Goal: Task Accomplishment & Management: Complete application form

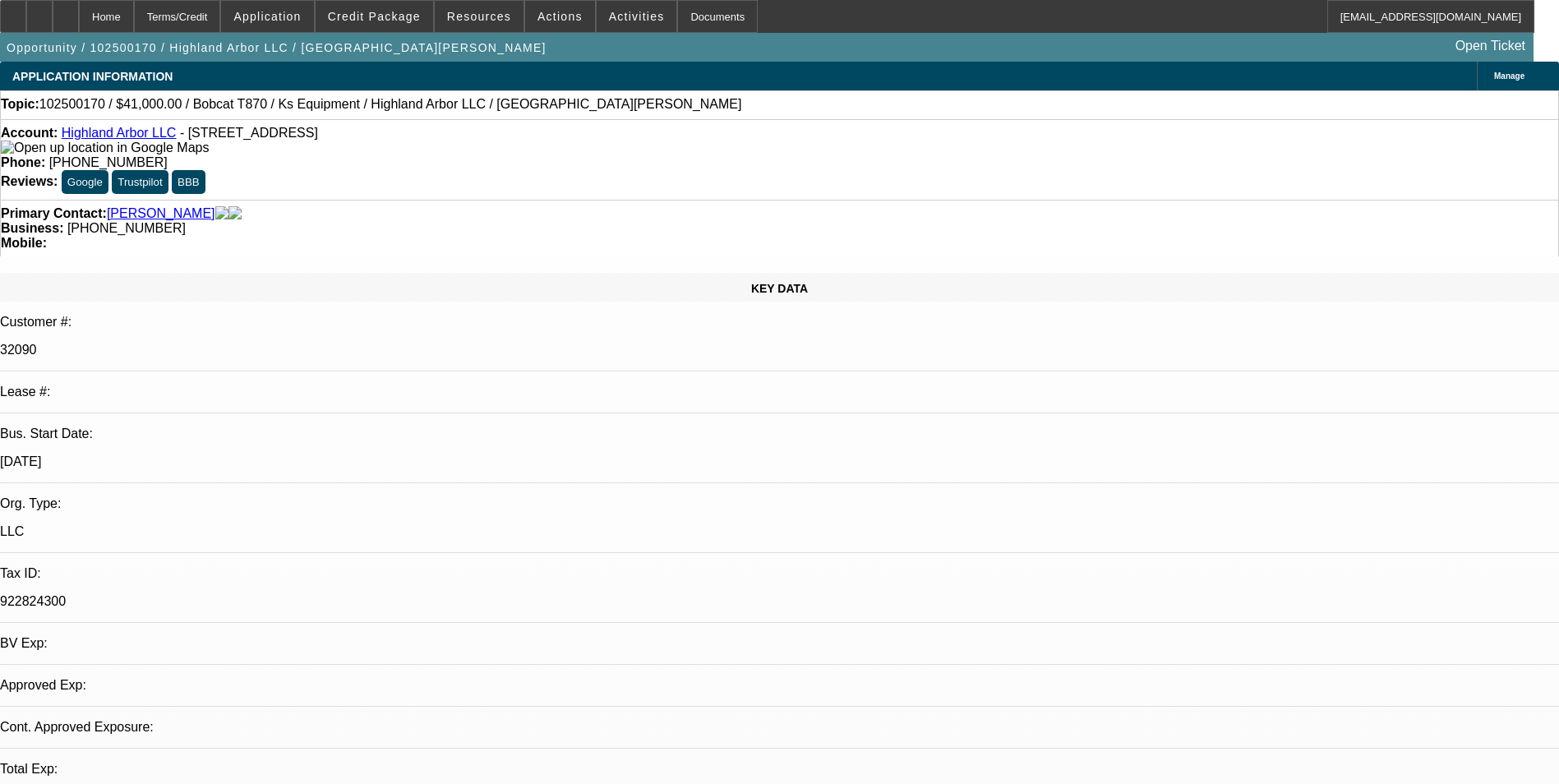
select select "0"
select select "2"
select select "0"
select select "6"
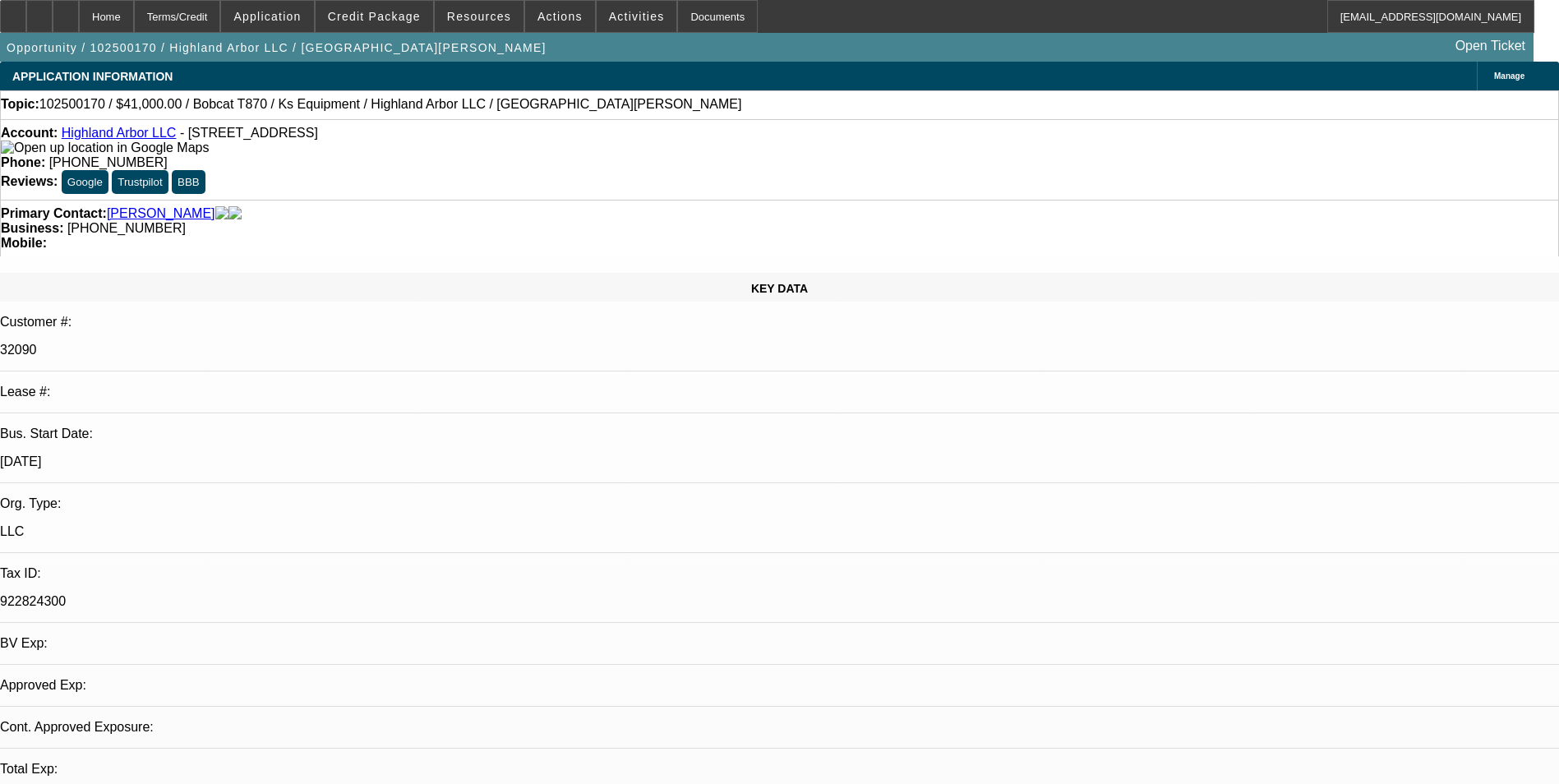
select select "0"
select select "2"
select select "0"
select select "6"
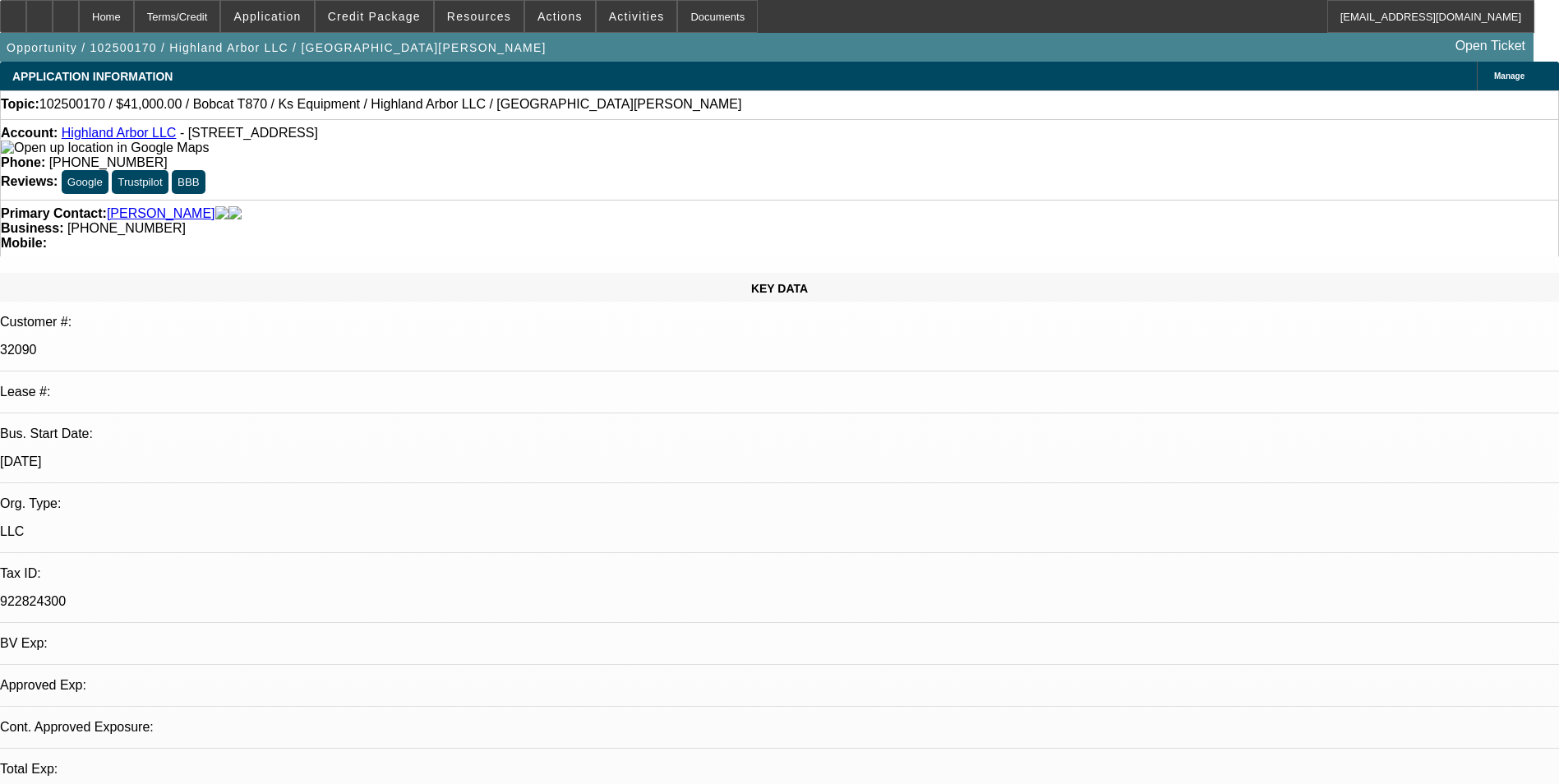
select select "0"
select select "2"
select select "0"
select select "6"
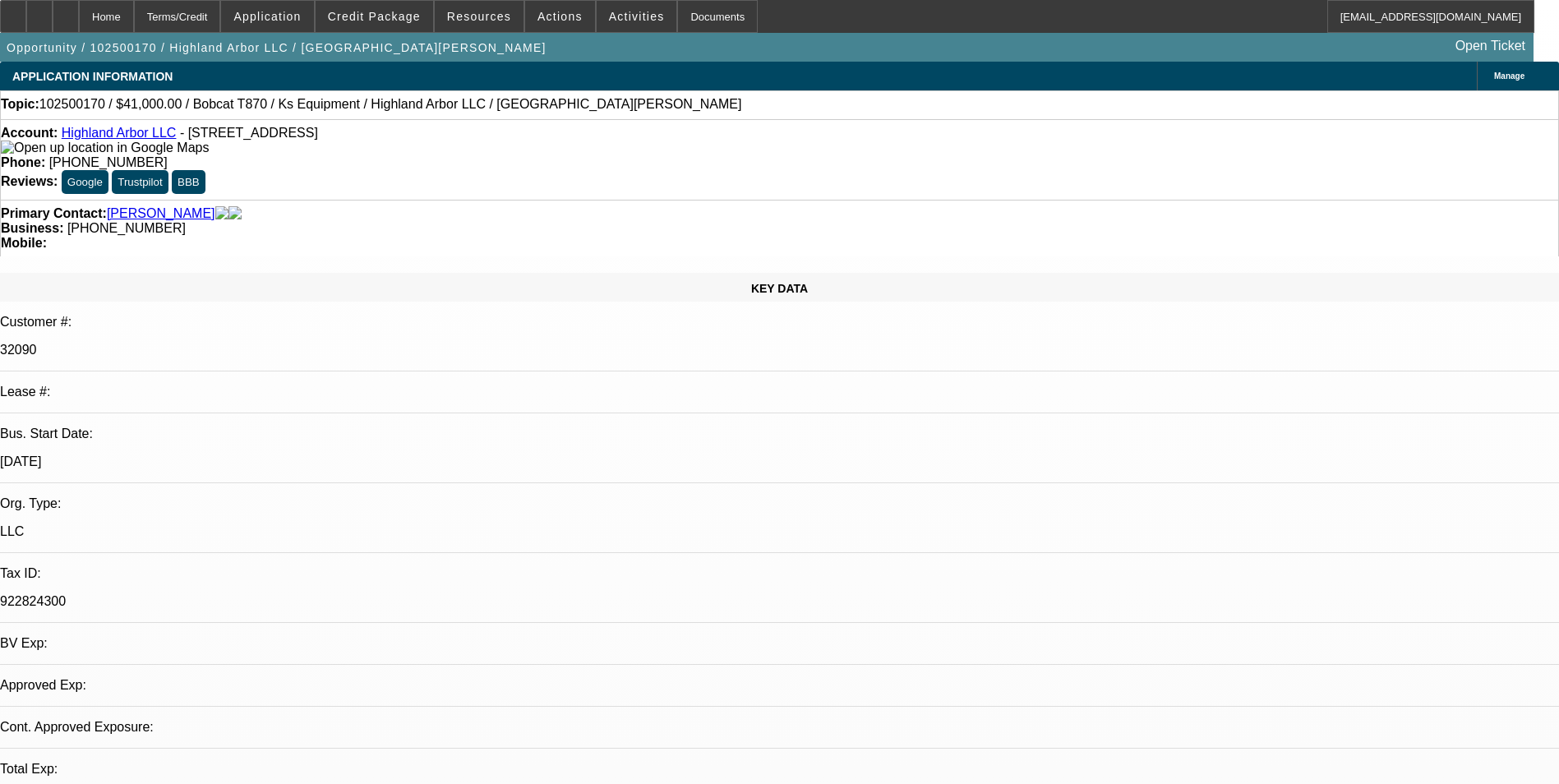
select select "0"
select select "2"
select select "0"
select select "6"
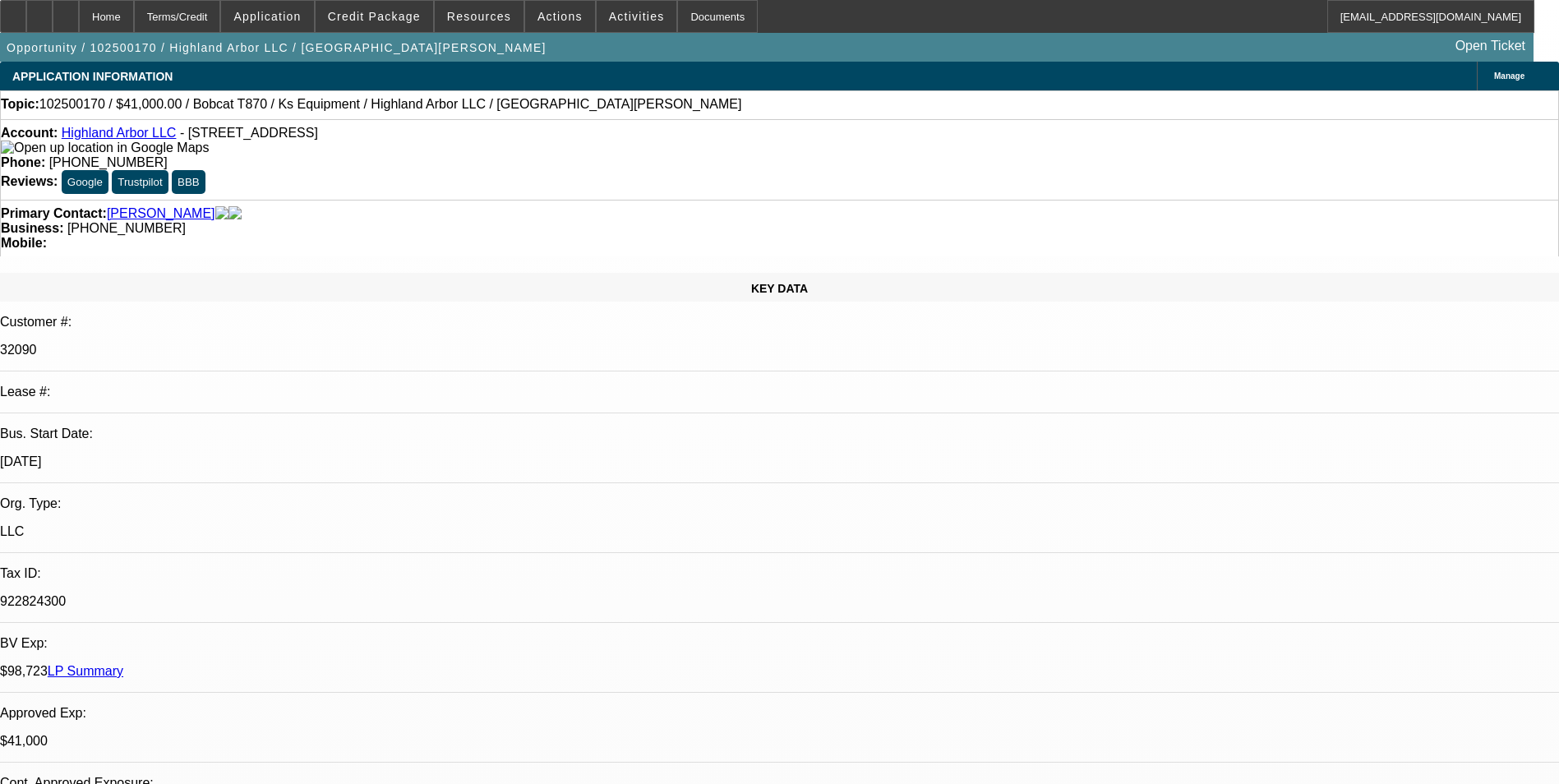
click at [1026, 200] on div "Primary Contact: Meza, Karol Business: (540) 534-9497 Mobile:" at bounding box center [780, 227] width 1559 height 57
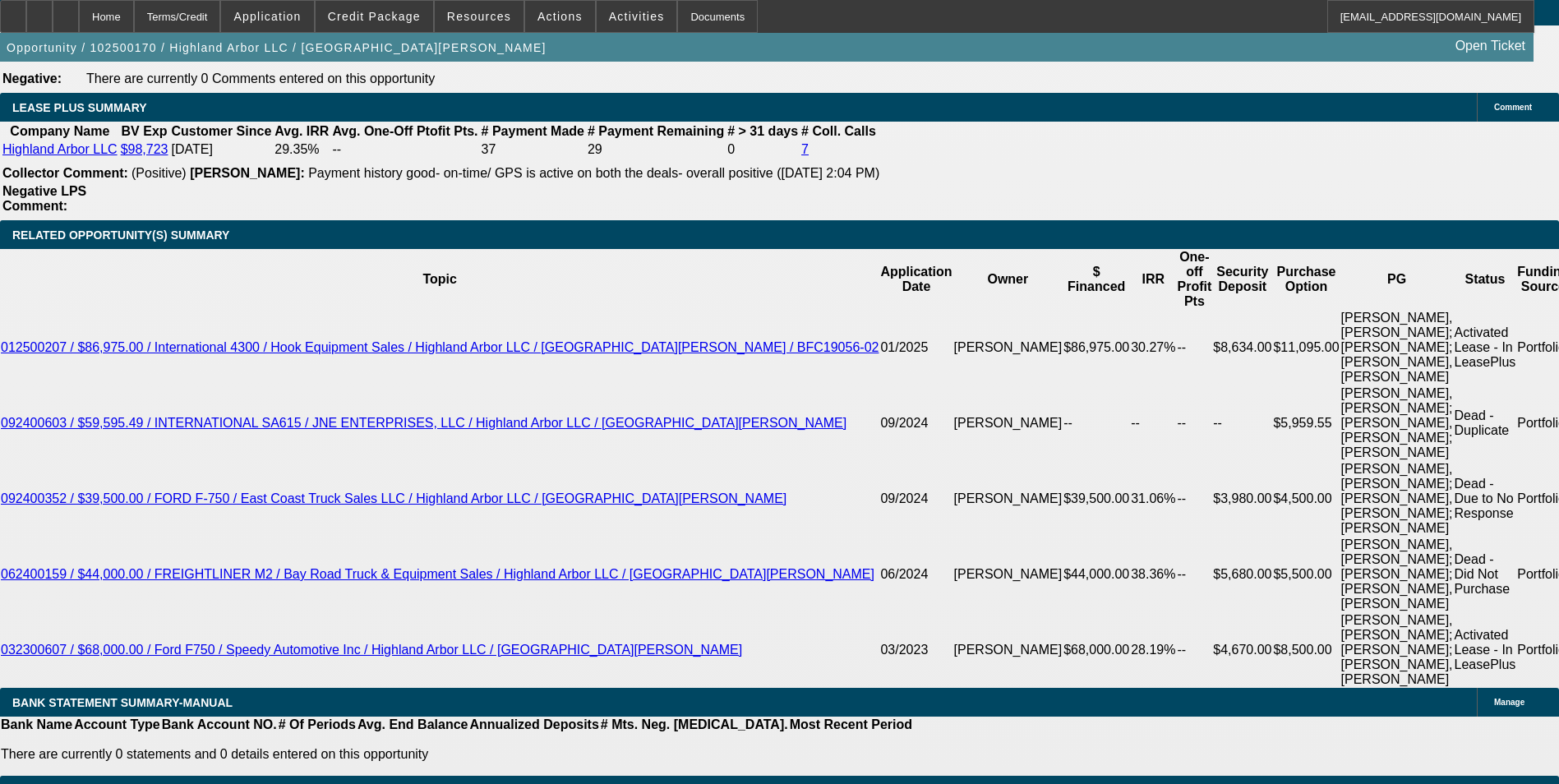
scroll to position [2958, 0]
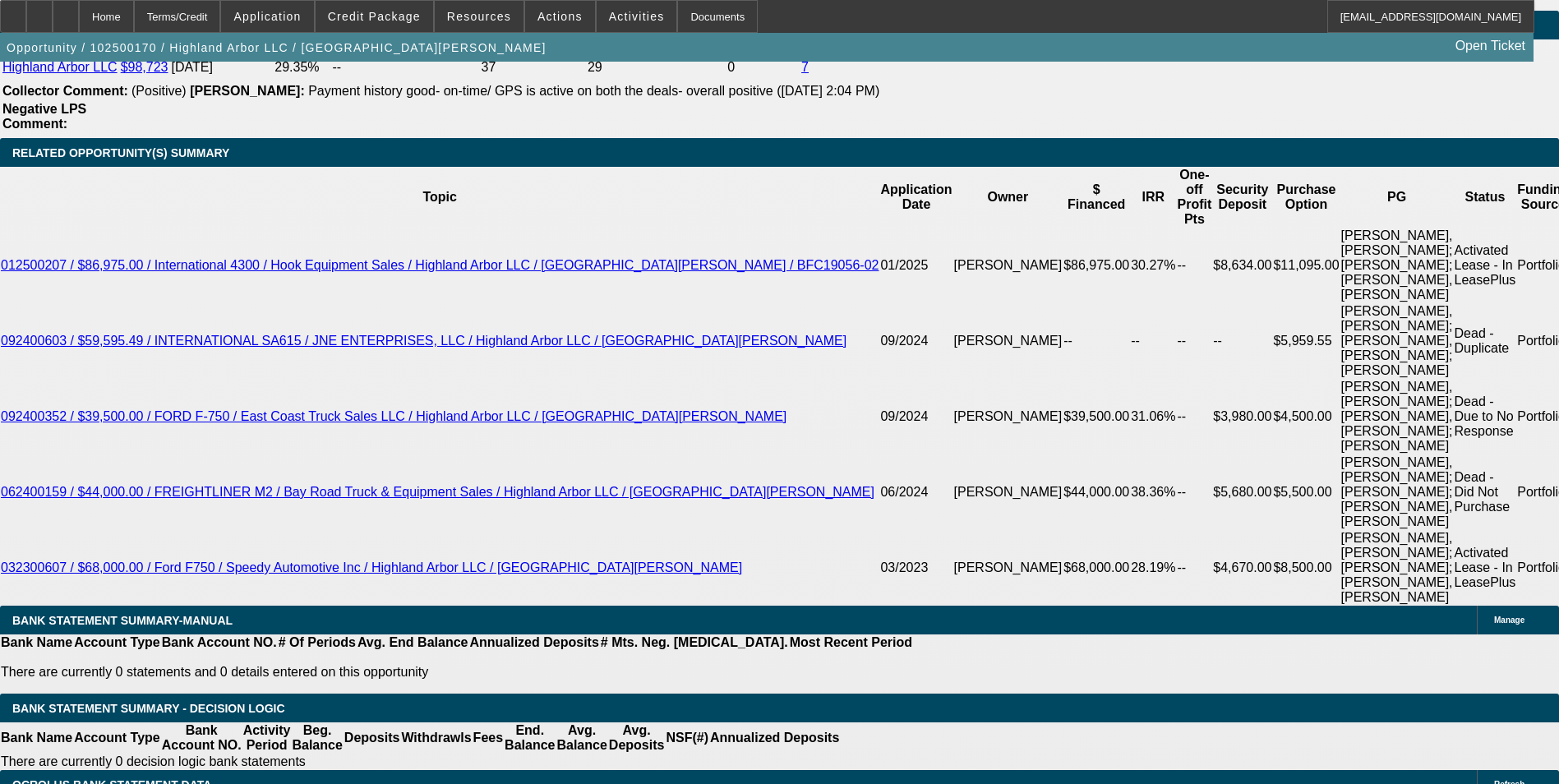
click at [1027, 170] on div "APPLICATION INFORMATION Manage Topic: 102500170 / $41,000.00 / Bobcat T870 / Ks…" at bounding box center [780, 295] width 1559 height 6382
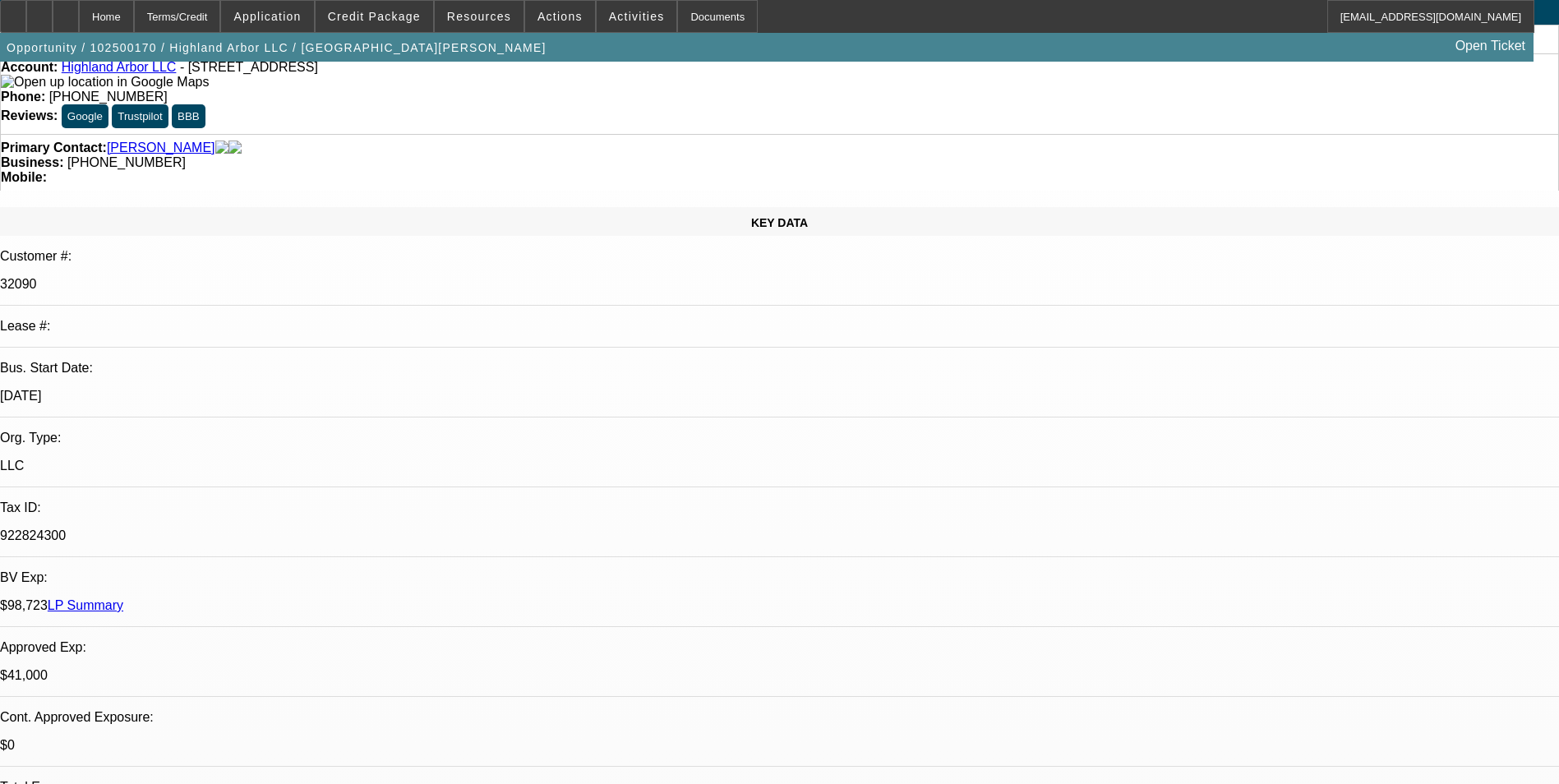
scroll to position [0, 0]
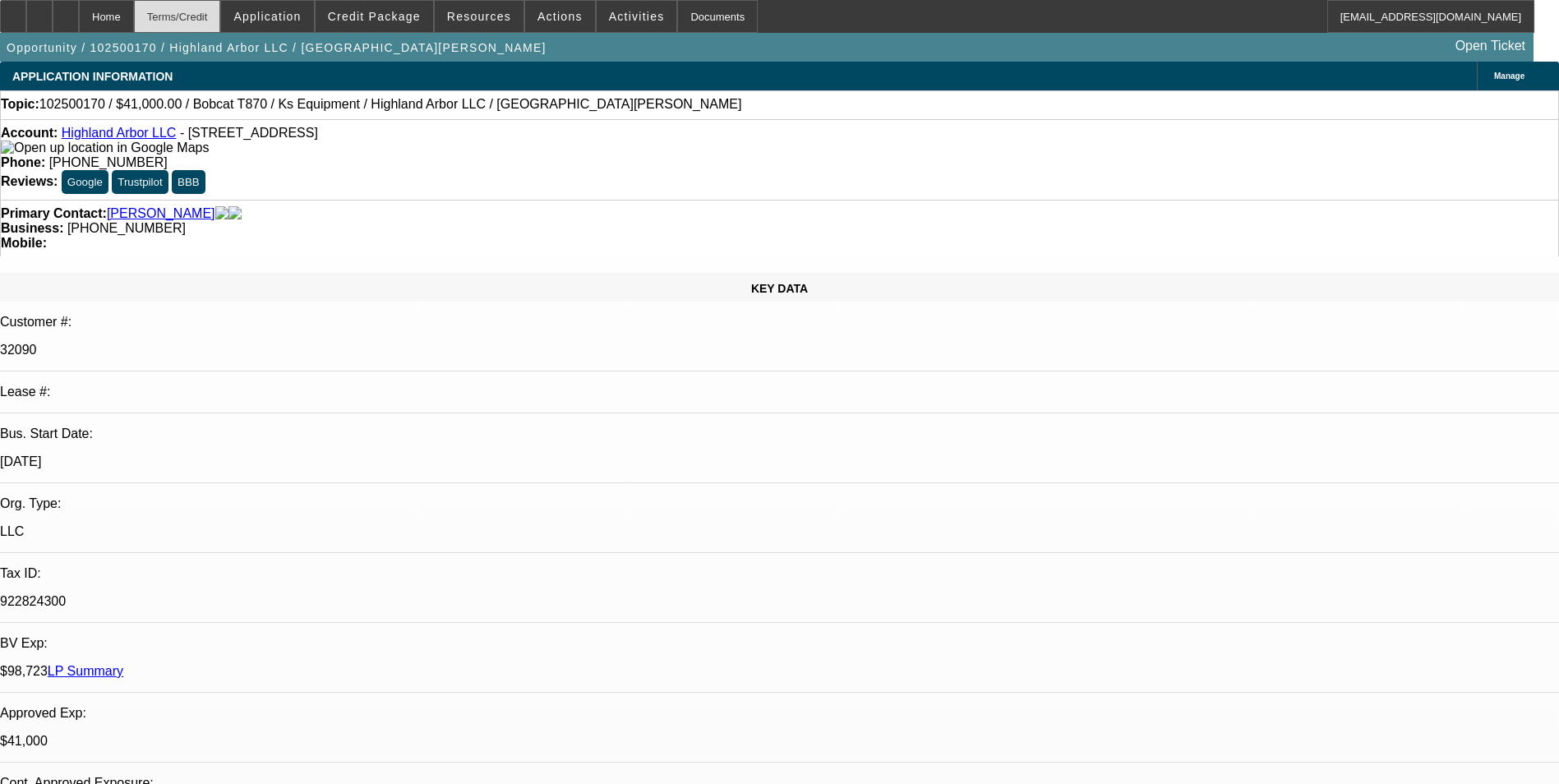
click at [220, 8] on div "Terms/Credit" at bounding box center [178, 16] width 87 height 33
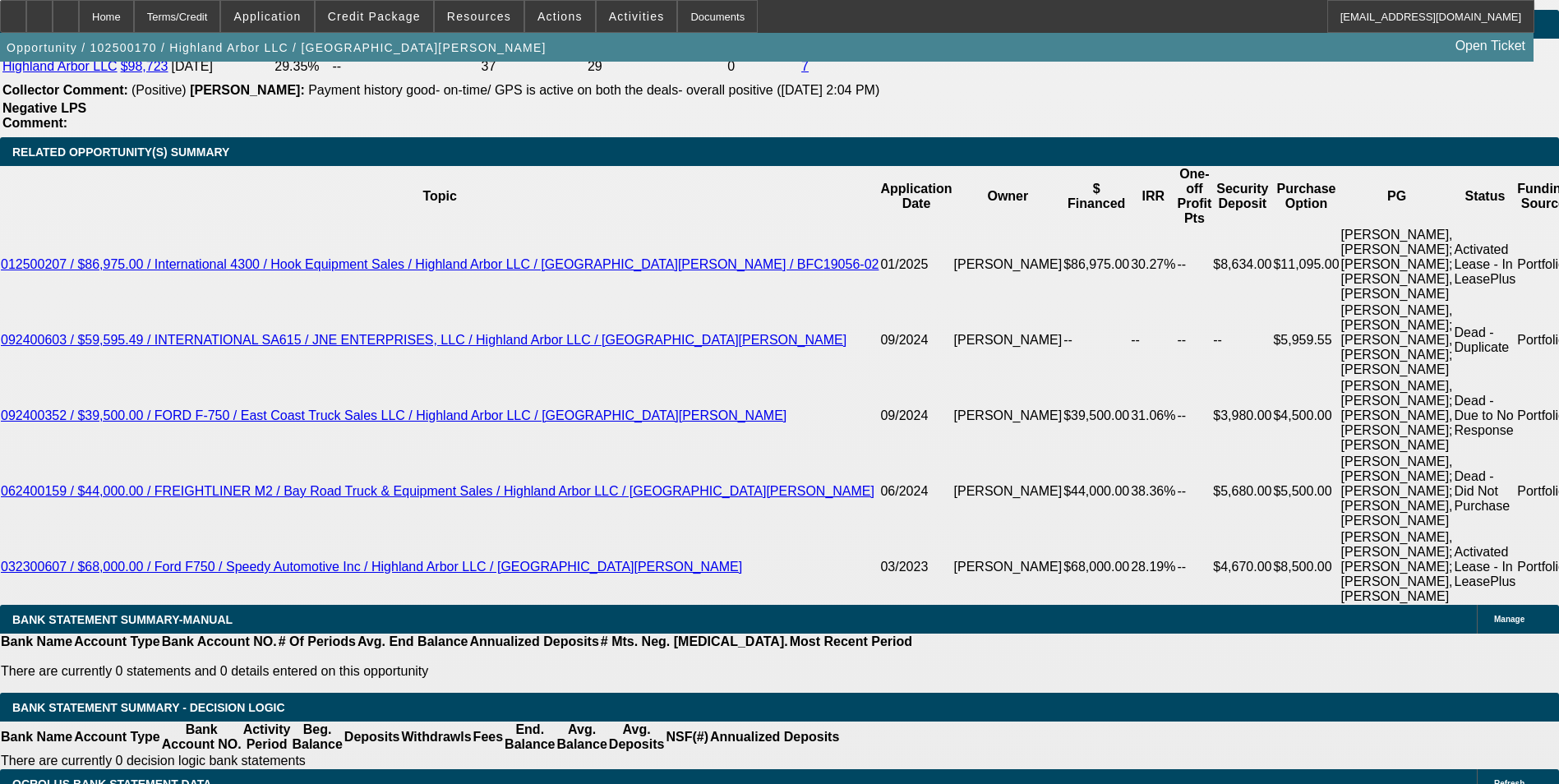
scroll to position [2987, 0]
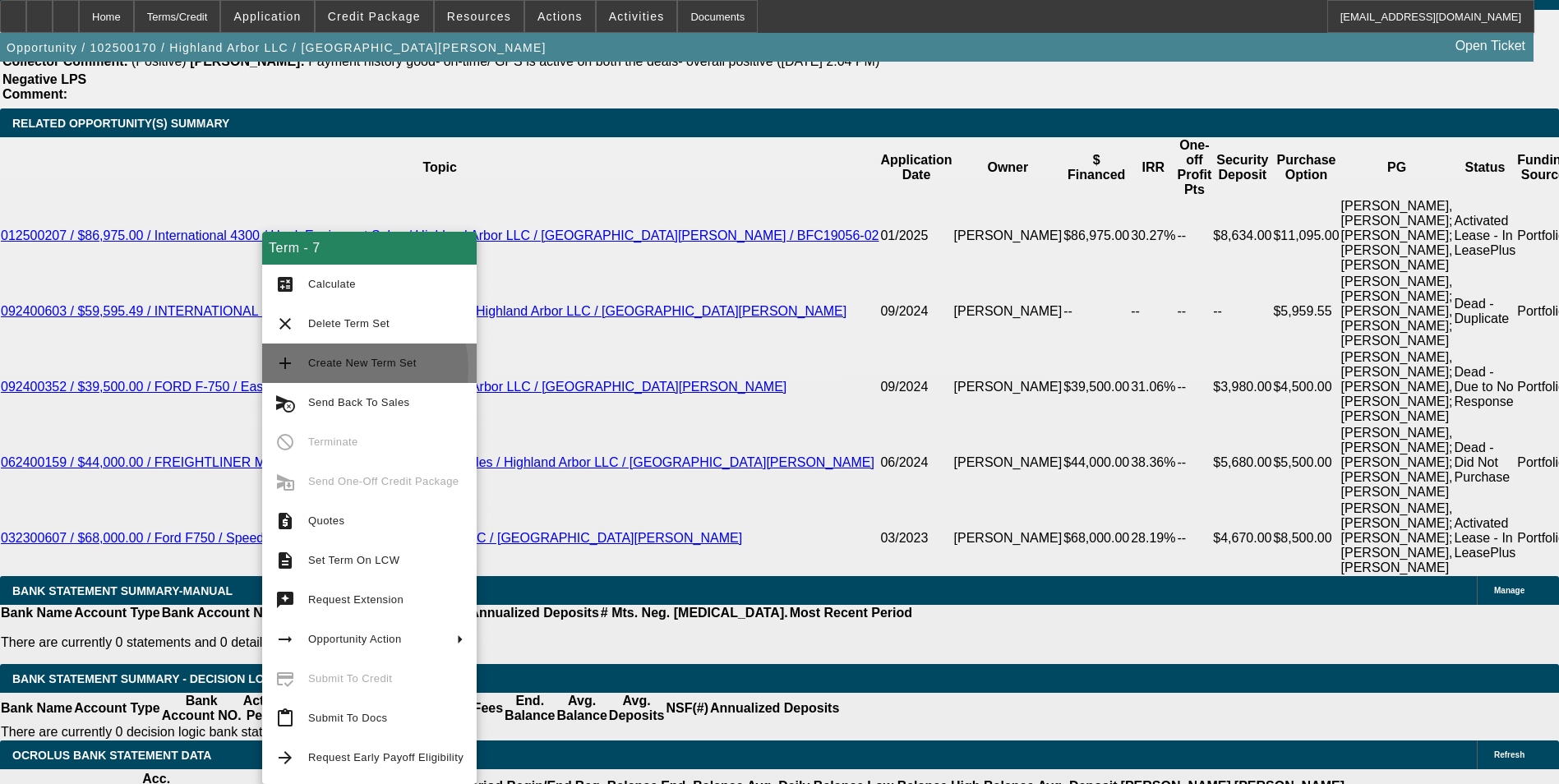
click at [329, 369] on span "Create New Term Set" at bounding box center [386, 363] width 156 height 20
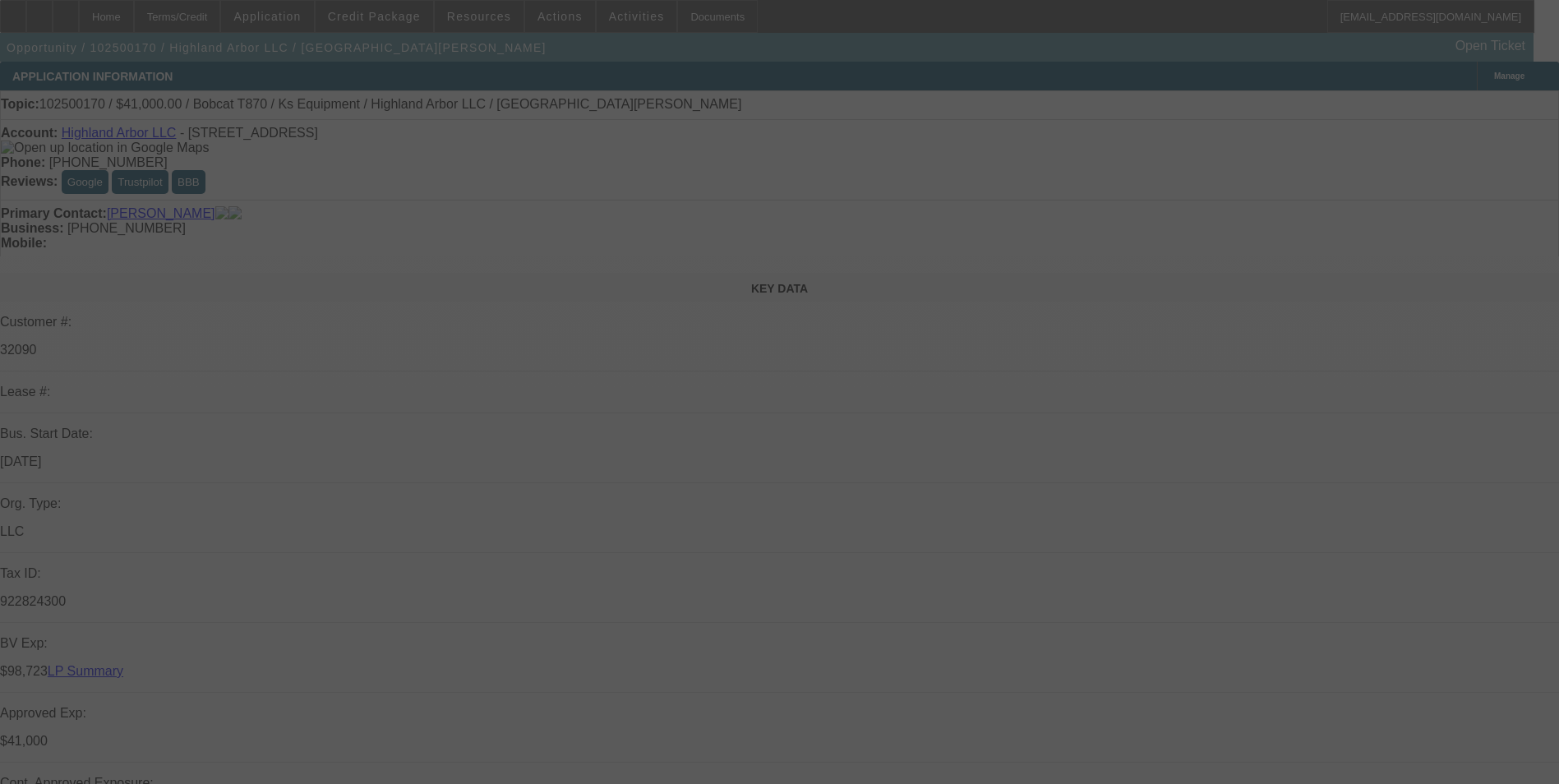
select select "0"
select select "2"
select select "0"
select select "2"
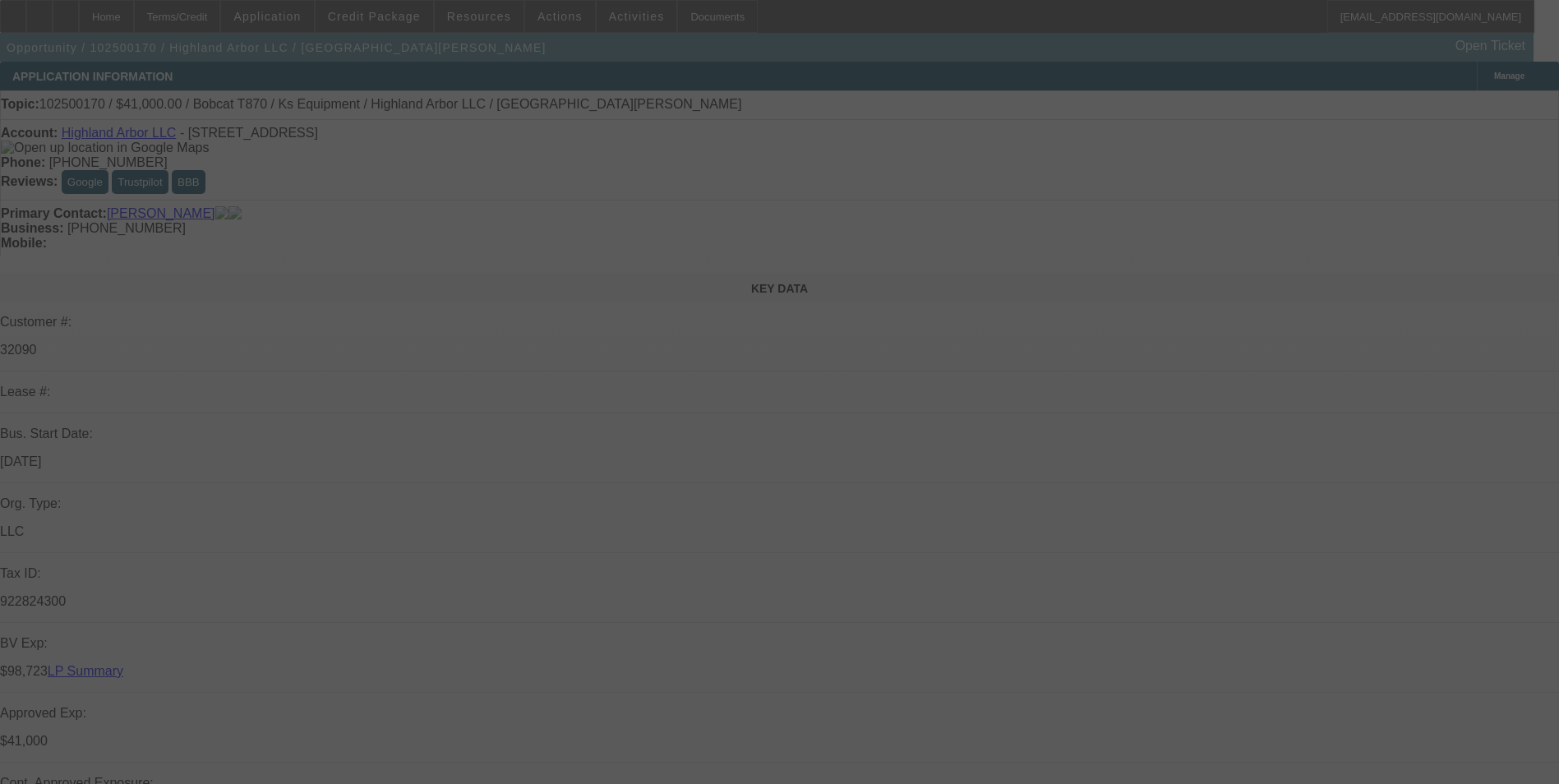
select select "0"
select select "2"
select select "0"
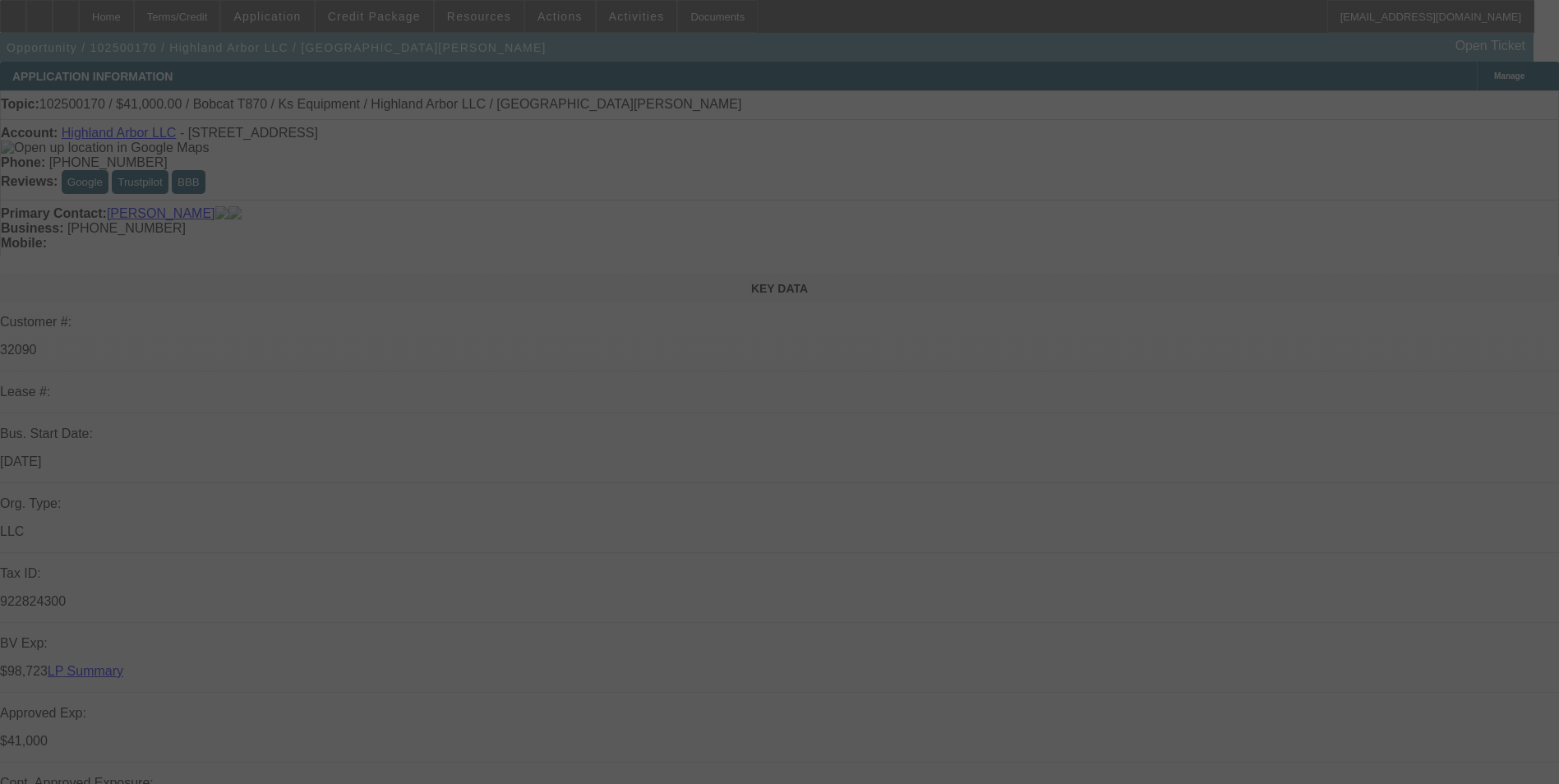
select select "2"
select select "0"
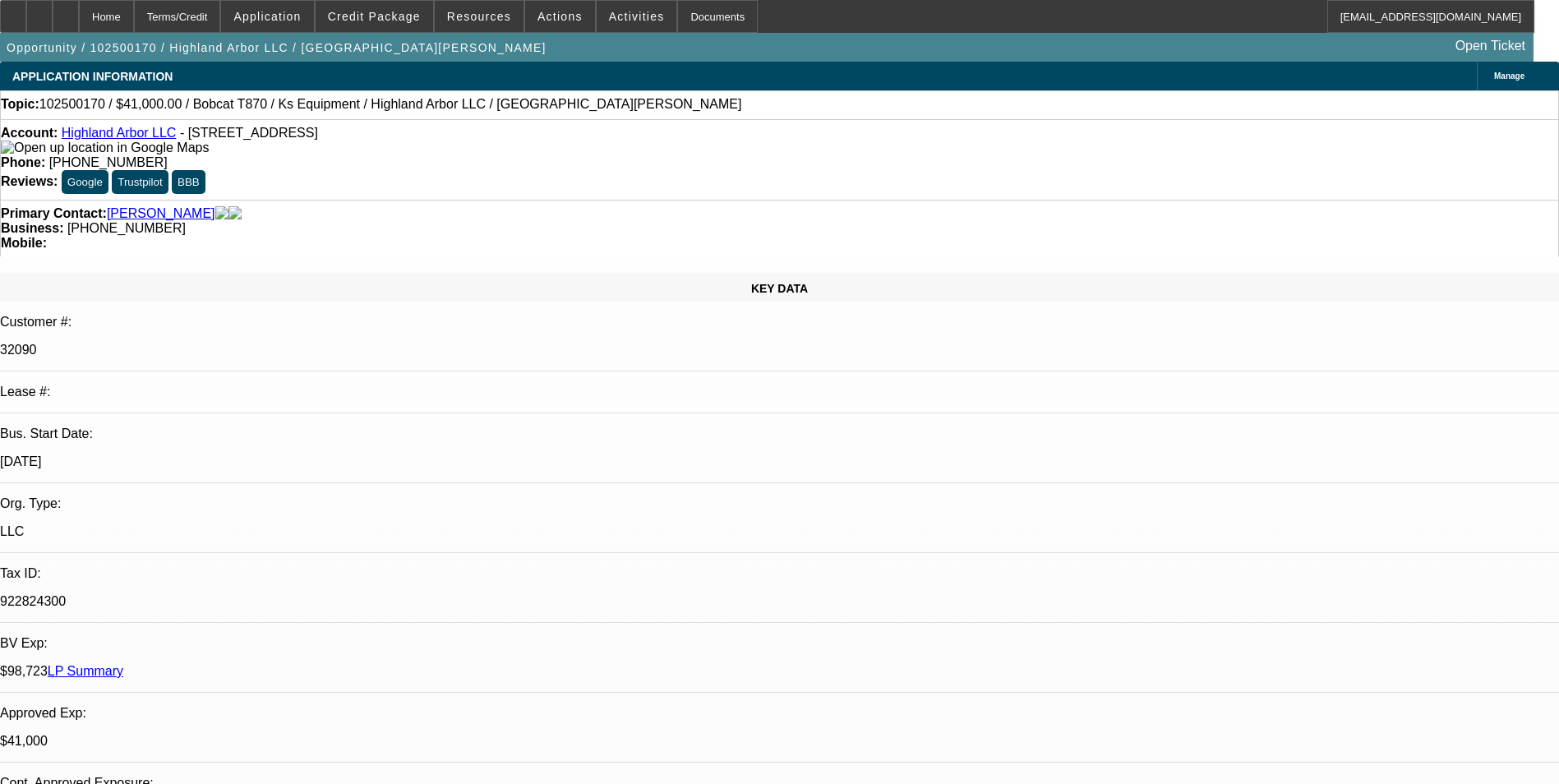
select select "1"
select select "2"
select select "6"
select select "1"
select select "2"
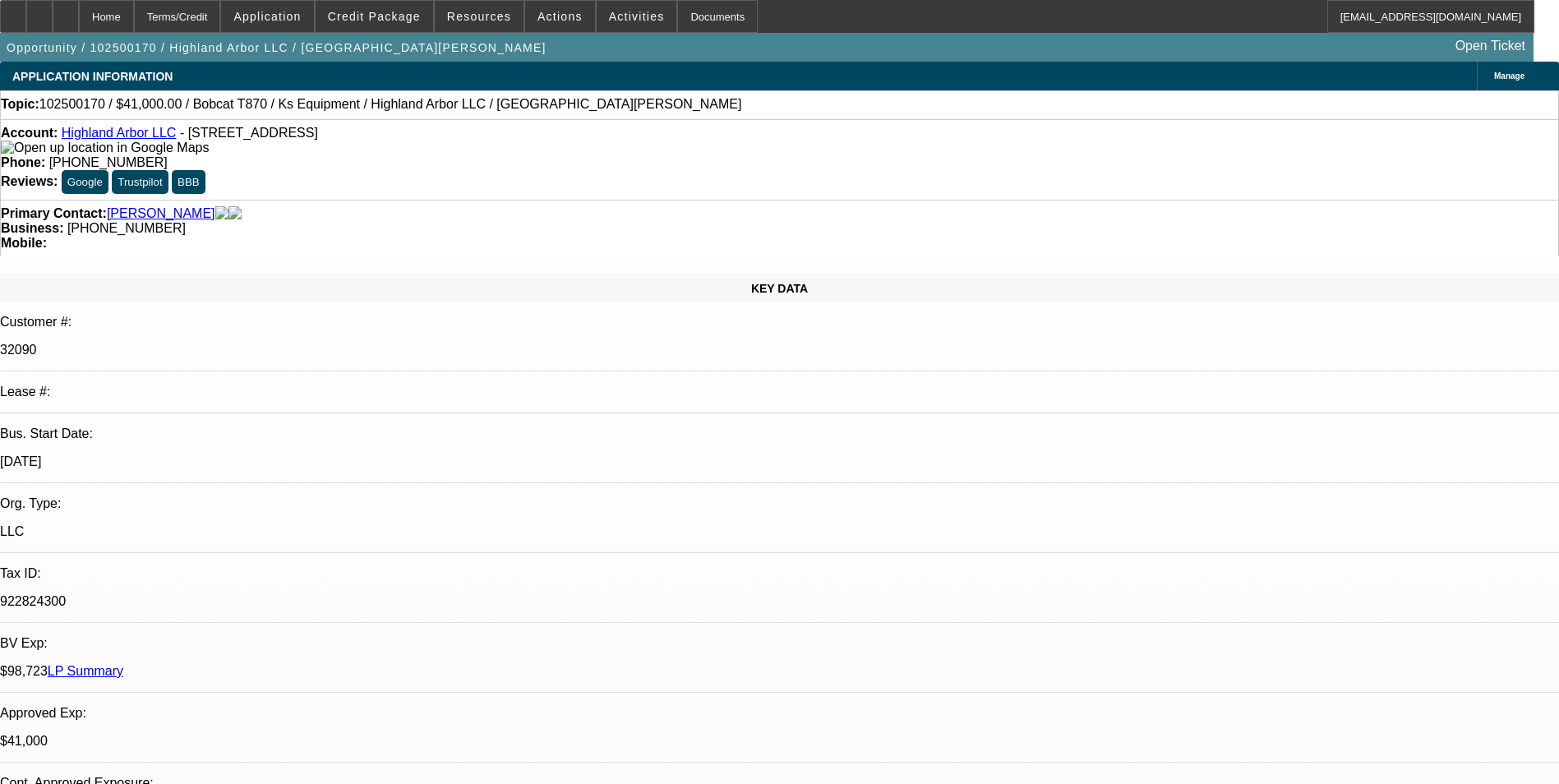
select select "6"
select select "1"
select select "2"
select select "6"
select select "1"
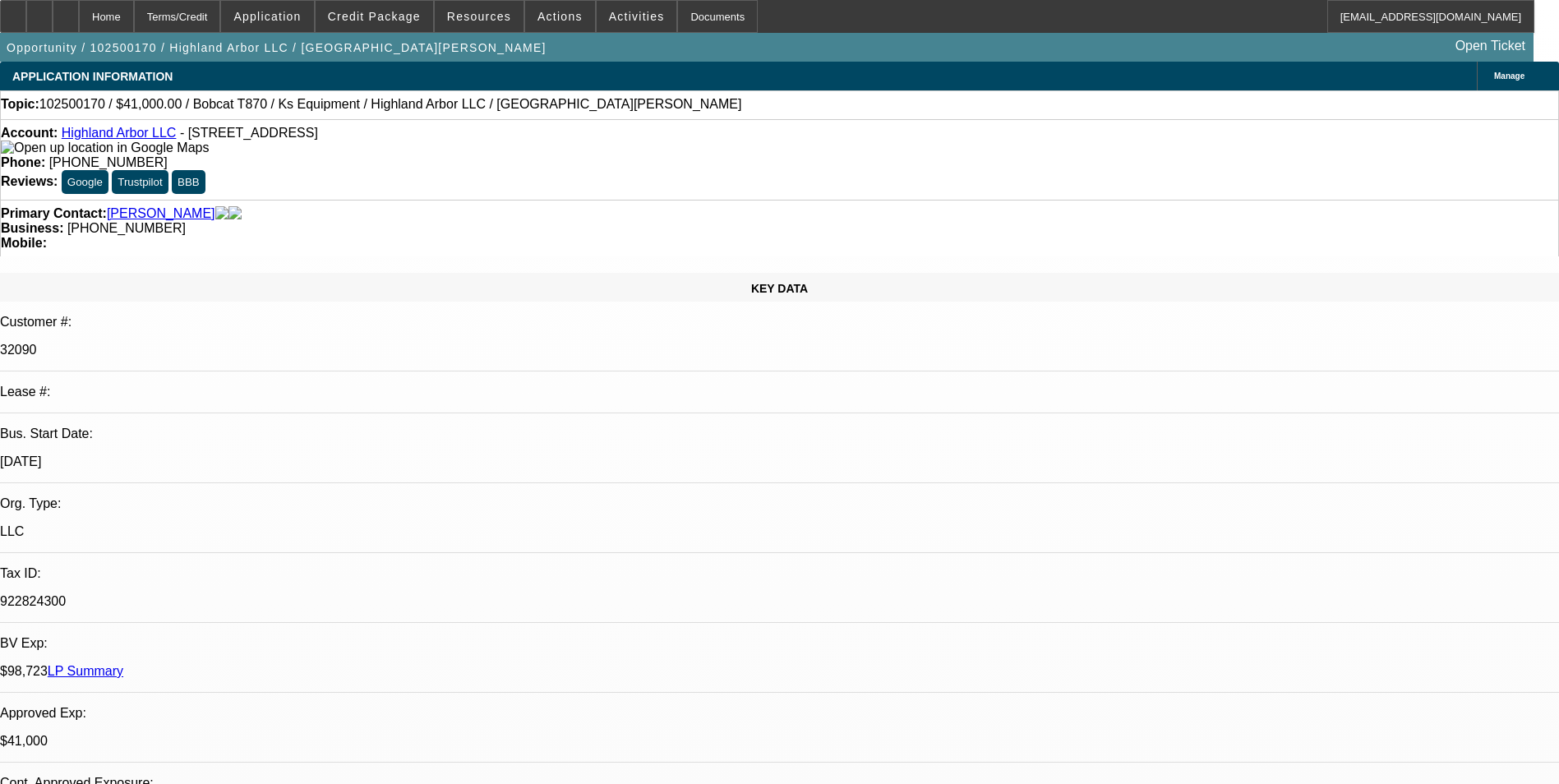
select select "2"
select select "6"
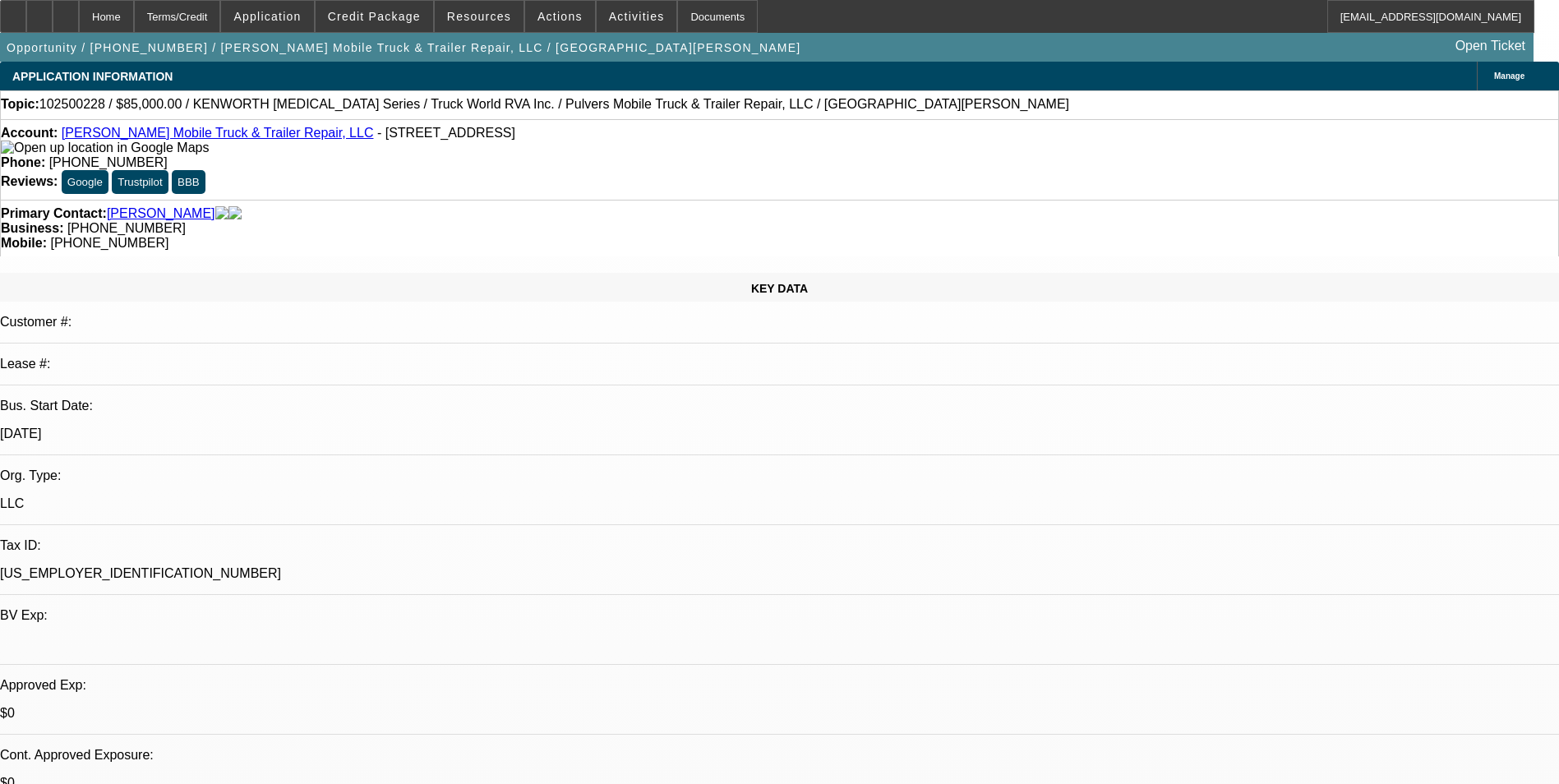
select select "0"
select select "1"
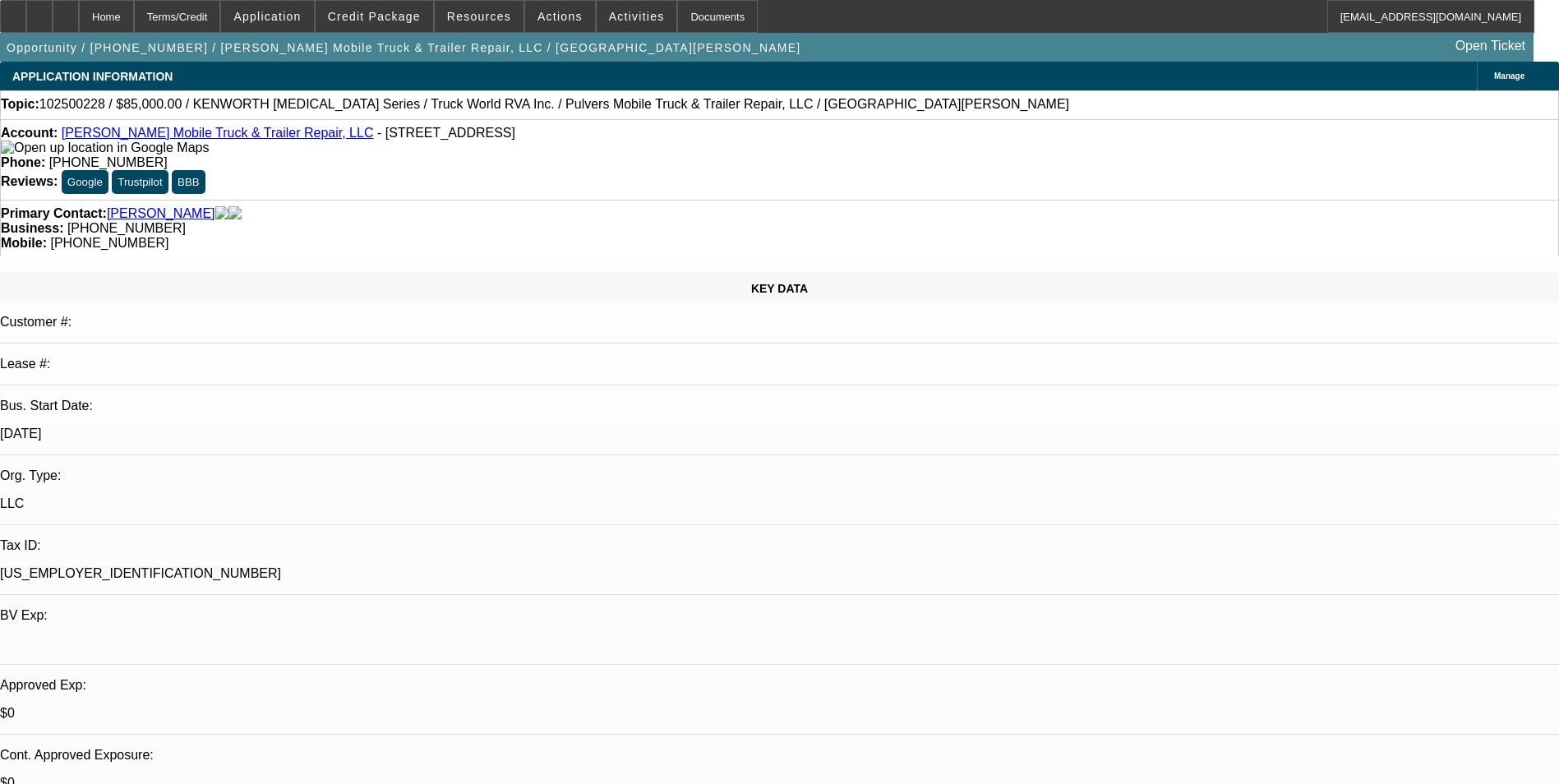
select select "6"
click at [215, 12] on div "Terms/Credit" at bounding box center [178, 16] width 87 height 33
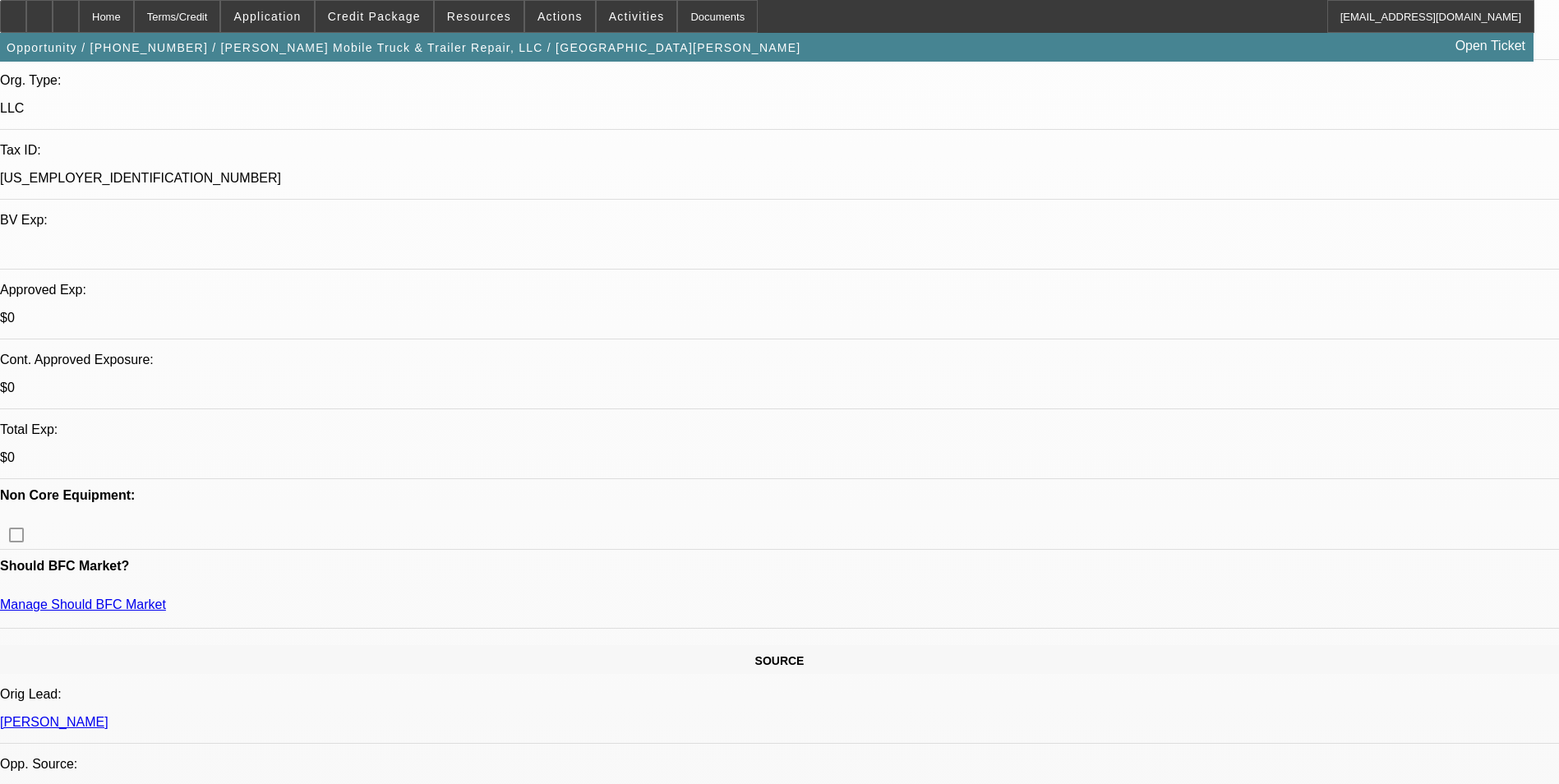
scroll to position [360, 0]
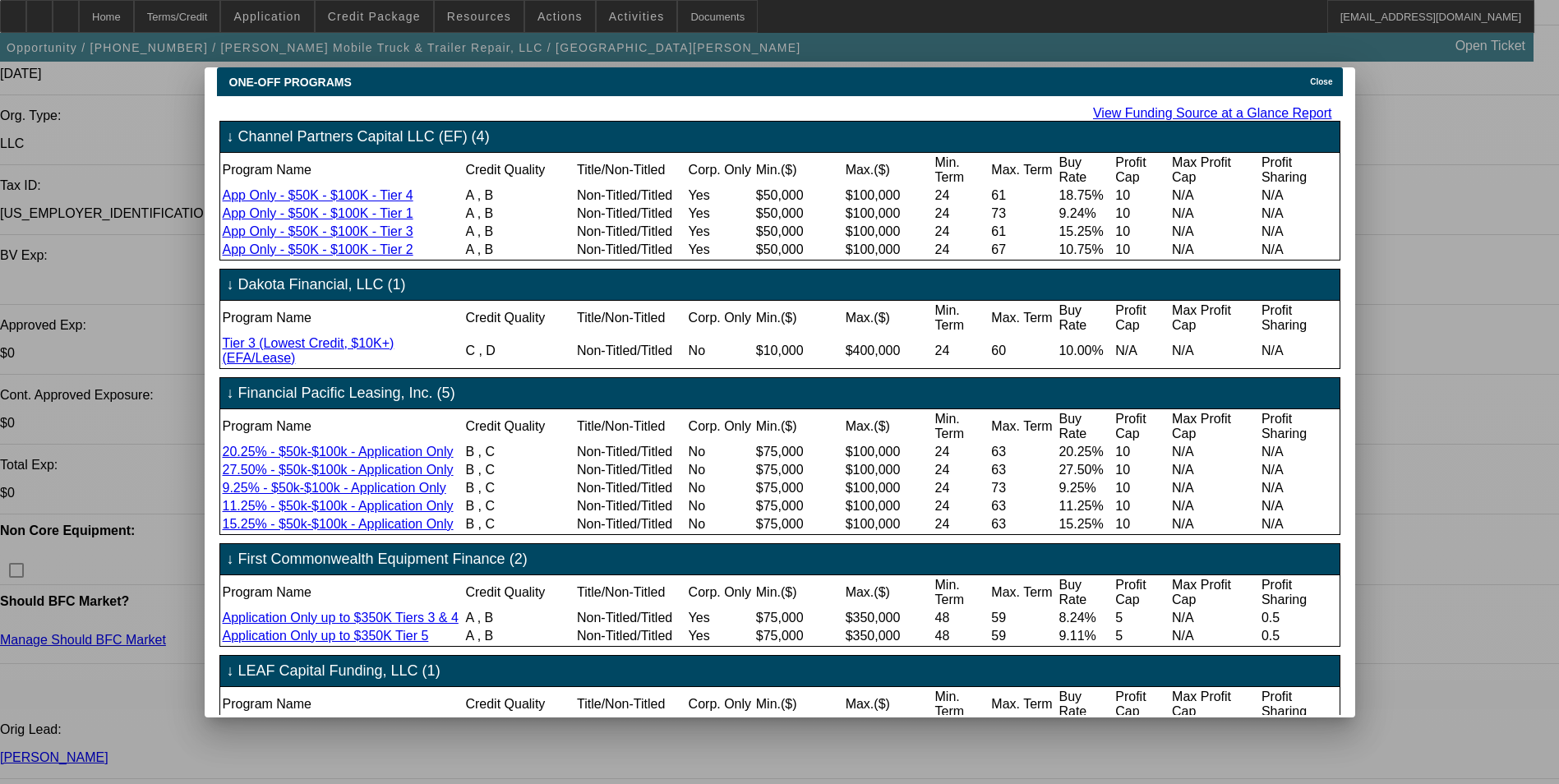
scroll to position [0, 0]
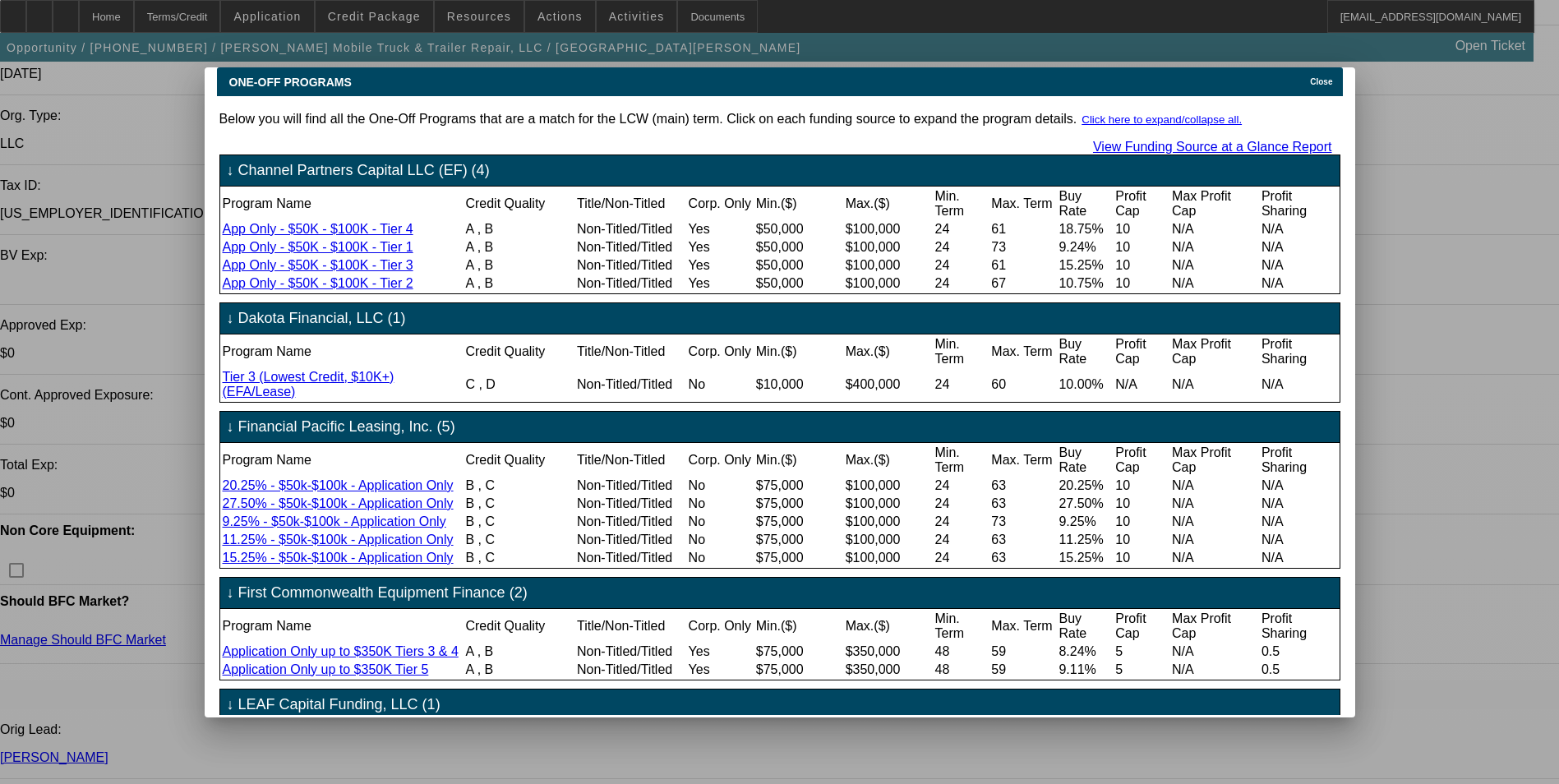
click at [1306, 77] on icon at bounding box center [1306, 81] width 0 height 9
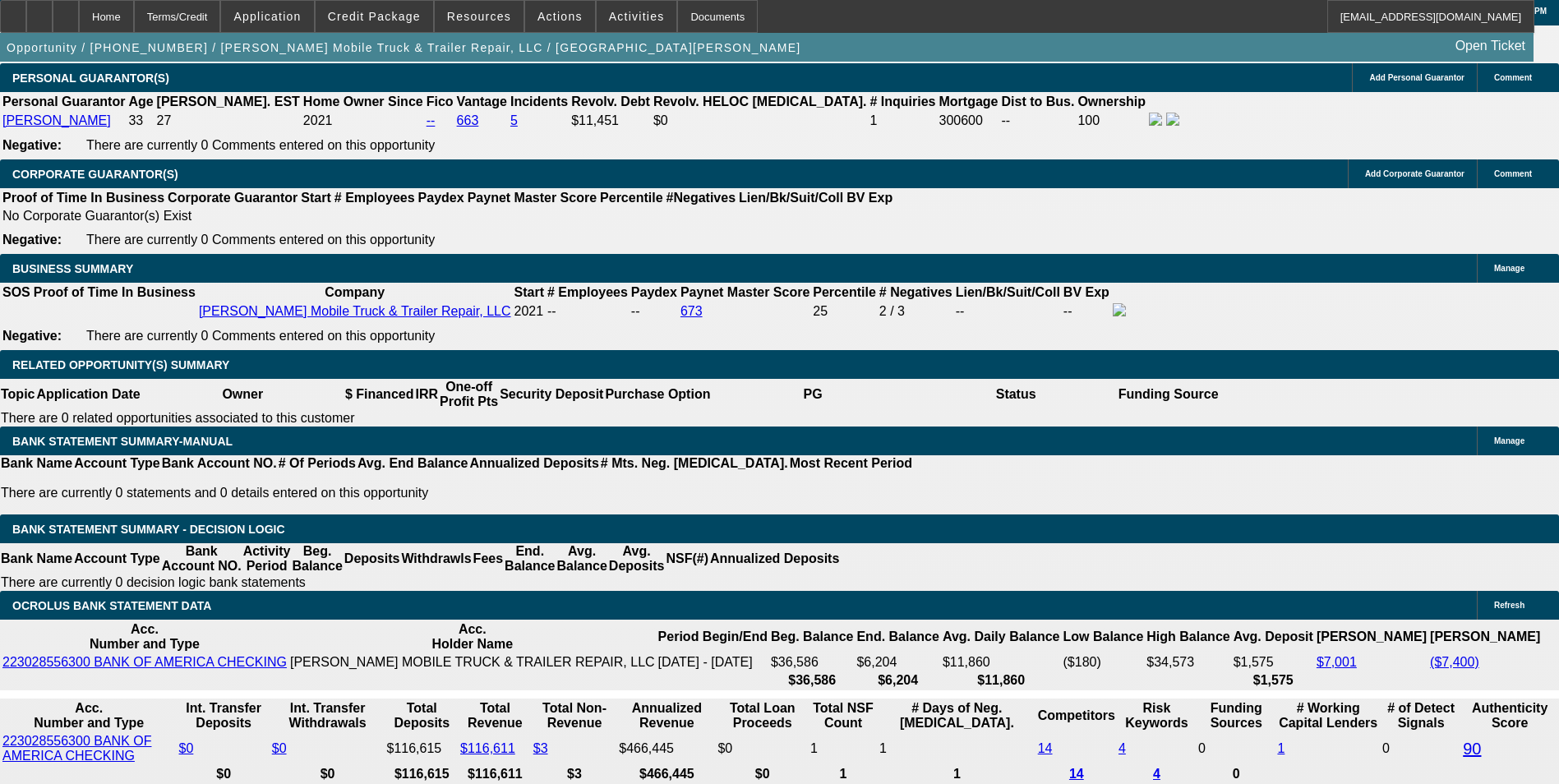
scroll to position [2496, 0]
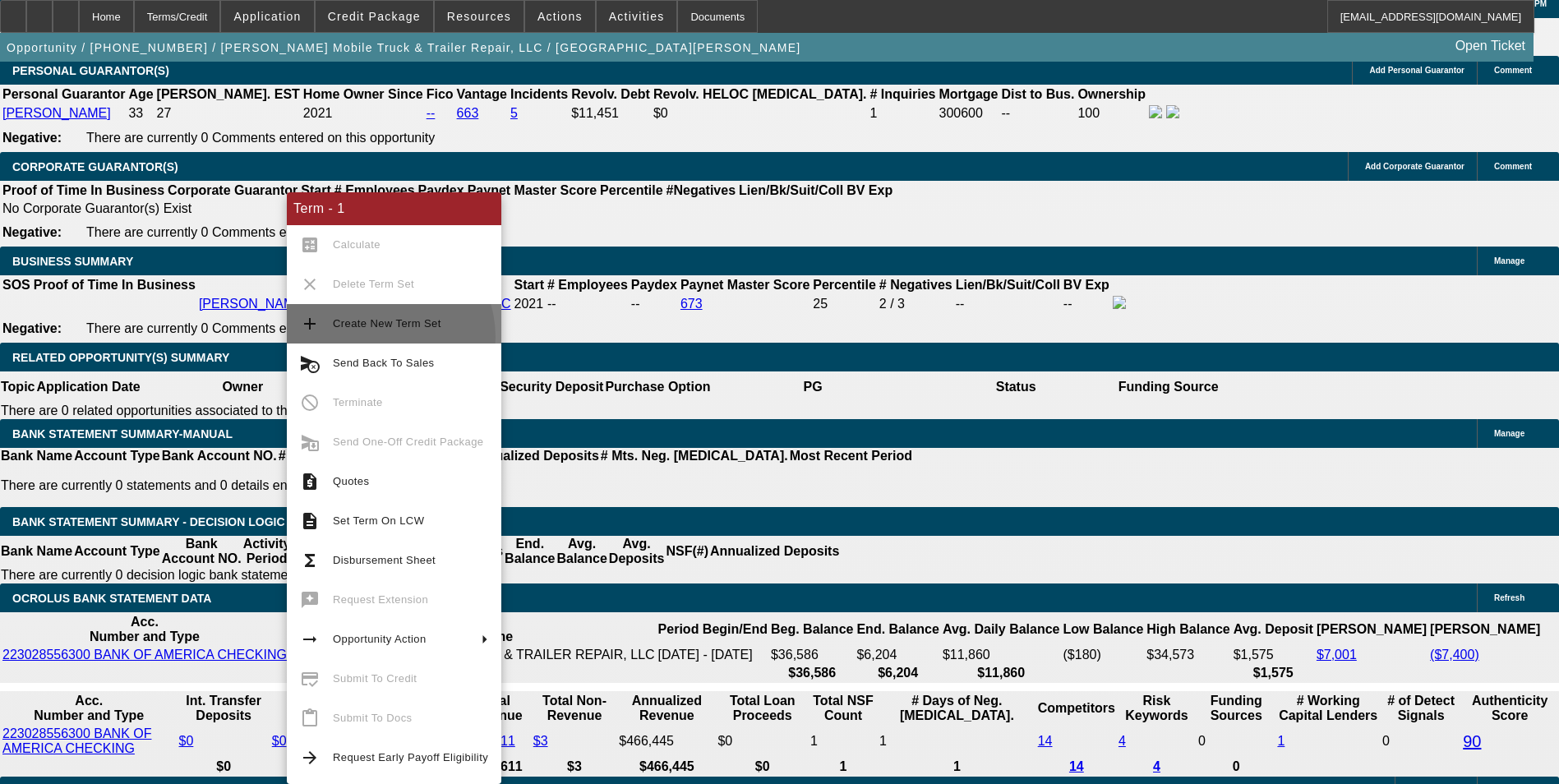
click at [379, 337] on button "add Create New Term Set" at bounding box center [394, 323] width 214 height 39
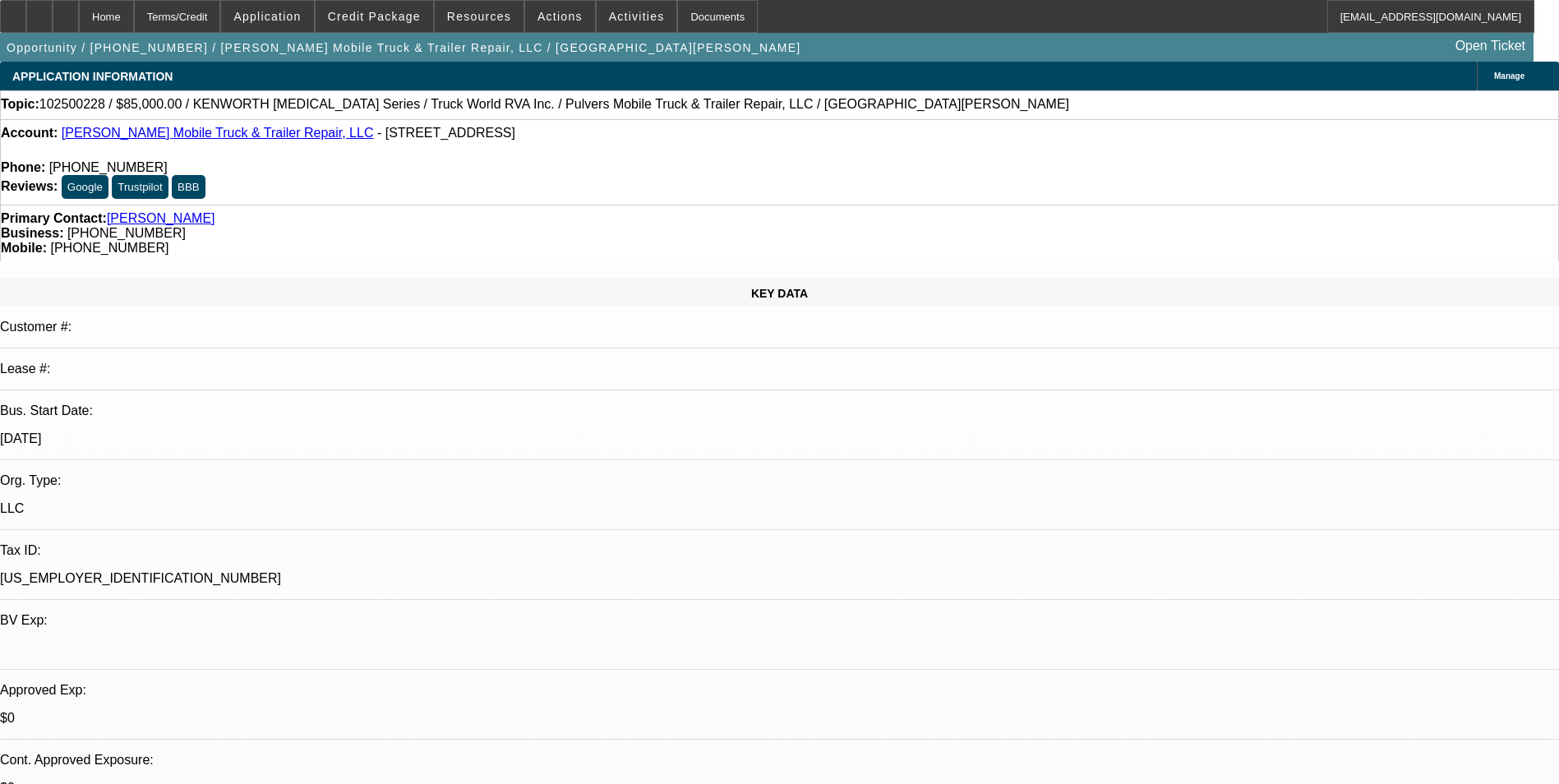
select select "0"
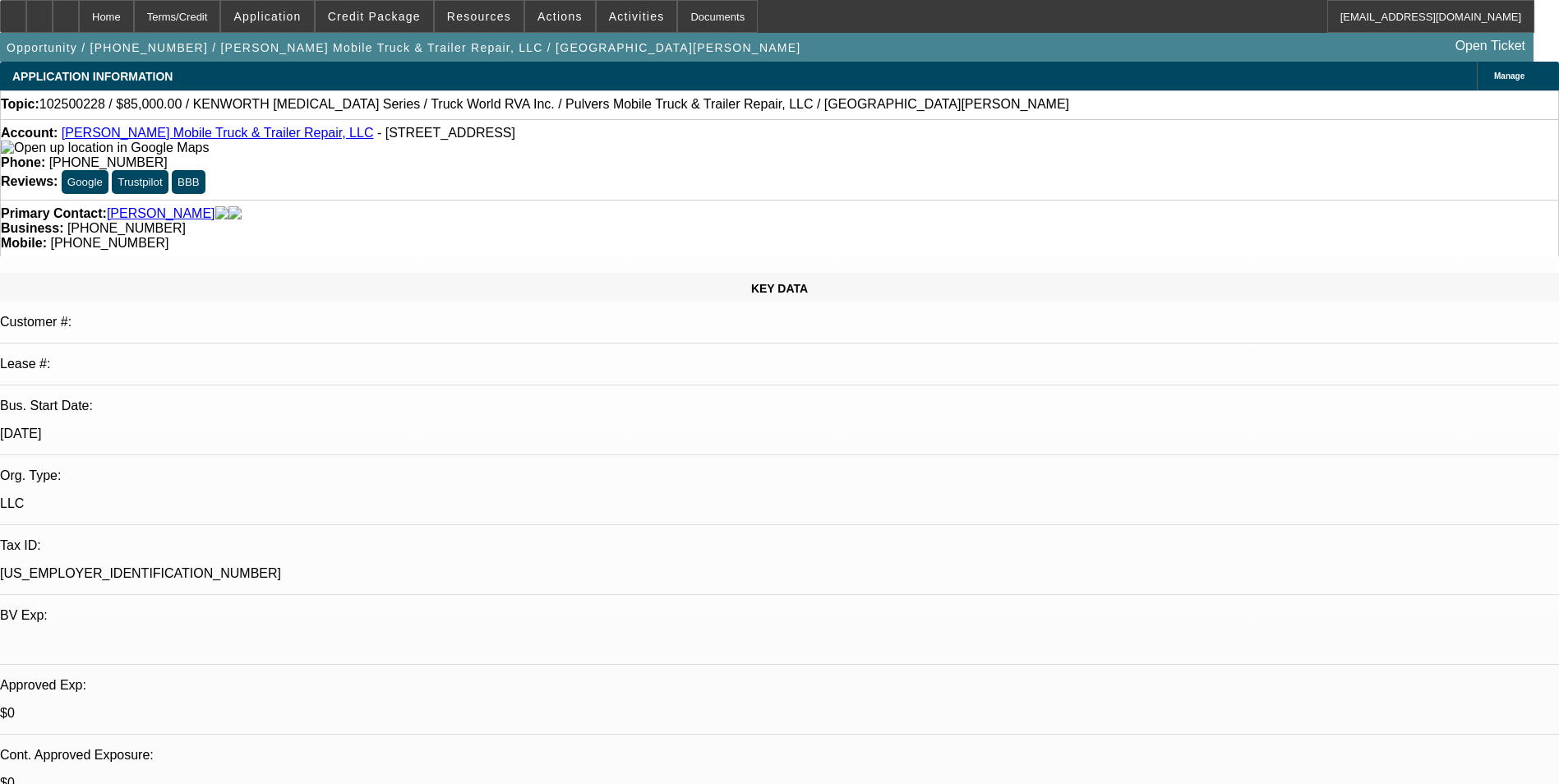
select select "0"
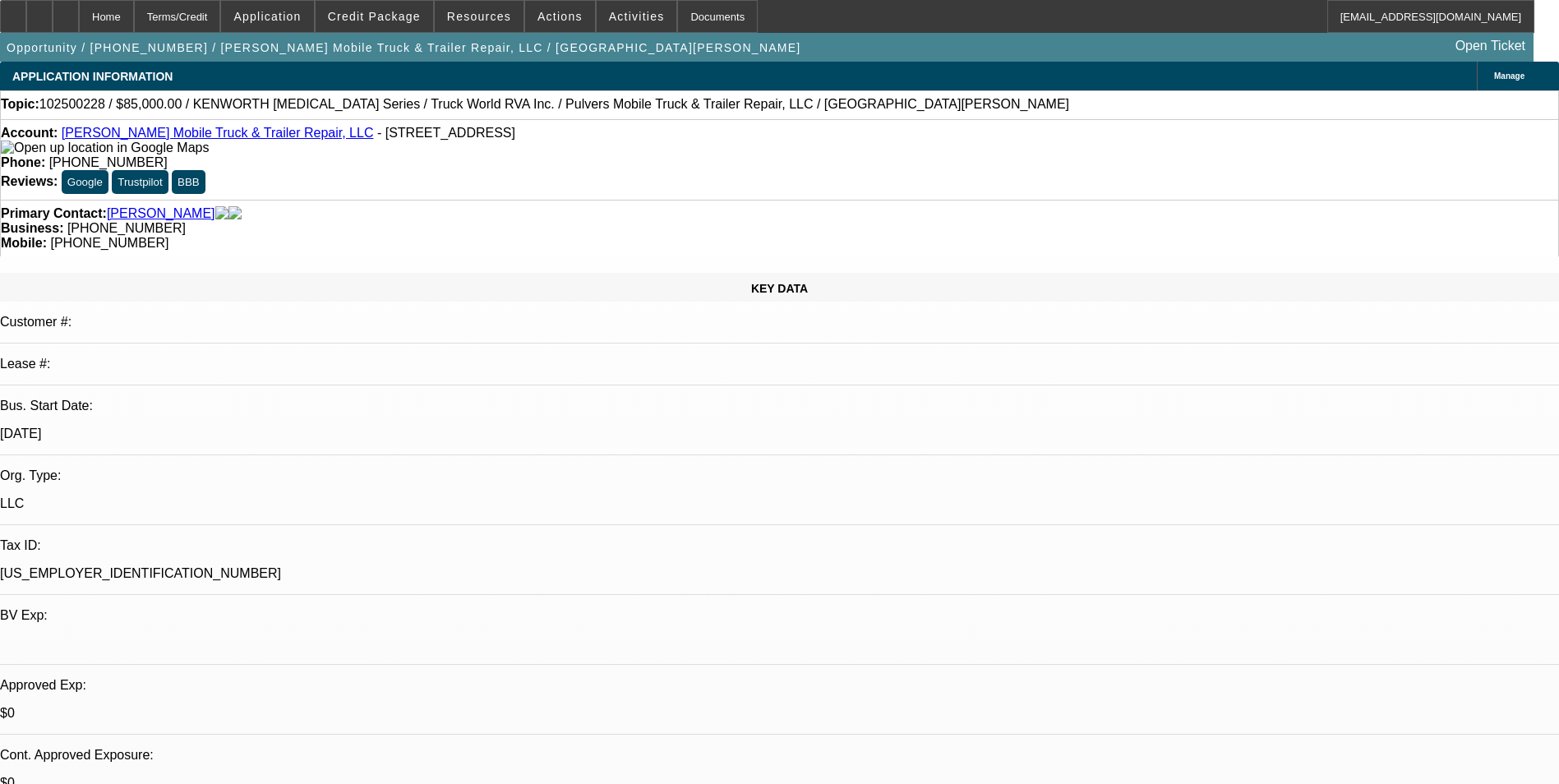
select select "1"
select select "6"
select select "1"
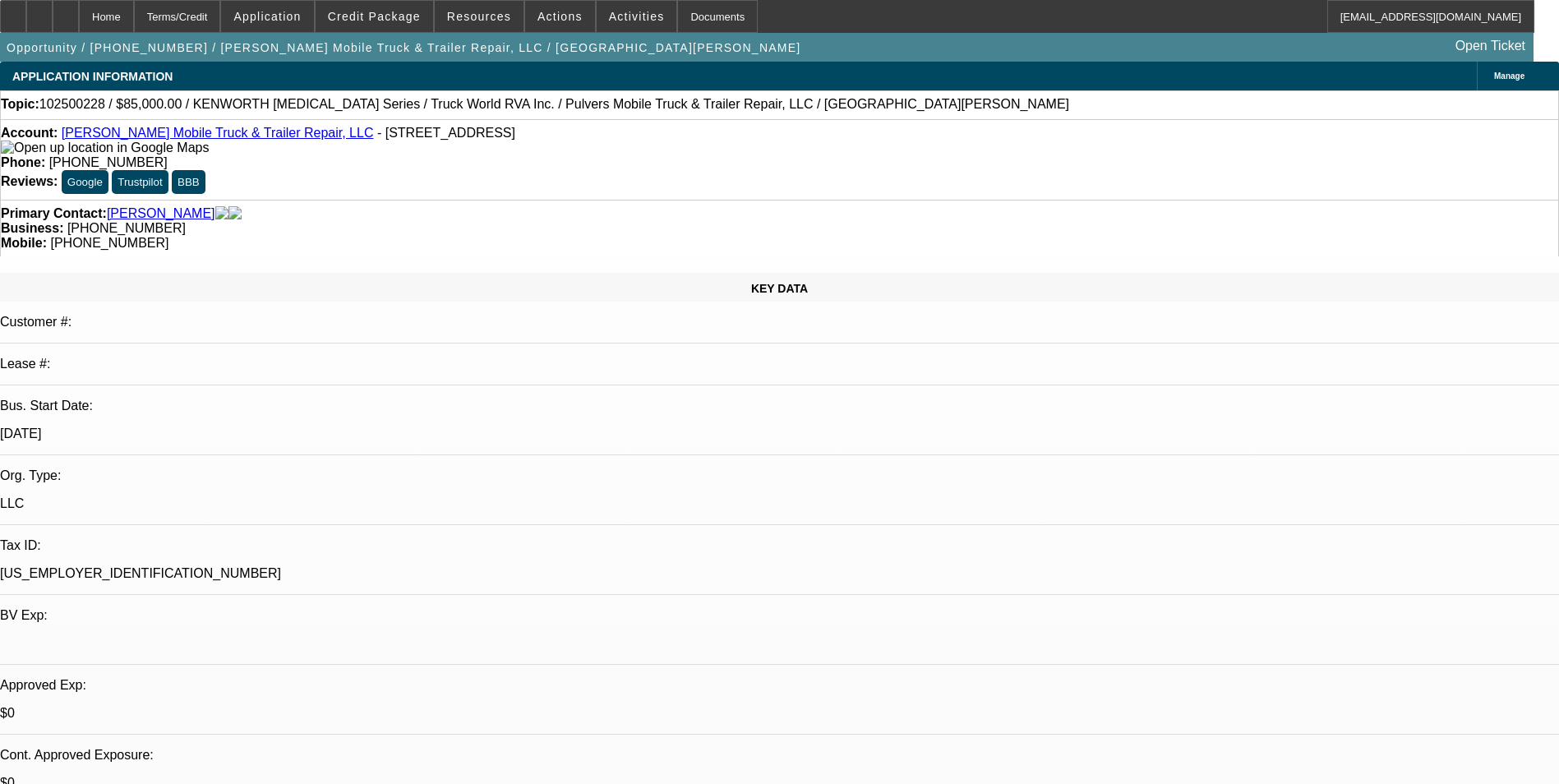
select select "6"
click at [208, 23] on div "Terms/Credit" at bounding box center [178, 16] width 87 height 33
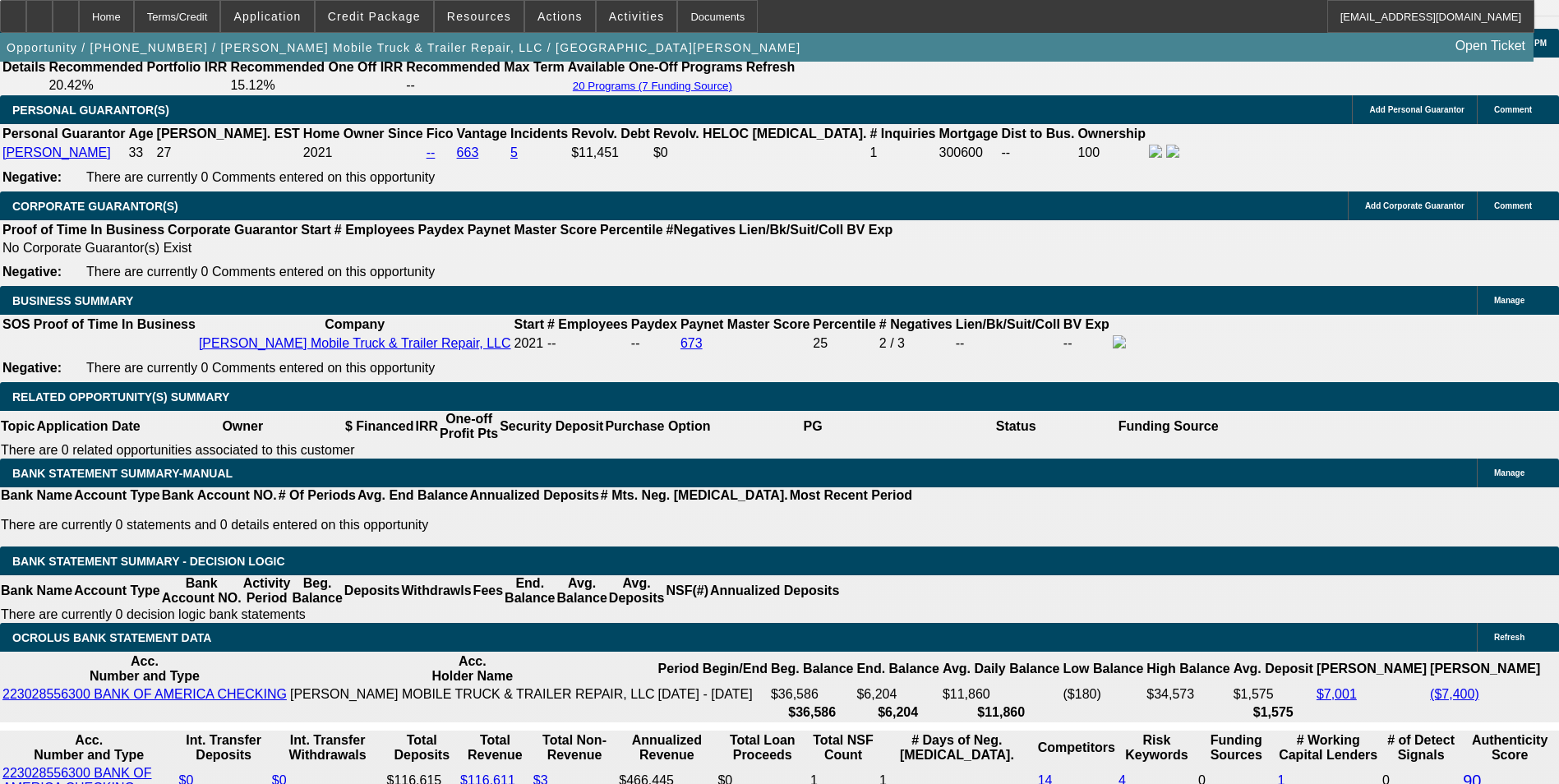
scroll to position [2496, 0]
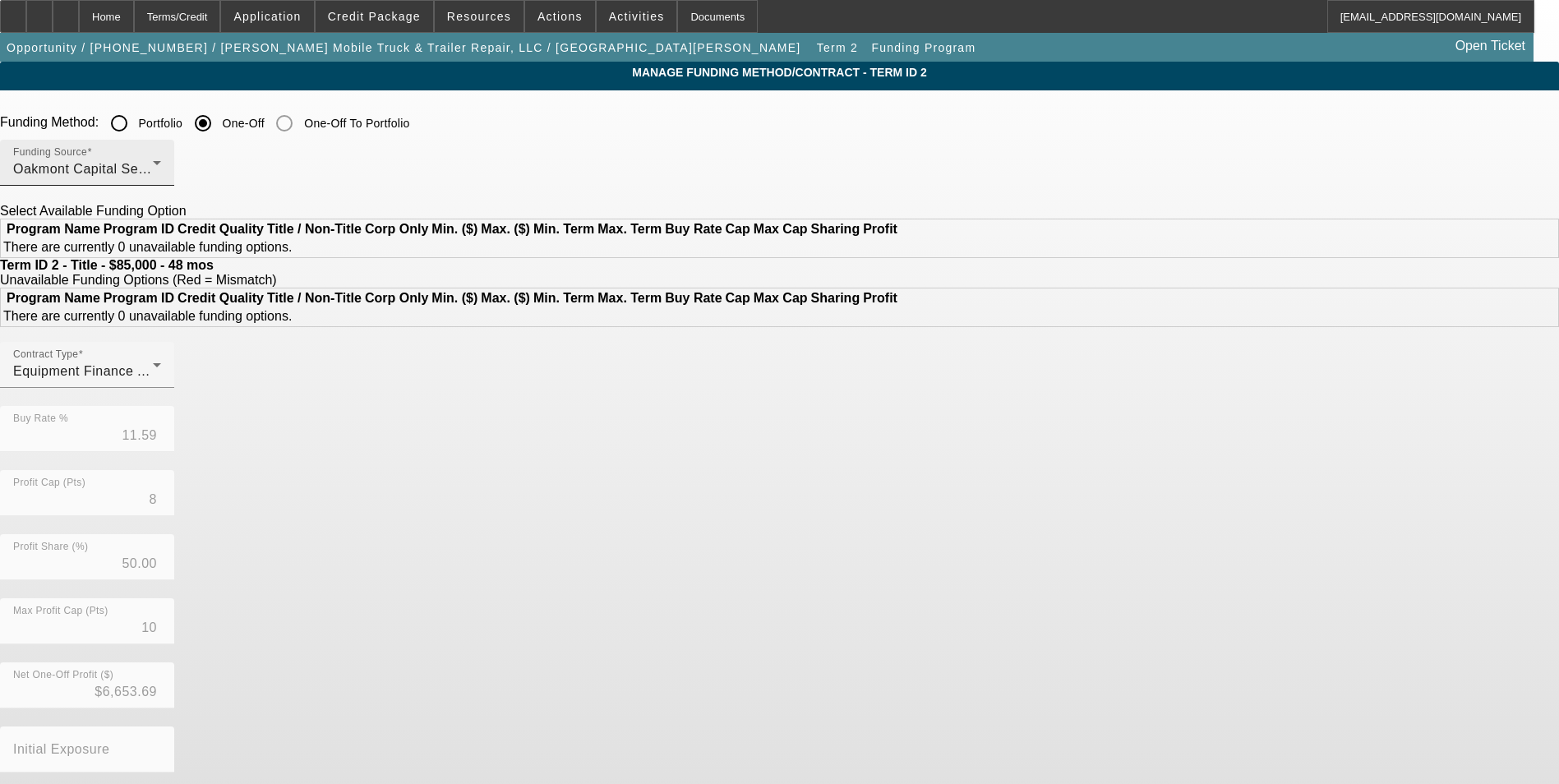
click at [153, 175] on div "Oakmont Capital Services" at bounding box center [84, 169] width 140 height 20
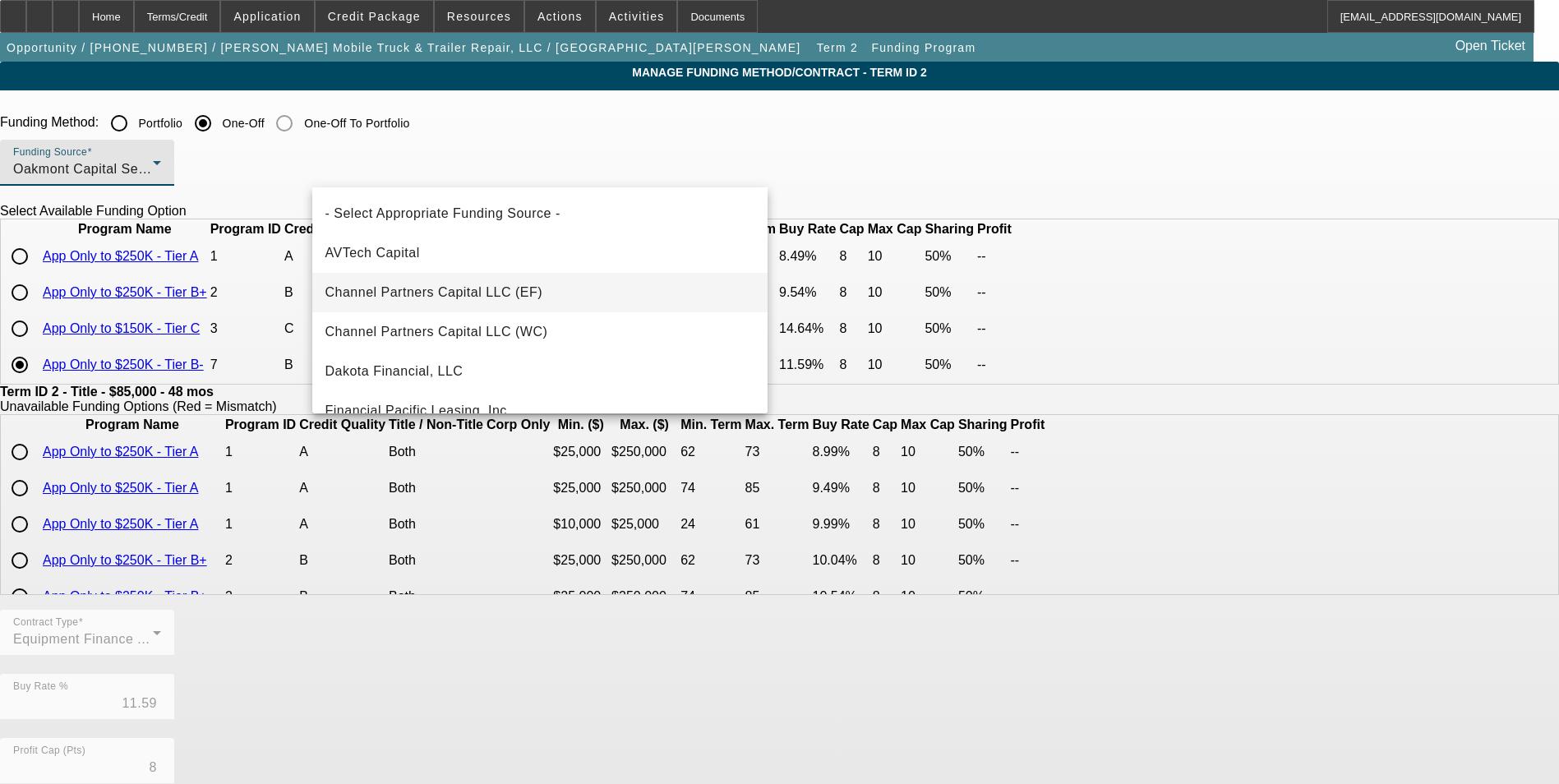
click at [497, 294] on span "Channel Partners Capital LLC (EF)" at bounding box center [434, 292] width 218 height 20
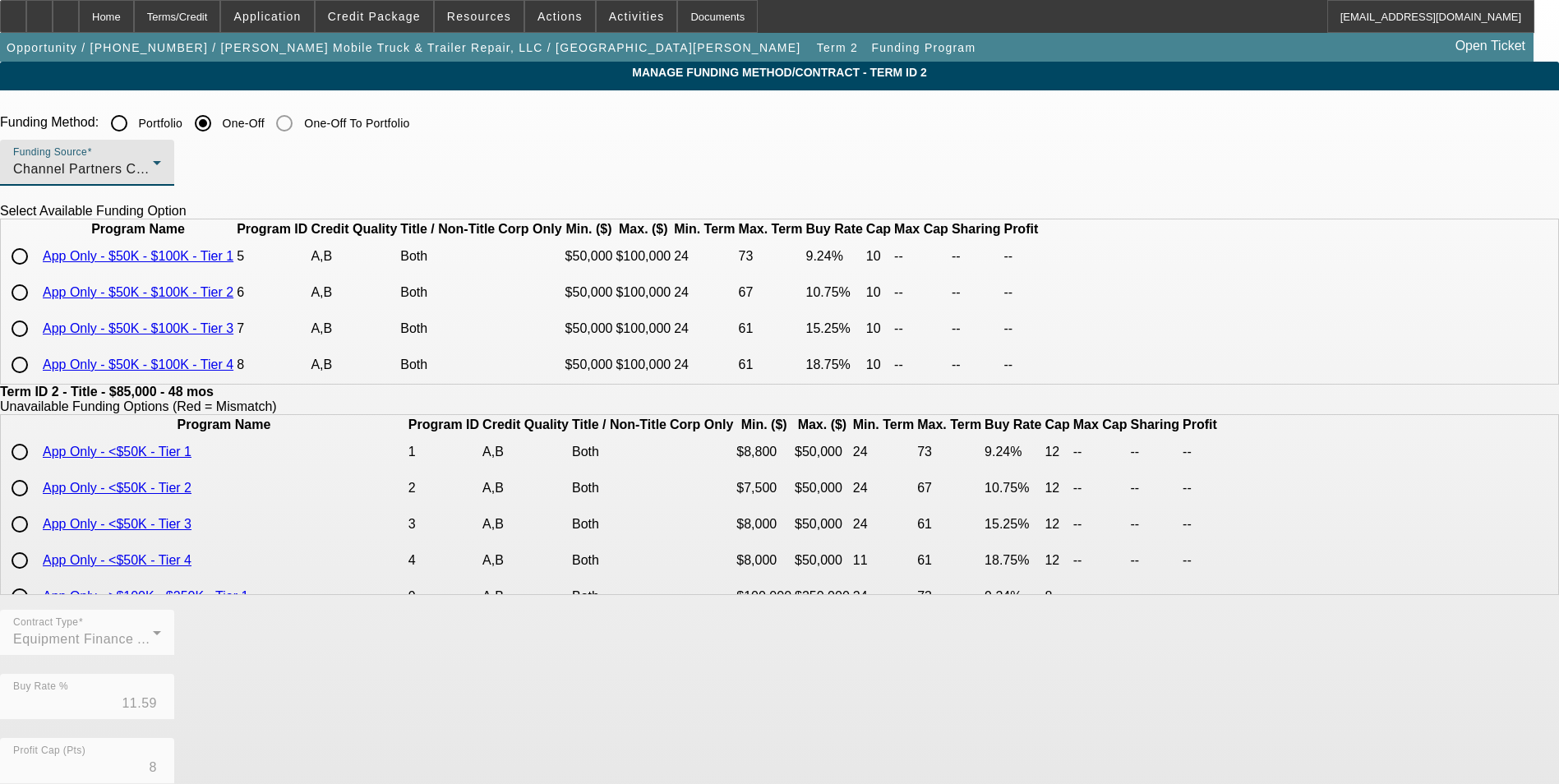
click at [36, 309] on input "radio" at bounding box center [19, 293] width 33 height 33
radio input "true"
type input "10.75"
type input "10"
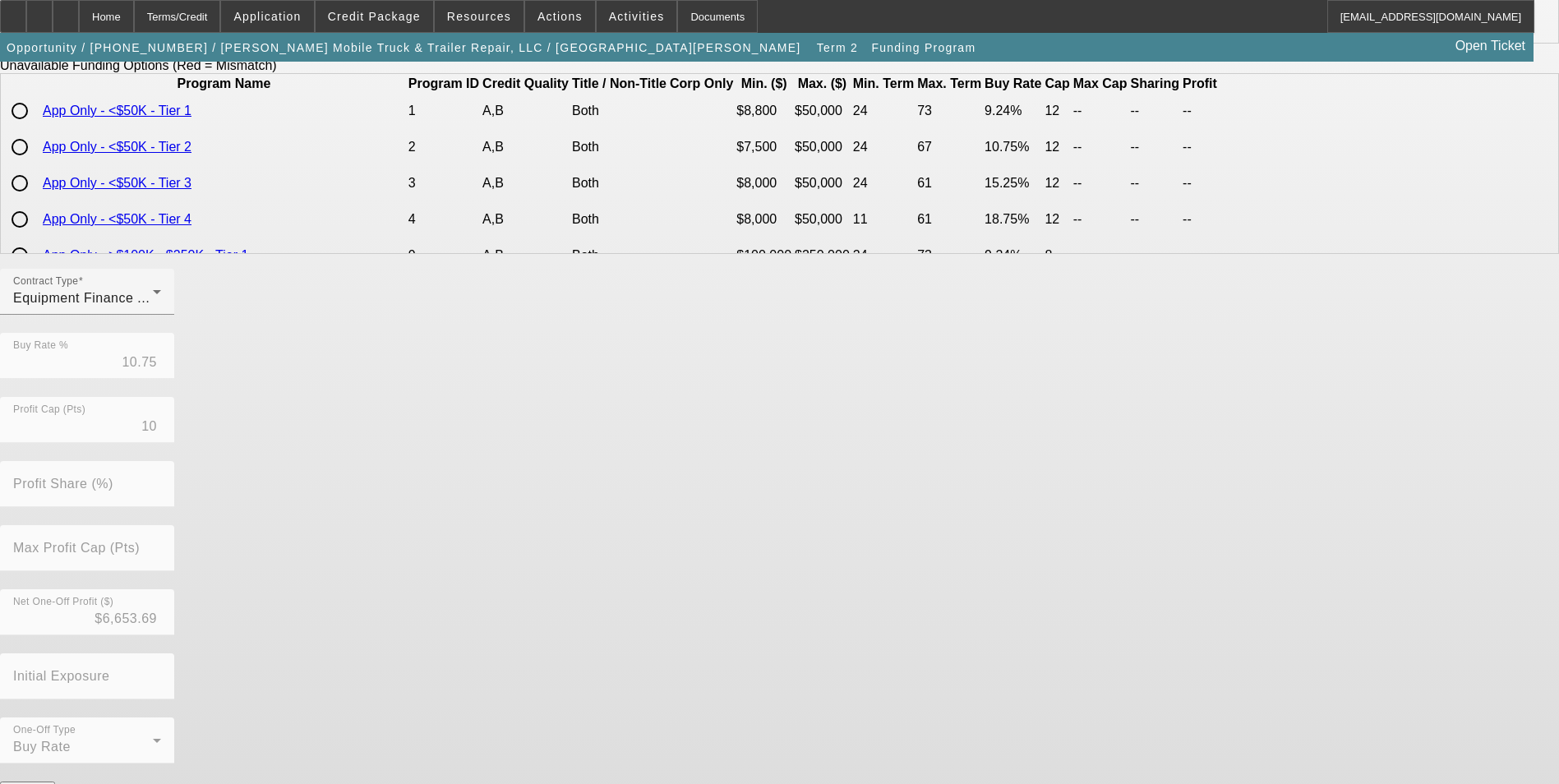
scroll to position [352, 0]
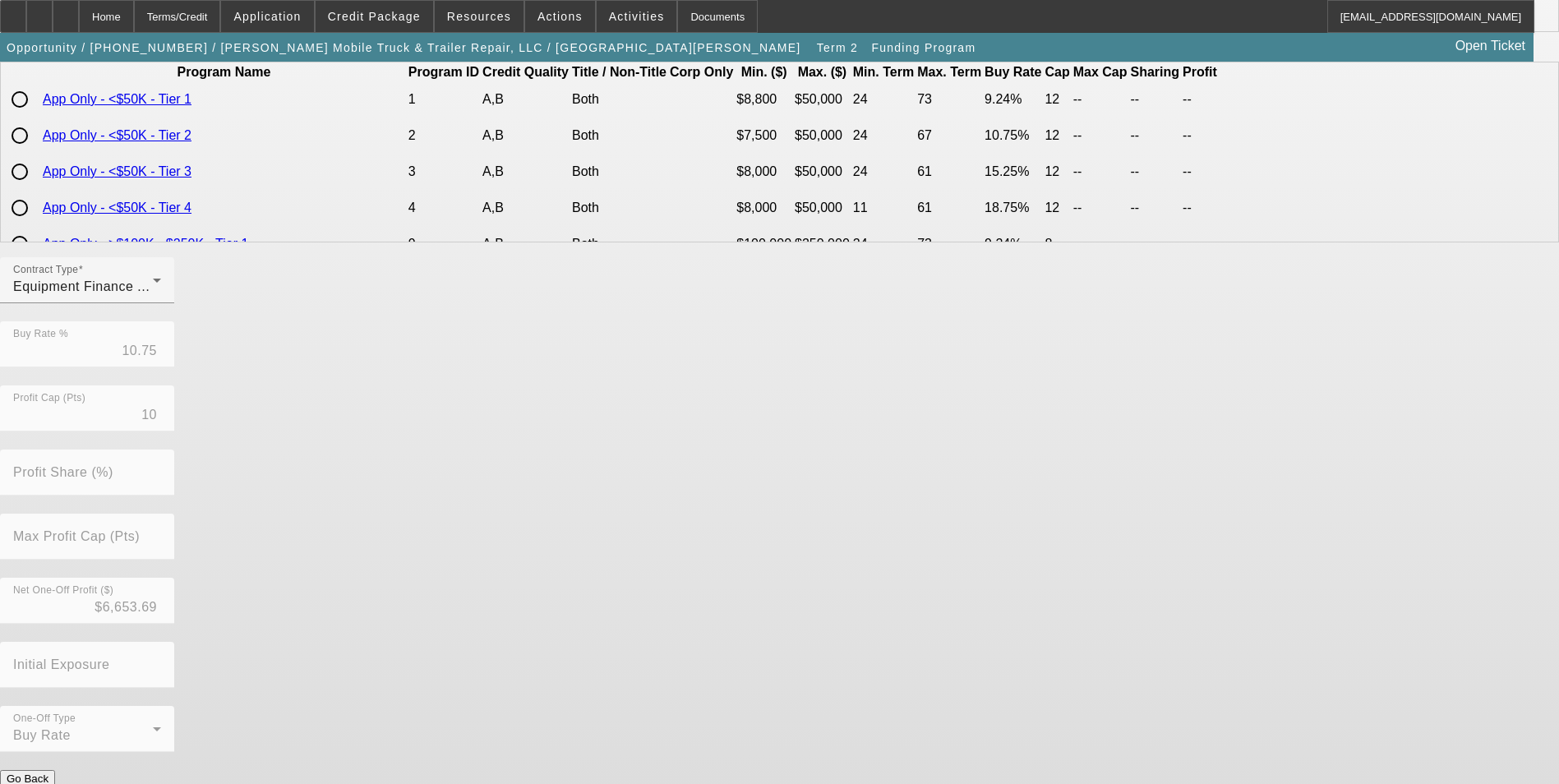
click at [47, 783] on button "Submit" at bounding box center [23, 796] width 47 height 17
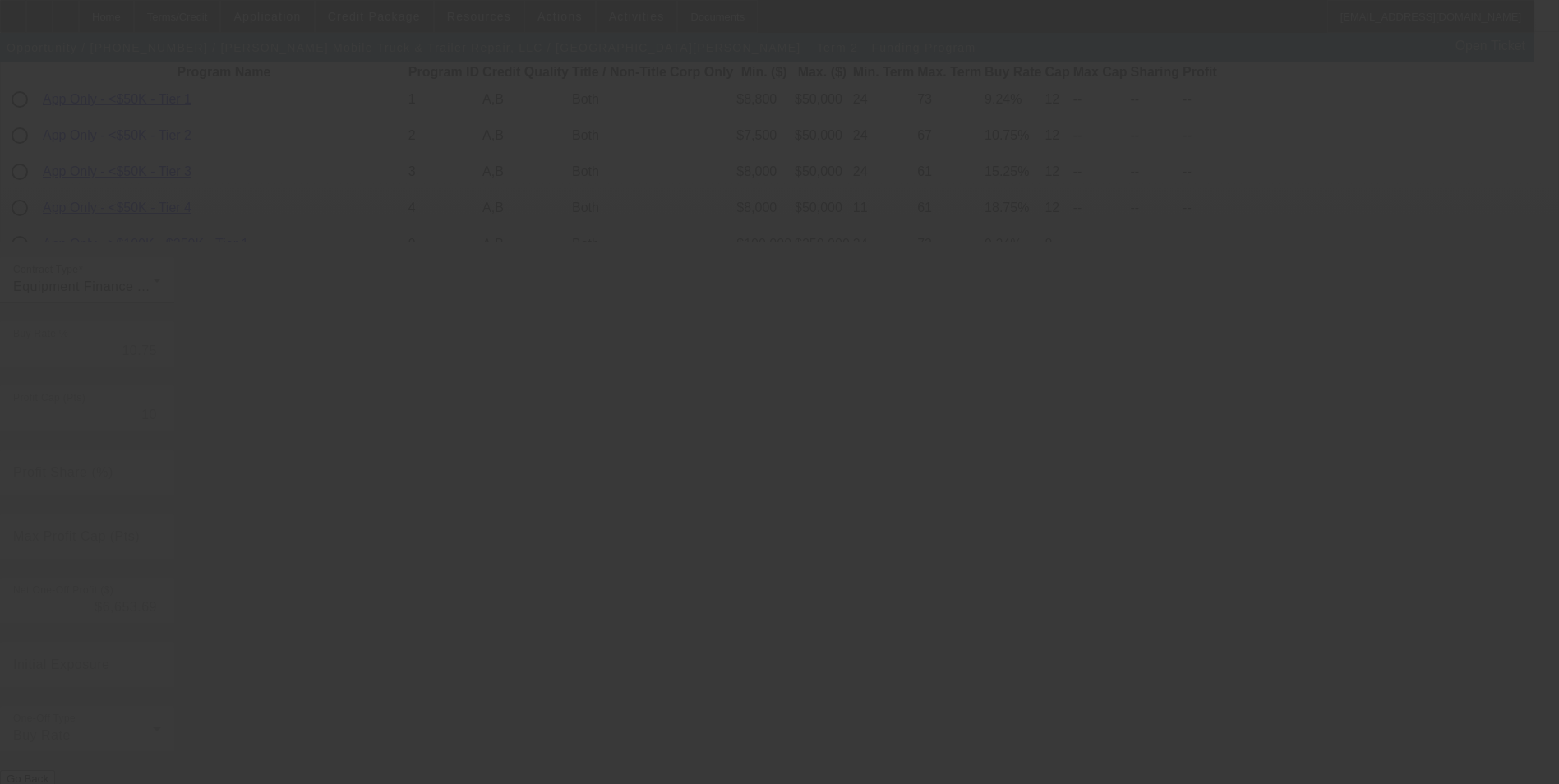
type input "11.59"
type input "8"
type input "50.00"
type input "10"
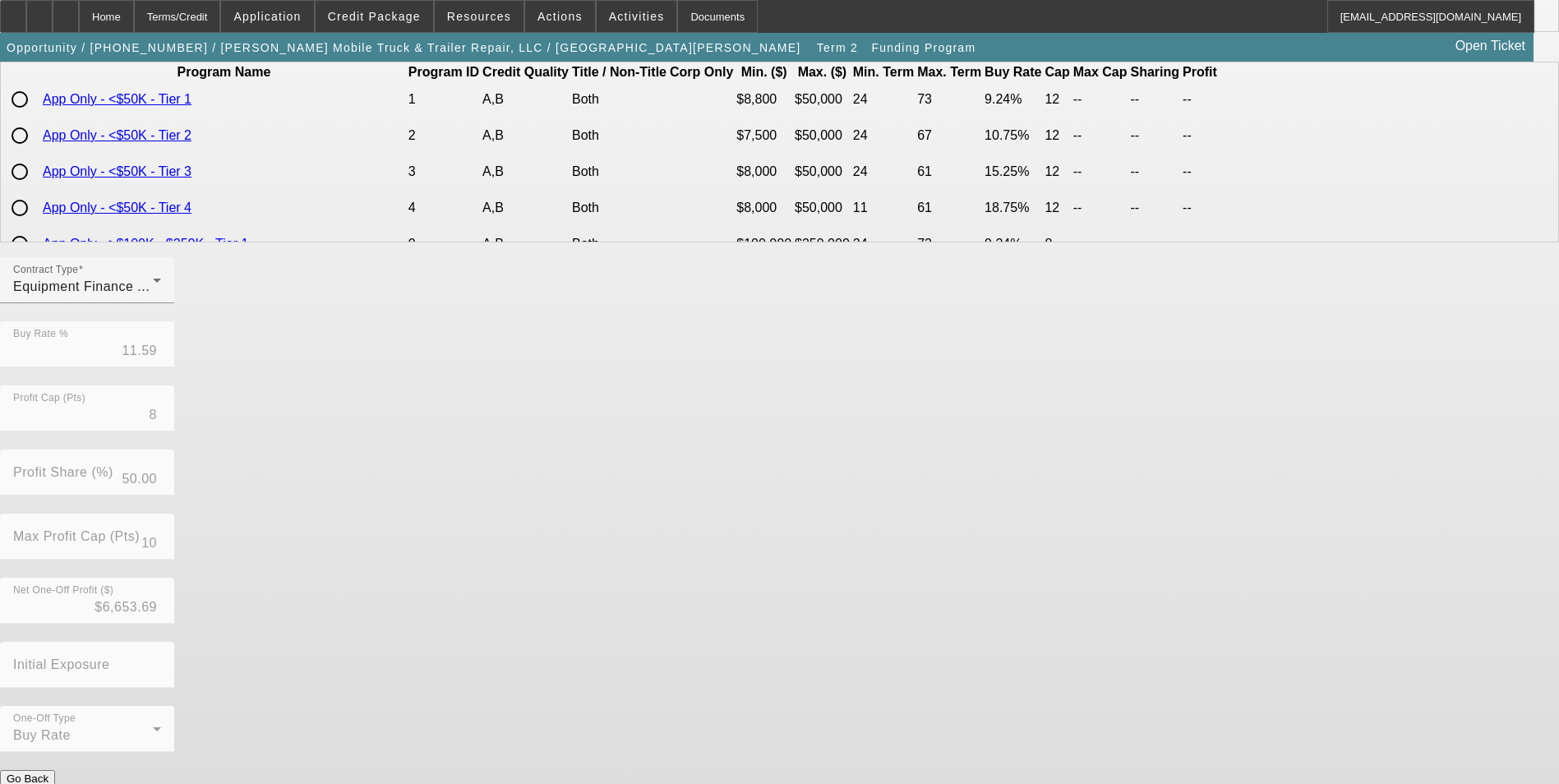
scroll to position [0, 0]
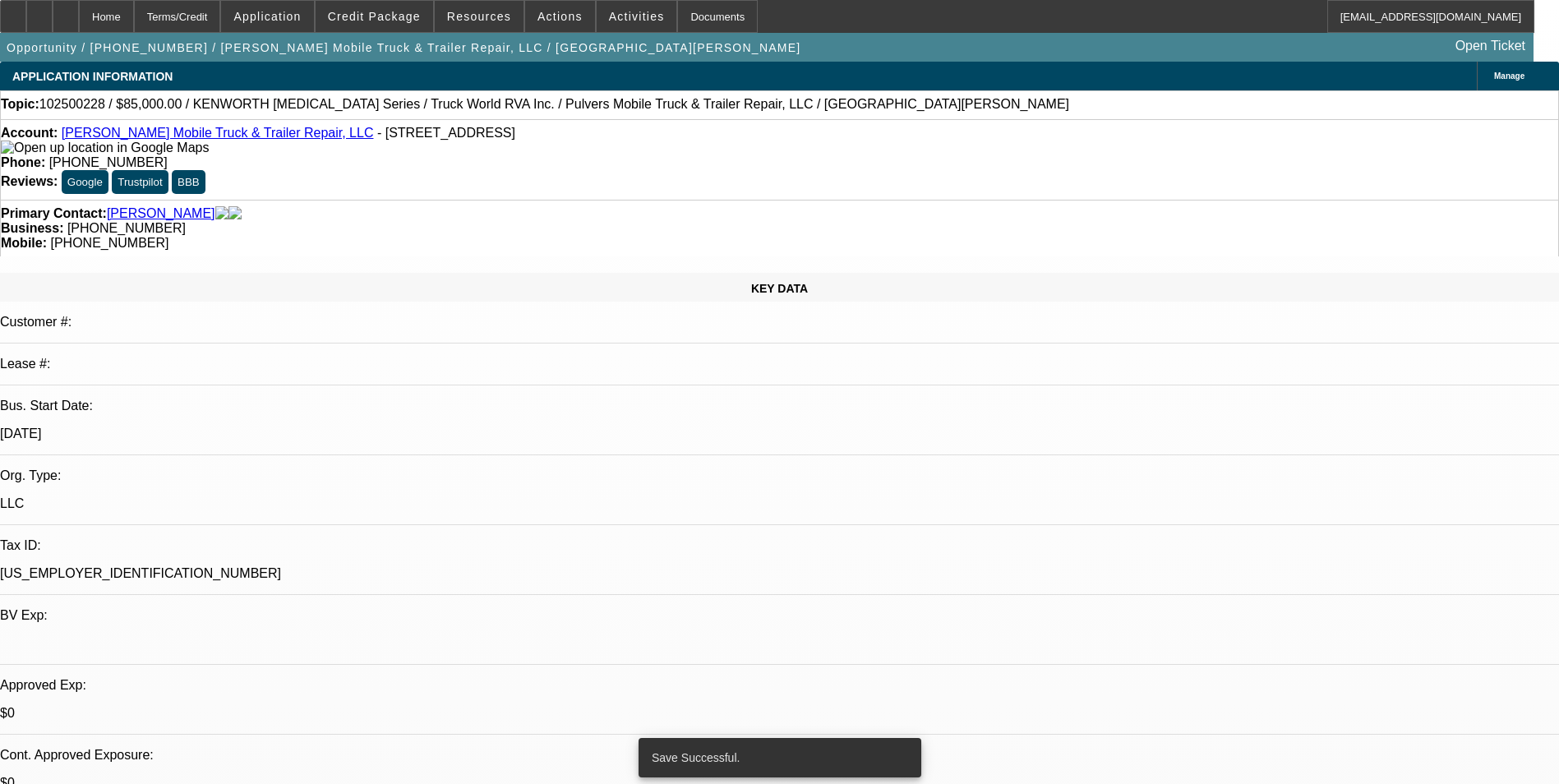
select select "0"
select select "6"
select select "0"
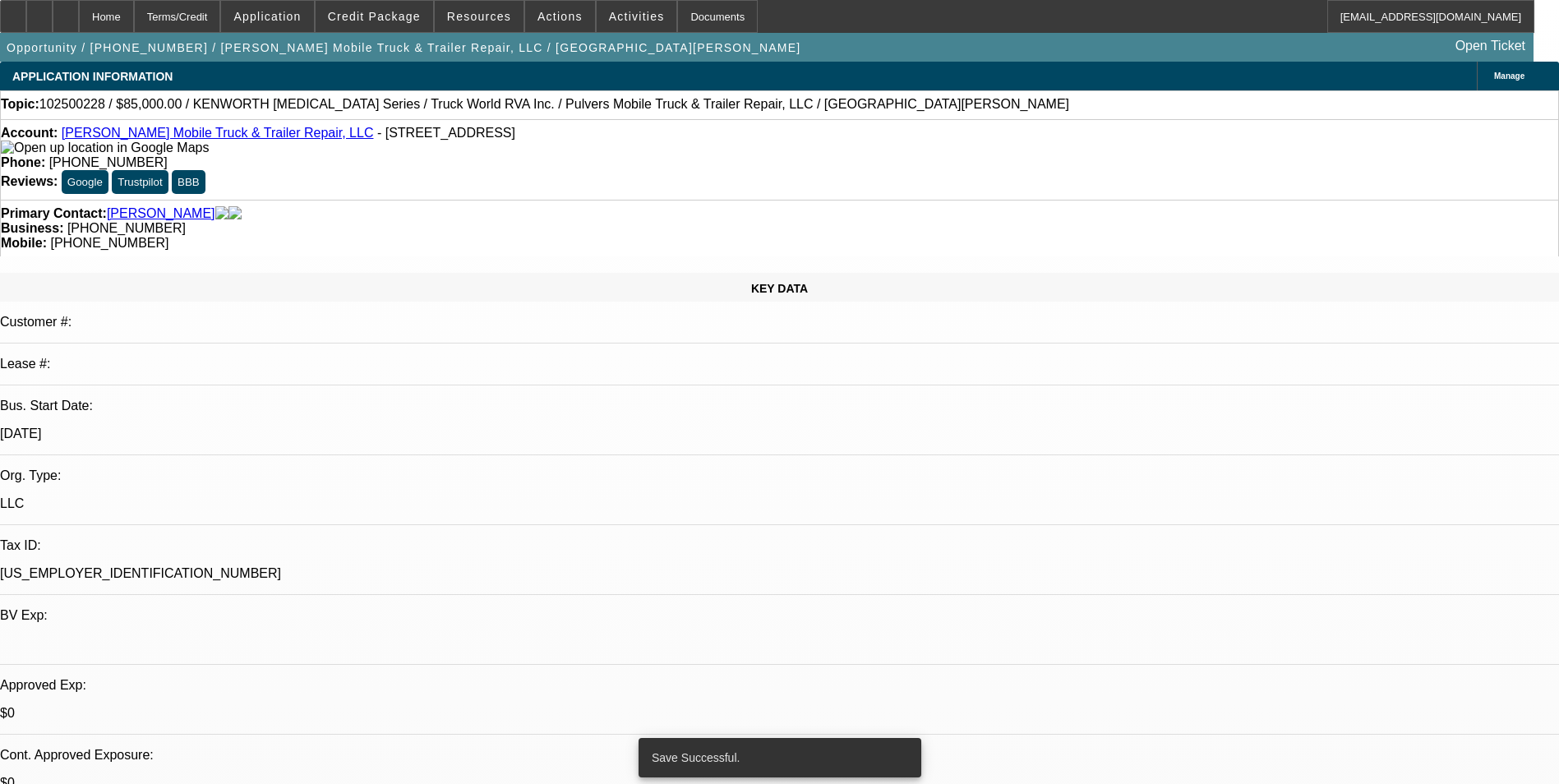
select select "0"
select select "6"
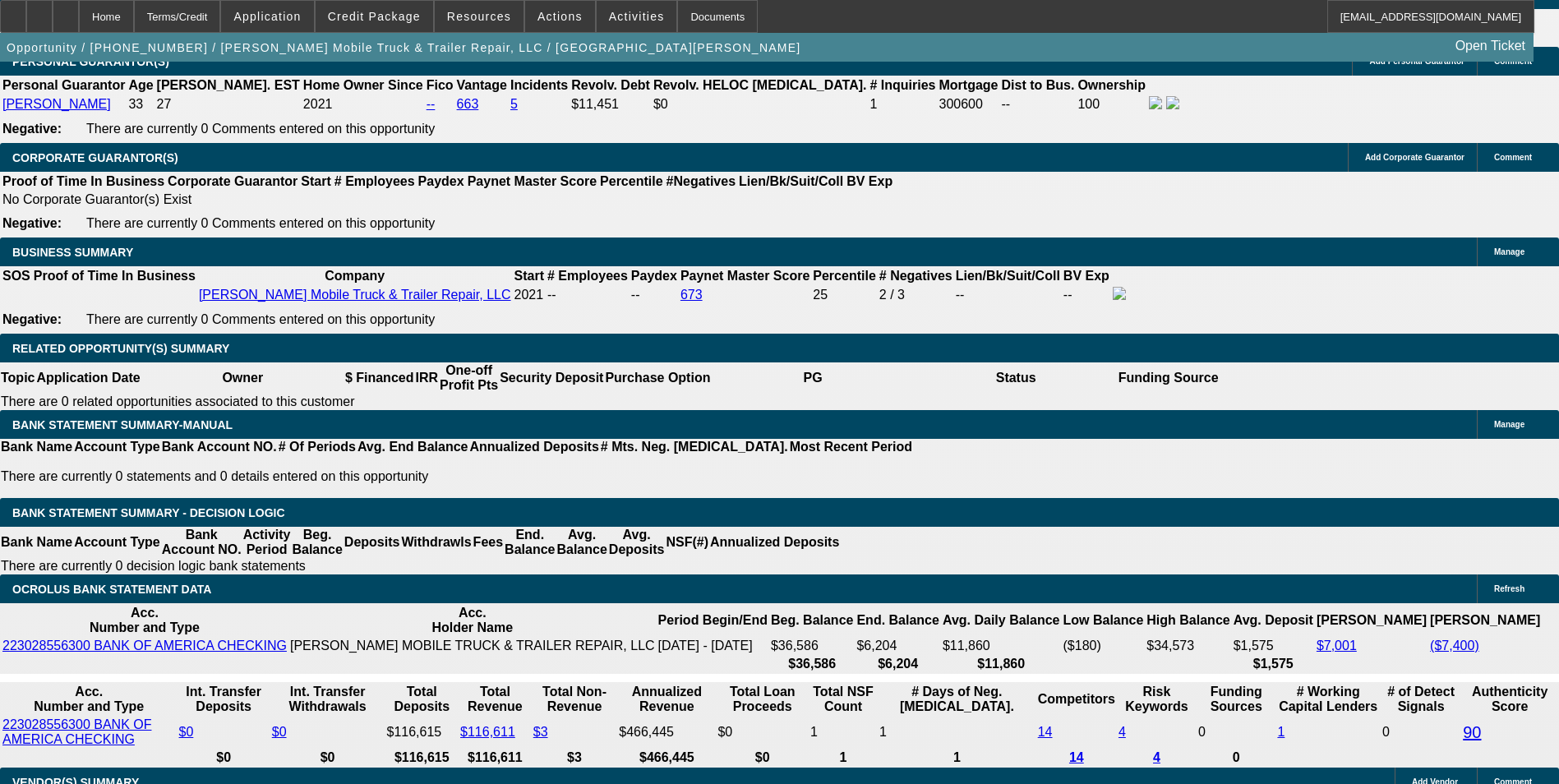
scroll to position [2464, 0]
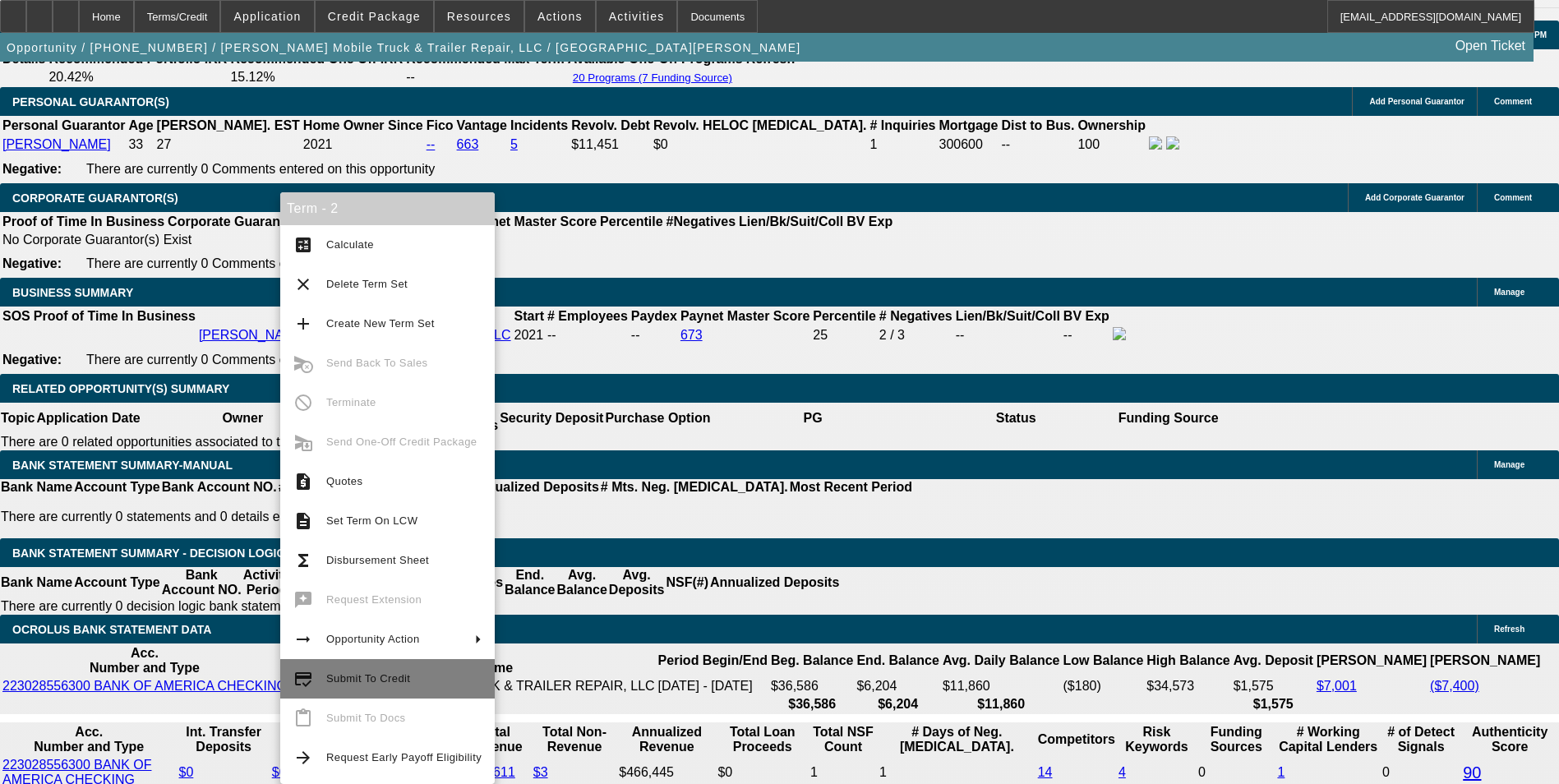
click at [354, 673] on span "Submit To Credit" at bounding box center [368, 677] width 84 height 12
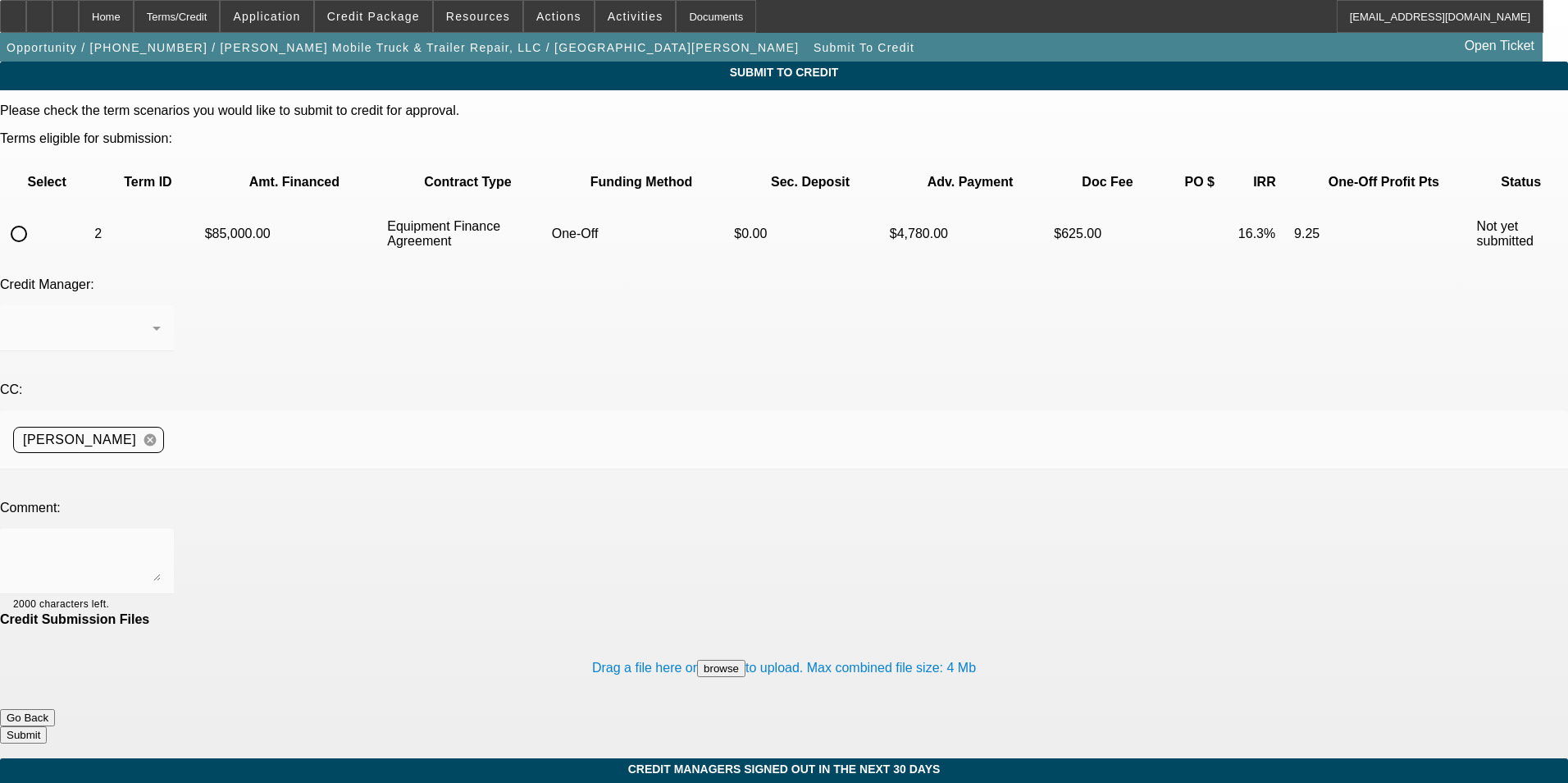
click at [35, 218] on input "radio" at bounding box center [19, 234] width 33 height 33
radio input "true"
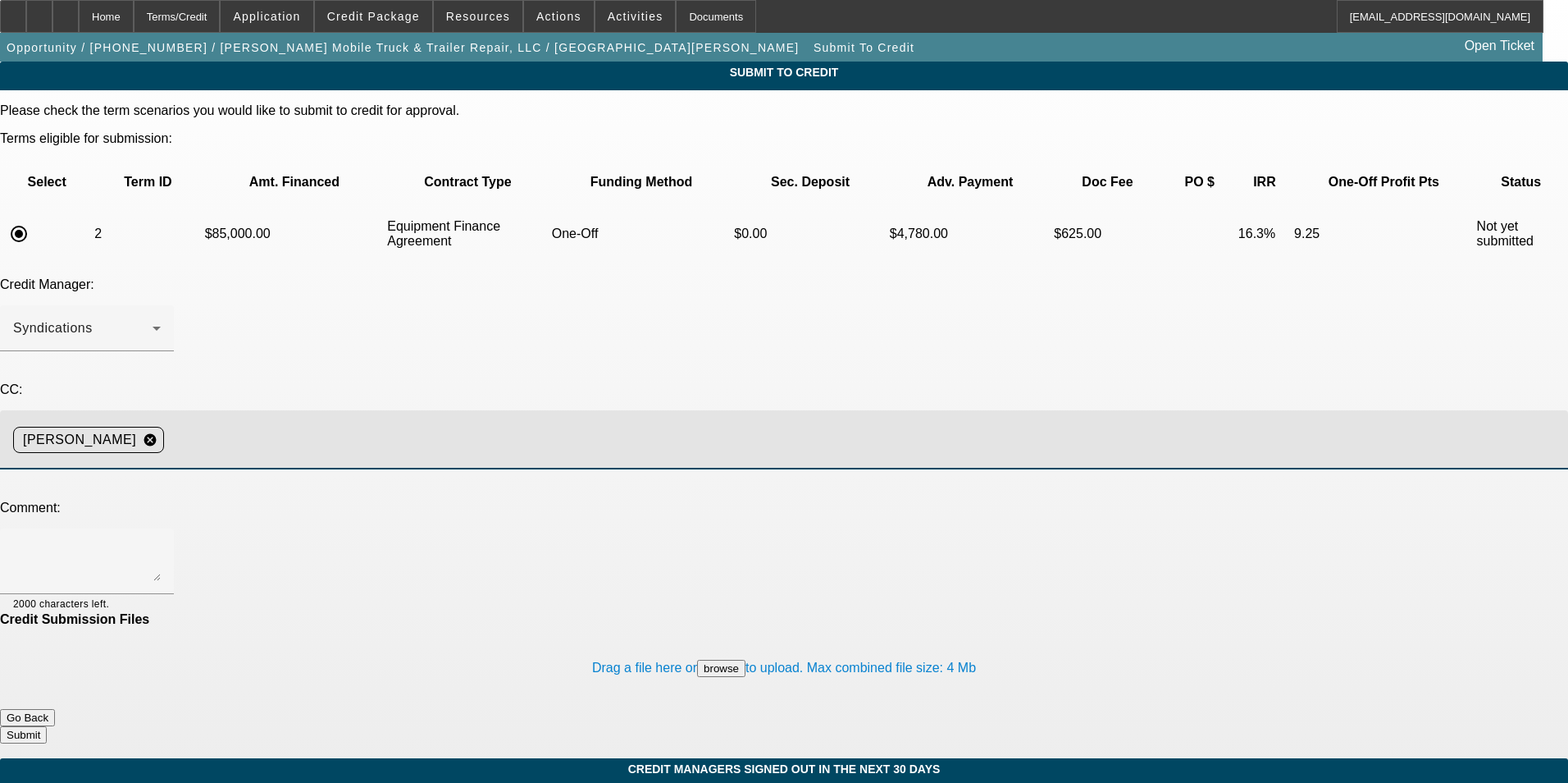
click at [366, 424] on input at bounding box center [859, 440] width 1377 height 33
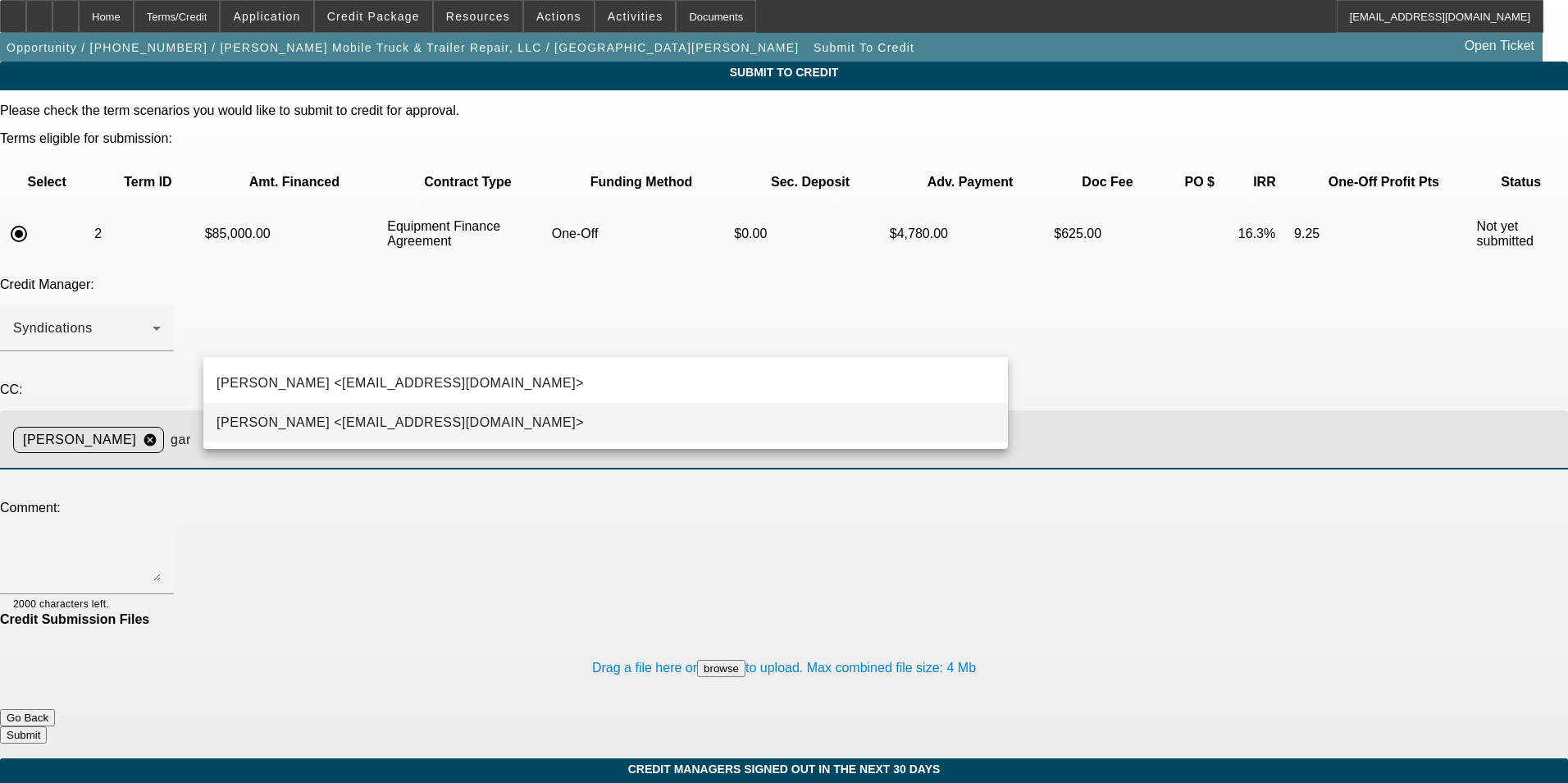
type input "gar"
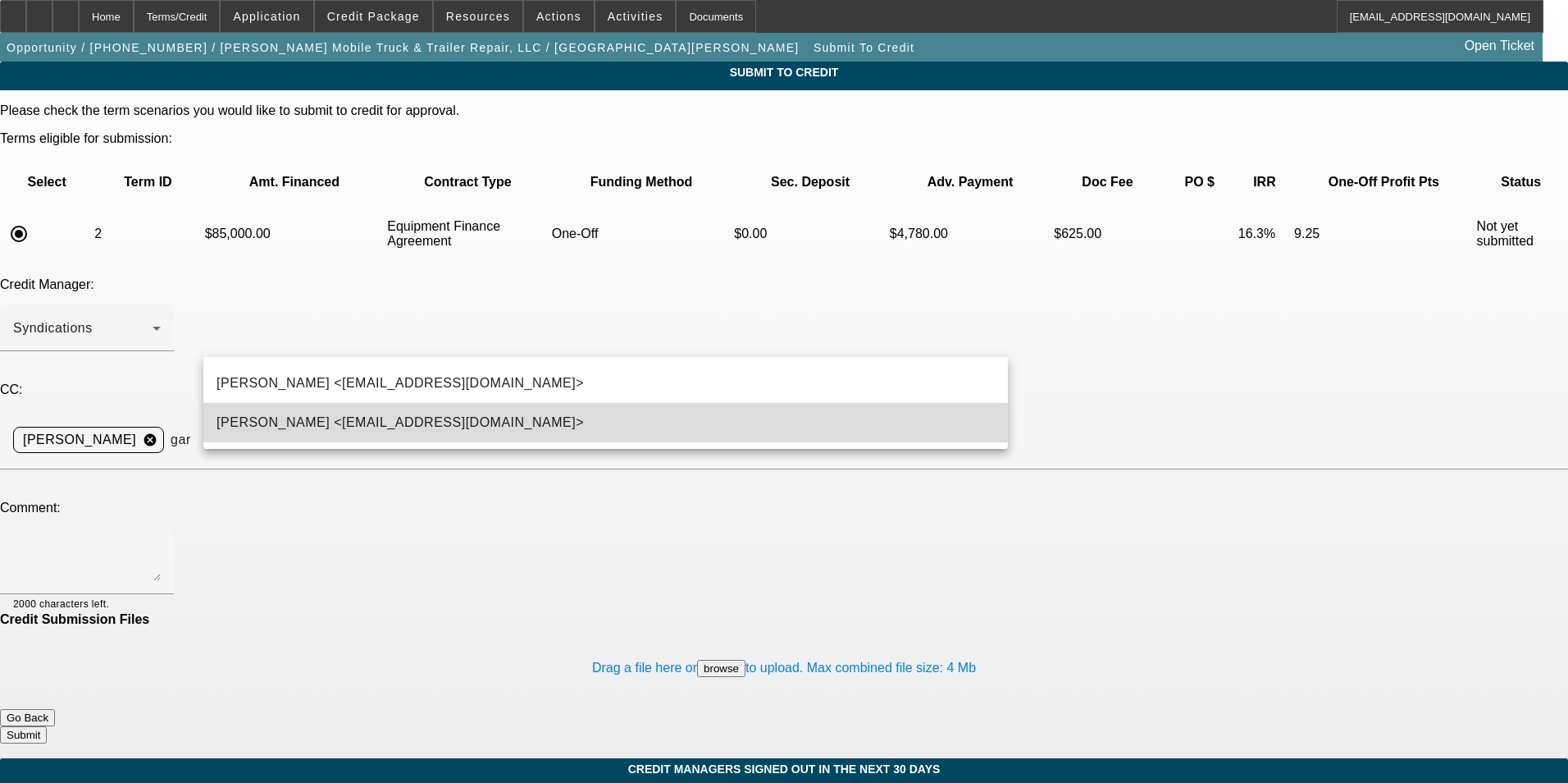
click at [383, 423] on span "George Arida <GArida@beaconfunding.com>" at bounding box center [400, 423] width 368 height 20
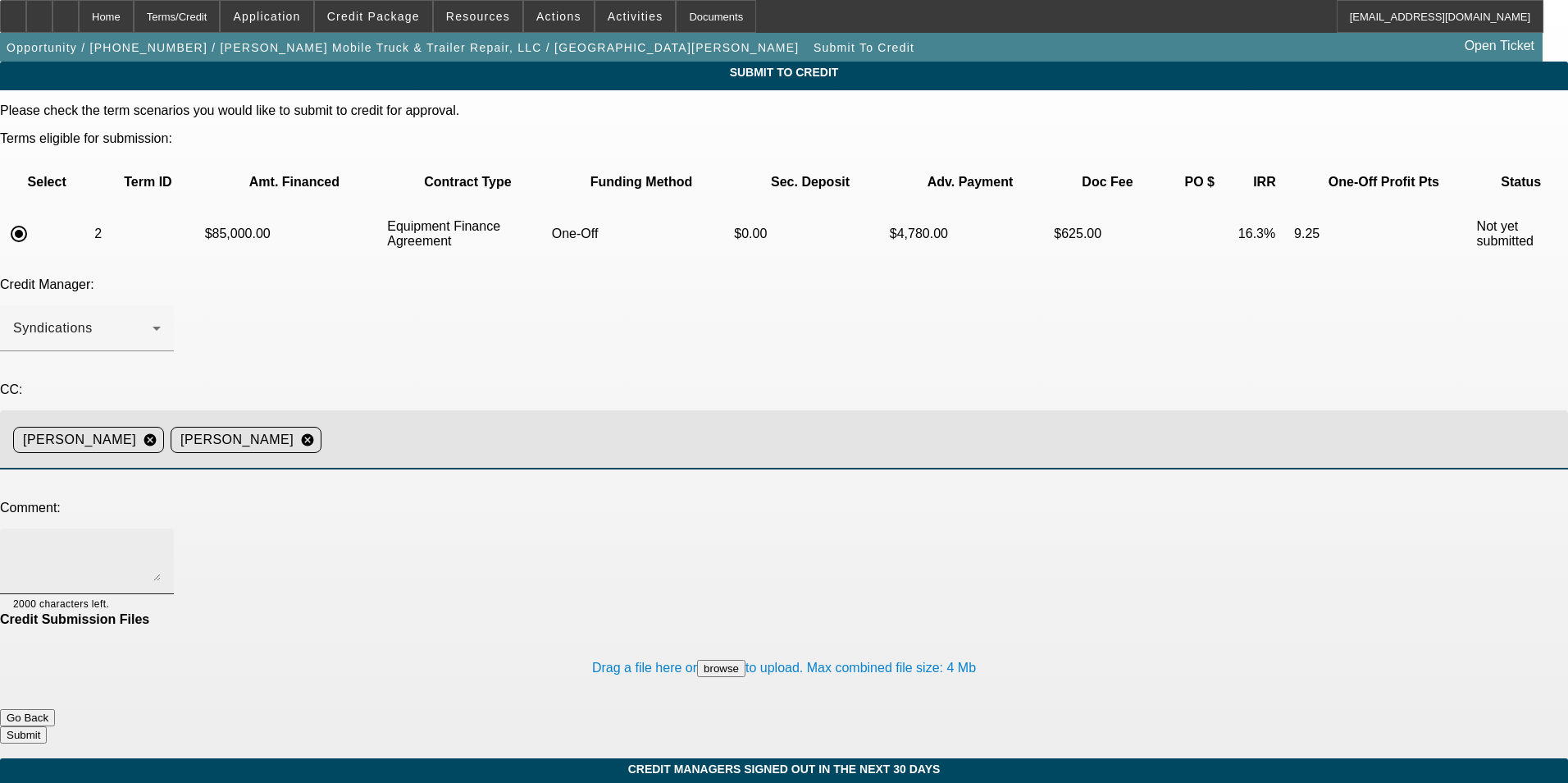
click at [161, 541] on textarea at bounding box center [87, 561] width 148 height 39
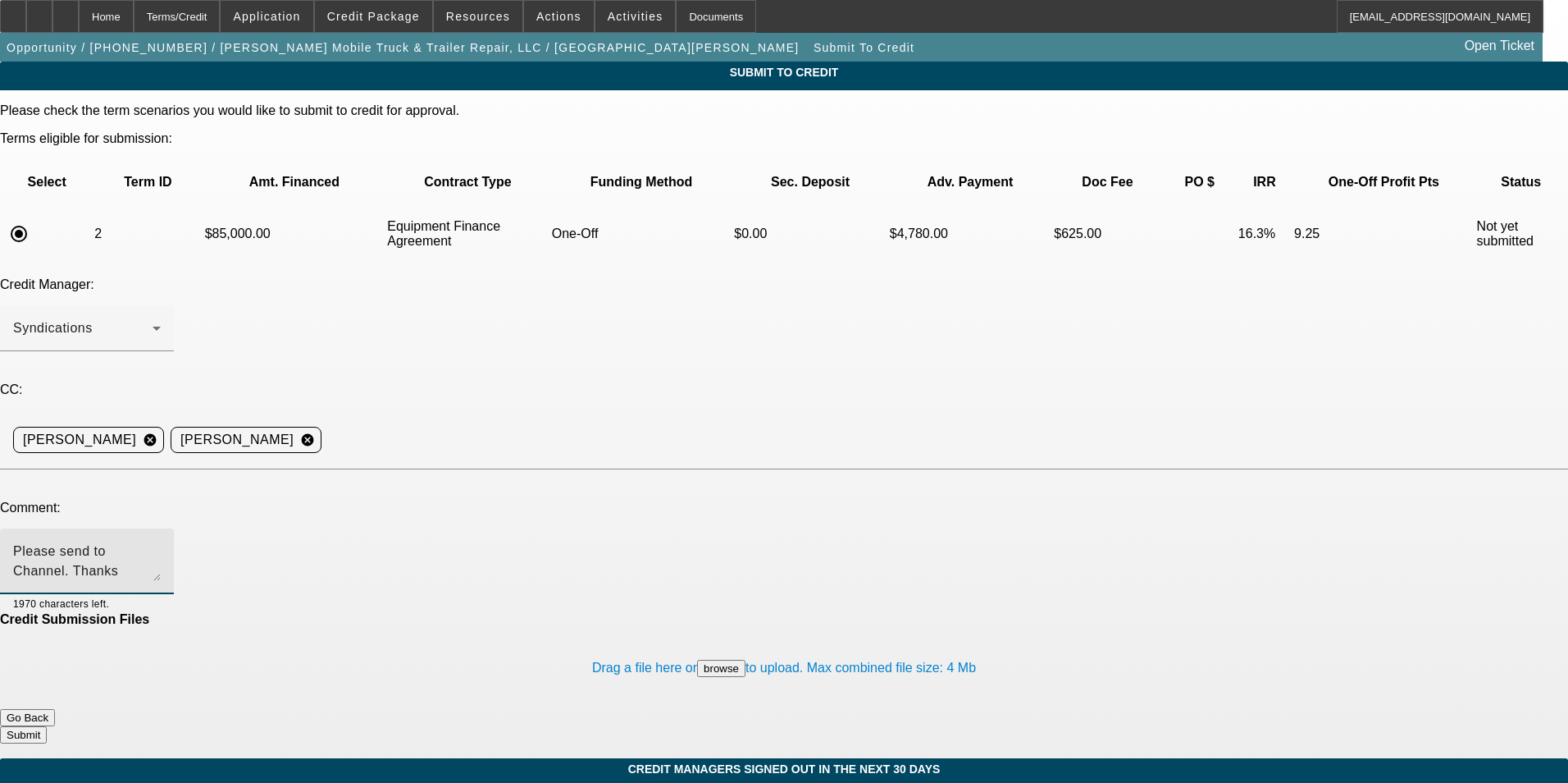
type textarea "Please send to Channel. Thanks"
click at [47, 726] on button "Submit" at bounding box center [23, 735] width 47 height 17
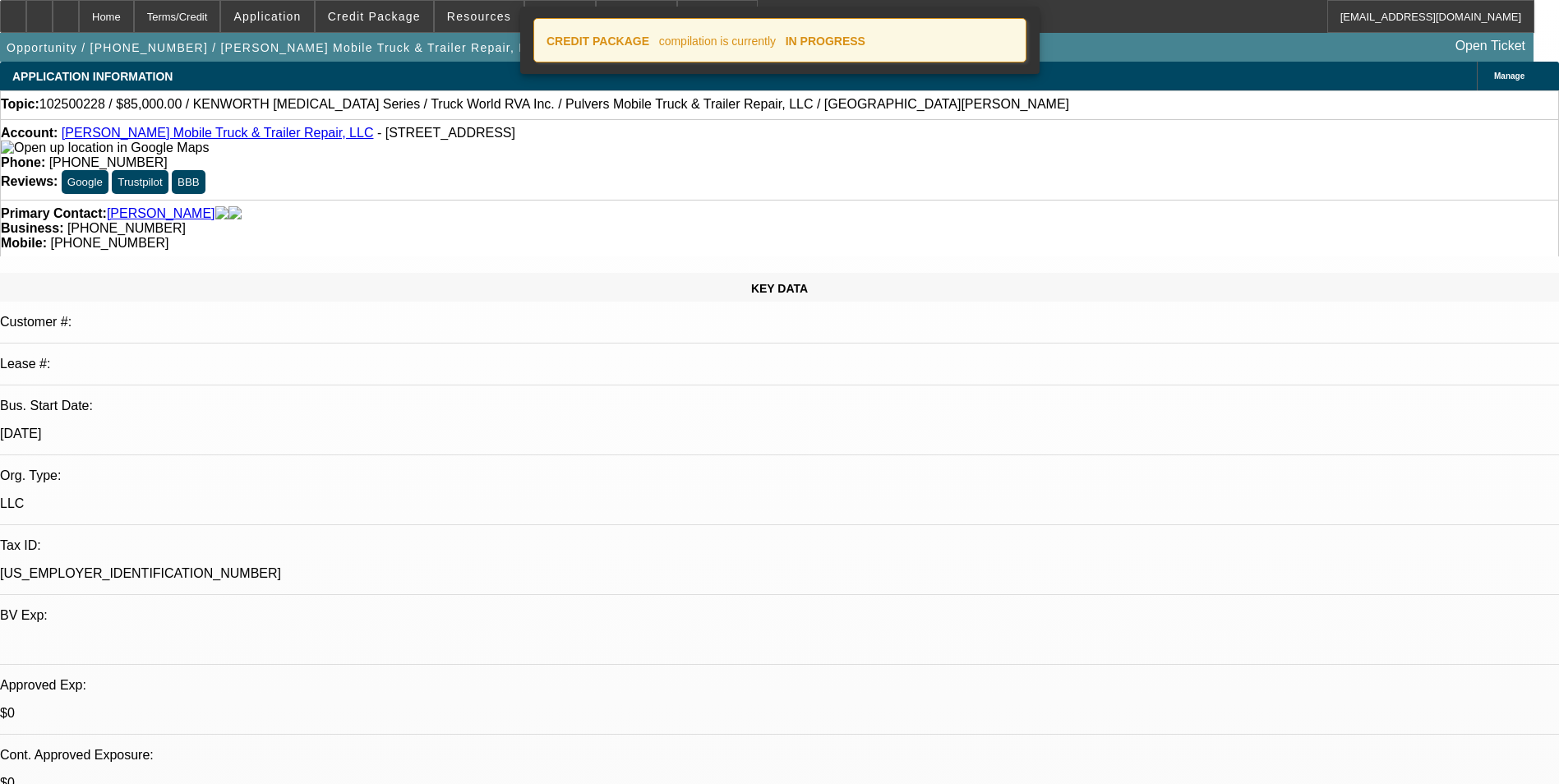
select select "0"
select select "6"
select select "0"
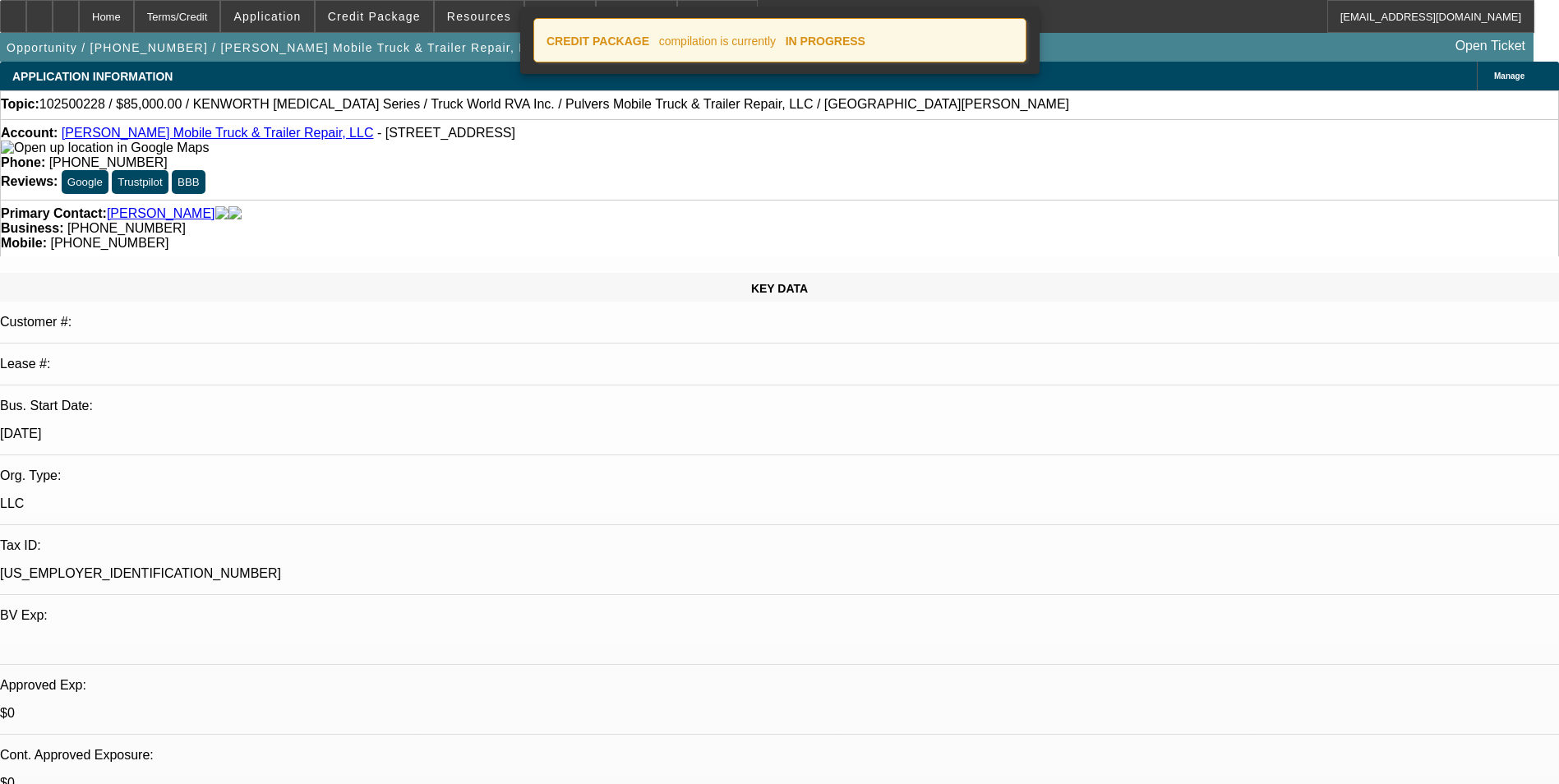
select select "0"
select select "6"
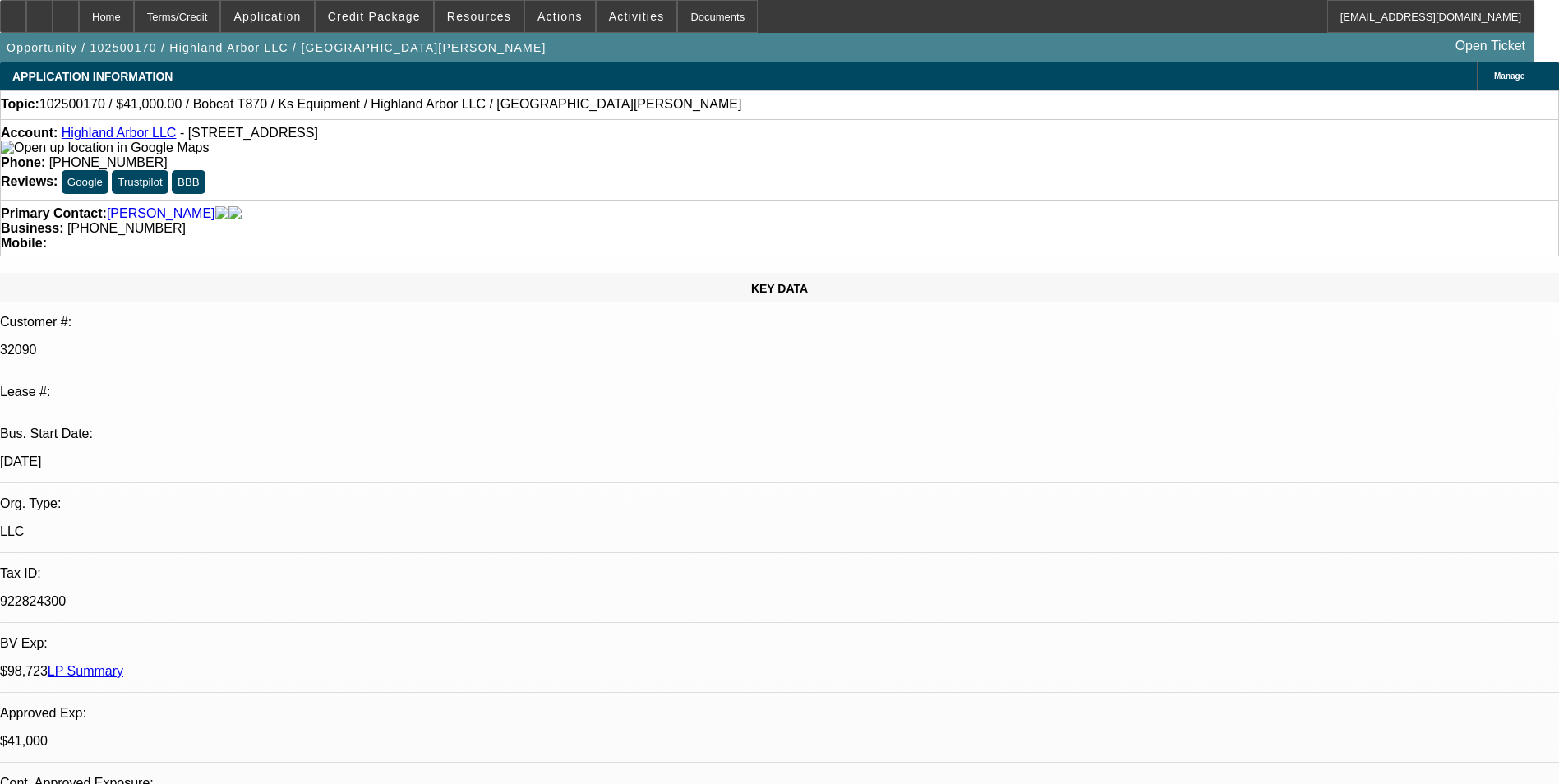
select select "0"
select select "2"
select select "0"
select select "2"
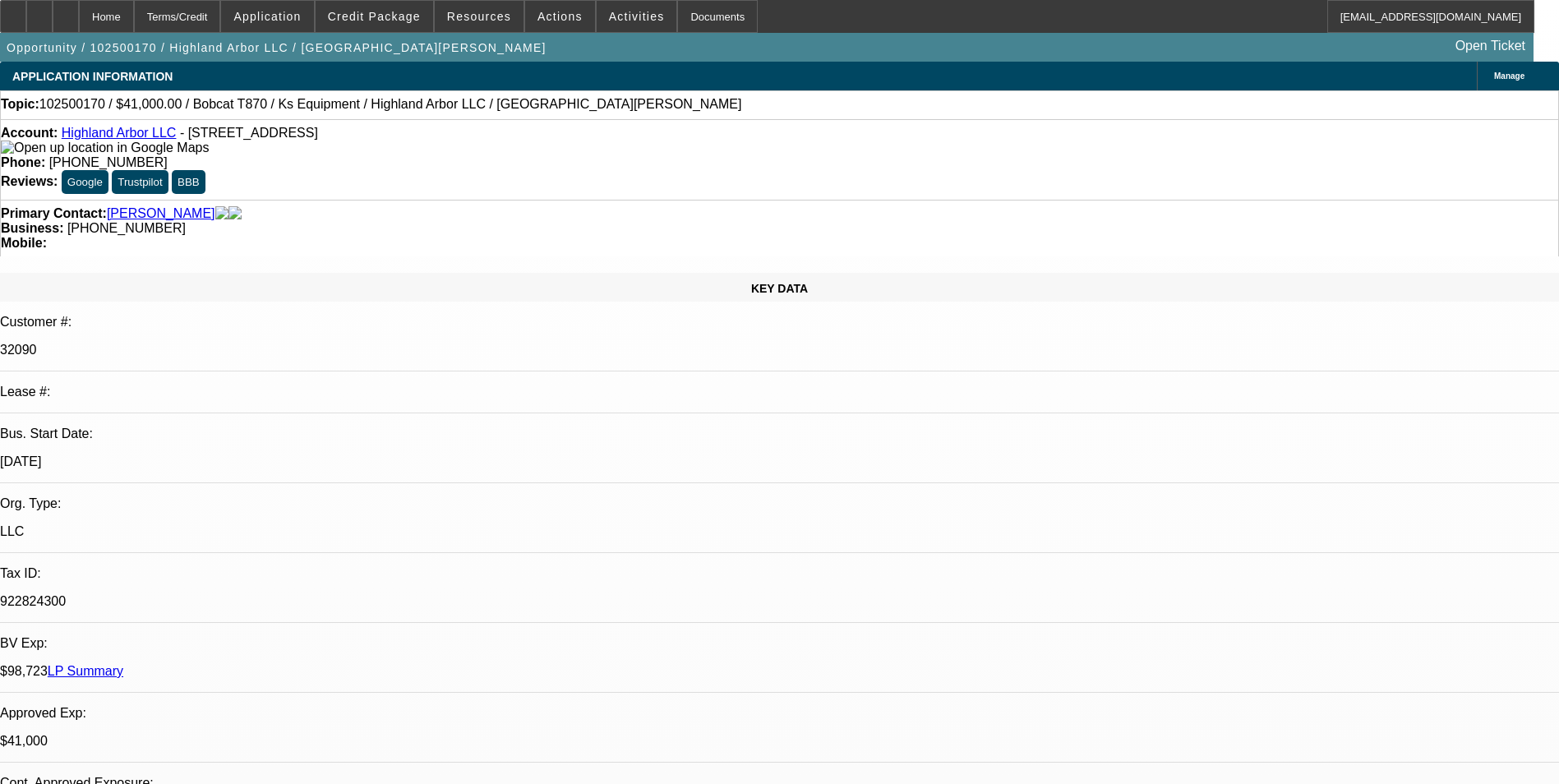
select select "0"
select select "2"
select select "0"
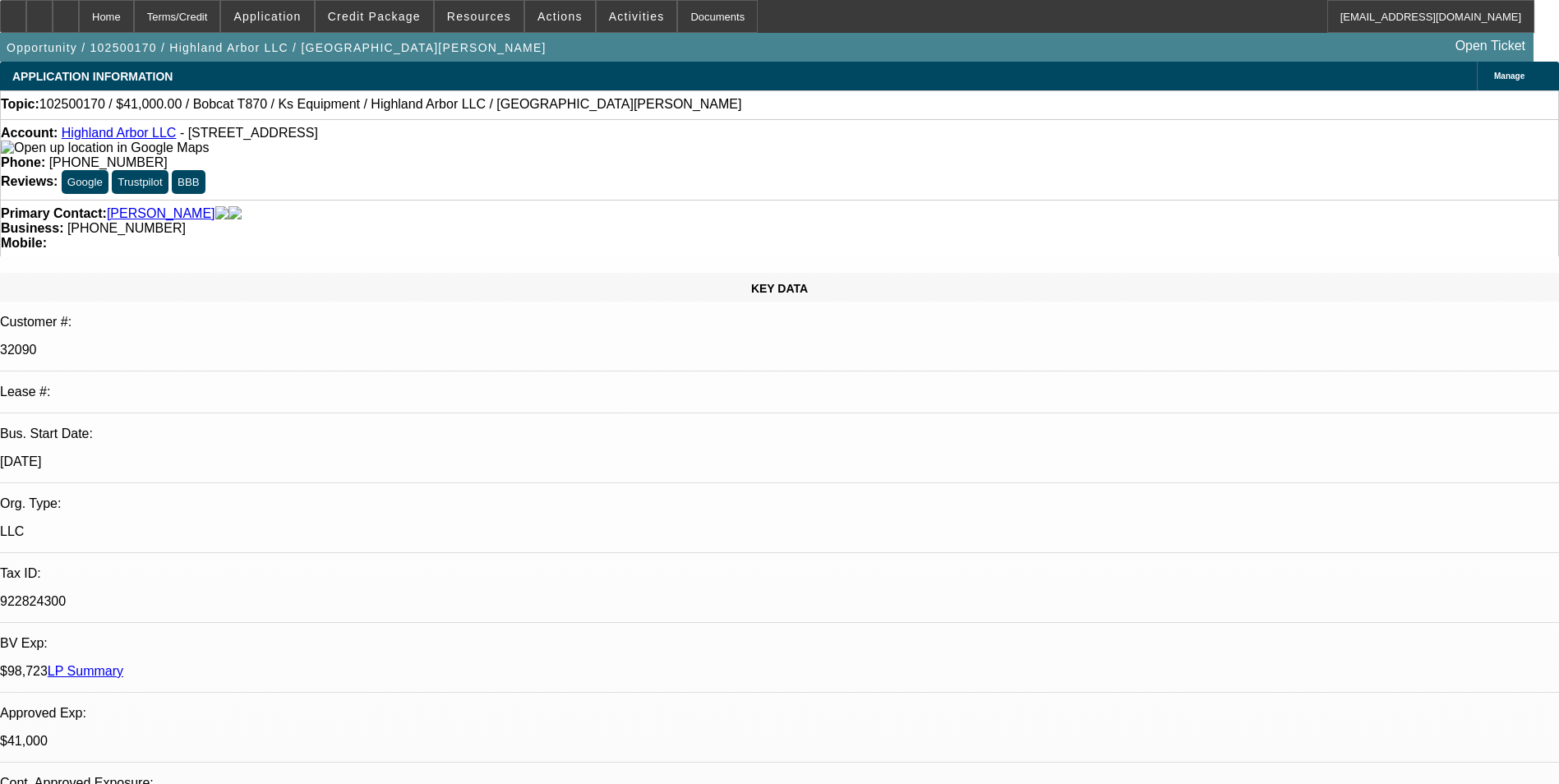
select select "2"
select select "0"
select select "1"
select select "2"
select select "6"
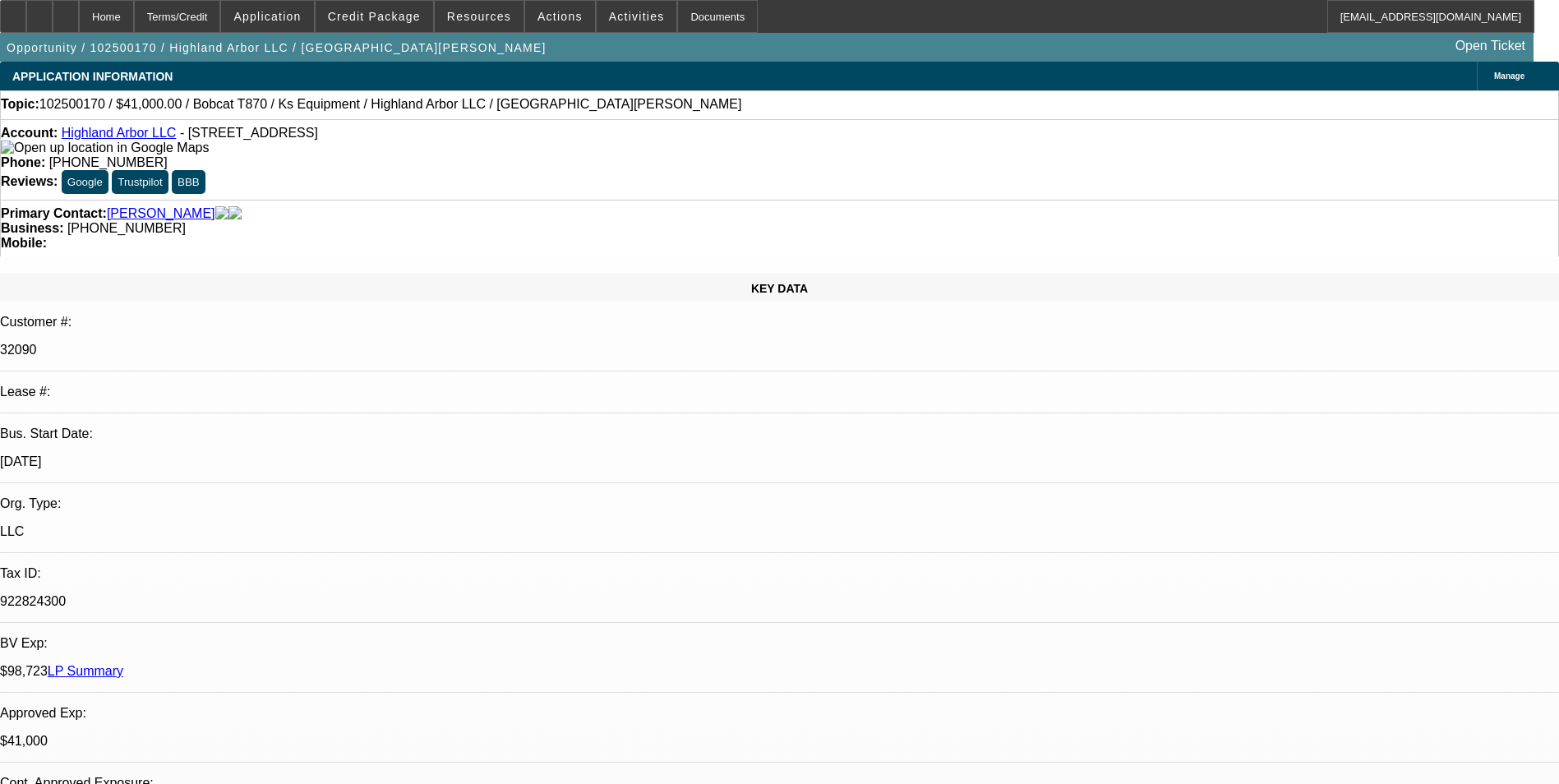
select select "1"
select select "2"
select select "6"
select select "1"
select select "2"
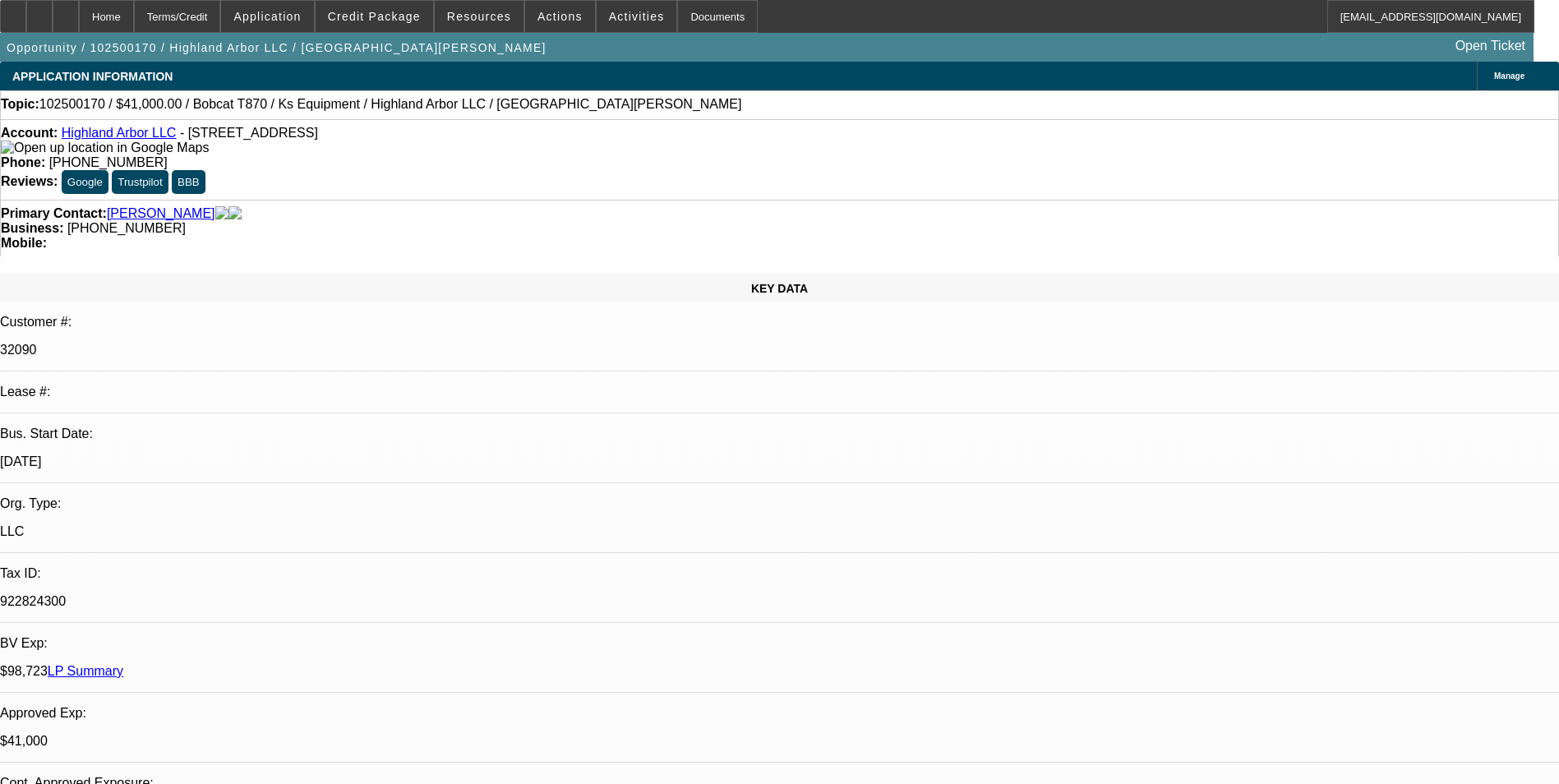
select select "6"
select select "1"
select select "2"
select select "6"
click at [376, 19] on span "Credit Package" at bounding box center [374, 16] width 93 height 13
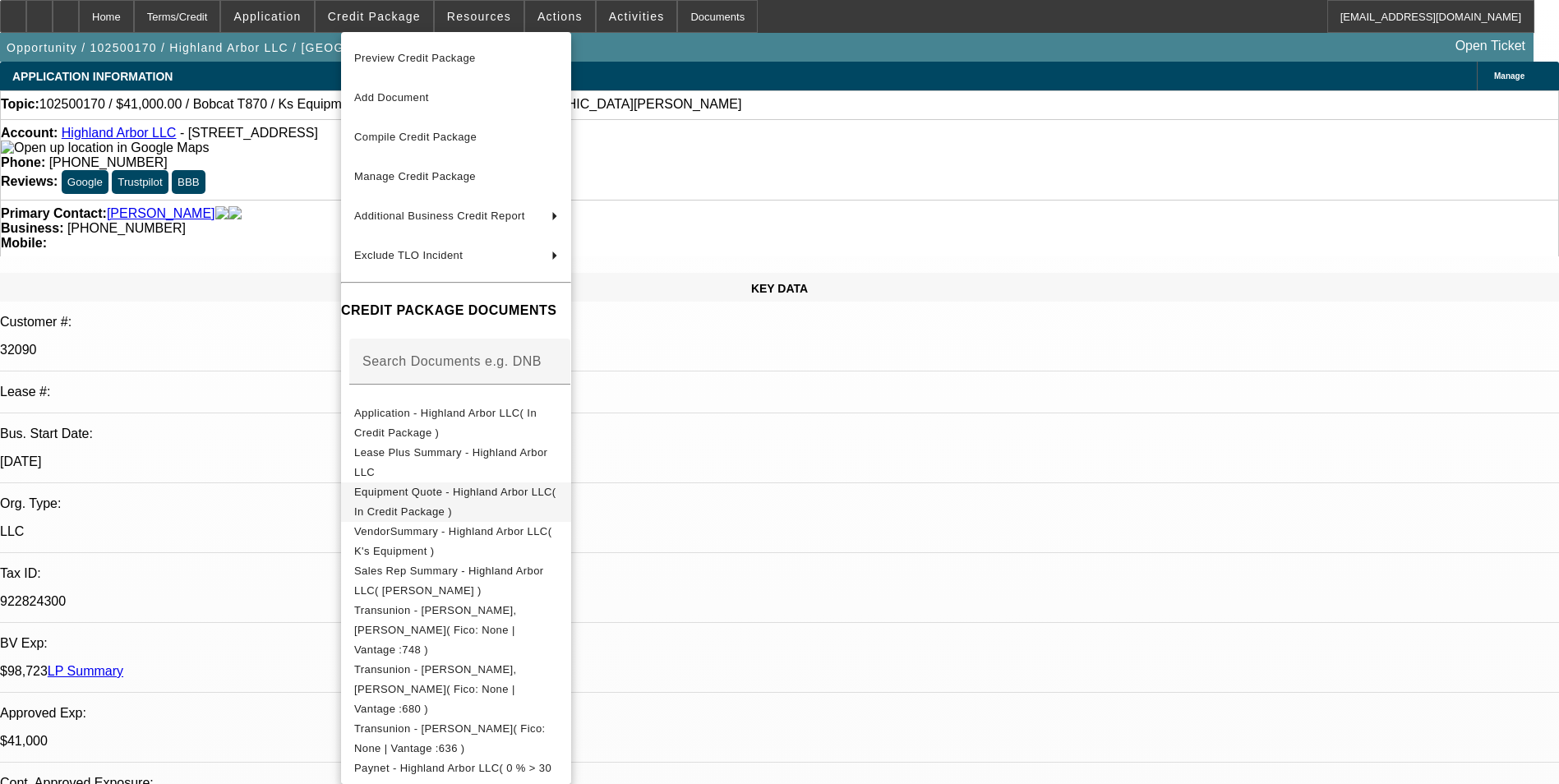
click at [478, 506] on button "Equipment Quote - Highland Arbor LLC( In Credit Package )" at bounding box center [456, 502] width 230 height 39
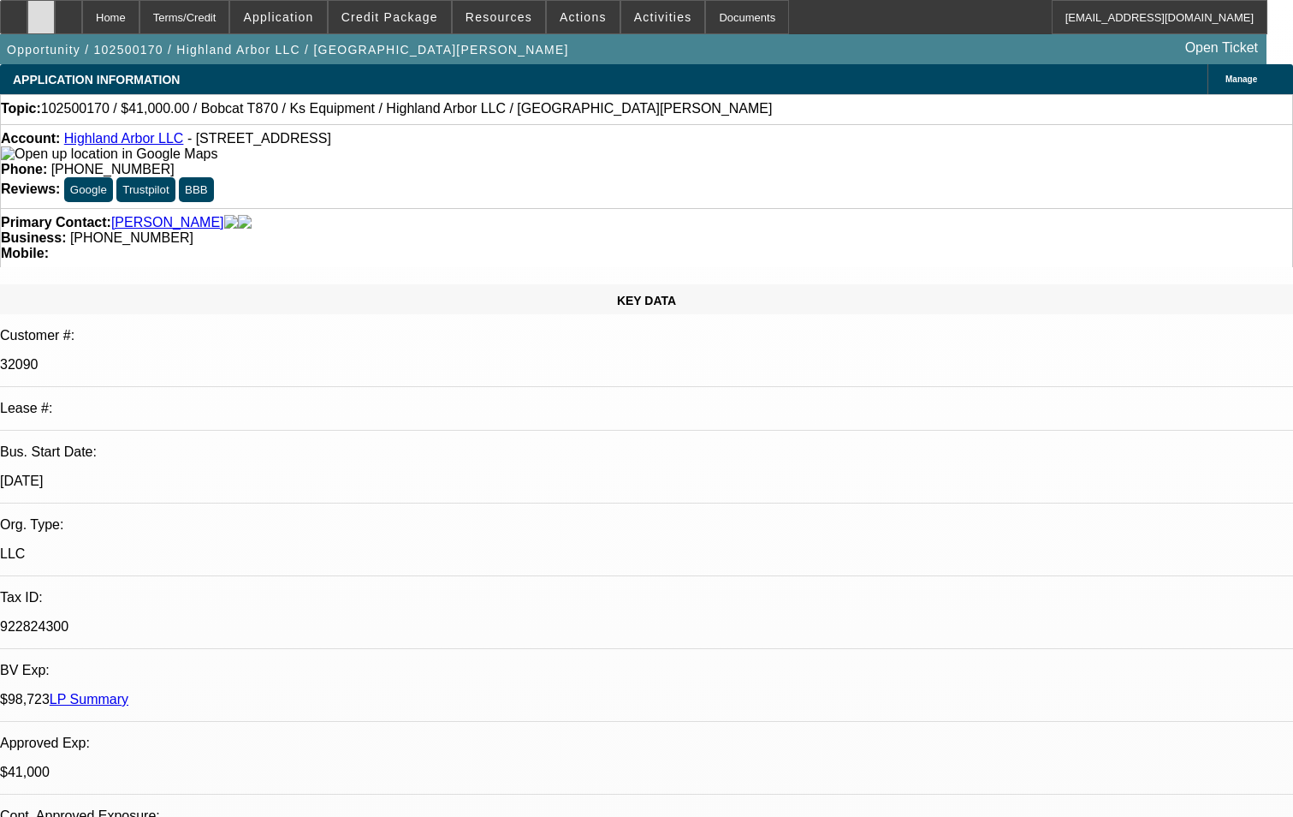
click at [55, 21] on div at bounding box center [40, 17] width 27 height 34
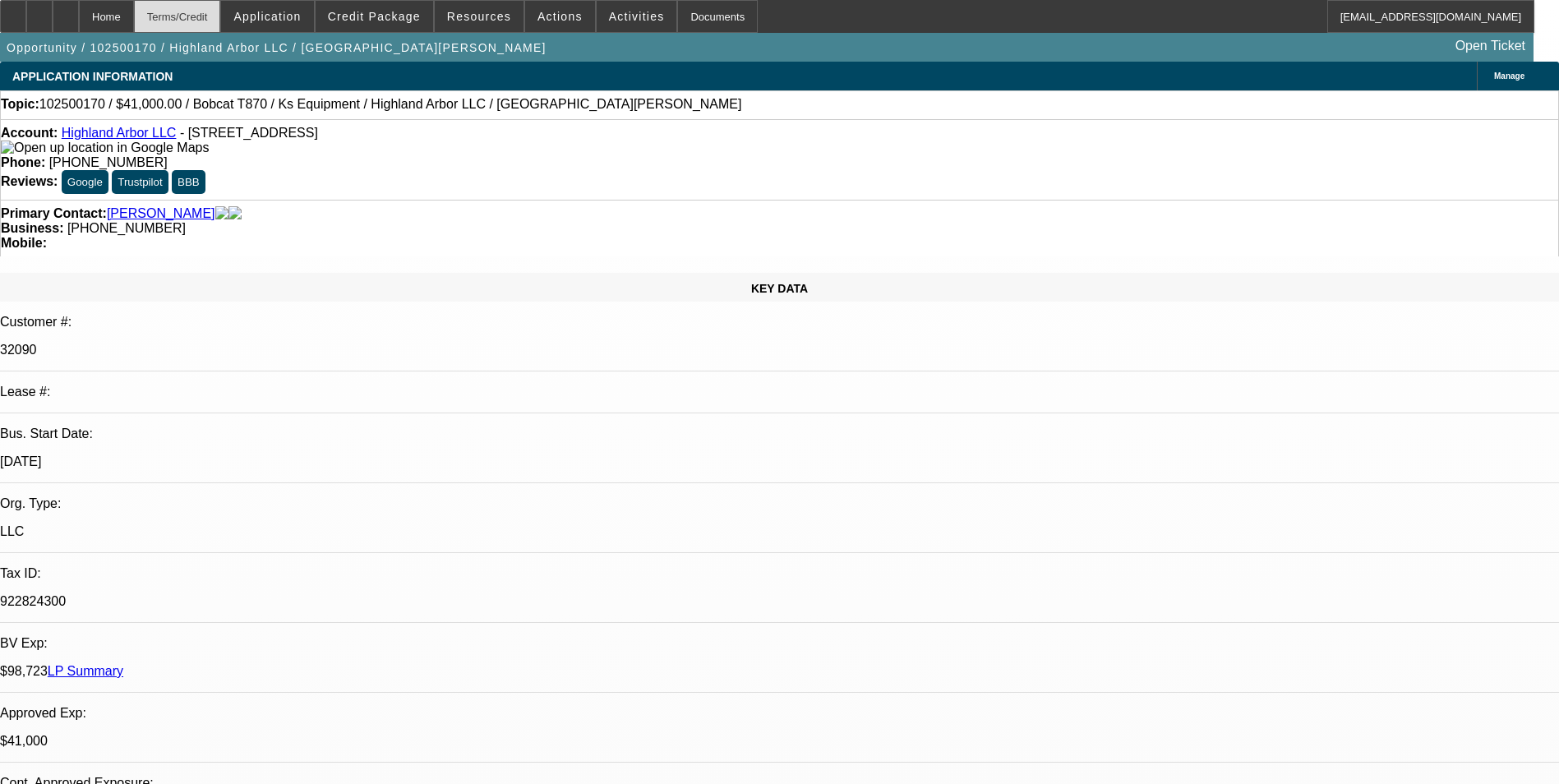
click at [215, 24] on div "Terms/Credit" at bounding box center [178, 16] width 87 height 33
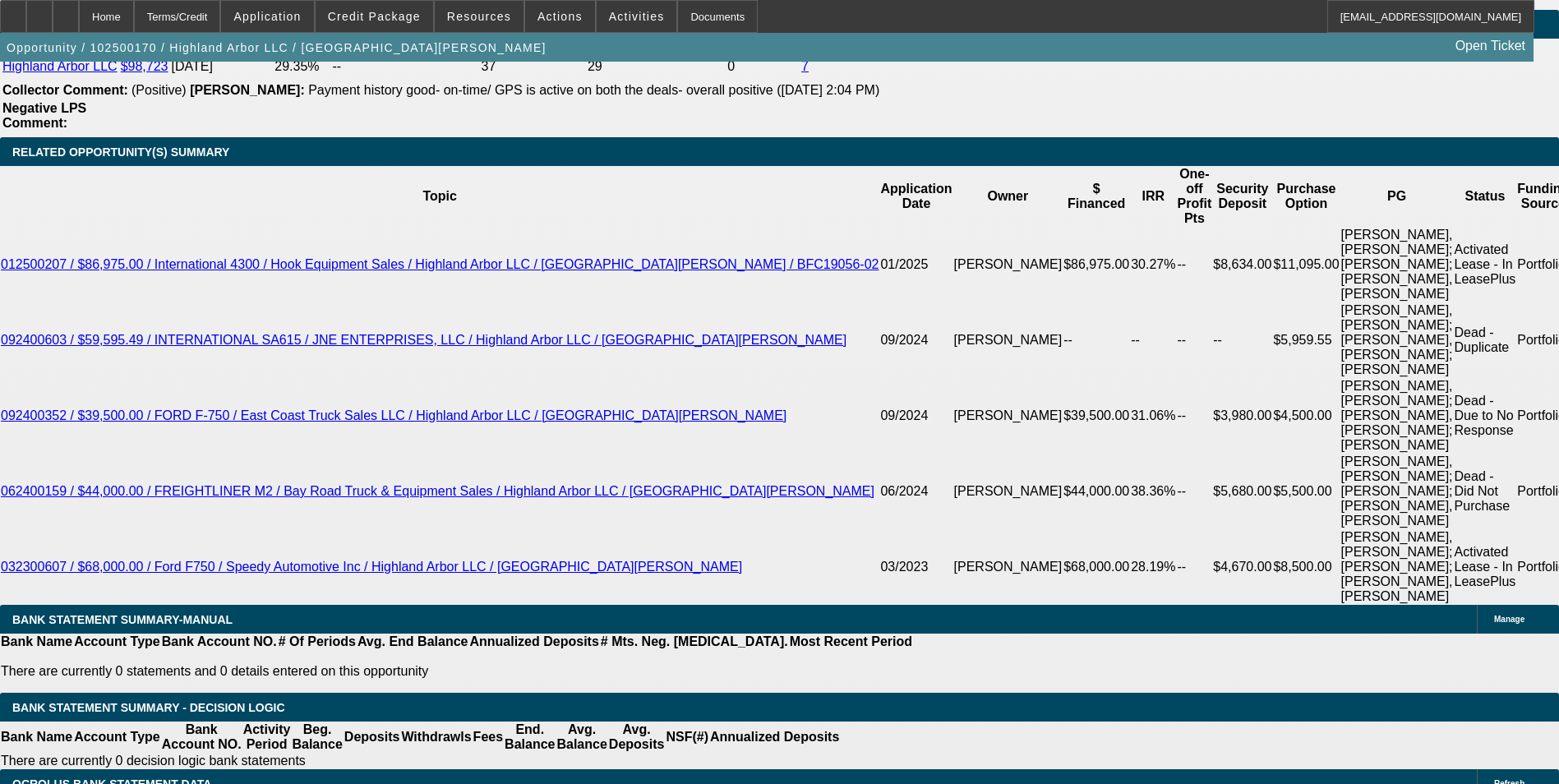
scroll to position [2987, 0]
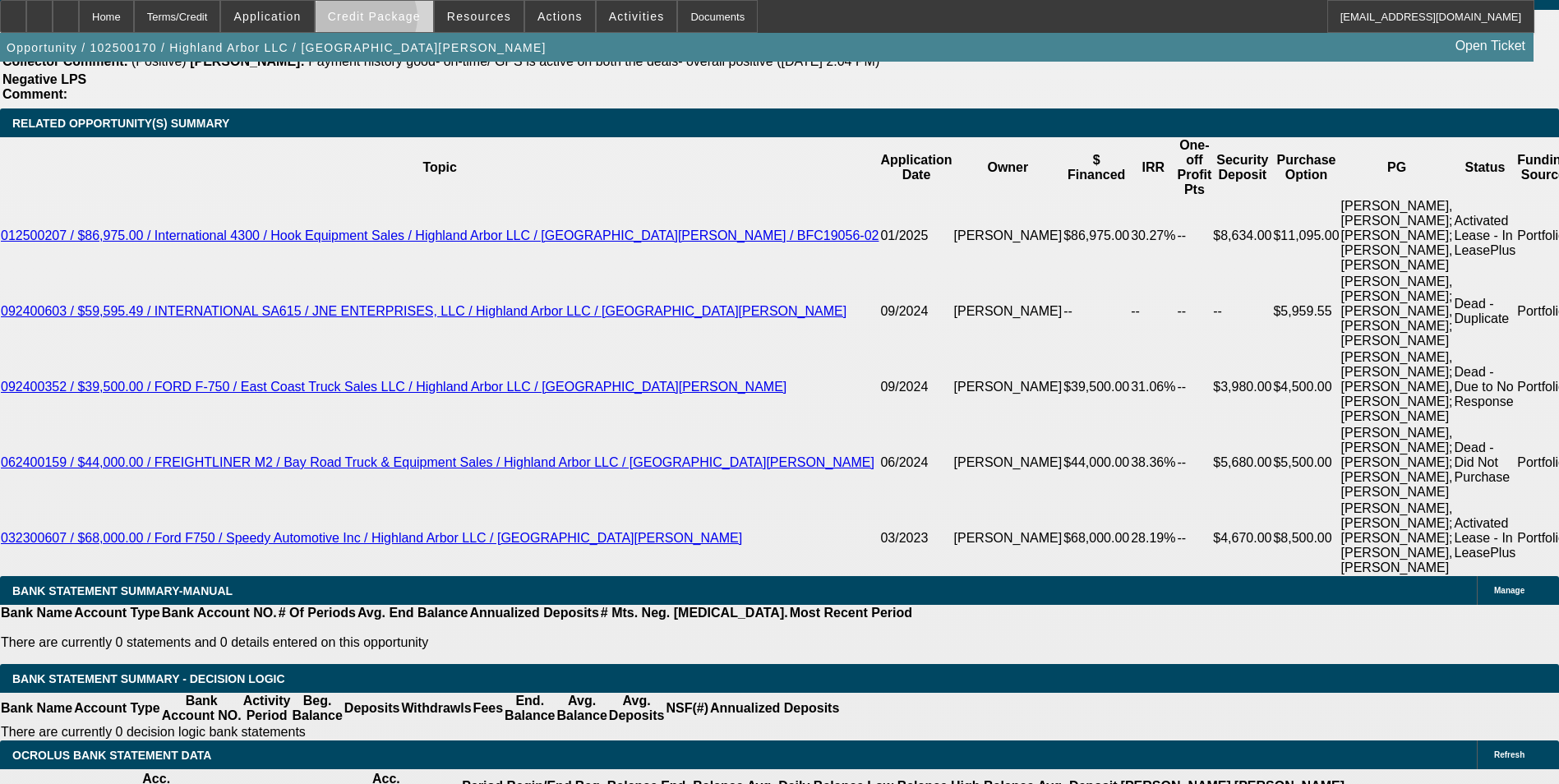
click at [391, 21] on span "Credit Package" at bounding box center [374, 16] width 93 height 13
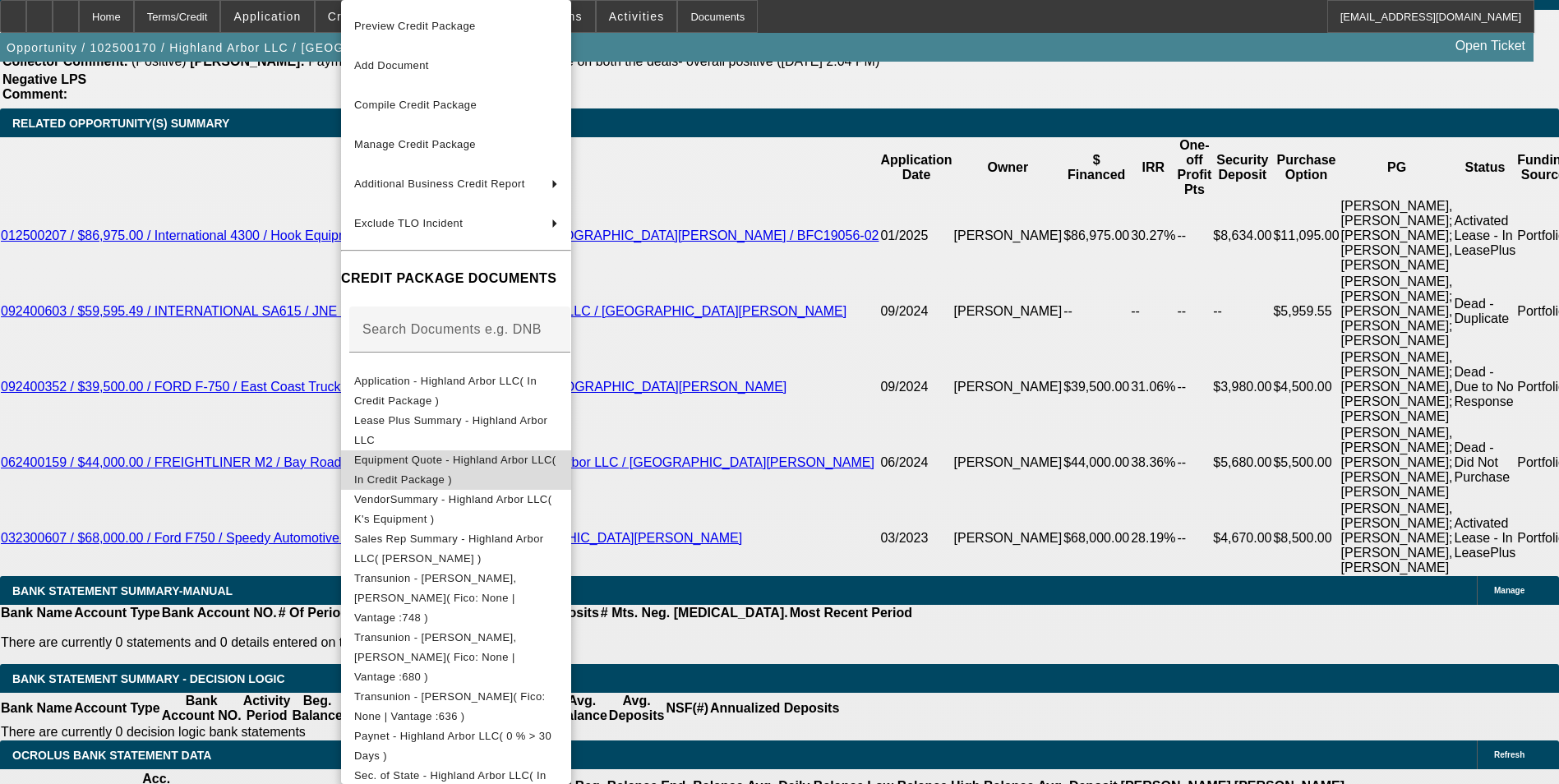
click at [481, 465] on span "Equipment Quote - Highland Arbor LLC( In Credit Package )" at bounding box center [455, 469] width 203 height 32
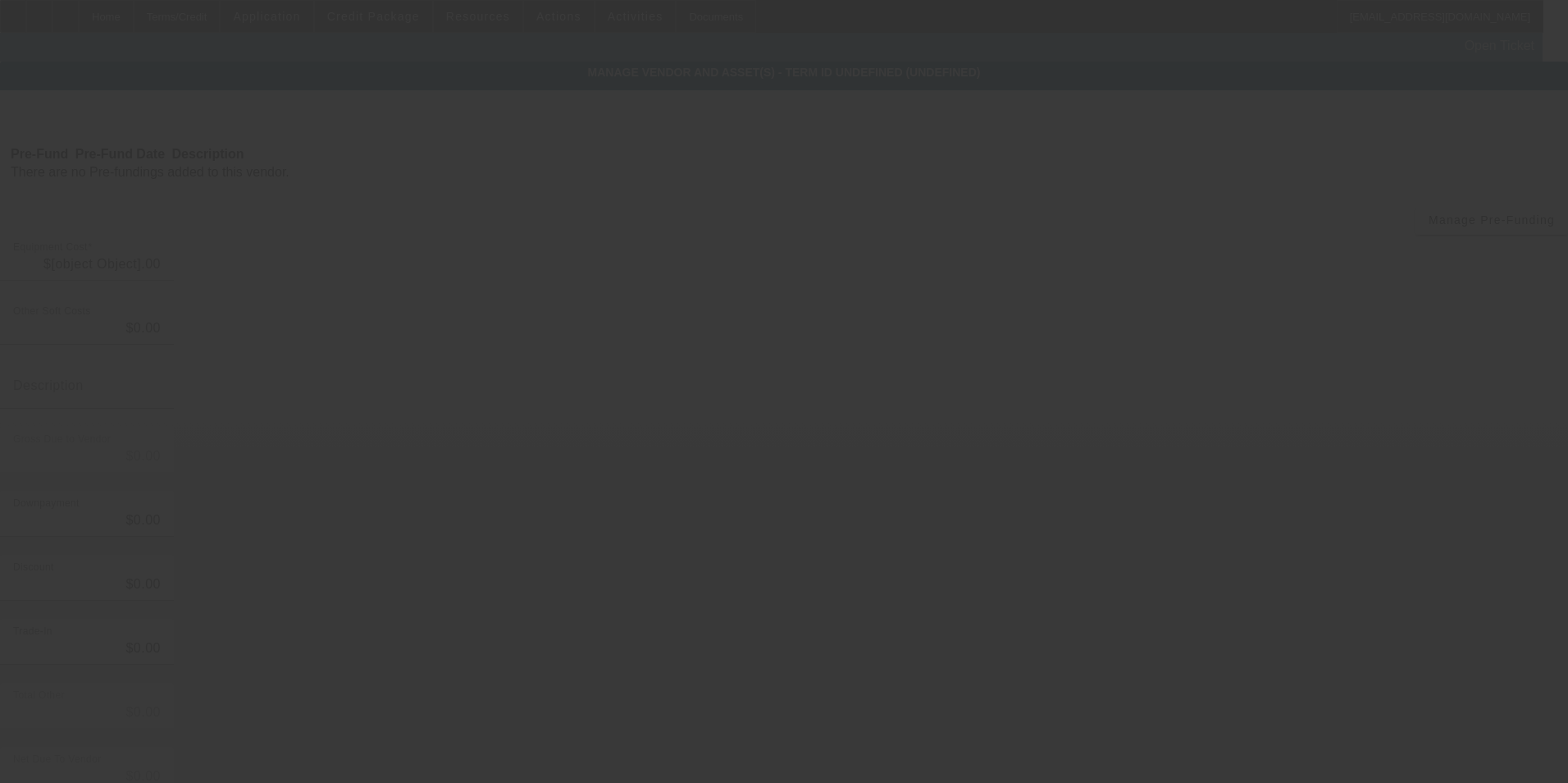
type input "$49,000.00"
type input "$3,164.00"
type input "Shipping & Handling"
type input "$52,164.00"
type input "$500.00"
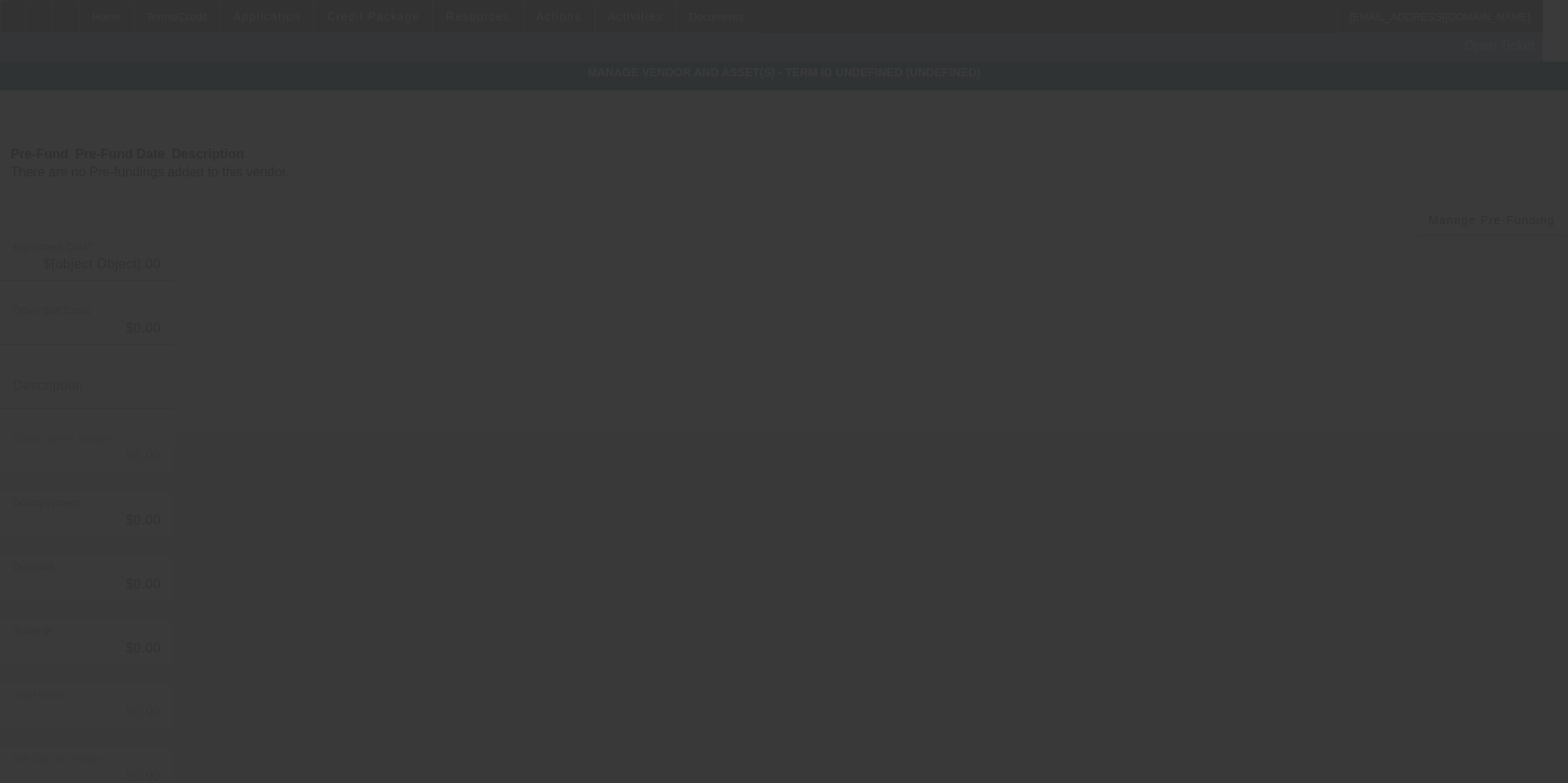
type input "$500.00"
type input "$51,664.00"
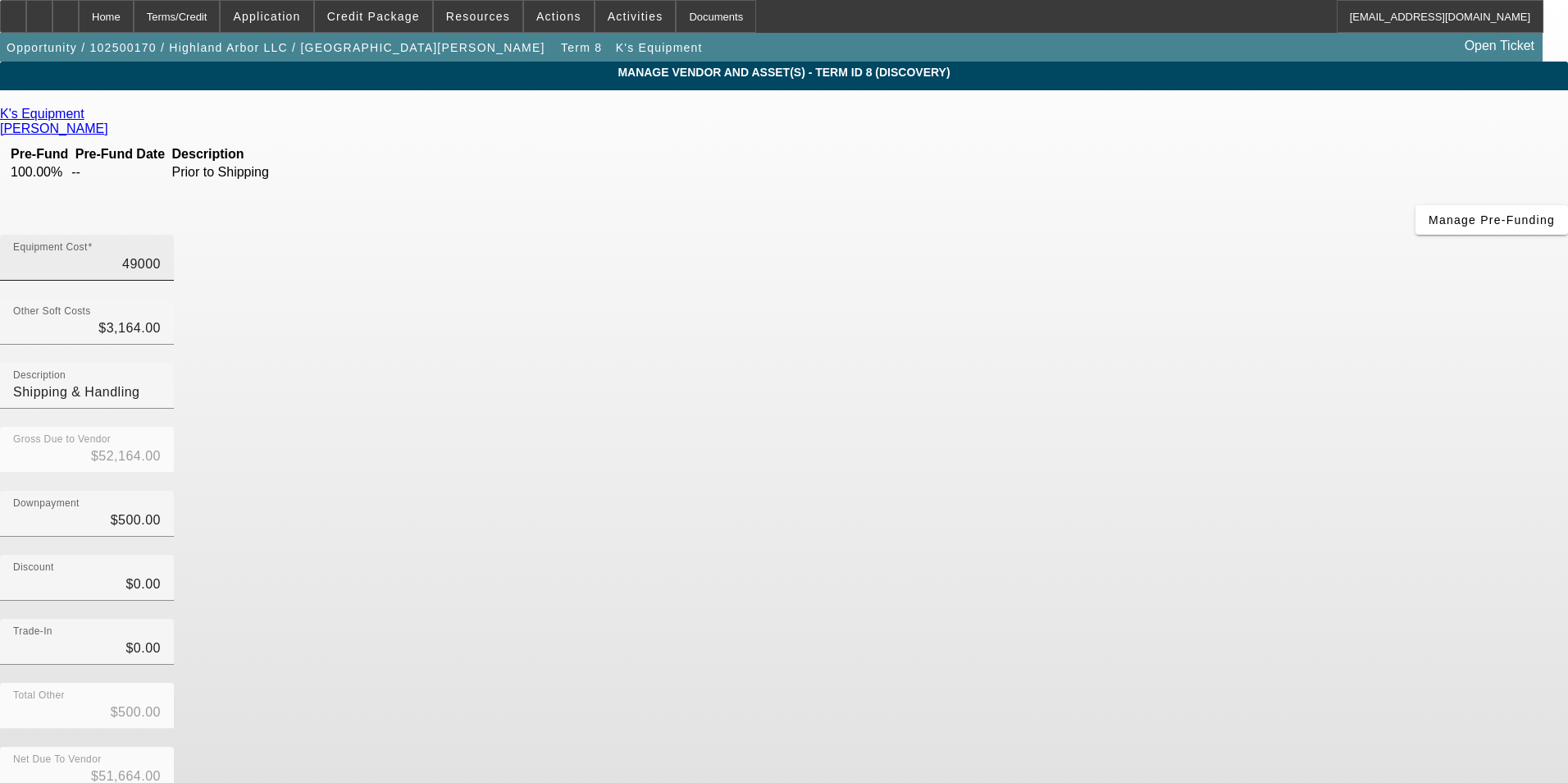
click at [161, 254] on input "49000" at bounding box center [87, 264] width 148 height 20
type input "$49,000.00"
drag, startPoint x: 1191, startPoint y: 345, endPoint x: 1182, endPoint y: 347, distance: 9.2
click at [1187, 491] on div "Downpayment $500.00" at bounding box center [784, 522] width 1568 height 64
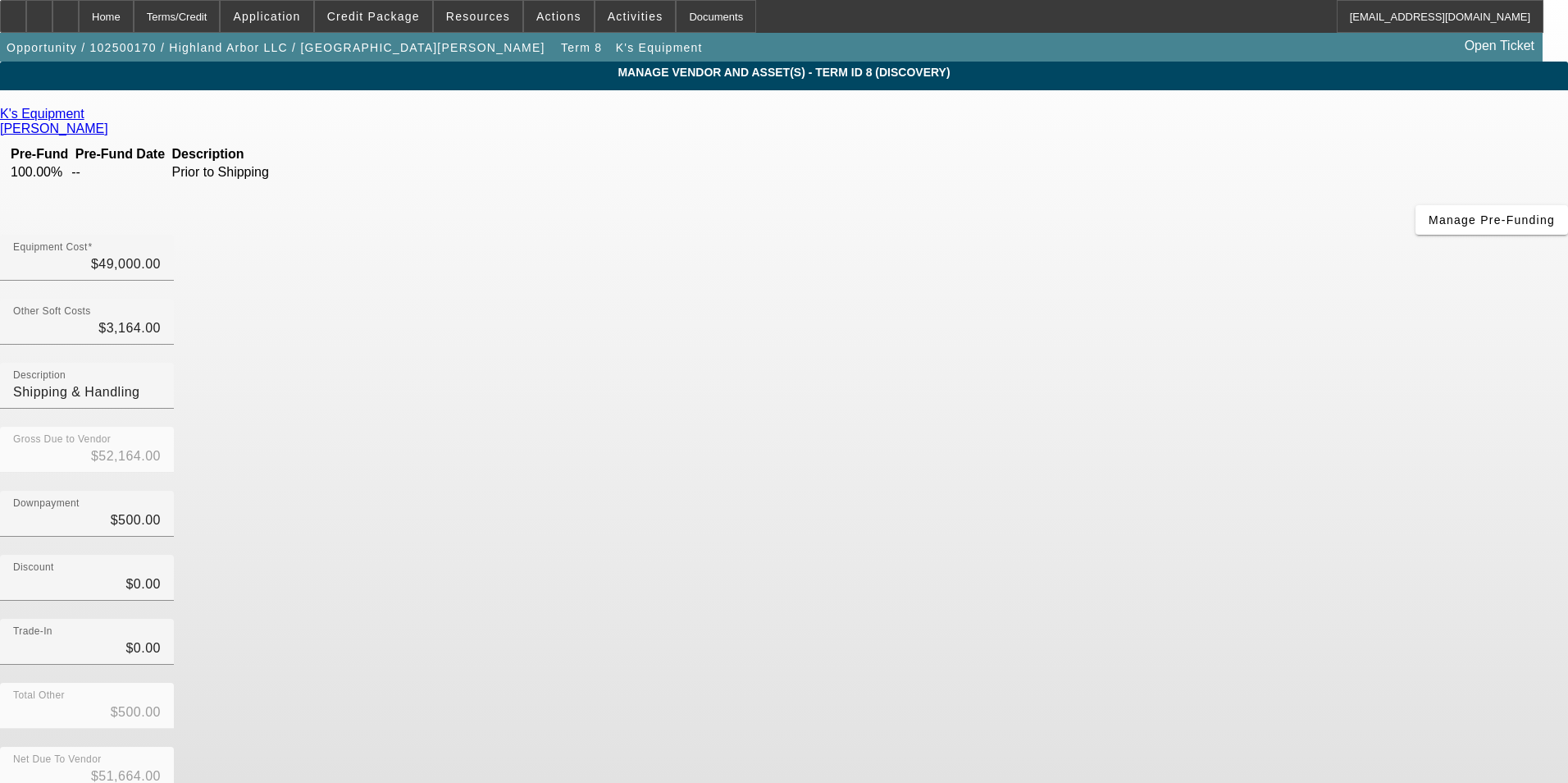
click at [88, 115] on icon at bounding box center [88, 113] width 0 height 14
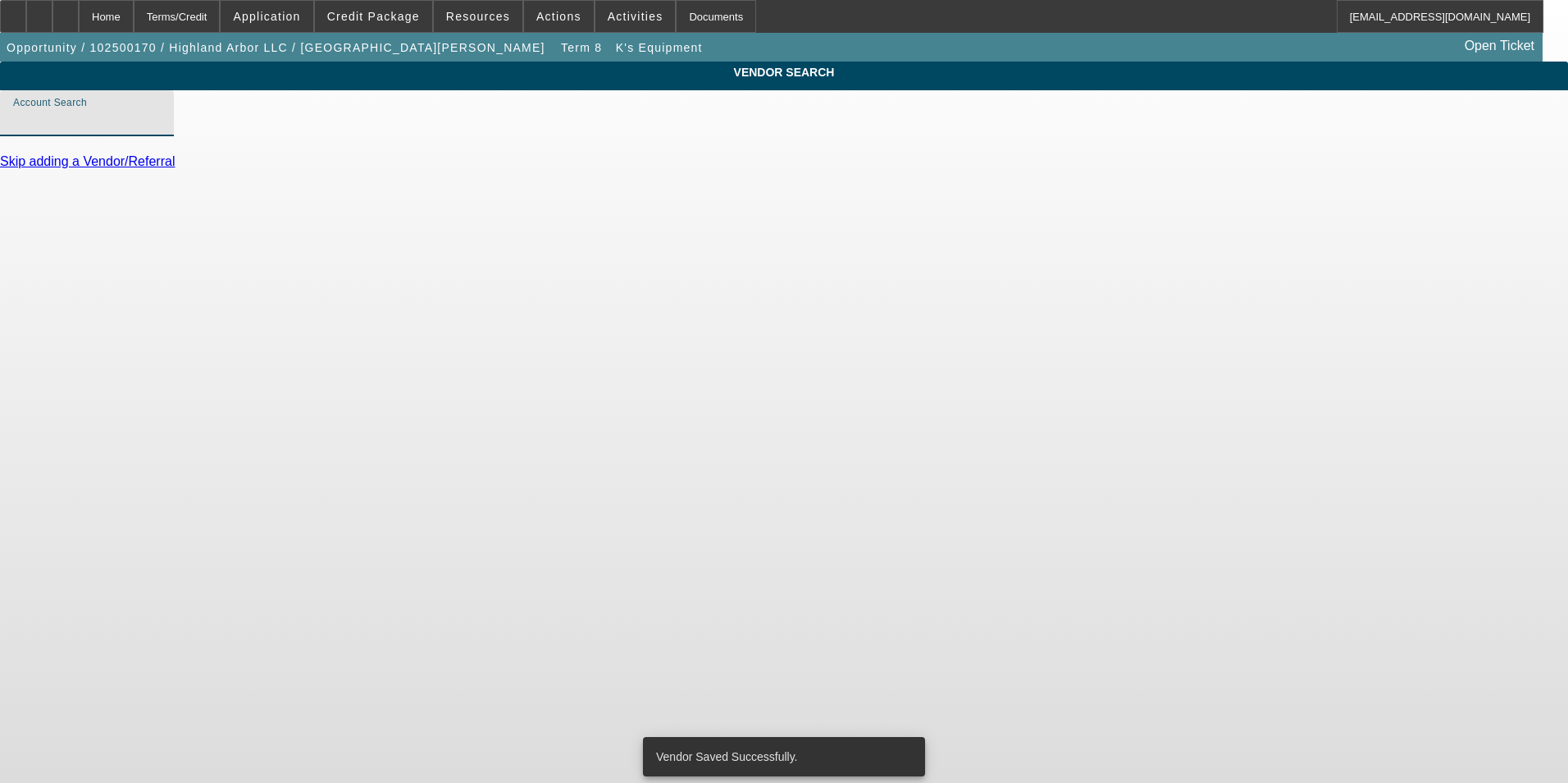
click at [161, 129] on input "Account Search" at bounding box center [87, 120] width 148 height 20
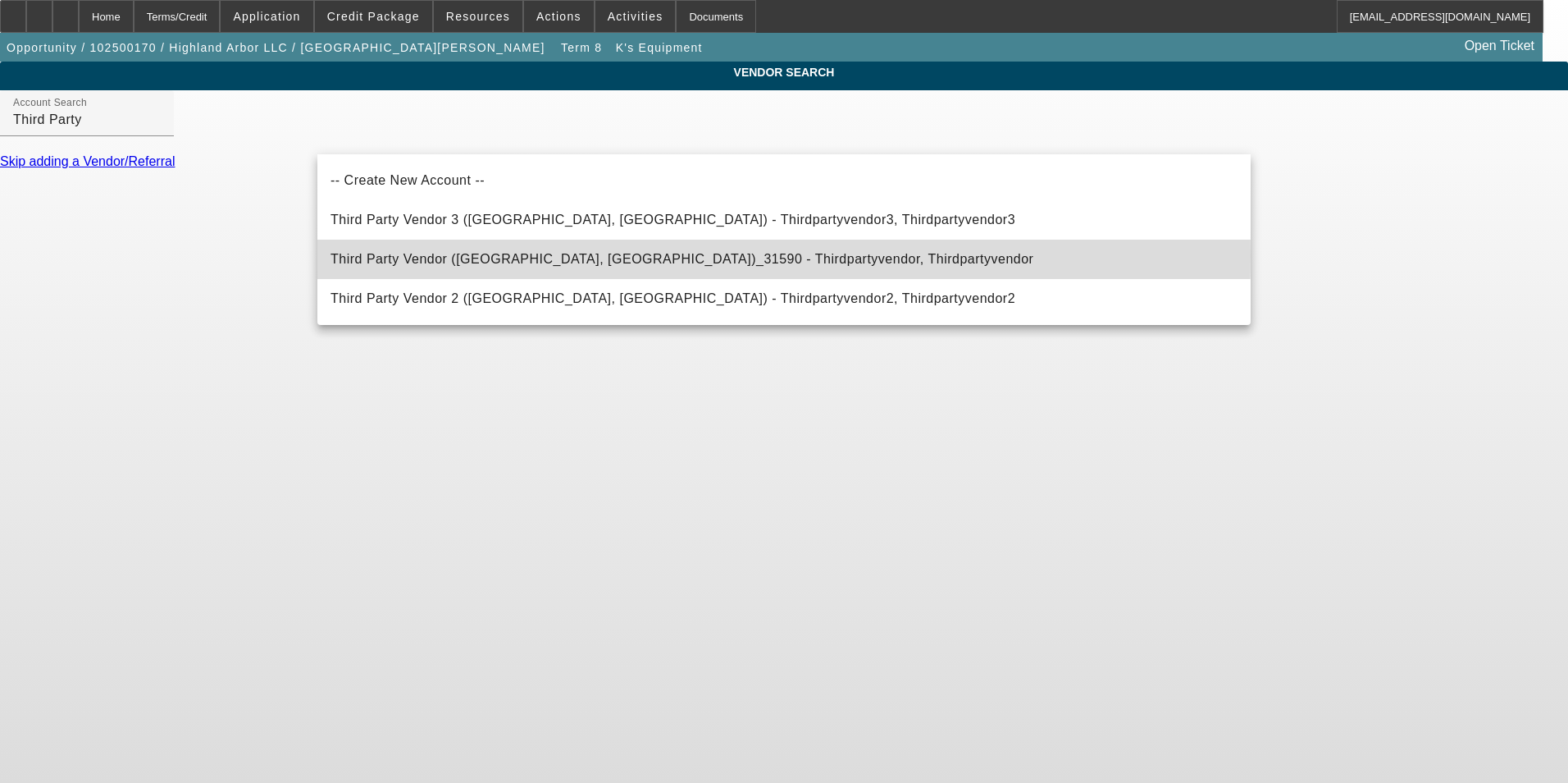
click at [487, 255] on span "Third Party Vendor (Northbrook, IL)_31590 - Thirdpartyvendor, Thirdpartyvendor" at bounding box center [682, 259] width 703 height 14
type input "Third Party Vendor (Northbrook, IL)_31590 - Thirdpartyvendor, Thirdpartyvendor"
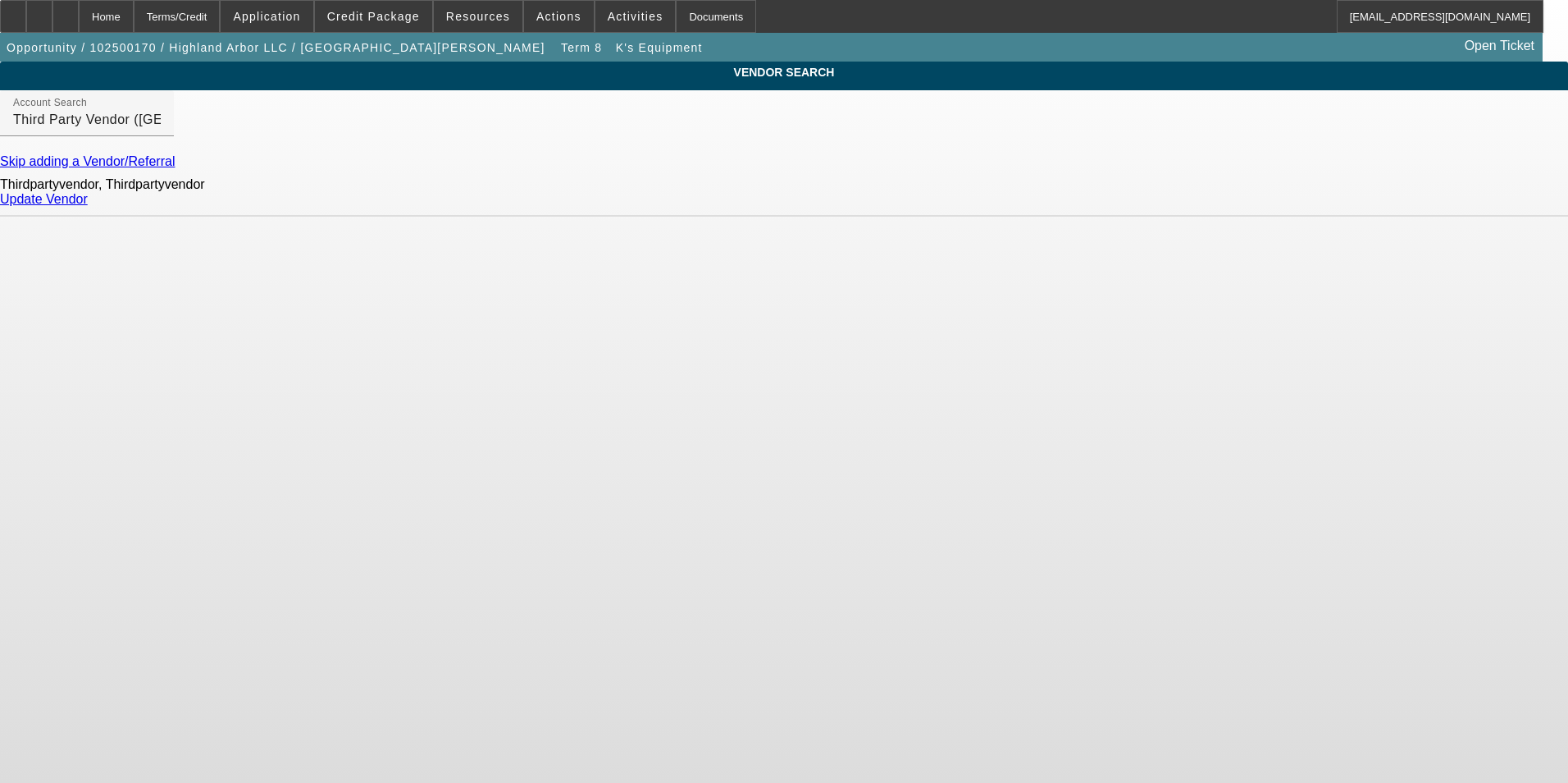
click at [88, 206] on link "Update Vendor" at bounding box center [44, 198] width 88 height 14
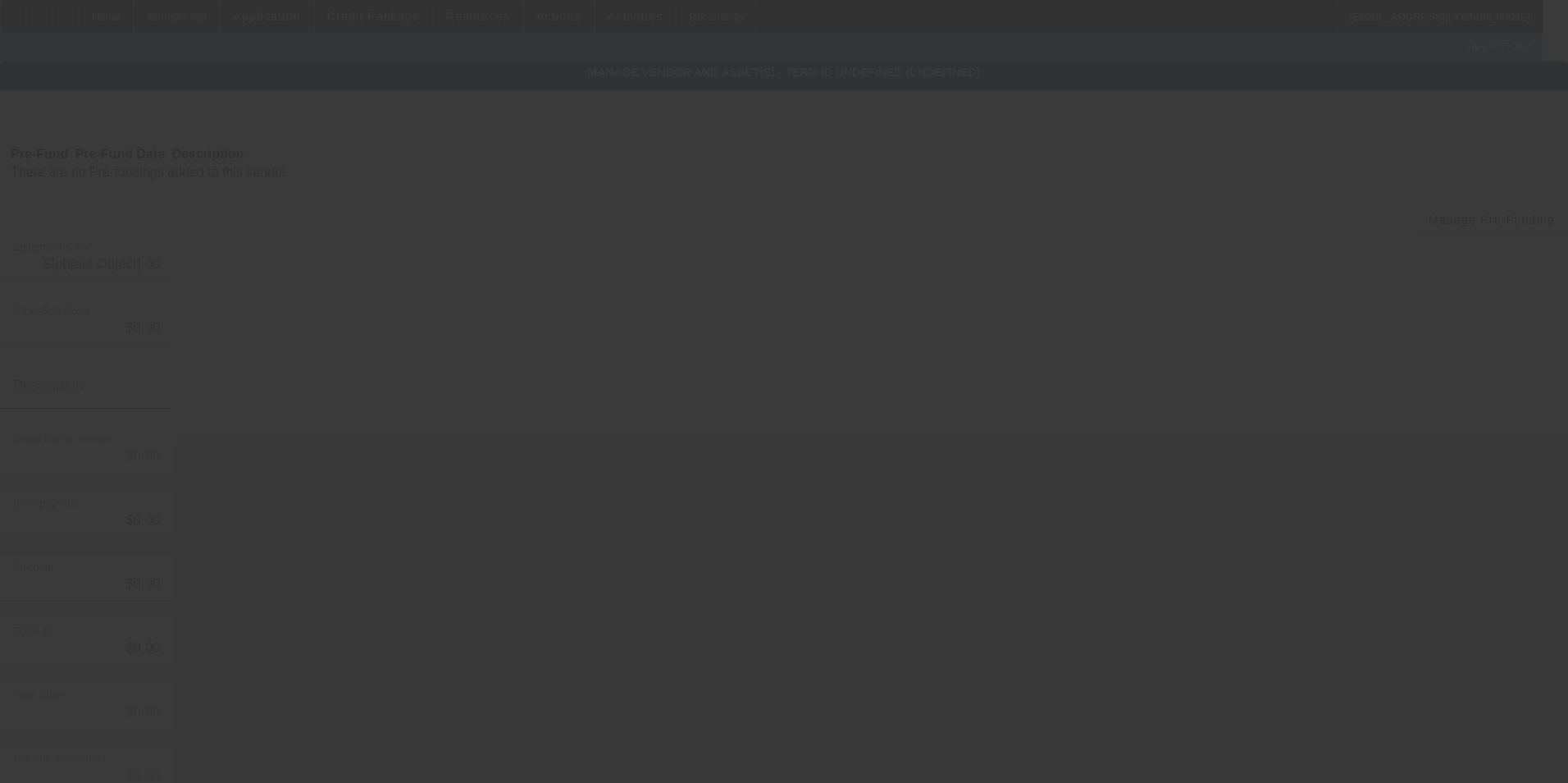
type input "$49,000.00"
type input "$3,164.00"
type input "Shipping & Handling"
type input "$52,164.00"
type input "$500.00"
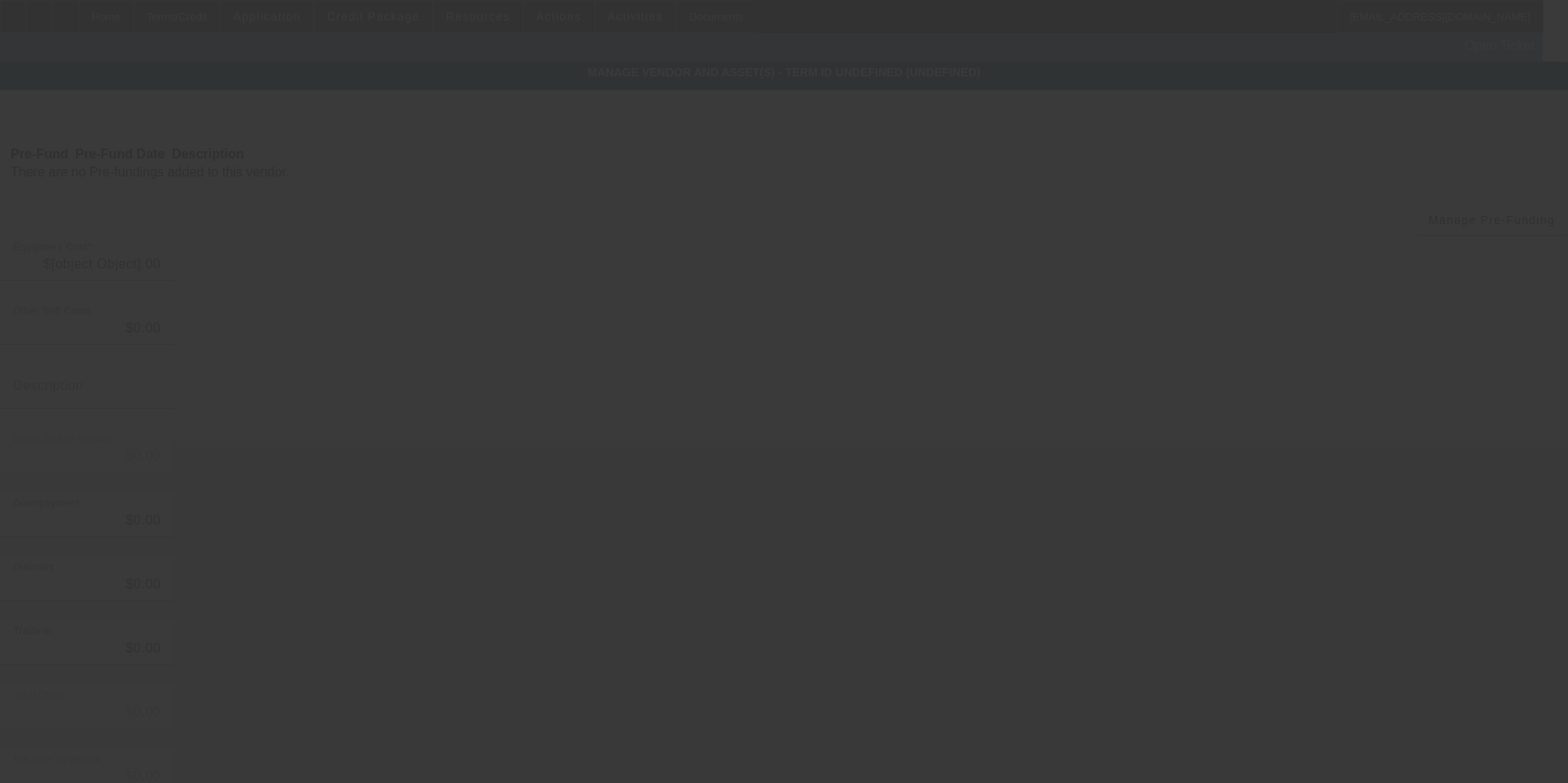
type input "$500.00"
type input "$51,664.00"
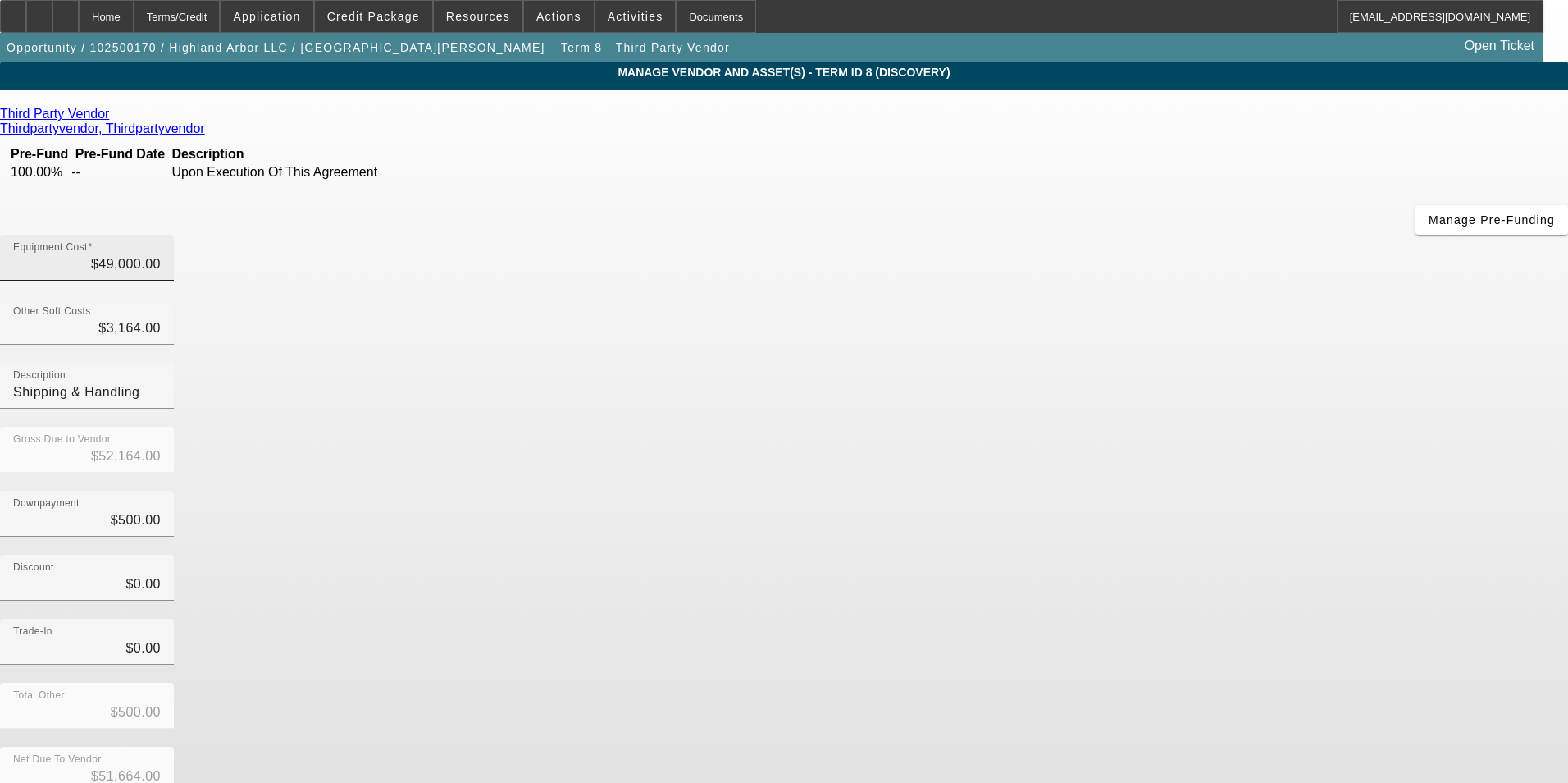
type input "49000"
click at [161, 254] on input "49000" at bounding box center [87, 264] width 148 height 20
type input "$3,164.00"
type input "$2,664.00"
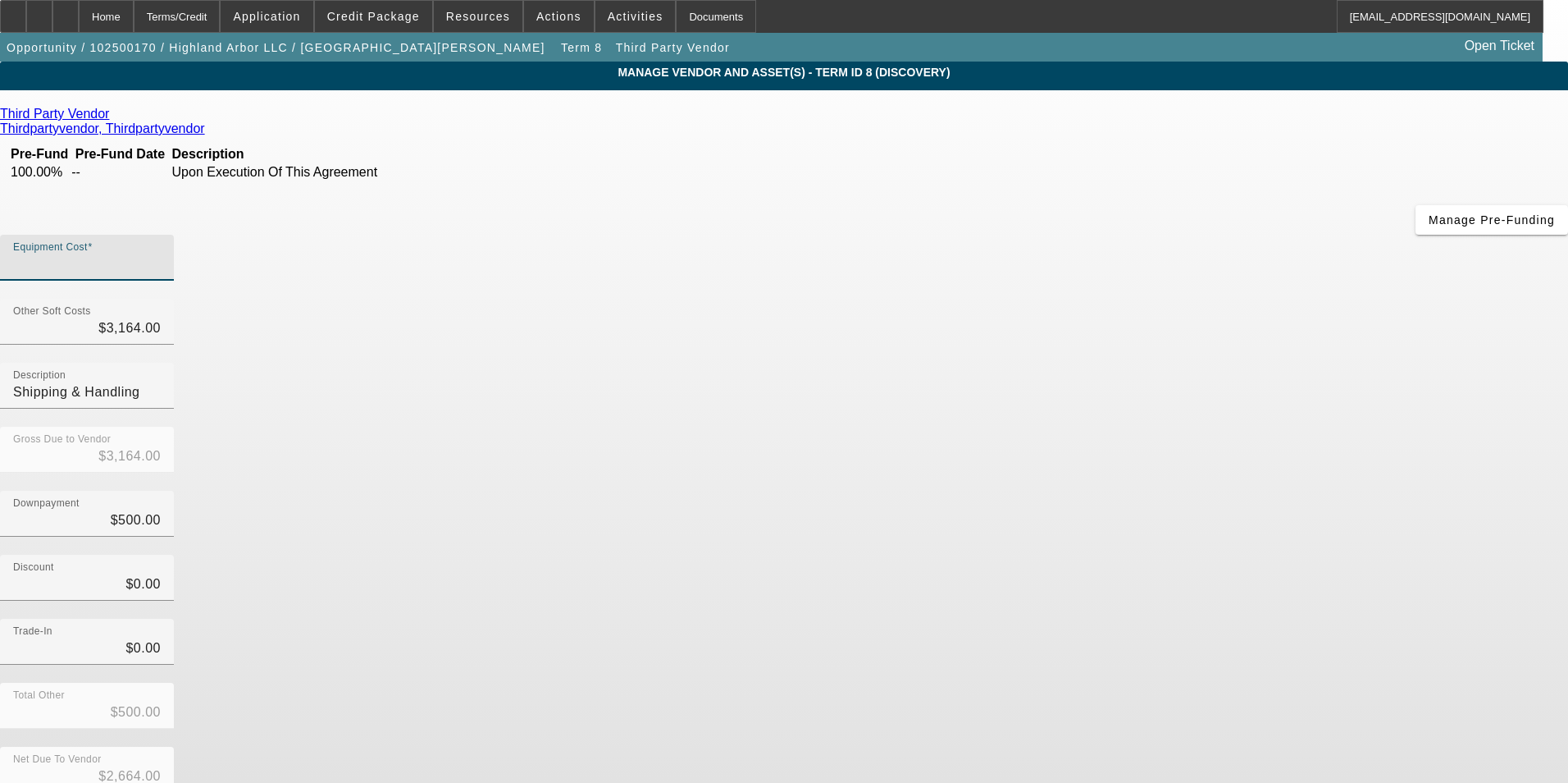
type input "7"
type input "$3,171.00"
type input "$2,671.00"
type input "76"
type input "$3,240.00"
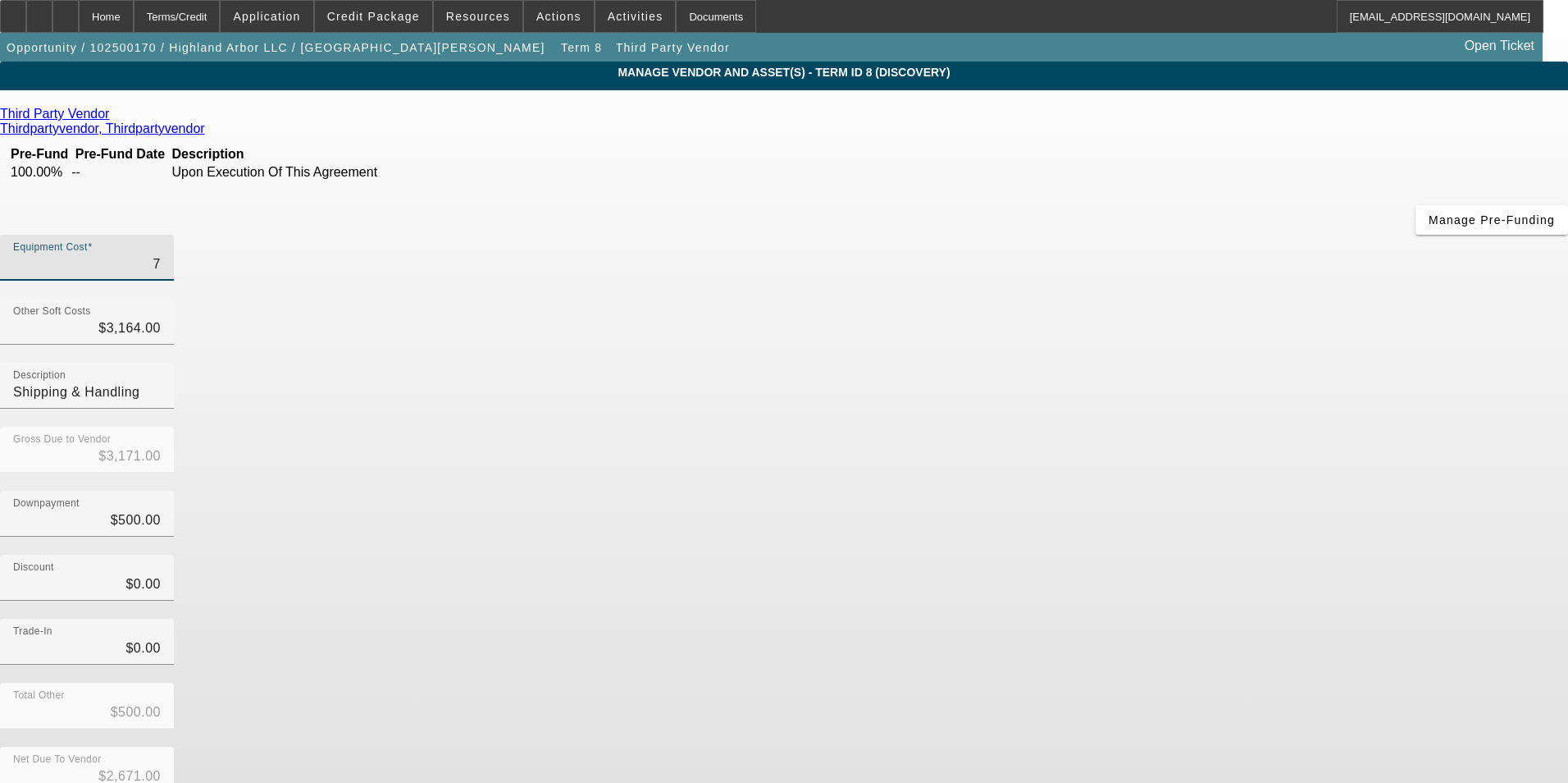
type input "$2,740.00"
type input "765"
type input "$3,929.00"
type input "$3,429.00"
type input "7650"
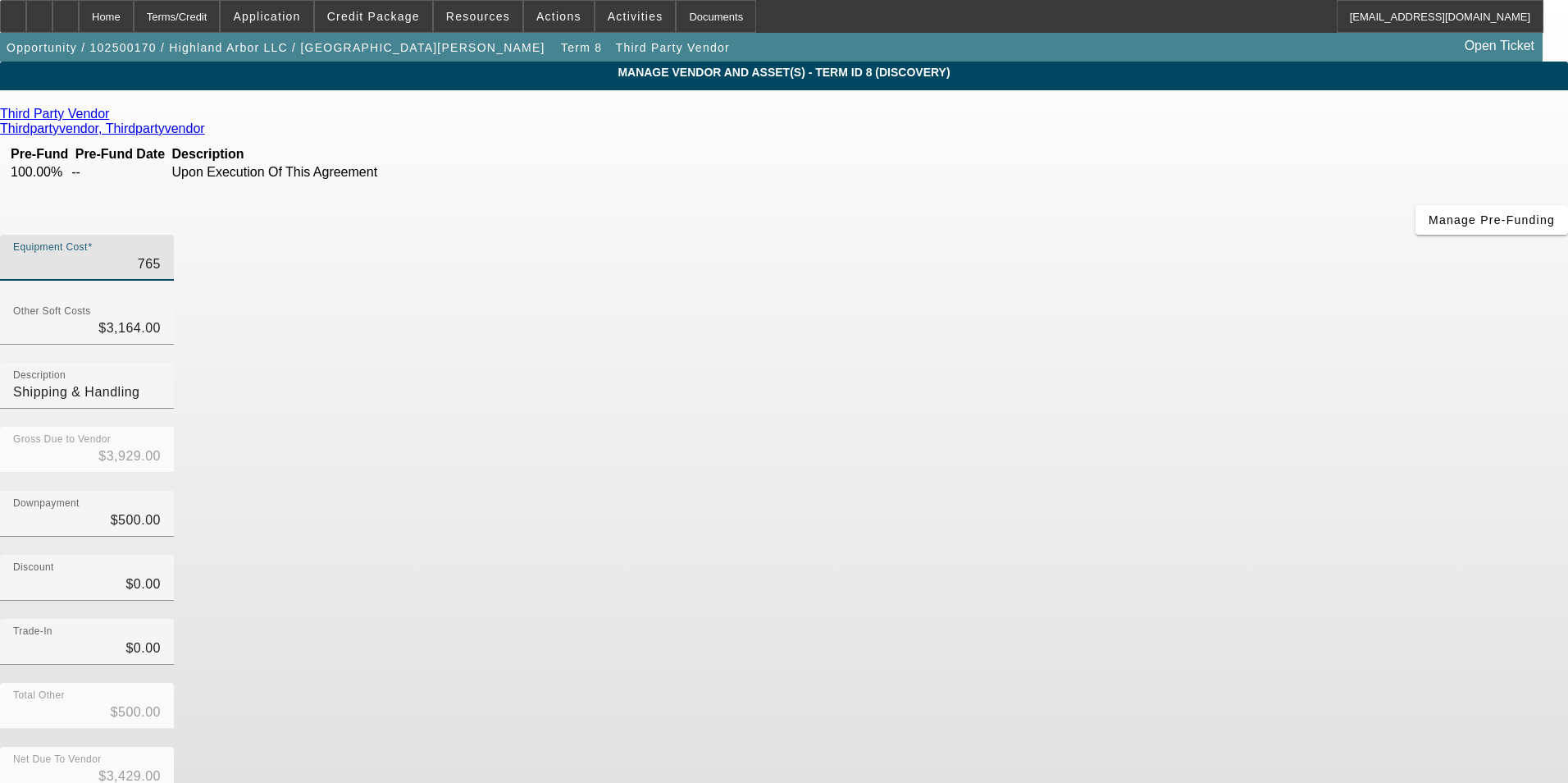
type input "$10,814.00"
type input "$10,314.00"
type input "76500"
type input "$79,664.00"
type input "$79,164.00"
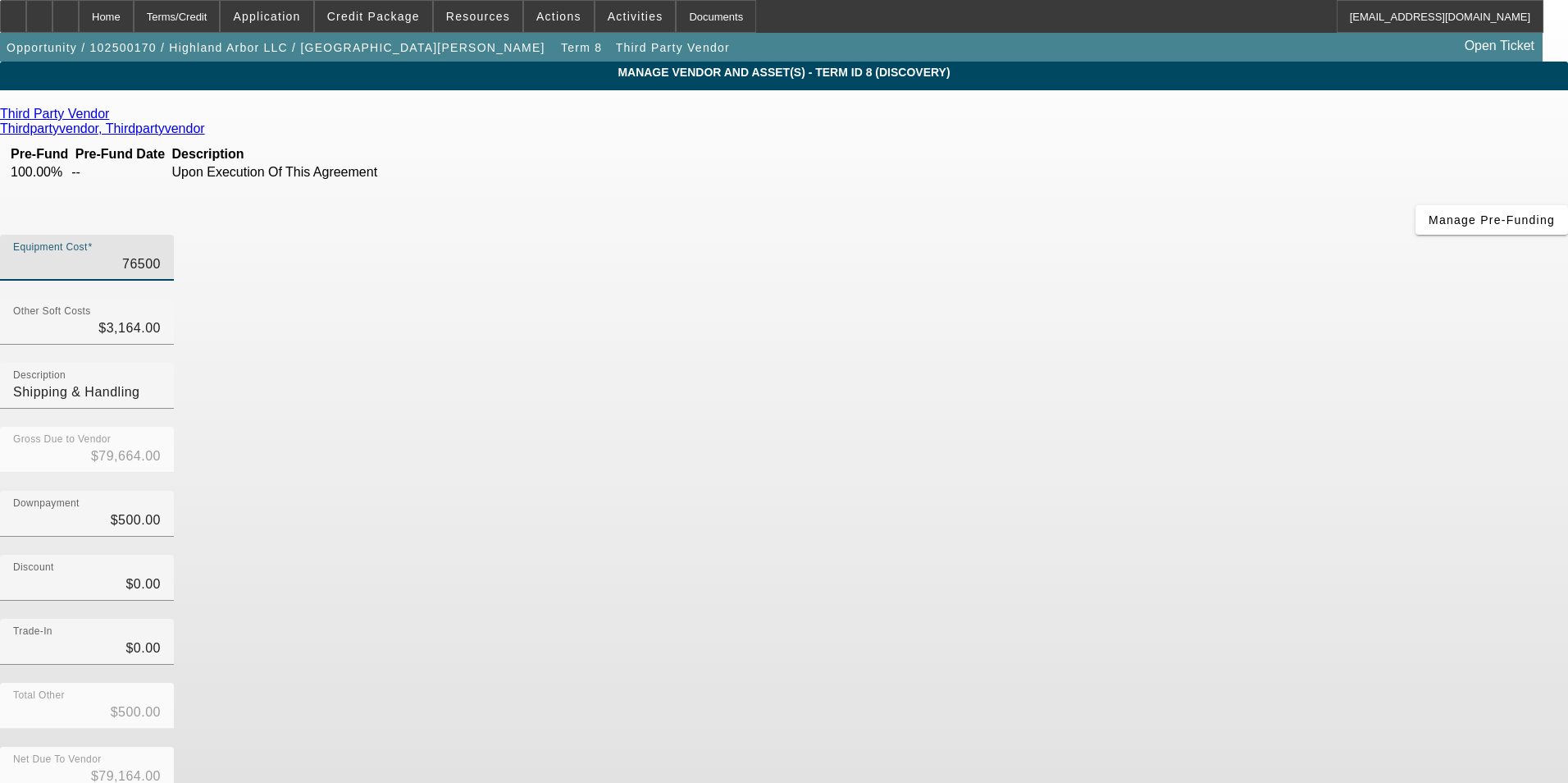
type input "$76,500.00"
click at [1074, 491] on div "Downpayment $500.00" at bounding box center [784, 522] width 1568 height 64
type input "3164"
click at [161, 318] on input "3164" at bounding box center [87, 328] width 148 height 20
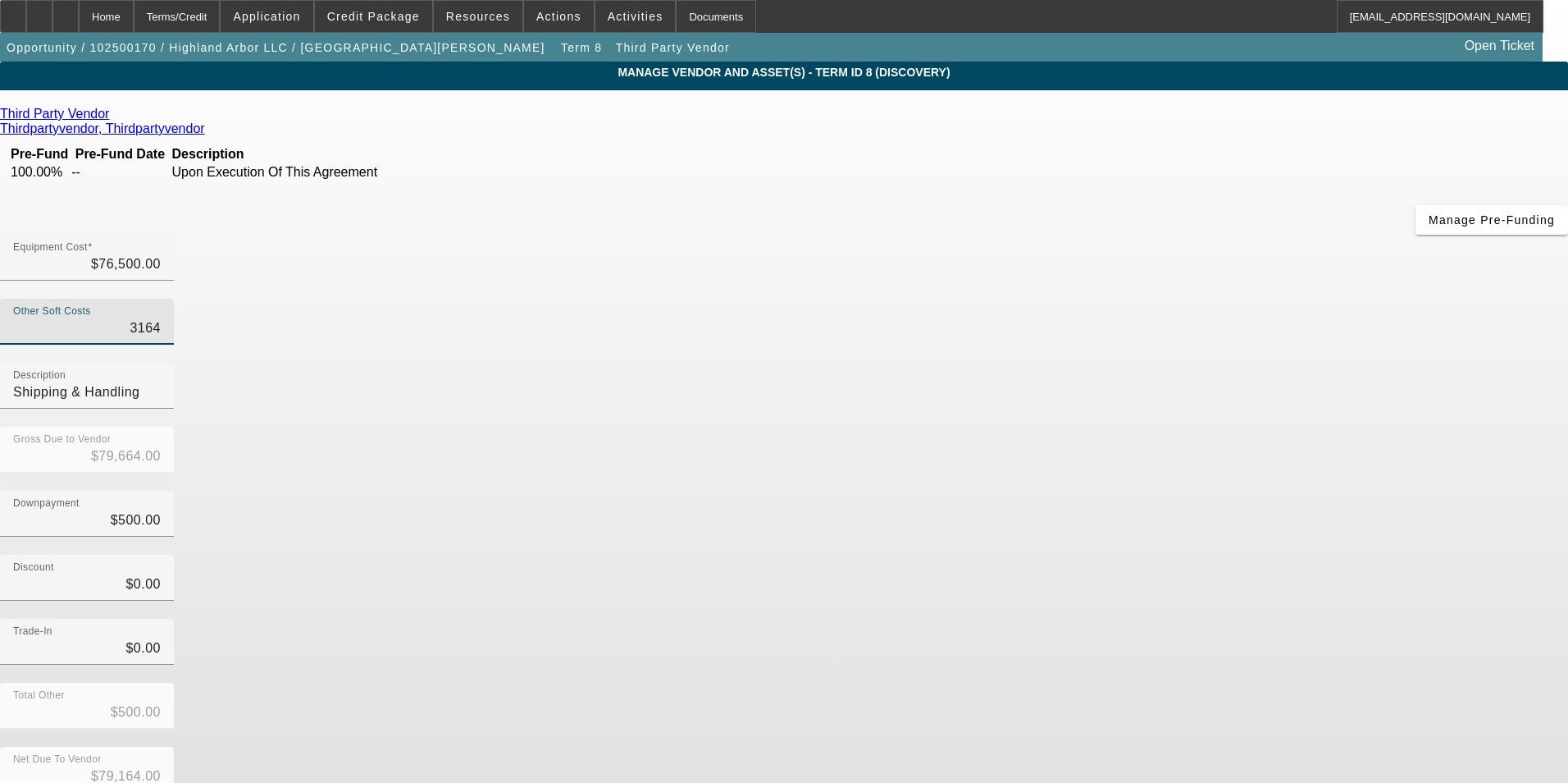
click at [161, 318] on input "3164" at bounding box center [87, 328] width 148 height 20
type input "$76,500.00"
type input "$76,000.00"
type input "$0.00"
click at [161, 382] on input "Shipping & Handling" at bounding box center [87, 392] width 148 height 20
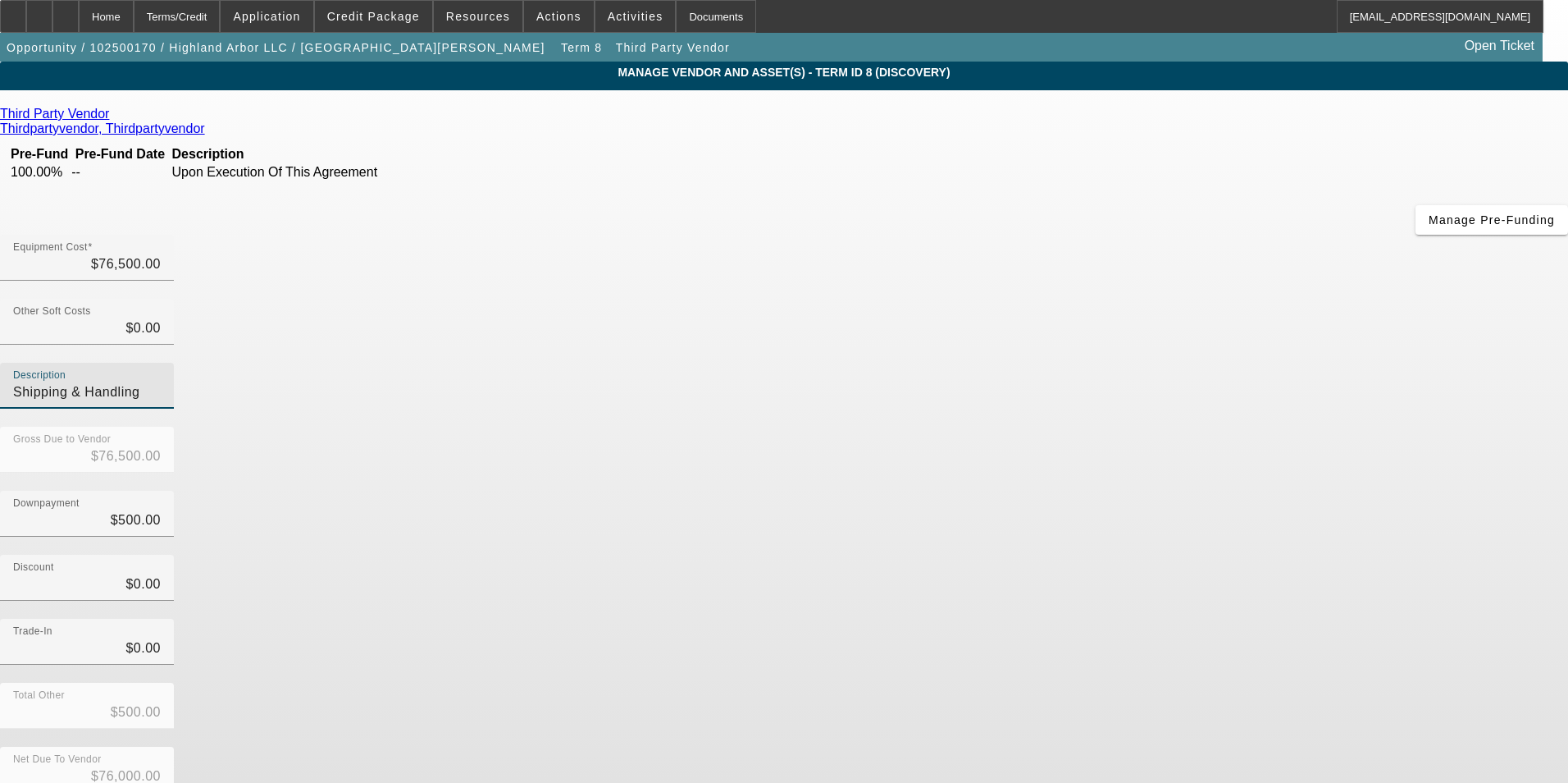
click at [161, 382] on input "Shipping & Handling" at bounding box center [87, 392] width 148 height 20
click at [1126, 555] on div "Discount $0.00" at bounding box center [784, 587] width 1568 height 64
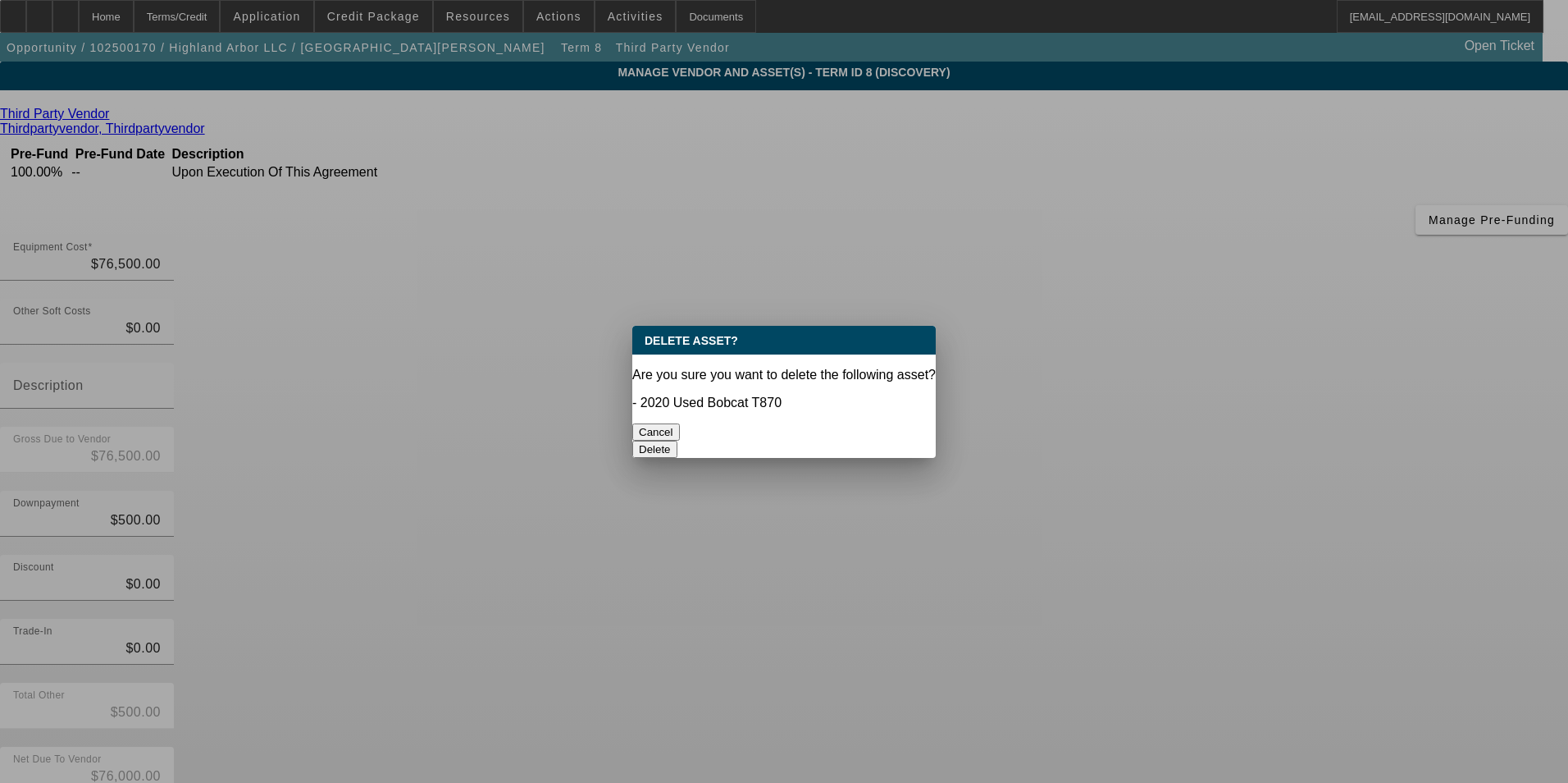
click at [677, 441] on button "Delete" at bounding box center [654, 449] width 45 height 17
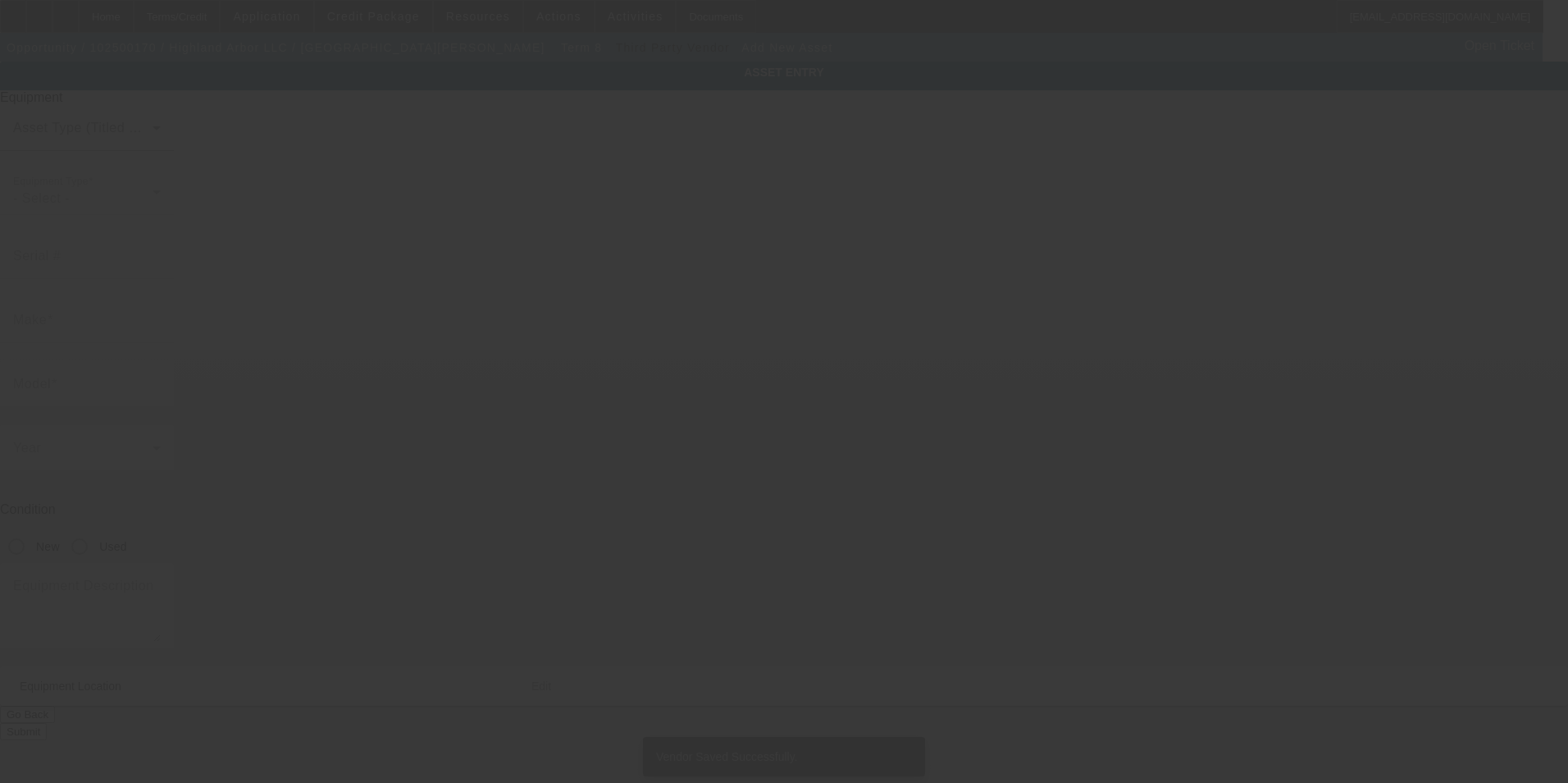
type input "1320 S Main St"
type input "Harrisonburg"
type input "22801"
type input "Harrisonburg City"
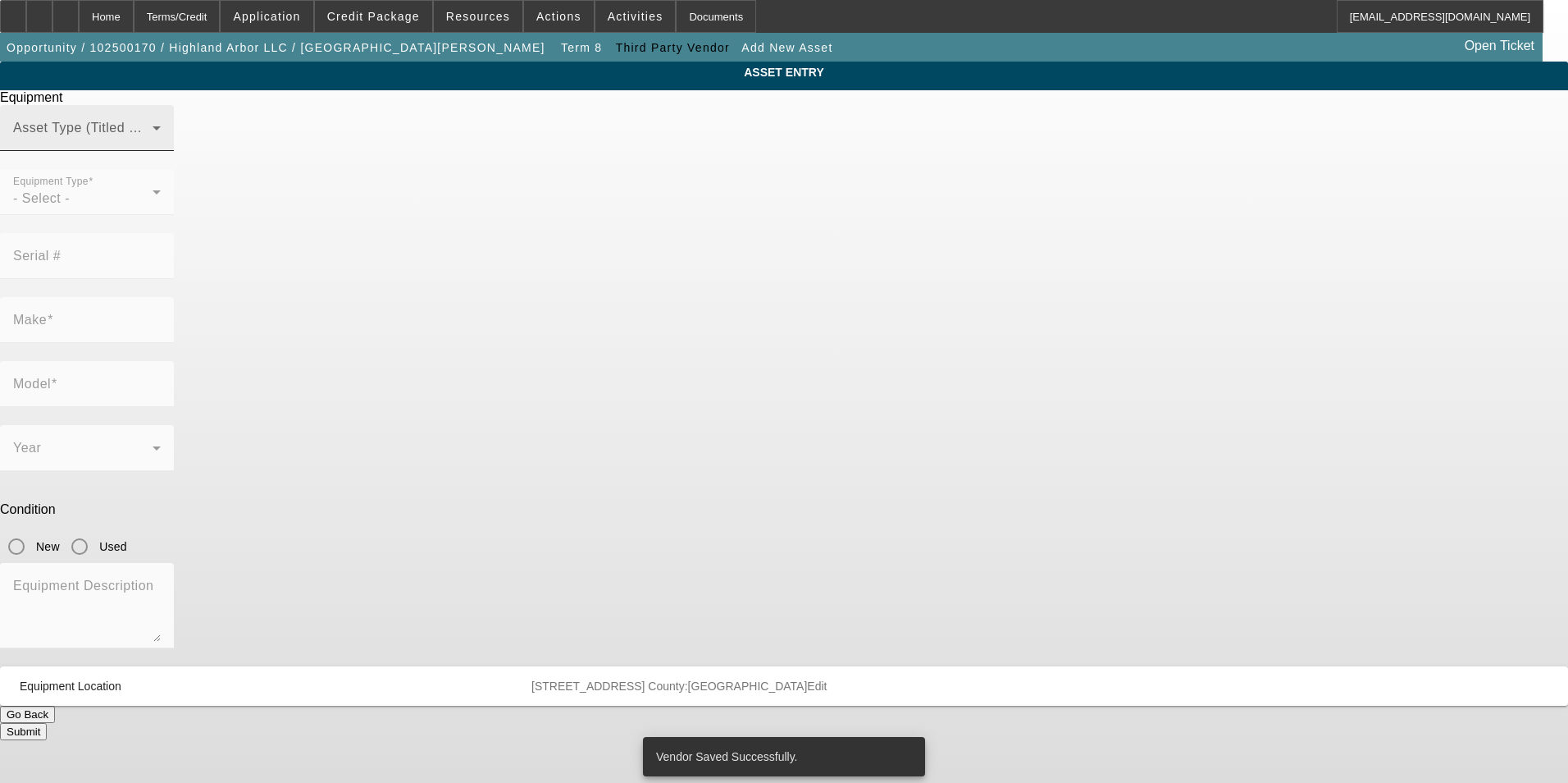
click at [214, 134] on mat-label "Asset Type (Titled or Non-Titled)" at bounding box center [114, 127] width 201 height 14
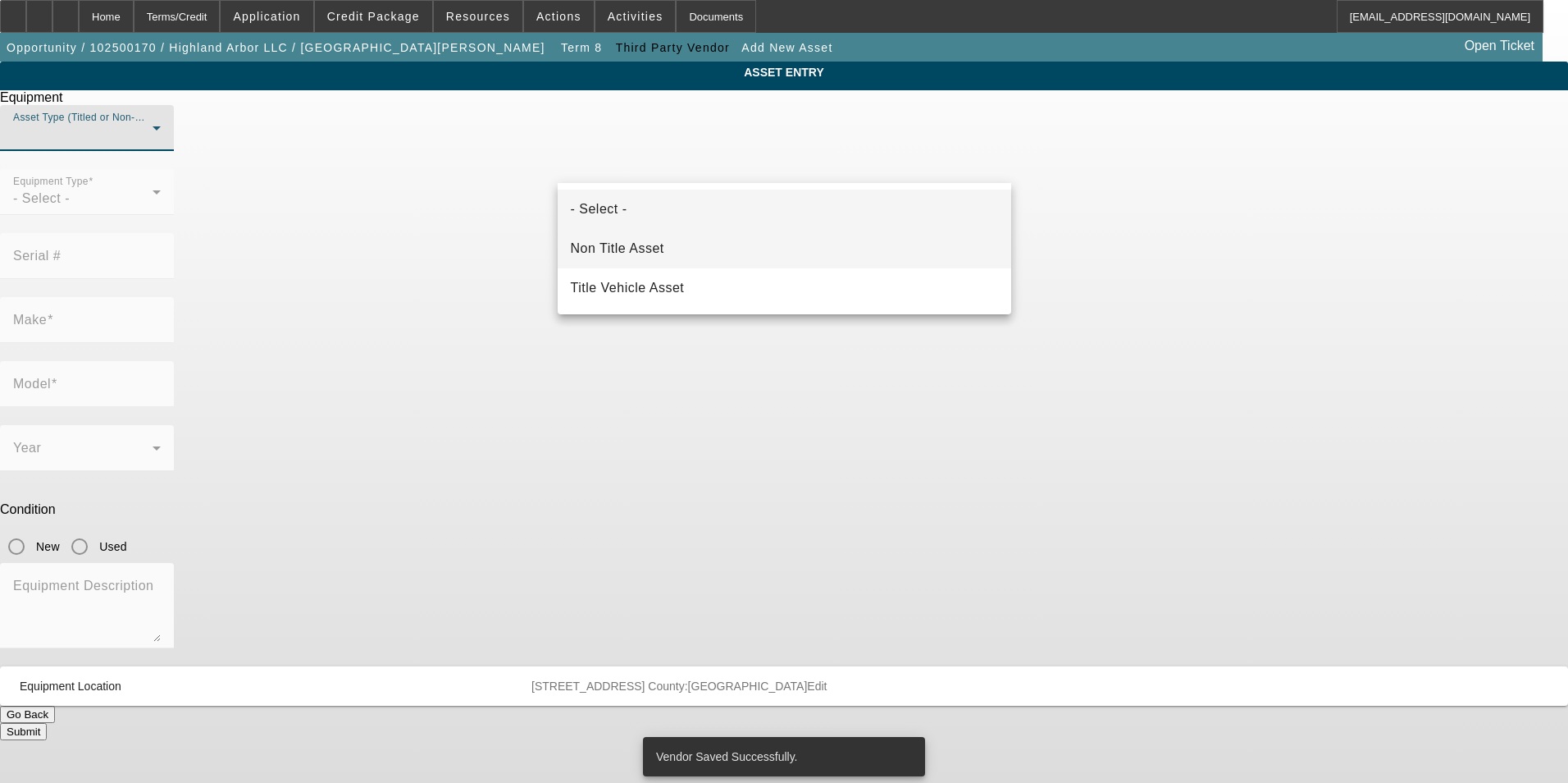
click at [679, 253] on mat-option "Non Title Asset" at bounding box center [784, 248] width 453 height 39
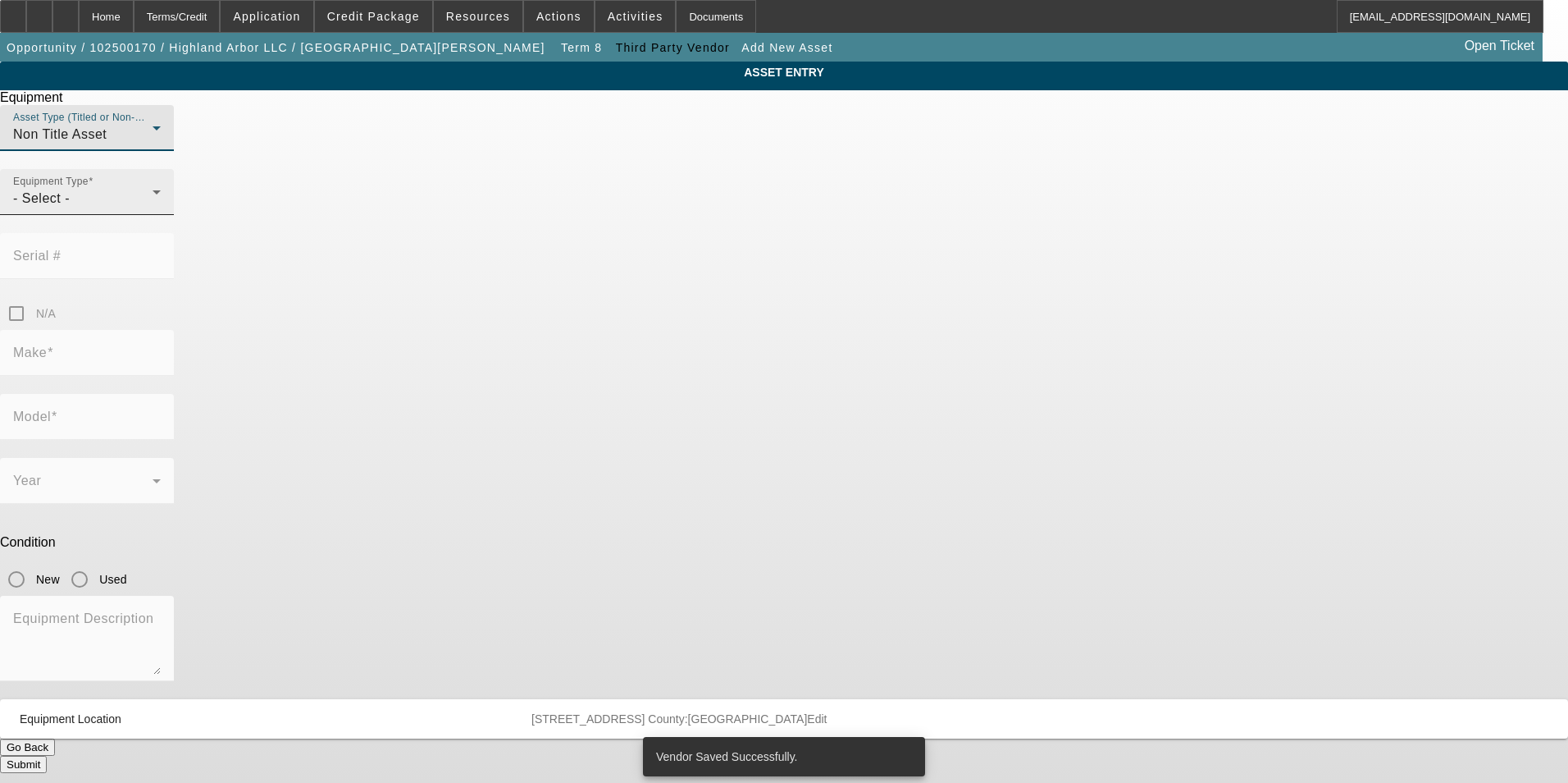
click at [152, 208] on div "- Select -" at bounding box center [83, 198] width 140 height 20
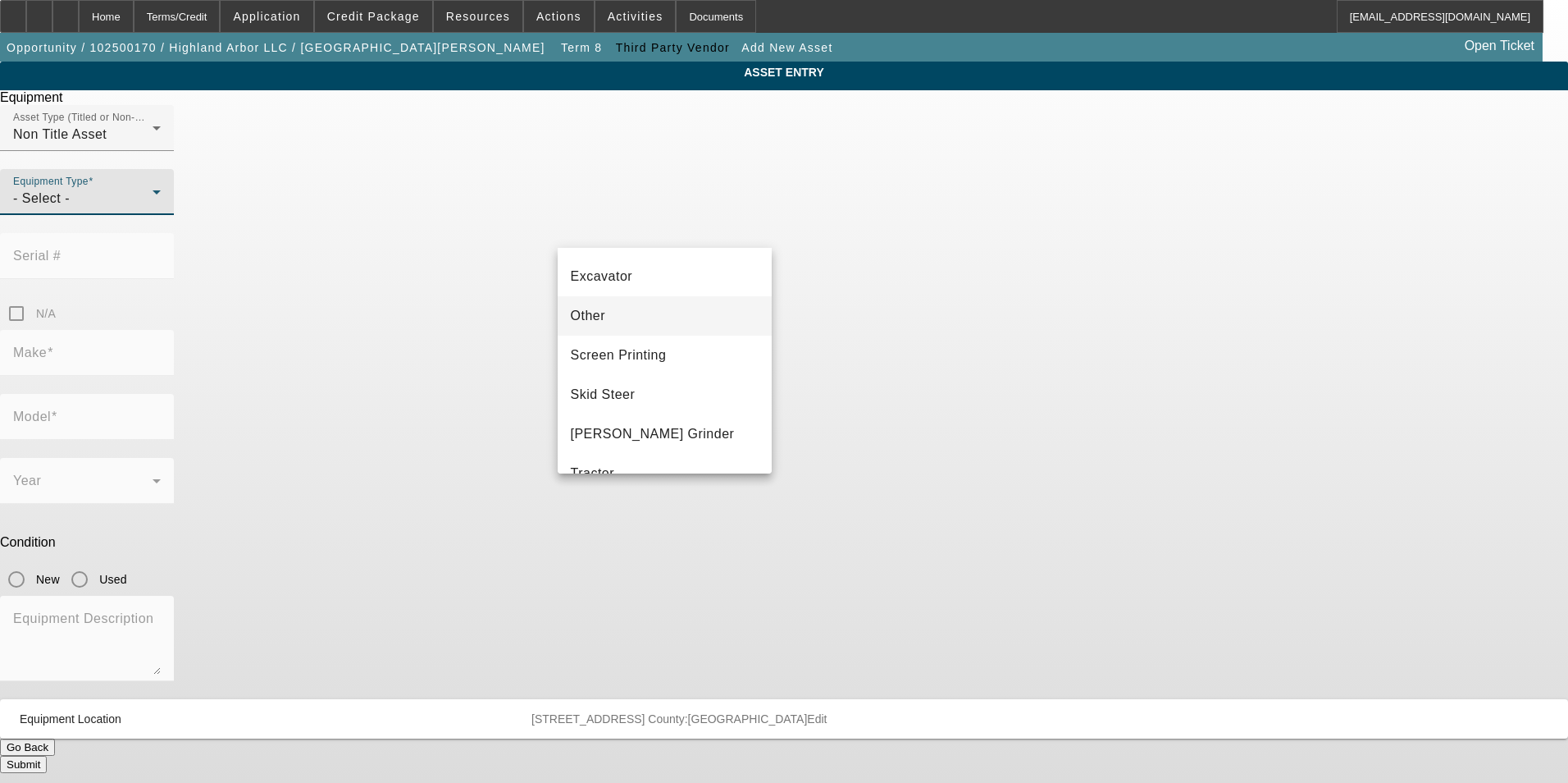
scroll to position [328, 0]
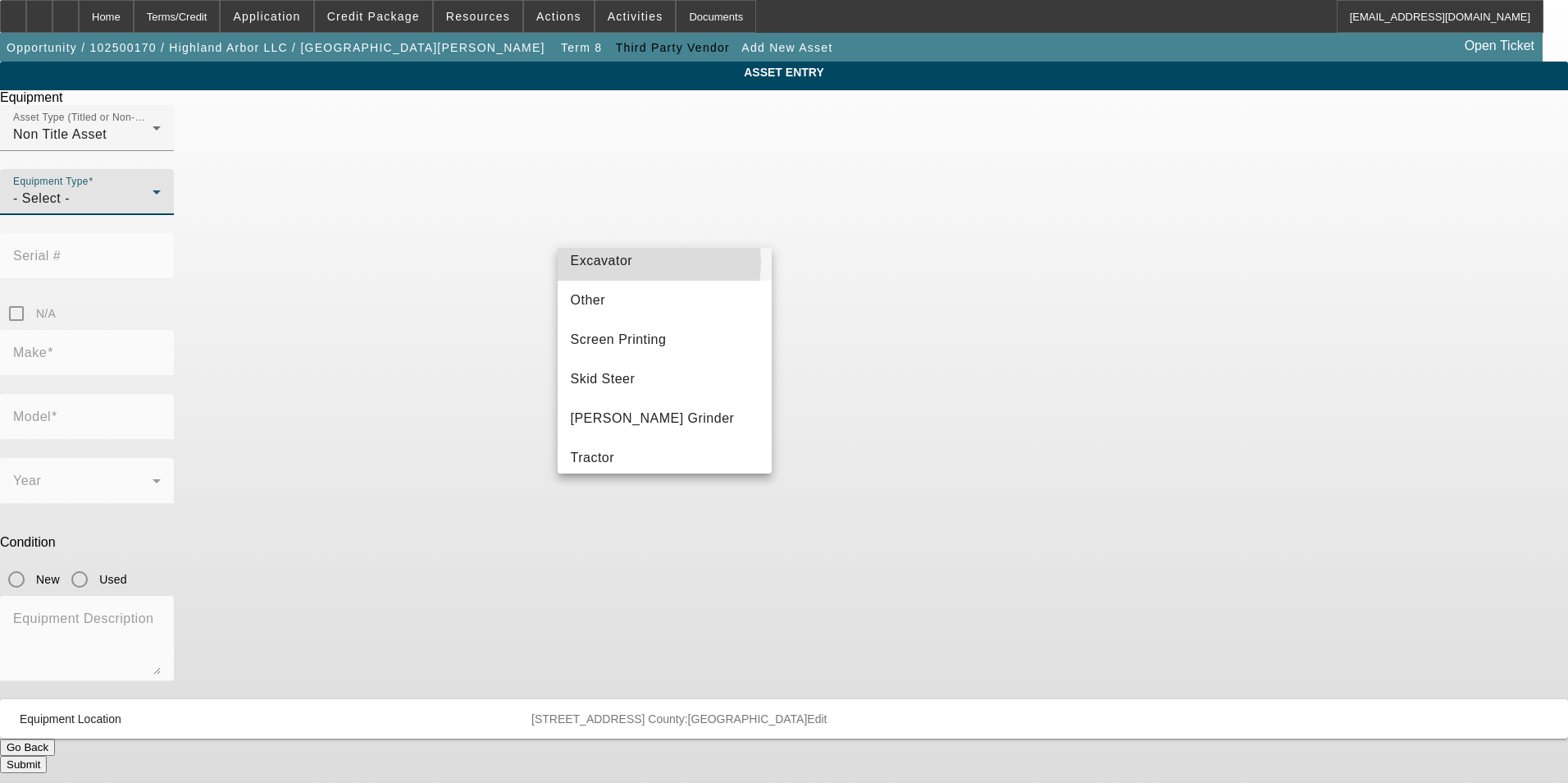
click at [635, 262] on mat-option "Excavator" at bounding box center [665, 261] width 215 height 39
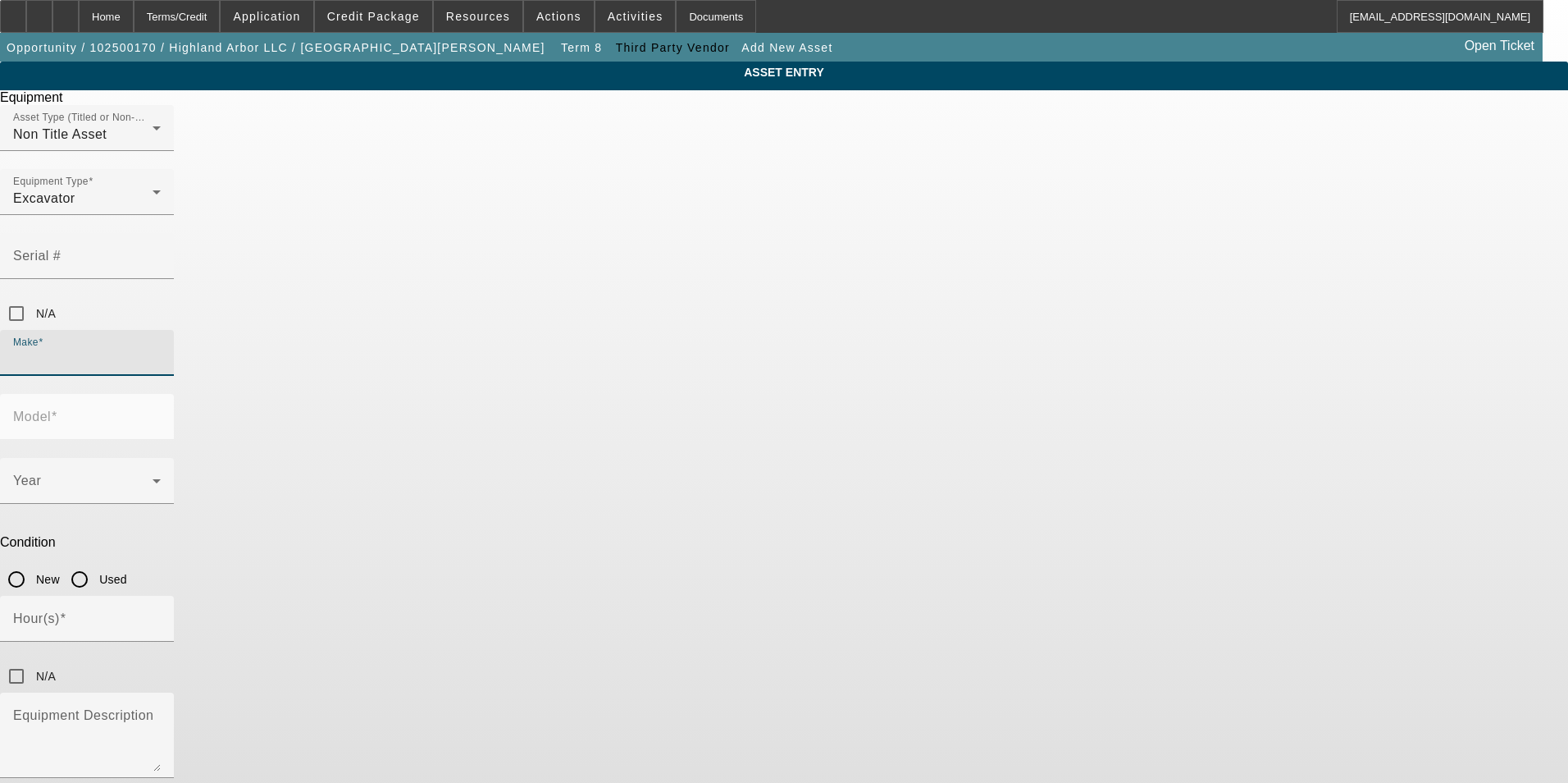
click at [161, 350] on input "Make" at bounding box center [87, 359] width 148 height 20
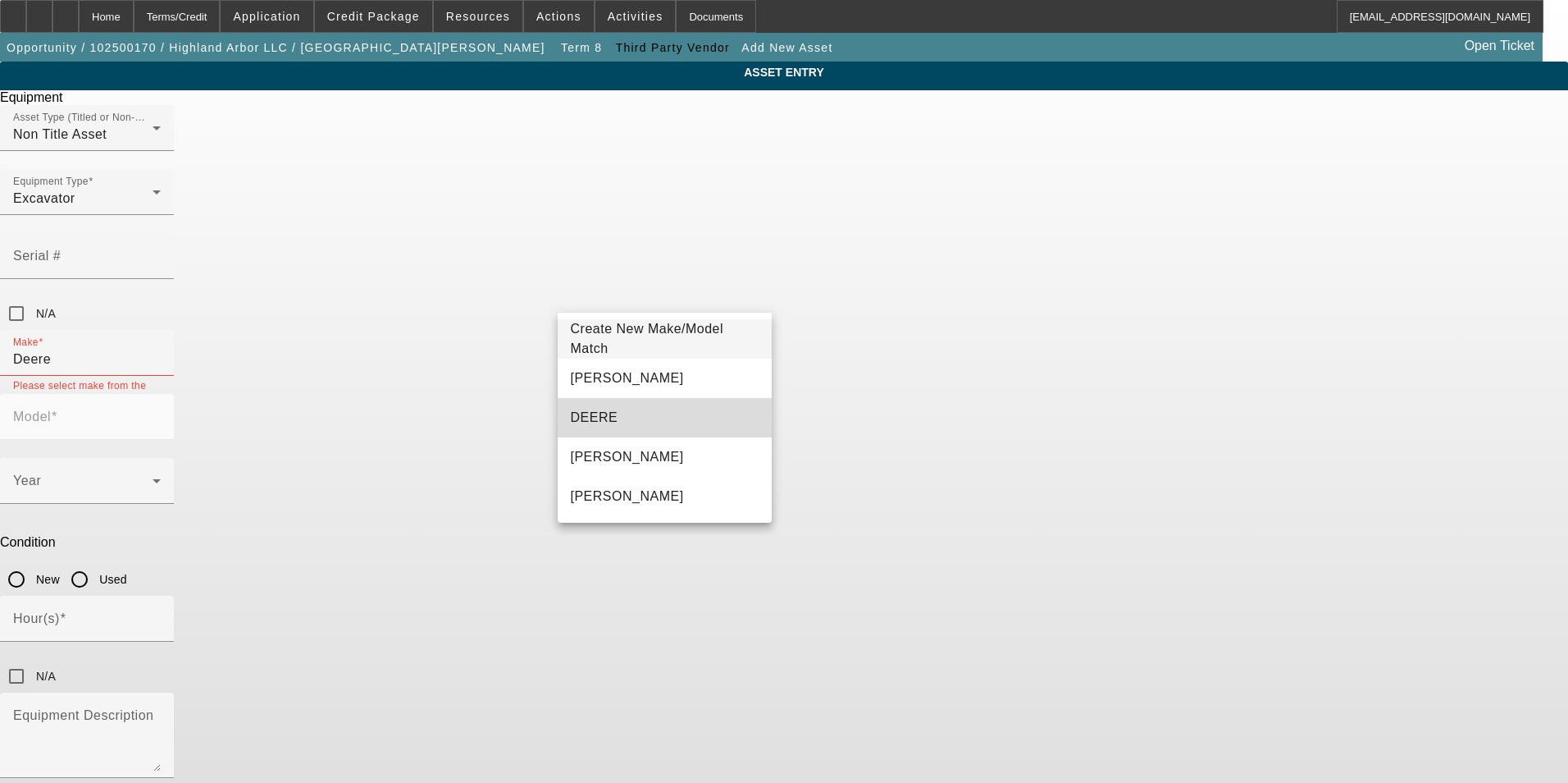
click at [646, 414] on mat-option "DEERE" at bounding box center [665, 417] width 215 height 39
type input "DEERE"
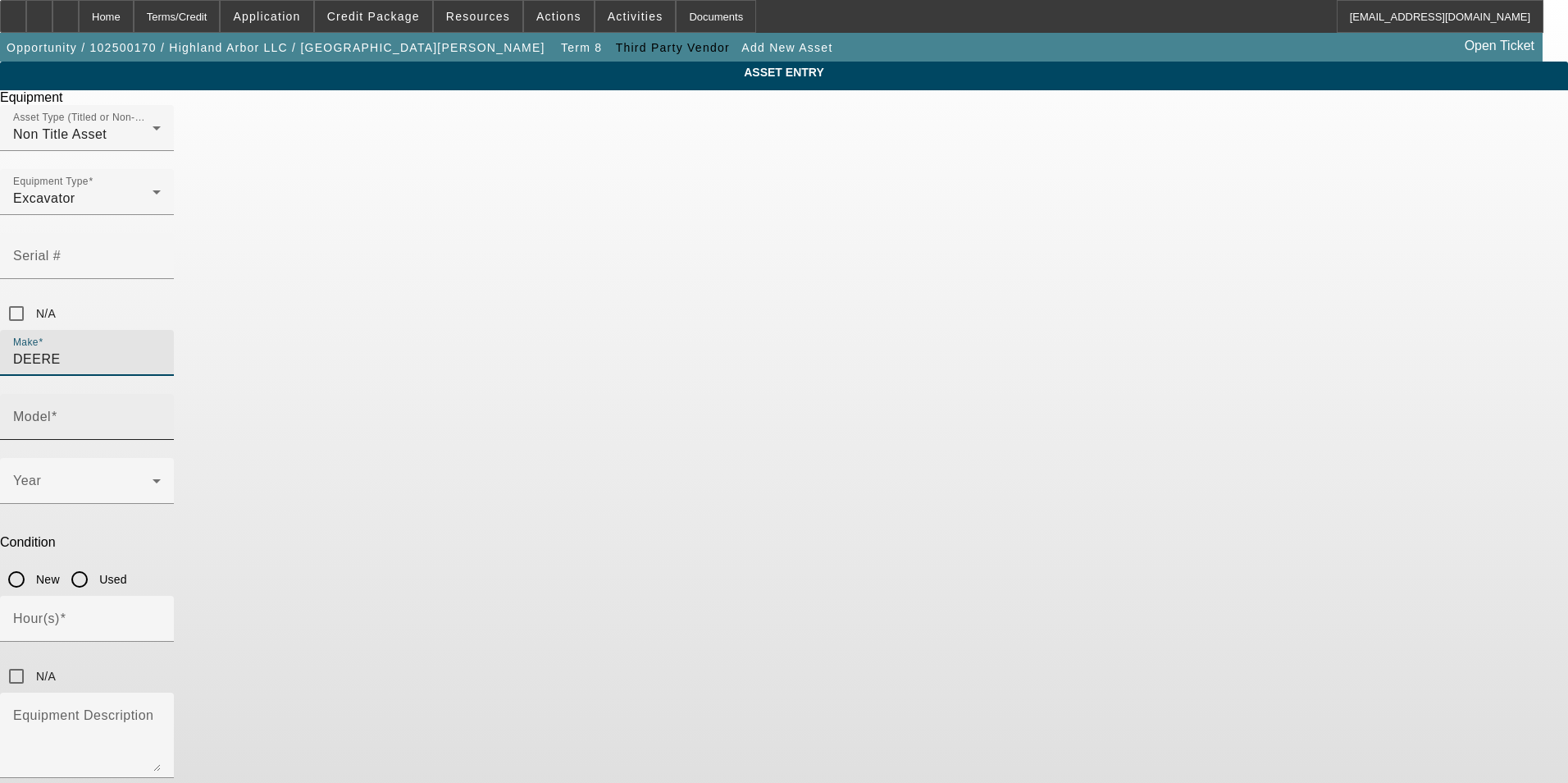
click at [57, 409] on span at bounding box center [54, 416] width 7 height 14
click at [161, 413] on input "Model" at bounding box center [87, 423] width 148 height 20
type input "245"
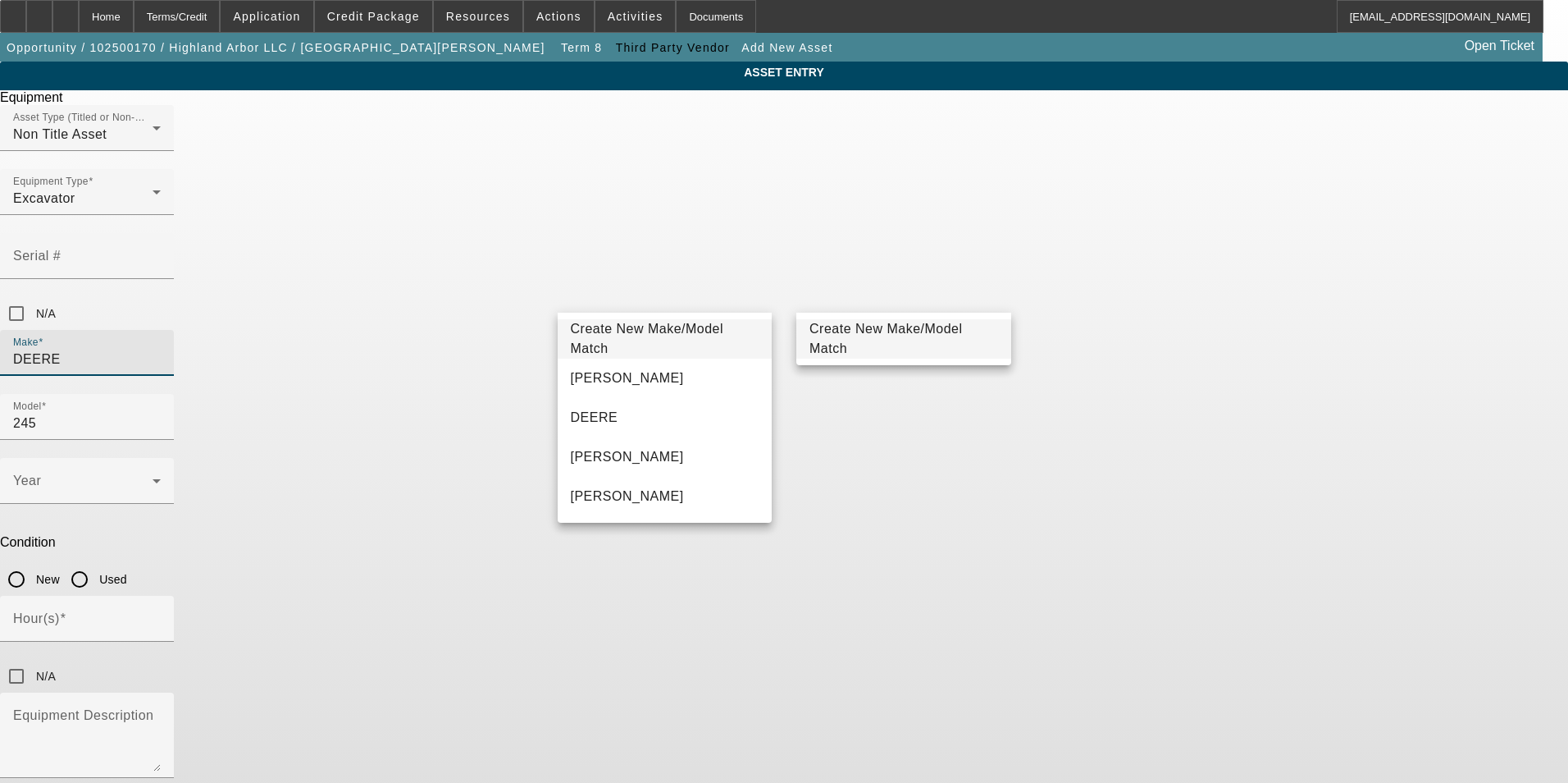
click at [161, 350] on input "DEERE" at bounding box center [87, 359] width 148 height 20
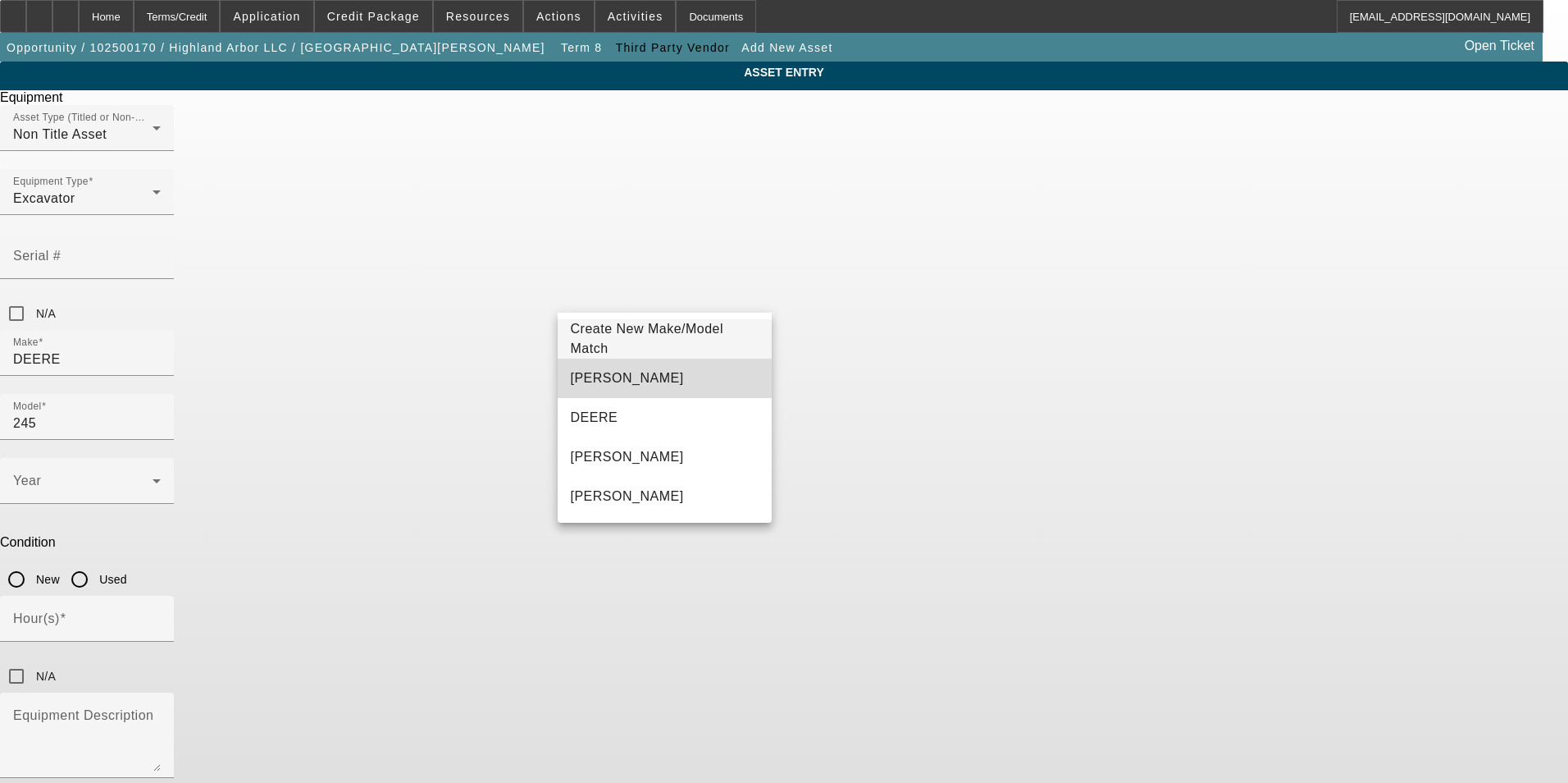
click at [652, 368] on mat-option "John Deere" at bounding box center [665, 378] width 215 height 39
type input "John Deere"
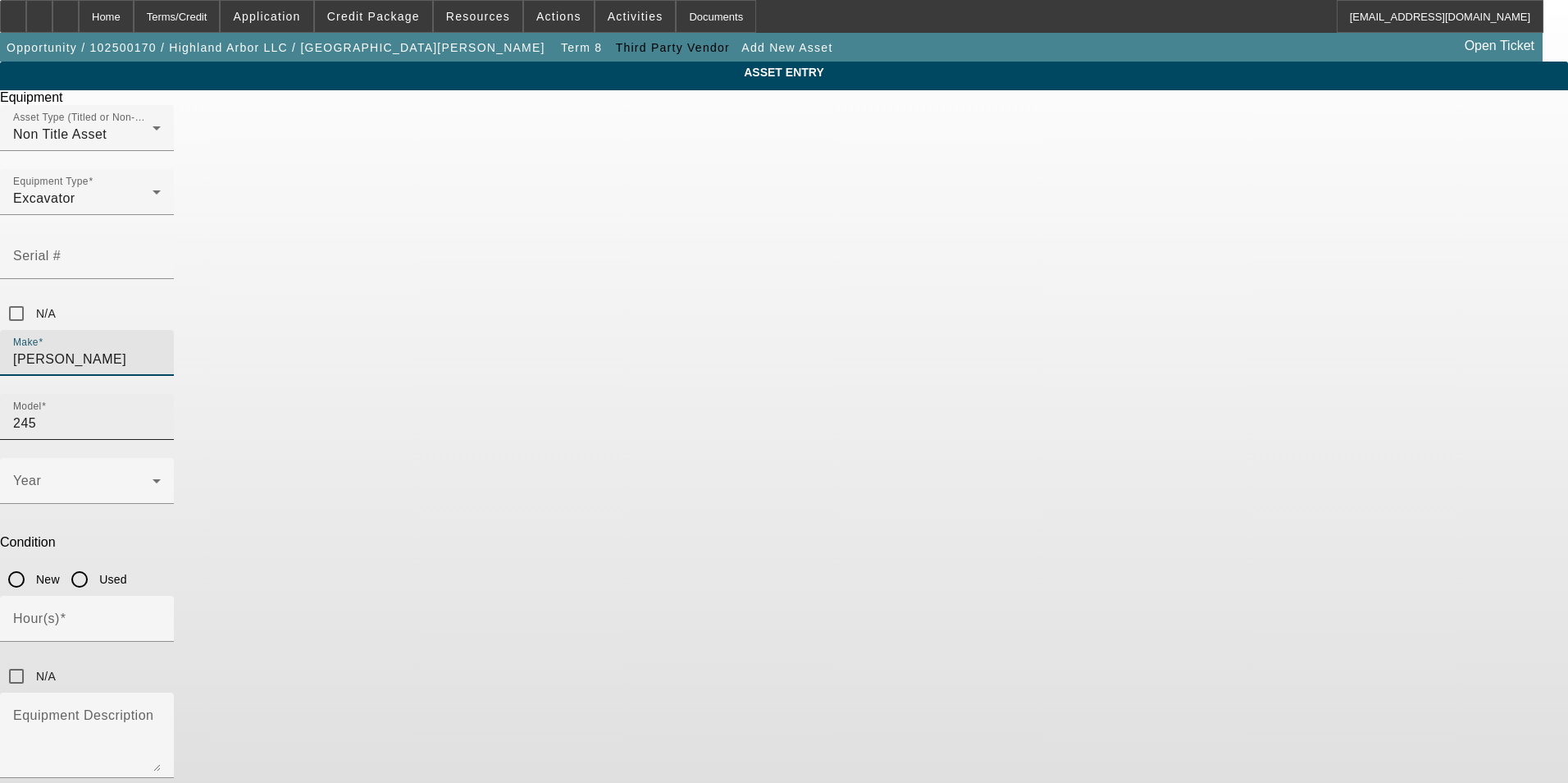
click at [161, 413] on input "245" at bounding box center [87, 423] width 148 height 20
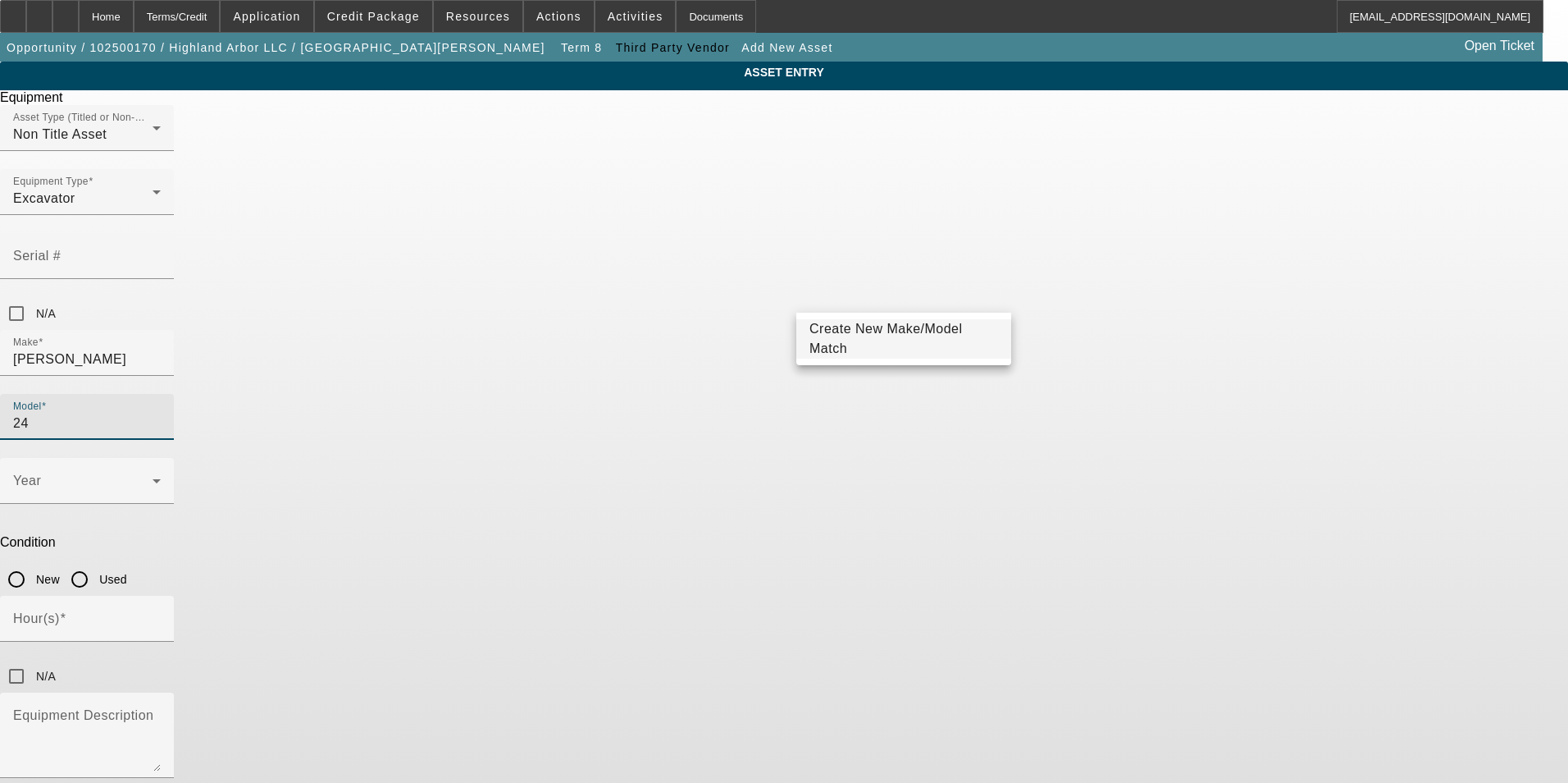
type input "2"
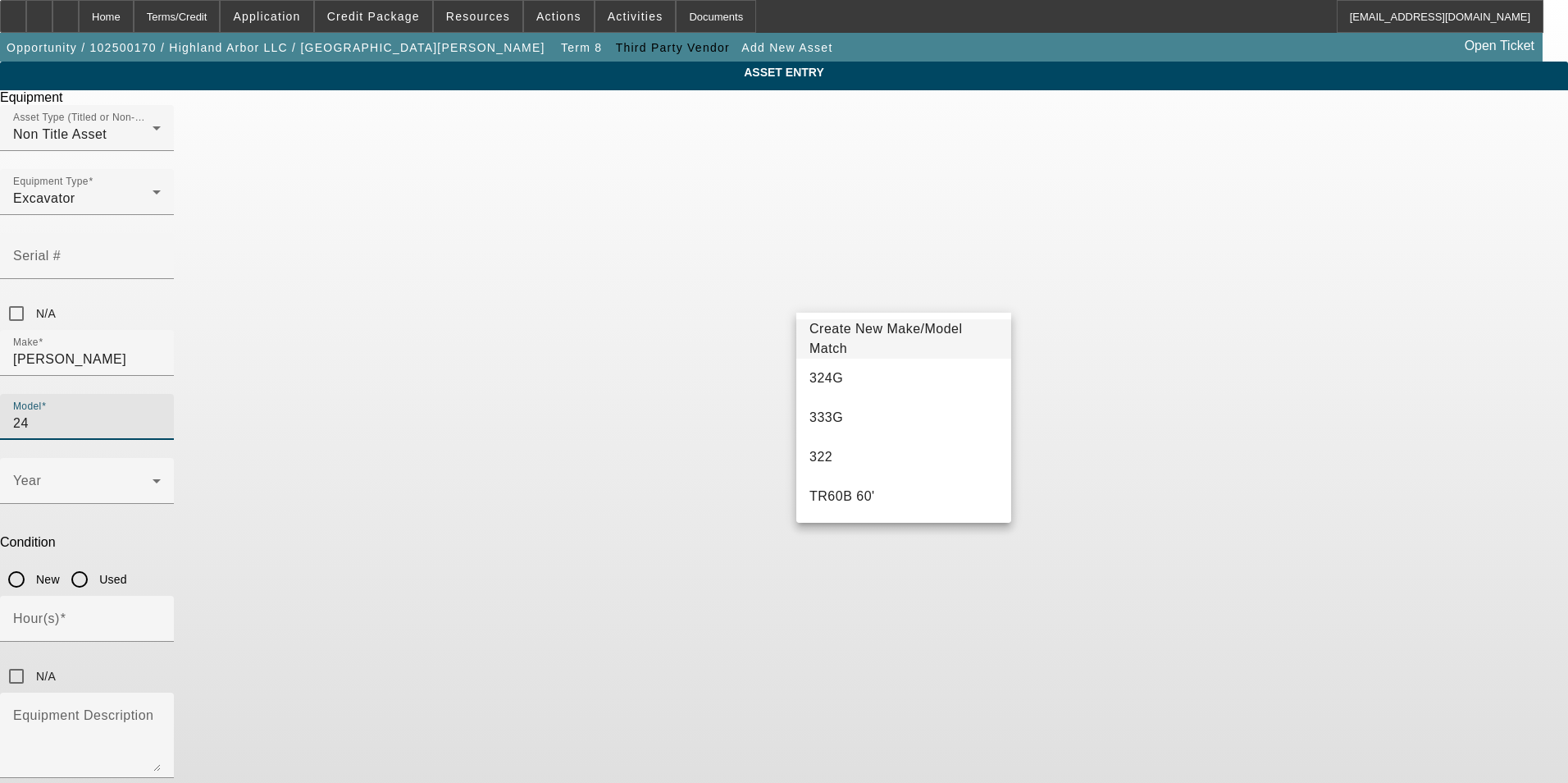
type input "245"
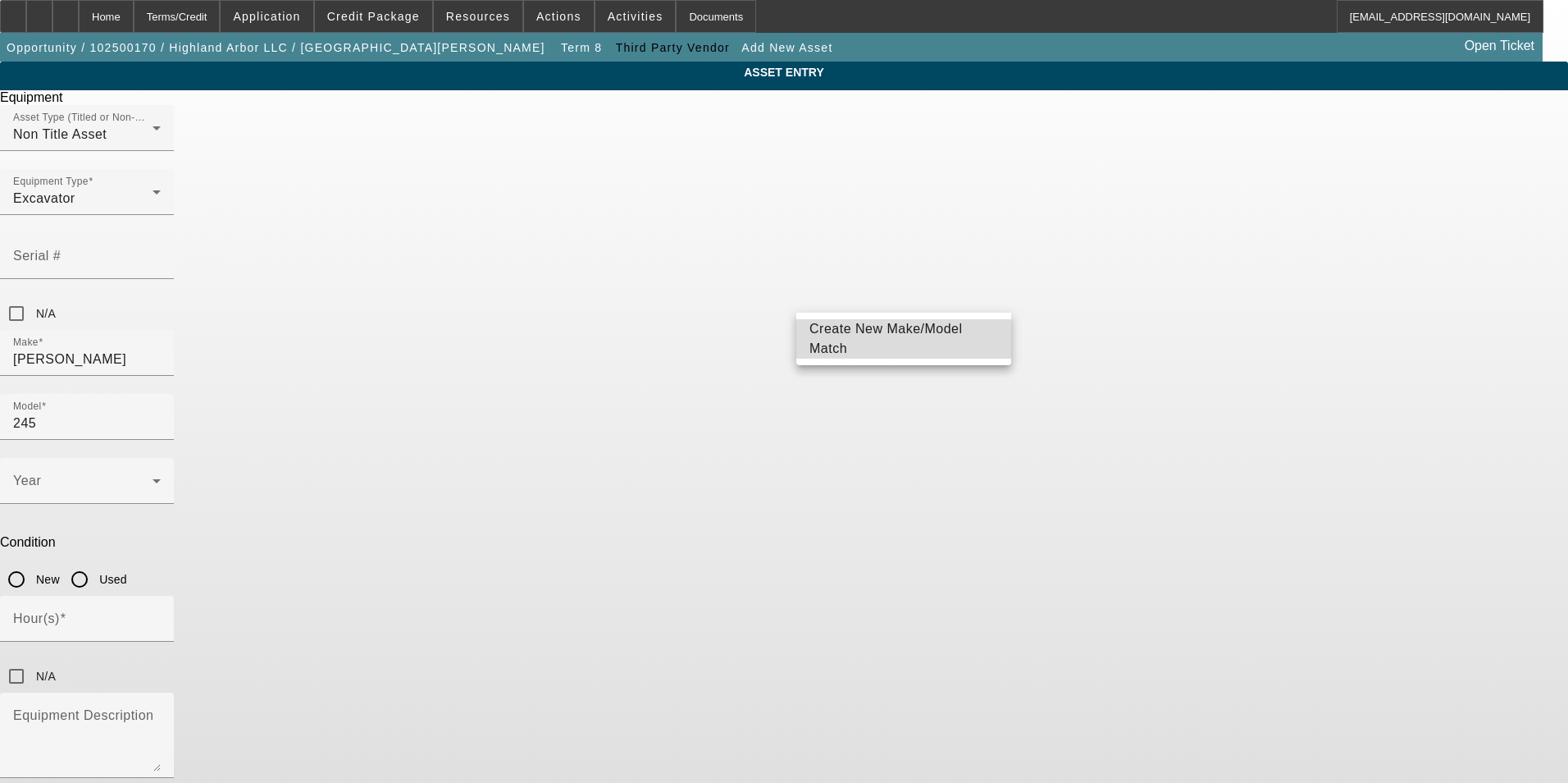
click at [899, 344] on span "Create New Make/Model Match" at bounding box center [886, 338] width 153 height 34
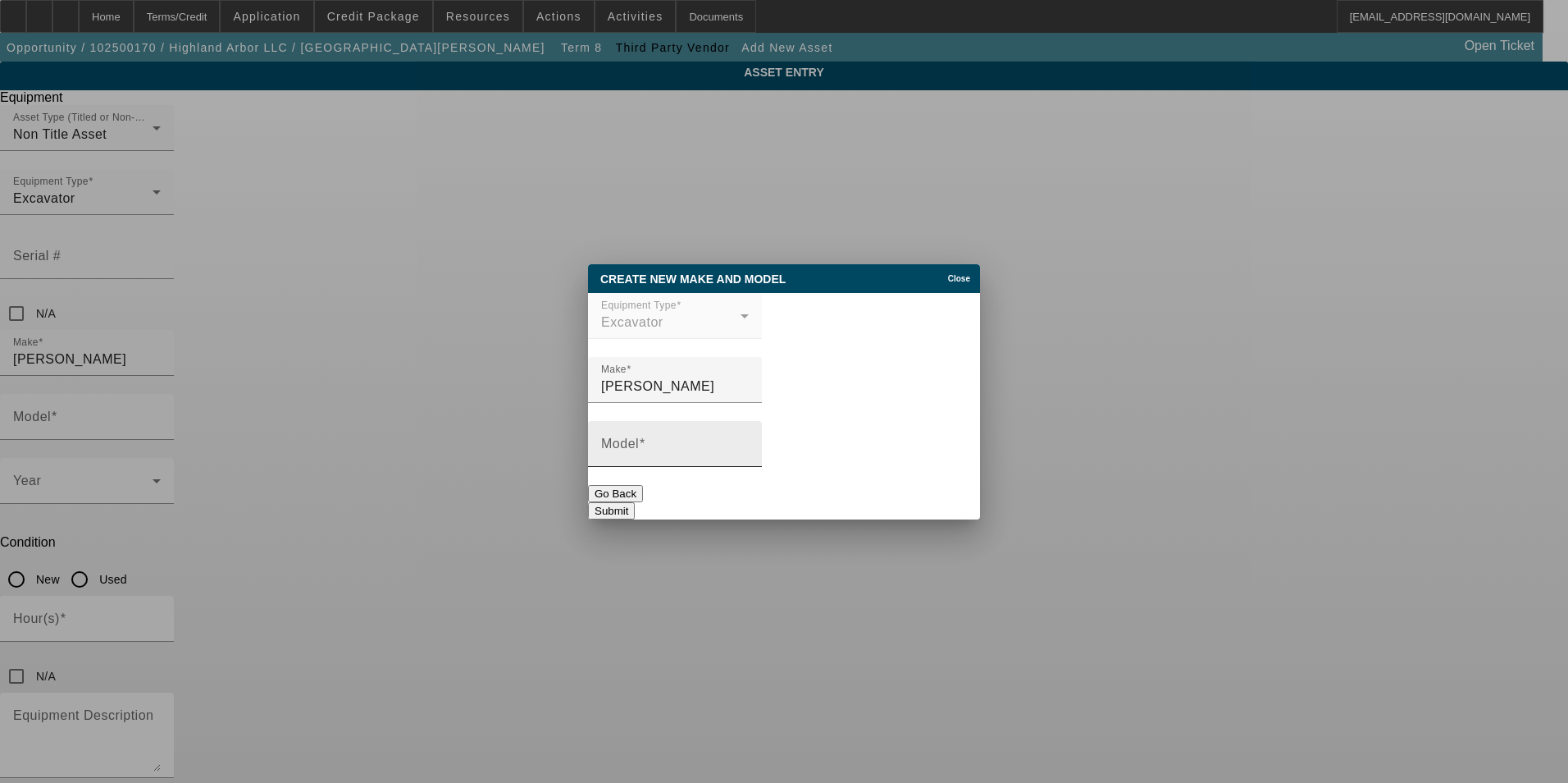
click at [646, 450] on span at bounding box center [642, 443] width 7 height 14
click at [652, 451] on input "Model" at bounding box center [674, 450] width 148 height 20
type input "245G"
click at [635, 504] on button "Submit" at bounding box center [611, 511] width 47 height 17
type input "245G"
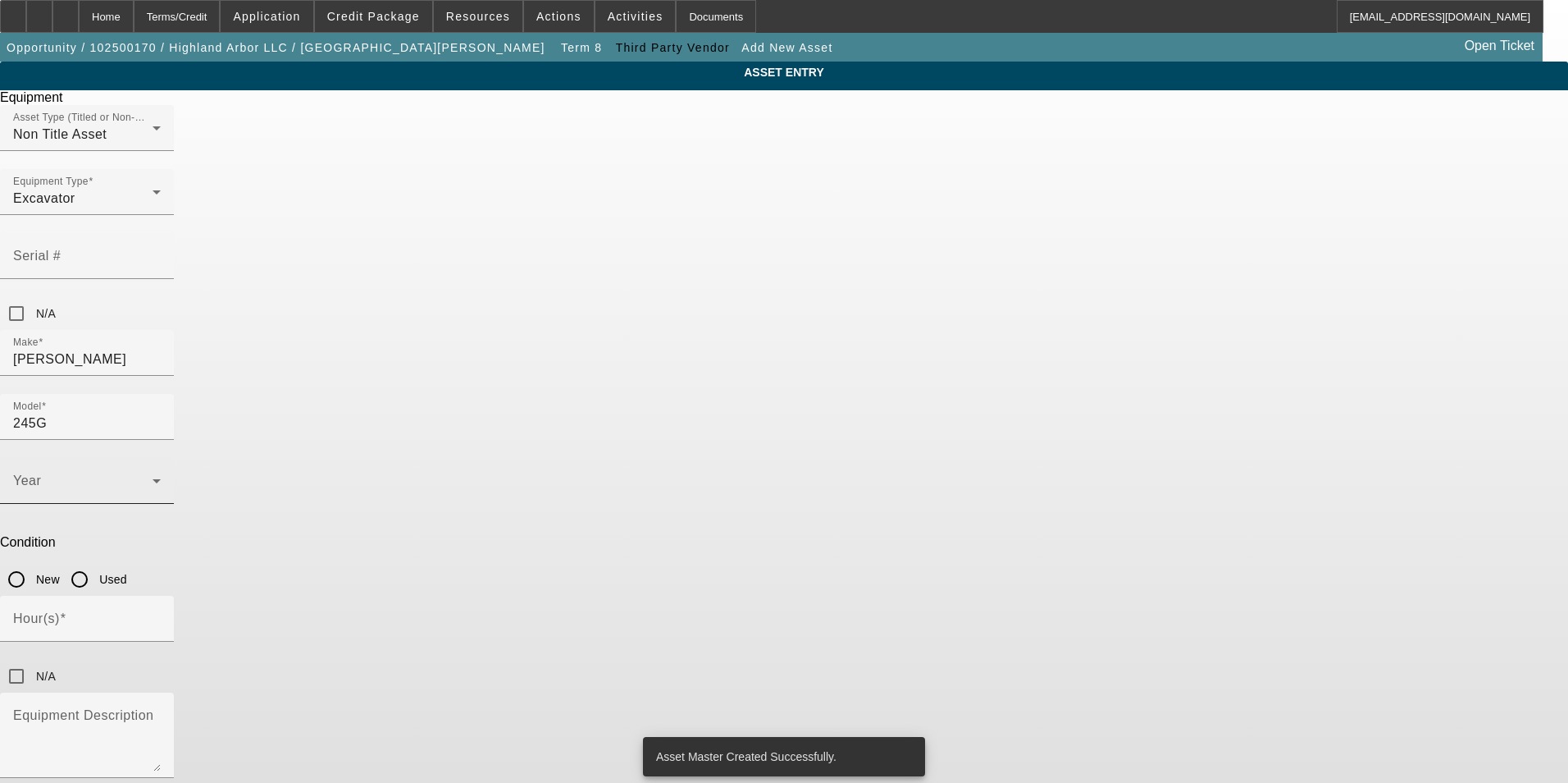
click at [152, 477] on span at bounding box center [83, 487] width 140 height 20
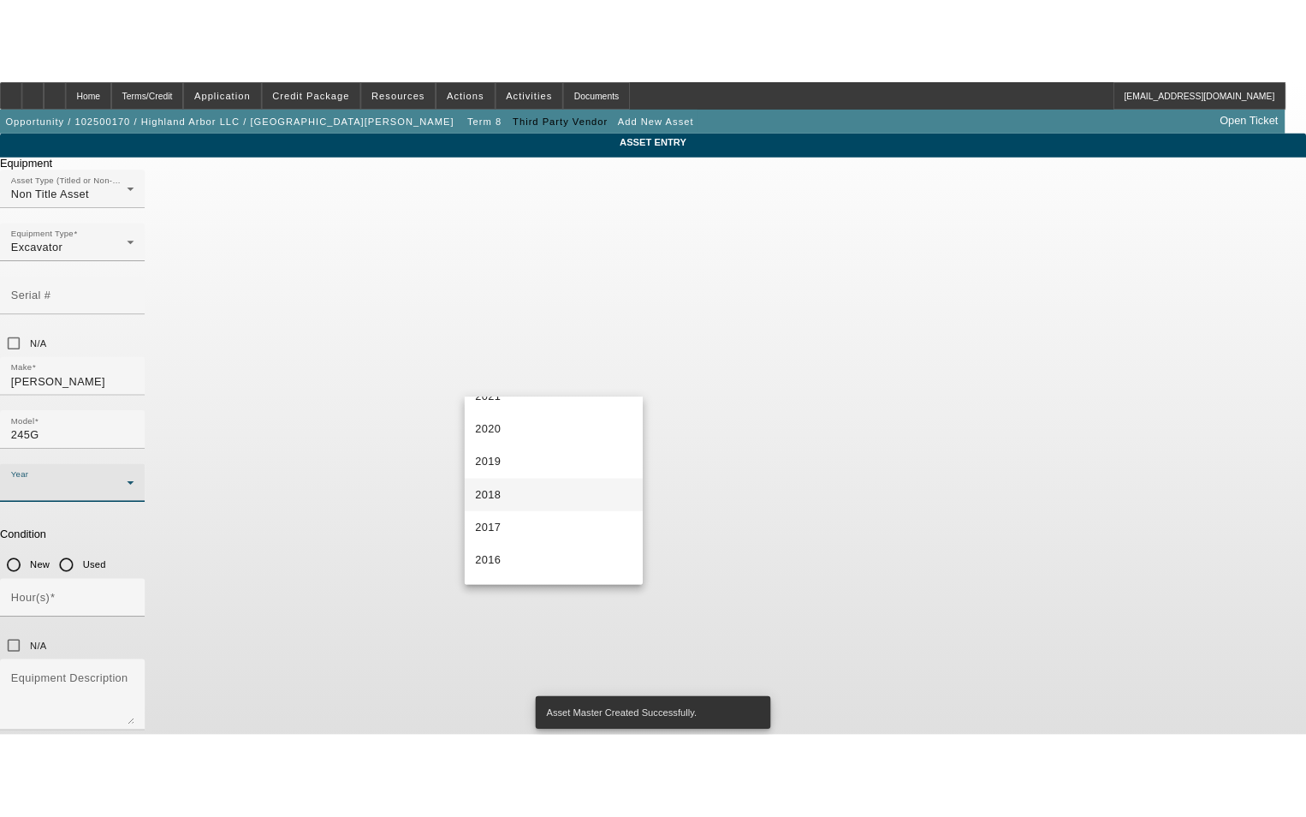
scroll to position [342, 0]
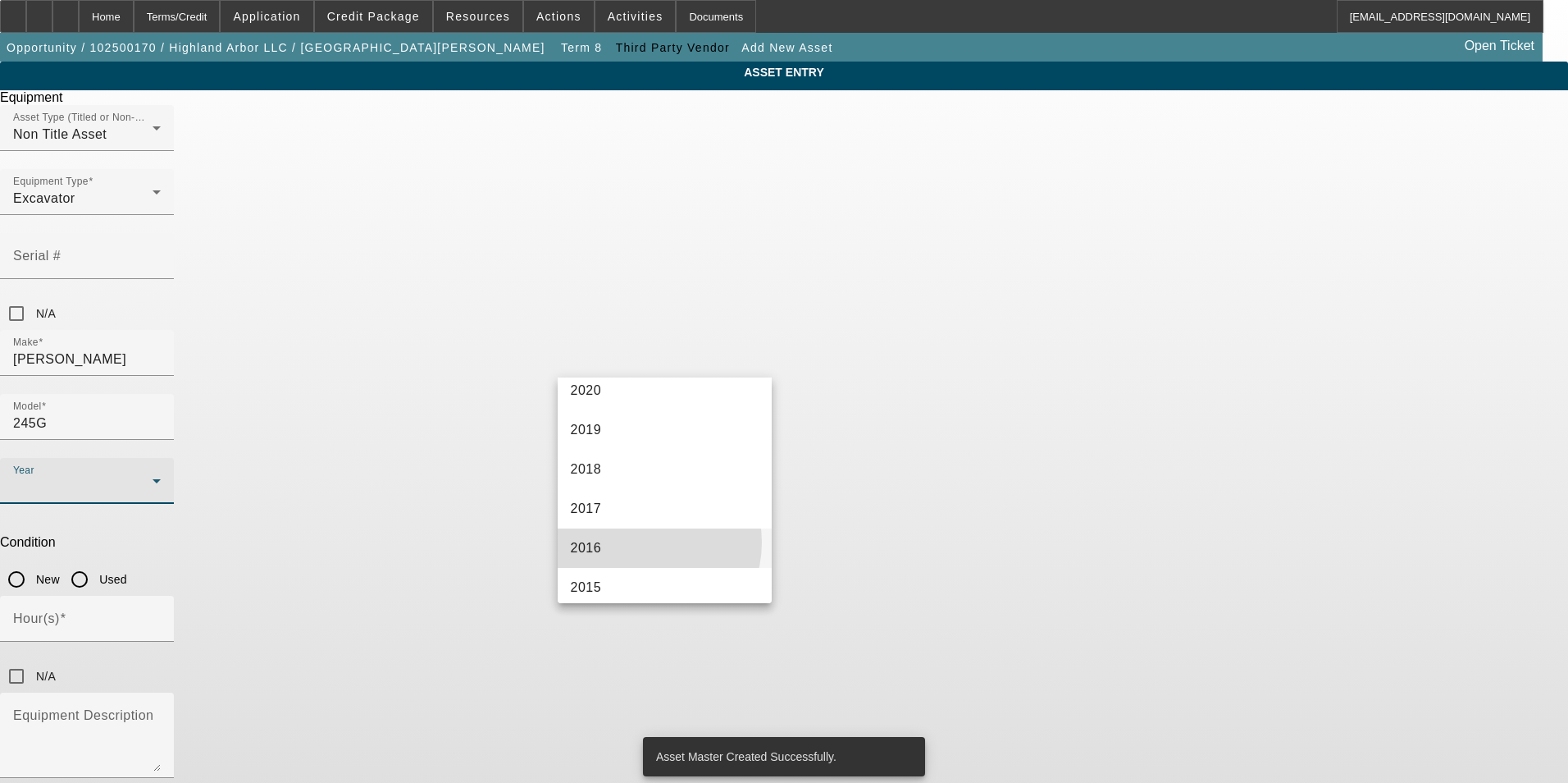
click at [645, 542] on mat-option "2016" at bounding box center [665, 547] width 215 height 39
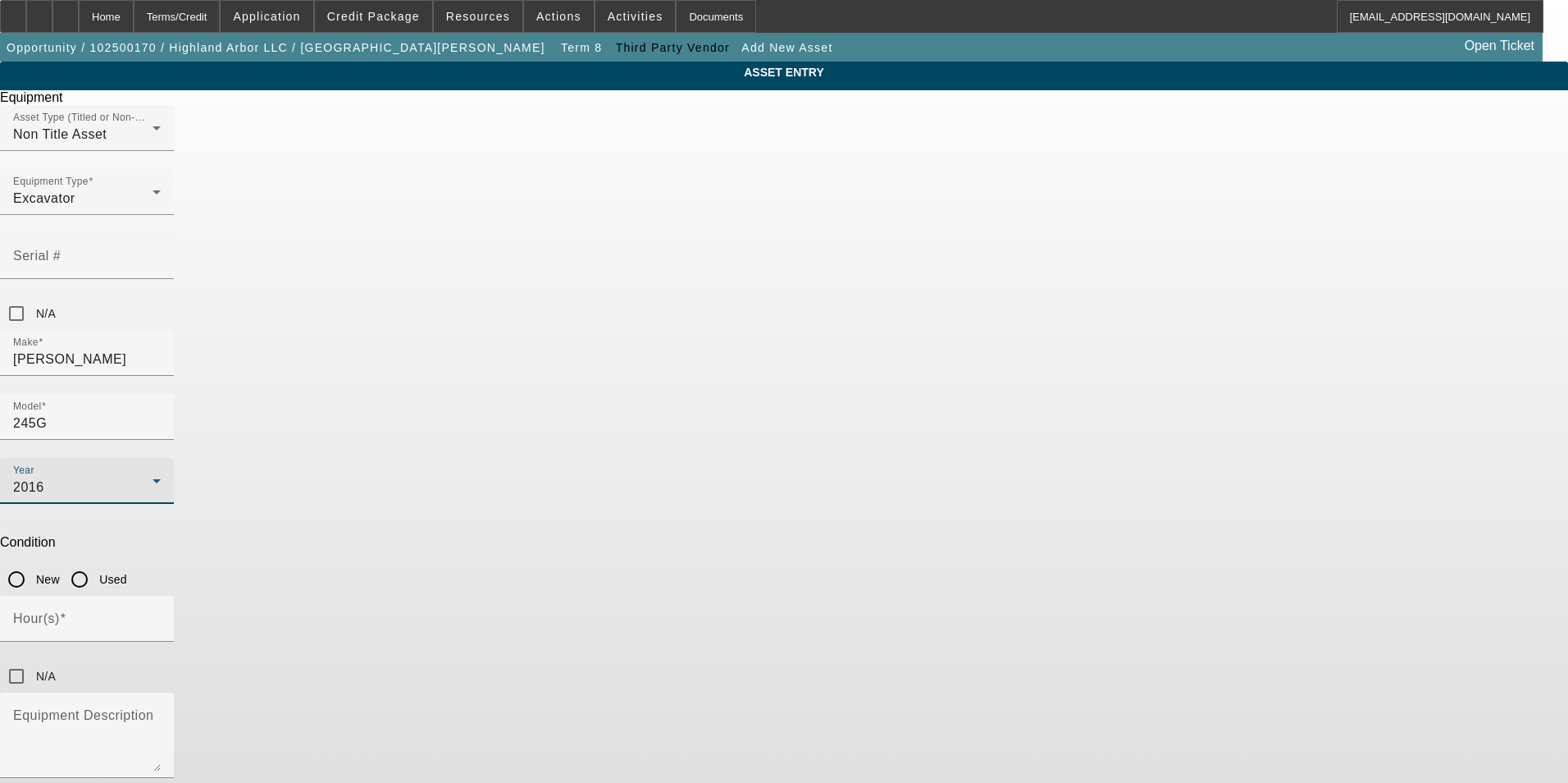
click at [96, 563] on input "Used" at bounding box center [80, 579] width 33 height 33
radio input "true"
click at [161, 615] on input "Hour(s)" at bounding box center [87, 625] width 148 height 20
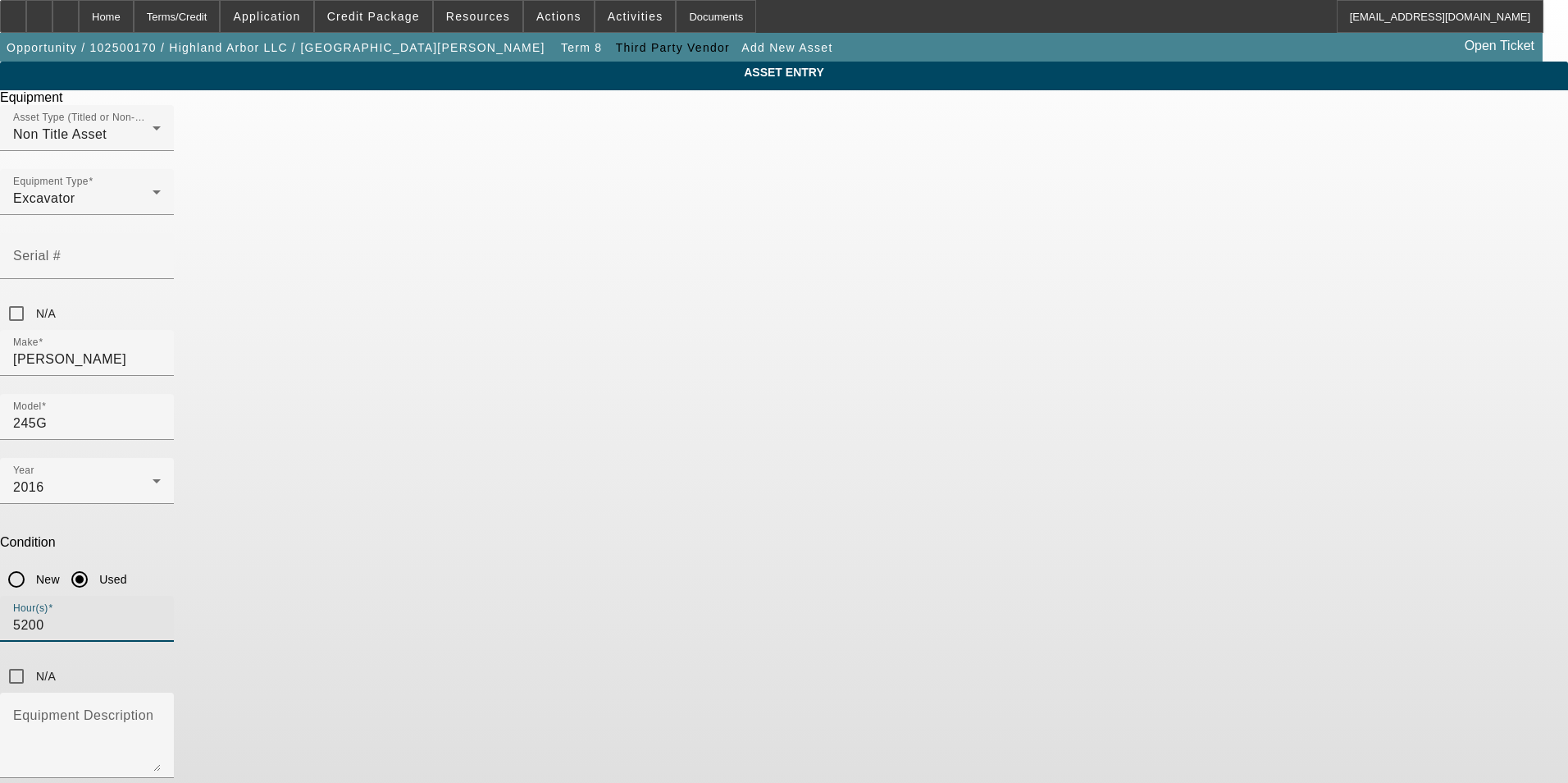
type input "5200"
click at [1178, 448] on div "ASSET ENTRY Equipment Asset Type (Titled or Non-Titled) Non Title Asset Equipme…" at bounding box center [784, 465] width 1568 height 808
click at [33, 297] on input "N/A" at bounding box center [16, 313] width 33 height 33
checkbox input "true"
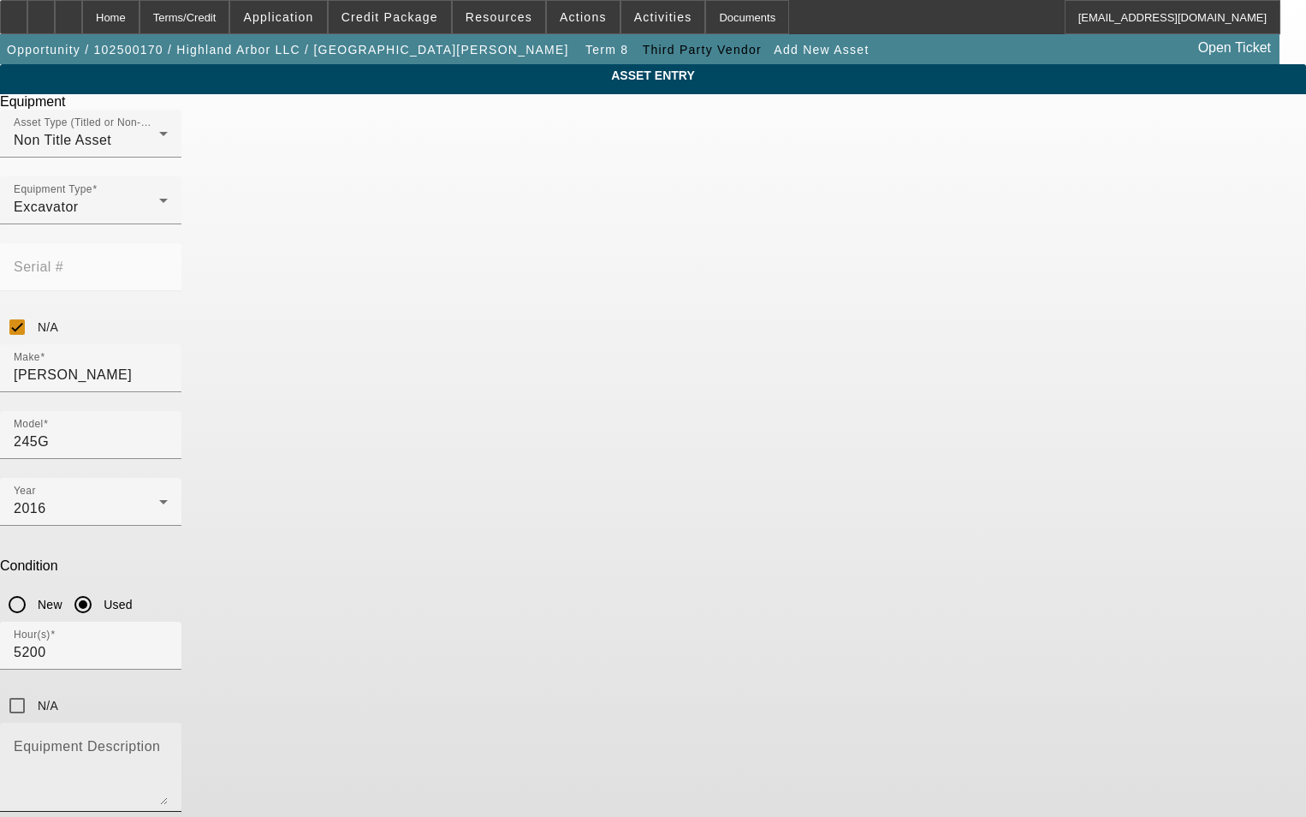
click at [160, 739] on mat-label "Equipment Description" at bounding box center [87, 746] width 146 height 15
click at [168, 743] on textarea "Equipment Description" at bounding box center [91, 774] width 154 height 62
type textarea "Excavator"
click at [1018, 429] on div "ASSET ENTRY Equipment Asset Type (Titled or Non-Titled) Non Title Asset Equipme…" at bounding box center [653, 485] width 1306 height 843
click at [168, 743] on textarea "Excavator" at bounding box center [91, 774] width 154 height 62
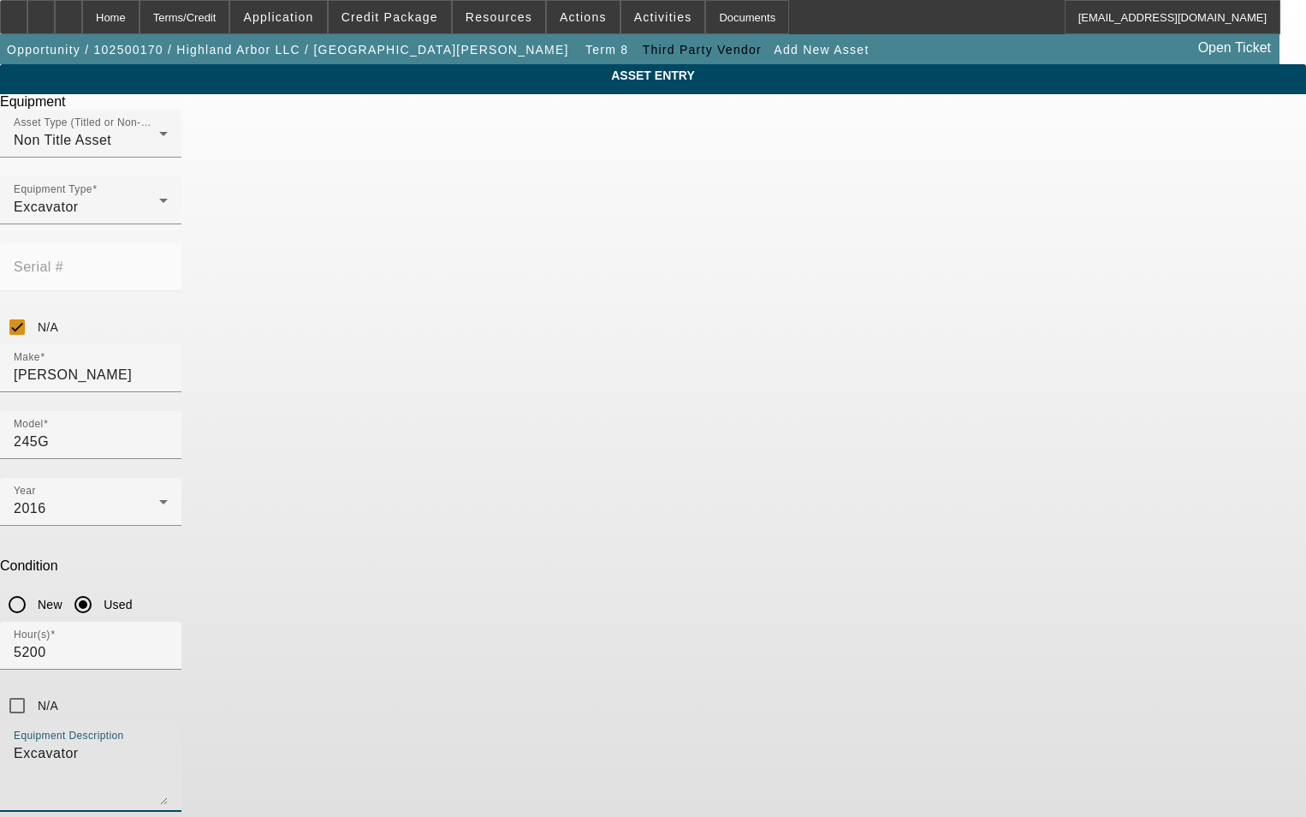
click at [168, 743] on textarea "Excavator" at bounding box center [91, 774] width 154 height 62
drag, startPoint x: 1199, startPoint y: 479, endPoint x: 1191, endPoint y: 473, distance: 10.4
click at [1198, 479] on app-asset-collateral-manage "ASSET ENTRY Equipment Asset Type (Titled or Non-Titled) Non Title Asset Equipme…" at bounding box center [653, 485] width 1306 height 843
click at [168, 743] on textarea "56,170 Lbs 159HP" at bounding box center [91, 774] width 154 height 62
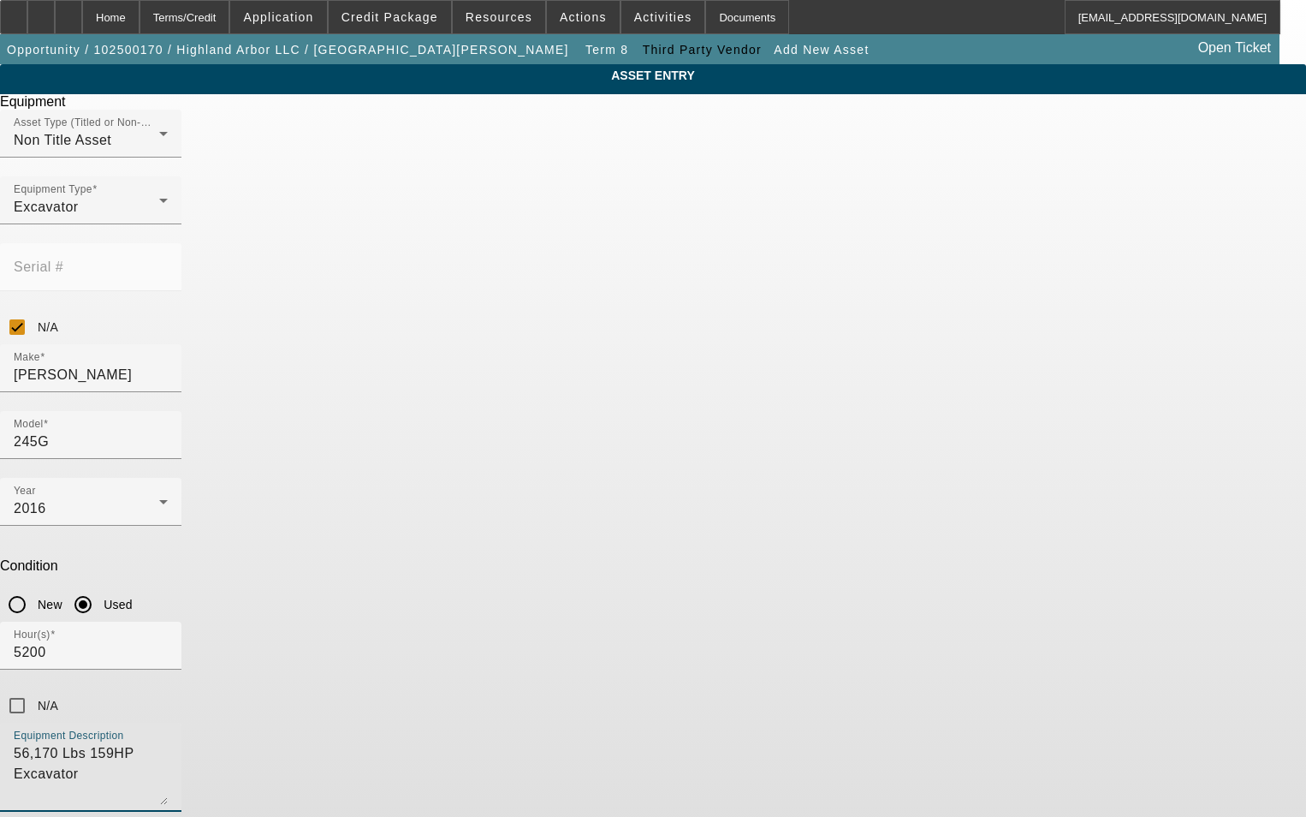
type textarea "56,170 Lbs 159HP Excavator"
click at [984, 437] on div "ASSET ENTRY Equipment Asset Type (Titled or Non-Titled) Non Title Asset Equipme…" at bounding box center [653, 485] width 1306 height 843
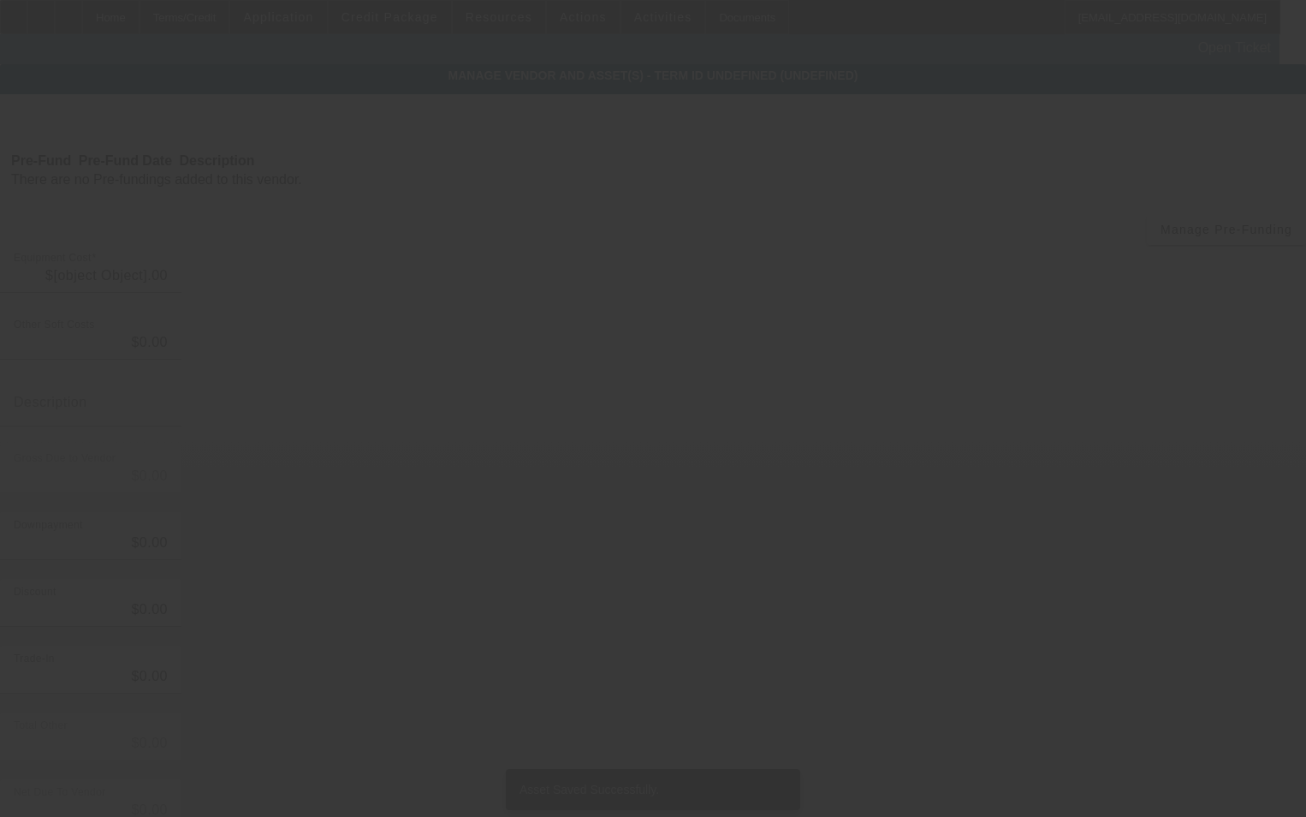
type input "$76,500.00"
type input "$500.00"
type input "$76,000.00"
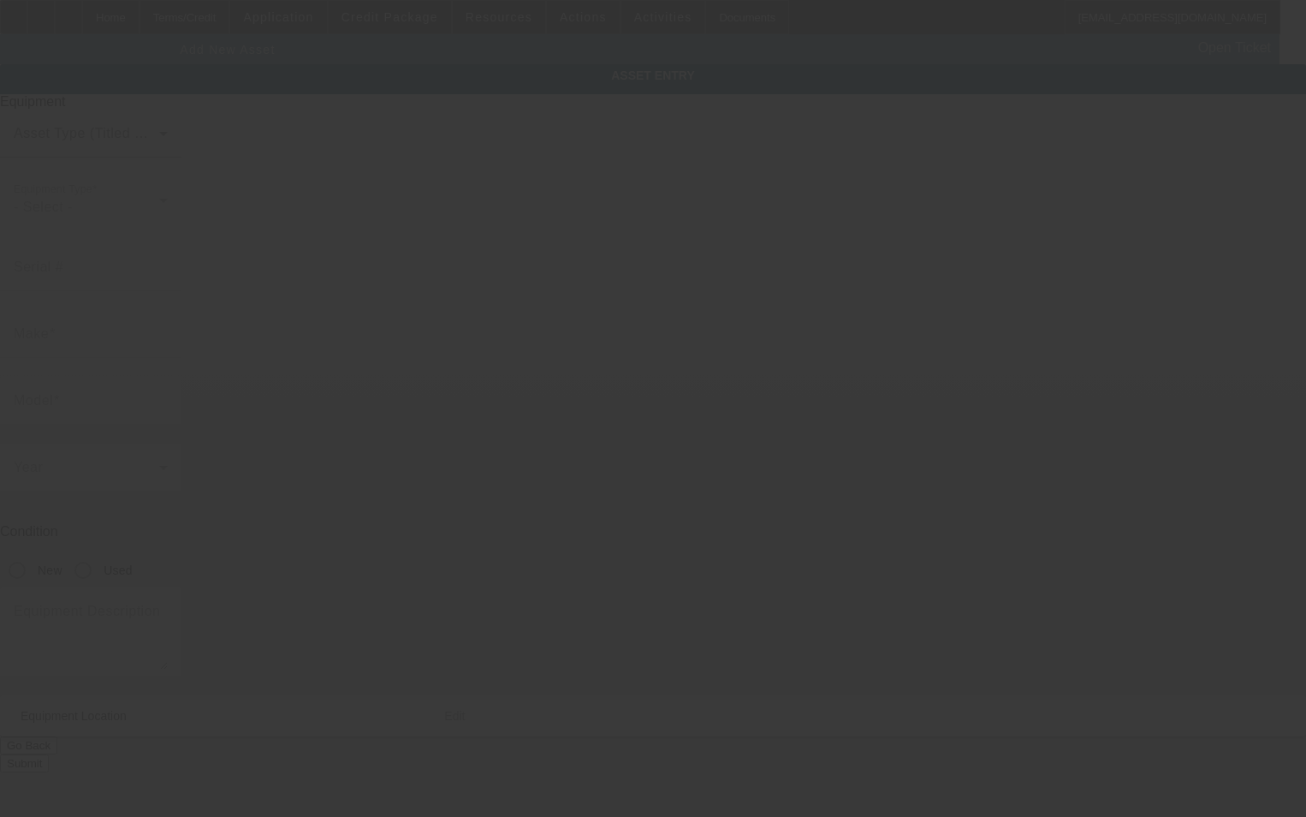
type input "1320 S Main St"
type input "Harrisonburg"
type input "22801"
type input "Harrisonburg City"
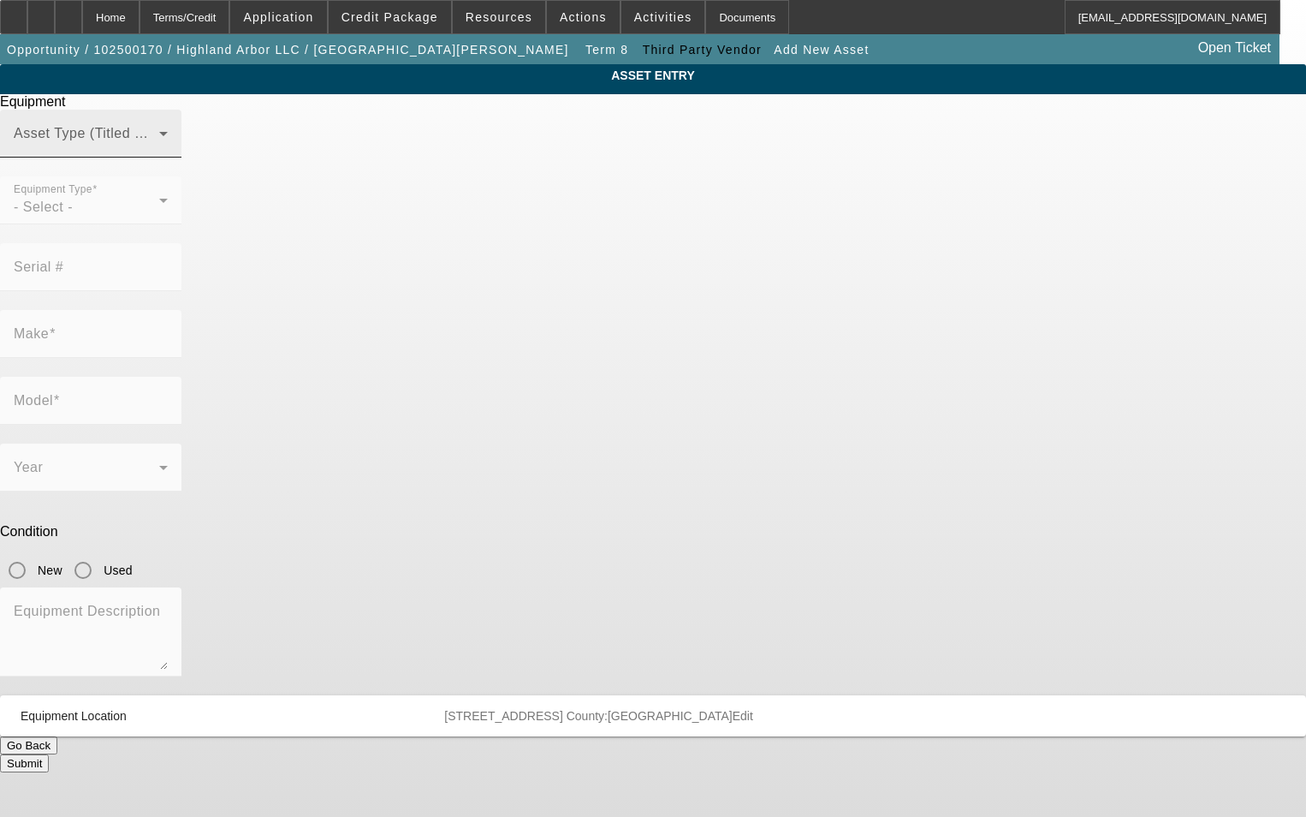
click at [168, 158] on div "Asset Type (Titled or Non-Titled)" at bounding box center [91, 134] width 154 height 48
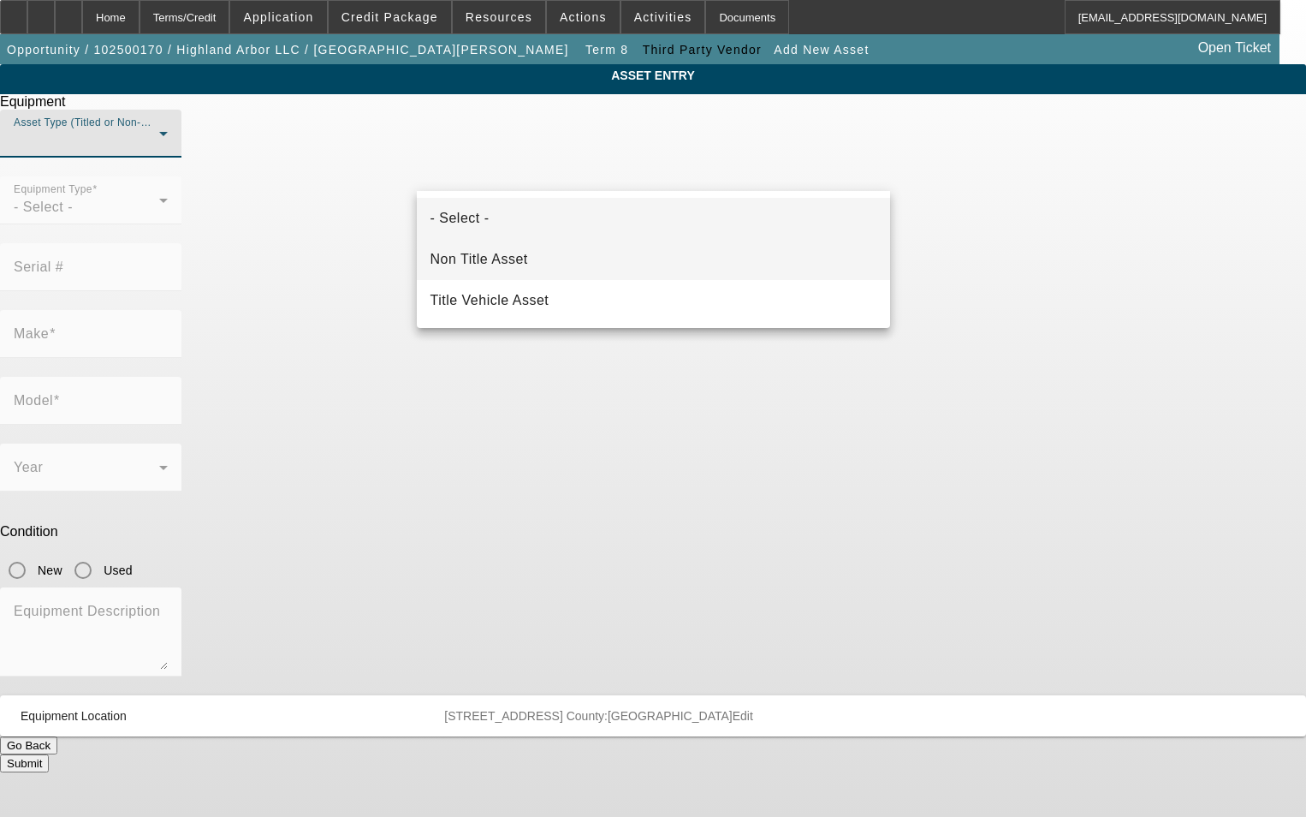
click at [603, 263] on mat-option "Non Title Asset" at bounding box center [653, 259] width 473 height 41
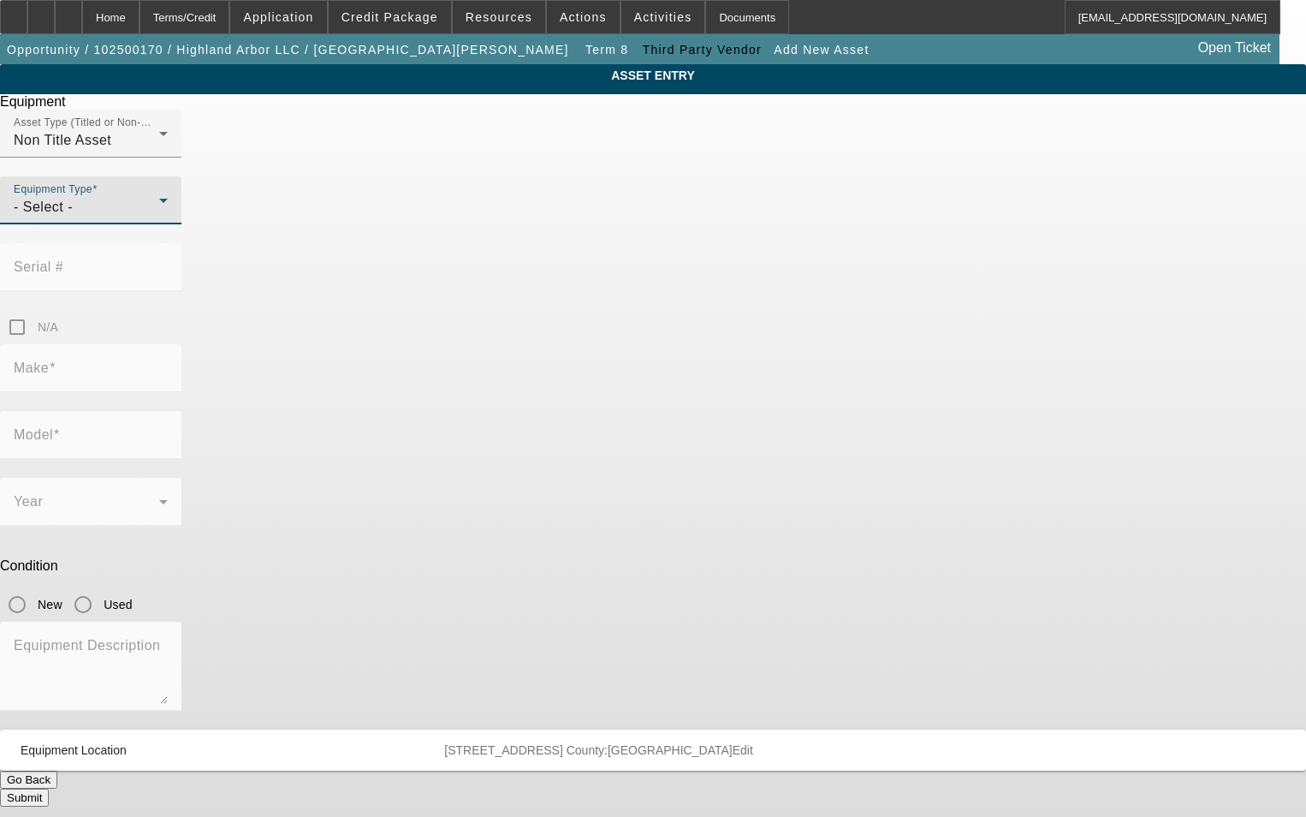
click at [159, 217] on div "- Select -" at bounding box center [87, 207] width 146 height 21
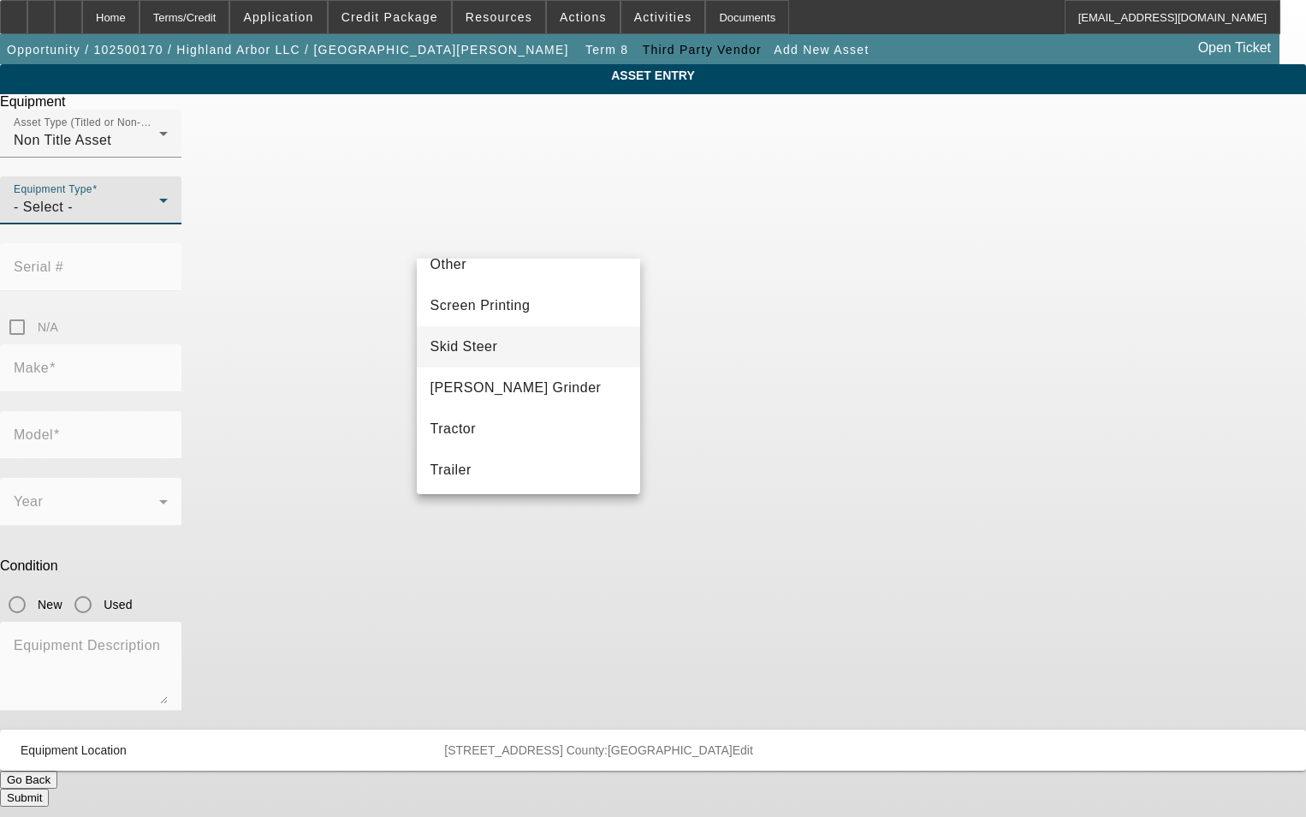
scroll to position [306, 0]
click at [514, 359] on mat-option "Other" at bounding box center [529, 350] width 224 height 41
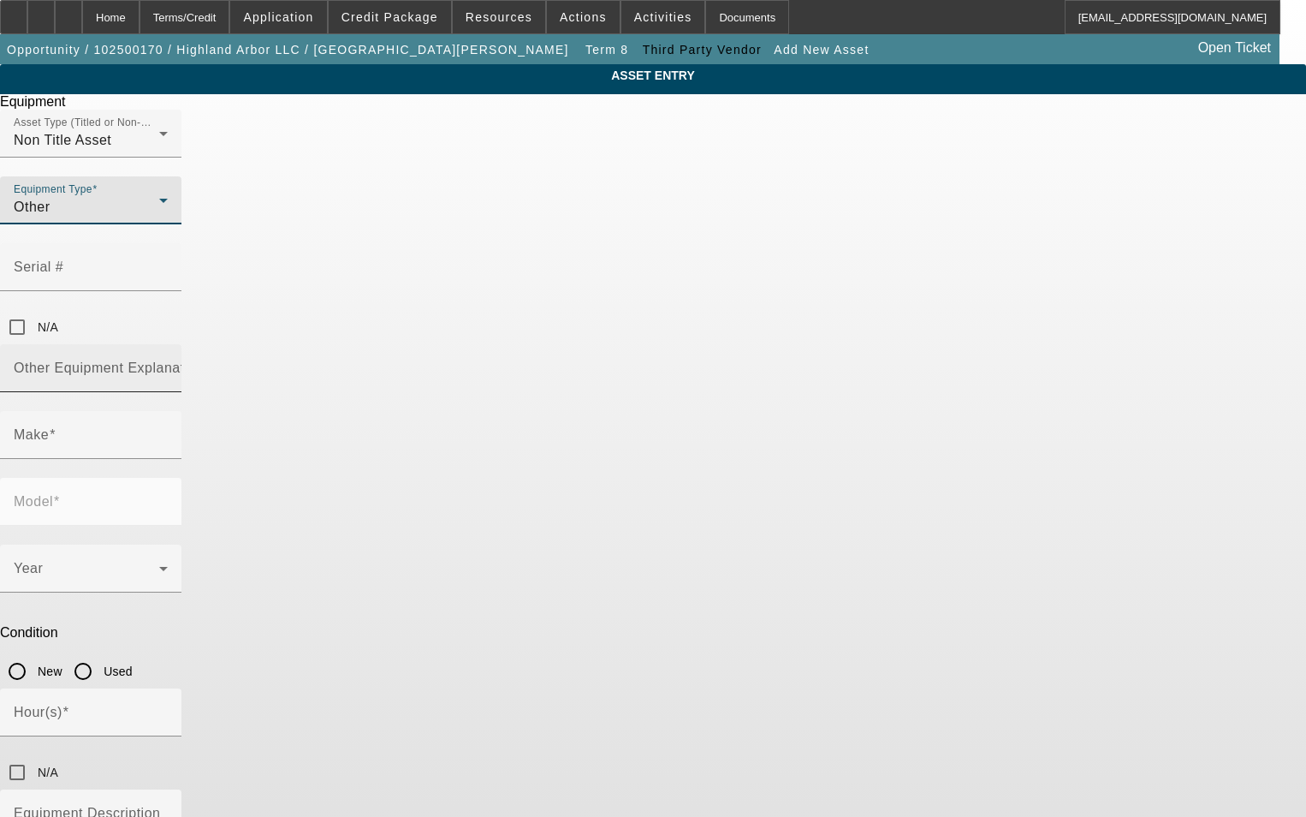
click at [205, 360] on mat-label "Other Equipment Explanation" at bounding box center [109, 367] width 191 height 15
click at [168, 365] on input "Other Equipment Explanation" at bounding box center [91, 375] width 154 height 21
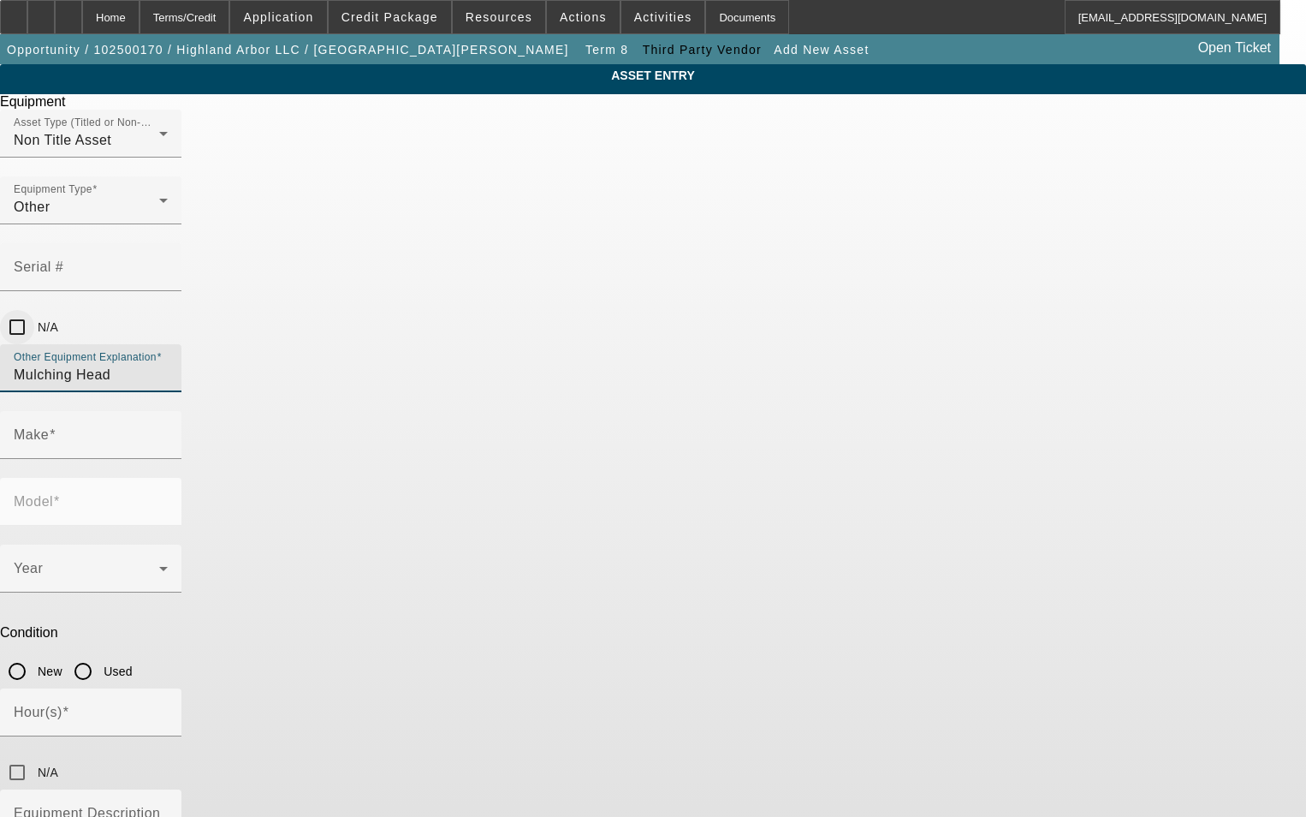
type input "Mulching Head"
click at [34, 310] on input "N/A" at bounding box center [17, 327] width 34 height 34
checkbox input "true"
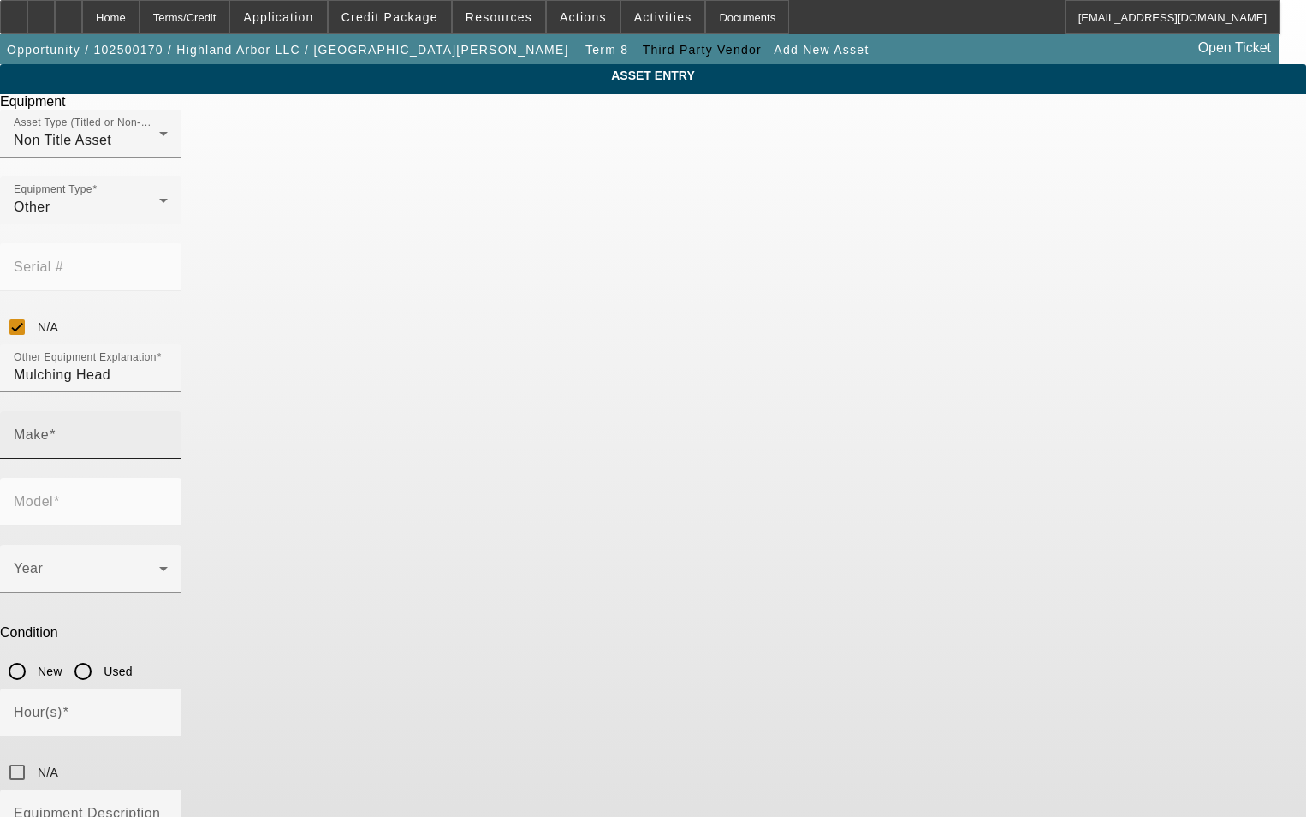
click at [168, 431] on input "Make" at bounding box center [91, 441] width 154 height 21
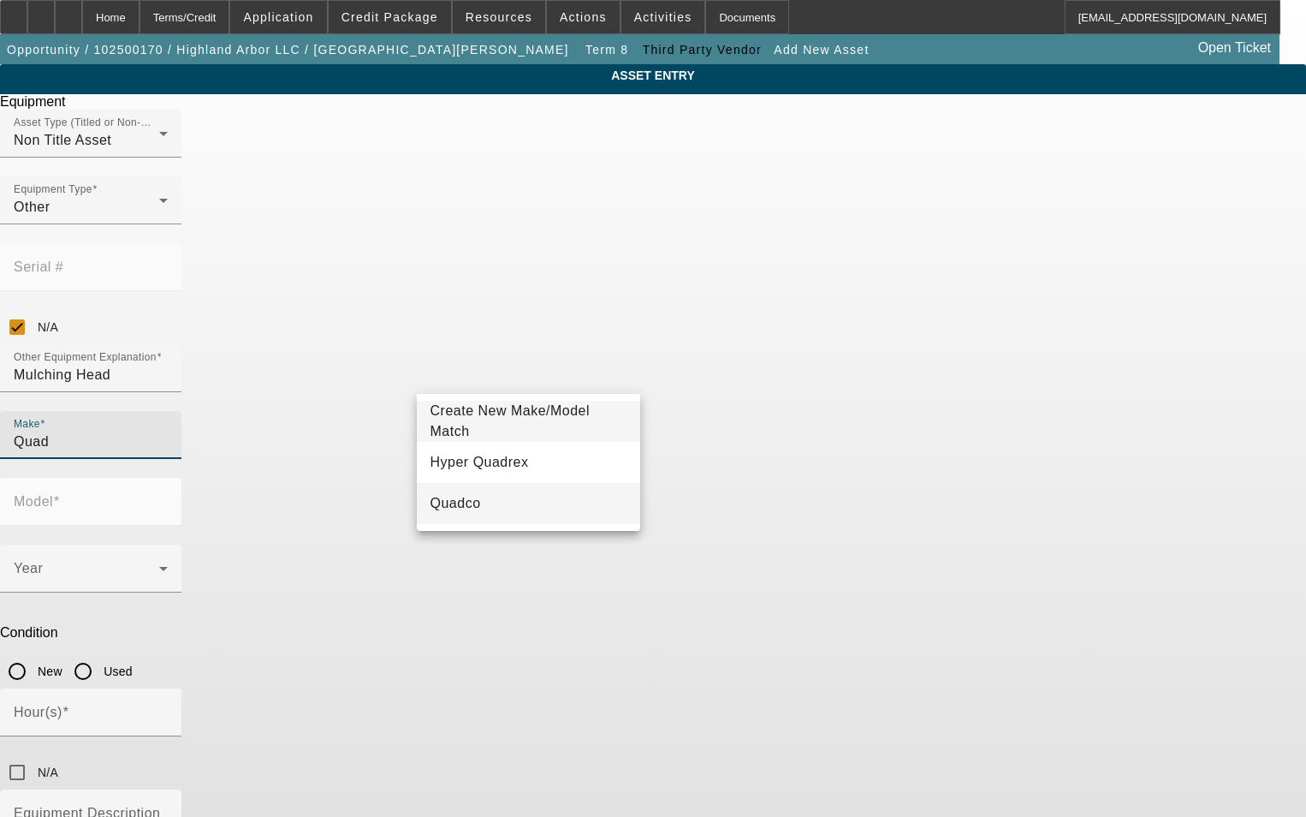
click at [495, 510] on mat-option "Quadco" at bounding box center [529, 503] width 224 height 41
type input "Quadco"
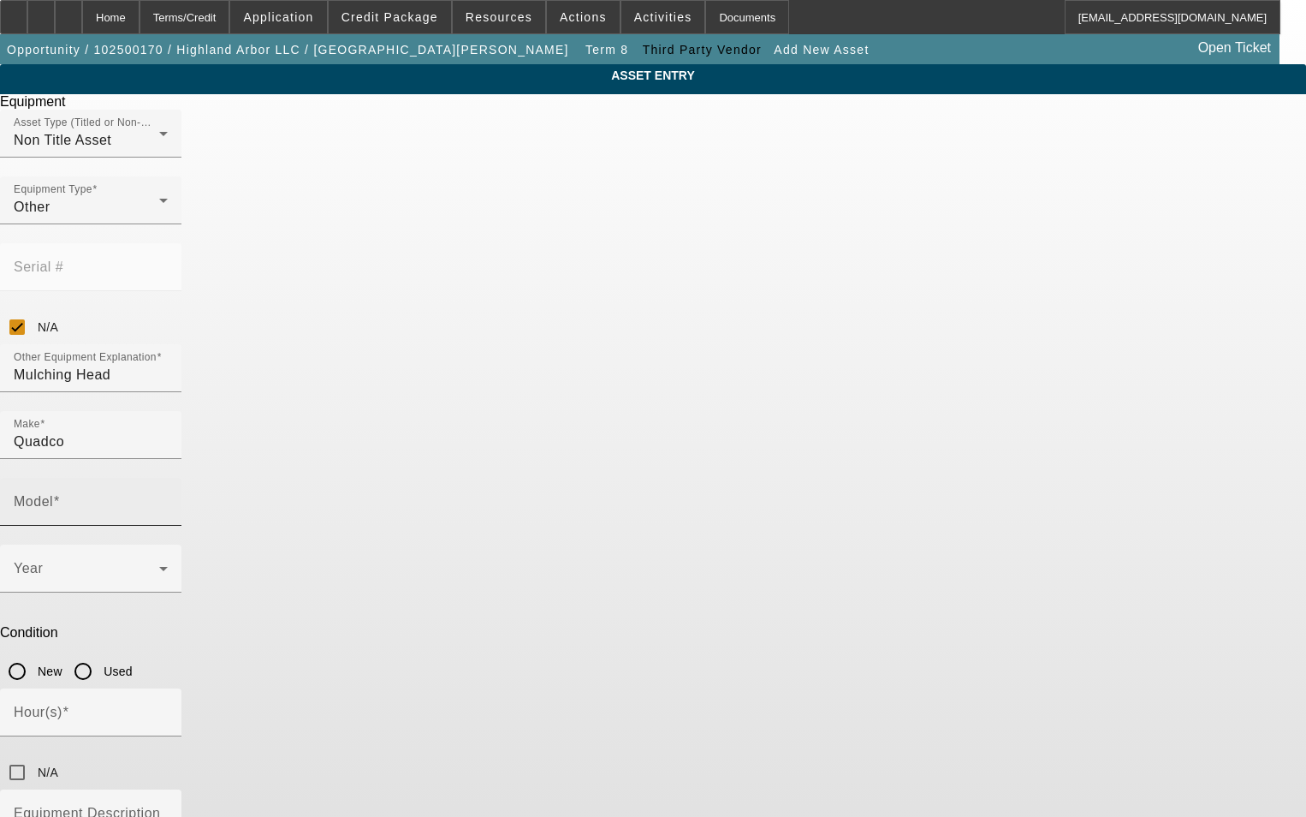
click at [53, 494] on mat-label "Model" at bounding box center [33, 501] width 39 height 15
click at [168, 498] on input "Model" at bounding box center [91, 508] width 154 height 21
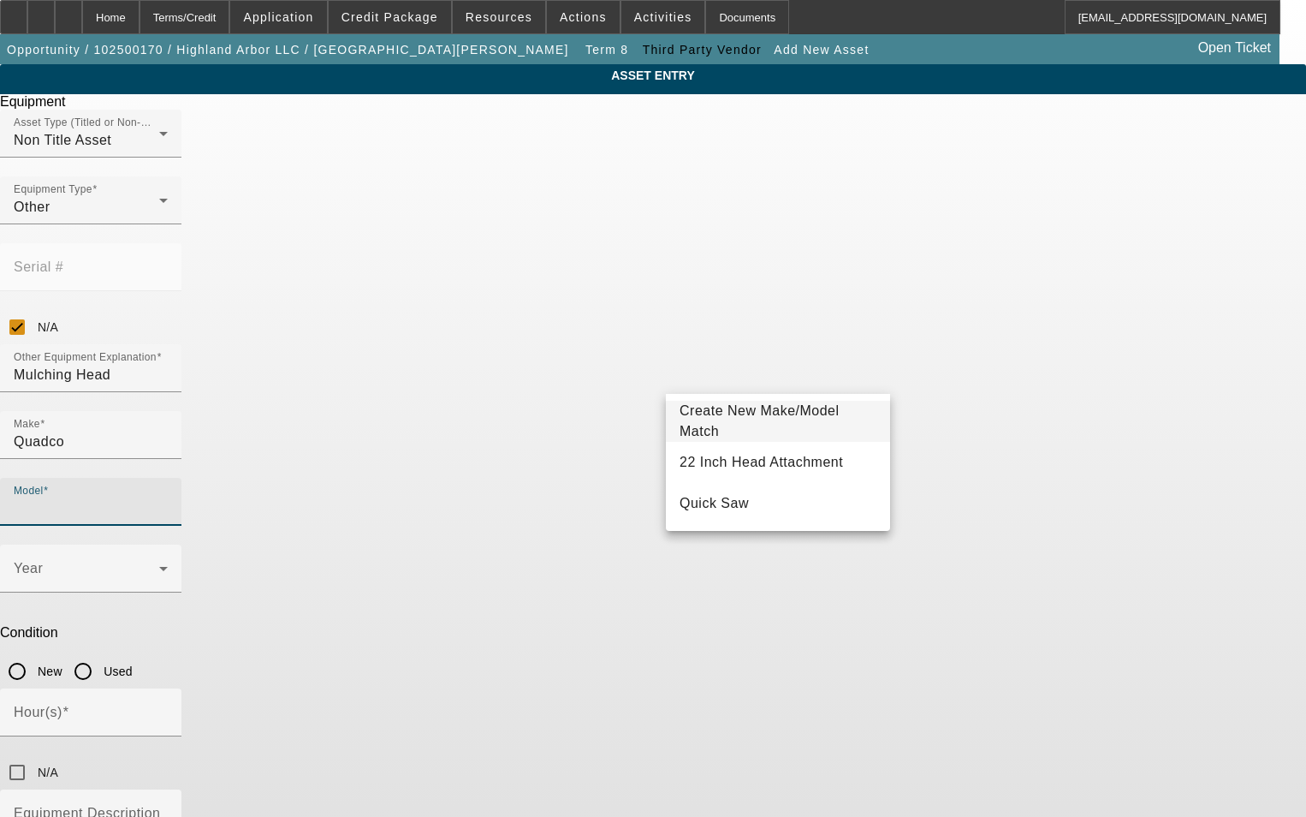
click at [742, 414] on span "Create New Make/Model Match" at bounding box center [778, 421] width 197 height 41
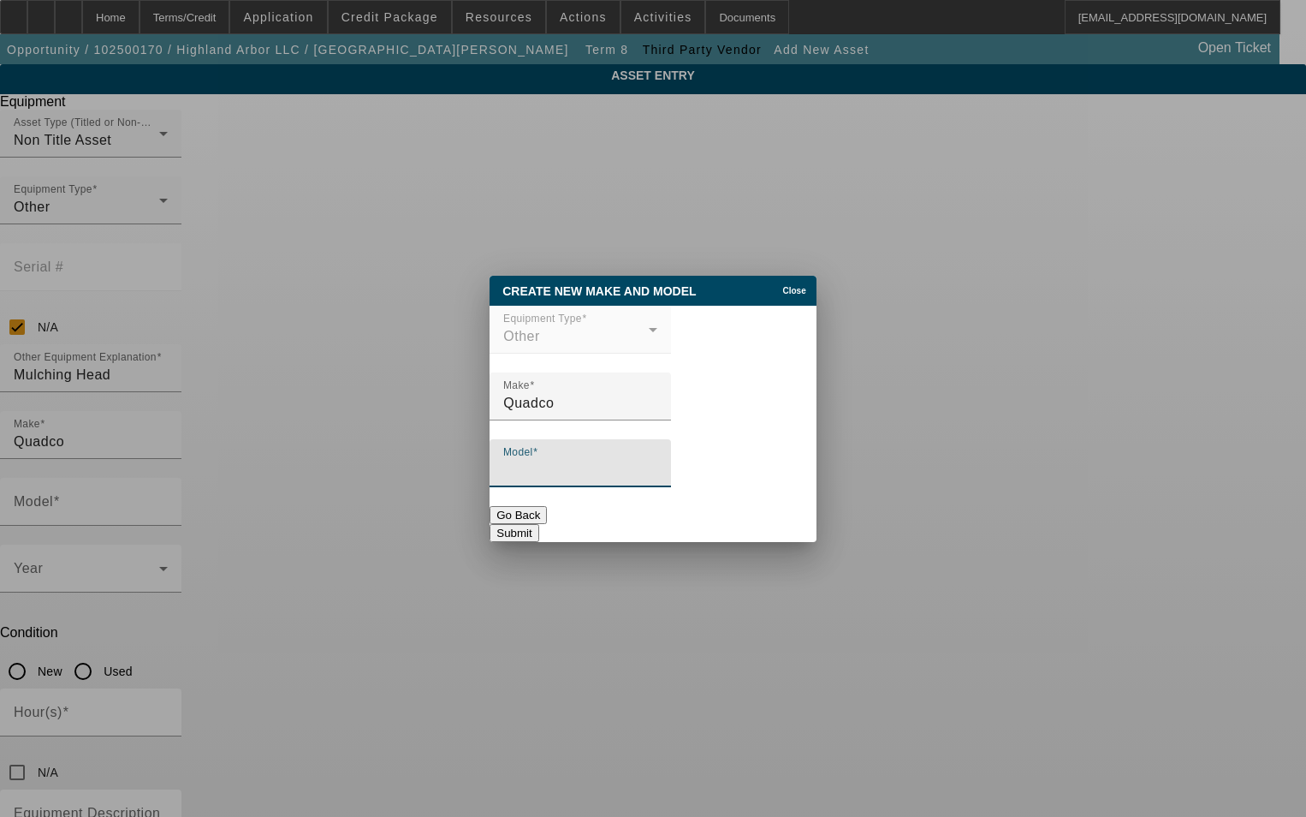
click at [619, 462] on input "Model" at bounding box center [580, 470] width 154 height 21
click at [577, 465] on input "Model" at bounding box center [580, 470] width 154 height 21
paste input "56QDM Drum Mulcher"
type input "56QDM Drum Mulcher"
click at [538, 524] on button "Submit" at bounding box center [514, 533] width 49 height 18
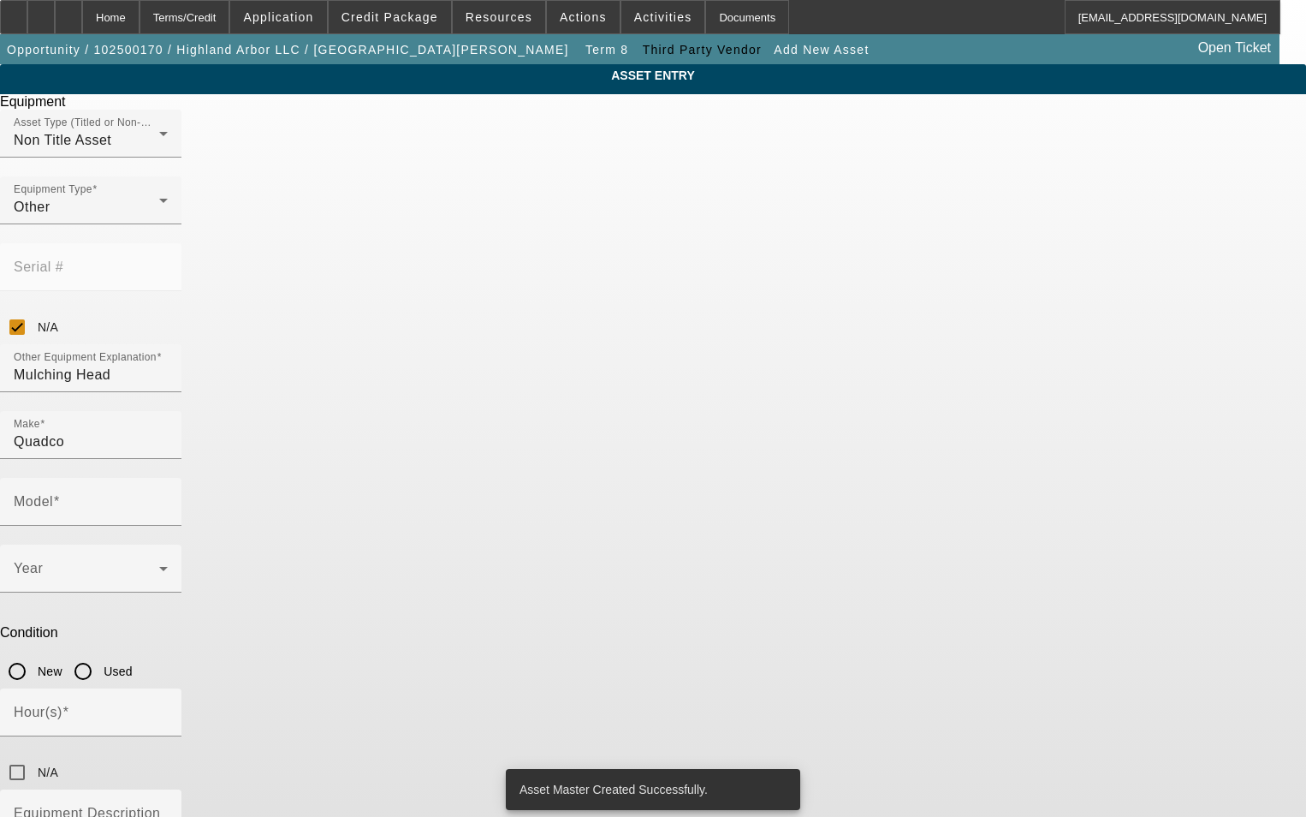
type input "56QDM Drum Mulcher"
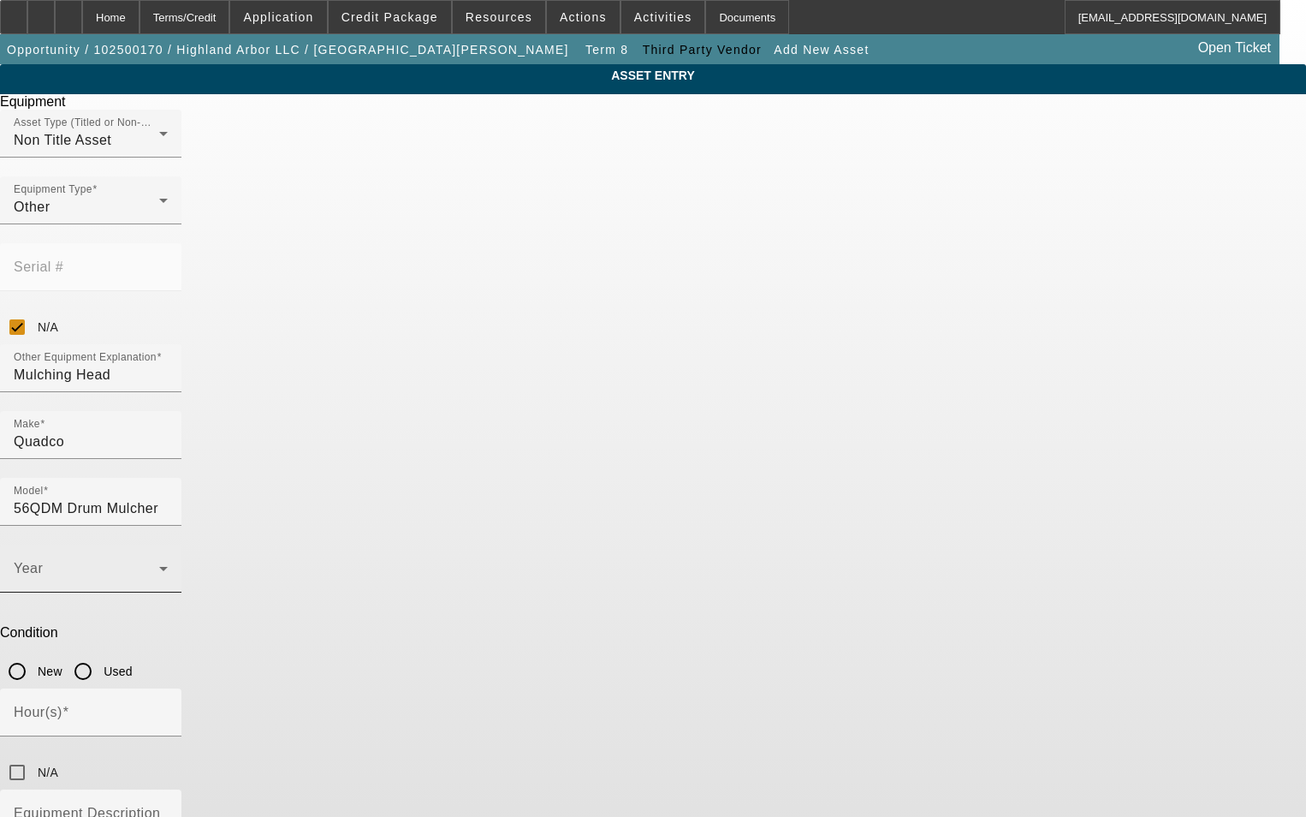
click at [159, 565] on span at bounding box center [87, 575] width 146 height 21
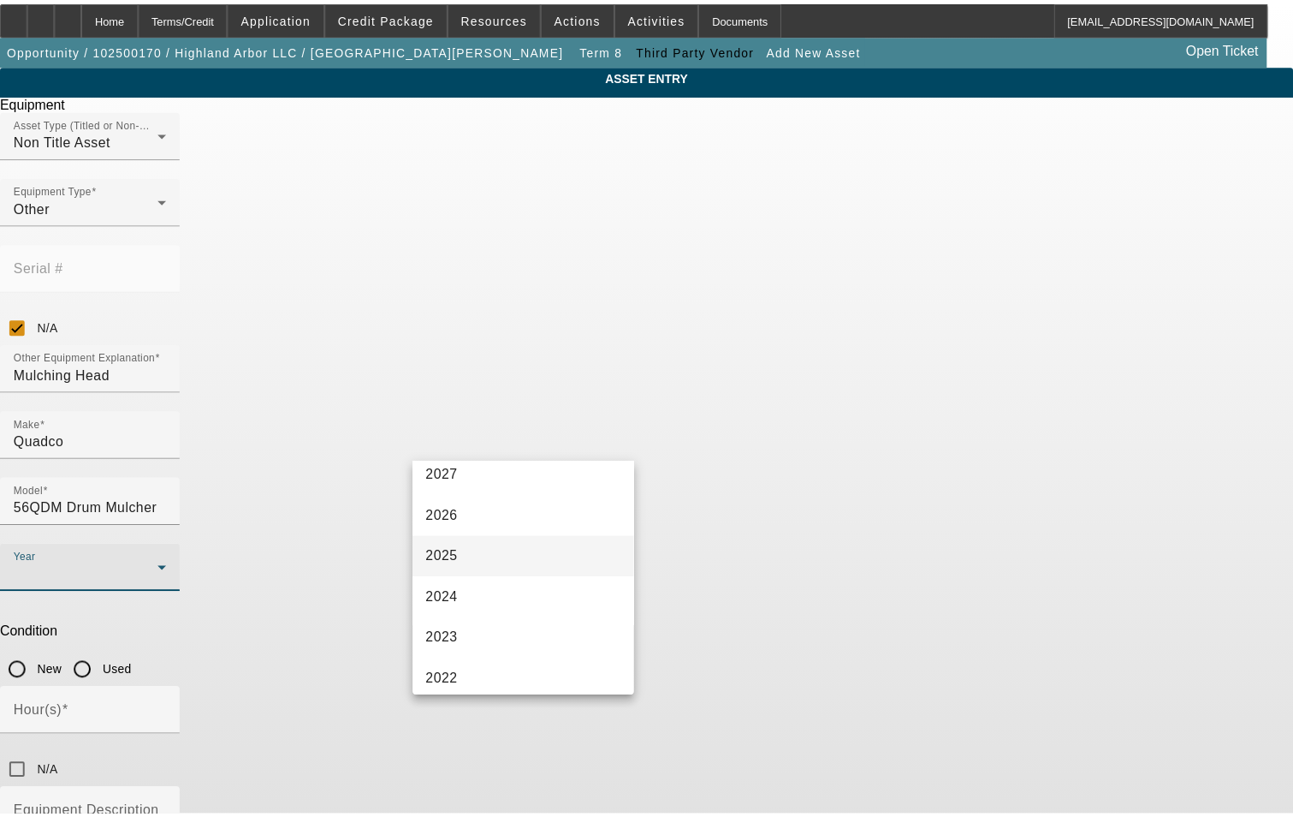
scroll to position [86, 0]
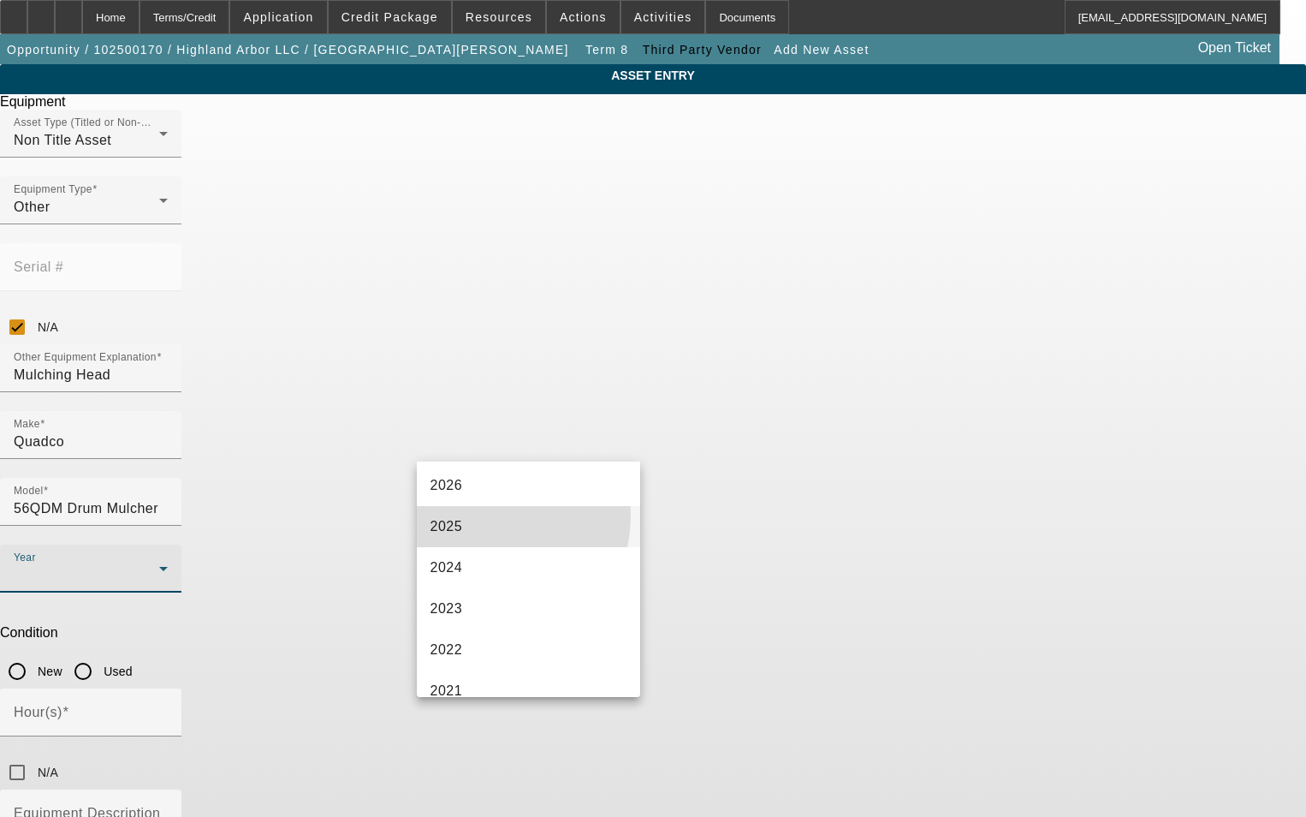
click at [480, 515] on mat-option "2025" at bounding box center [529, 526] width 224 height 41
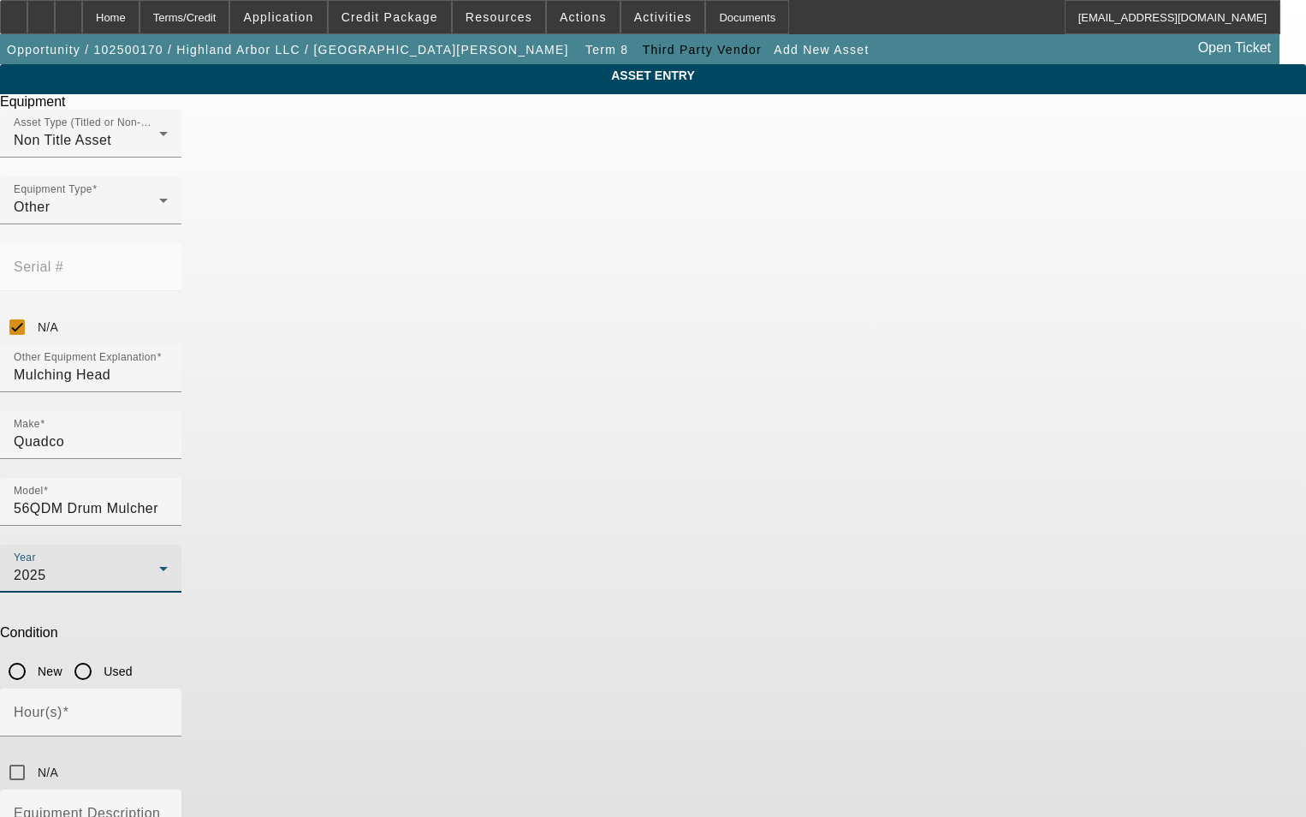
click at [100, 654] on input "Used" at bounding box center [83, 671] width 34 height 34
radio input "true"
click at [34, 755] on input "N/A" at bounding box center [17, 772] width 34 height 34
checkbox input "true"
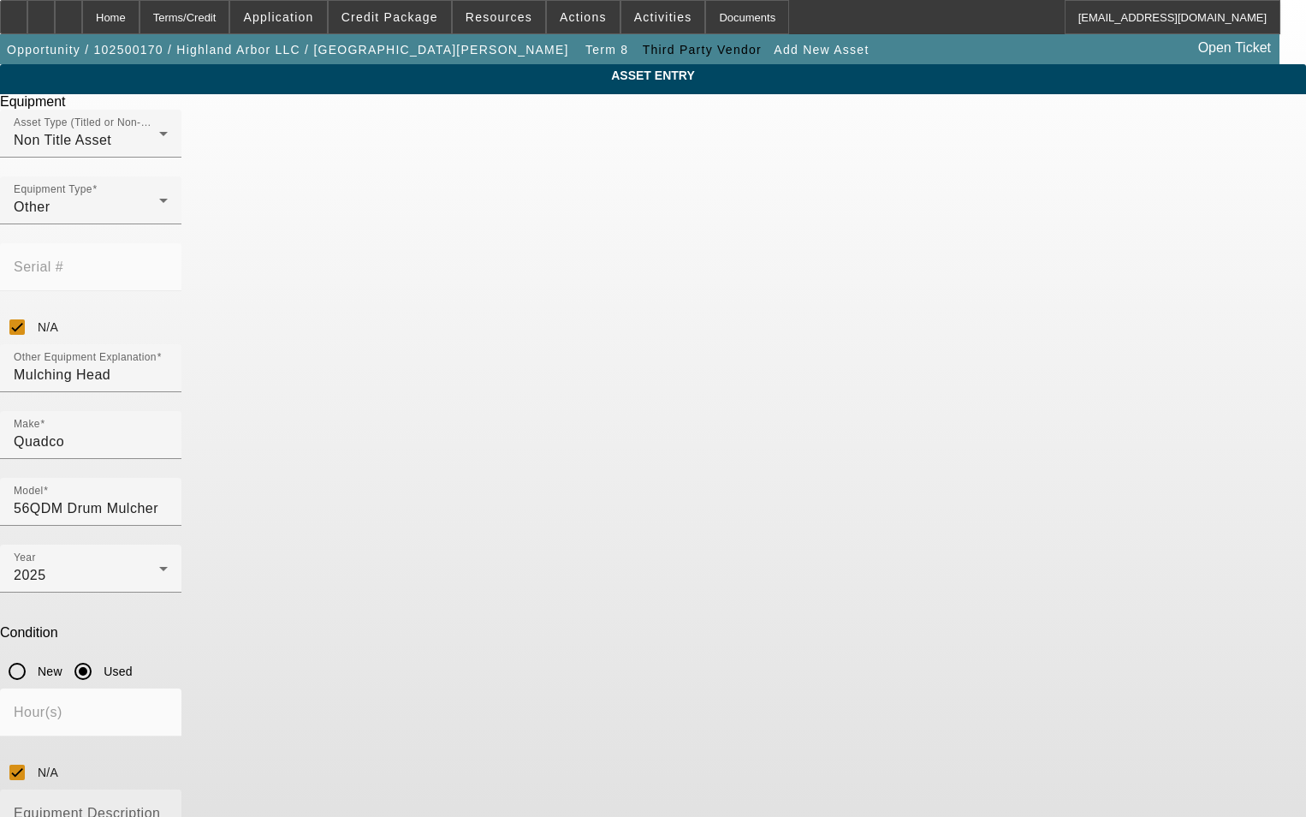
paste textarea "Heavy-duty drum mulcher designed for forestry and land clearing"
type textarea "Heavy-duty drum mulcher designed for forestry and land clearing"
click at [1043, 440] on div "ASSET ENTRY Equipment Asset Type (Titled or Non-Titled) Non Title Asset Equipme…" at bounding box center [653, 519] width 1306 height 910
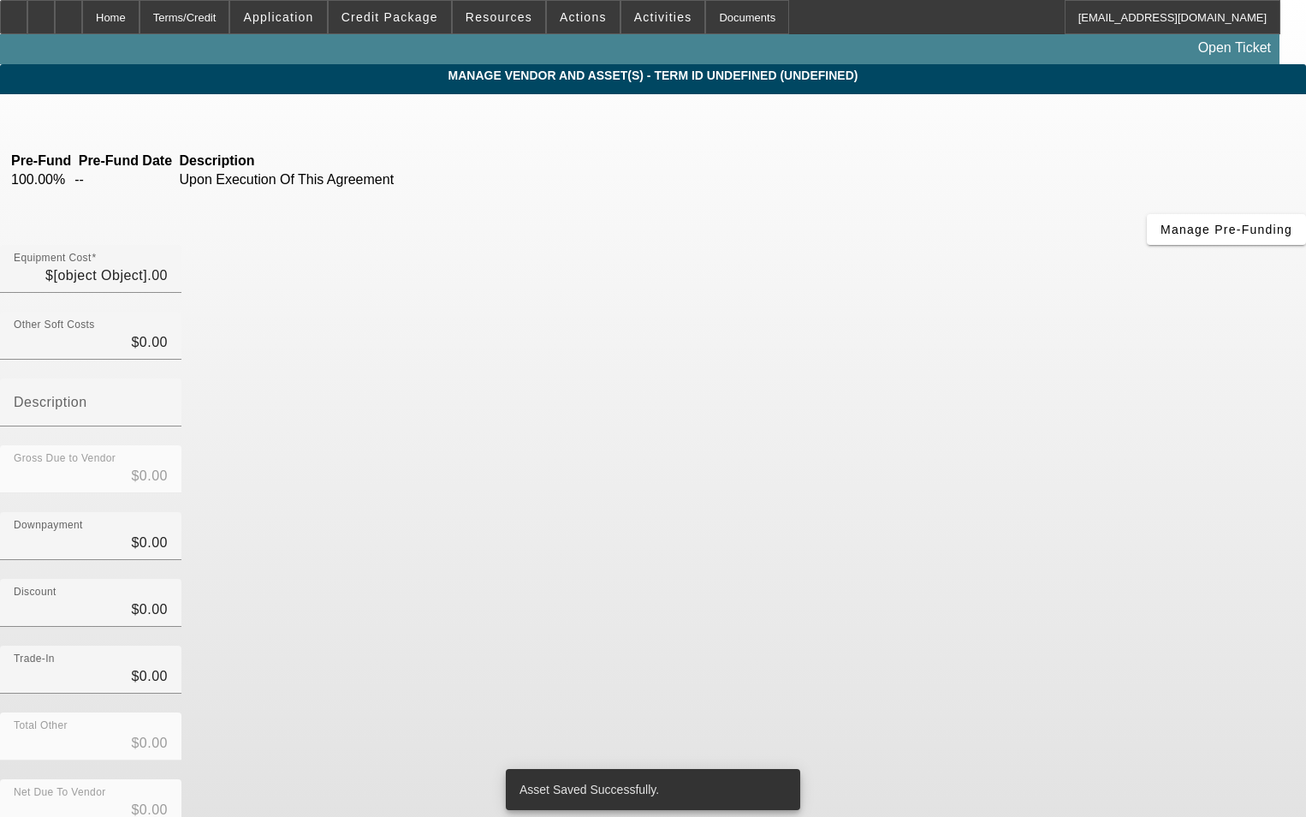
type input "$76,500.00"
type input "$500.00"
type input "$76,000.00"
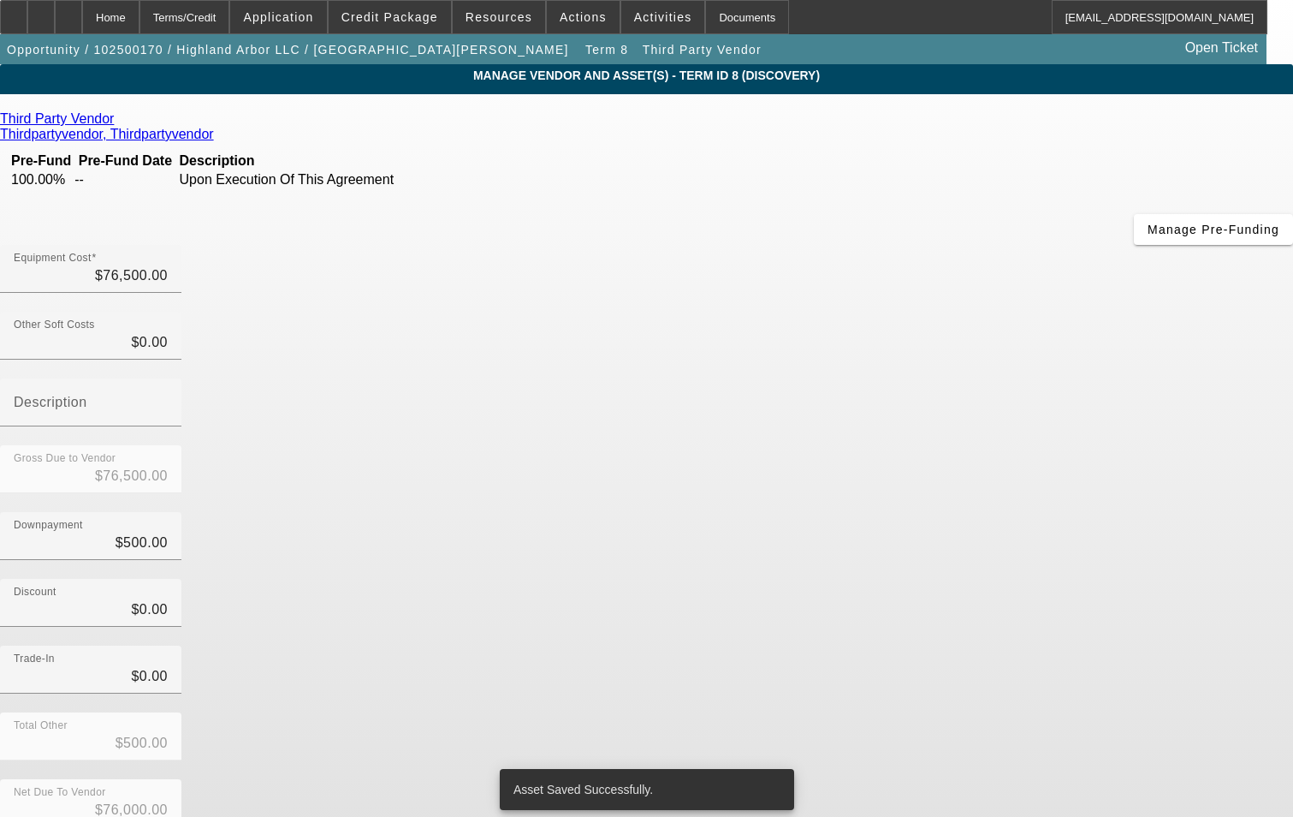
click at [992, 579] on div "Discount $0.00" at bounding box center [646, 612] width 1293 height 67
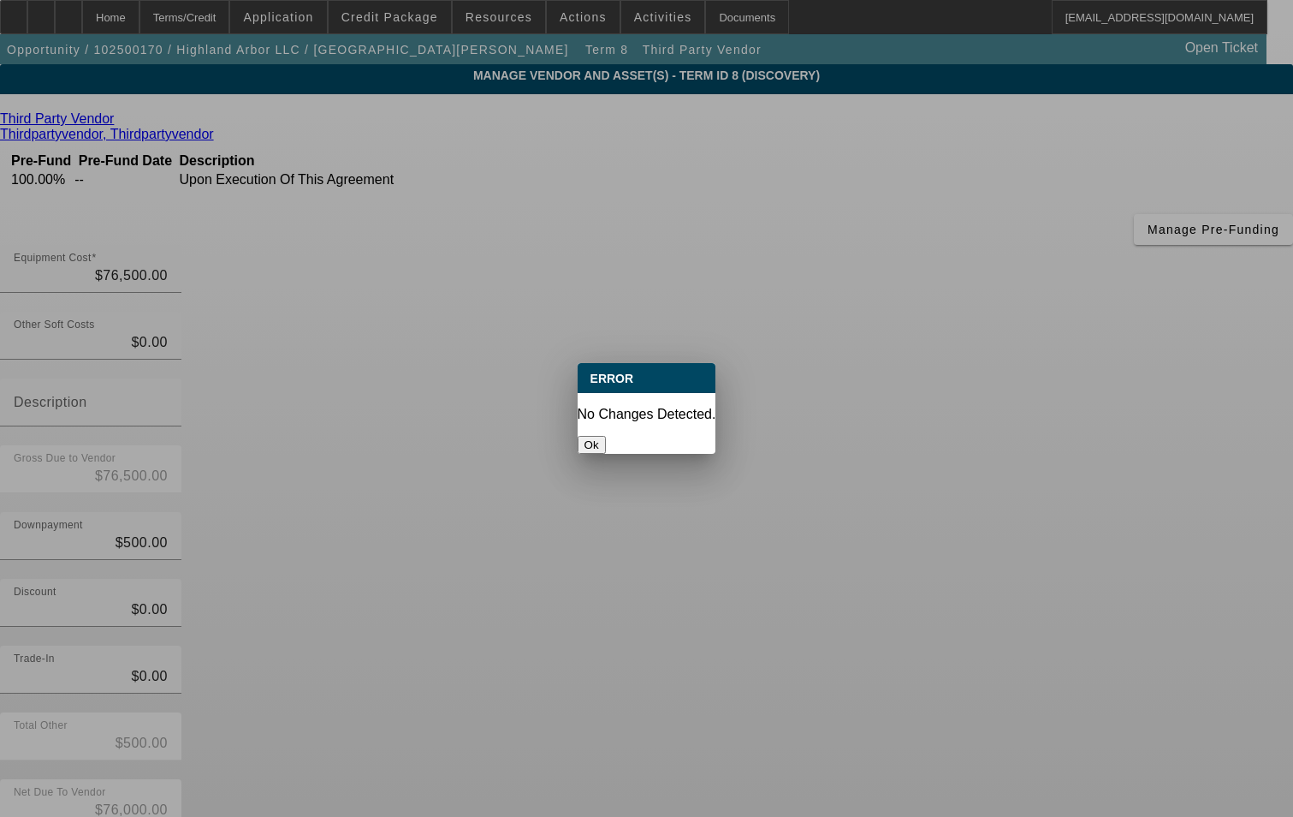
click at [606, 436] on button "Ok" at bounding box center [592, 445] width 28 height 18
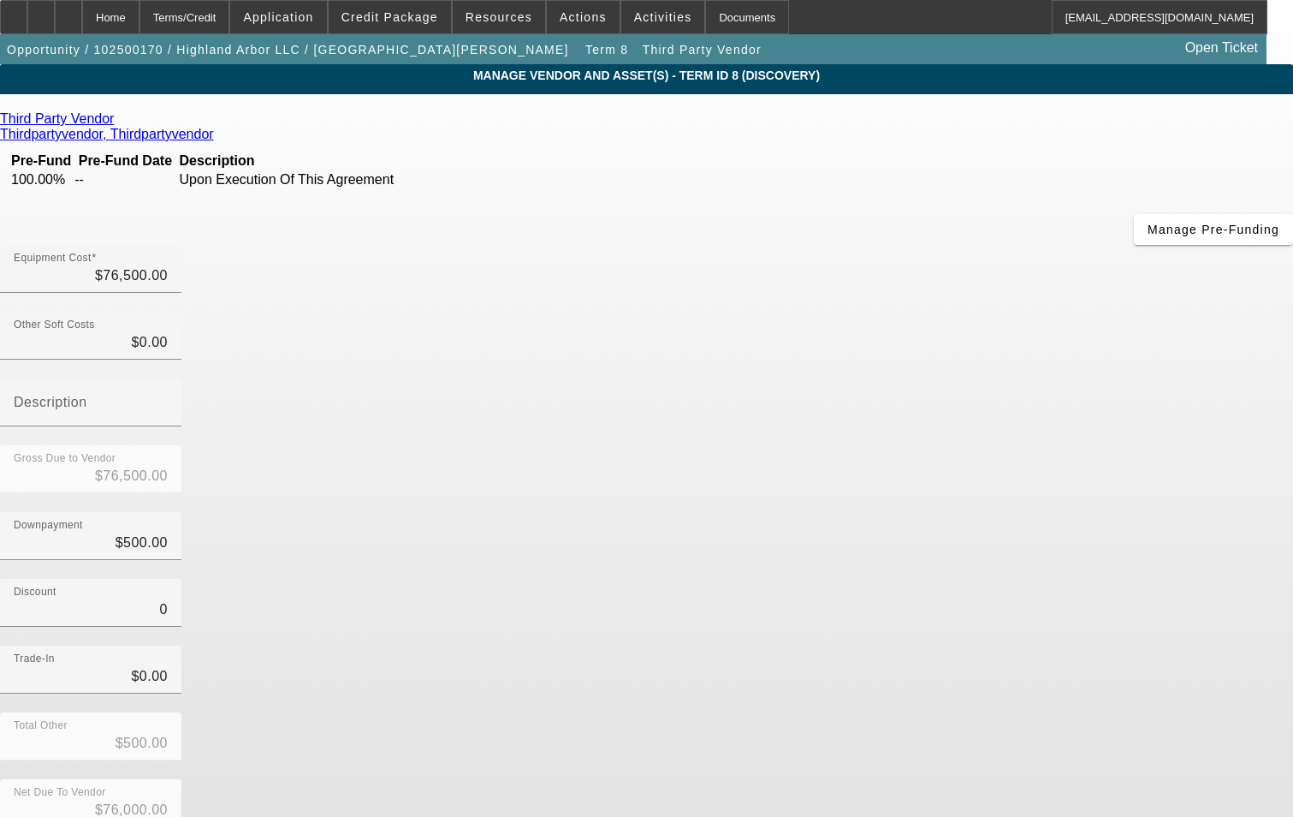
drag, startPoint x: 782, startPoint y: 423, endPoint x: 906, endPoint y: 441, distance: 124.6
click at [168, 599] on input "0" at bounding box center [91, 609] width 154 height 21
type input "$0.00"
drag, startPoint x: 907, startPoint y: 441, endPoint x: 971, endPoint y: 495, distance: 83.8
click at [913, 579] on div "Discount $0.00" at bounding box center [646, 612] width 1293 height 67
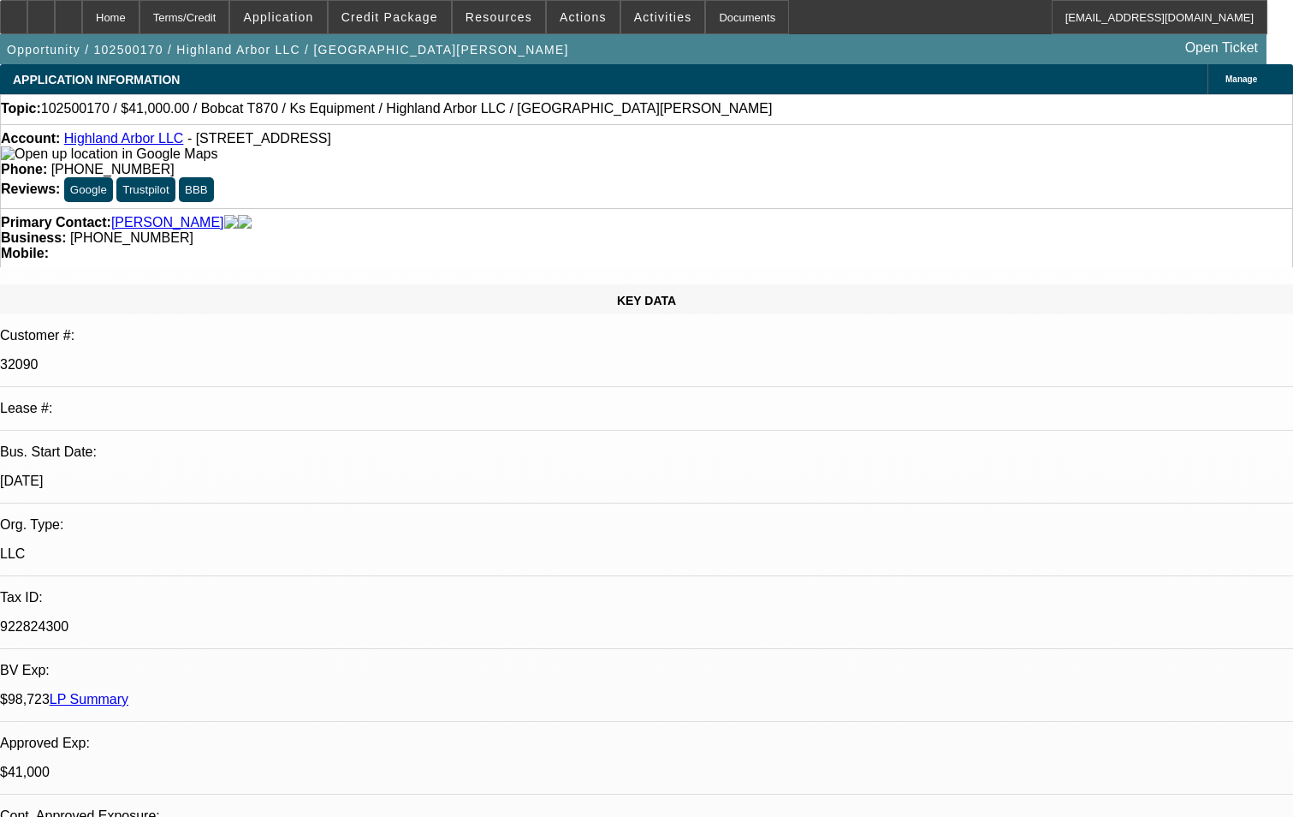
select select "0"
select select "2"
select select "0"
select select "6"
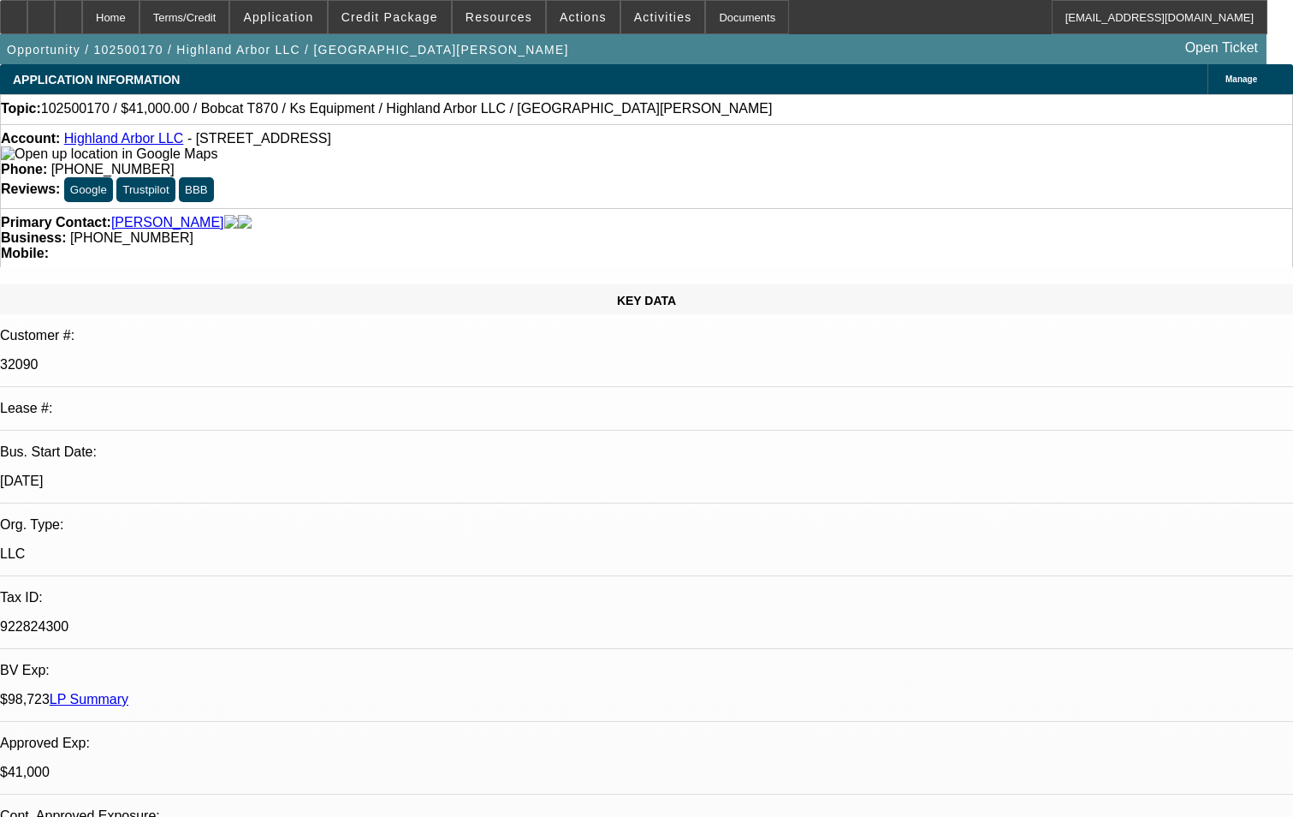
select select "0"
select select "2"
select select "0"
select select "6"
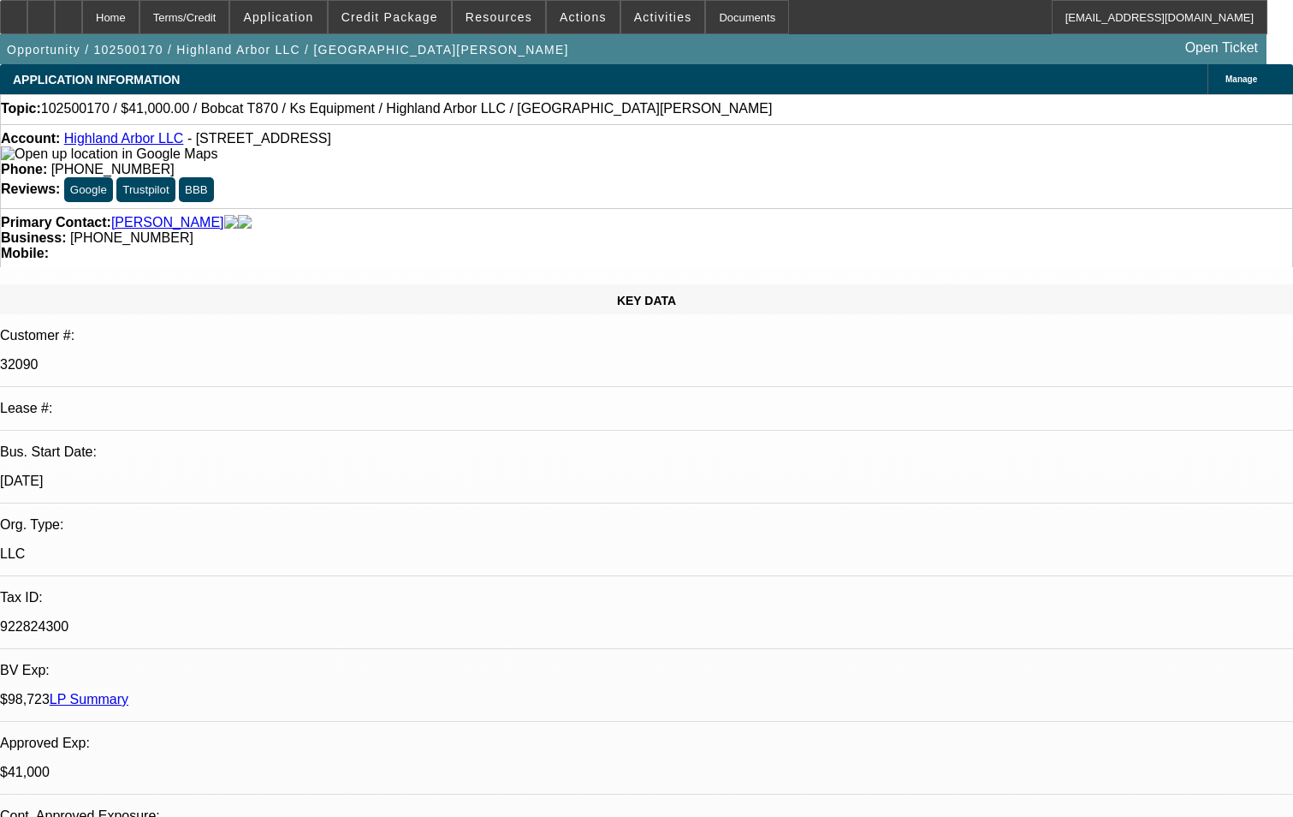
select select "0"
select select "2"
select select "0"
select select "6"
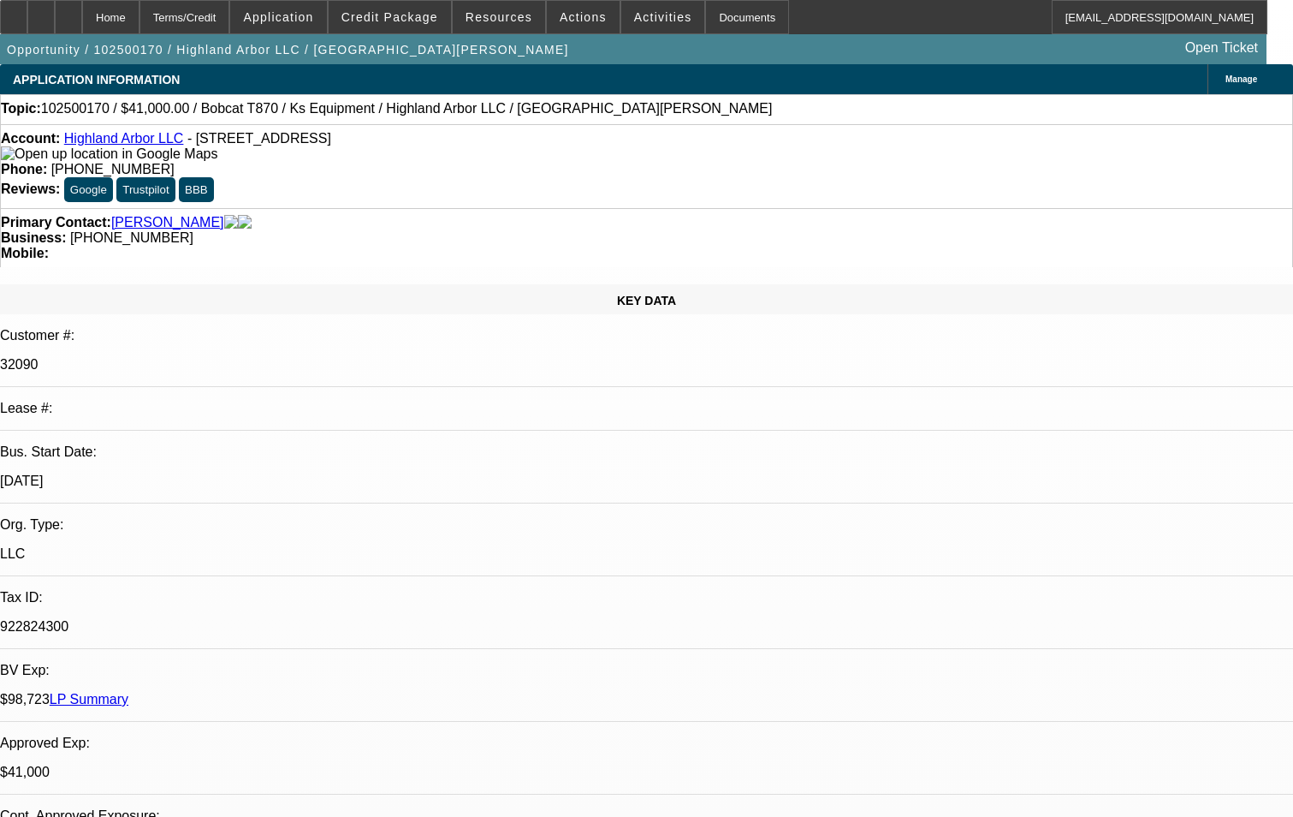
select select "0"
select select "2"
select select "0"
select select "6"
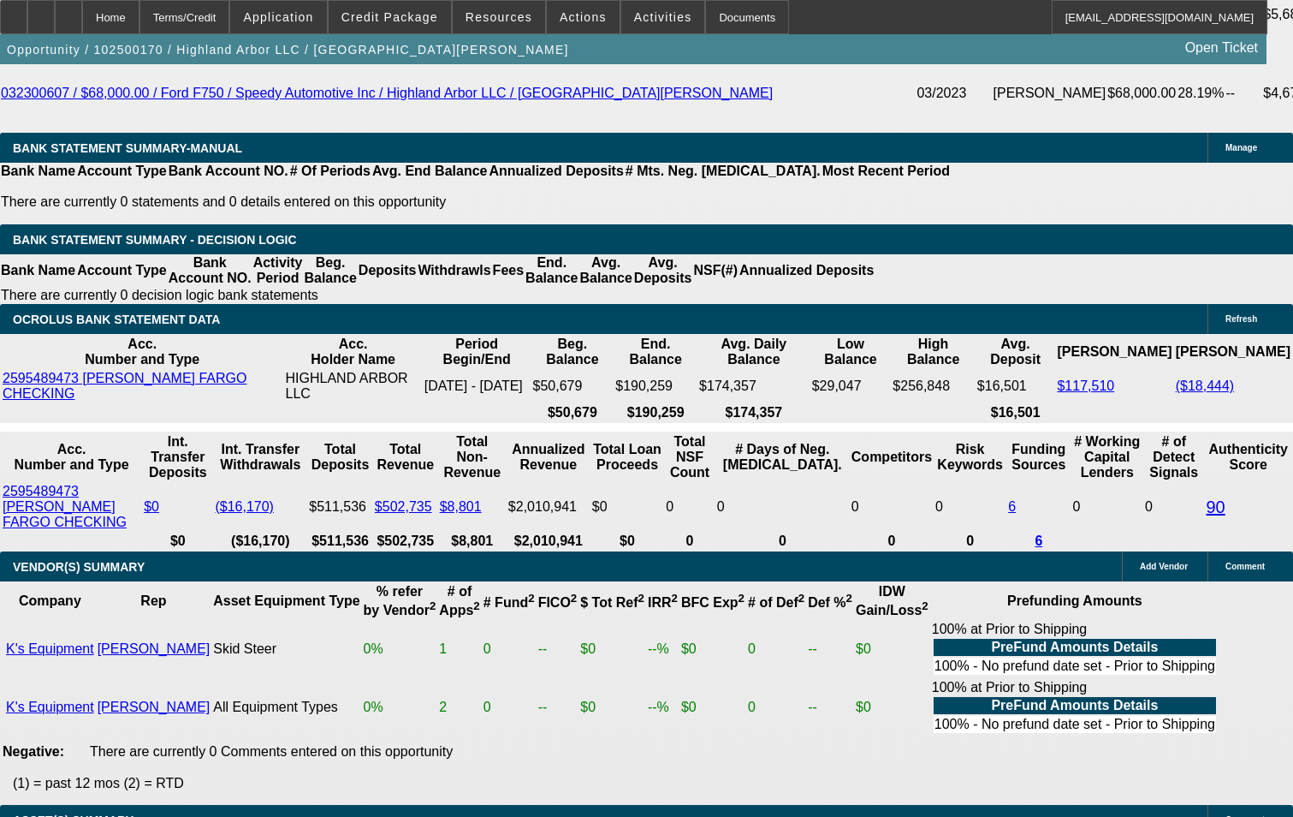
scroll to position [3510, 0]
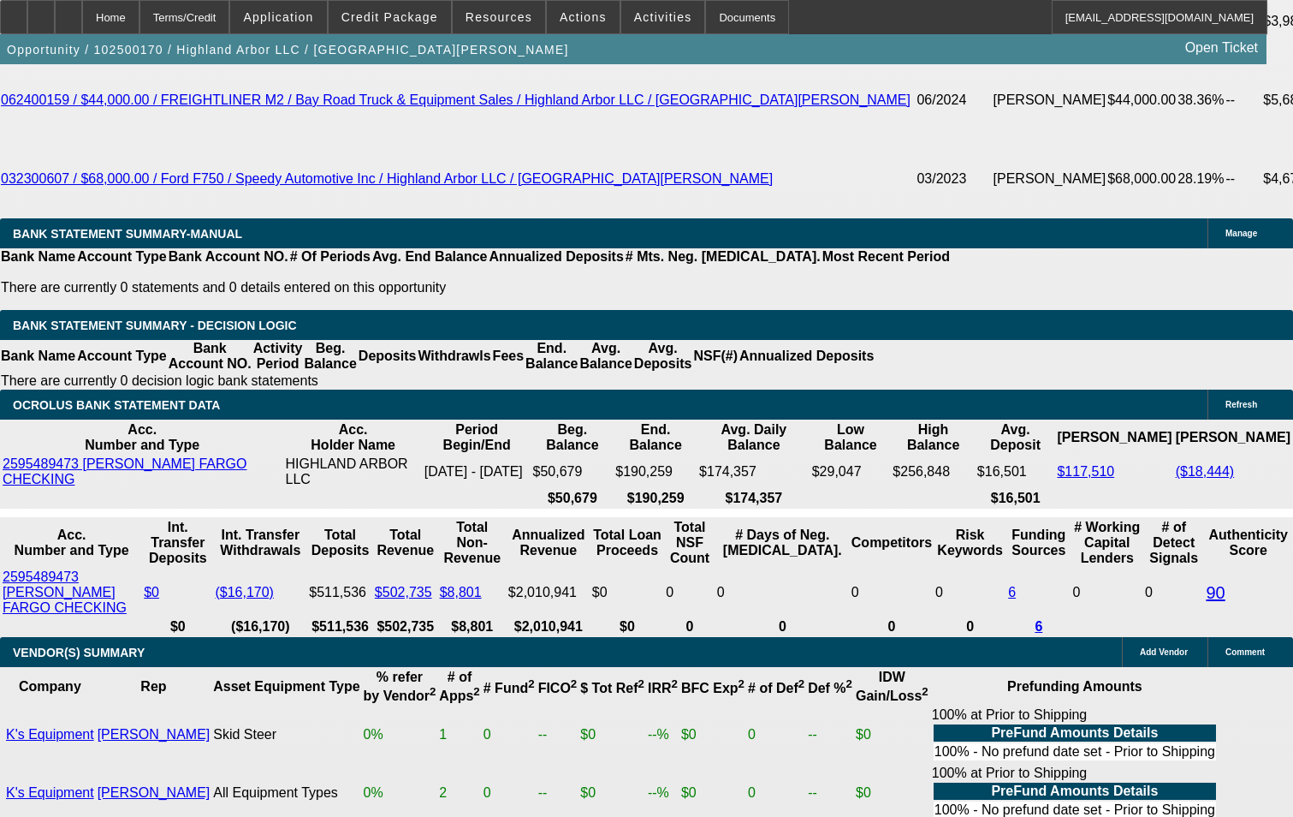
type input "3"
type input "UNKNOWN"
type input "$45,238.56"
type input "$22,619.28"
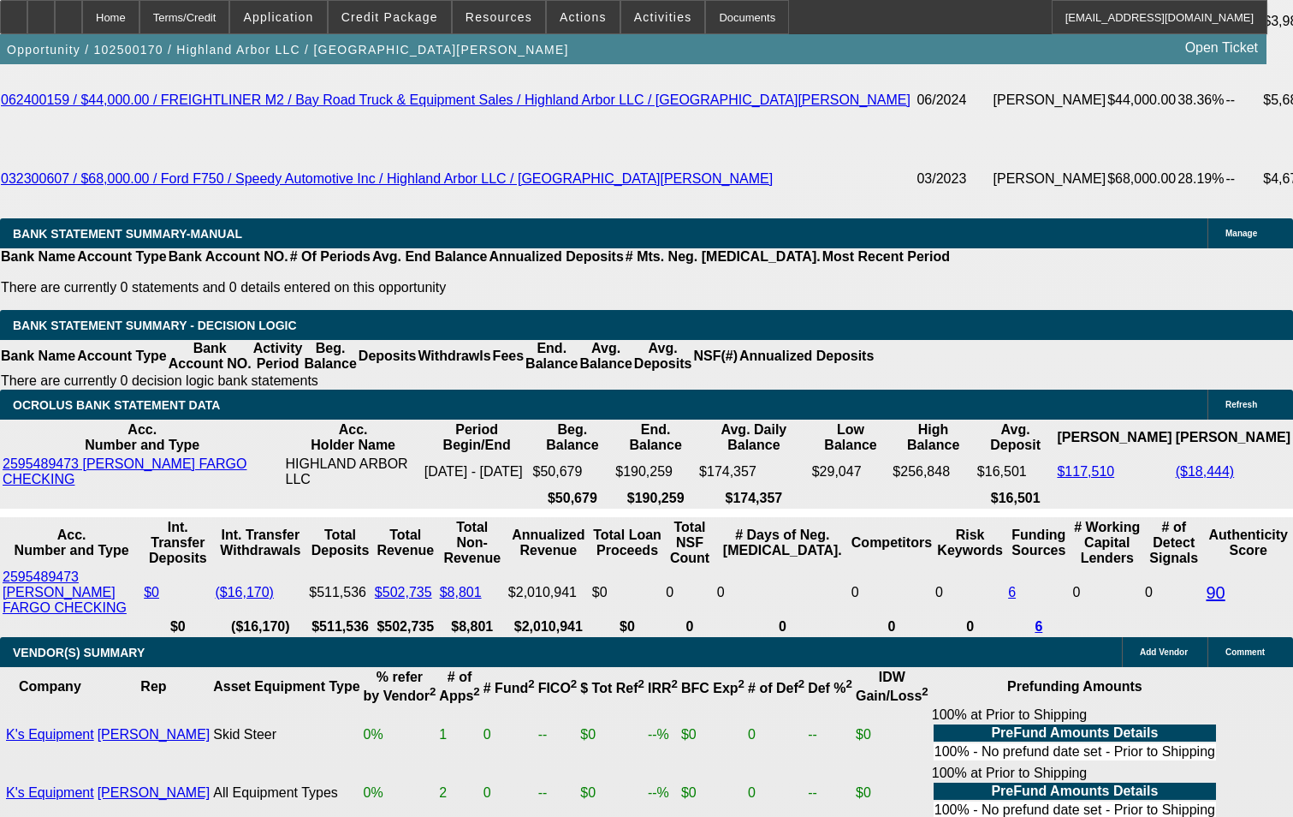
type input "48"
type input "$3.46"
type input "$1.73"
type input "$8.31"
type input "$4.15"
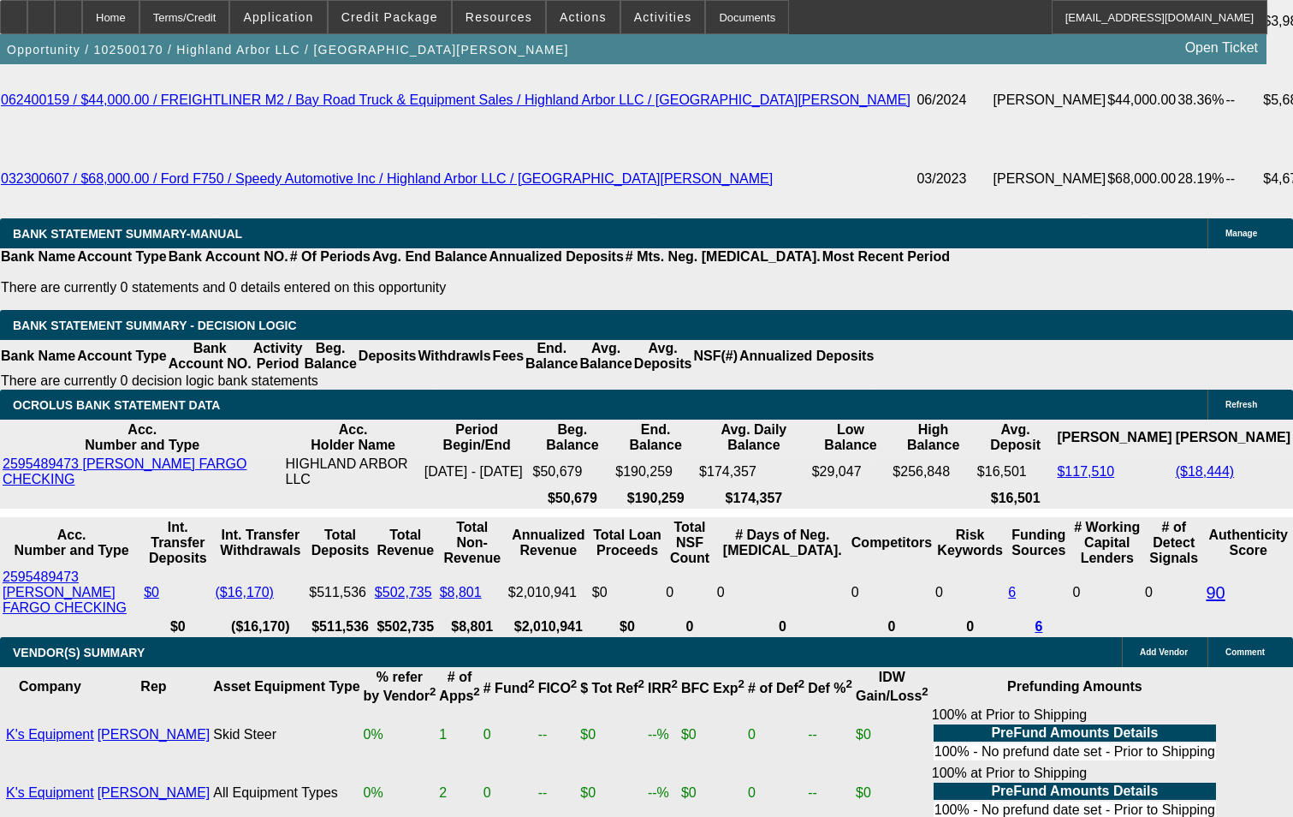
type input "48"
type input "2"
type input "$2,834.94"
type input "$1,417.47"
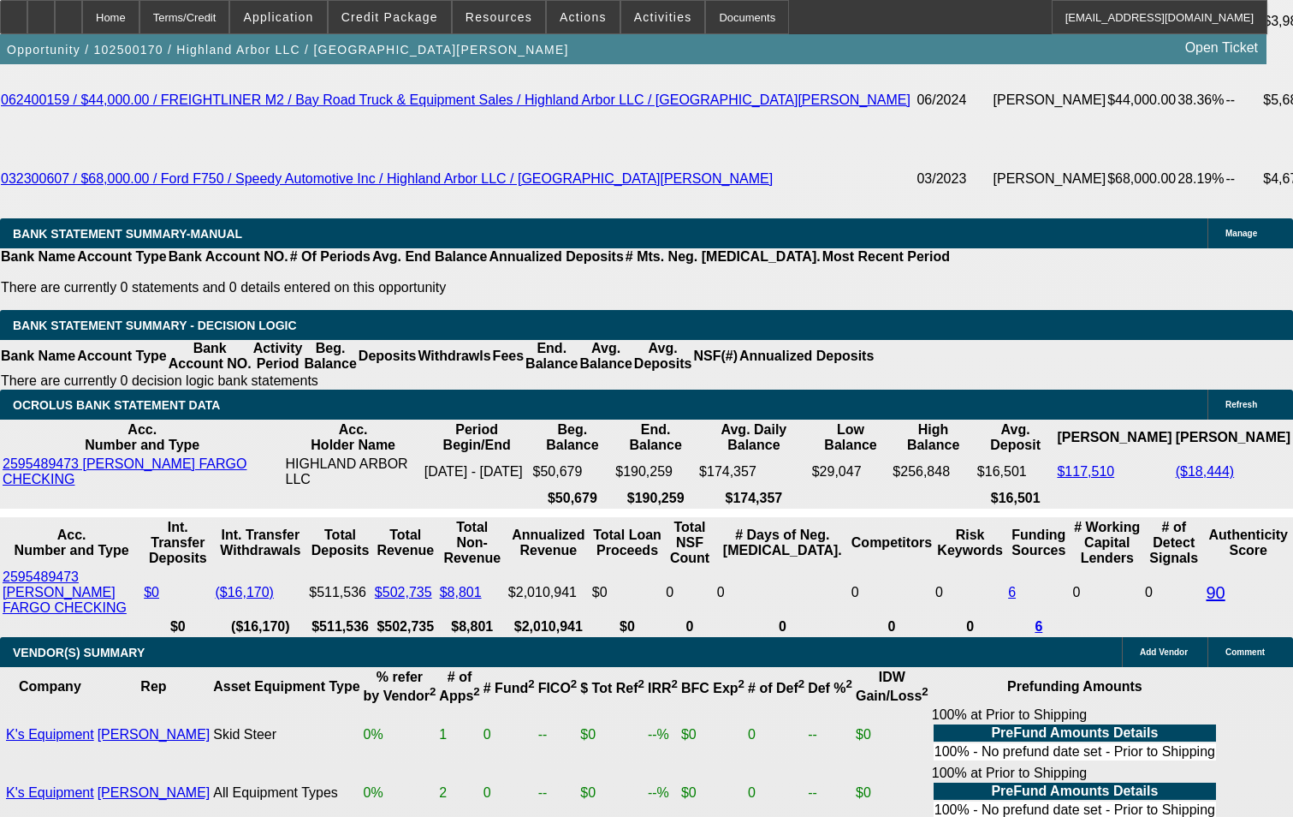
type input "22"
type input "$4,116.96"
type input "$2,058.48"
type input "22.5"
type input "$4,152.52"
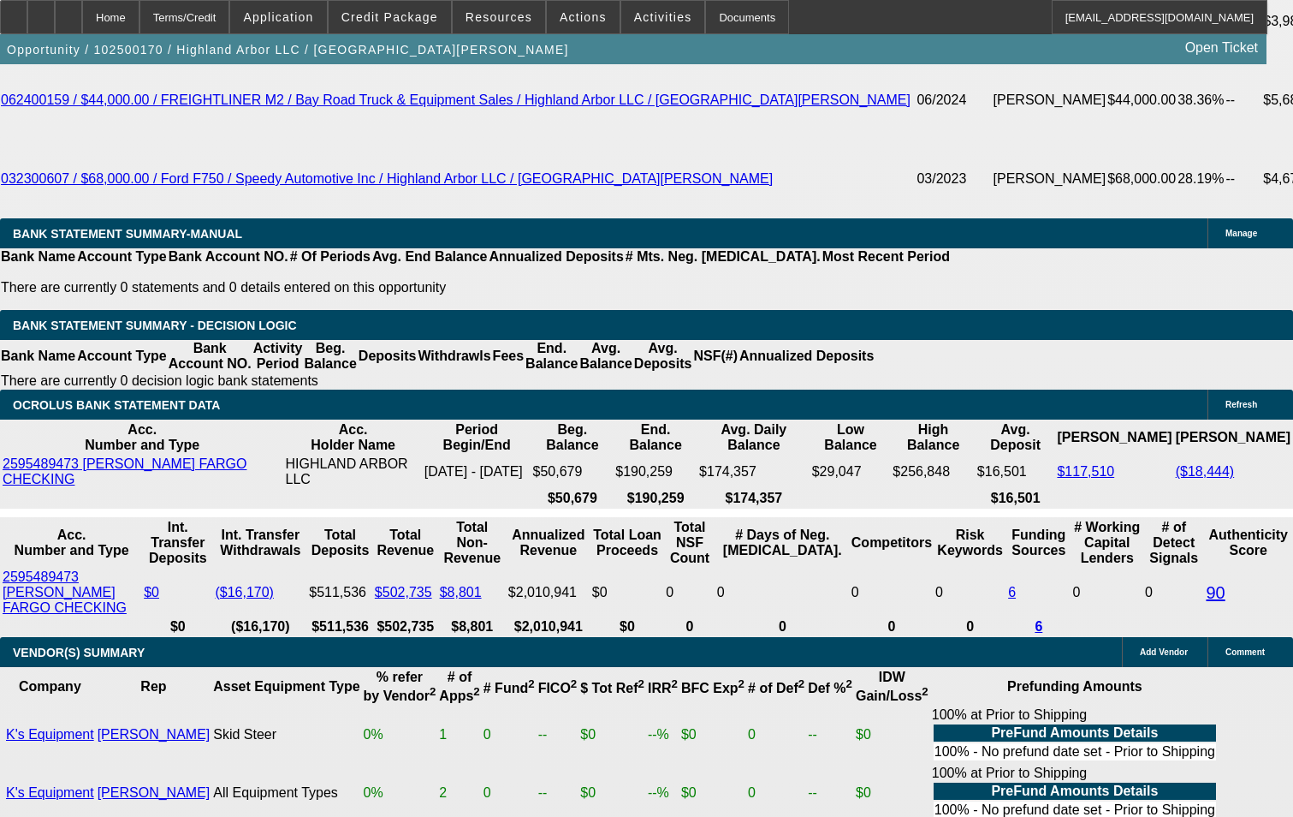
type input "$2,076.26"
type input "22.5"
type input "2076."
type input "$4,152.00"
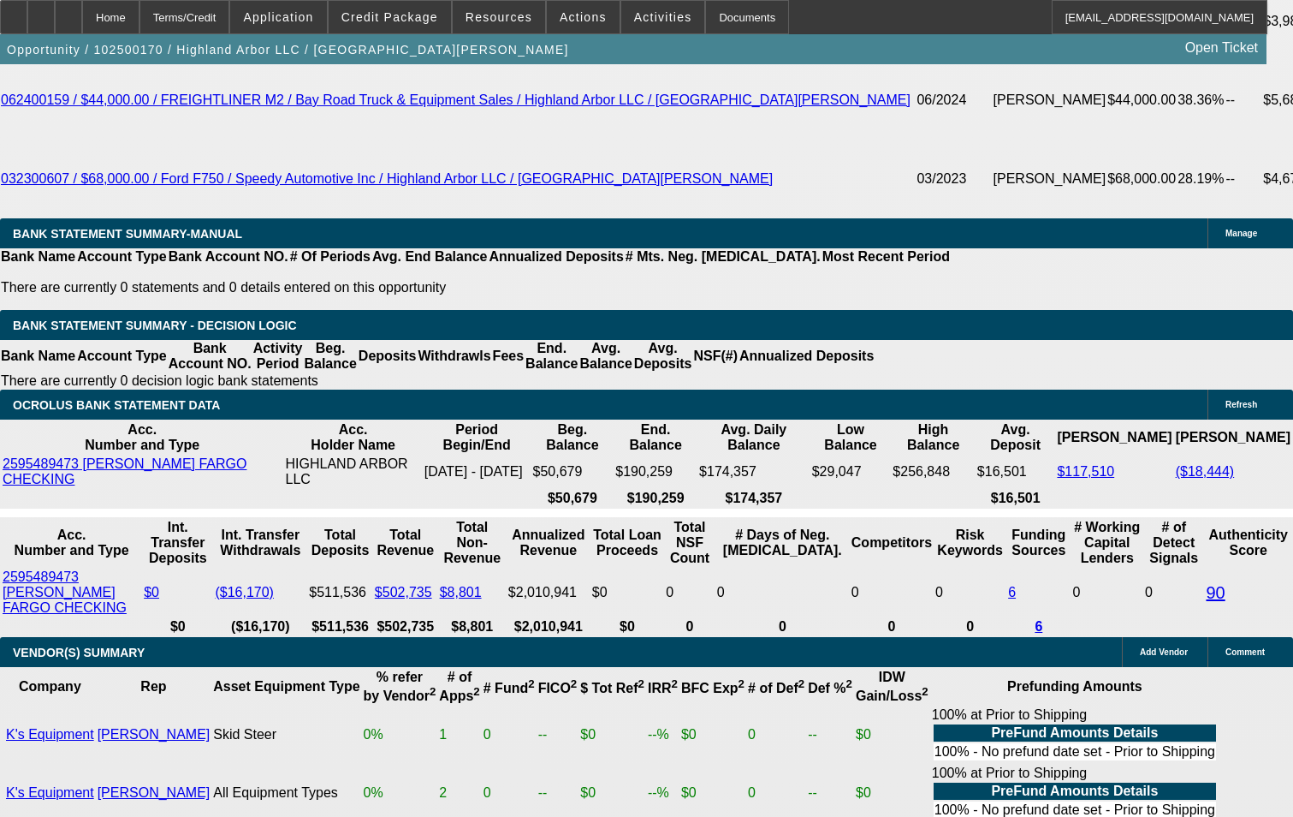
type input "207"
type input "$414.00"
type input "2075"
type input "$4,150.00"
type input "22.5"
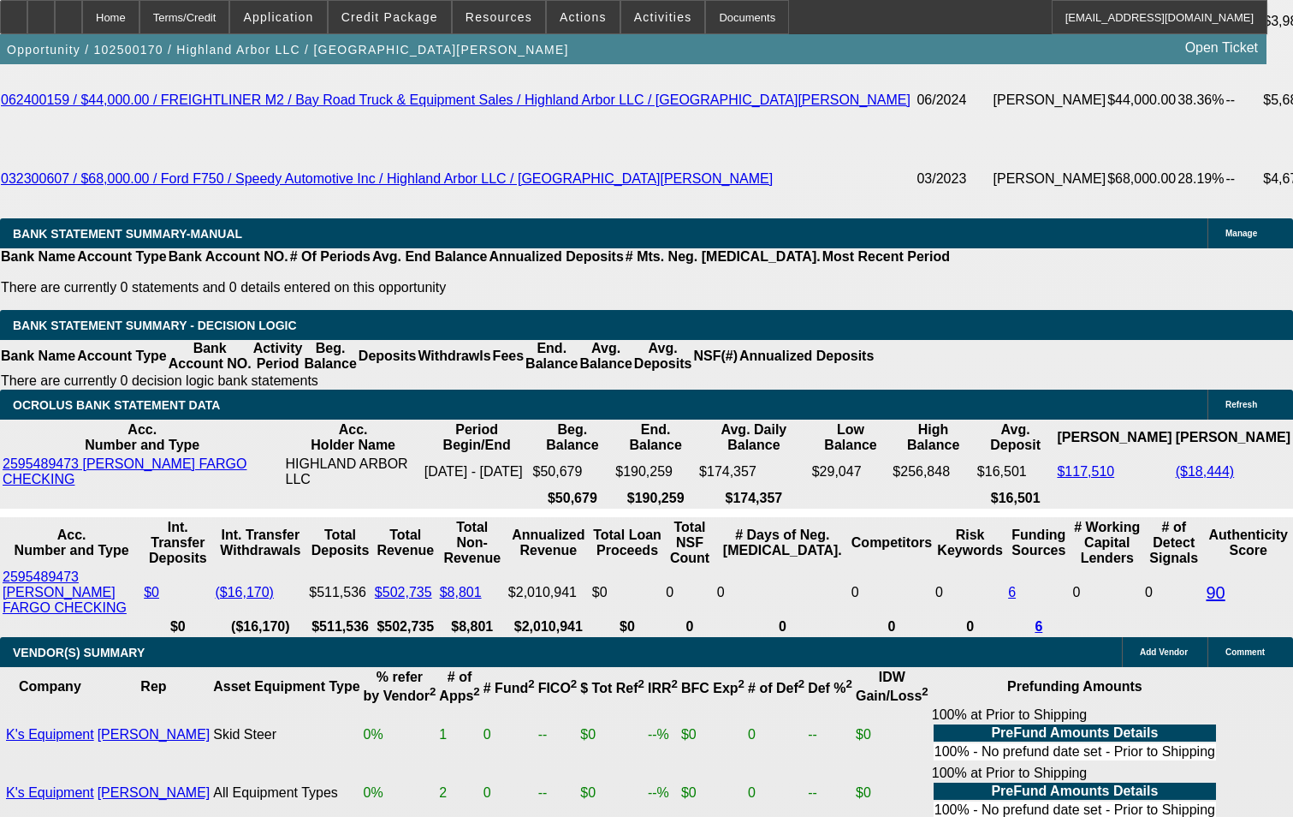
type input "$2,075.00"
select select "0.15"
type input "$11,400.00"
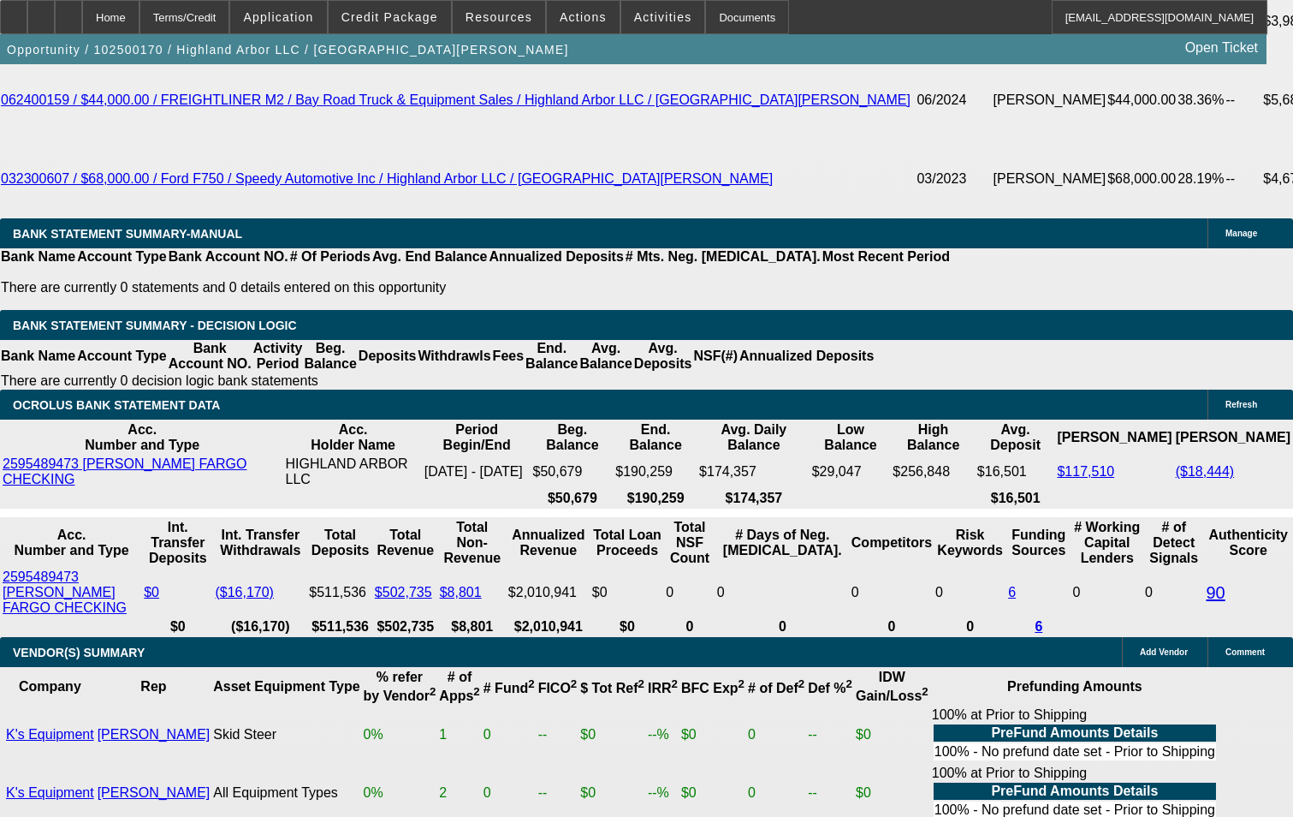
type input "$4,103.26"
type input "2051."
type input "$4,102.00"
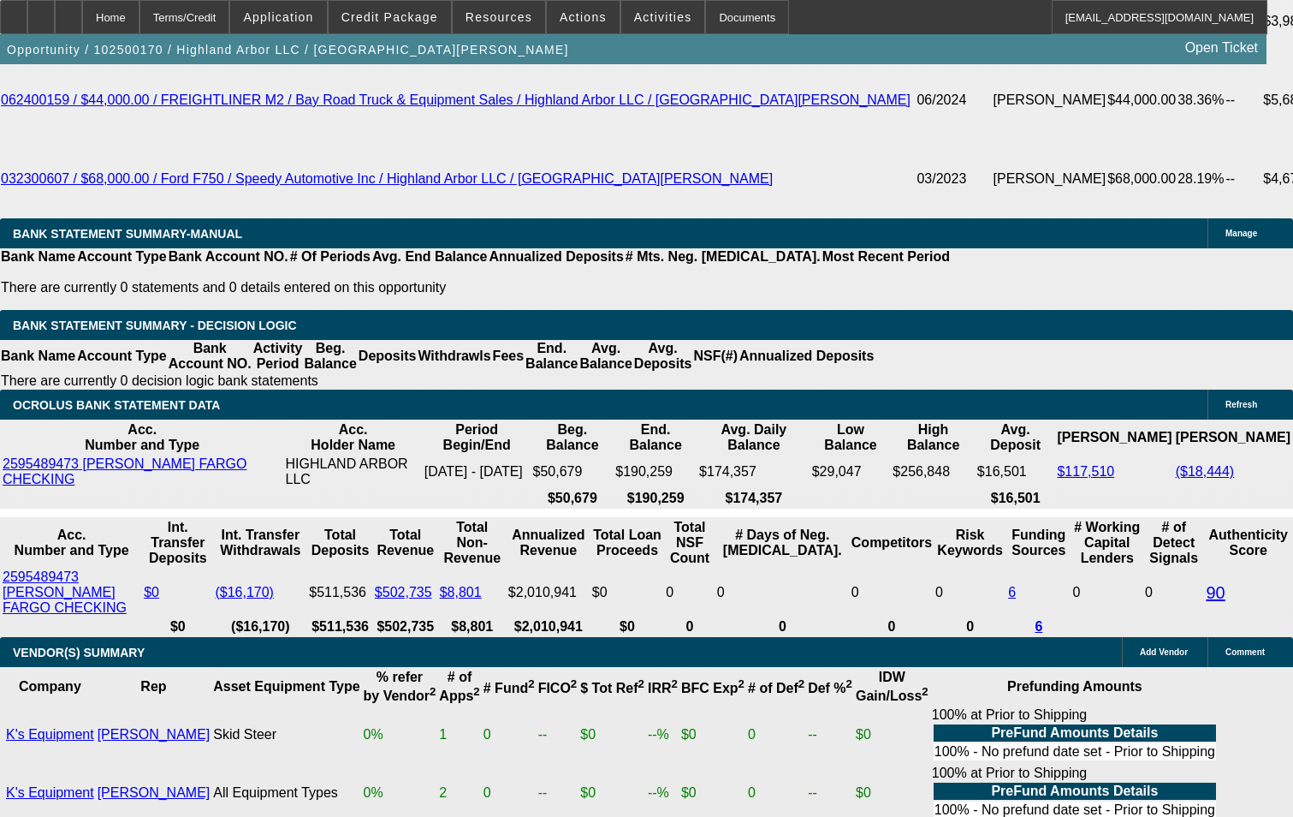
type input "22.4"
type input "205"
type input "$410.00"
type input "2050"
type input "$4,100.00"
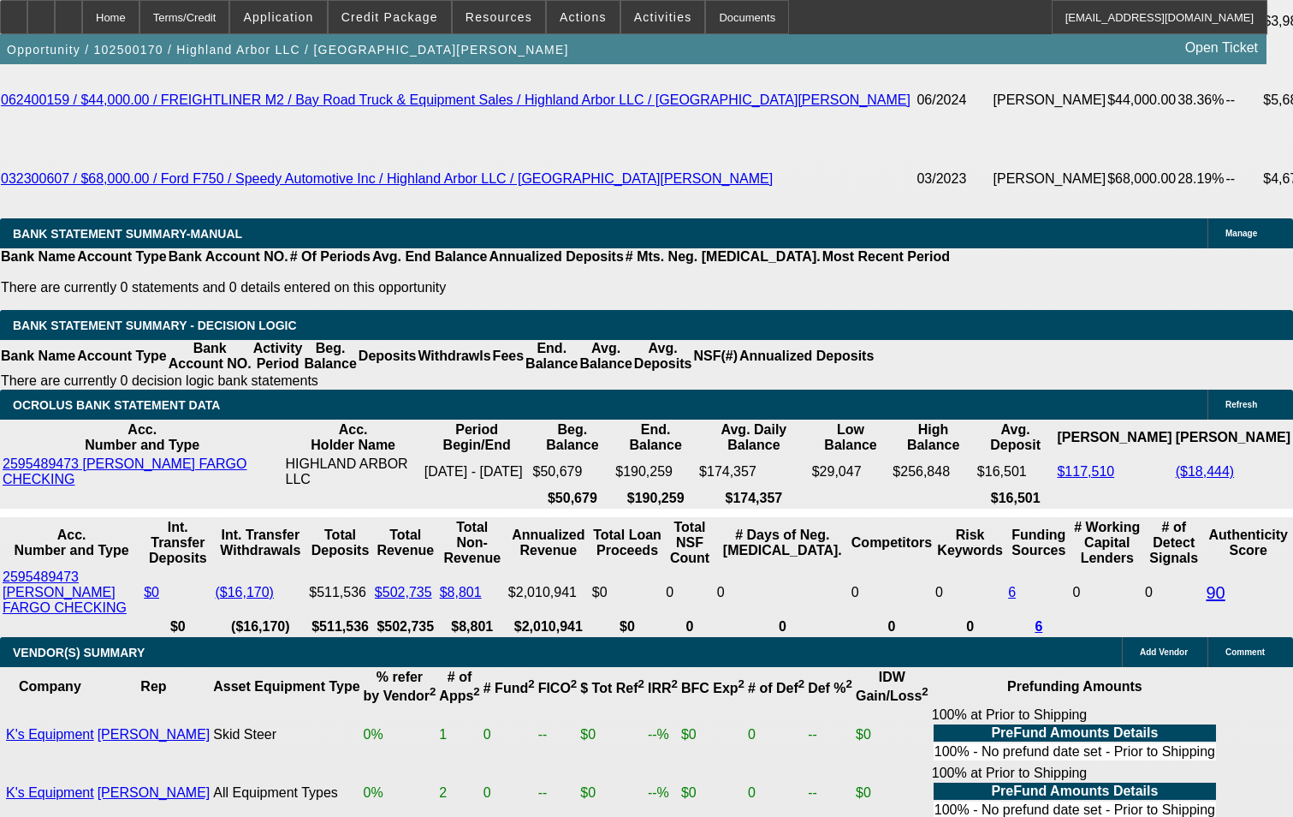
type input "22.4"
type input "$2,050.00"
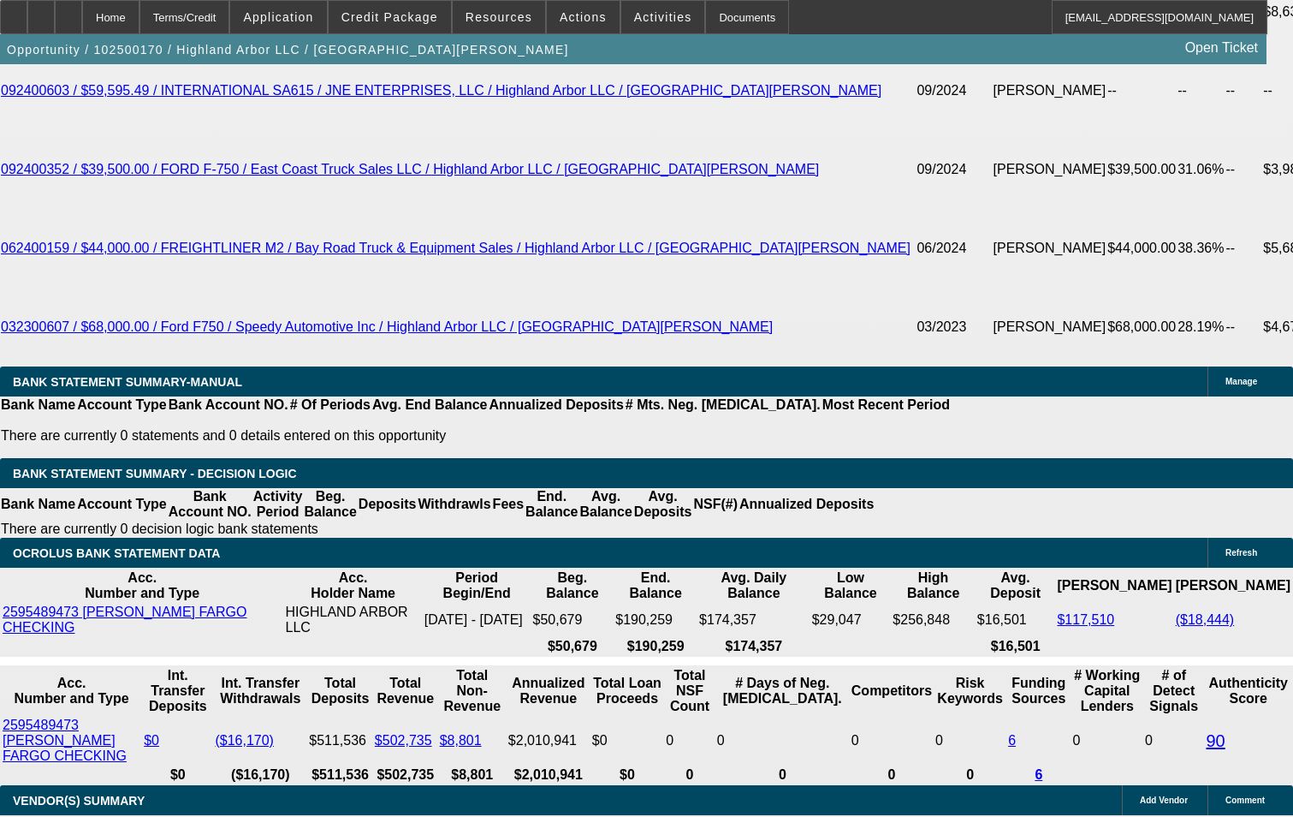
scroll to position [3339, 0]
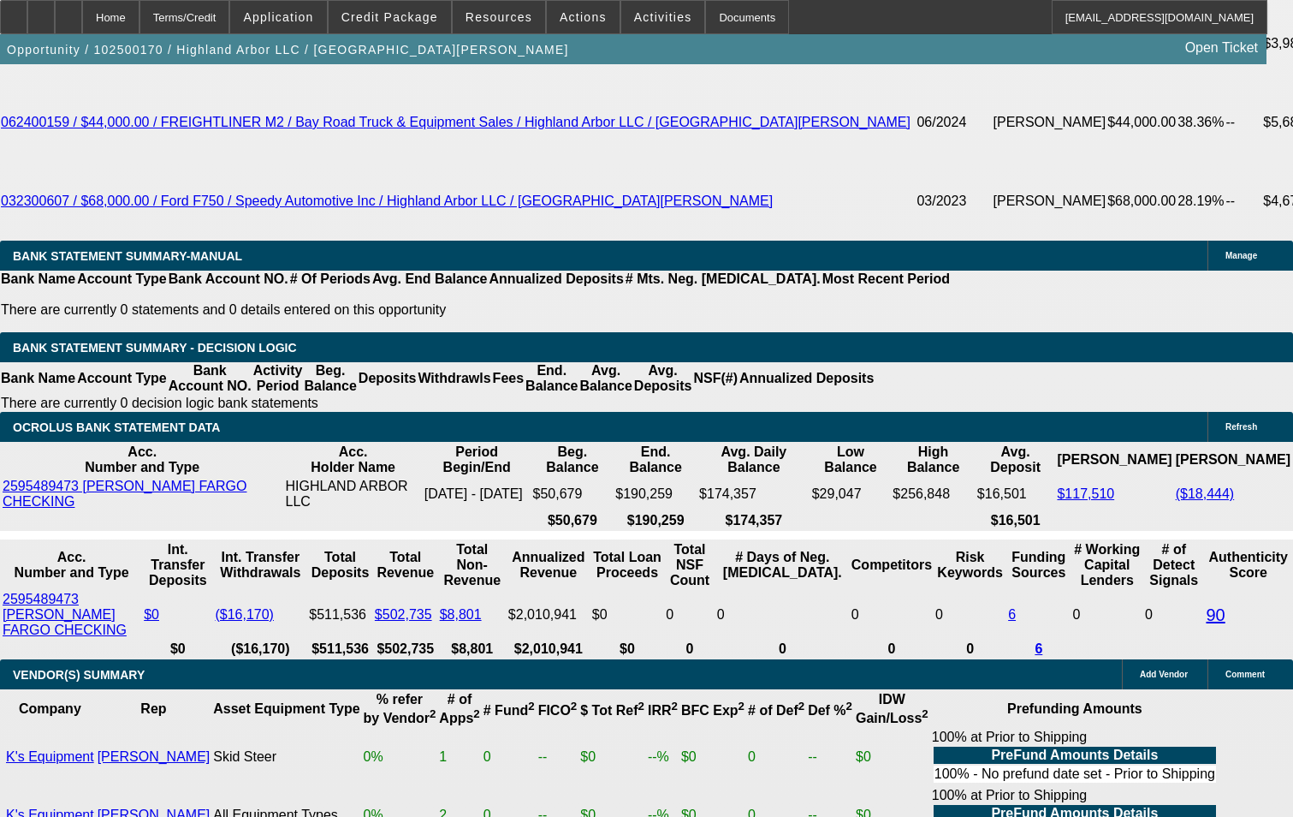
scroll to position [3510, 0]
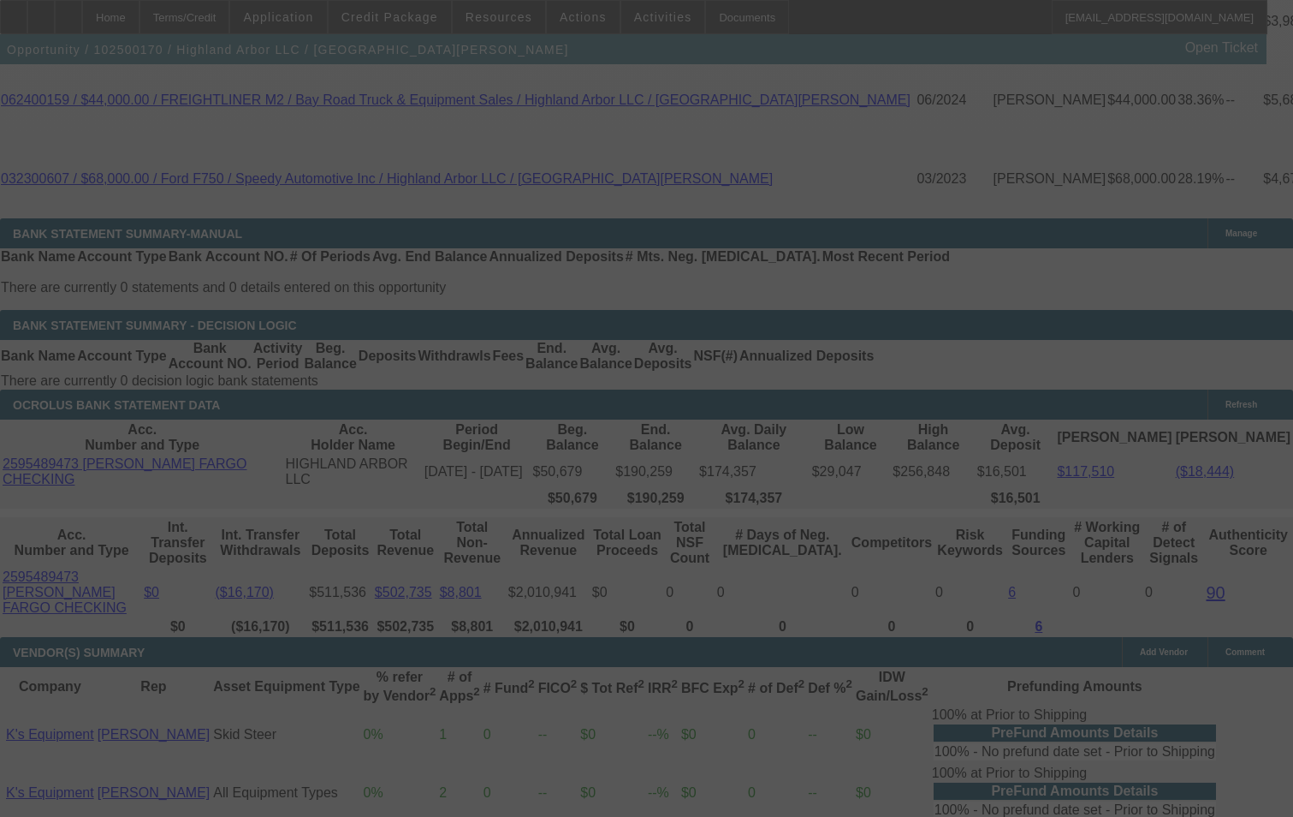
select select "0.15"
select select "2"
select select "0"
select select "6"
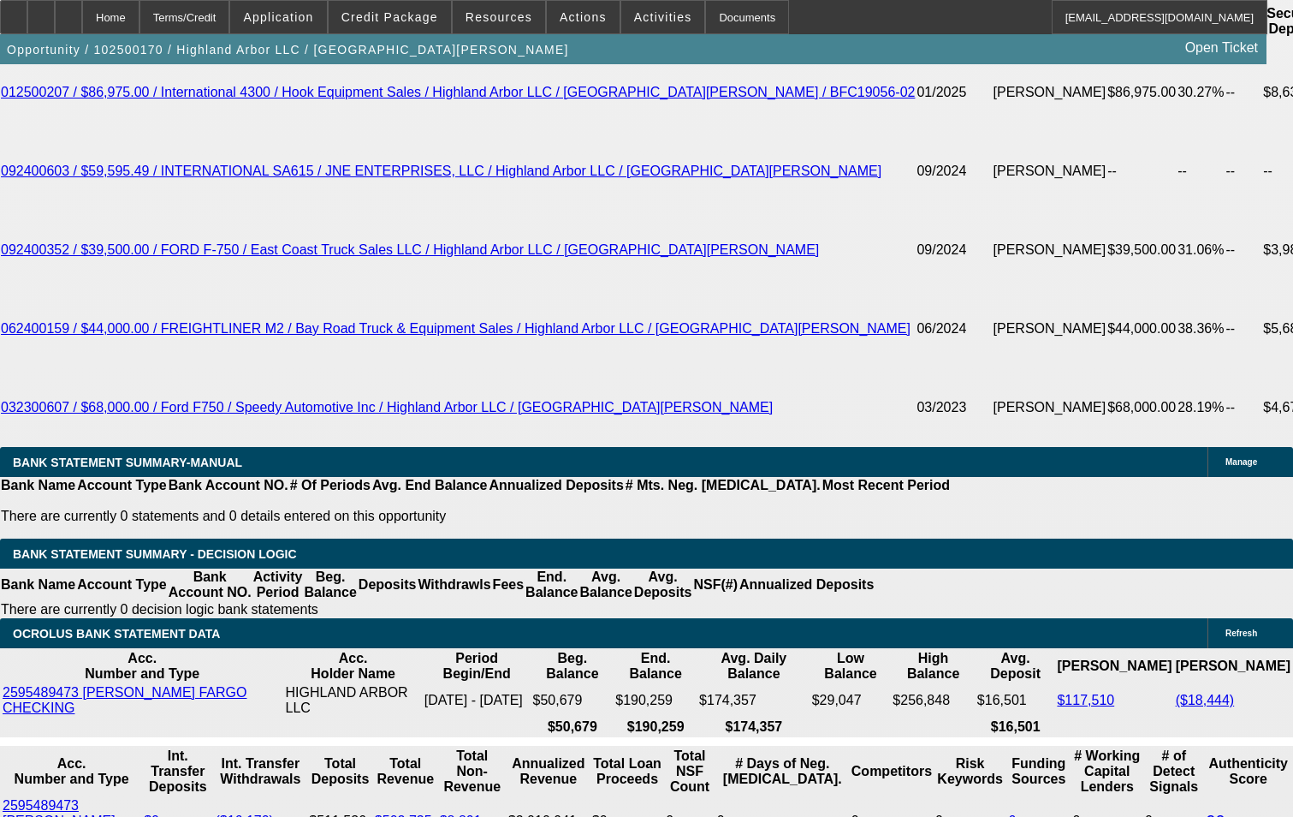
scroll to position [3253, 0]
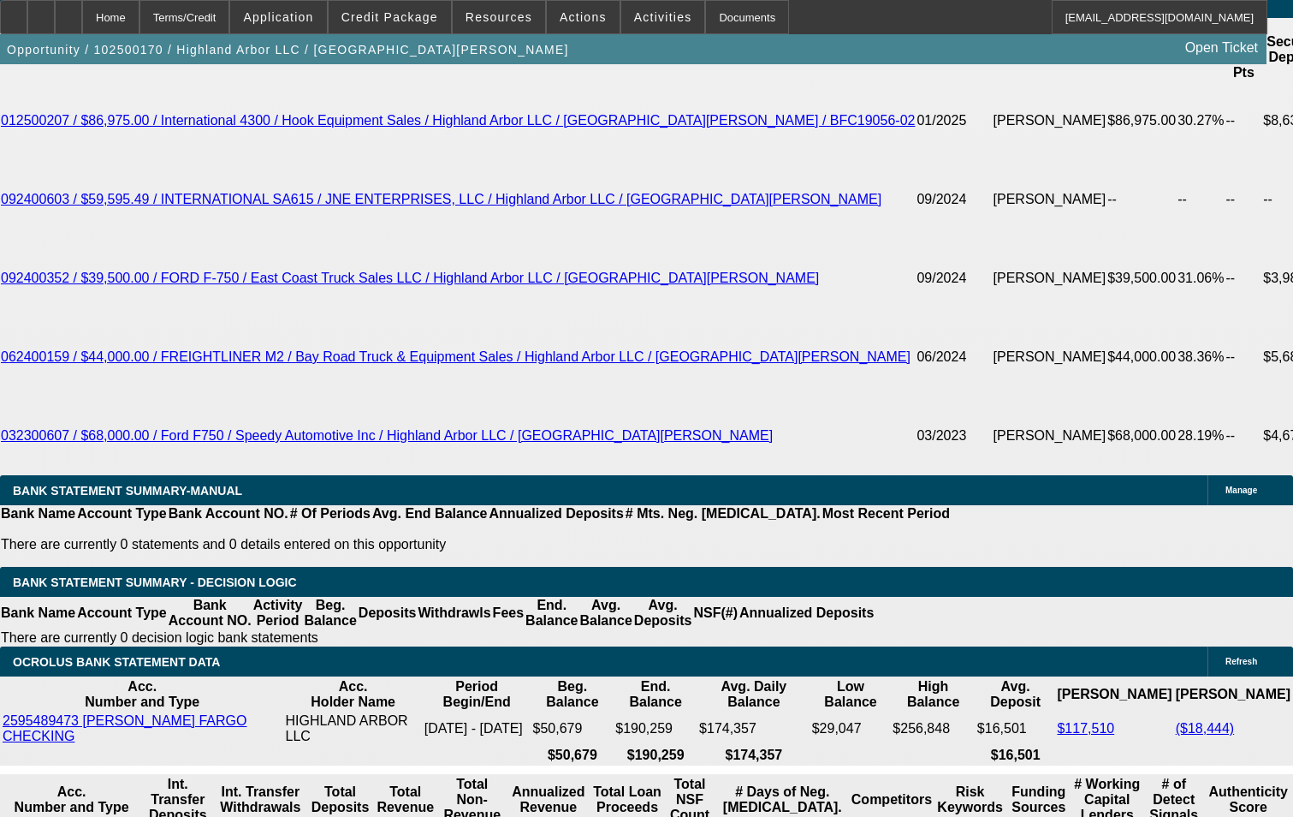
select select "0"
select select "2"
select select "0"
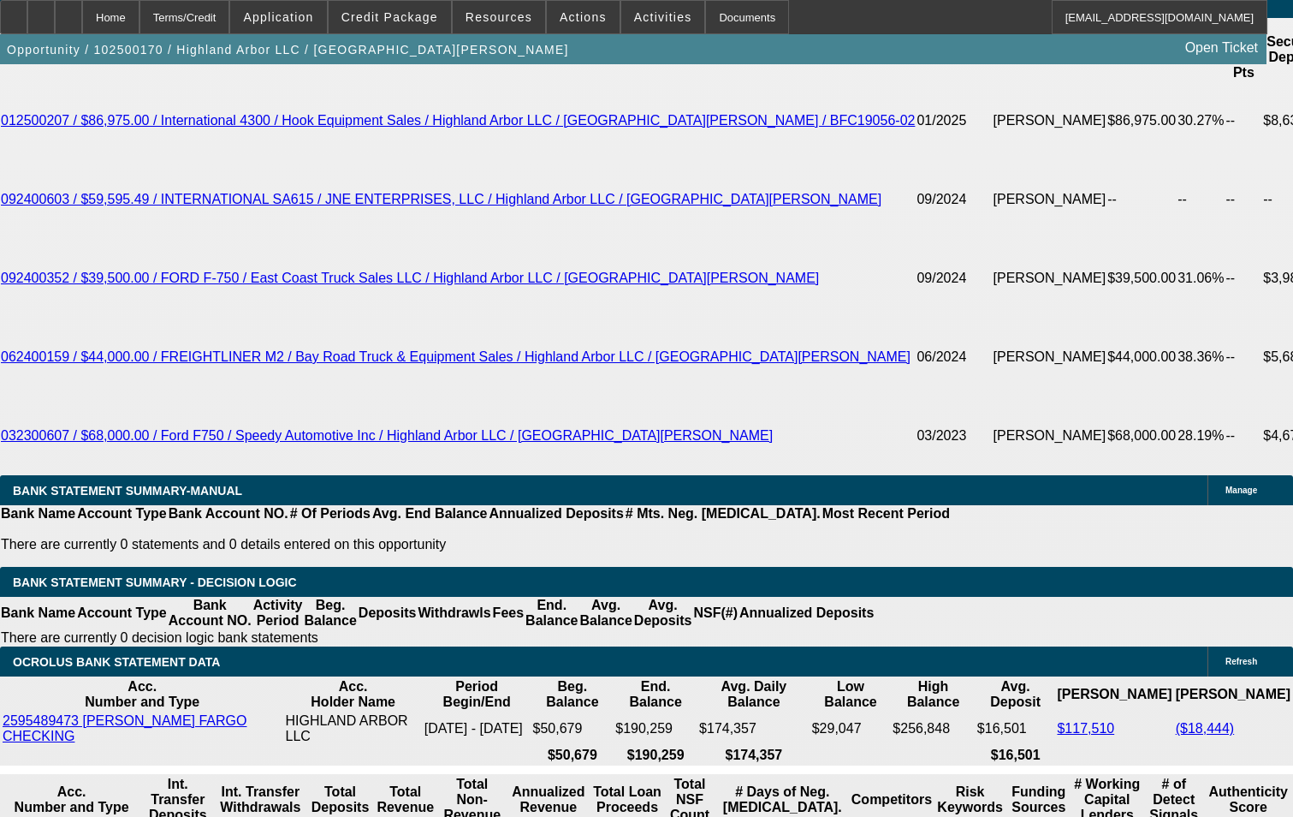
select select "6"
select select "0"
select select "2"
select select "0"
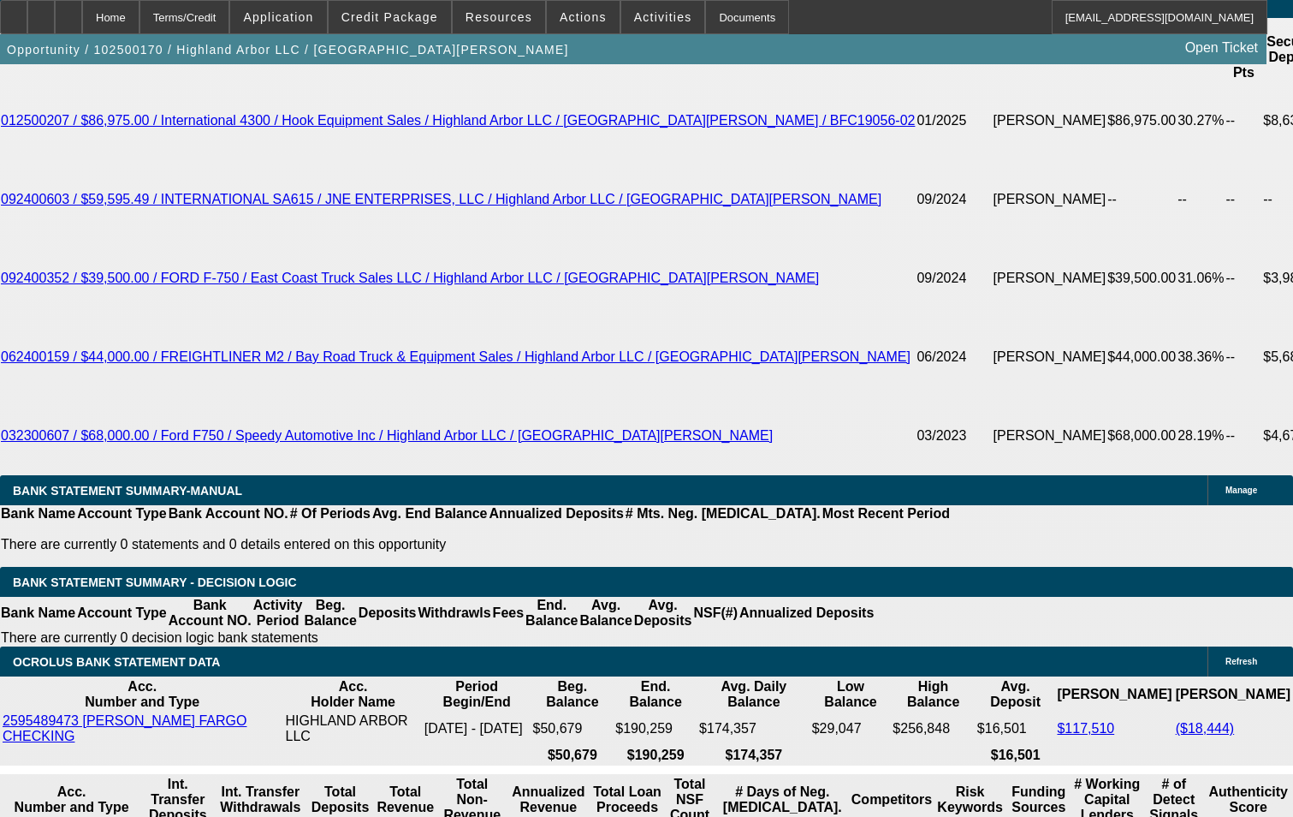
select select "6"
select select "0.1"
select select "2"
select select "0"
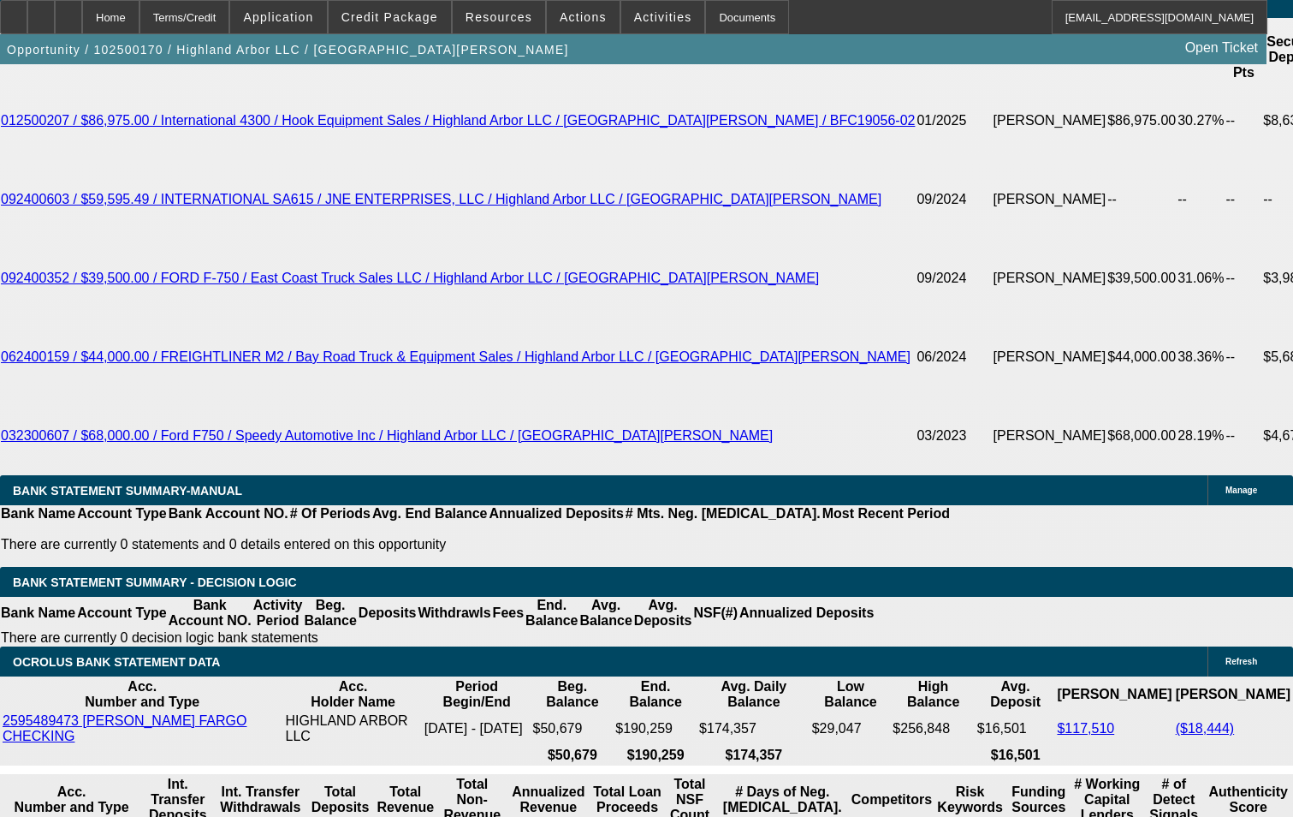
select select "6"
select select "0"
select select "6"
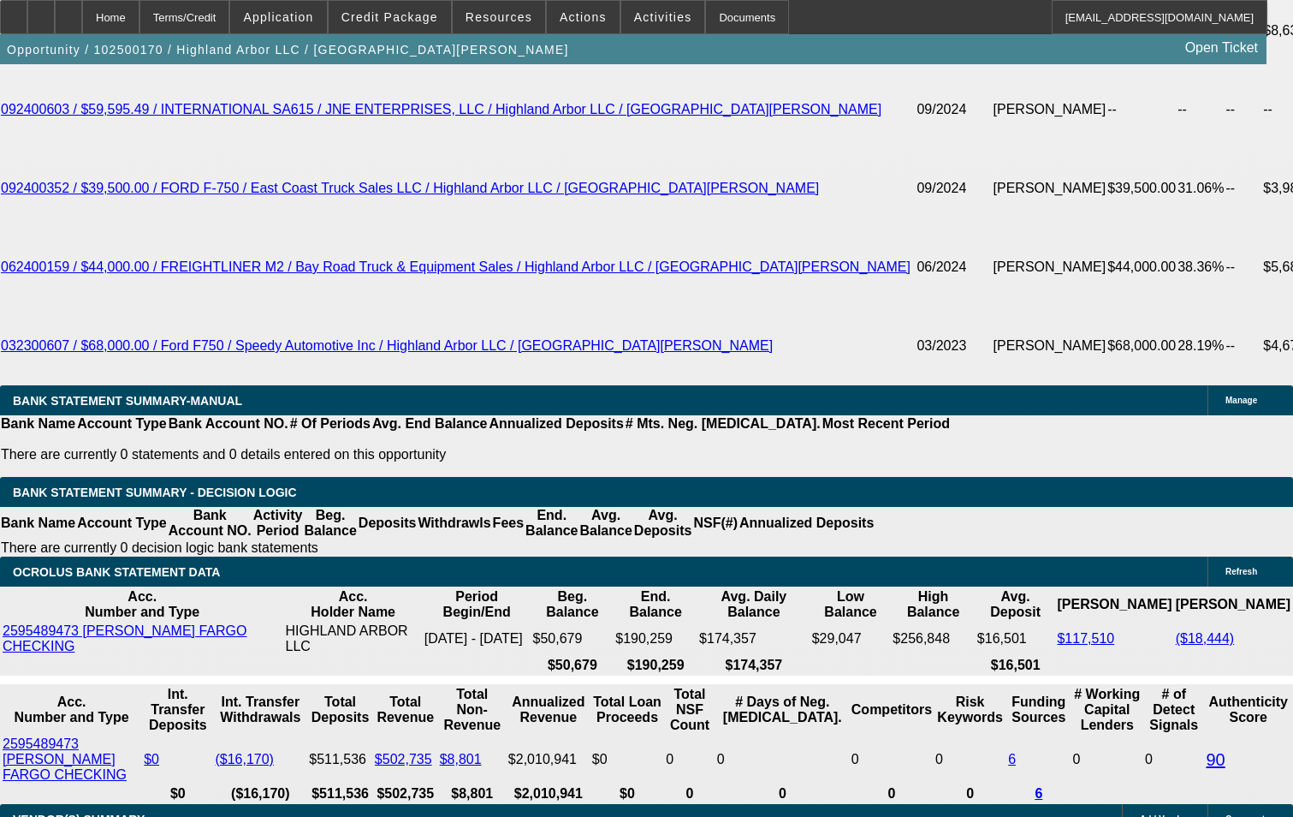
scroll to position [3339, 0]
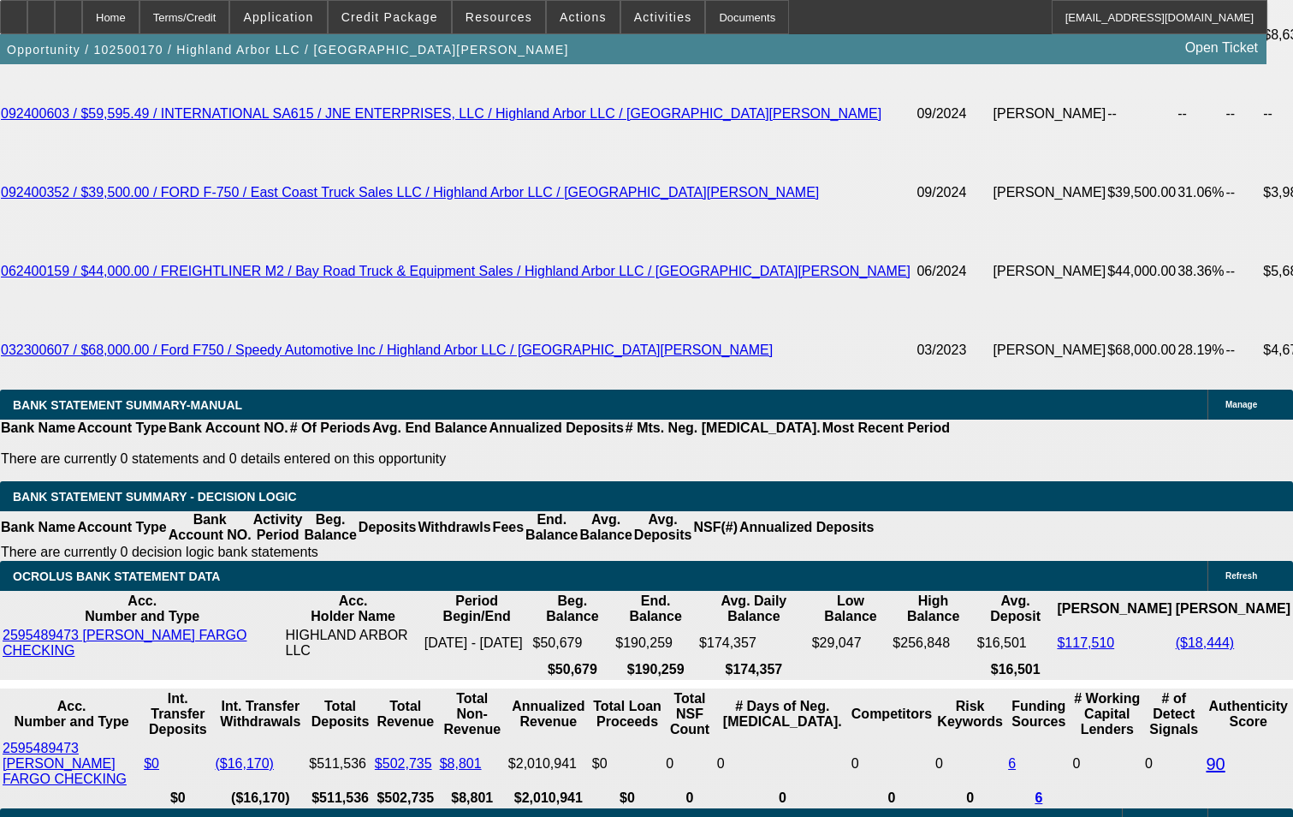
select select "0.15"
select select "2"
select select "0"
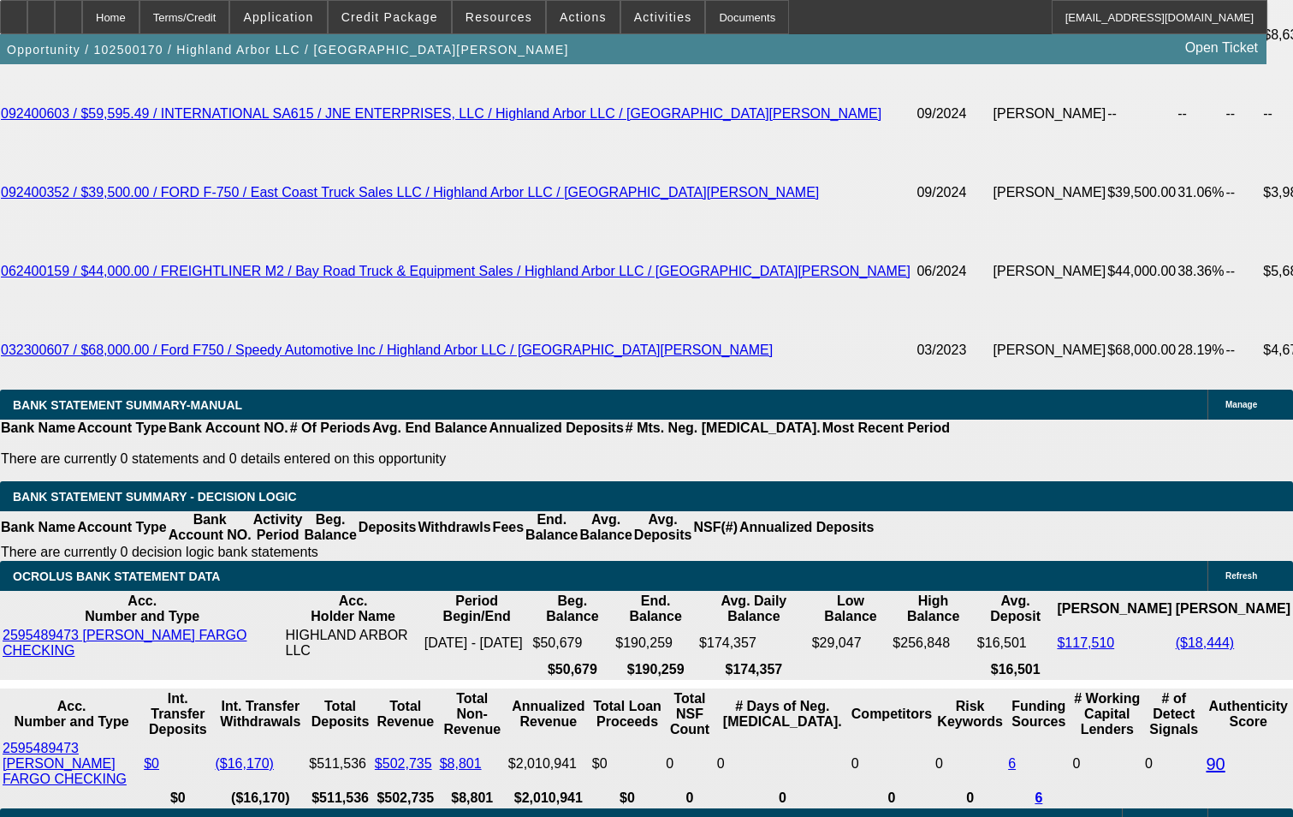
select select "6"
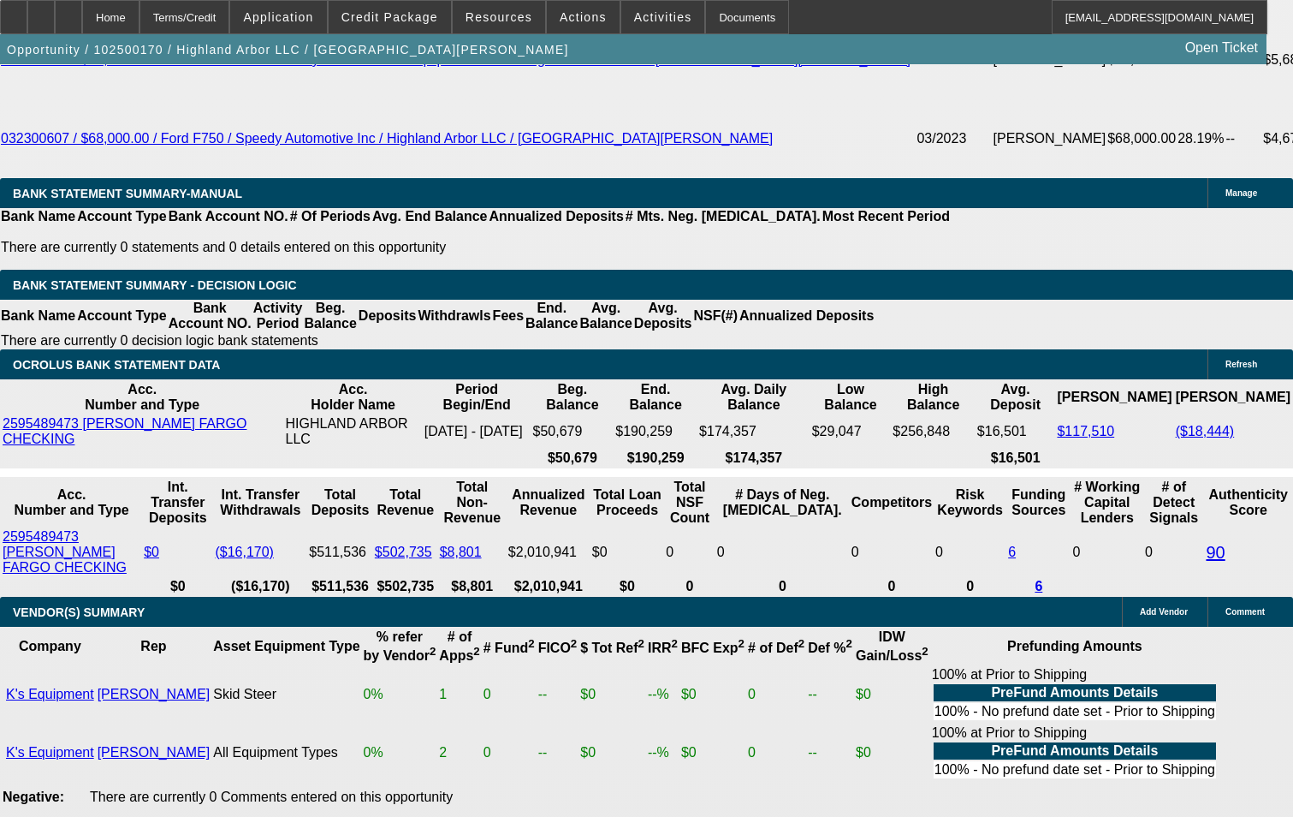
scroll to position [3595, 0]
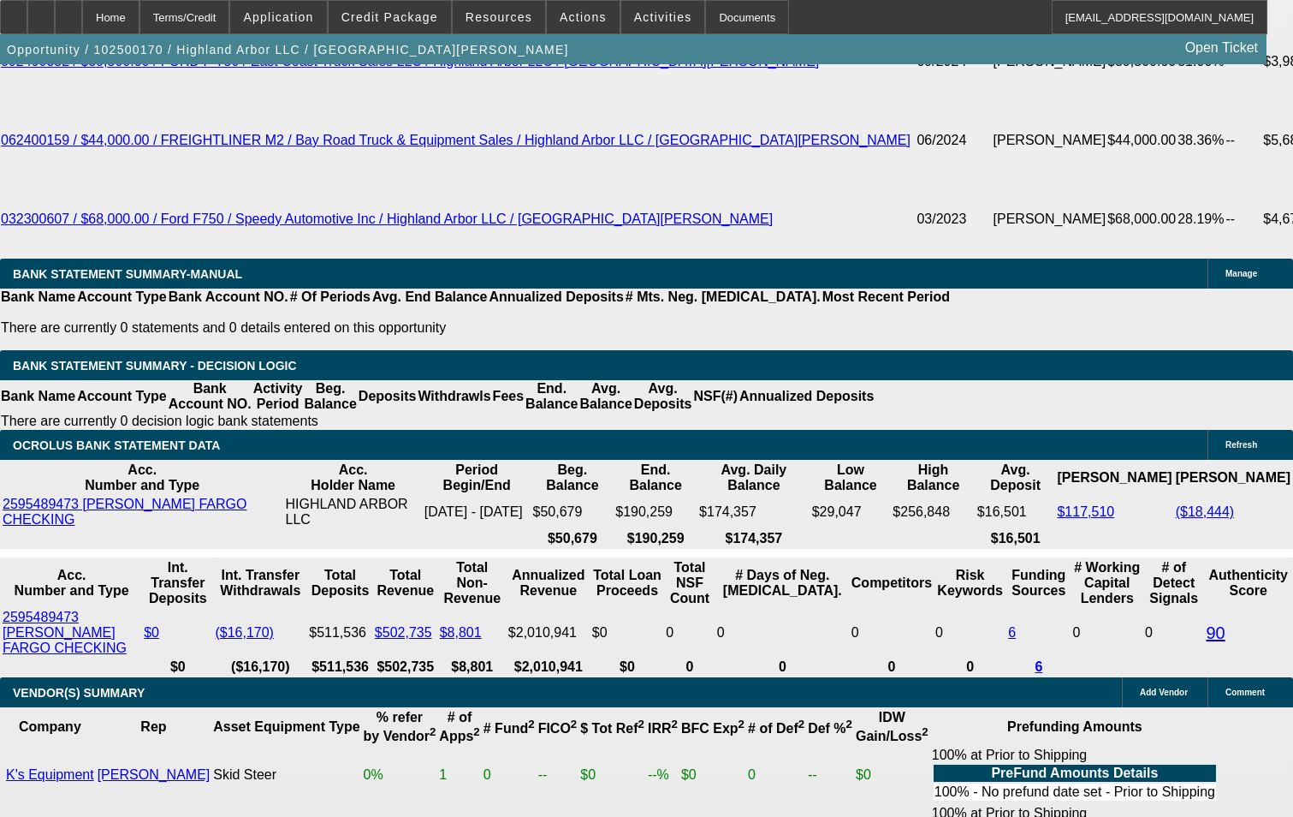
scroll to position [3424, 0]
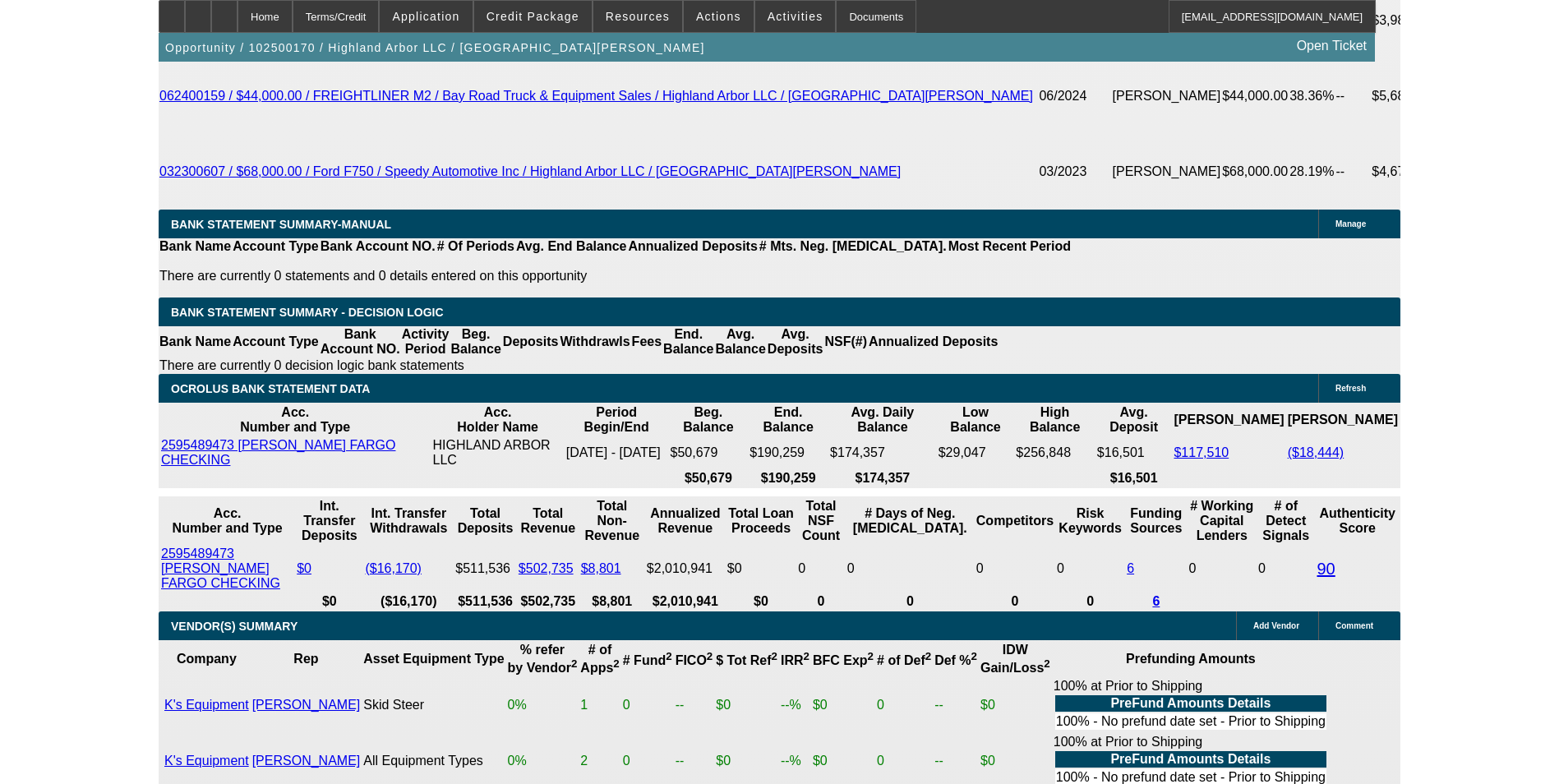
scroll to position [2976, 0]
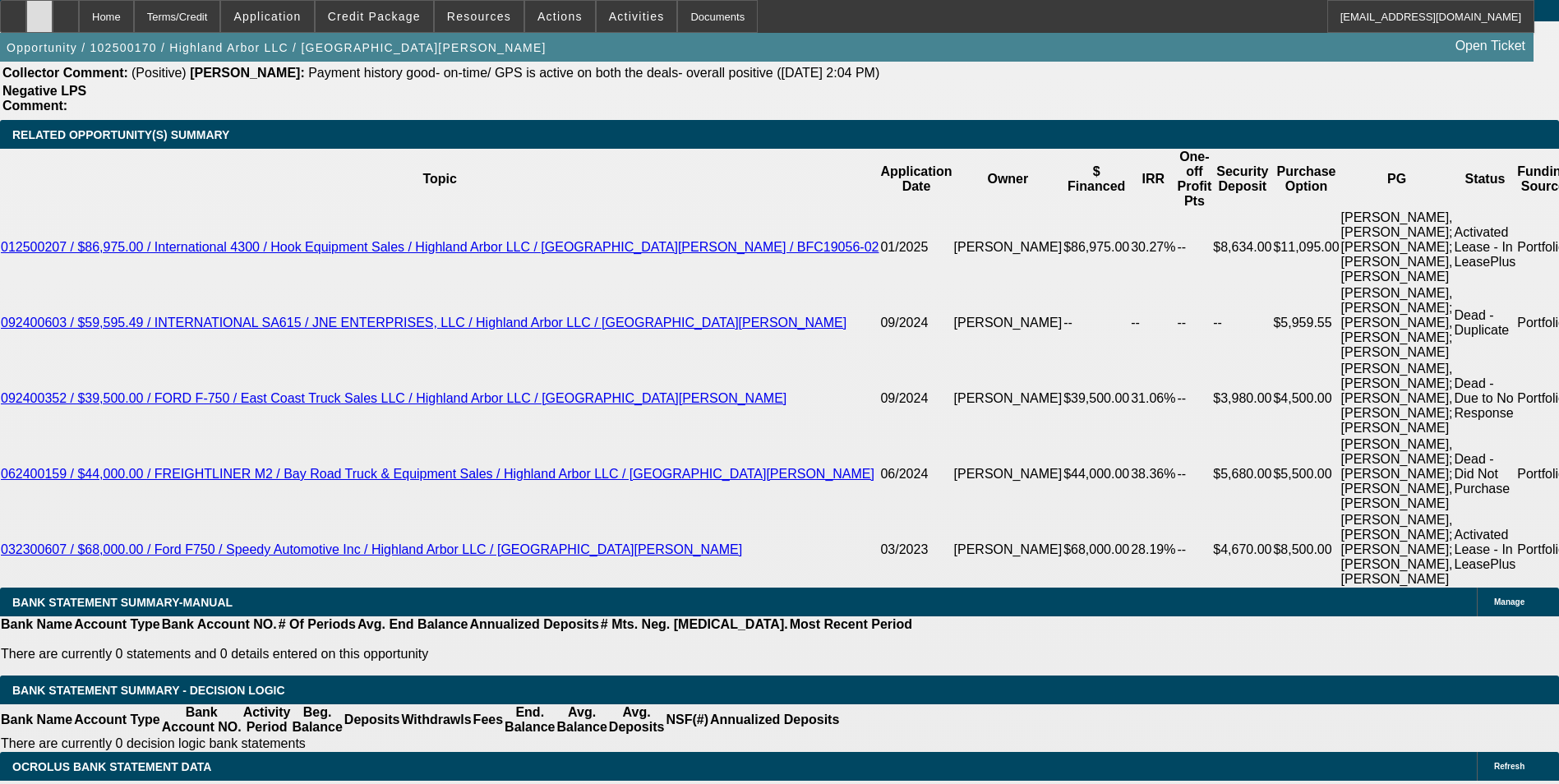
click at [39, 11] on icon at bounding box center [39, 11] width 0 height 0
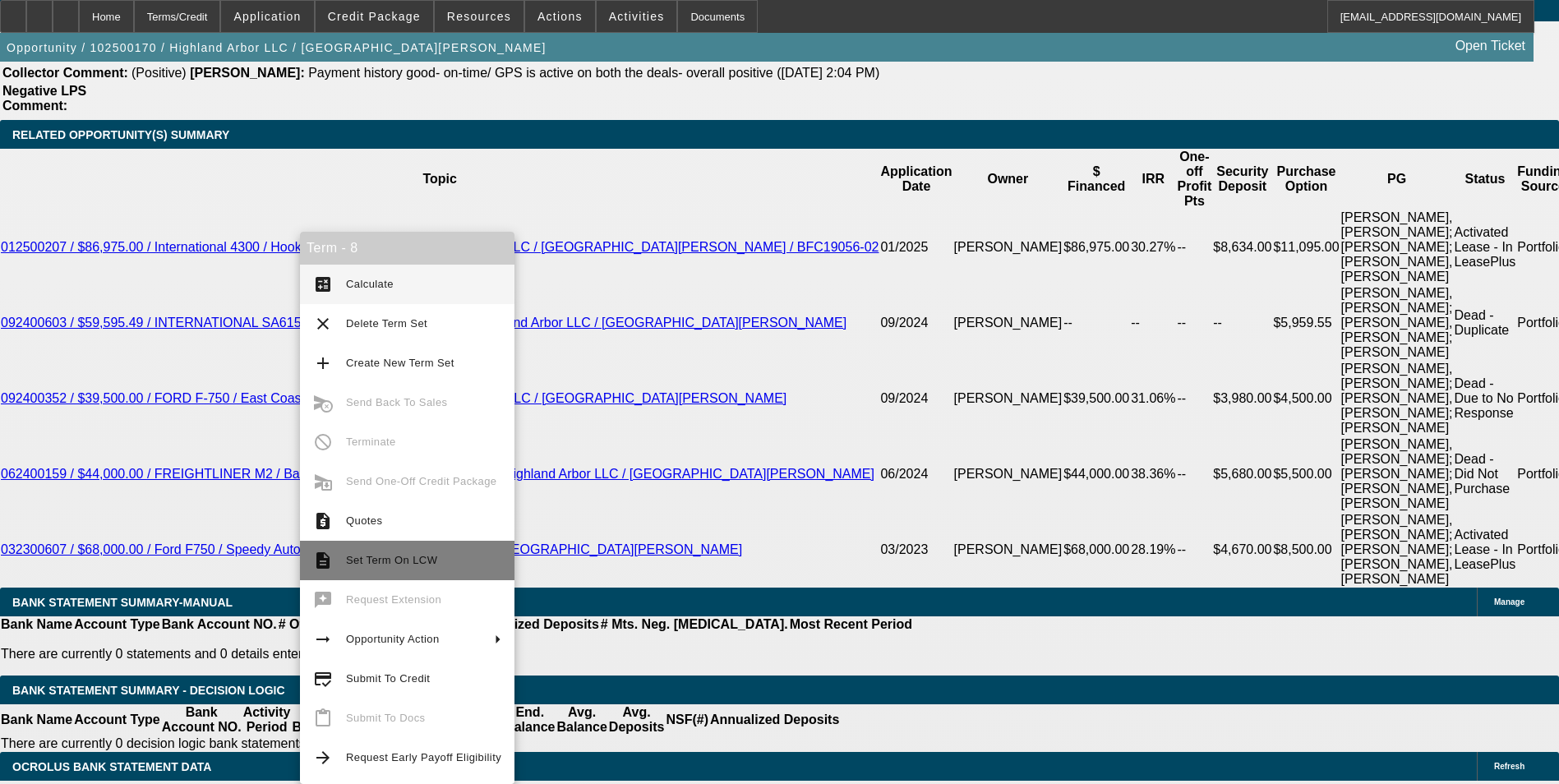
click at [391, 559] on span "Set Term On LCW" at bounding box center [391, 559] width 91 height 12
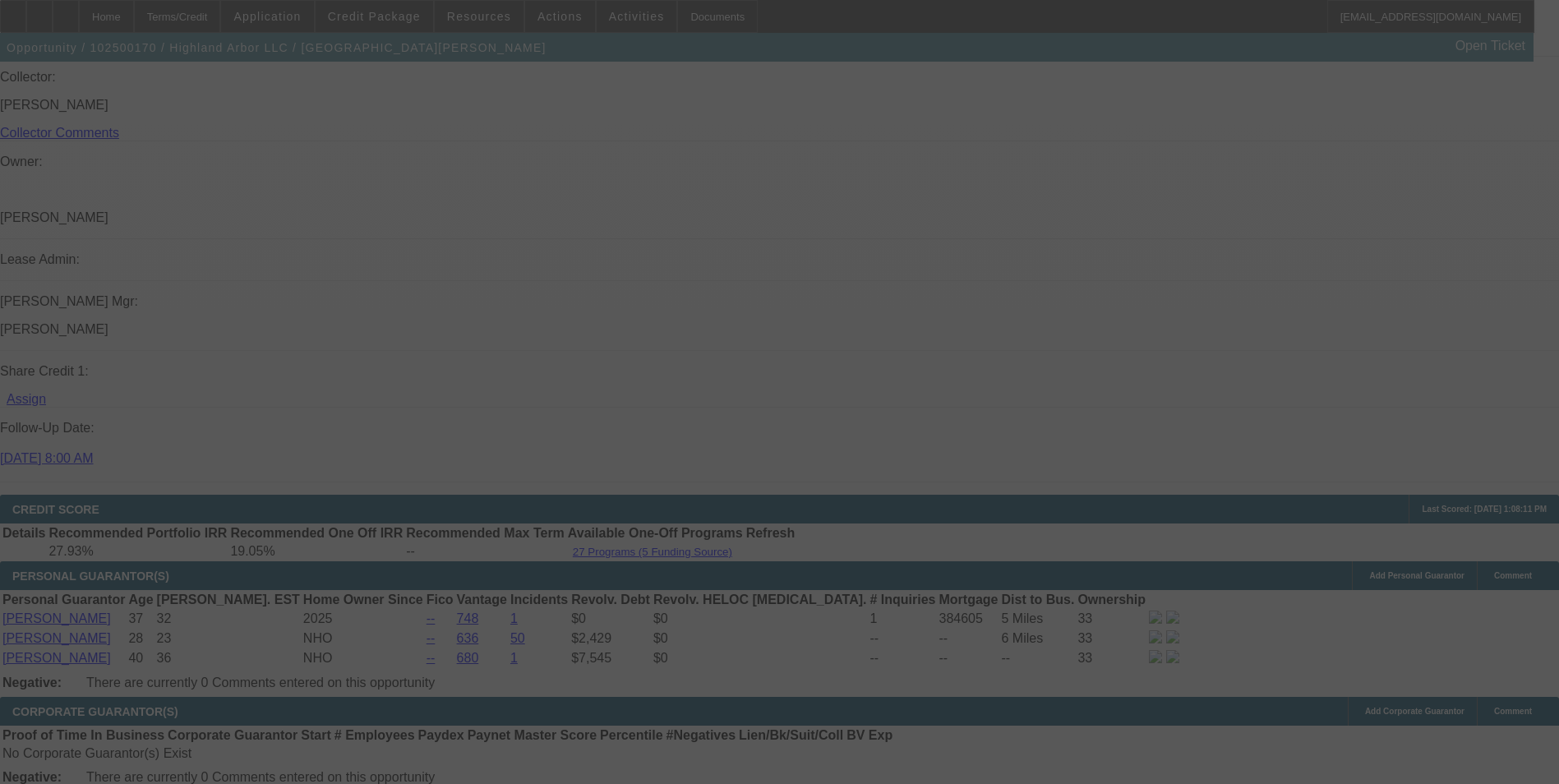
scroll to position [2133, 0]
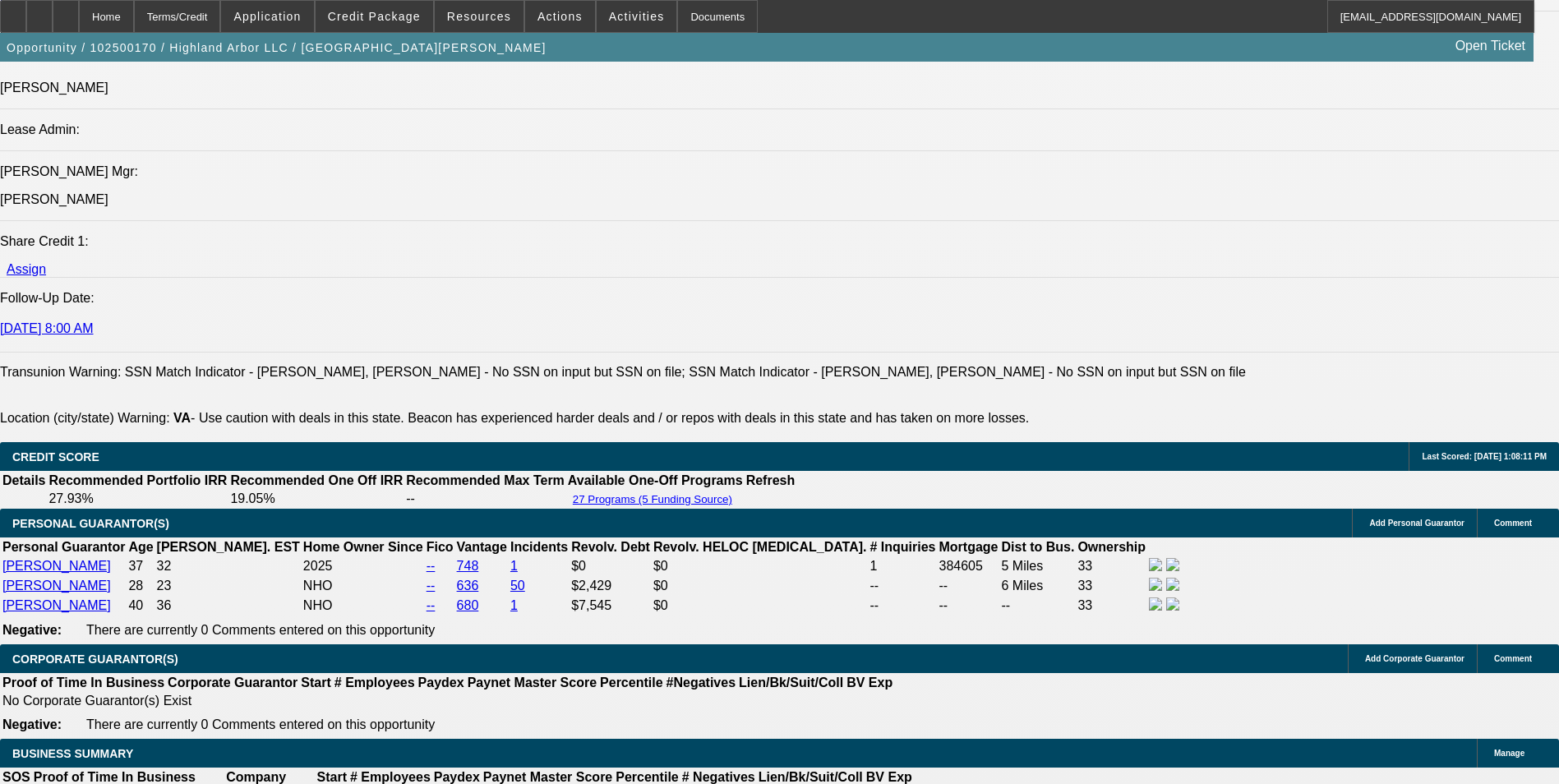
select select "0.15"
select select "2"
select select "0"
select select "2"
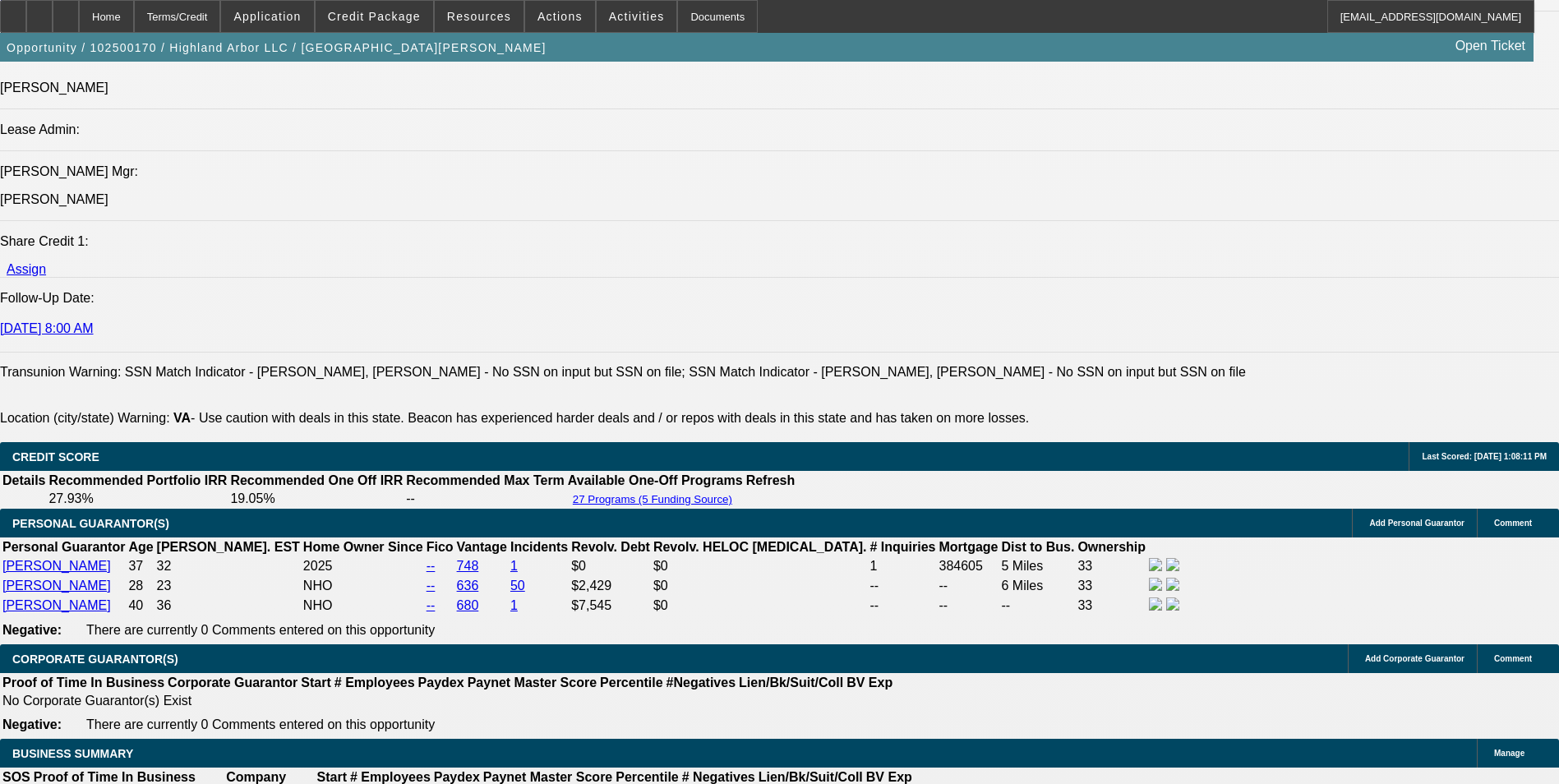
select select "0"
select select "2"
select select "0"
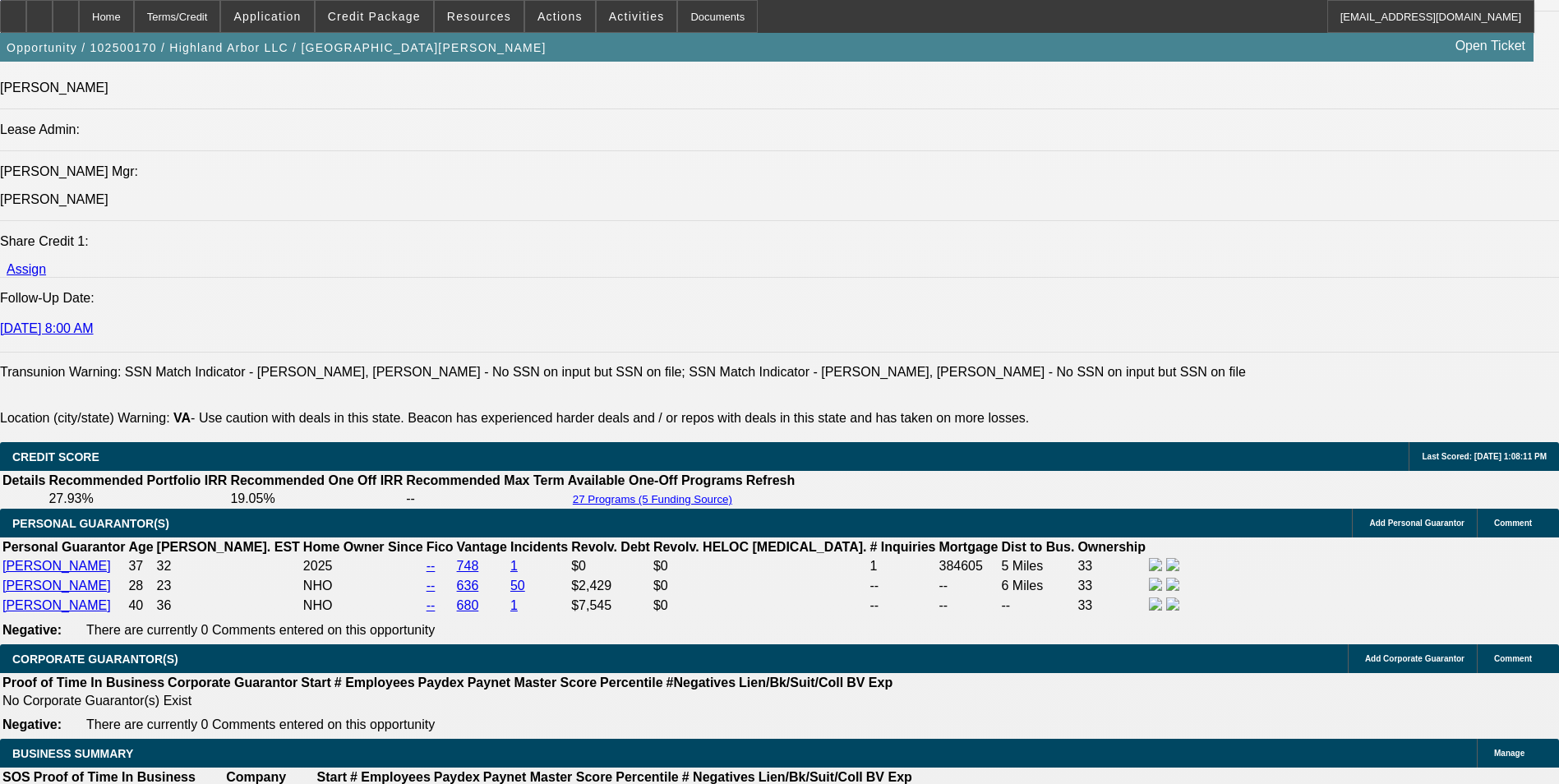
select select "2"
select select "0"
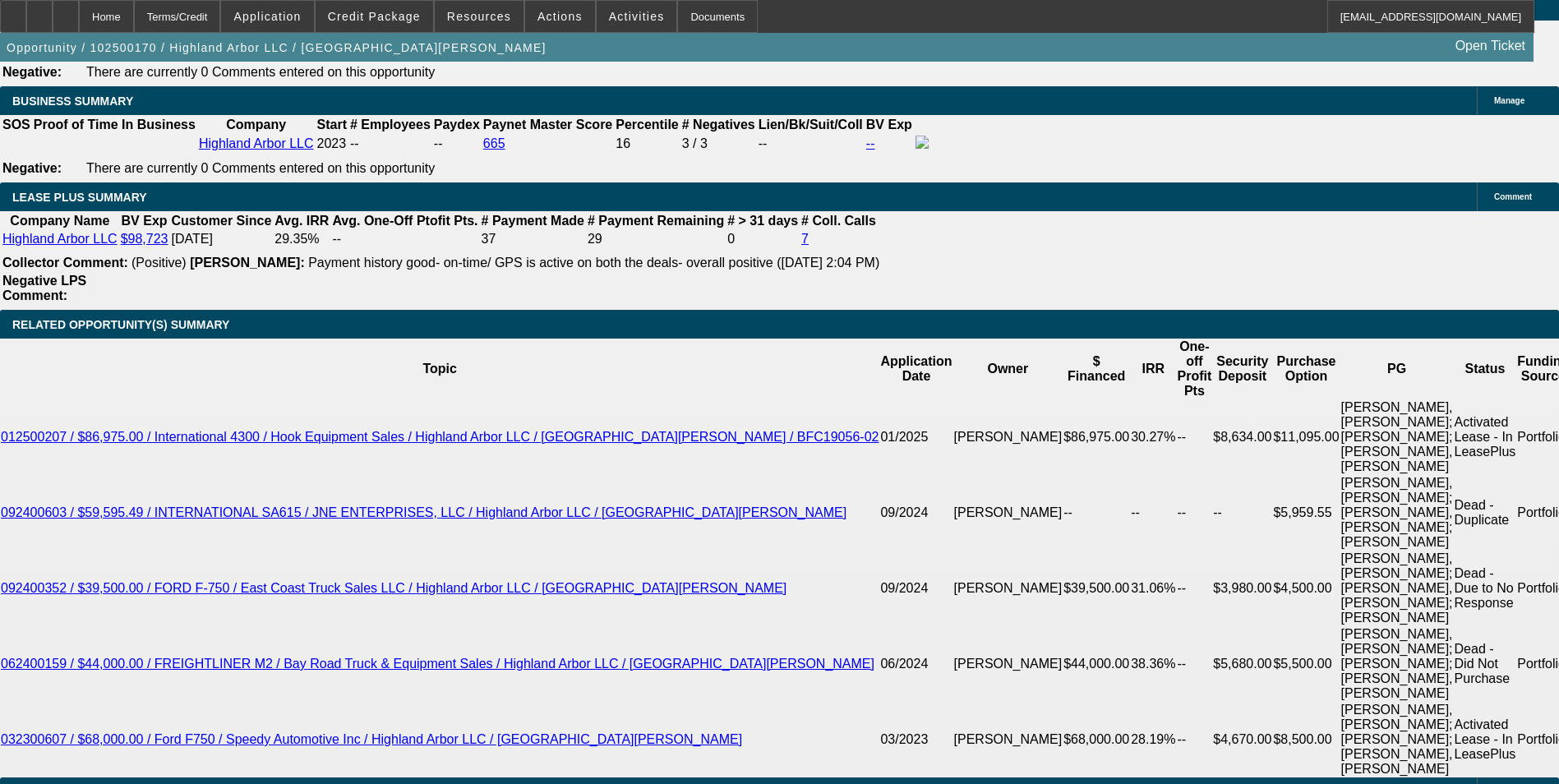
scroll to position [3119, 0]
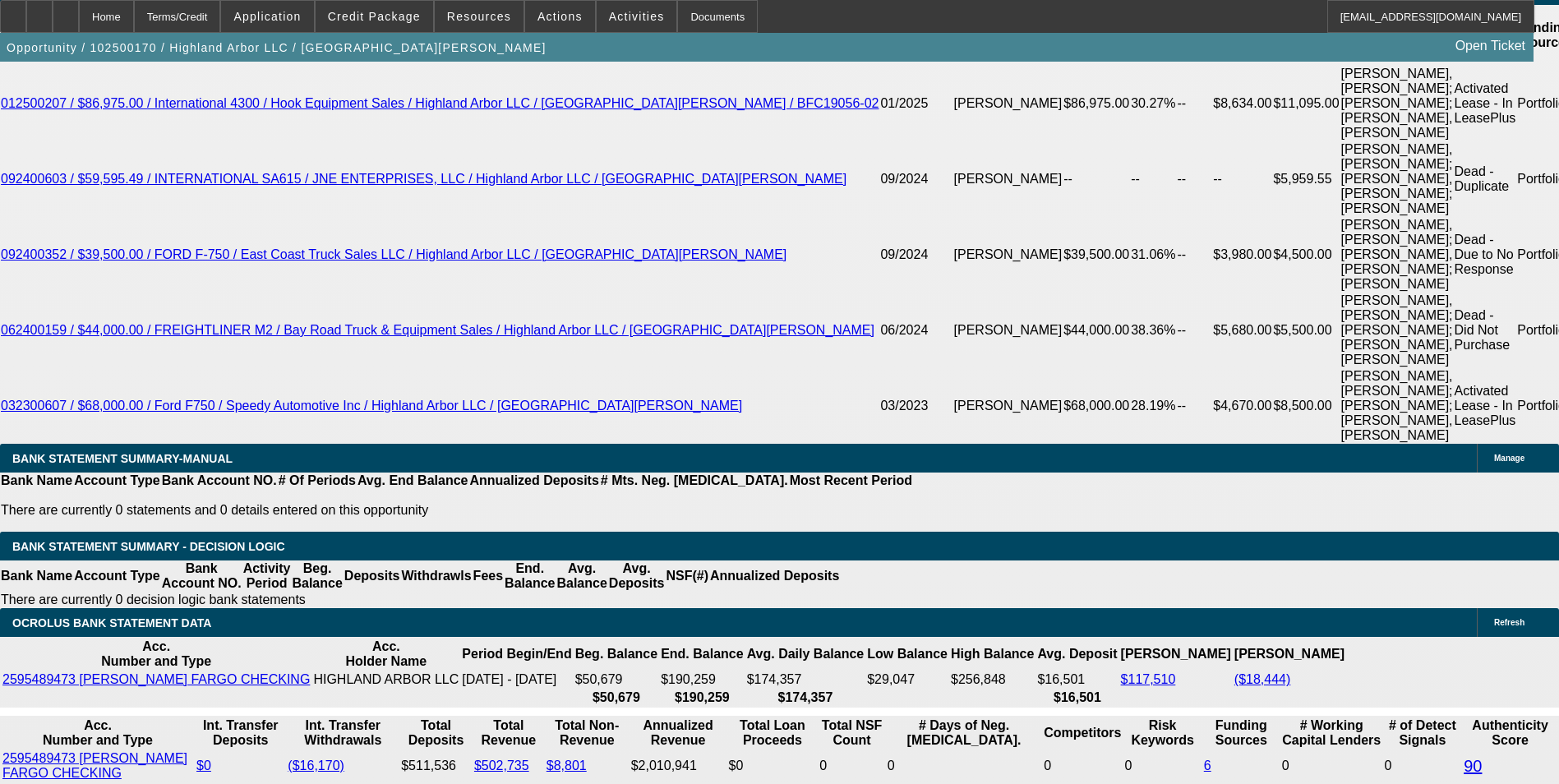
select select "1"
select select "2"
select select "6"
select select "1"
select select "2"
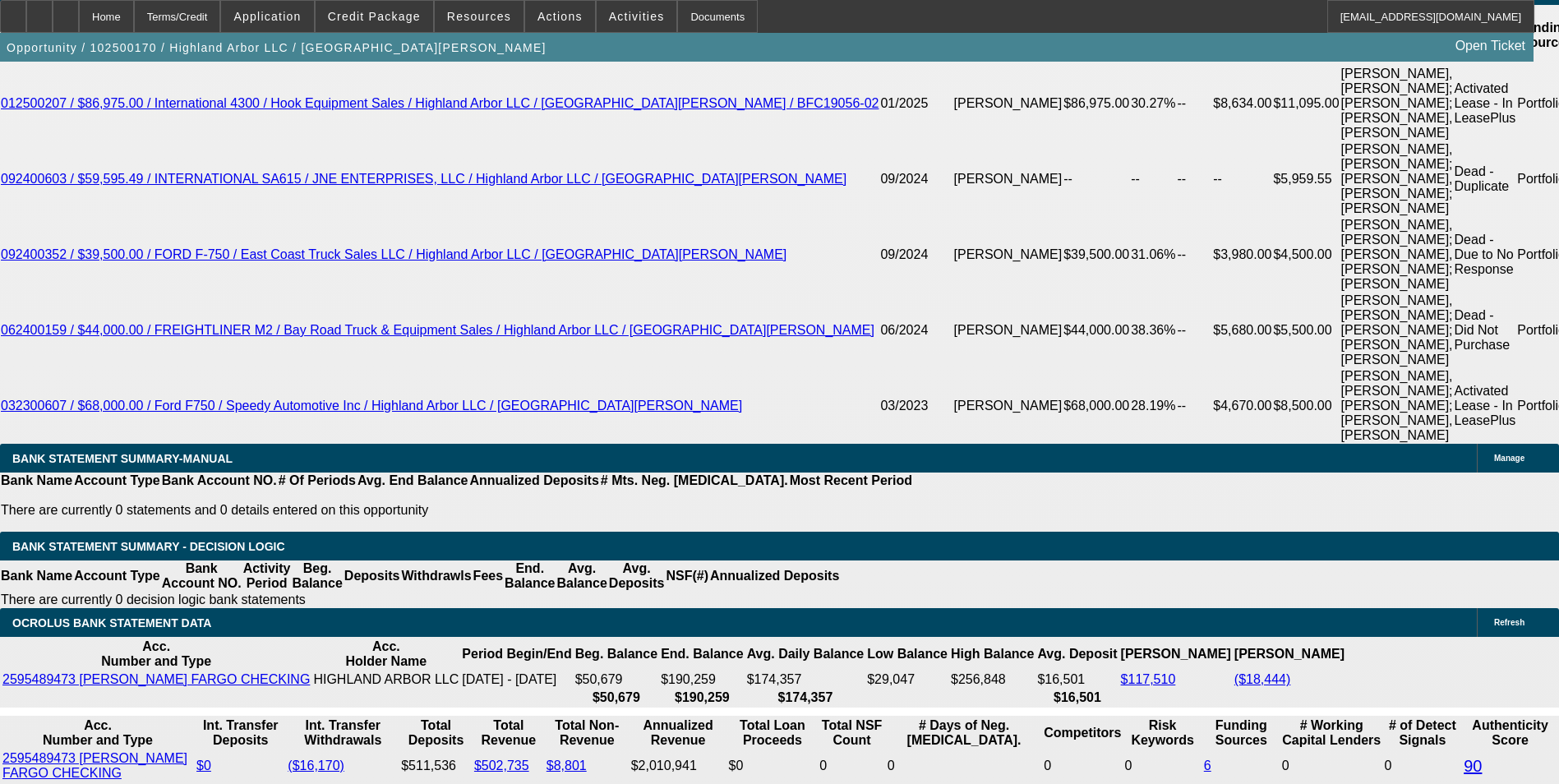
select select "6"
select select "1"
select select "2"
select select "6"
select select "1"
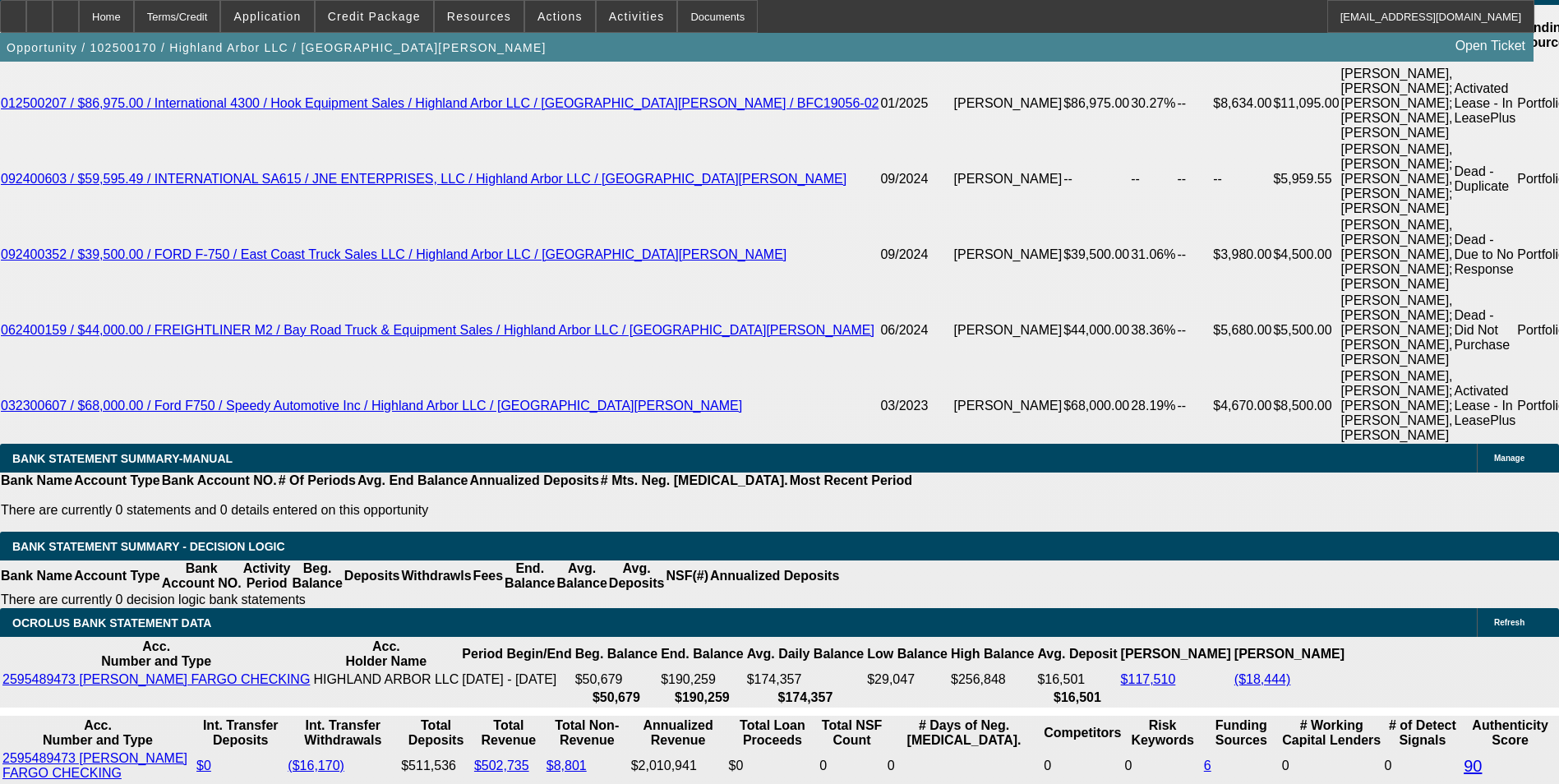
select select "2"
select select "6"
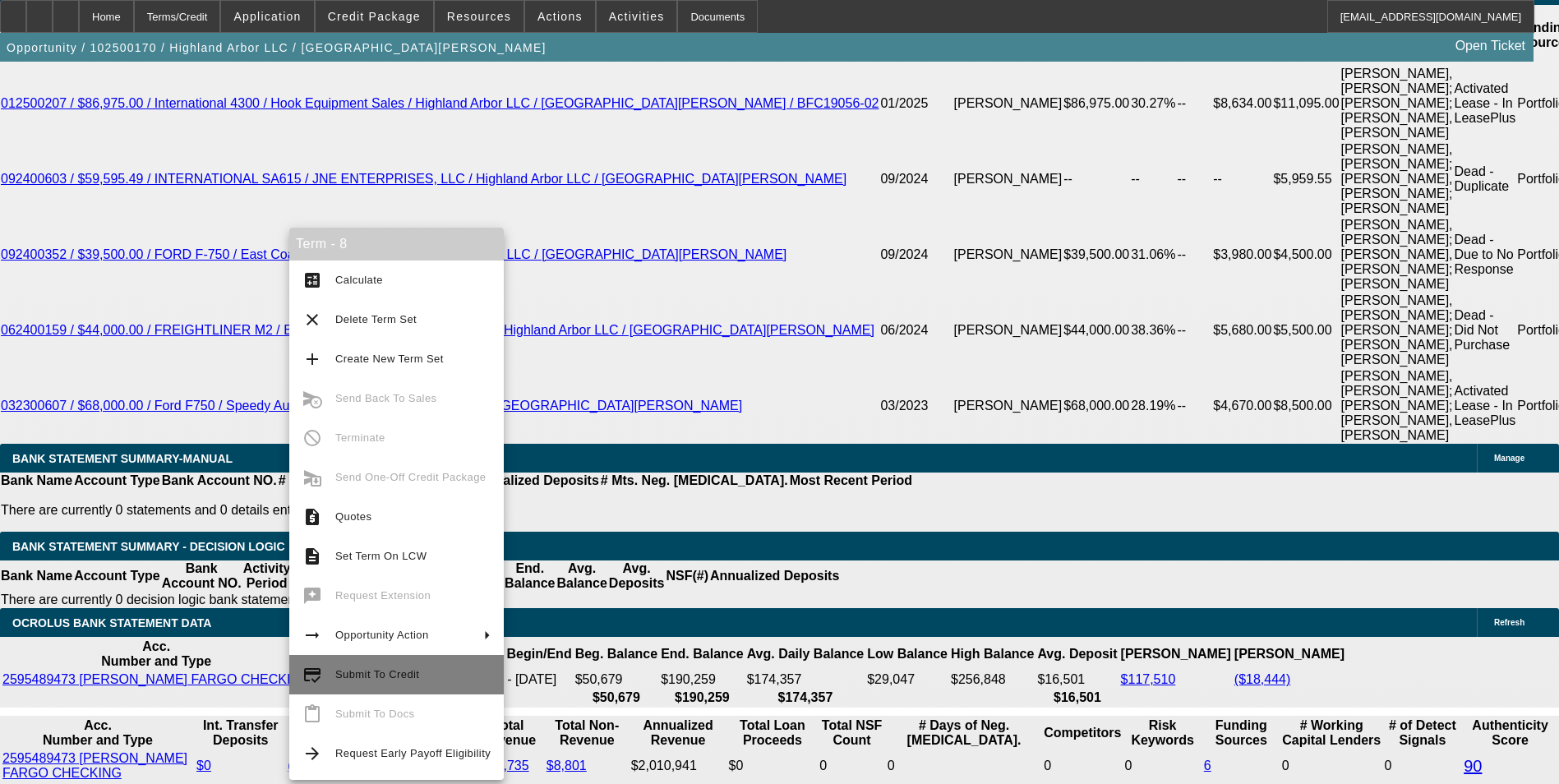
click at [361, 672] on span "Submit To Credit" at bounding box center [376, 674] width 84 height 12
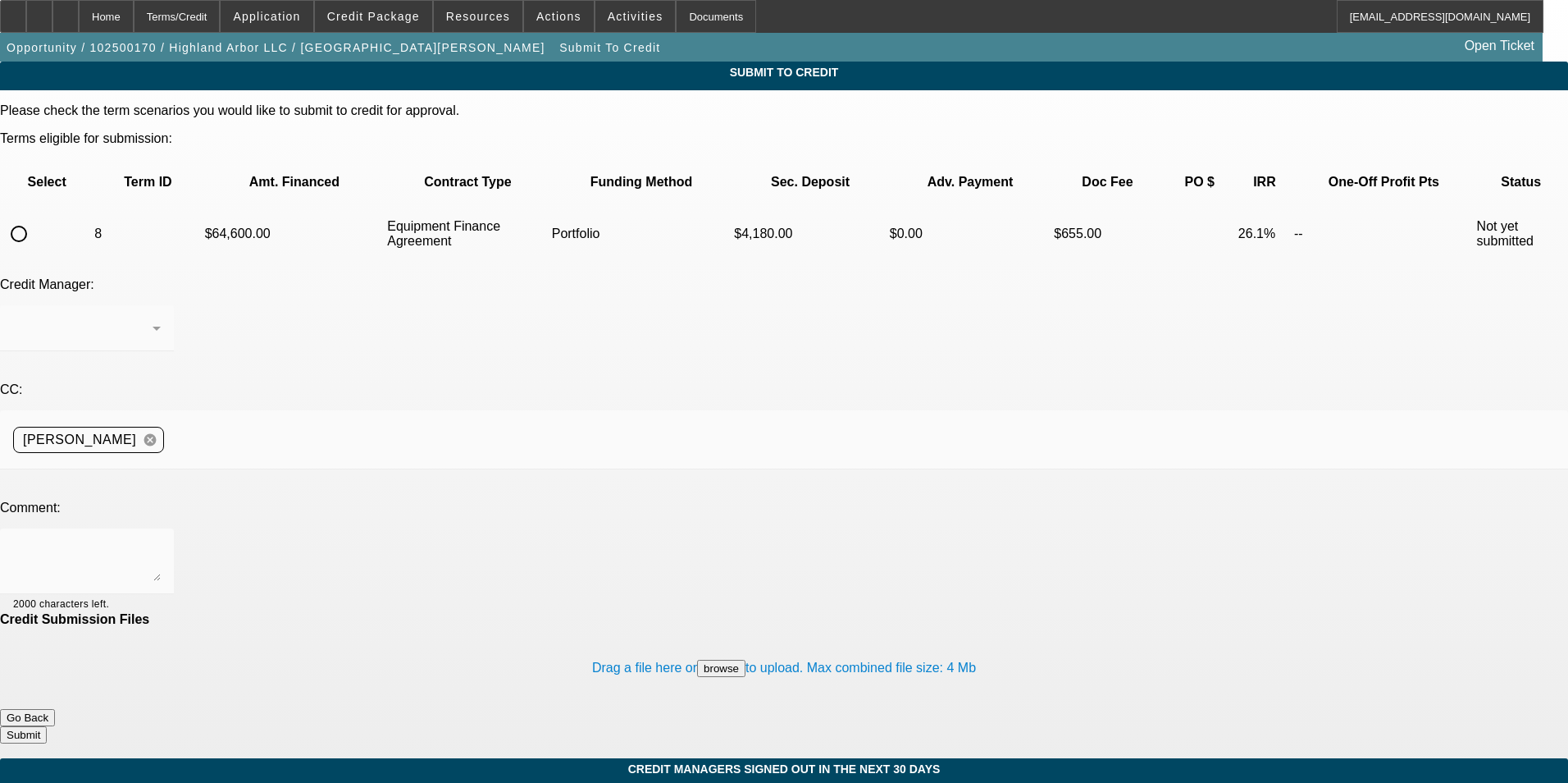
click at [35, 218] on input "radio" at bounding box center [19, 234] width 33 height 33
radio input "true"
click at [152, 318] on div at bounding box center [83, 328] width 140 height 20
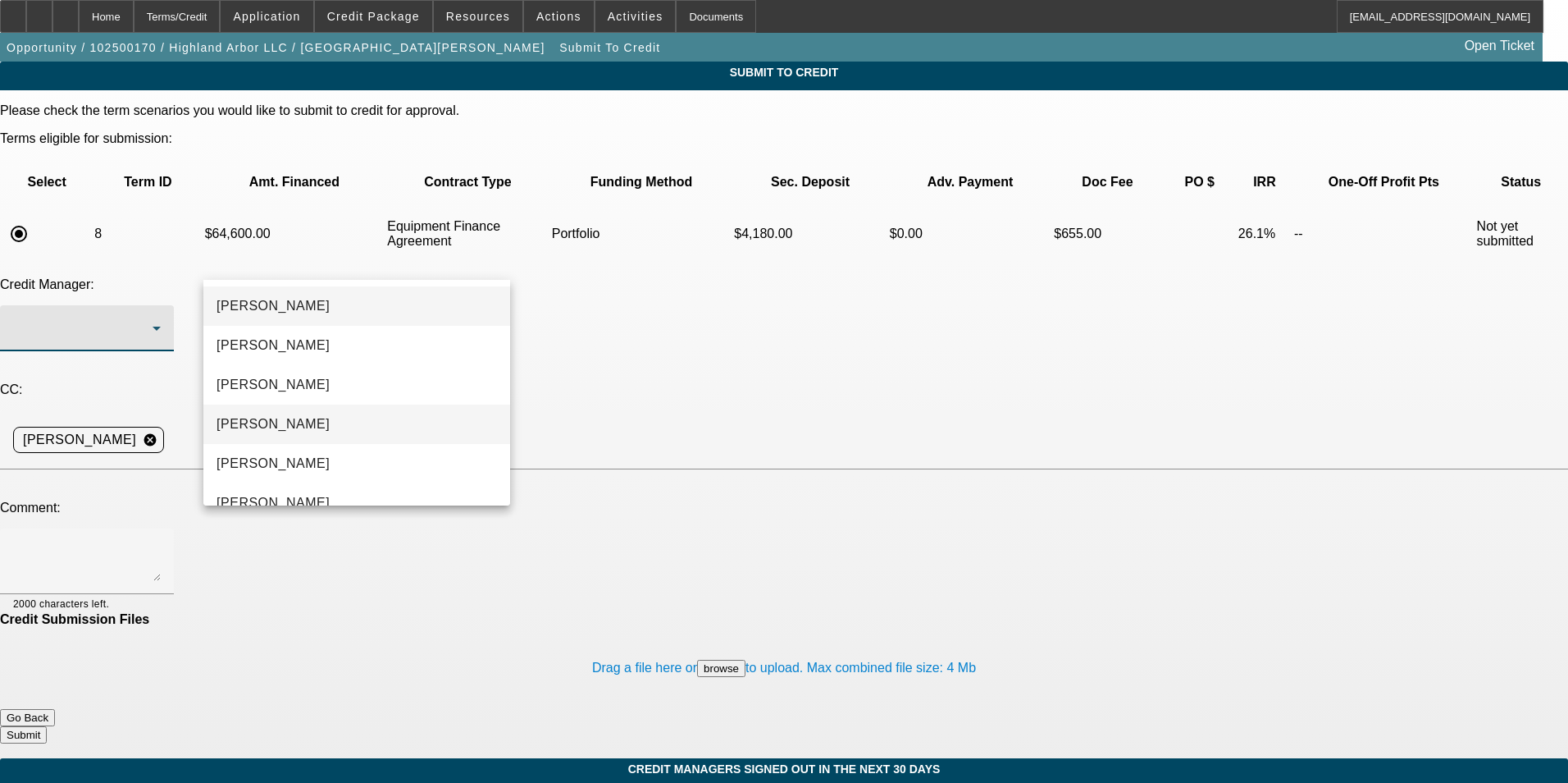
click at [333, 428] on mat-option "[PERSON_NAME]" at bounding box center [356, 424] width 307 height 39
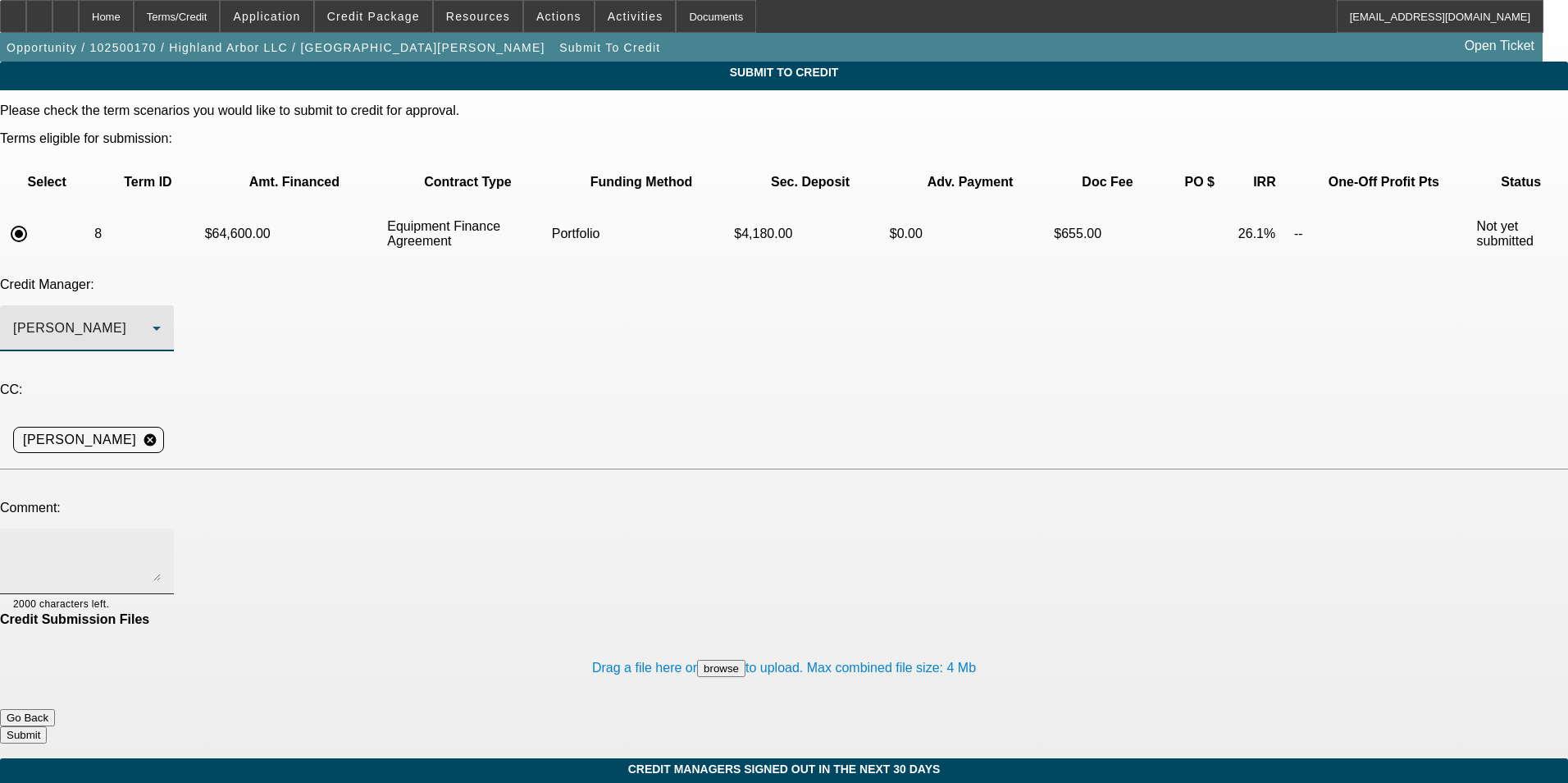
click at [161, 541] on textarea at bounding box center [87, 561] width 148 height 39
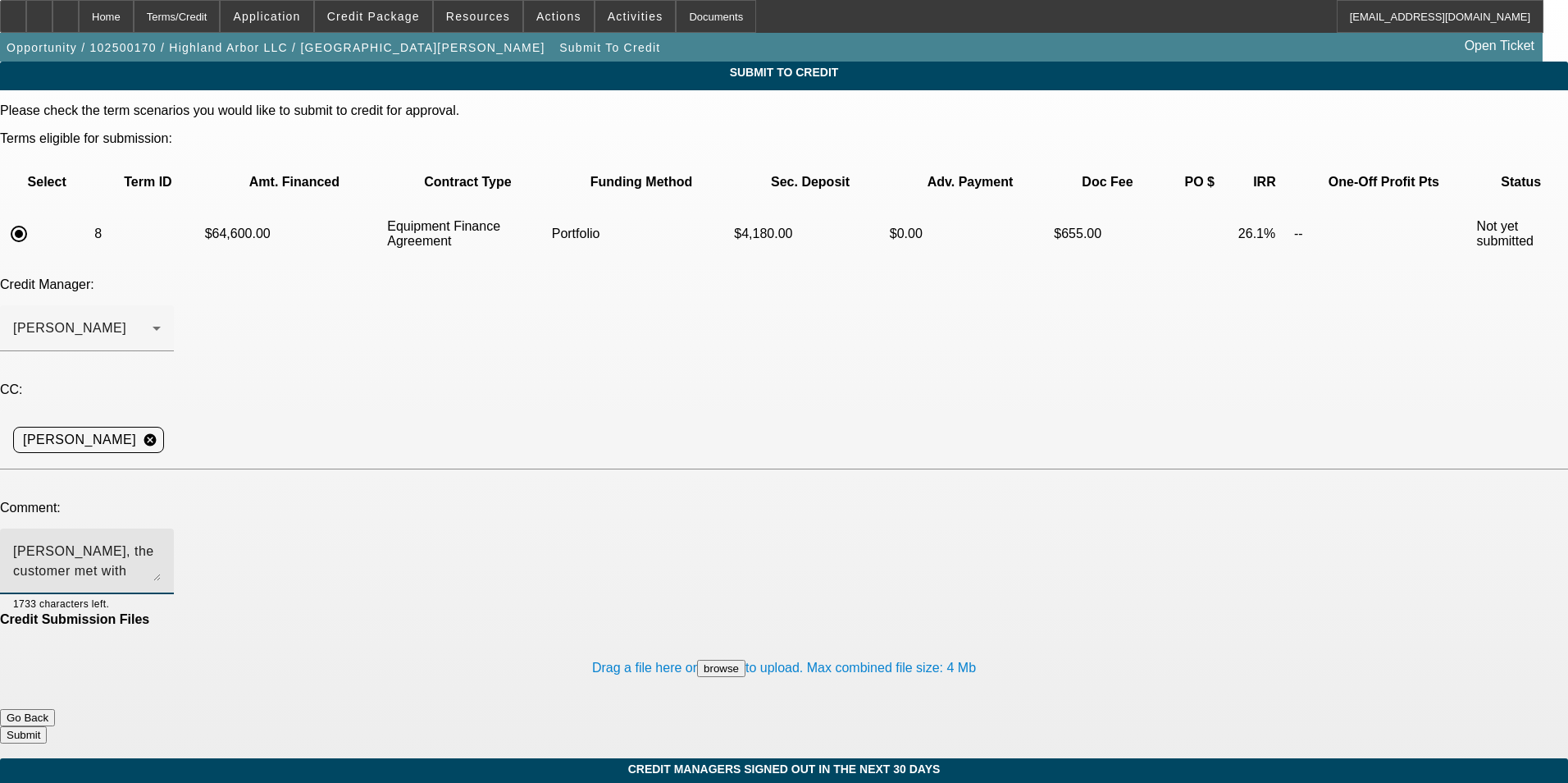
type textarea "[PERSON_NAME], the customer met with VDOT regarding the scope of work and an ex…"
click at [47, 726] on button "Submit" at bounding box center [23, 735] width 47 height 17
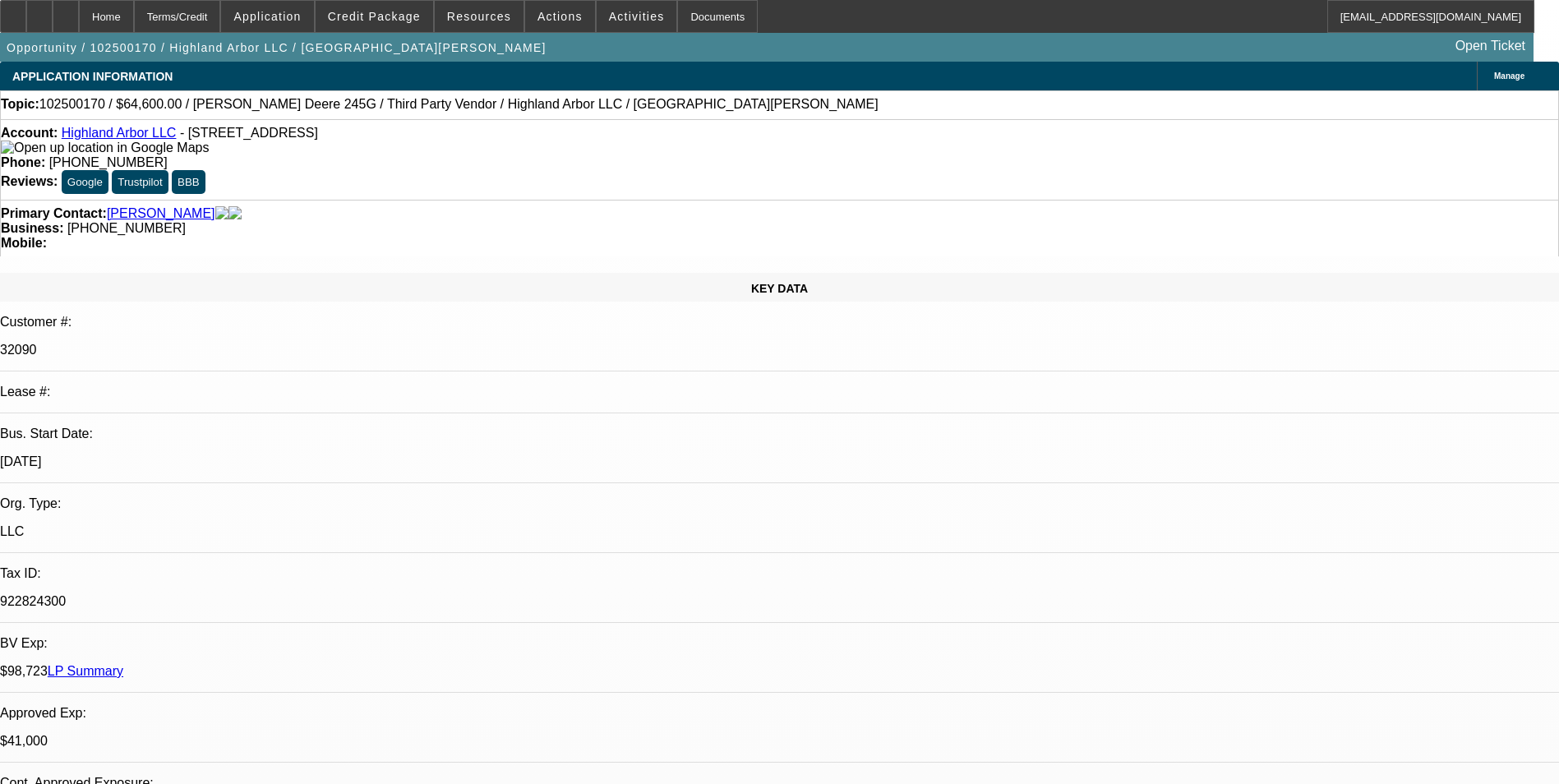
select select "0.15"
select select "2"
select select "0"
select select "6"
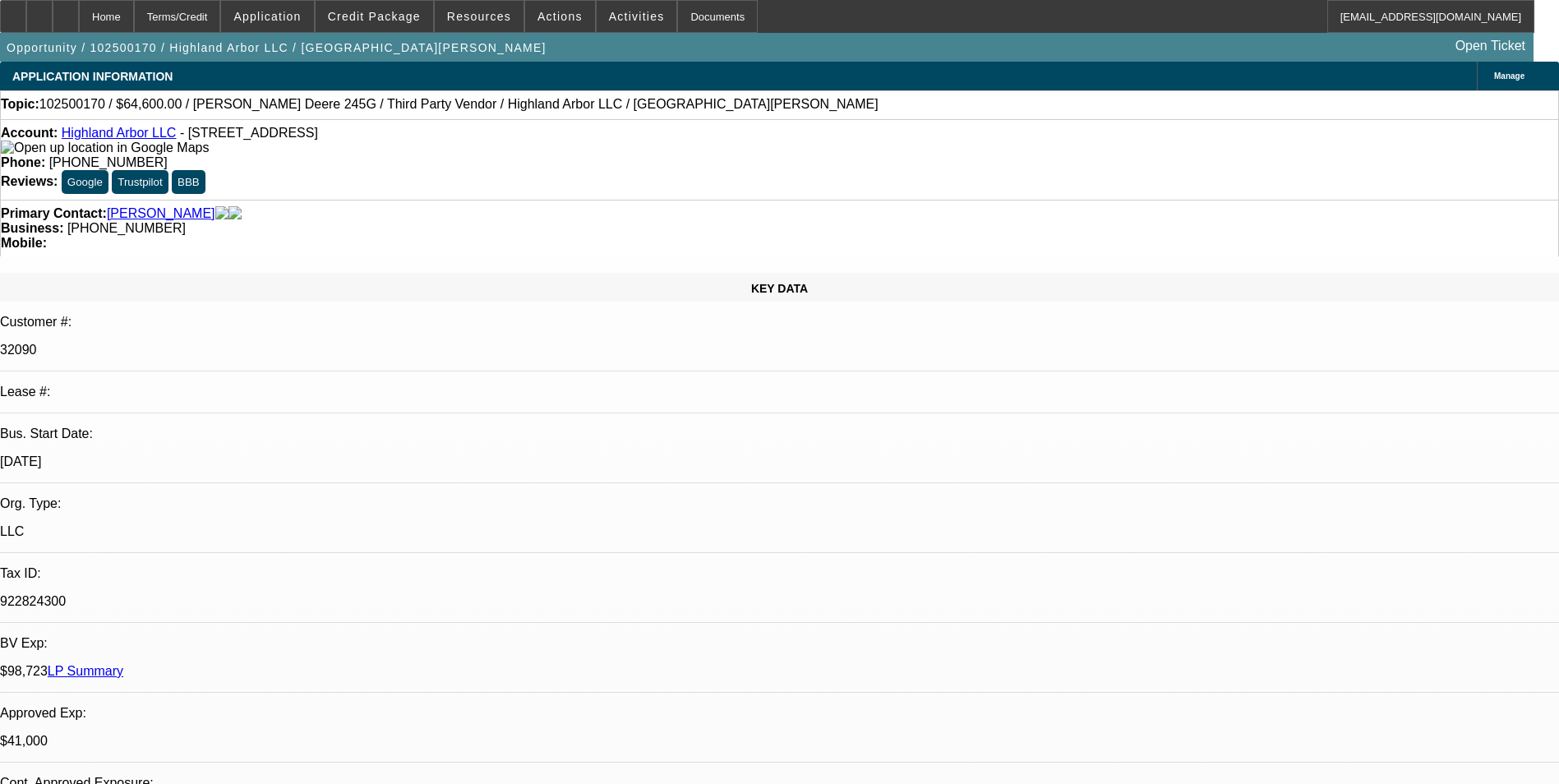
select select "0"
select select "2"
select select "0"
select select "6"
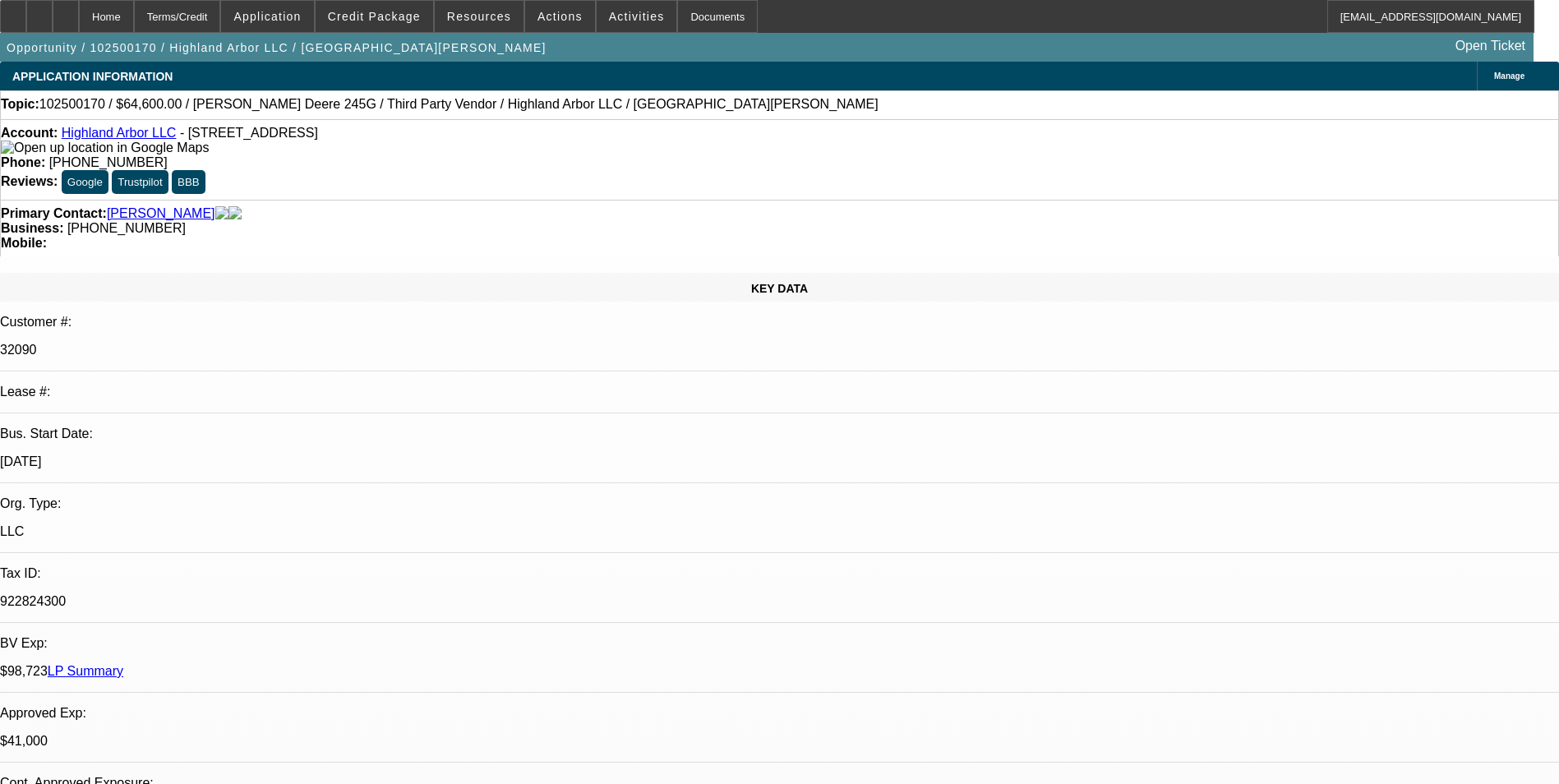
select select "0"
select select "2"
select select "0"
select select "6"
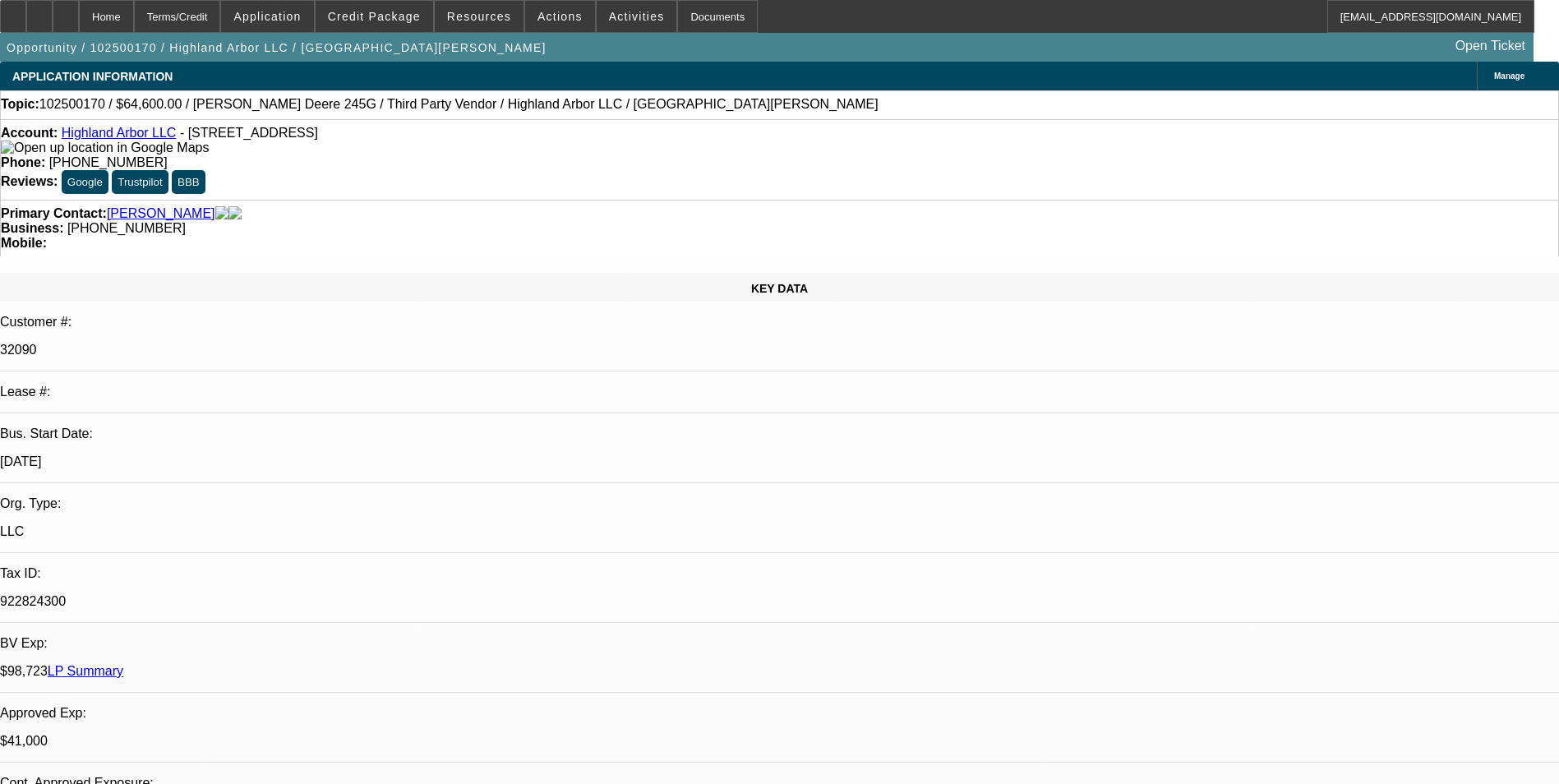
select select "0"
select select "2"
select select "0"
select select "6"
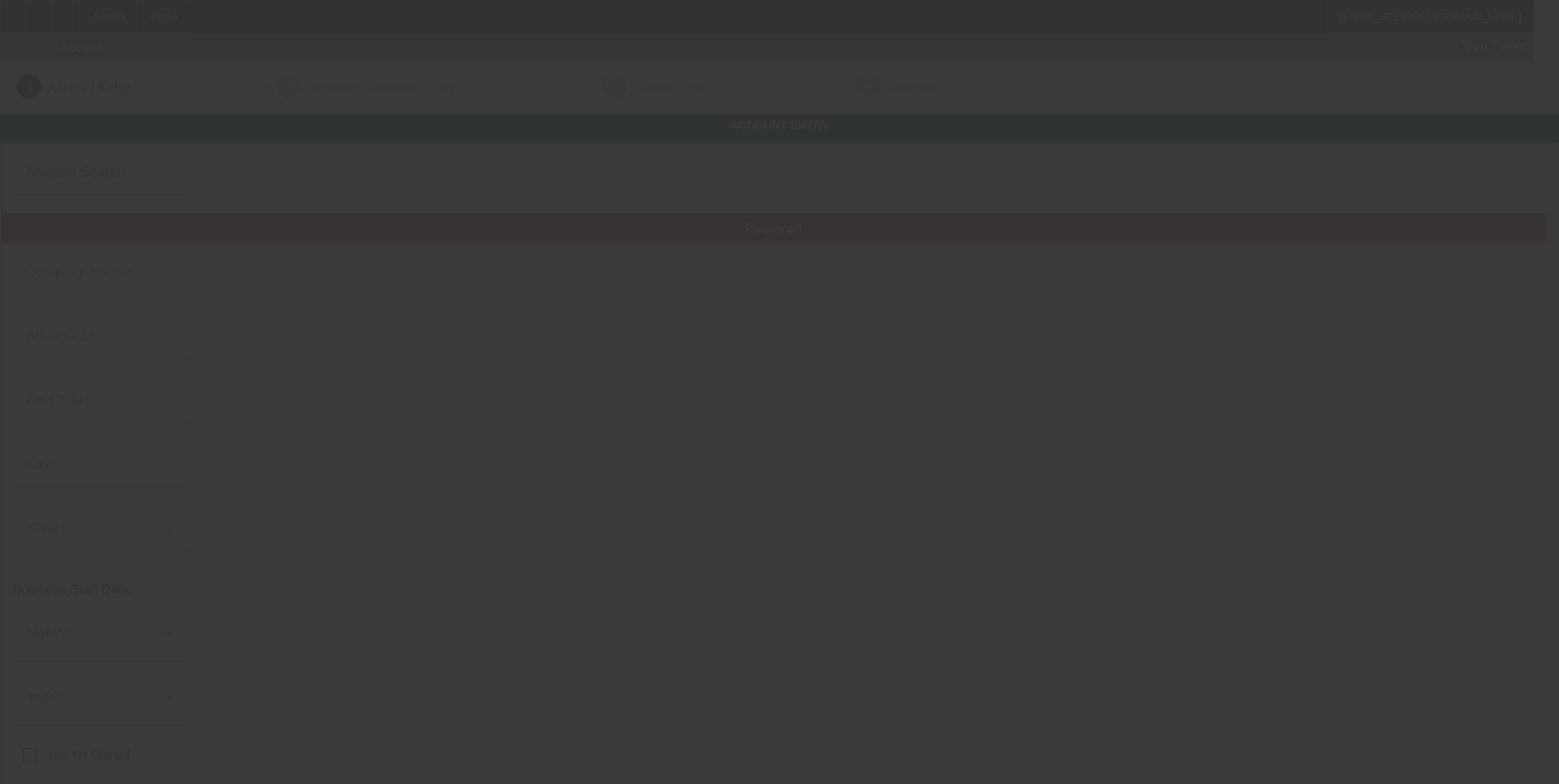
type input "Agility Property Maintenance LLC"
type input "[STREET_ADDRESS]"
type input "33324"
type input "Plantation"
type input "[PHONE_NUMBER]"
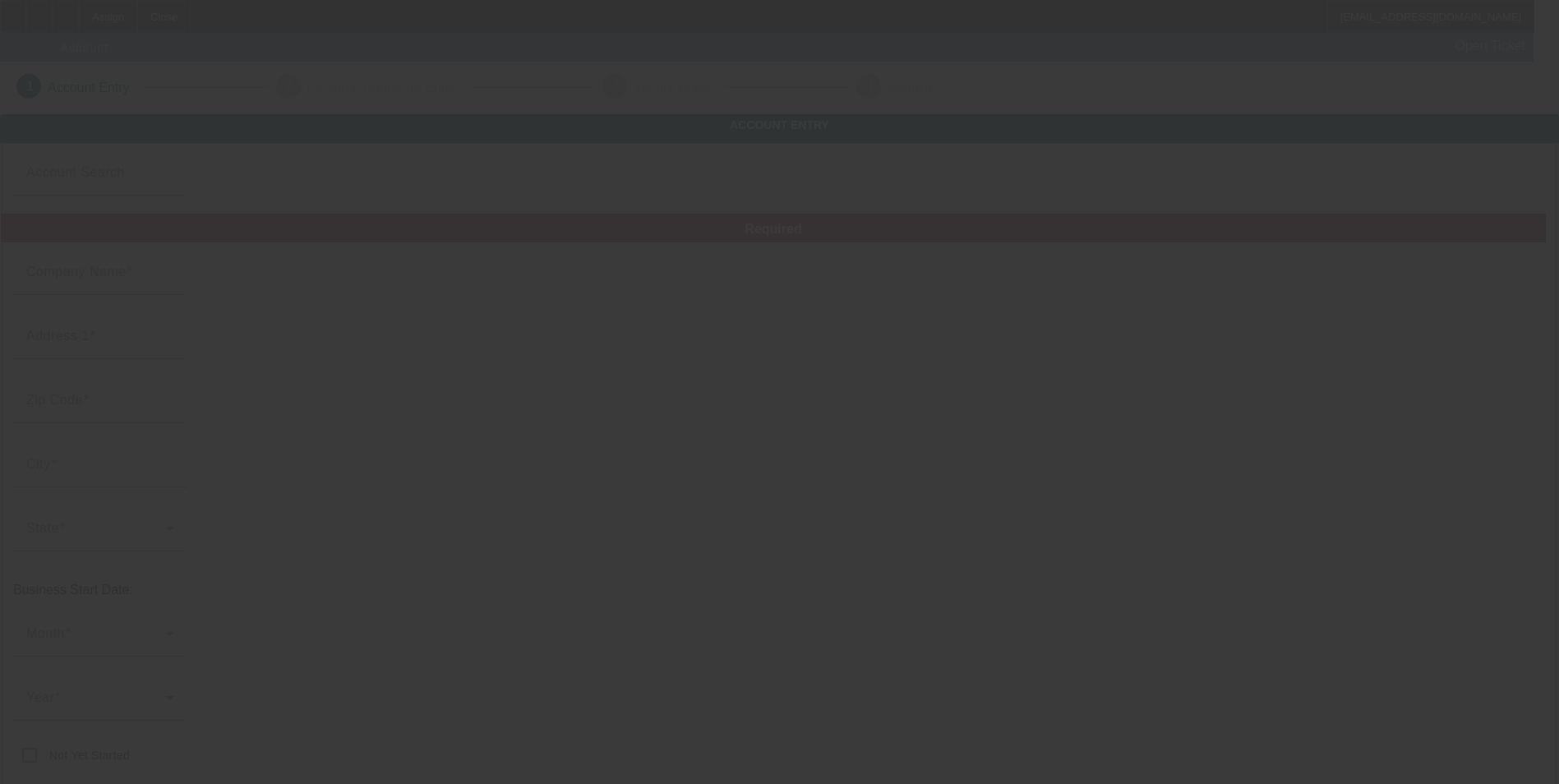
type input "[EMAIL_ADDRESS][DOMAIN_NAME]"
type input "Broward"
type input "923783272"
type input "Commercial and Residential Tree and Landscaping"
type input "[URL][DOMAIN_NAME]"
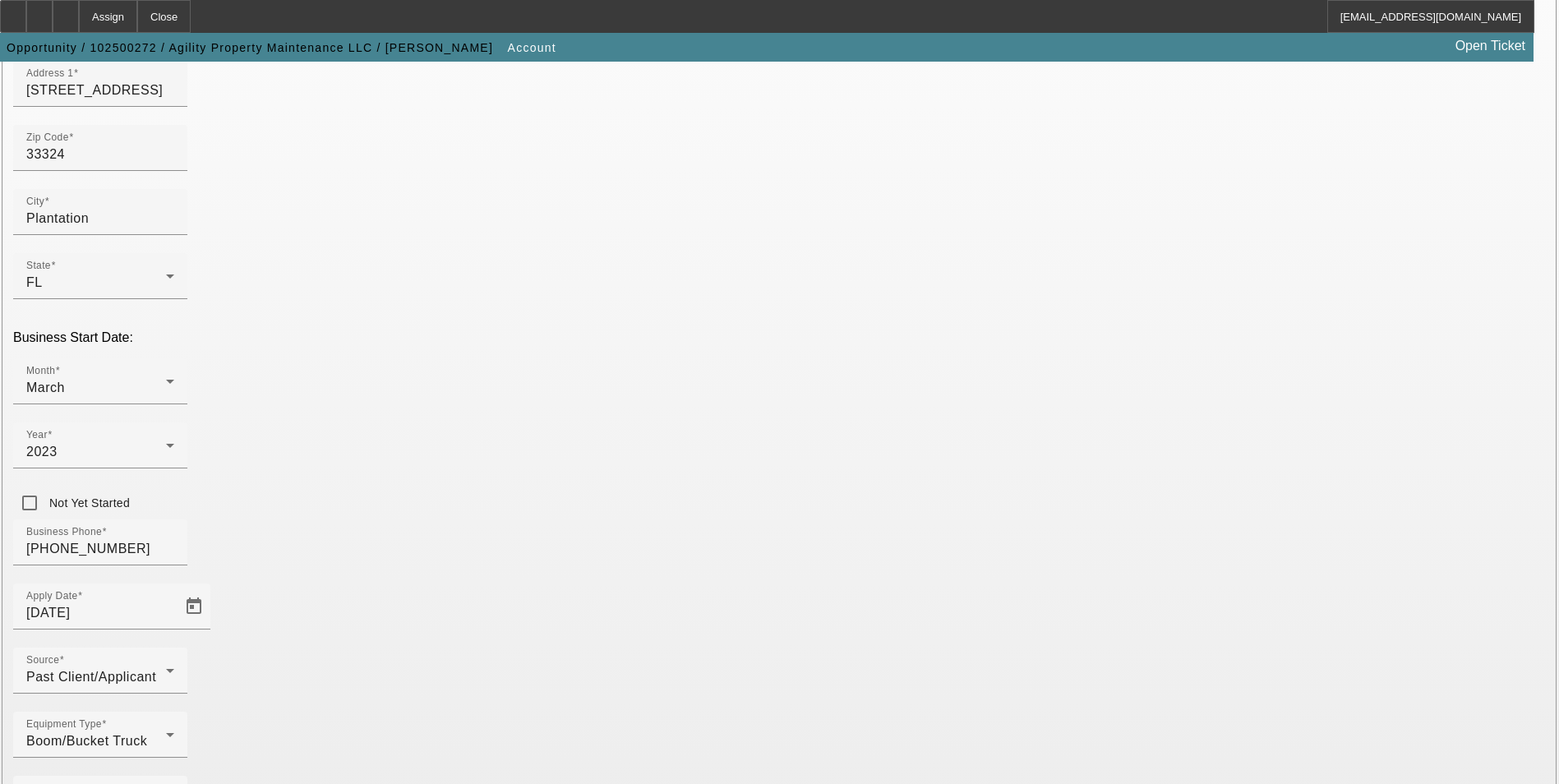
scroll to position [253, 0]
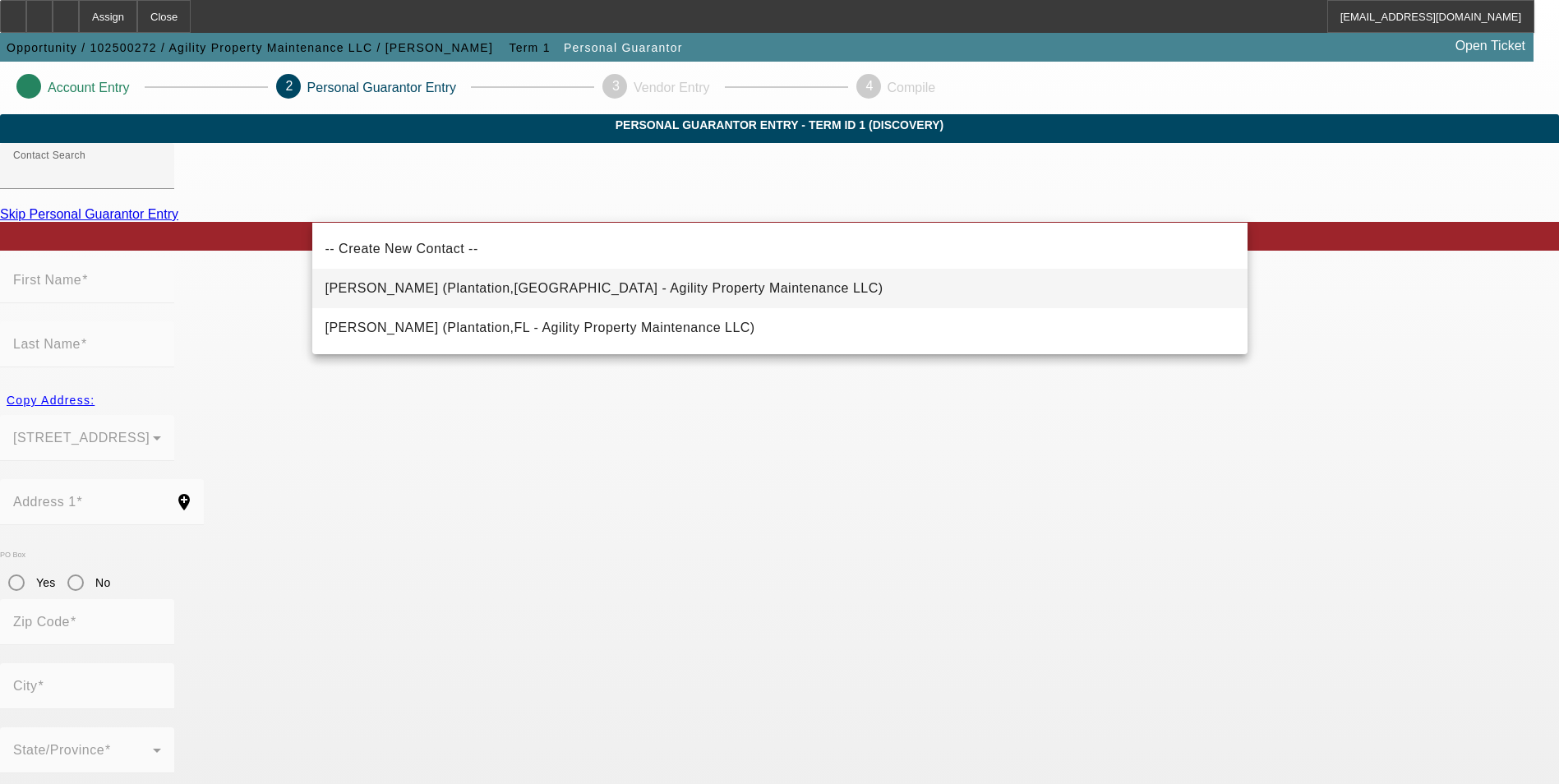
click at [527, 293] on span "[PERSON_NAME] (Plantation,[GEOGRAPHIC_DATA] - Agility Property Maintenance LLC)" at bounding box center [604, 288] width 558 height 14
type input "[PERSON_NAME] (Plantation,[GEOGRAPHIC_DATA] - Agility Property Maintenance LLC)"
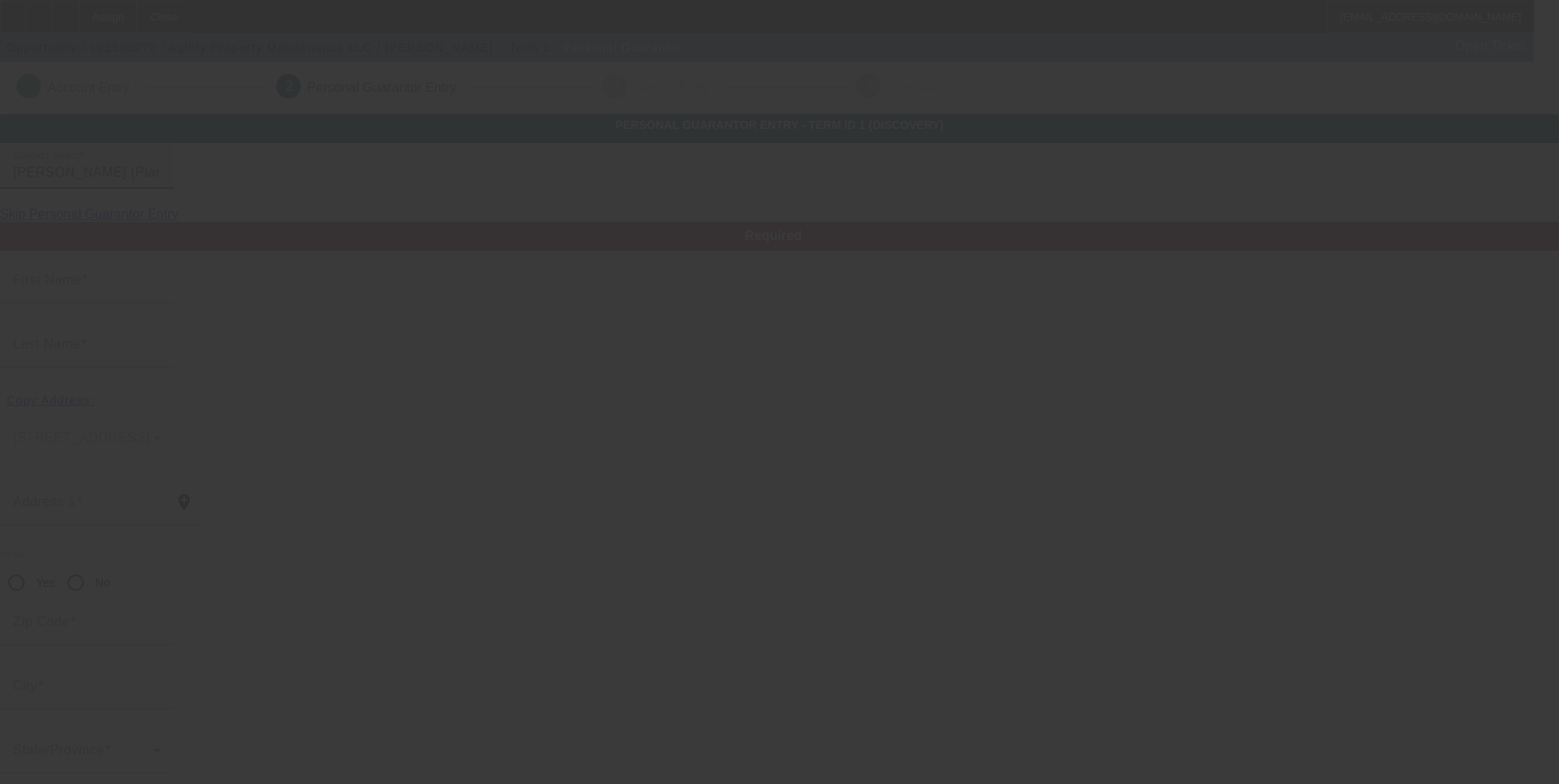
type input "[PERSON_NAME]"
type input "[STREET_ADDRESS]"
radio input "true"
type input "33324"
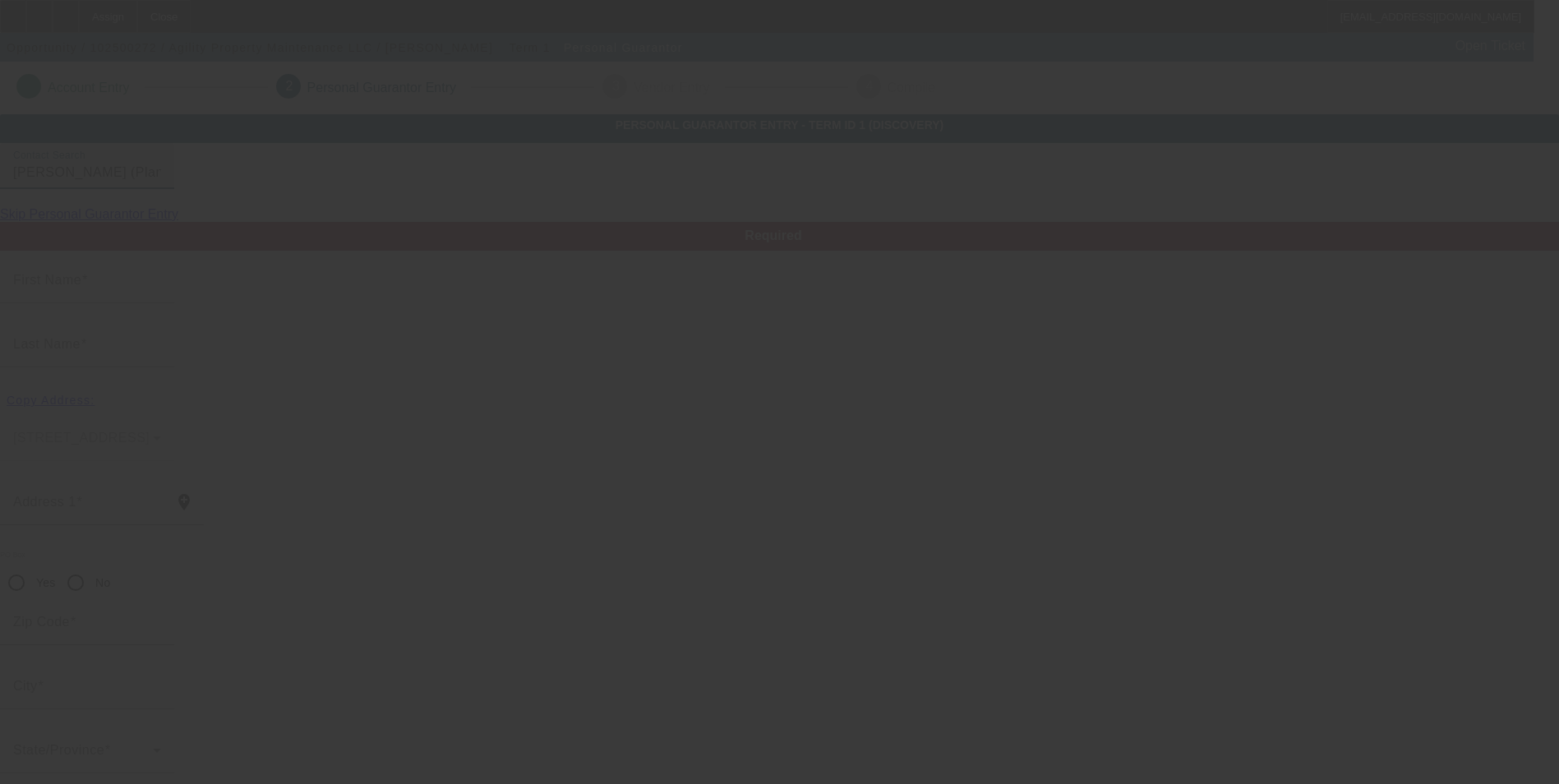
type input "Plantation"
type input "[PHONE_NUMBER]"
type input "50"
type input "218-53-5029"
type input "[EMAIL_ADDRESS][DOMAIN_NAME]"
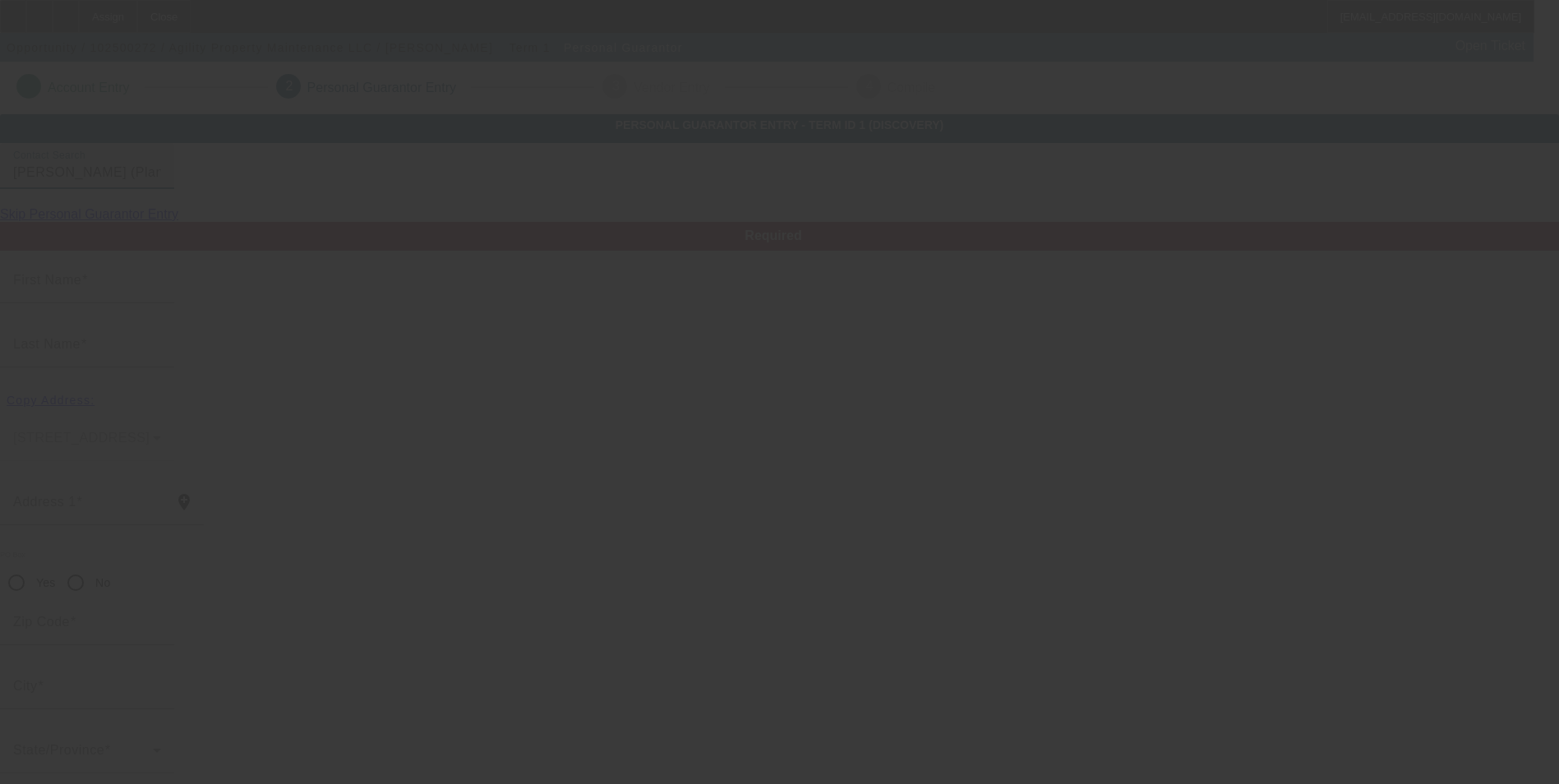
type input "[PHONE_NUMBER]"
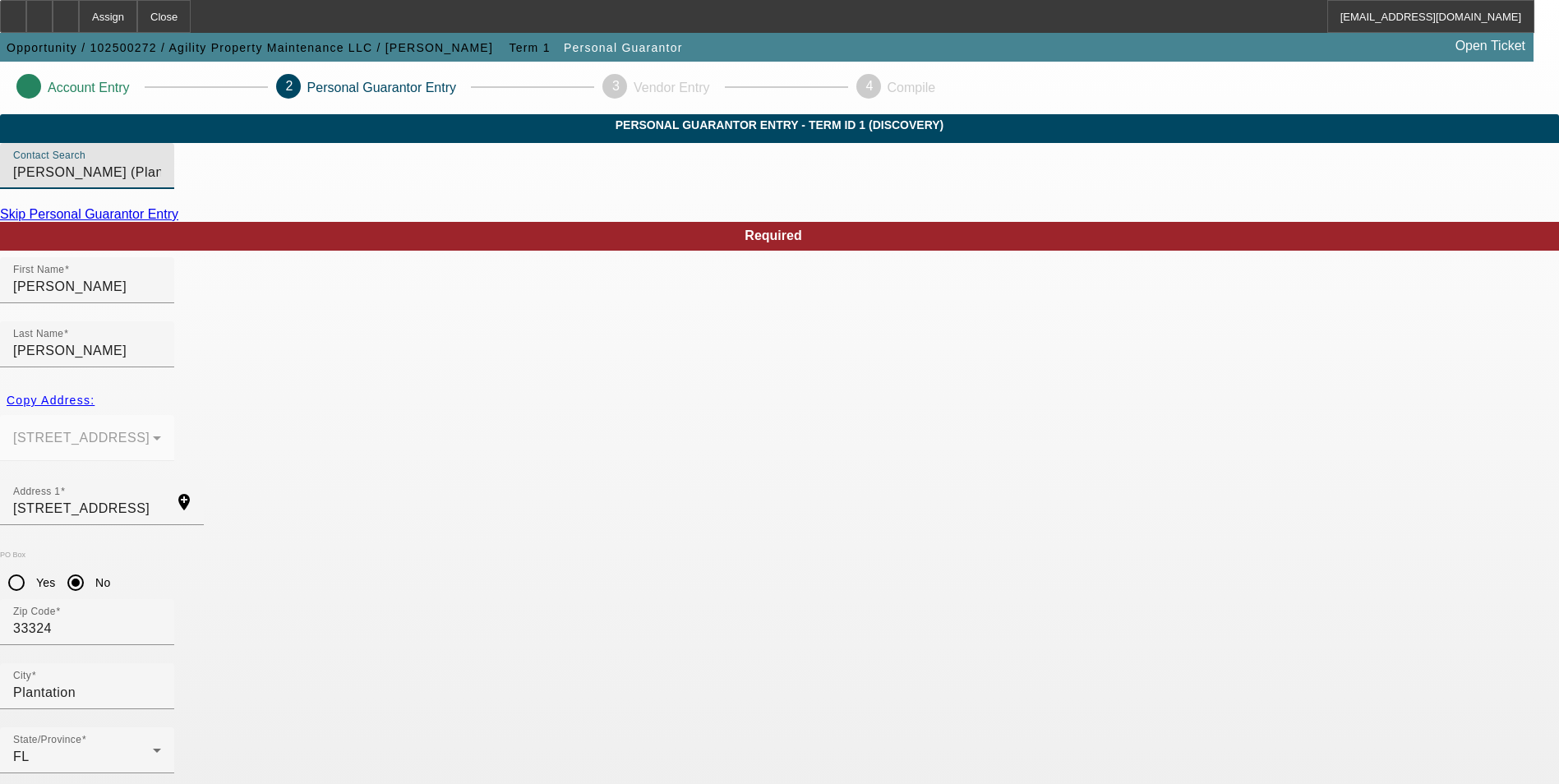
scroll to position [20, 0]
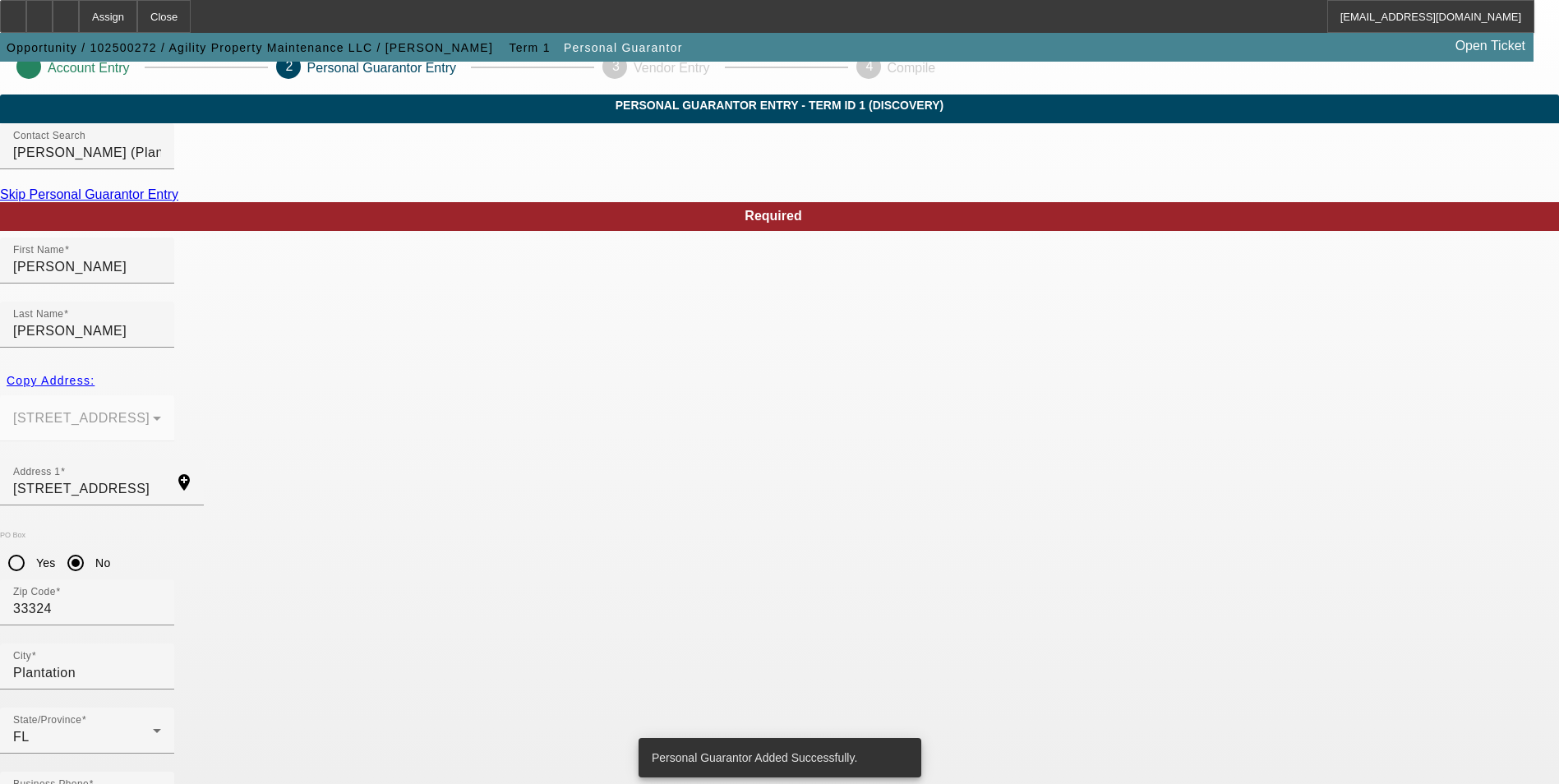
scroll to position [0, 0]
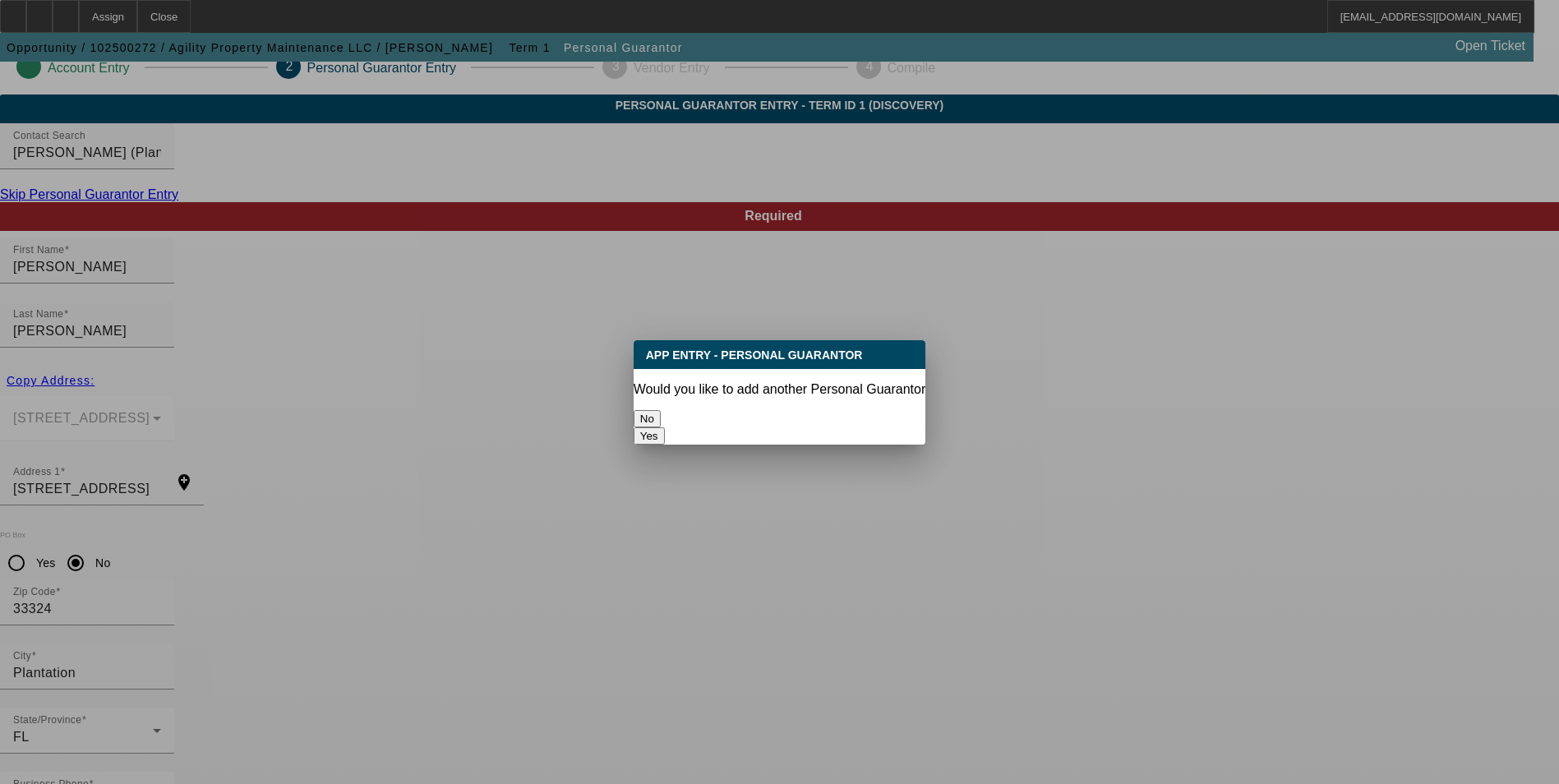
click at [665, 427] on button "Yes" at bounding box center [649, 436] width 32 height 17
radio input "false"
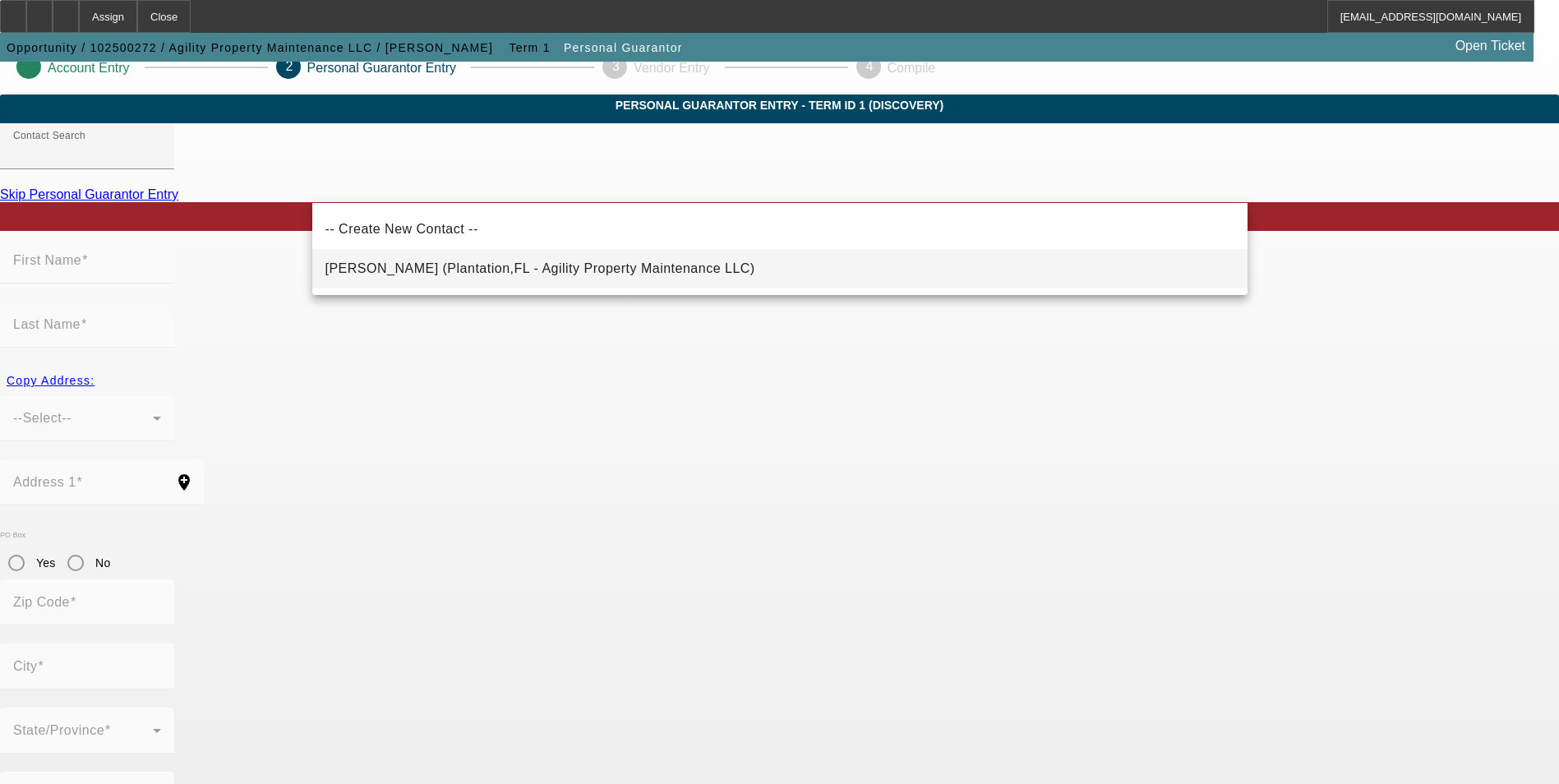
click at [466, 275] on span "[PERSON_NAME] (Plantation,FL - Agility Property Maintenance LLC)" at bounding box center [540, 269] width 430 height 20
type input "[PERSON_NAME] (Plantation,FL - Agility Property Maintenance LLC)"
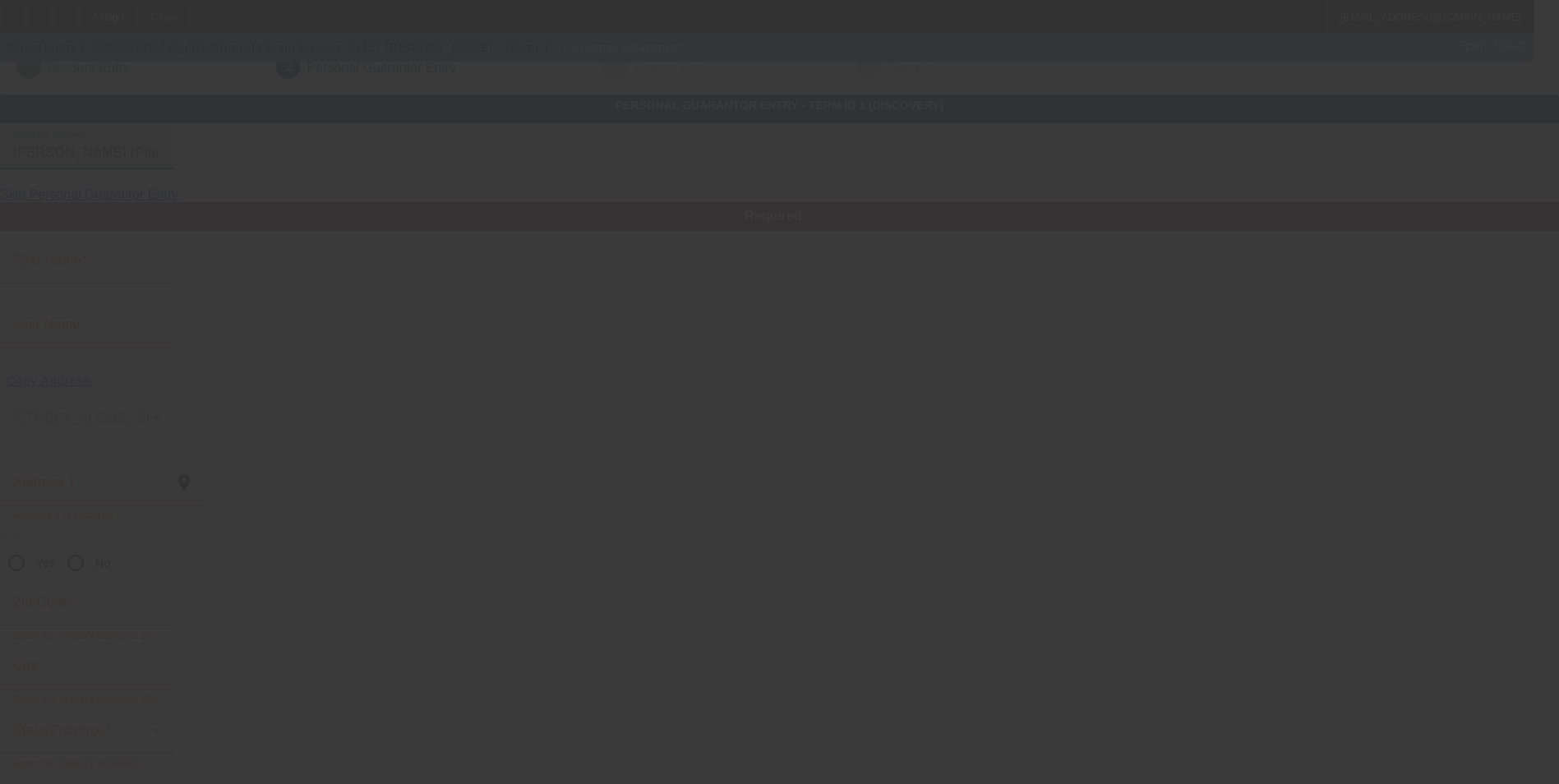
type input "[PERSON_NAME]"
type input "[STREET_ADDRESS]"
radio input "true"
type input "33324"
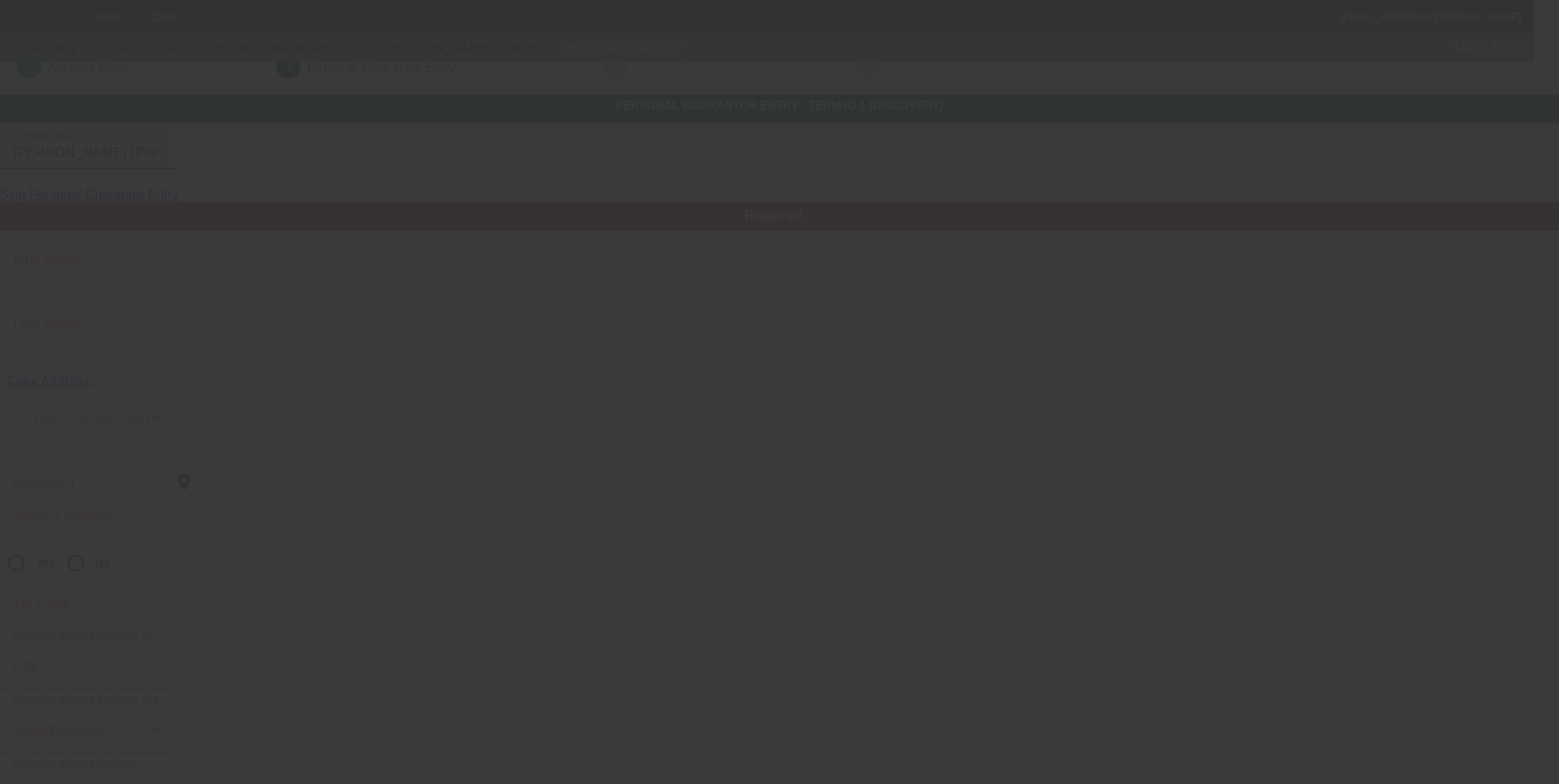
type input "Plantation"
type input "[PHONE_NUMBER]"
type input "50"
type input "219-53-9556"
type input "[PERSON_NAME][EMAIL_ADDRESS][PERSON_NAME][DOMAIN_NAME]"
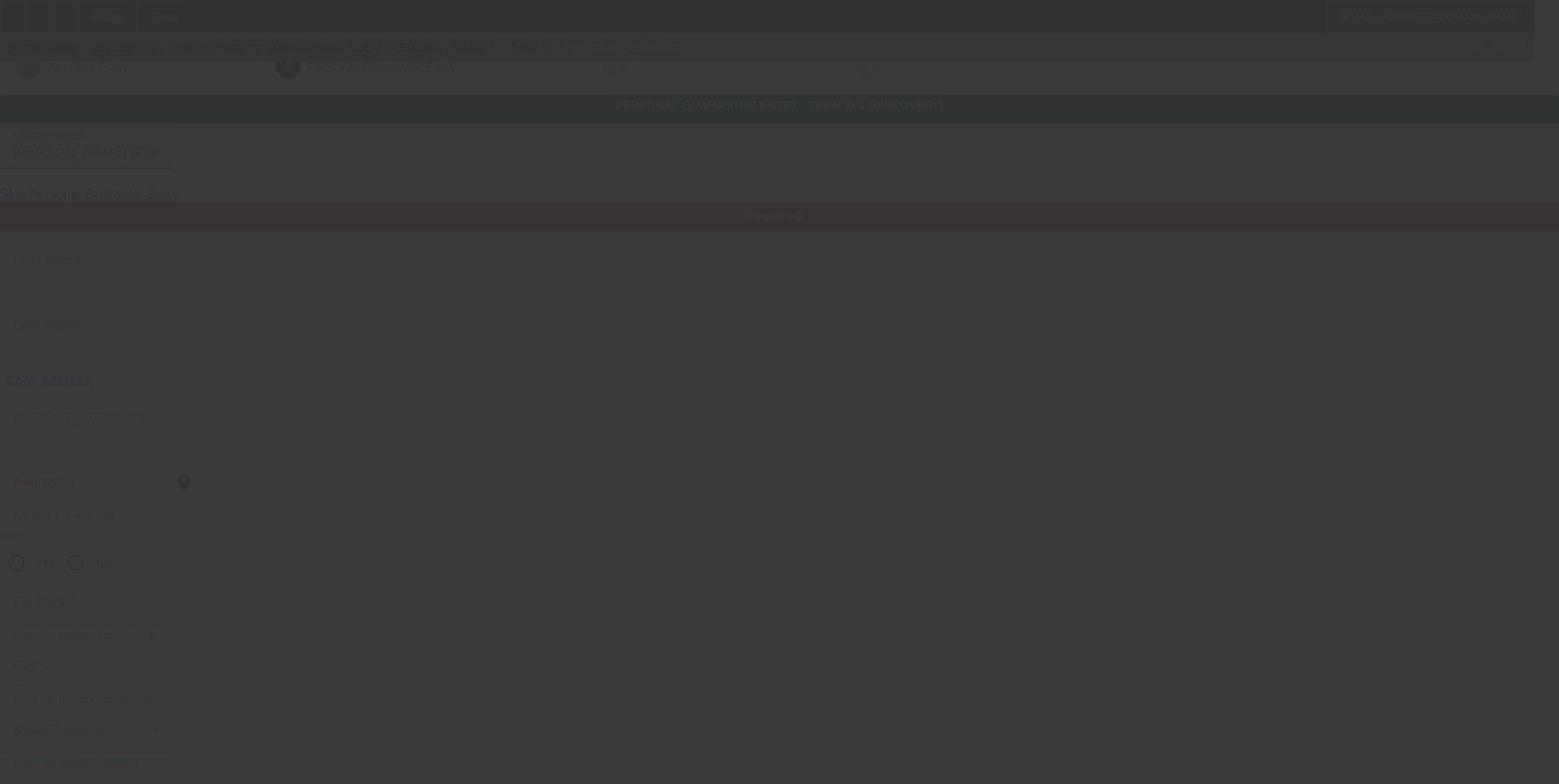
type input "[PHONE_NUMBER]"
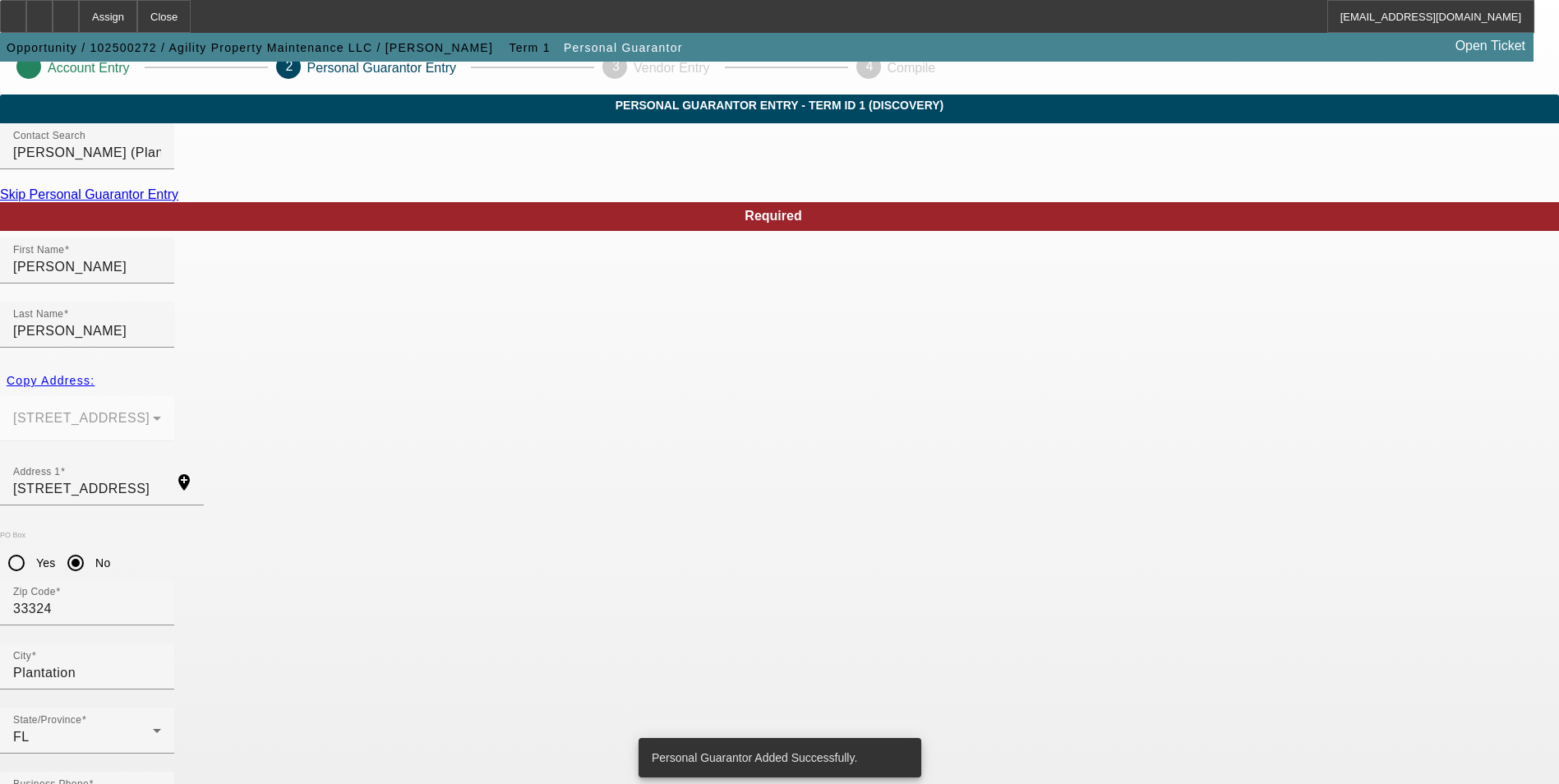
scroll to position [0, 0]
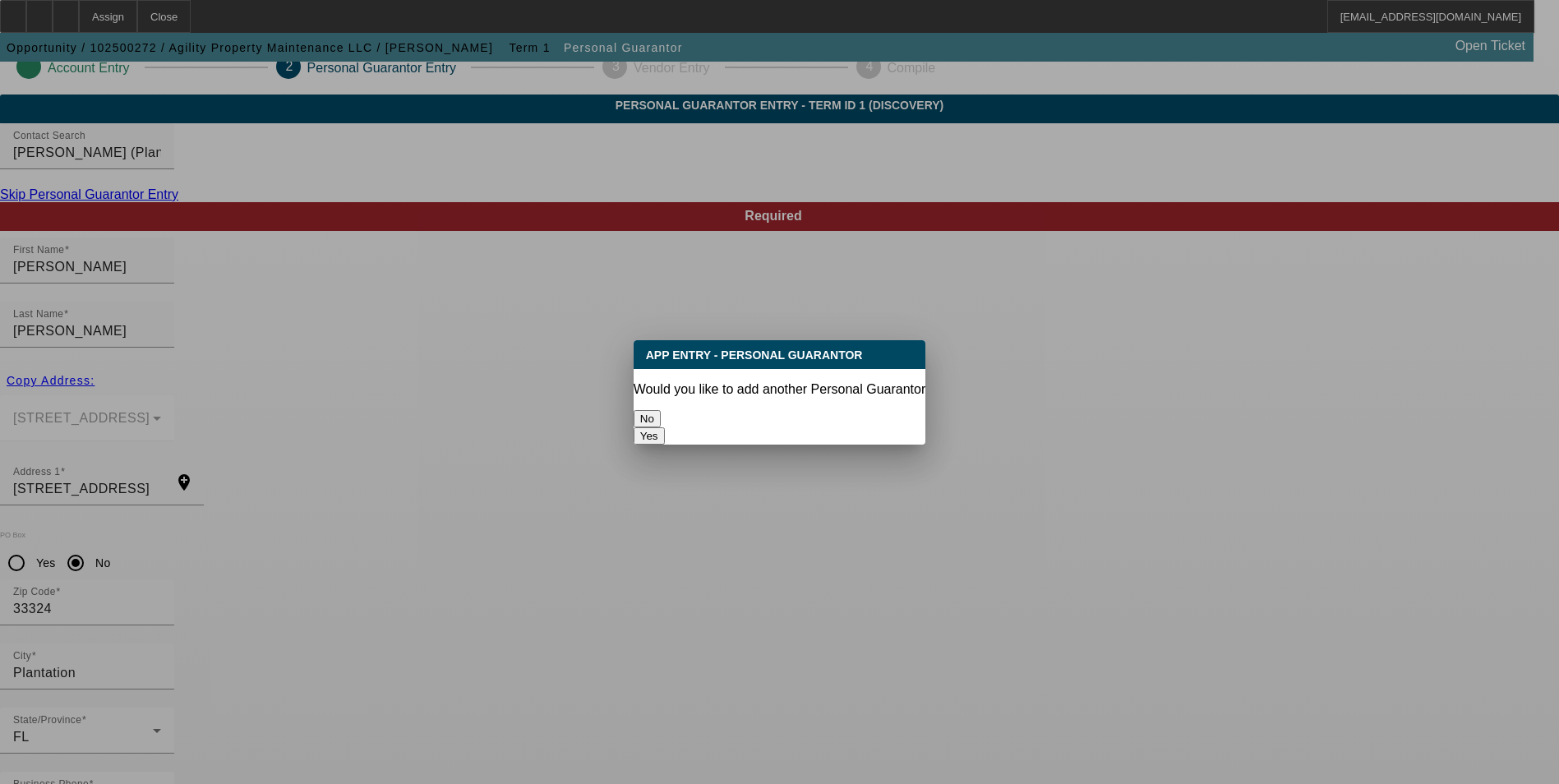
click at [660, 411] on button "No" at bounding box center [647, 418] width 27 height 17
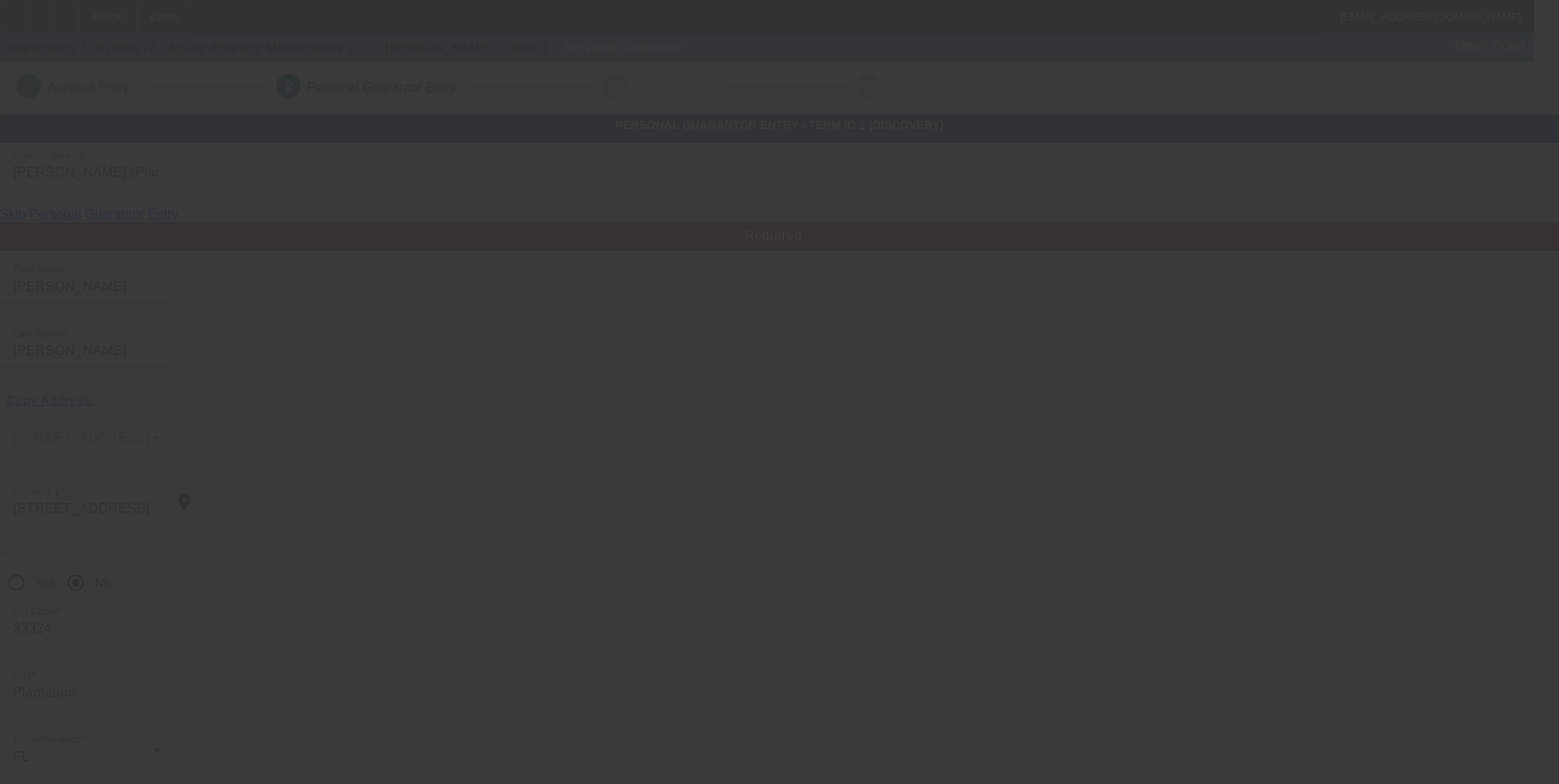
scroll to position [20, 0]
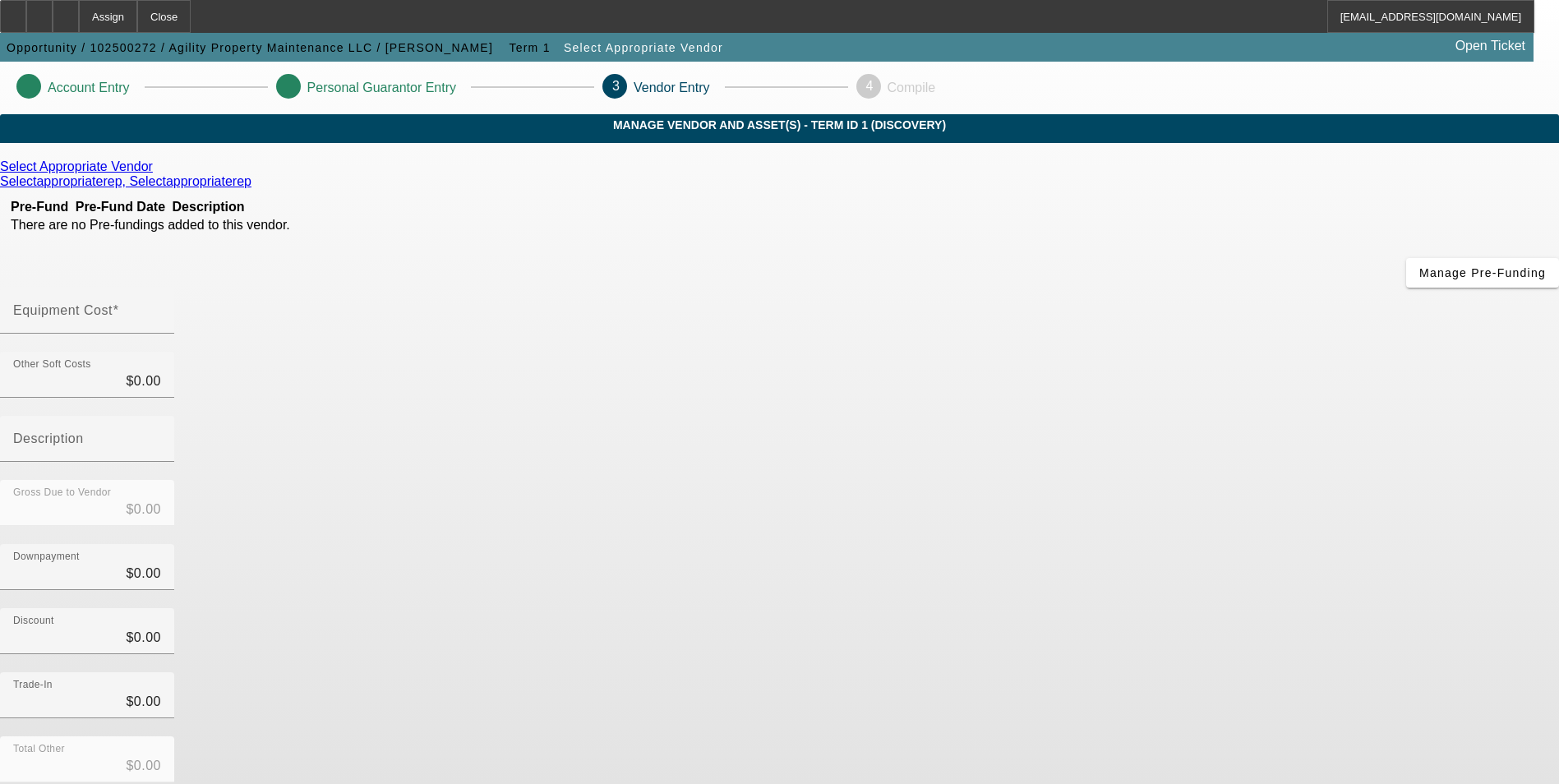
click at [157, 174] on icon at bounding box center [157, 166] width 0 height 14
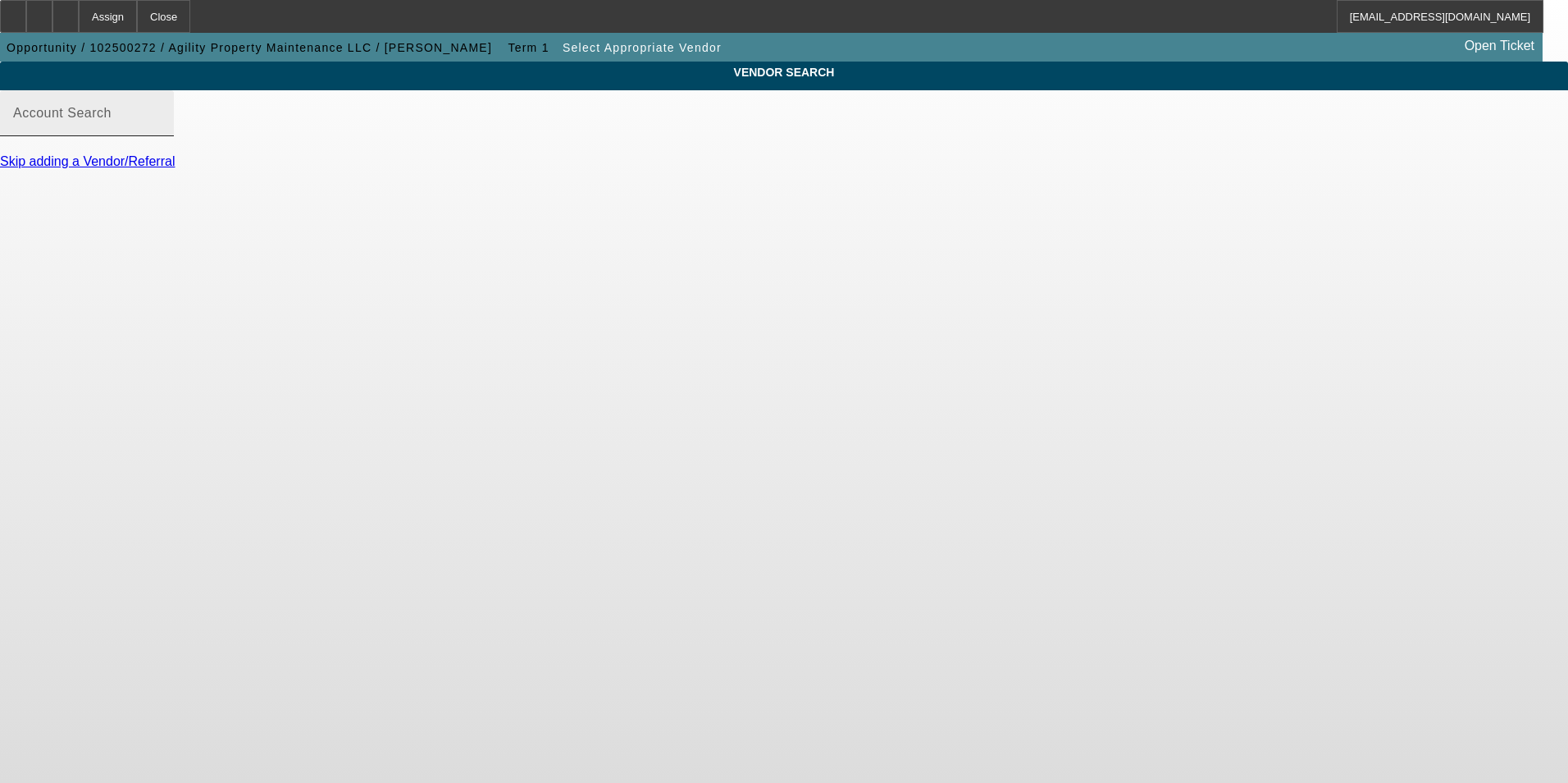
click at [161, 129] on input "Account Search" at bounding box center [87, 120] width 148 height 20
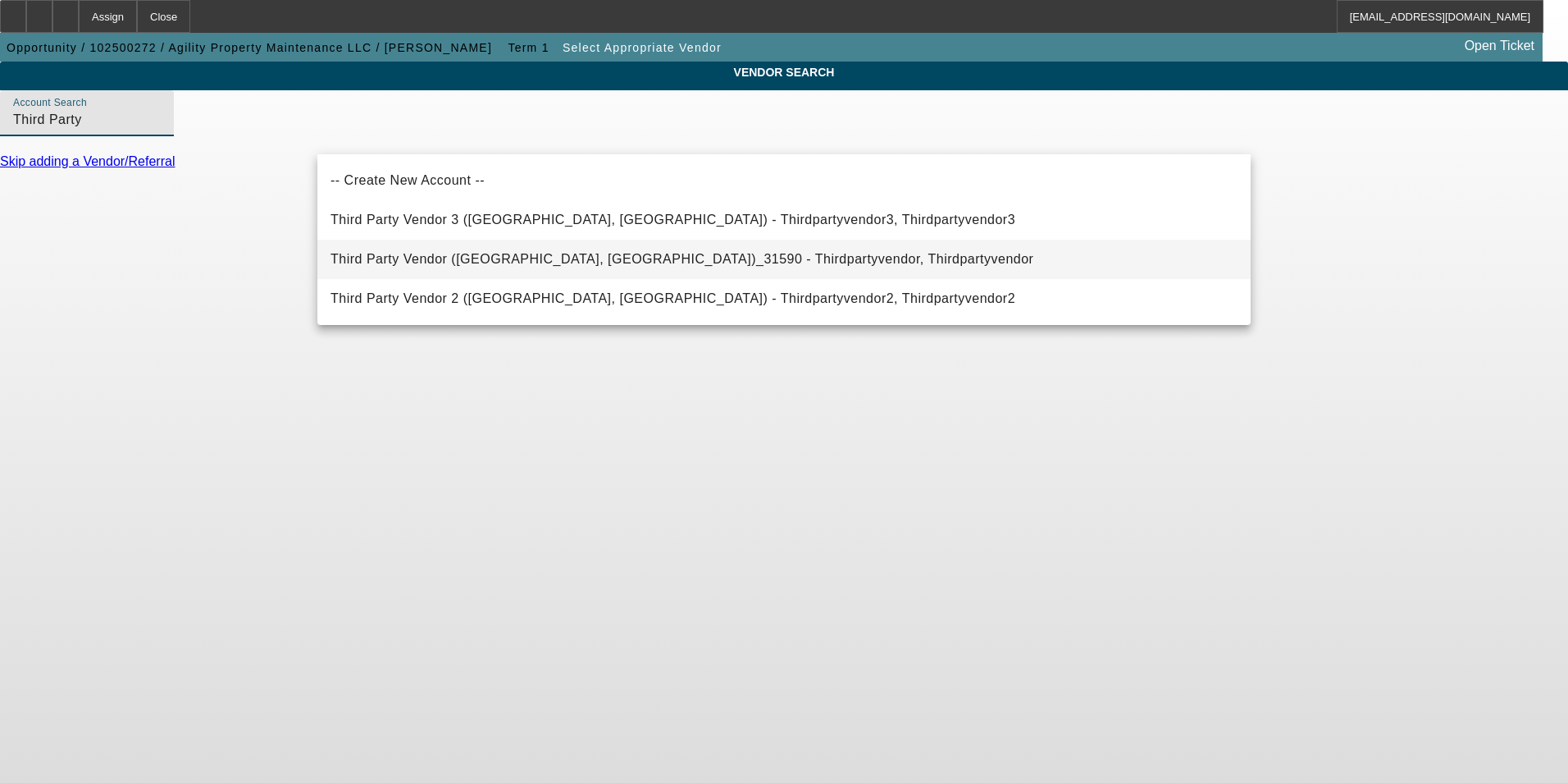
click at [496, 253] on span "Third Party Vendor ([GEOGRAPHIC_DATA], [GEOGRAPHIC_DATA])_31590 - Thirdpartyven…" at bounding box center [682, 259] width 703 height 20
type input "Third Party Vendor ([GEOGRAPHIC_DATA], [GEOGRAPHIC_DATA])_31590 - Thirdpartyven…"
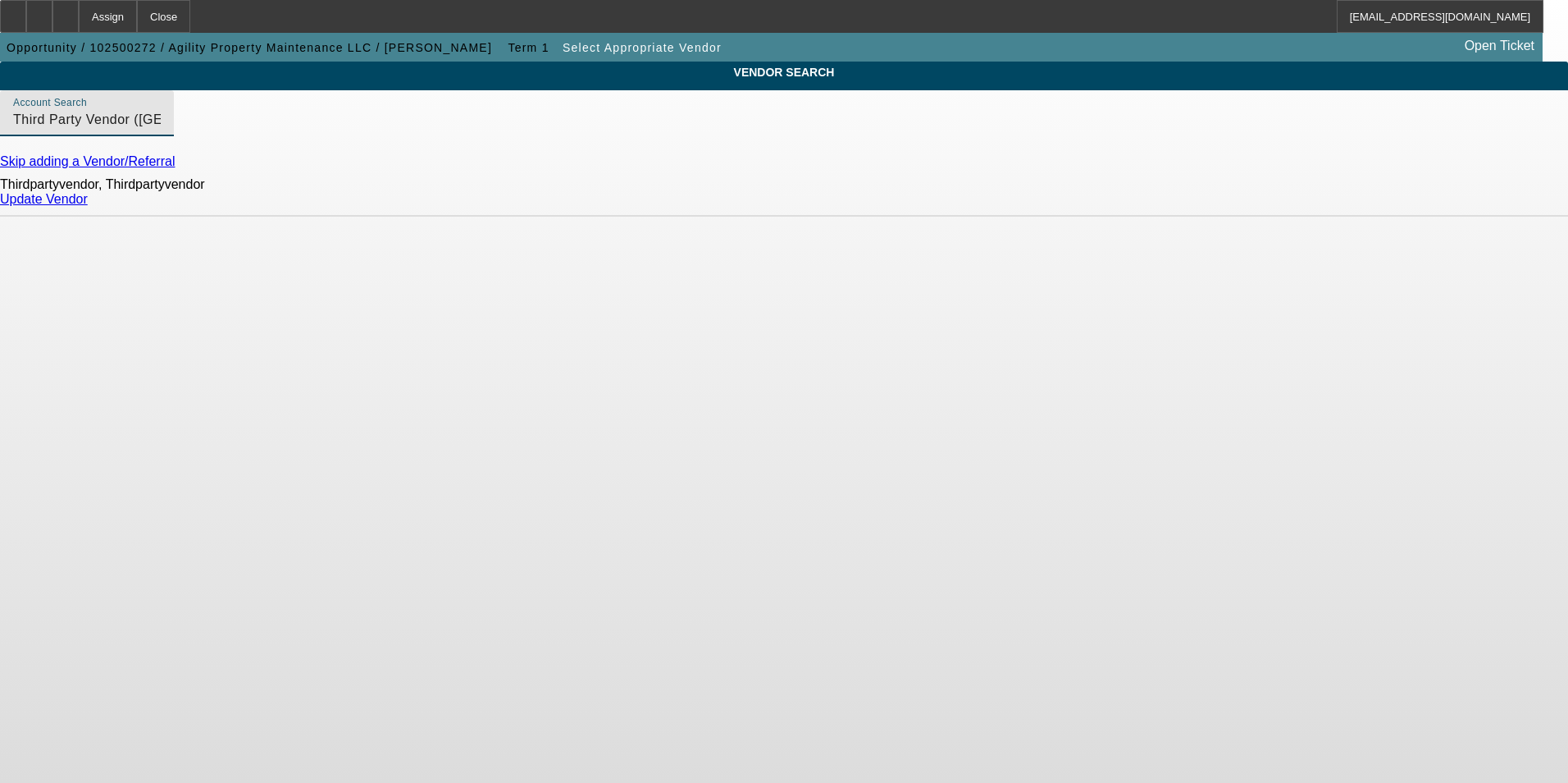
click at [88, 206] on link "Update Vendor" at bounding box center [44, 198] width 88 height 14
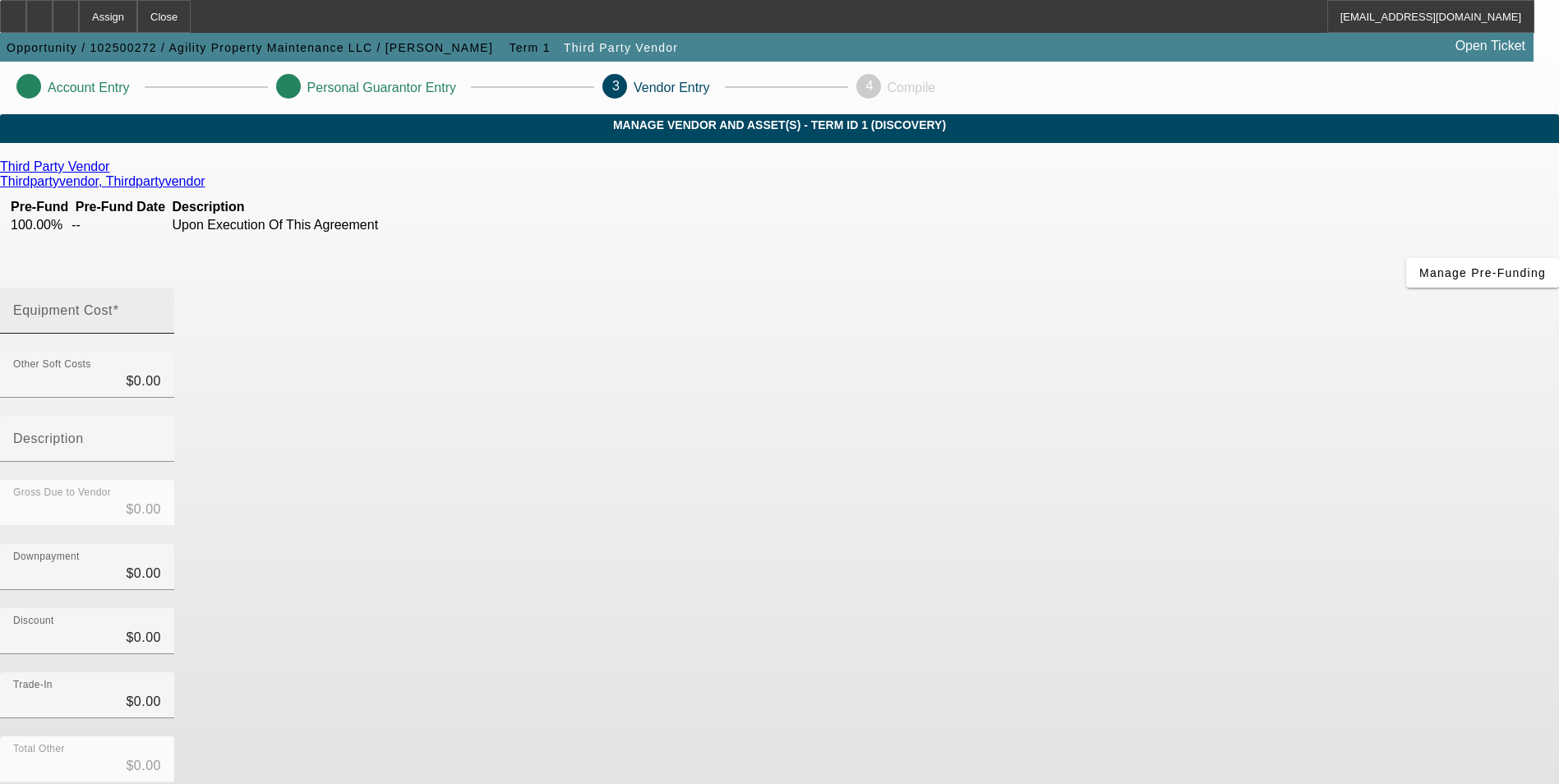
click at [112, 303] on mat-label "Equipment Cost" at bounding box center [63, 310] width 100 height 14
click at [161, 307] on input "Equipment Cost" at bounding box center [87, 317] width 148 height 20
type input "4"
type input "$4.00"
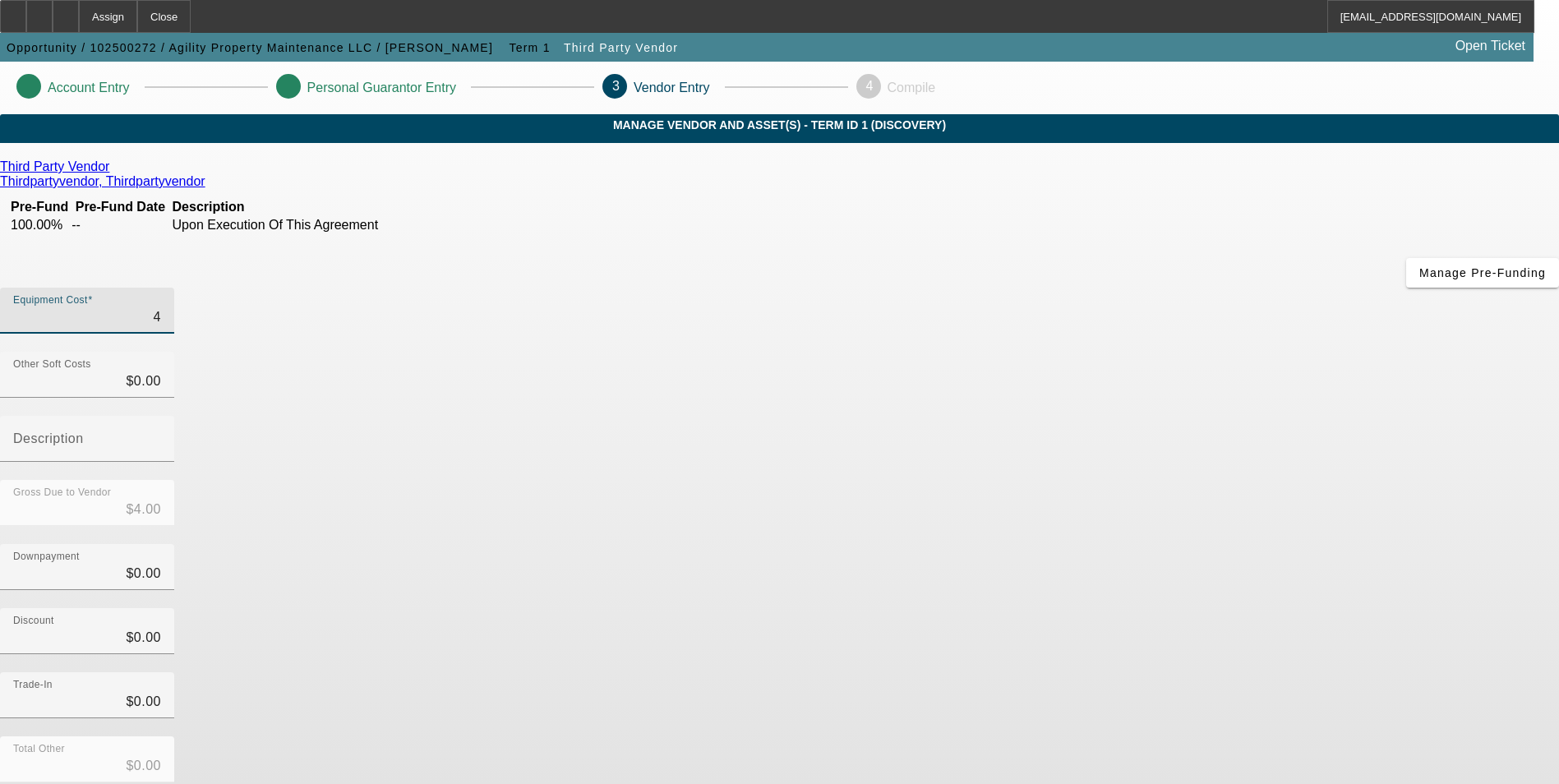
type input "49"
type input "$49.00"
type input "495"
type input "$495.00"
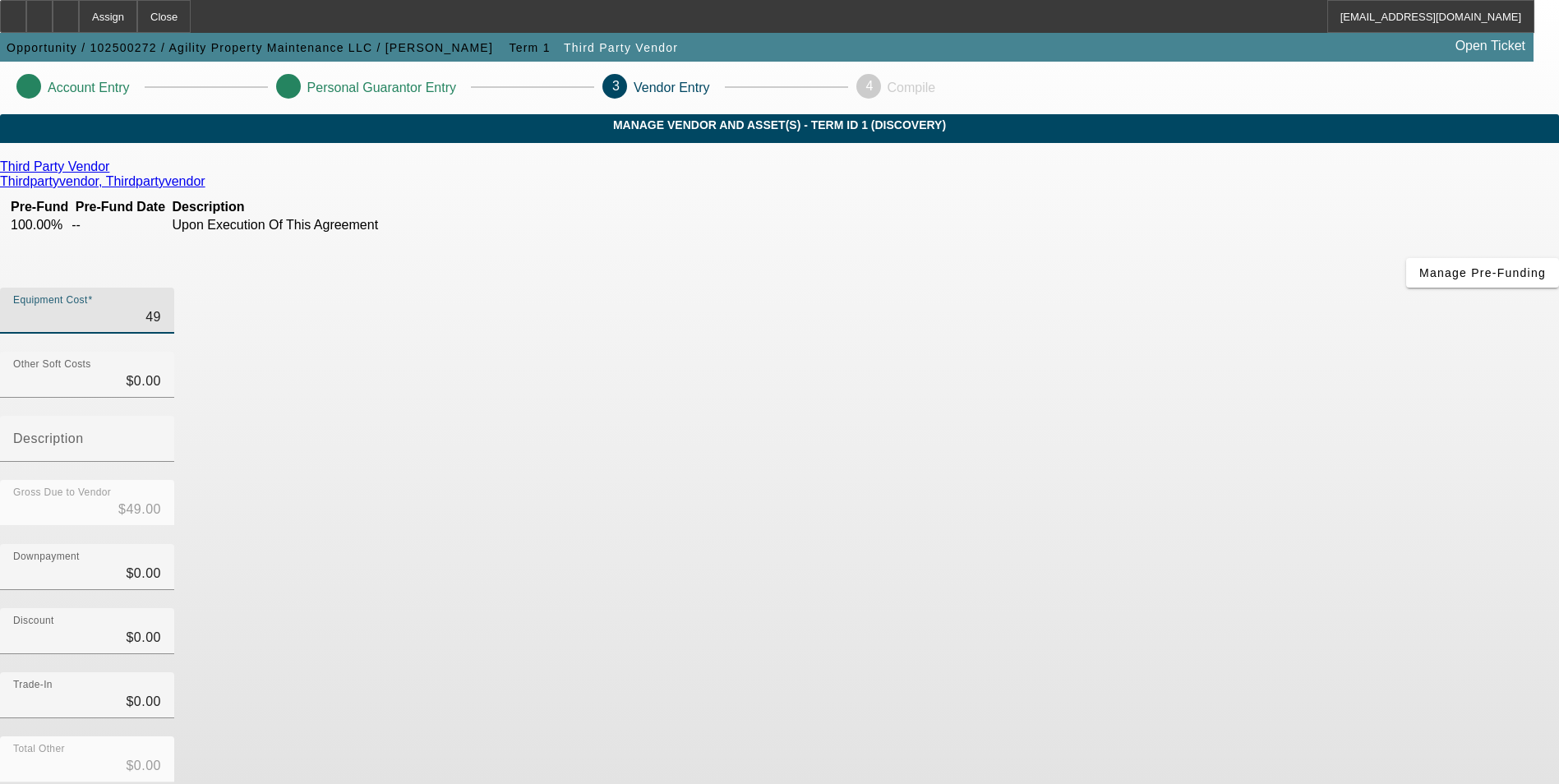
type input "$495.00"
type input "4950"
type input "$4,950.00"
type input "49500"
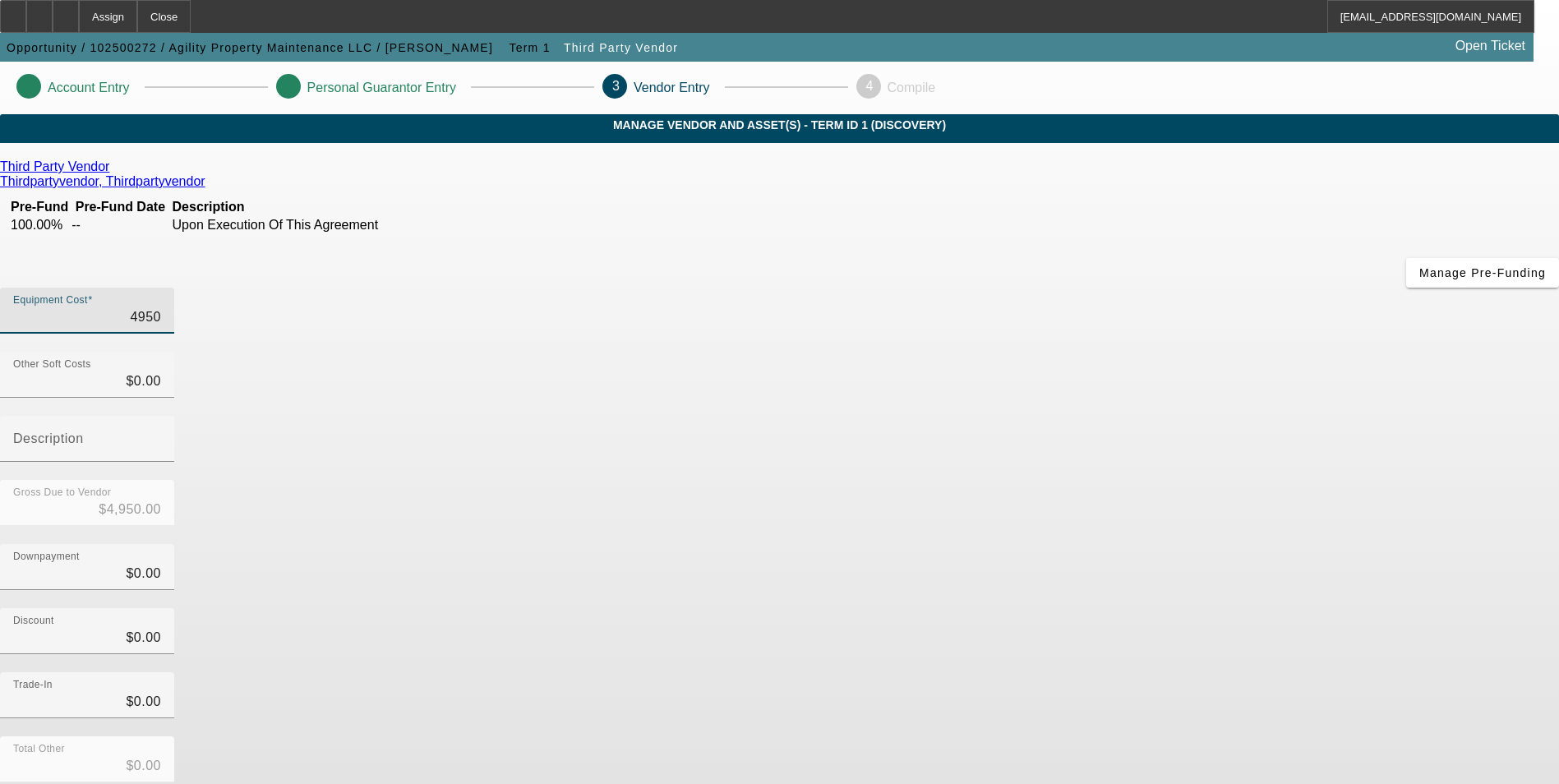
type input "$49,500.00"
click at [1185, 607] on div "Discount $0.00" at bounding box center [780, 639] width 1559 height 64
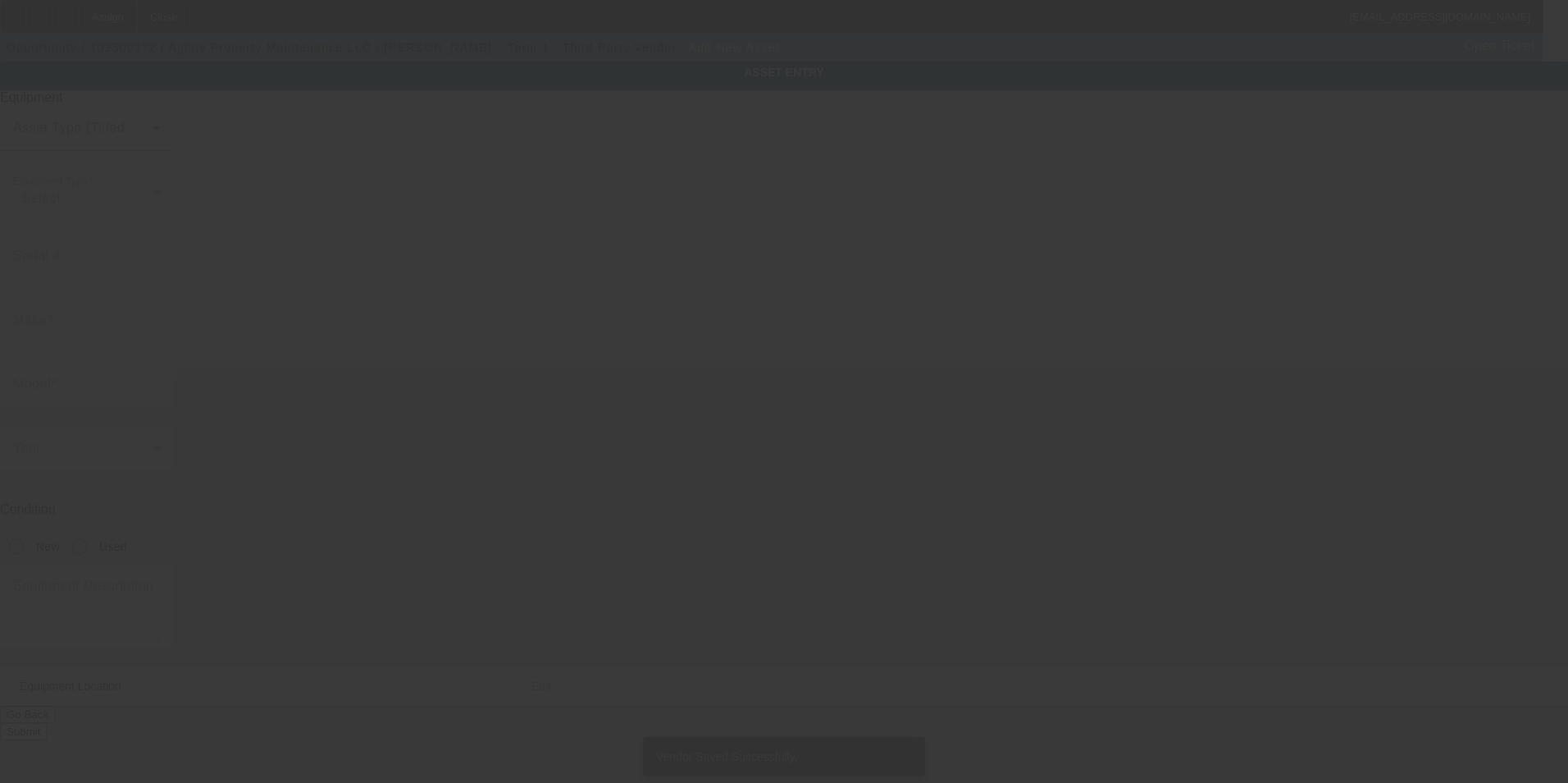
type input "[STREET_ADDRESS]"
type input "Plantation"
type input "33324"
type input "Broward"
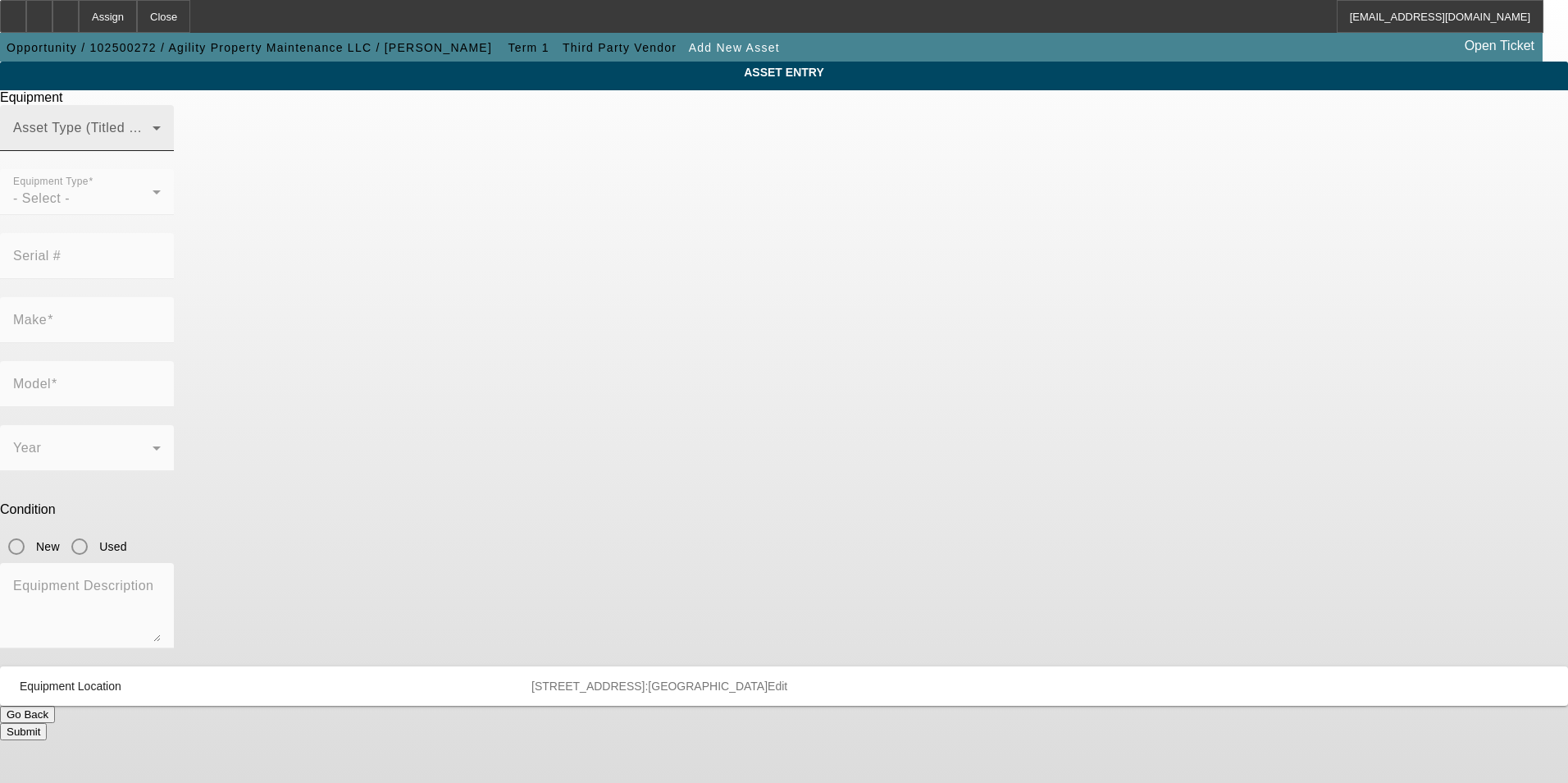
click at [152, 145] on span at bounding box center [83, 134] width 140 height 20
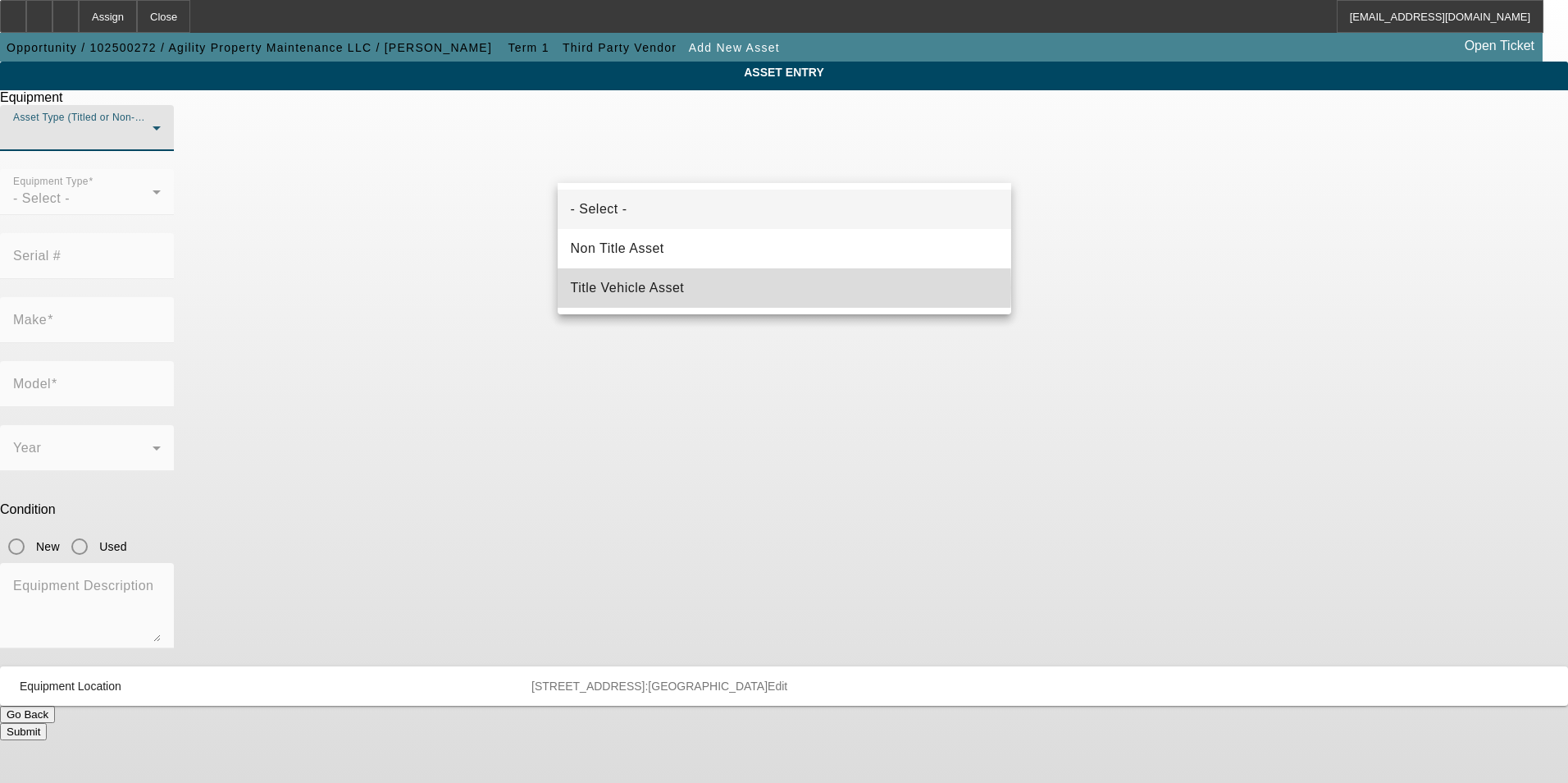
click at [661, 288] on span "Title Vehicle Asset" at bounding box center [627, 288] width 114 height 20
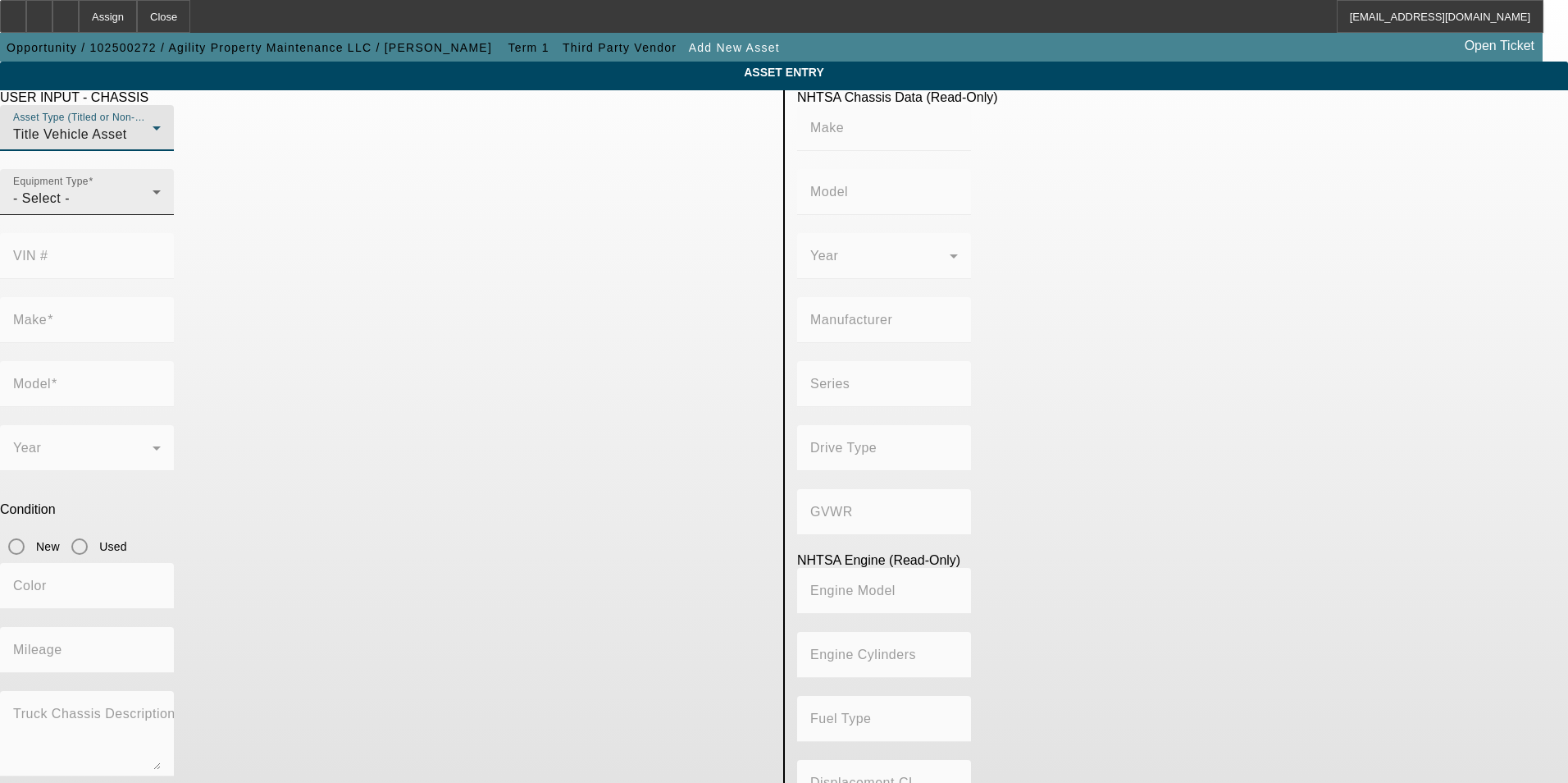
click at [152, 208] on div "- Select -" at bounding box center [83, 198] width 140 height 20
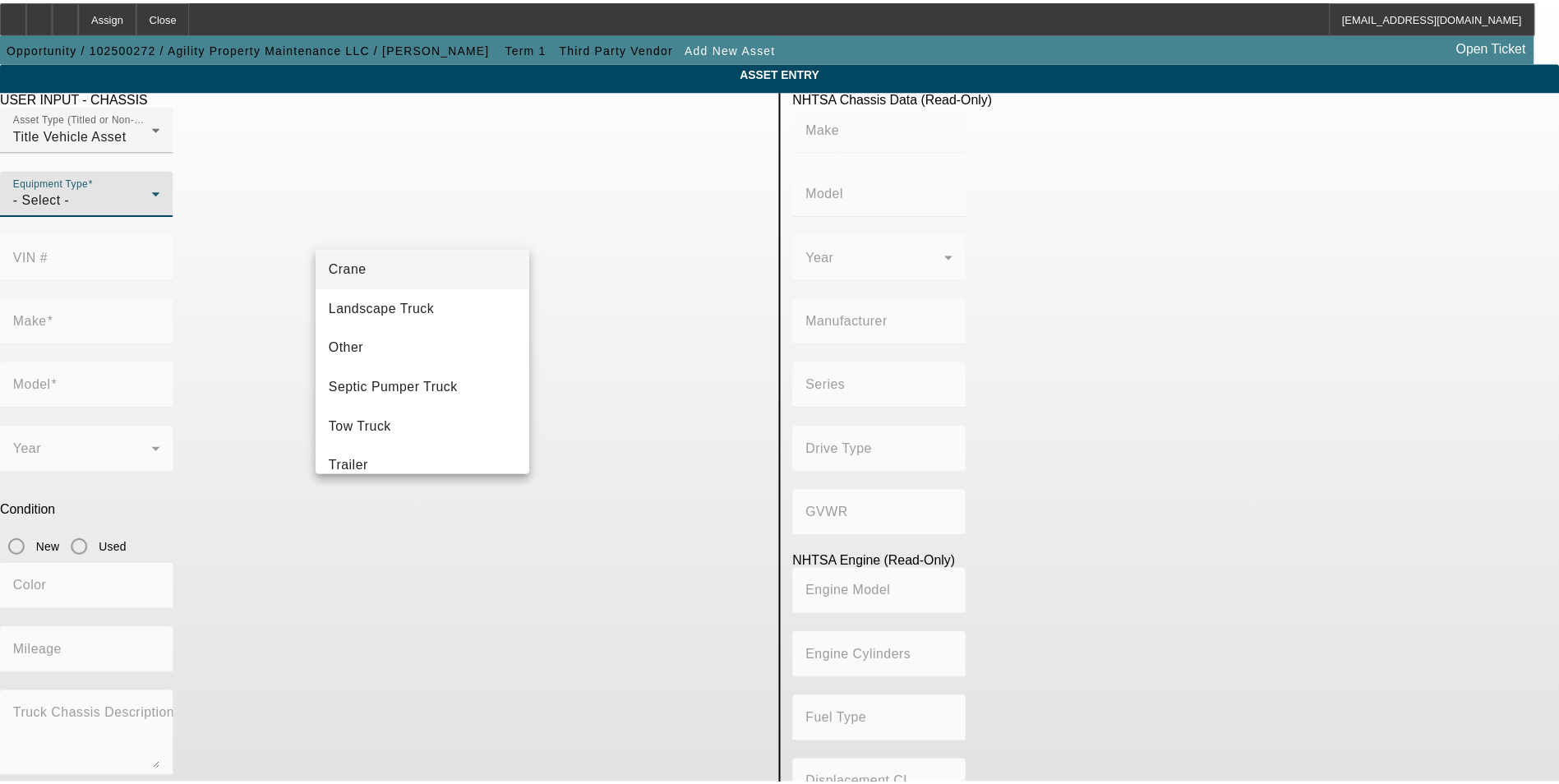
scroll to position [164, 0]
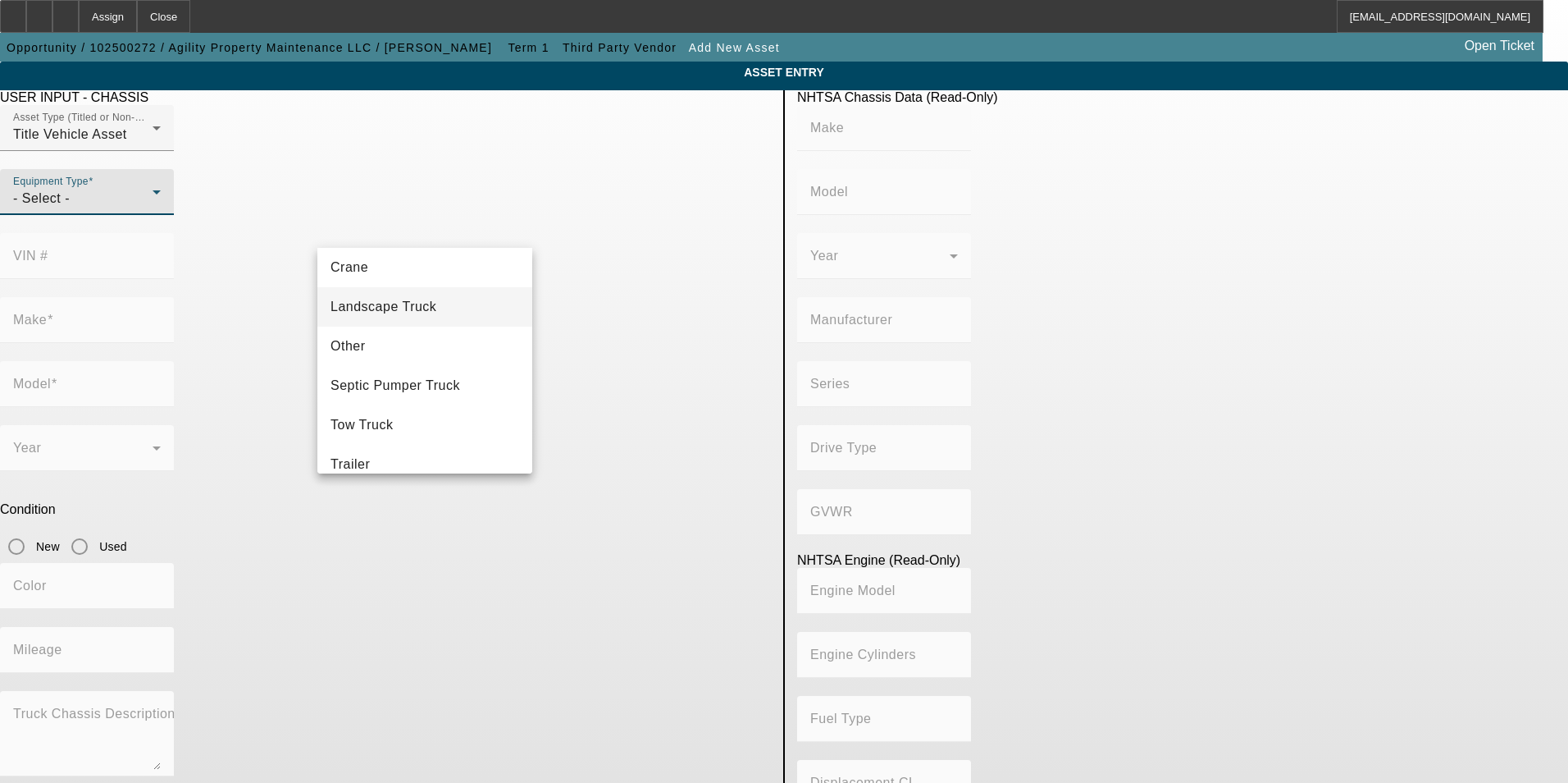
click at [442, 315] on mat-option "Landscape Truck" at bounding box center [424, 307] width 215 height 39
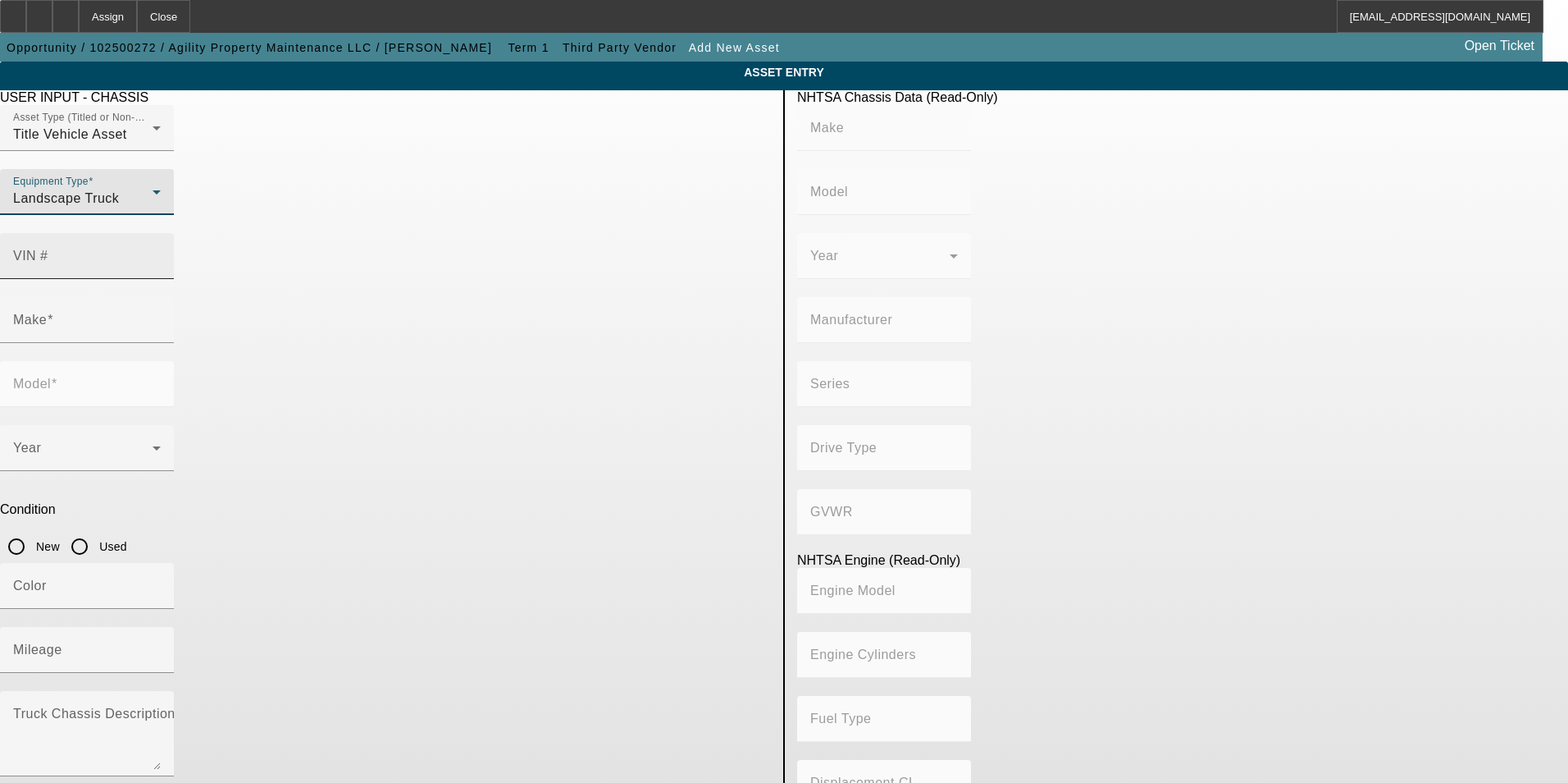
click at [49, 248] on mat-label "VIN #" at bounding box center [31, 255] width 35 height 14
click at [161, 253] on input "VIN #" at bounding box center [87, 263] width 148 height 20
type input "3FRXF75B79V109306"
type input "FORD"
type input "F-750"
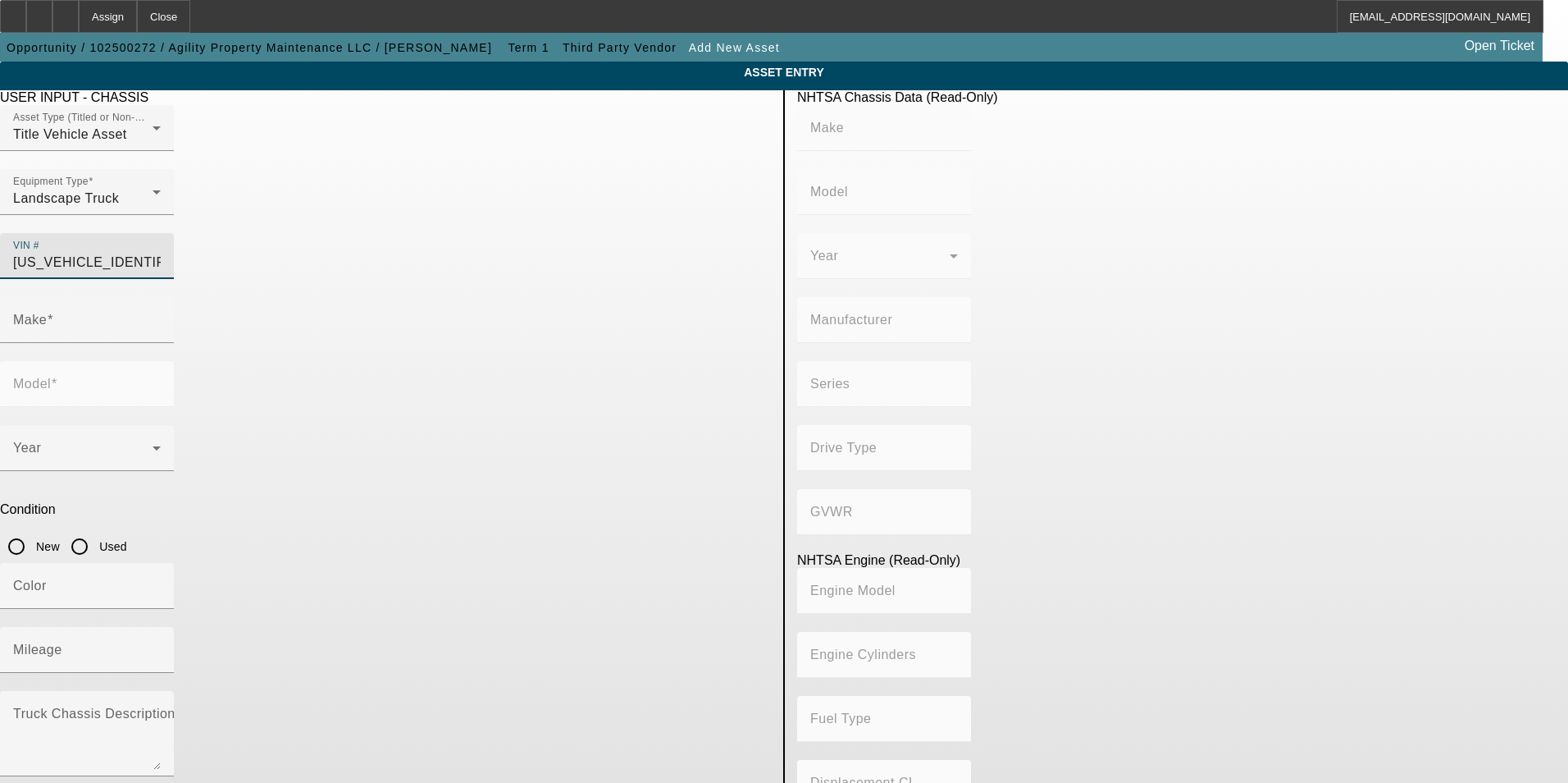
type input "BLUE DIAMOND TRUCK, S. DE R. L. DE C. V."
type input "F-Series Super Duty"
type input "4x2"
type input "Class 7: 26,001 - 33,000 lb (11,794 - 14,969 kg)"
type input "6"
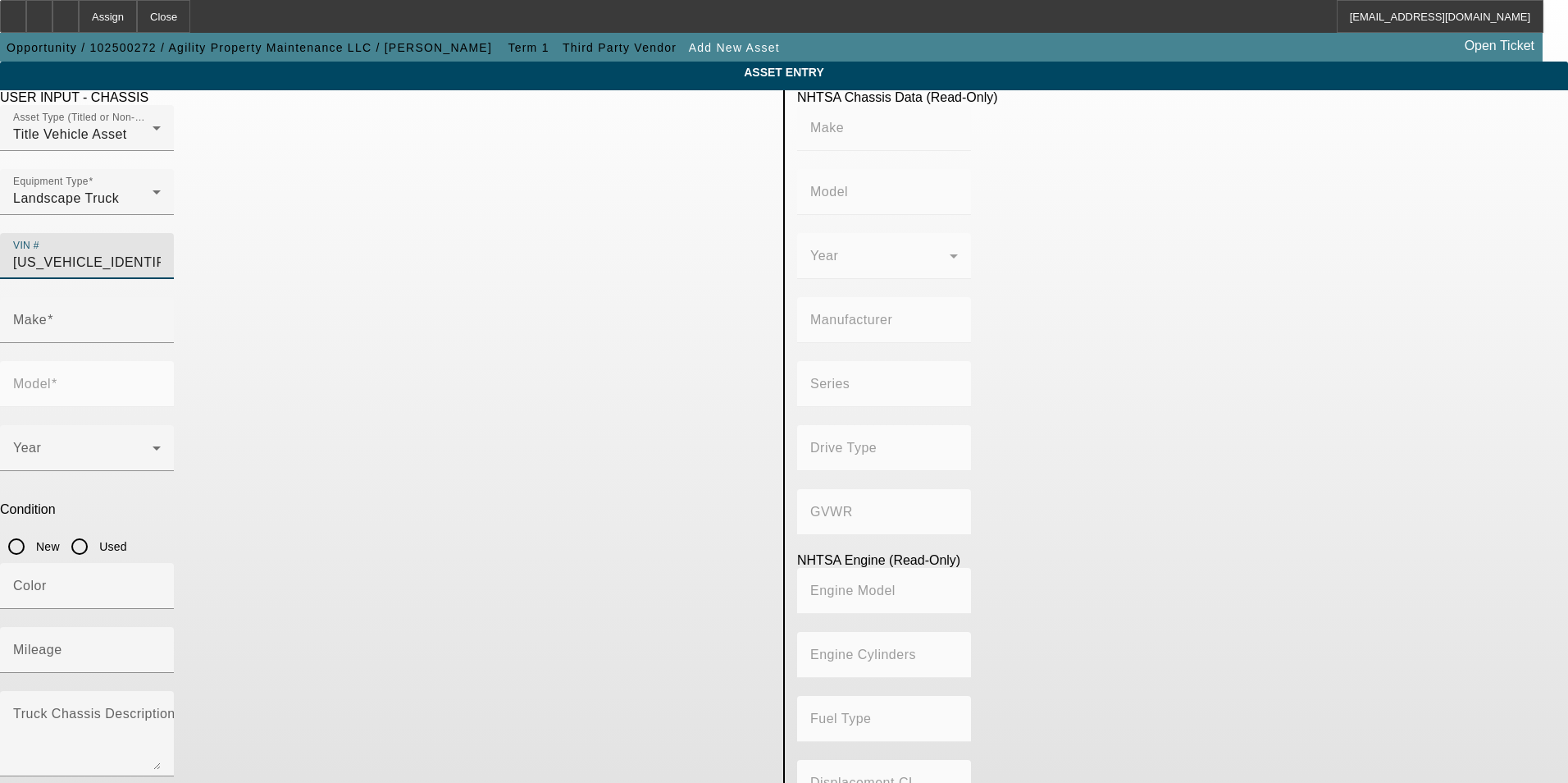
type input "Diesel"
type input "408.85908543470"
type input "6.7"
type input "FORD"
type input "F-750"
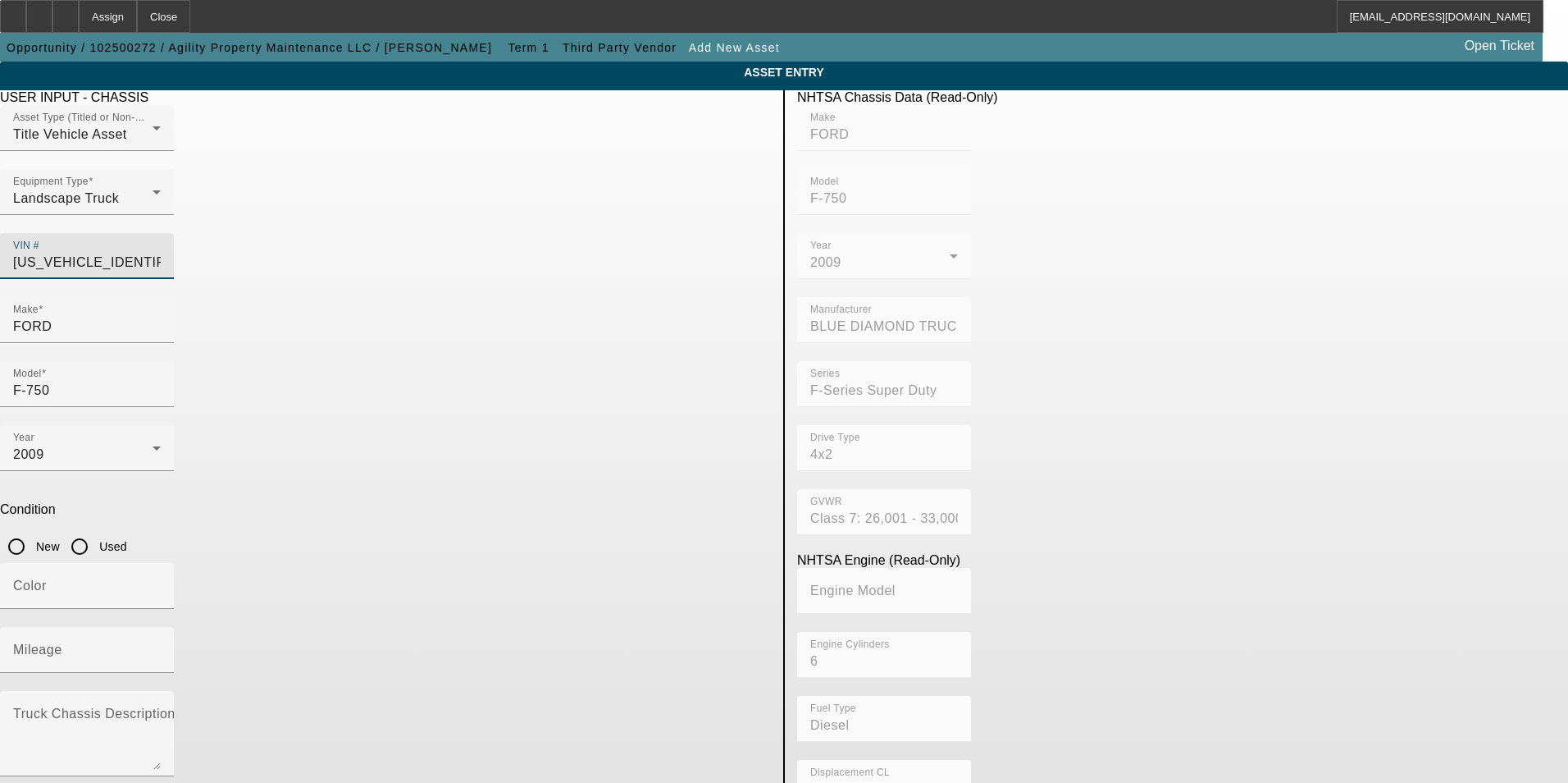
type input "3FRXF75B79V109306"
click at [96, 530] on input "Used" at bounding box center [80, 546] width 33 height 33
radio input "true"
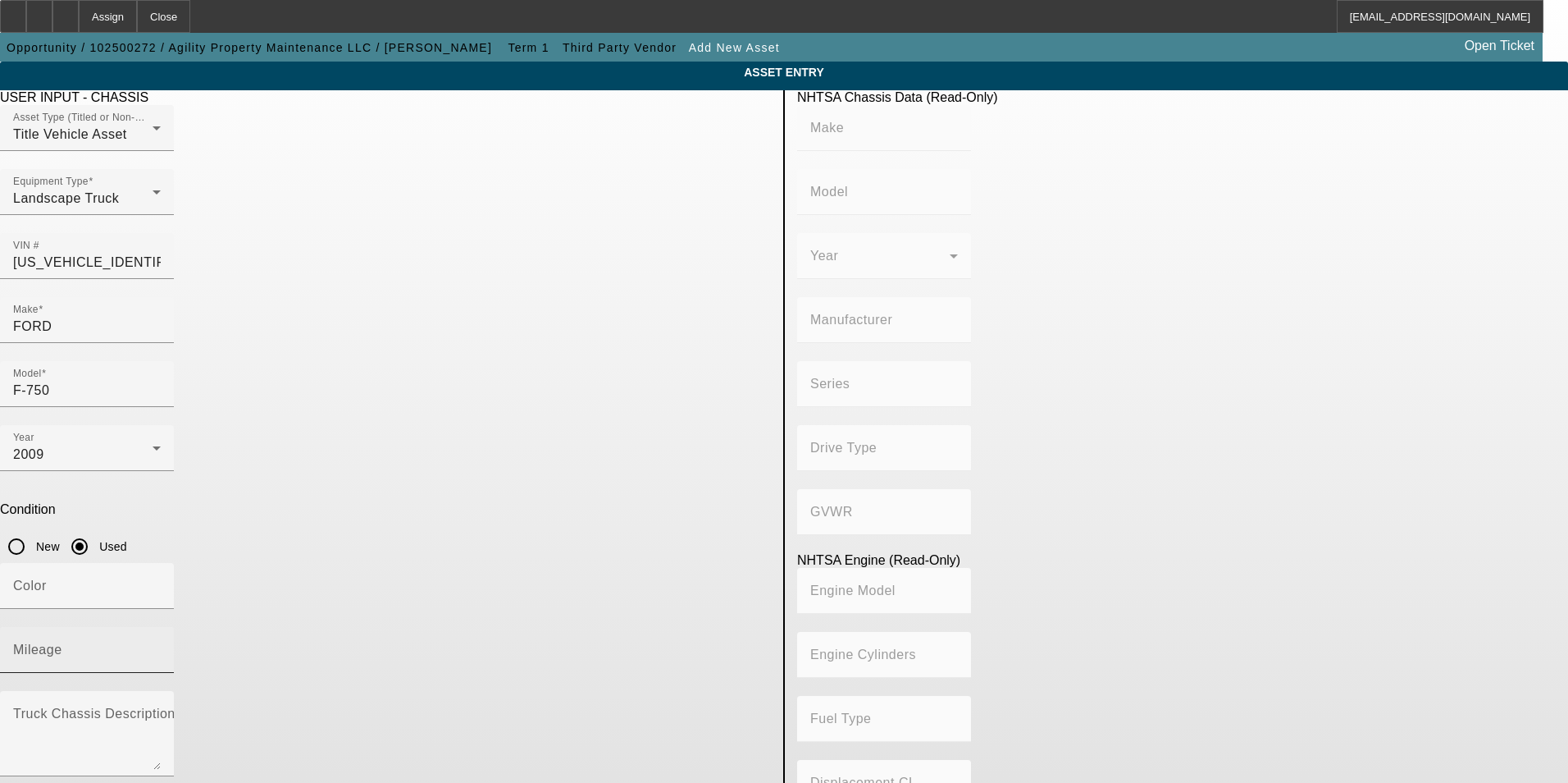
click at [161, 647] on input "Mileage" at bounding box center [87, 656] width 148 height 20
type input "FORD"
type input "F-750"
type input "BLUE DIAMOND TRUCK, S. DE R. L. DE C. V."
type input "F-Series Super Duty"
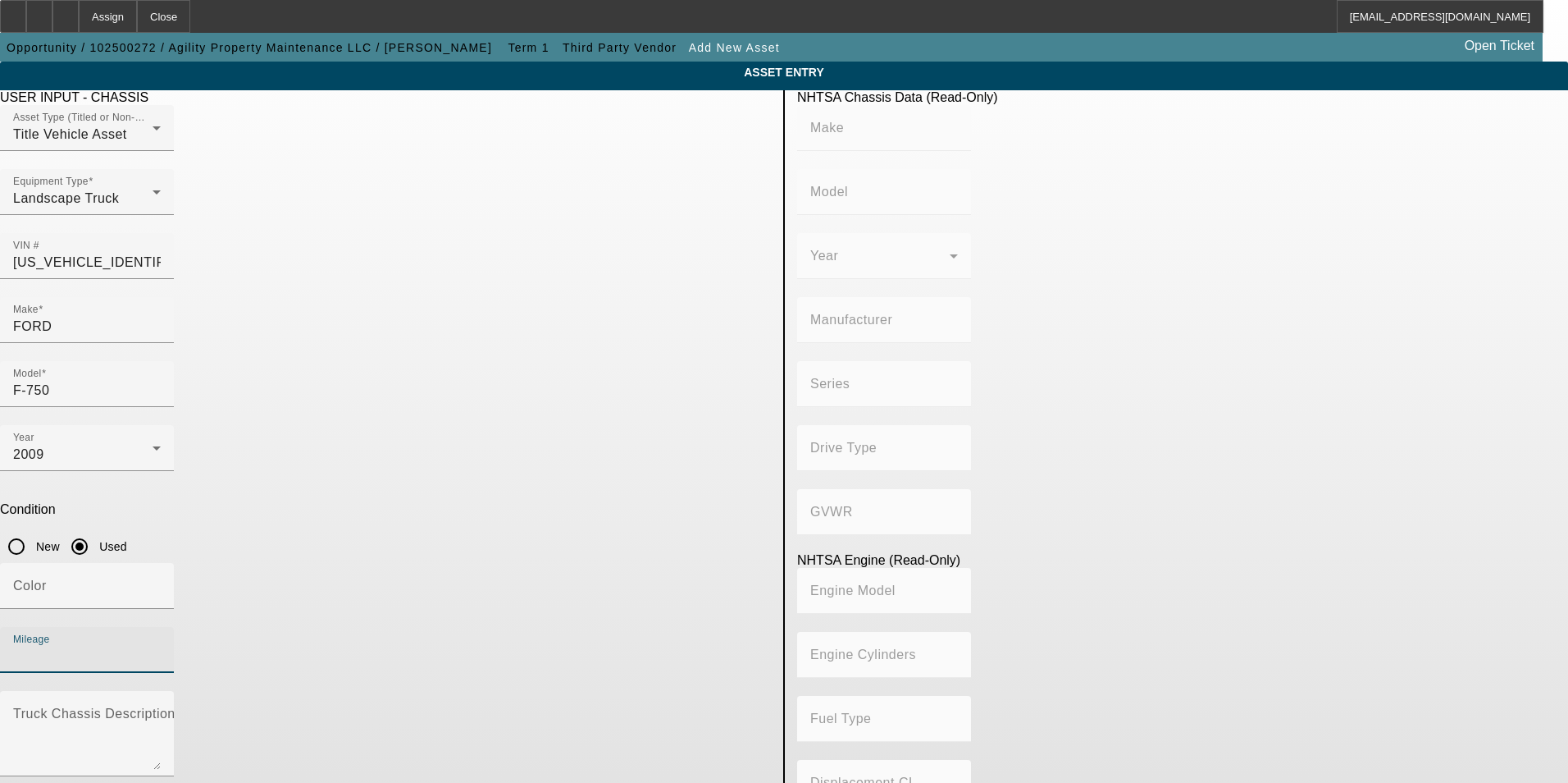
type input "4x2"
type input "Class 7: 26,001 - 33,000 lb (11,794 - 14,969 kg)"
type input "6"
type input "Diesel"
type input "408.85908543470"
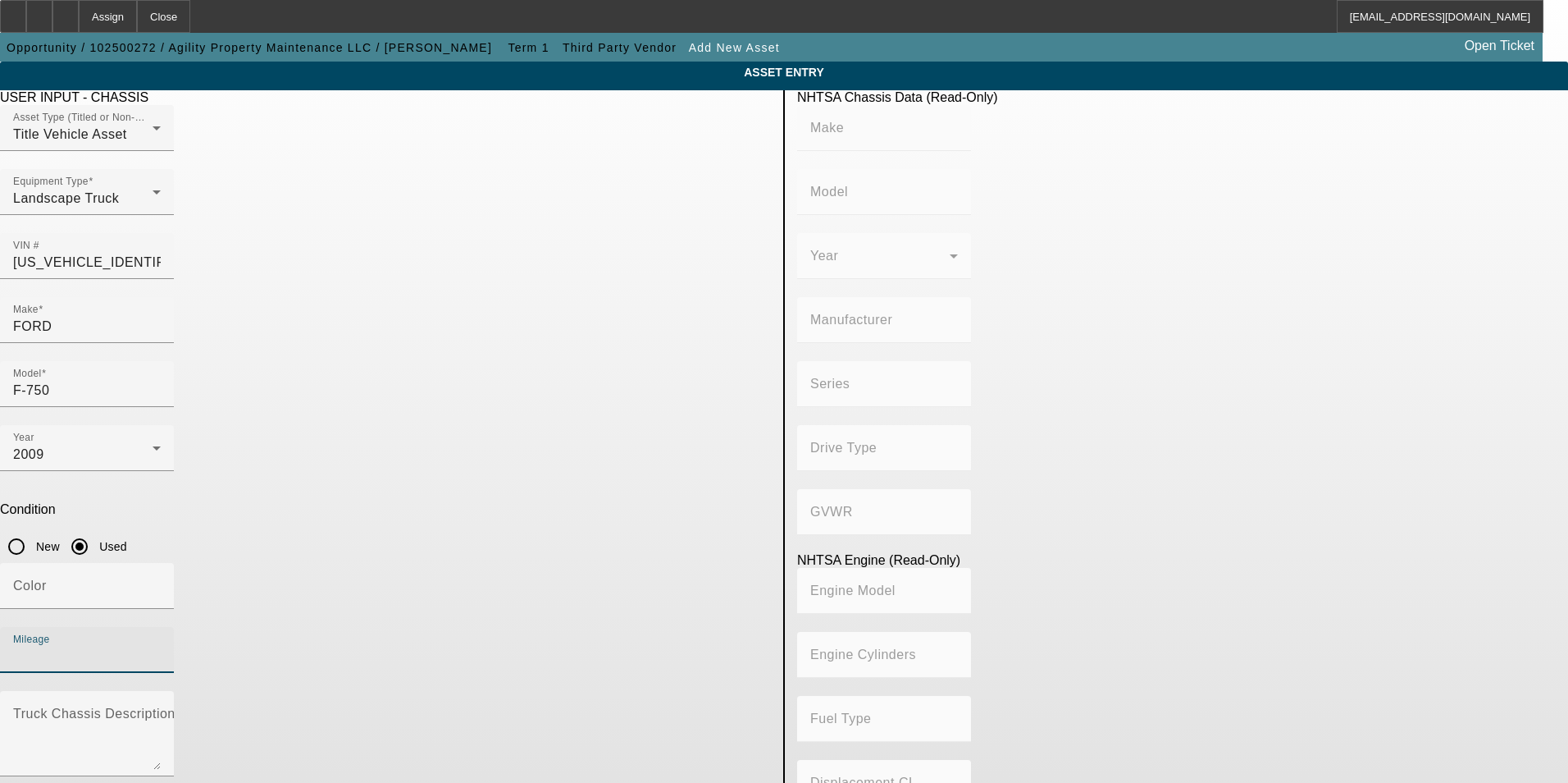
type input "6.7"
click at [62, 642] on mat-label "Mileage" at bounding box center [37, 649] width 49 height 14
click at [161, 647] on input "Mileage" at bounding box center [87, 656] width 148 height 20
type input "73006"
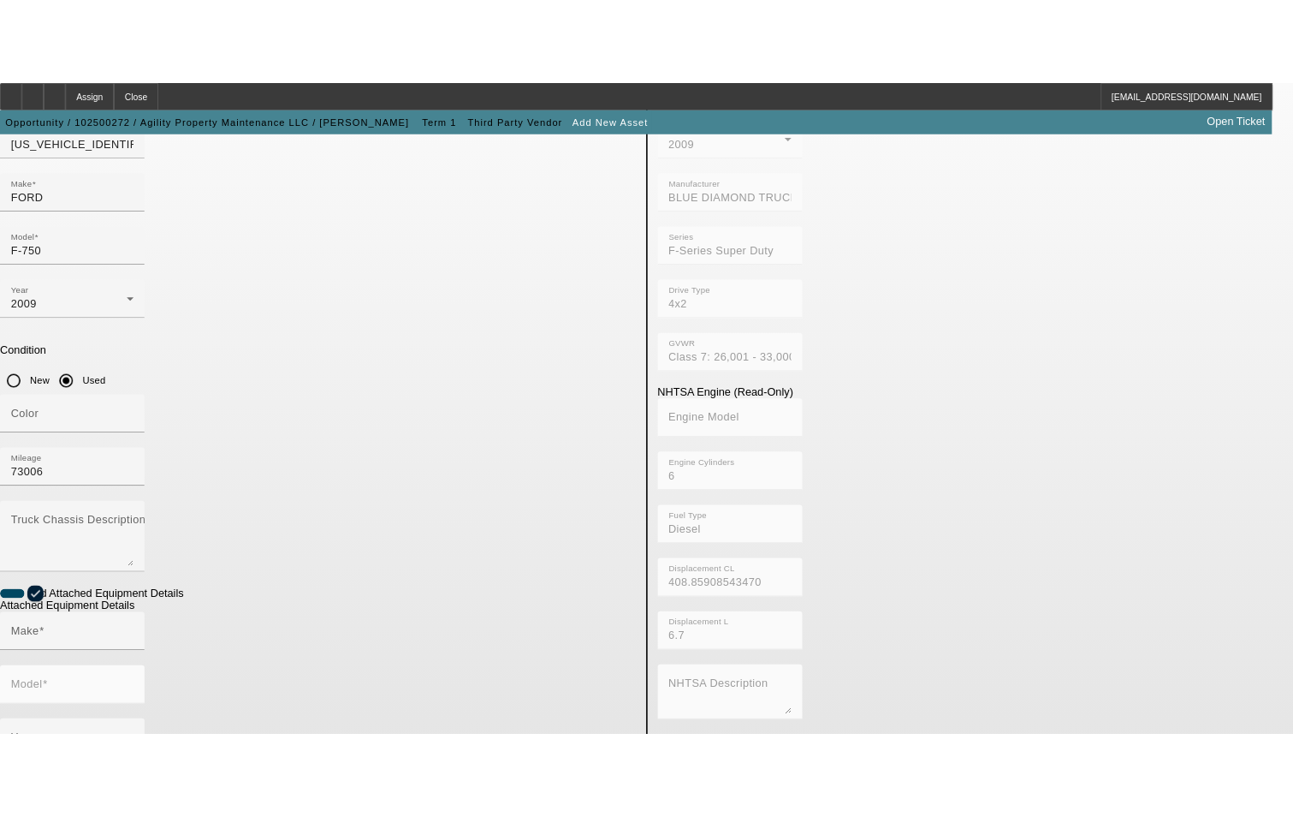
scroll to position [257, 0]
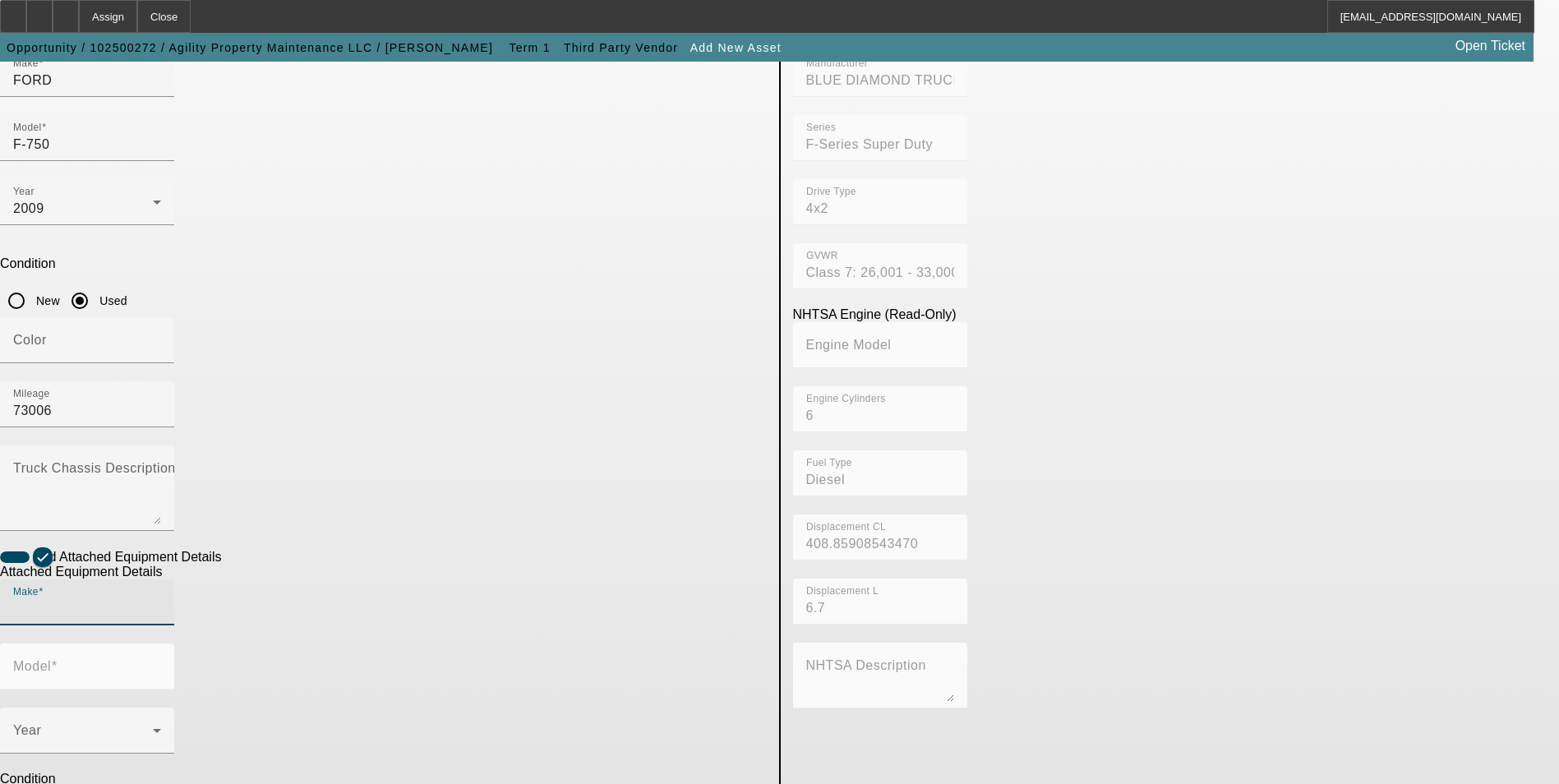
click at [161, 599] on input "Make" at bounding box center [87, 608] width 148 height 20
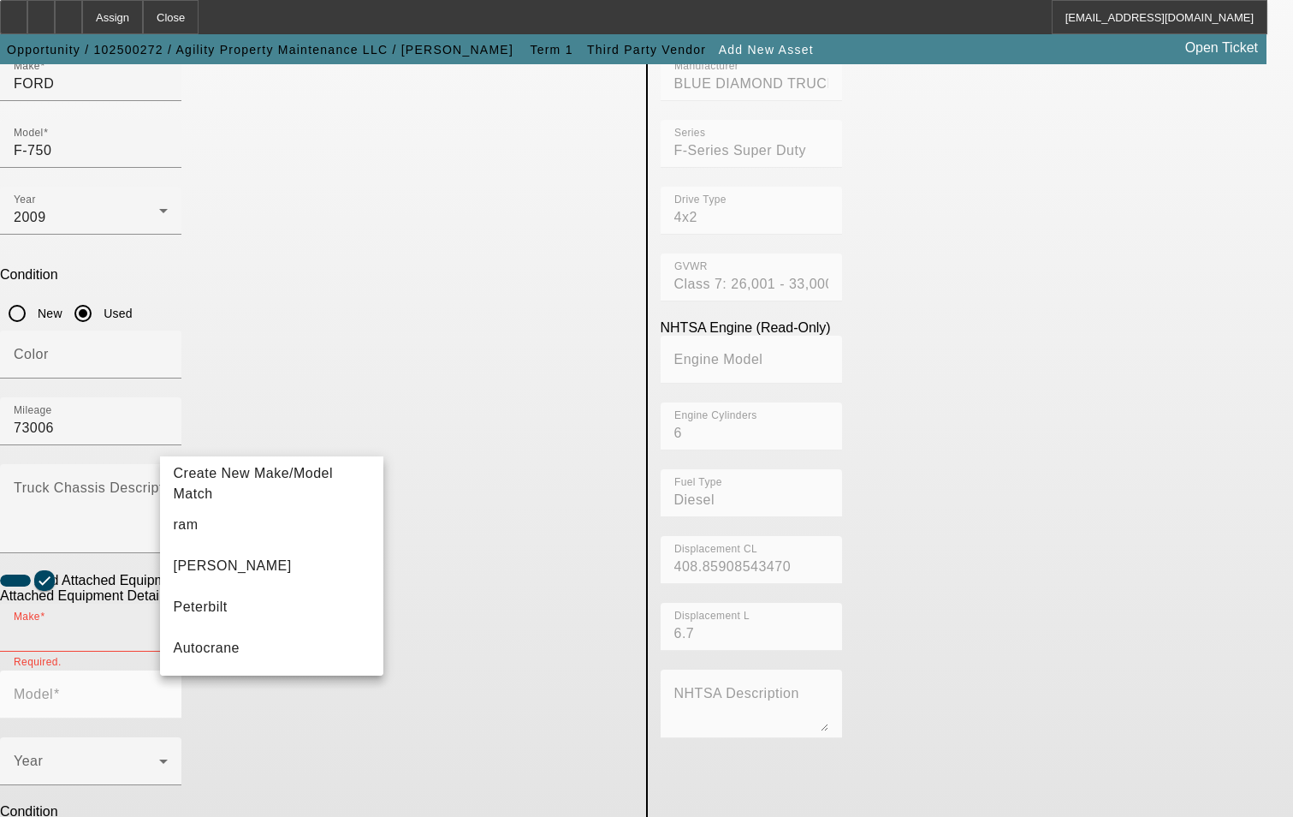
click at [168, 624] on input "Make" at bounding box center [91, 634] width 154 height 21
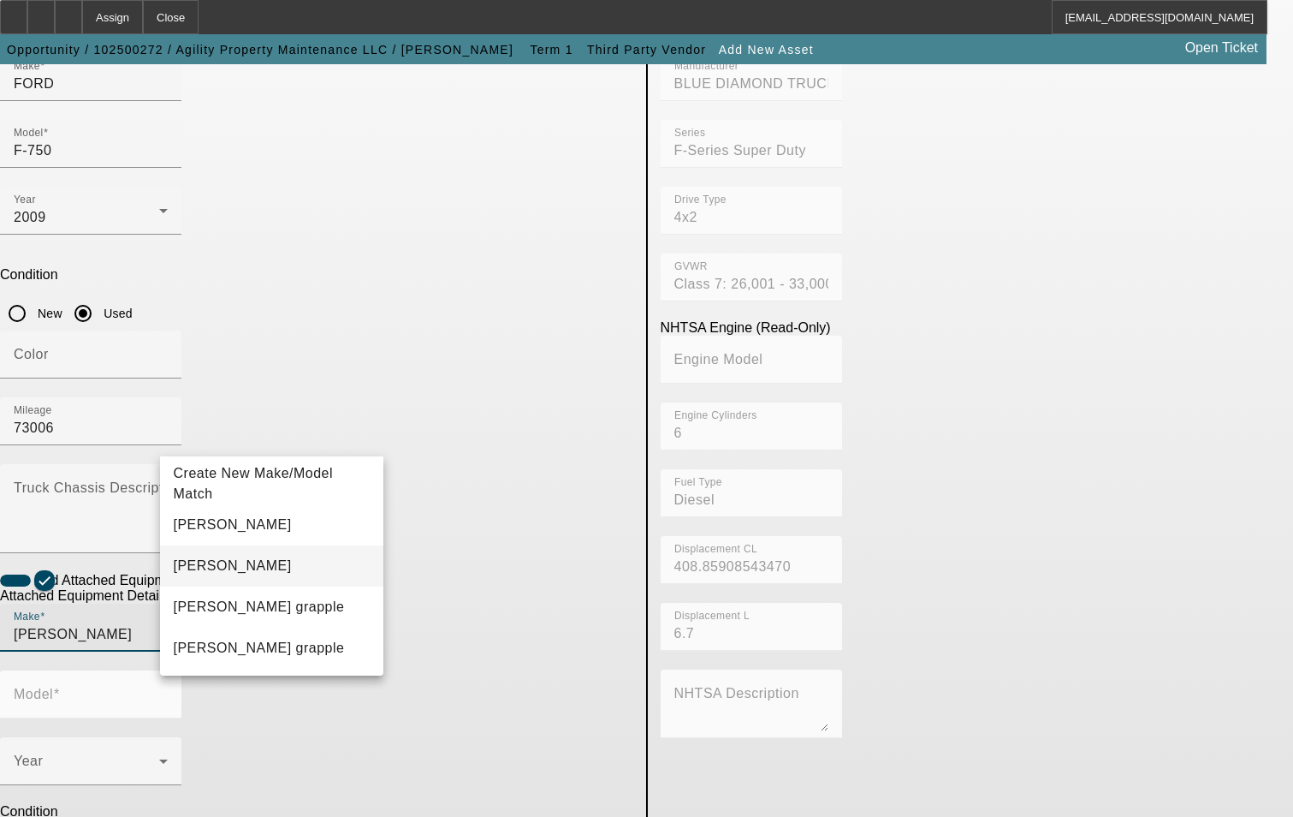
click at [229, 573] on mat-option "Petersen" at bounding box center [272, 565] width 224 height 41
type input "Petersen"
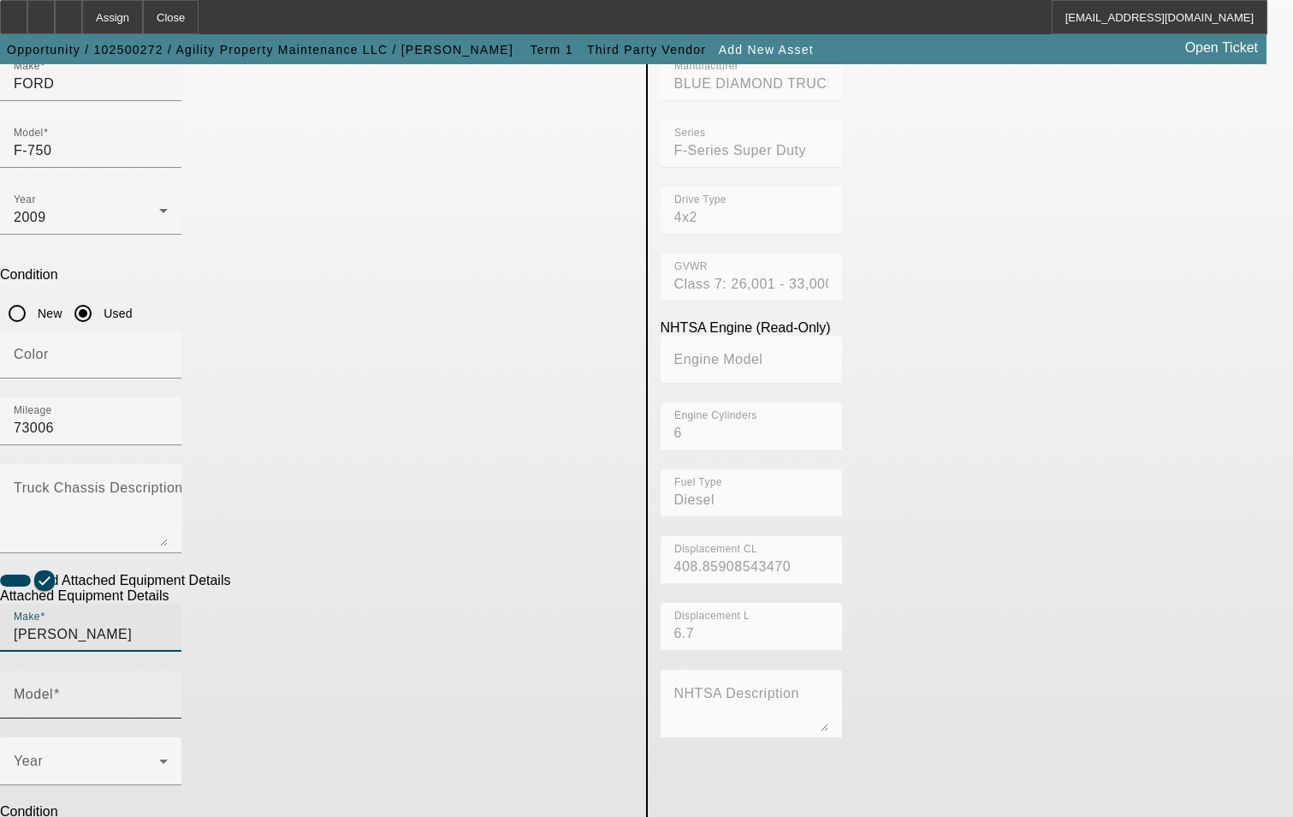
click at [168, 691] on input "Model" at bounding box center [91, 701] width 154 height 21
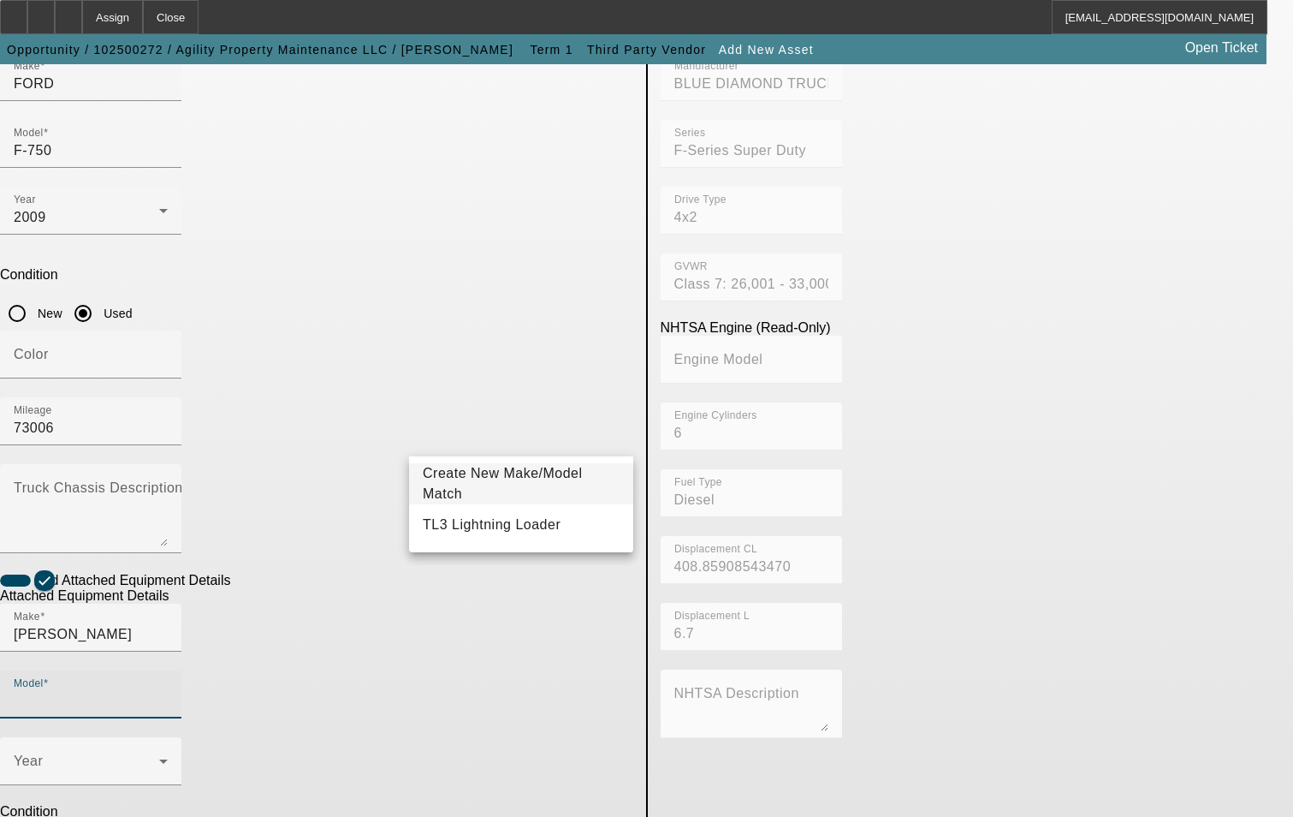
click at [502, 487] on span "Create New Make/Model Match" at bounding box center [503, 483] width 160 height 35
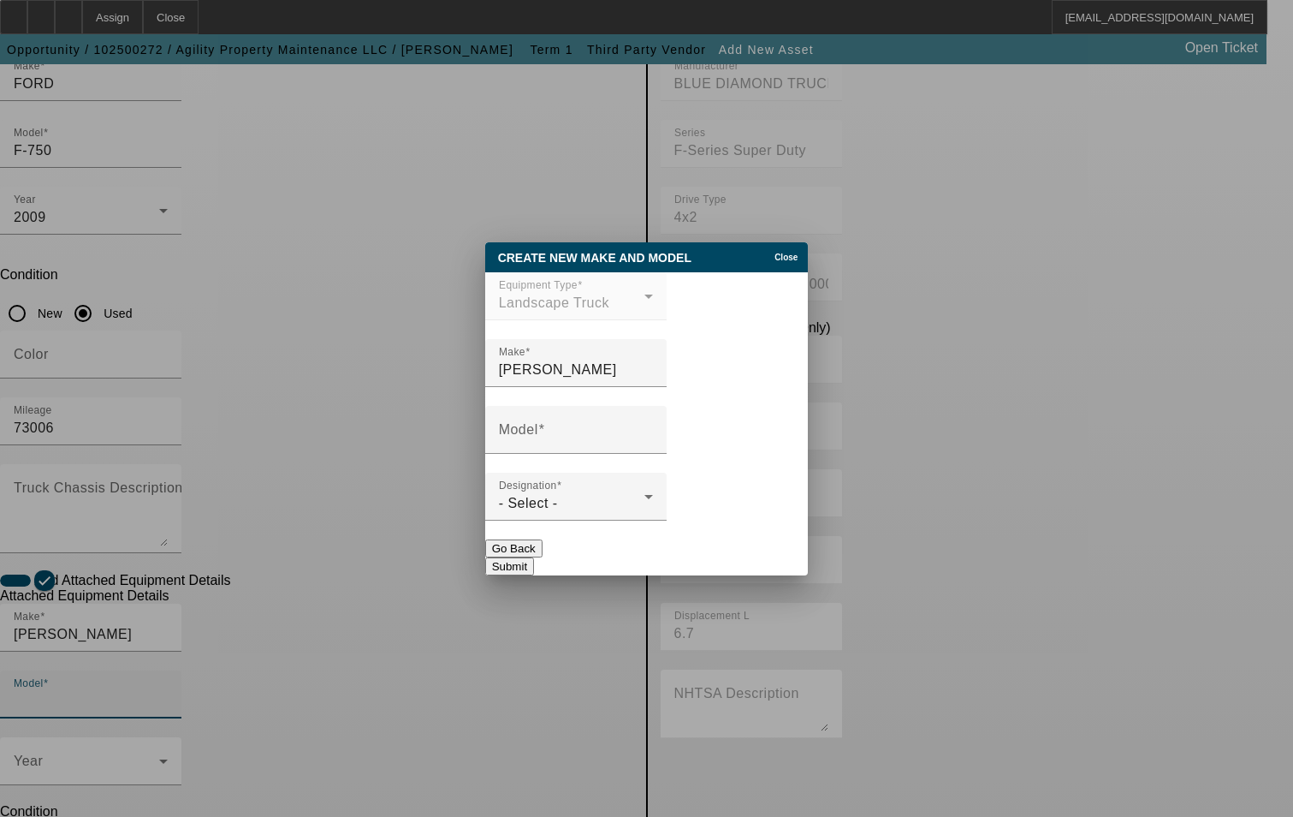
scroll to position [0, 0]
click at [538, 437] on mat-label "Model" at bounding box center [518, 429] width 39 height 15
click at [548, 437] on input "Model" at bounding box center [576, 436] width 154 height 21
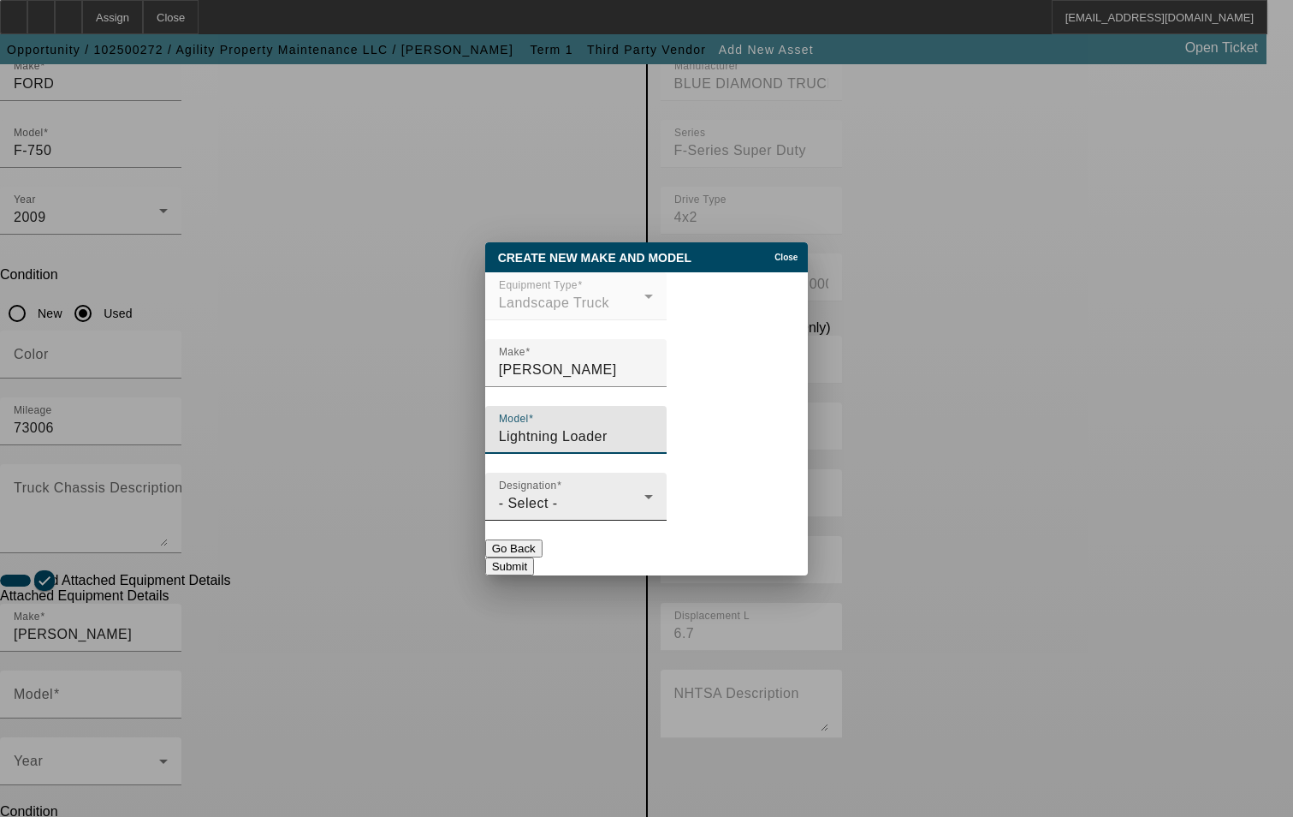
type input "Lightning Loader"
click at [605, 510] on div "- Select -" at bounding box center [572, 503] width 146 height 21
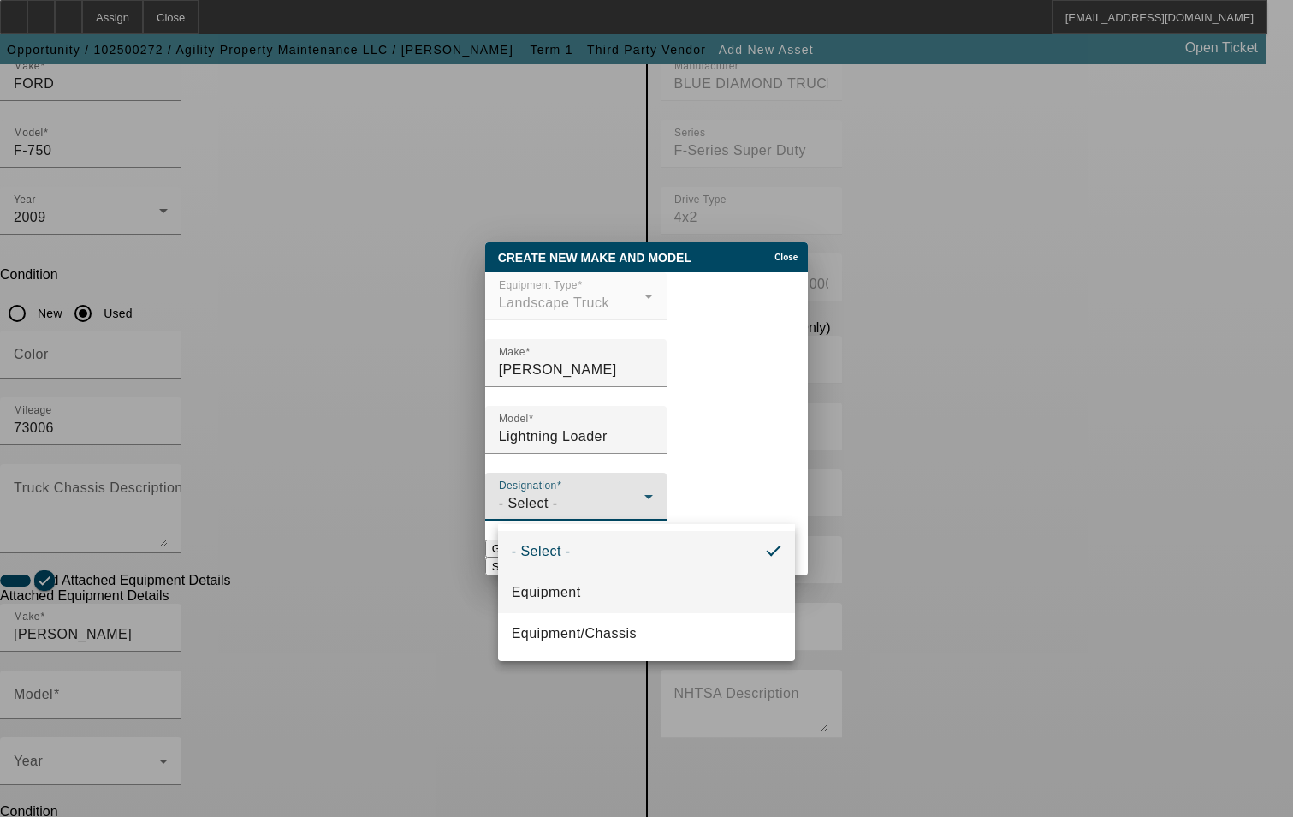
drag, startPoint x: 578, startPoint y: 580, endPoint x: 661, endPoint y: 576, distance: 83.1
click at [583, 580] on mat-option "Equipment" at bounding box center [647, 592] width 298 height 41
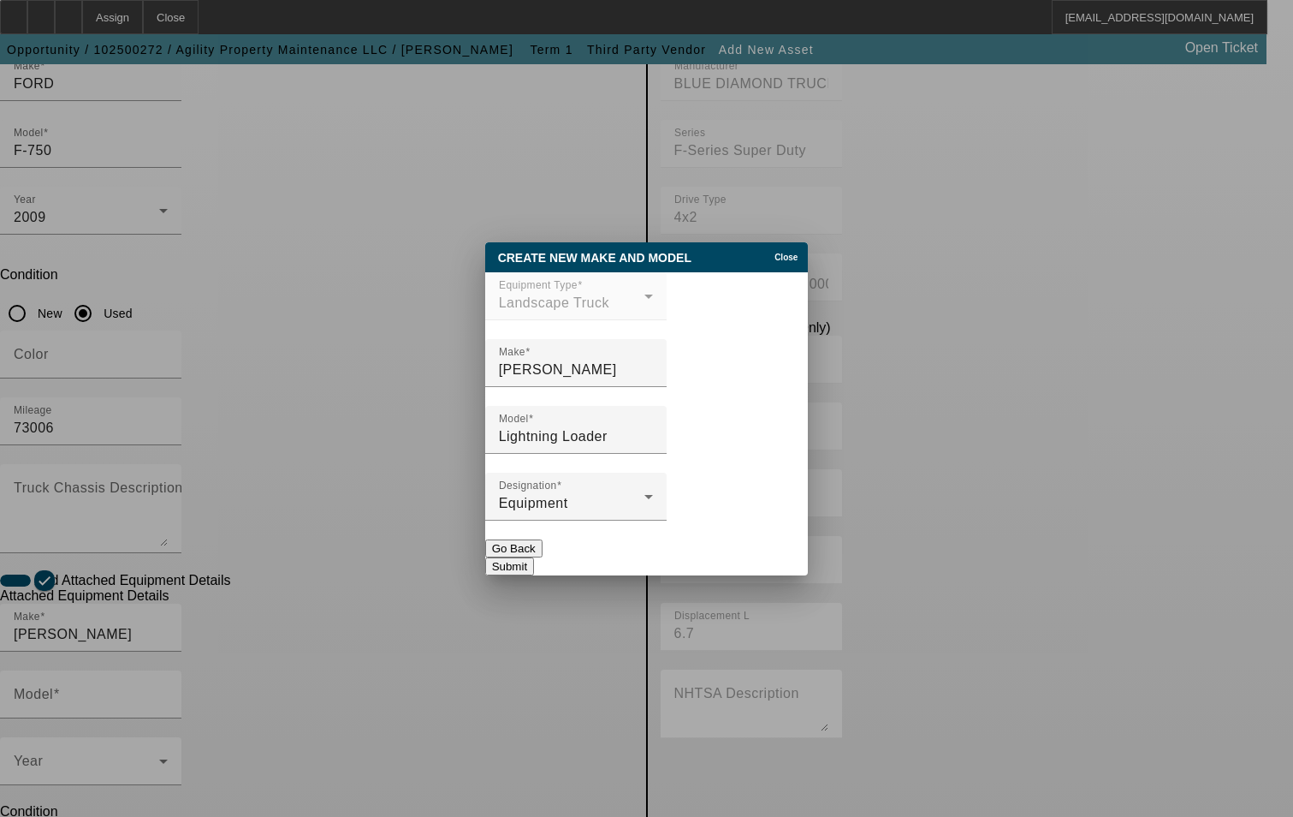
click at [534, 557] on button "Submit" at bounding box center [509, 566] width 49 height 18
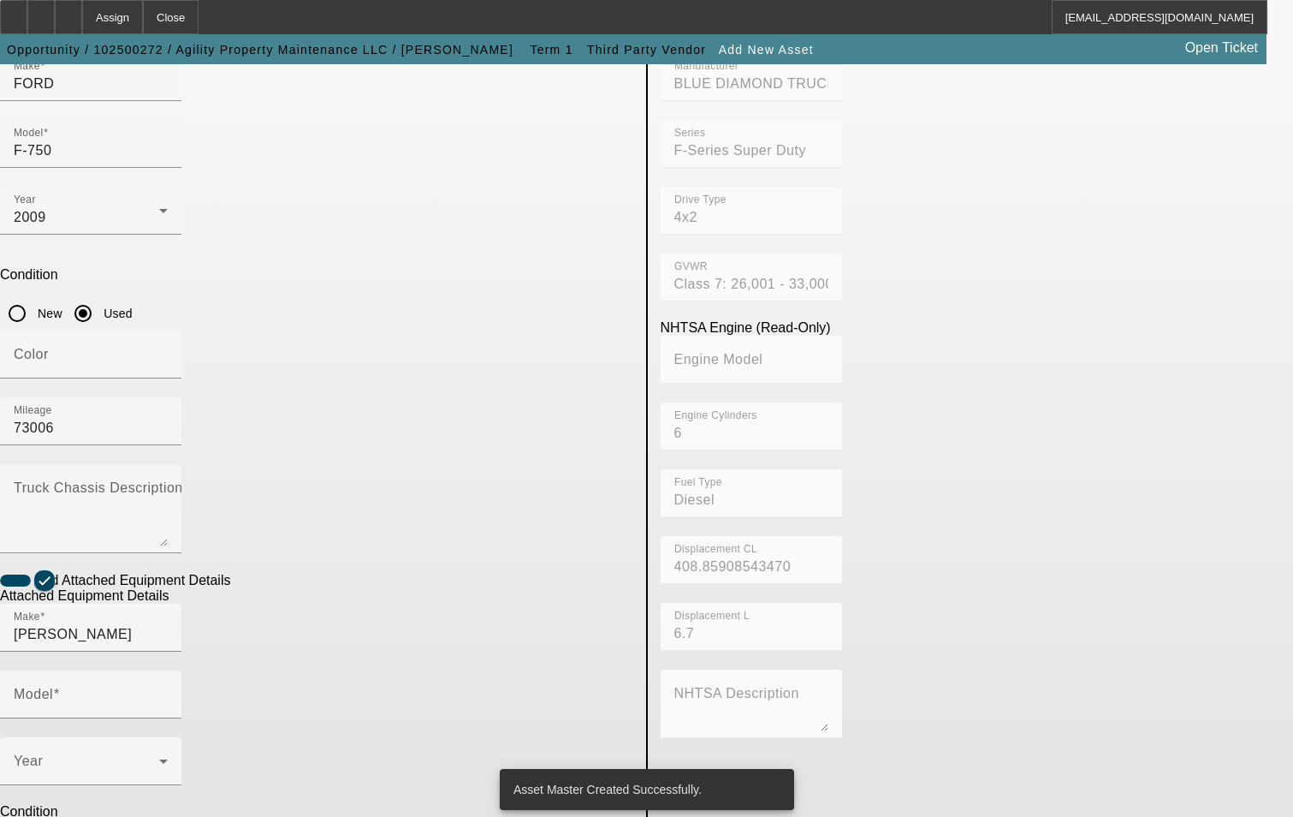
type input "Lightning Loader"
click at [159, 758] on span at bounding box center [87, 768] width 146 height 21
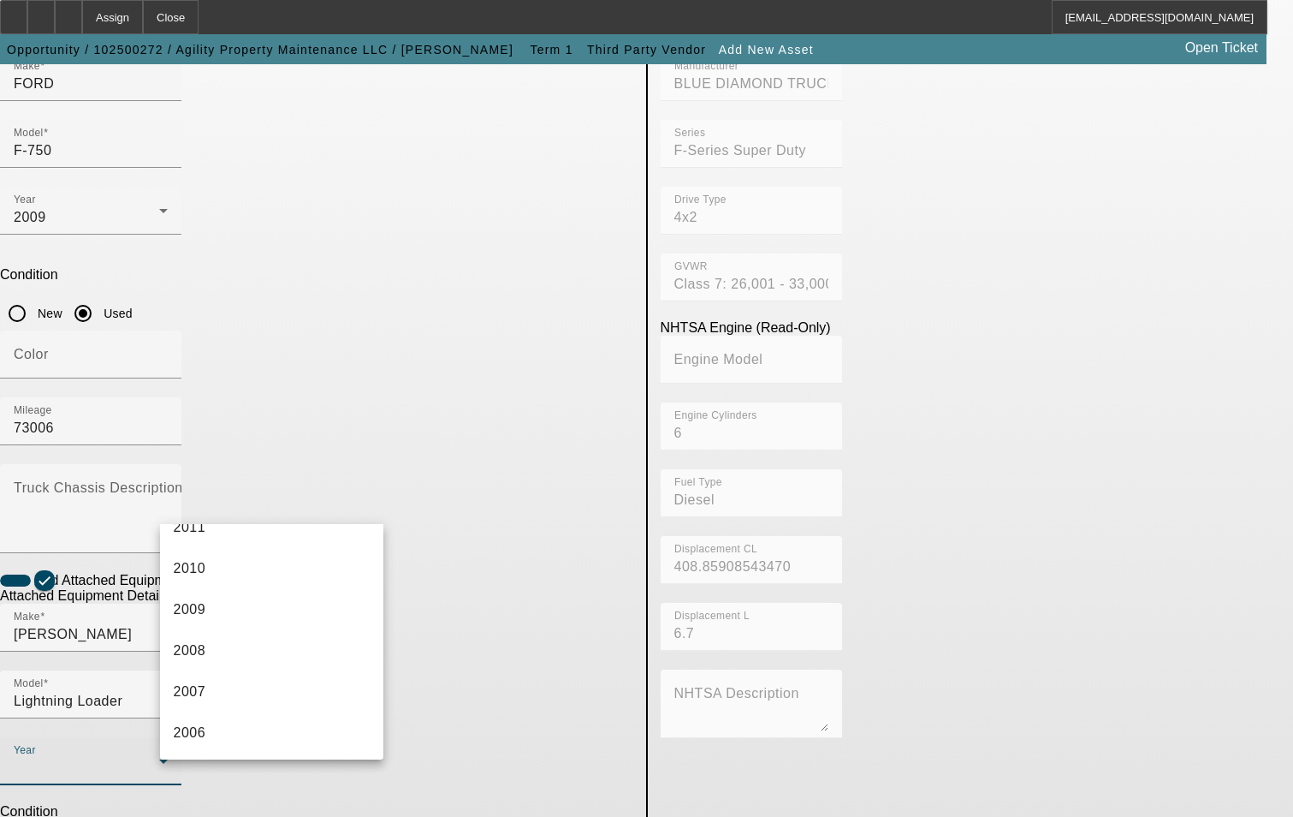
scroll to position [770, 0]
click at [273, 566] on mat-option "2009" at bounding box center [272, 561] width 224 height 41
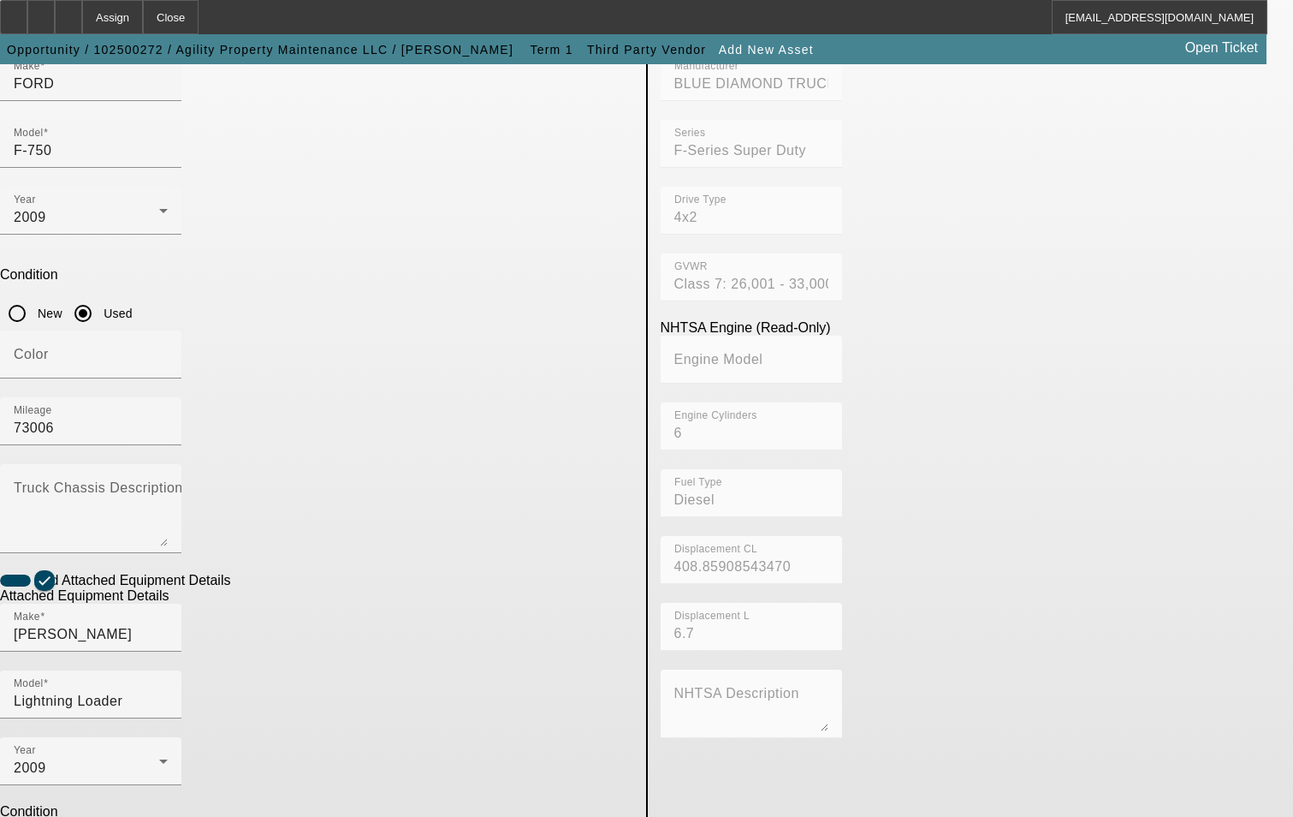
radio input "true"
drag, startPoint x: 338, startPoint y: 556, endPoint x: 332, endPoint y: 573, distance: 17.3
checkbox input "true"
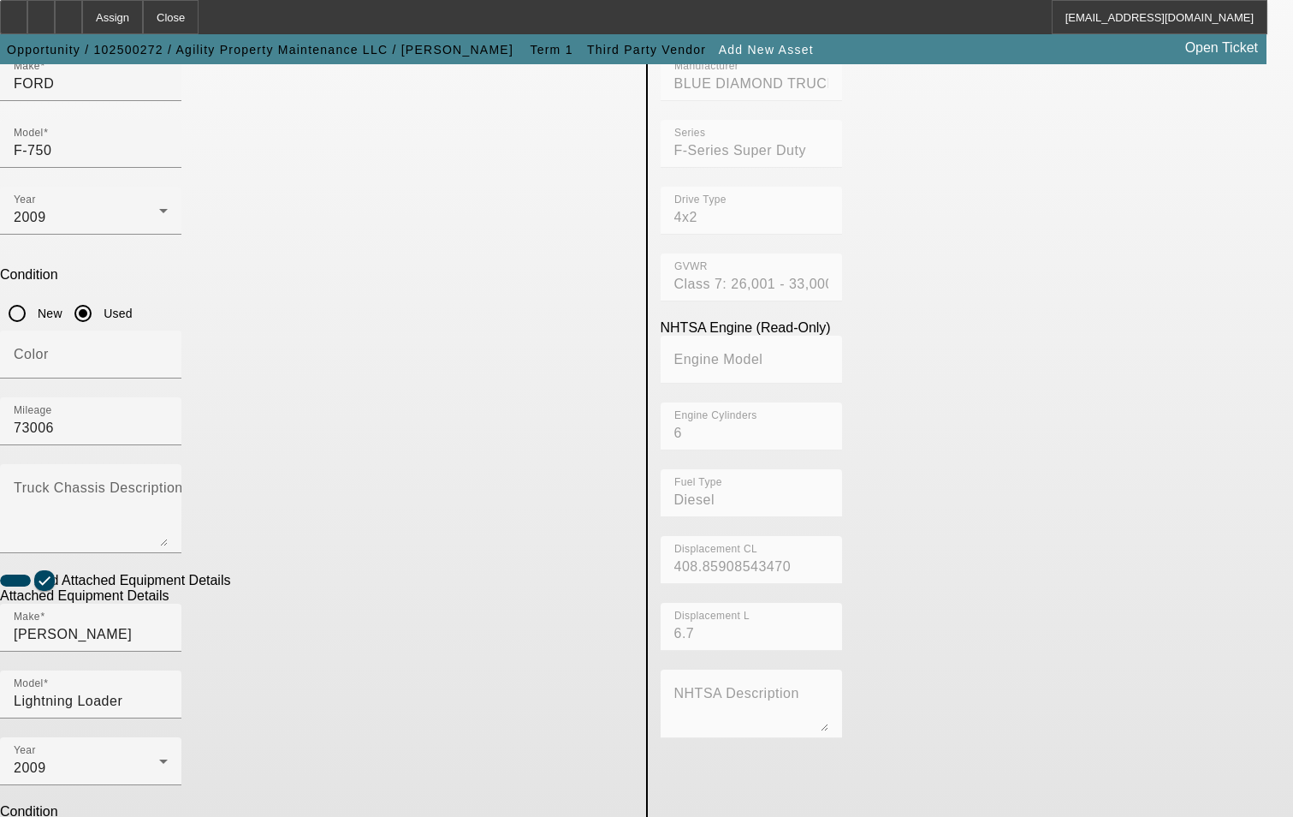
type textarea "Grapple Loader"
click at [67, 474] on app-asset-collateral-manage "ASSET ENTRY USER INPUT - CHASSIS Asset Type (Titled or Non-Titled) Title Vehicl…" at bounding box center [646, 473] width 1293 height 1332
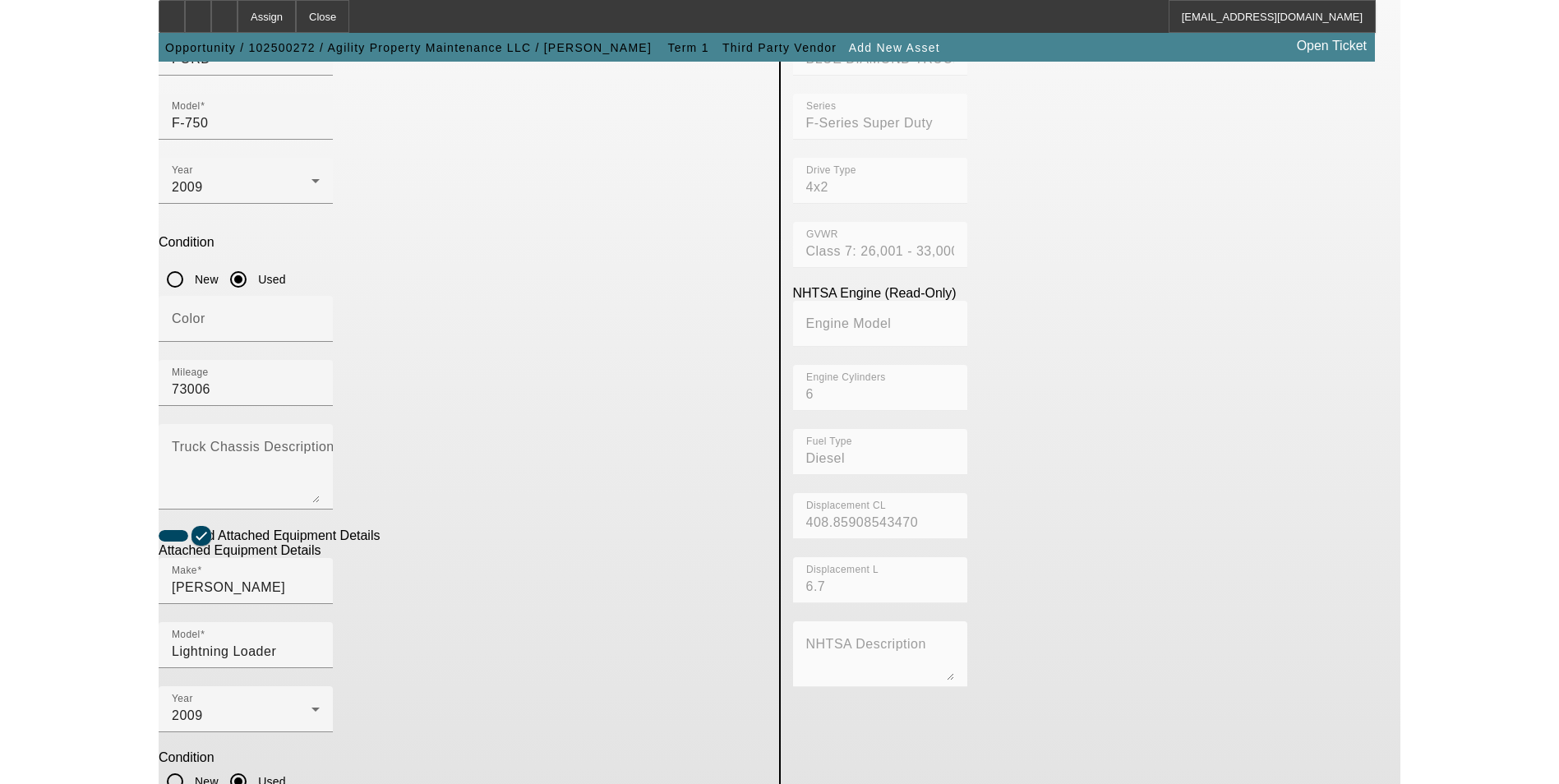
scroll to position [274, 0]
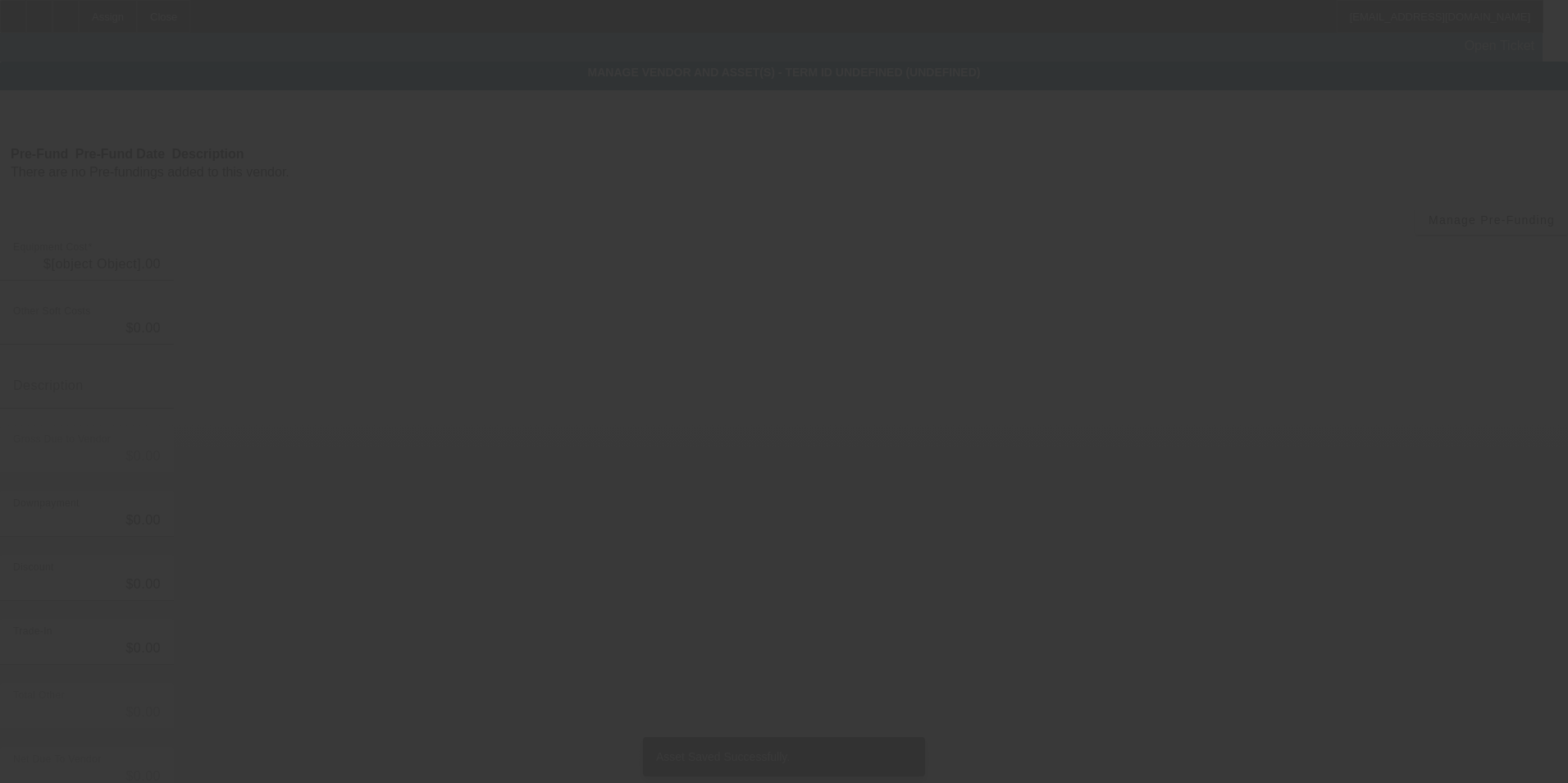
type input "$49,500.00"
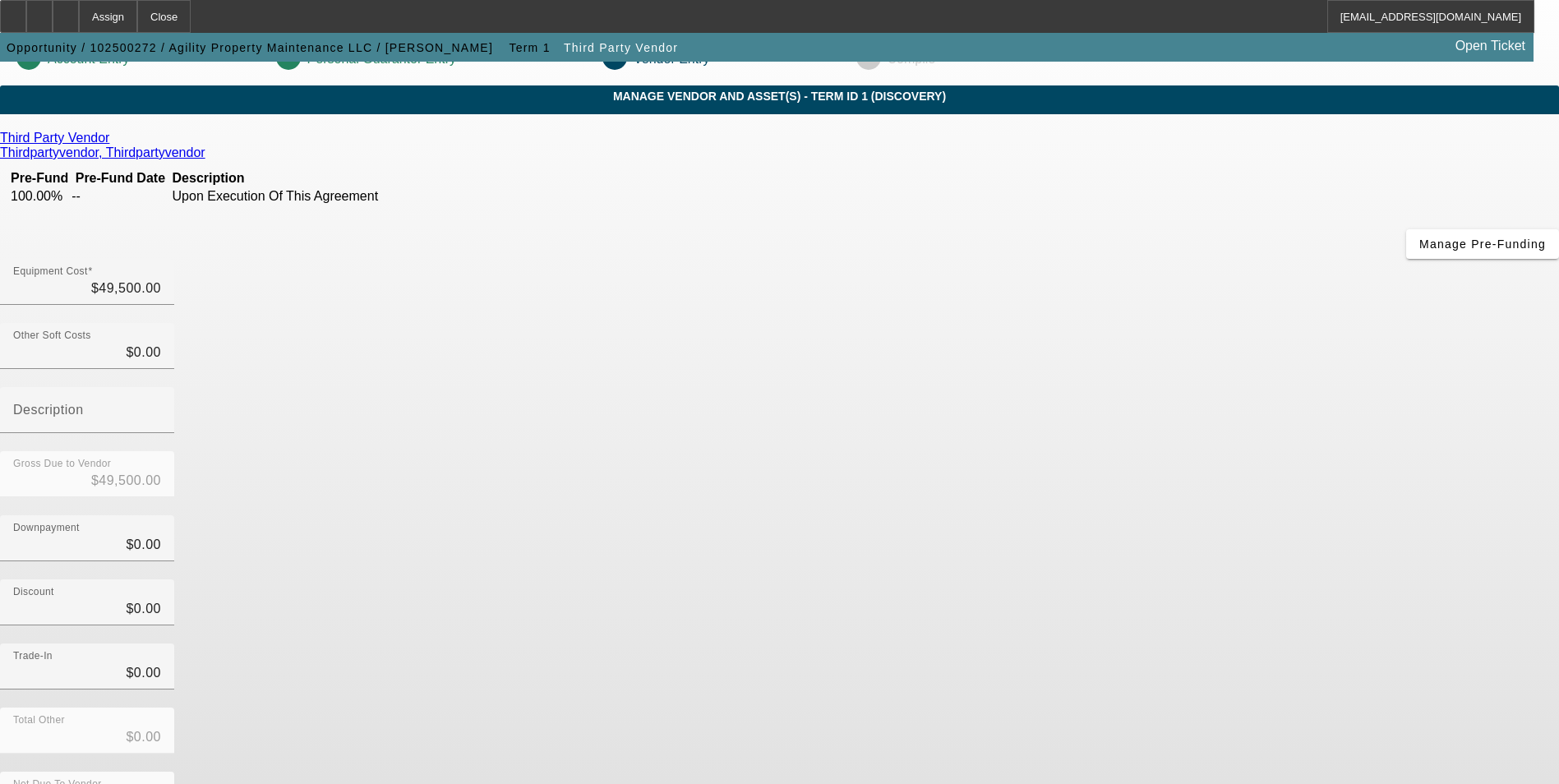
scroll to position [55, 0]
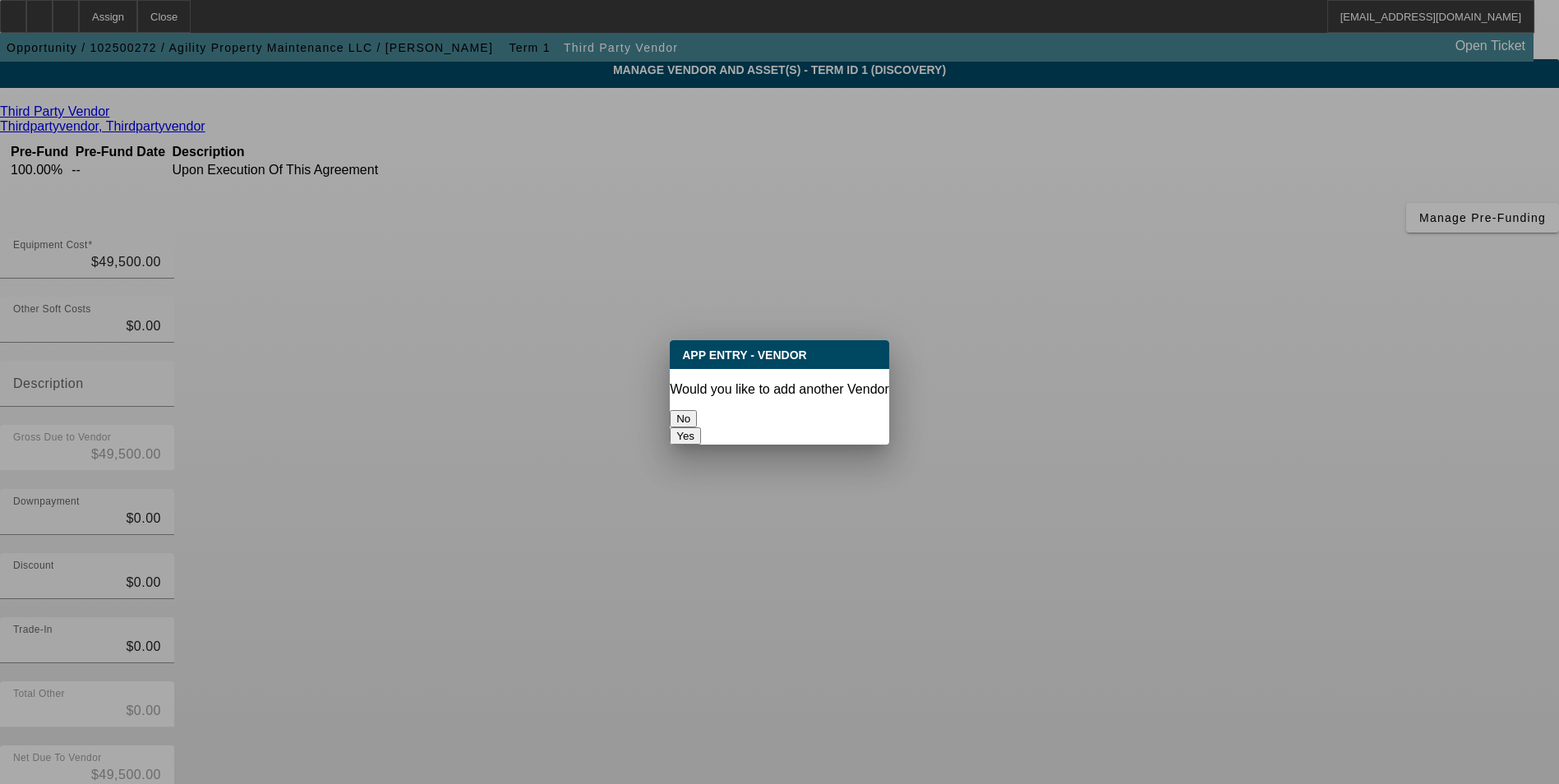
click at [697, 412] on button "No" at bounding box center [684, 418] width 27 height 17
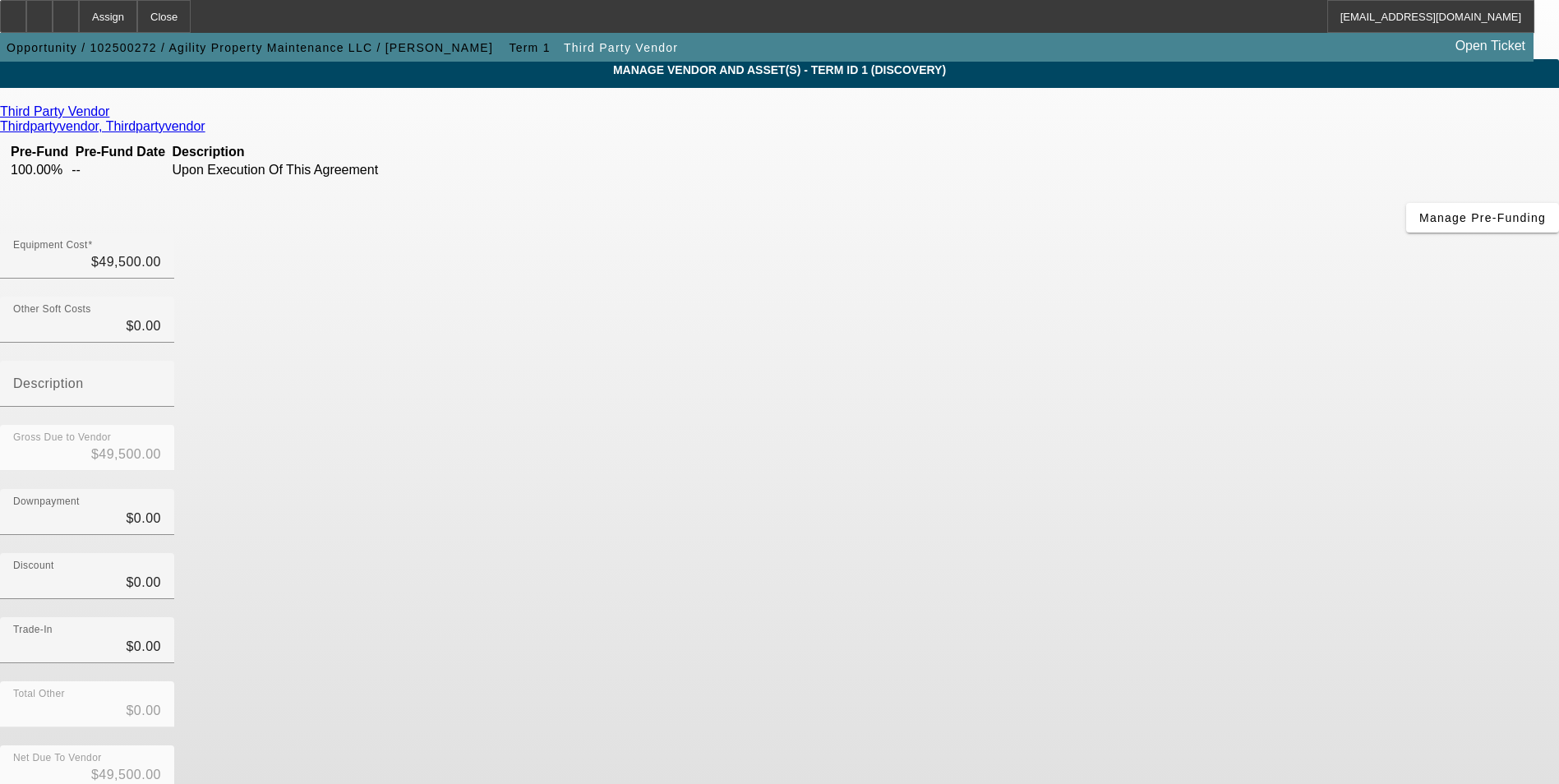
scroll to position [55, 0]
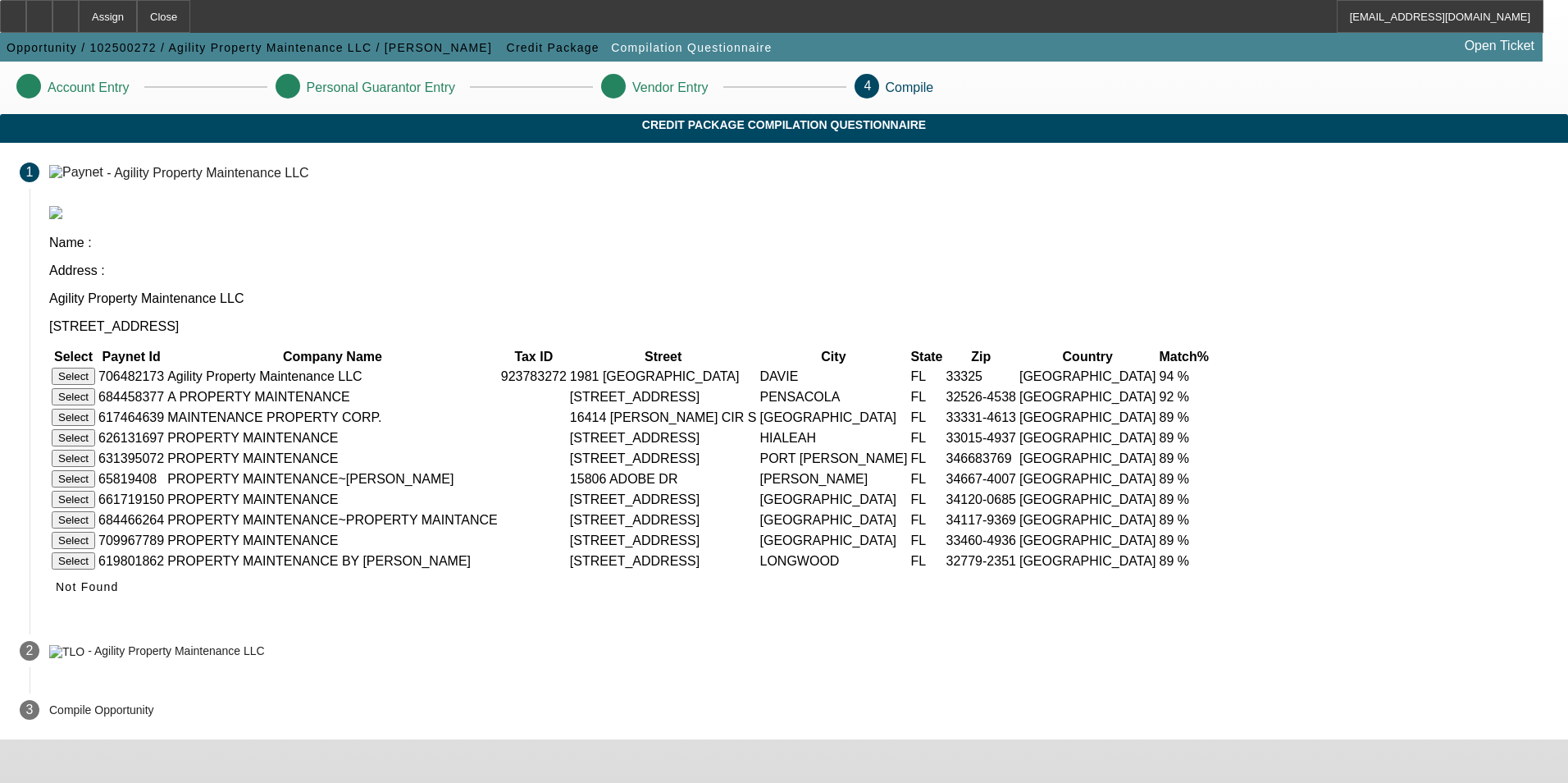
click at [95, 368] on button "Select" at bounding box center [73, 377] width 43 height 17
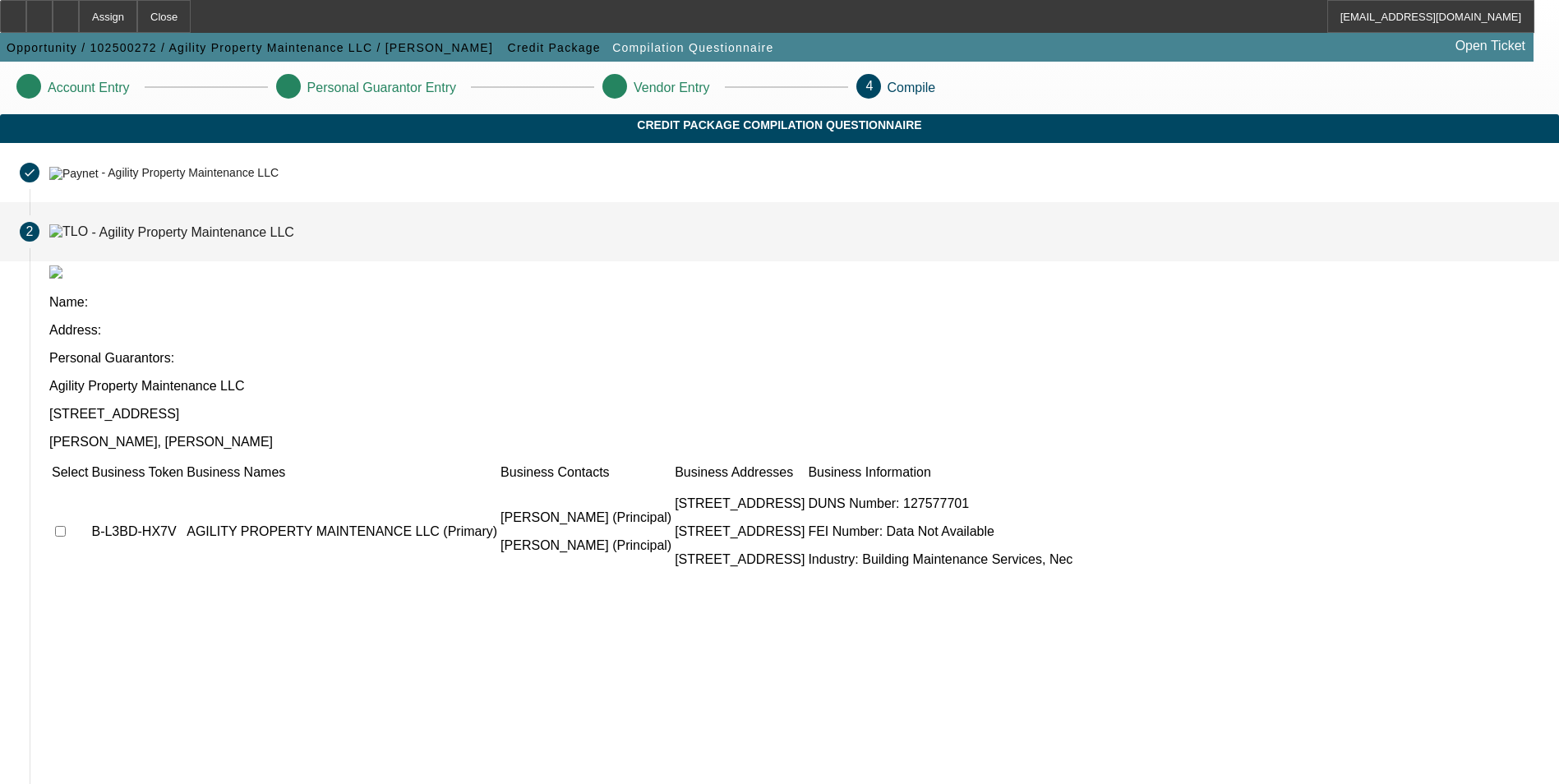
click at [65, 526] on input "checkbox" at bounding box center [60, 531] width 11 height 11
checkbox input "true"
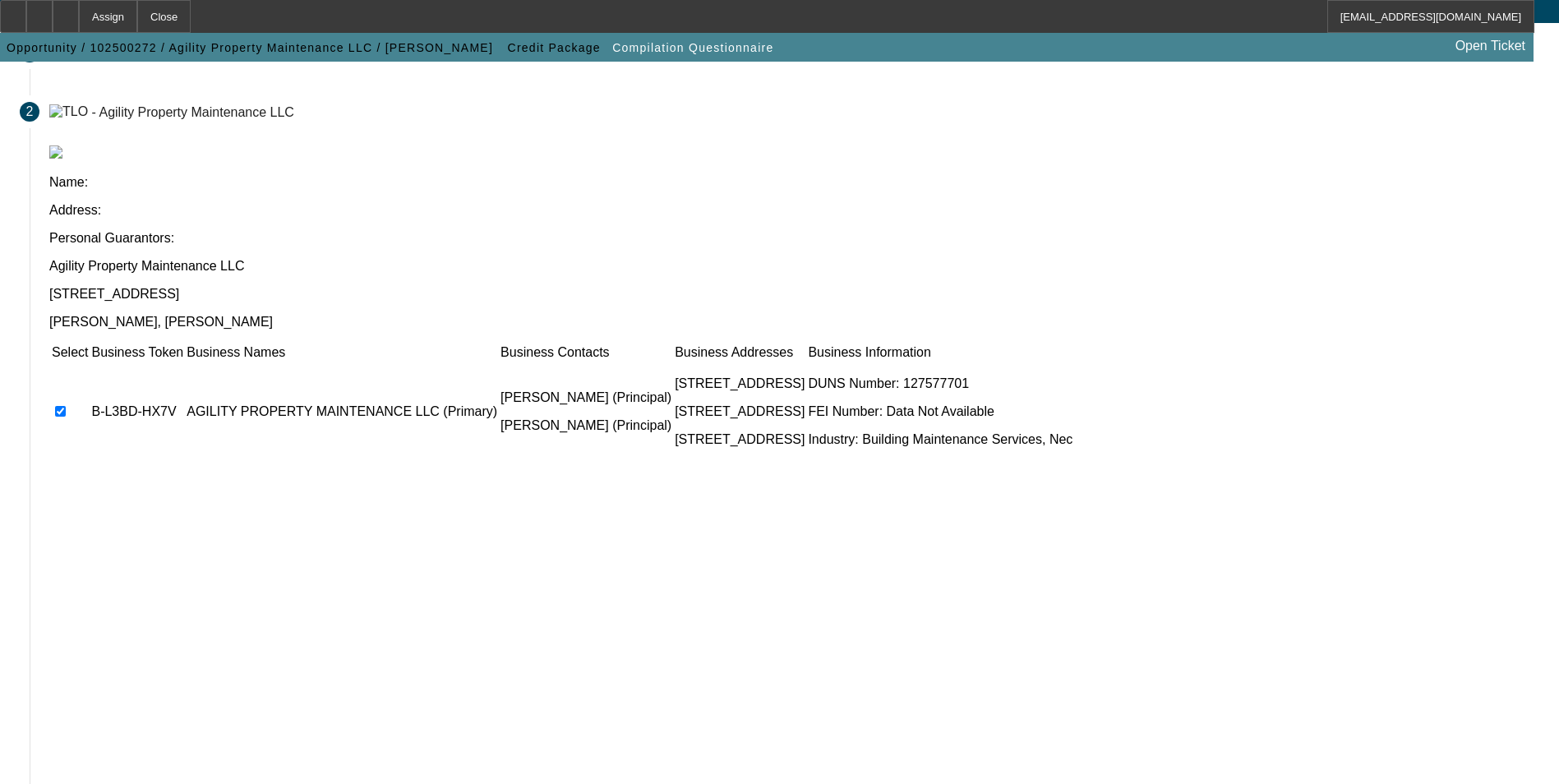
scroll to position [125, 0]
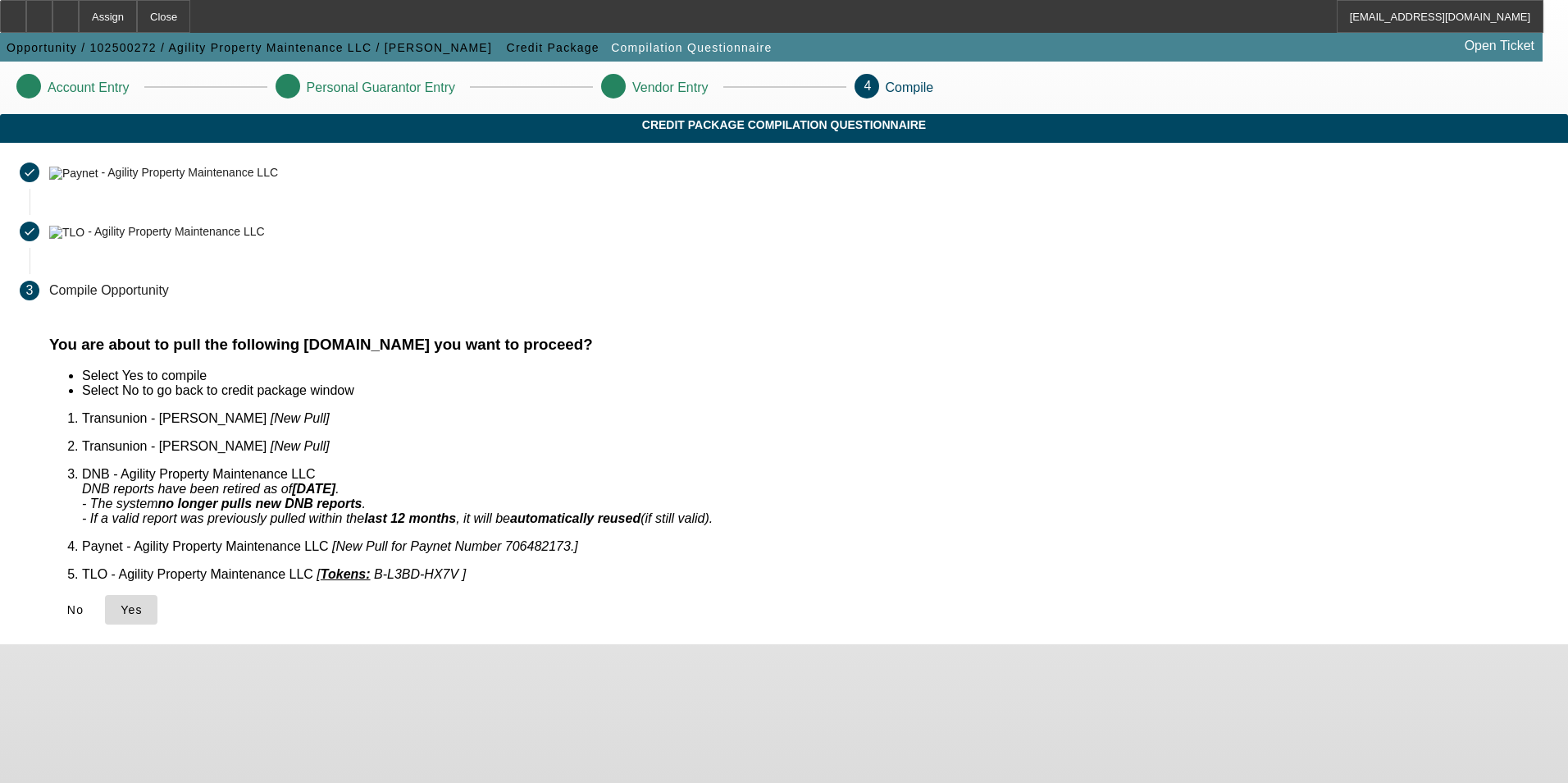
click at [121, 603] on icon at bounding box center [121, 610] width 0 height 13
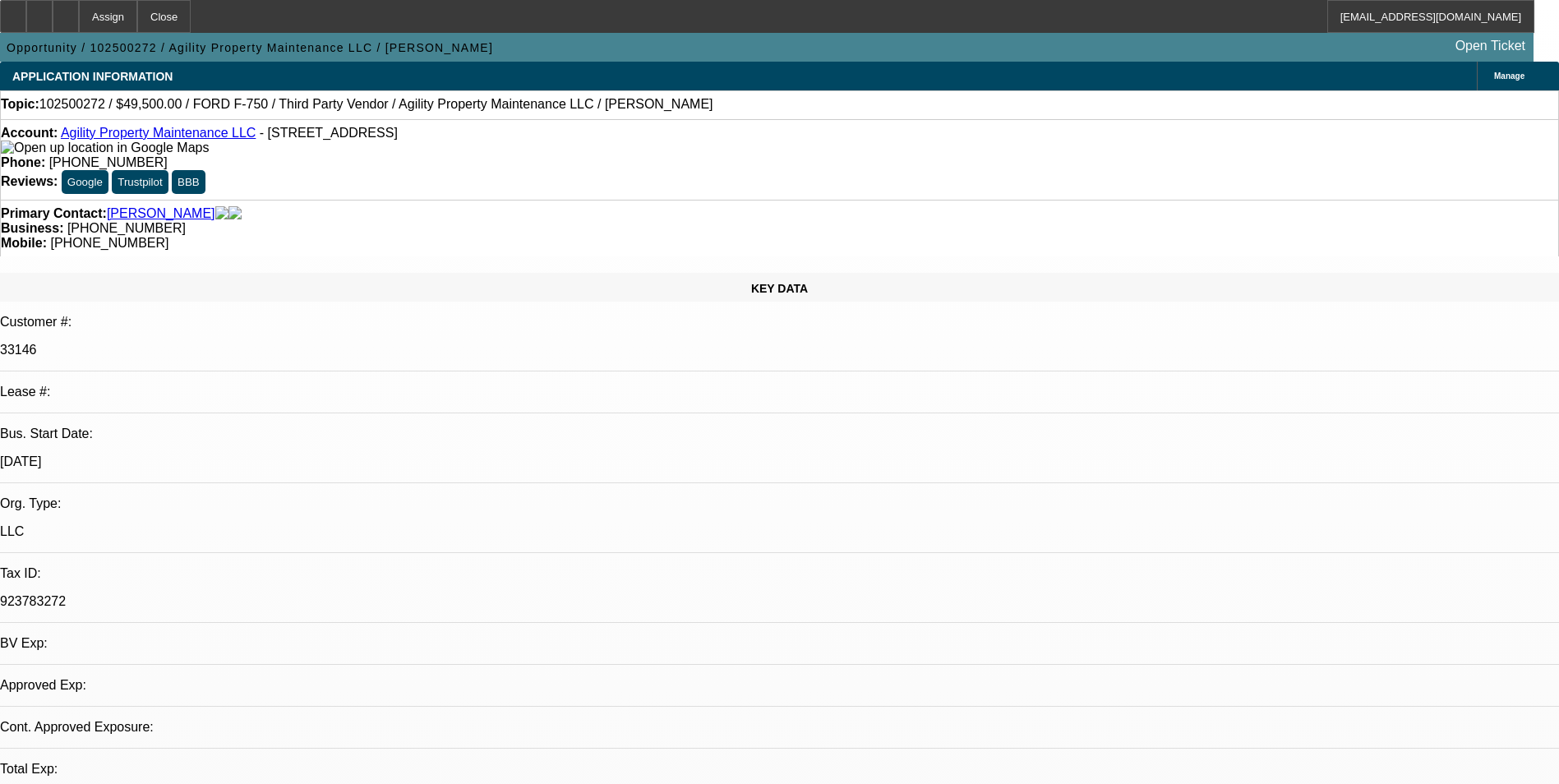
select select "0"
select select "2"
select select "0.1"
select select "1"
select select "2"
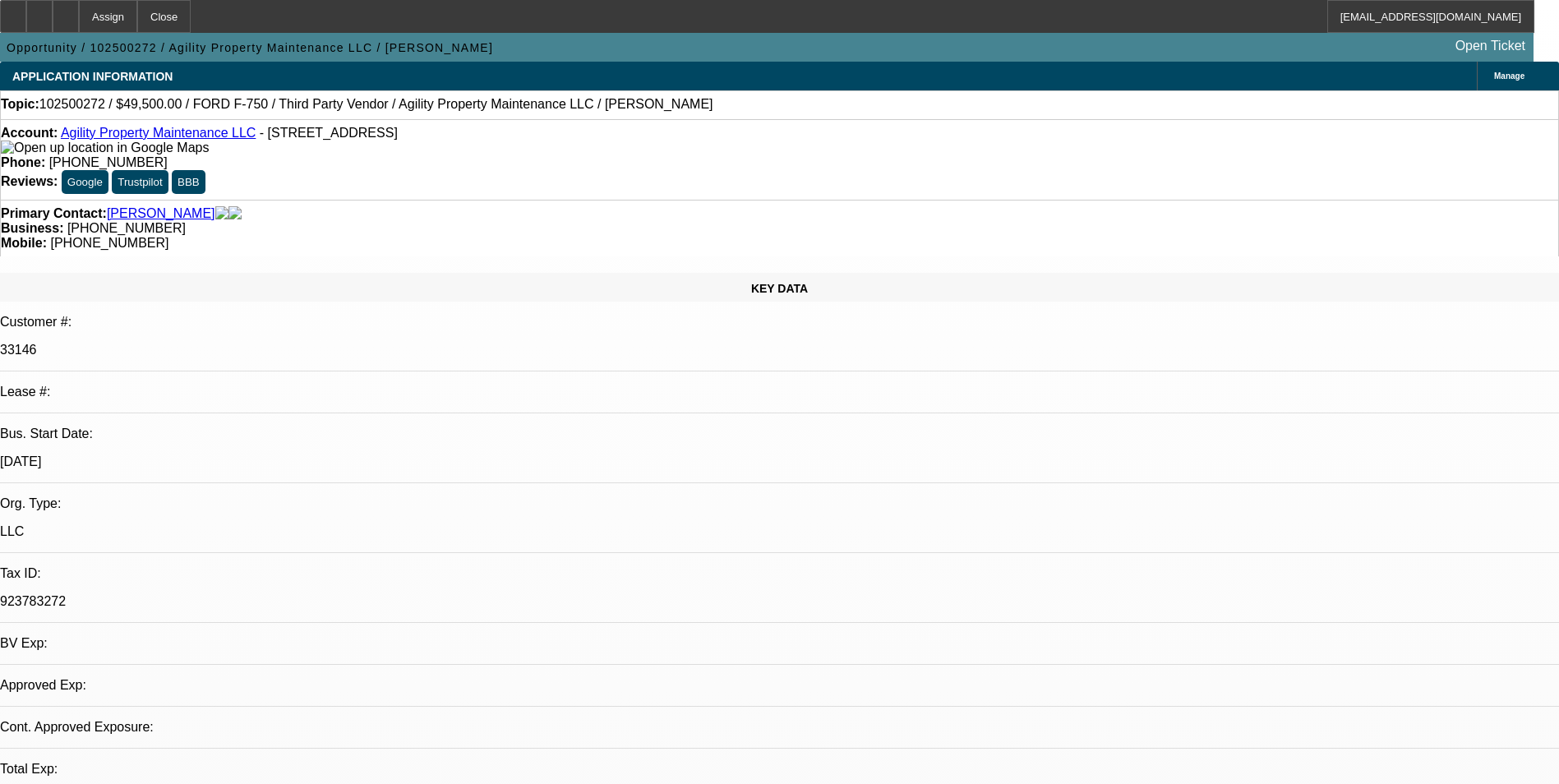
select select "4"
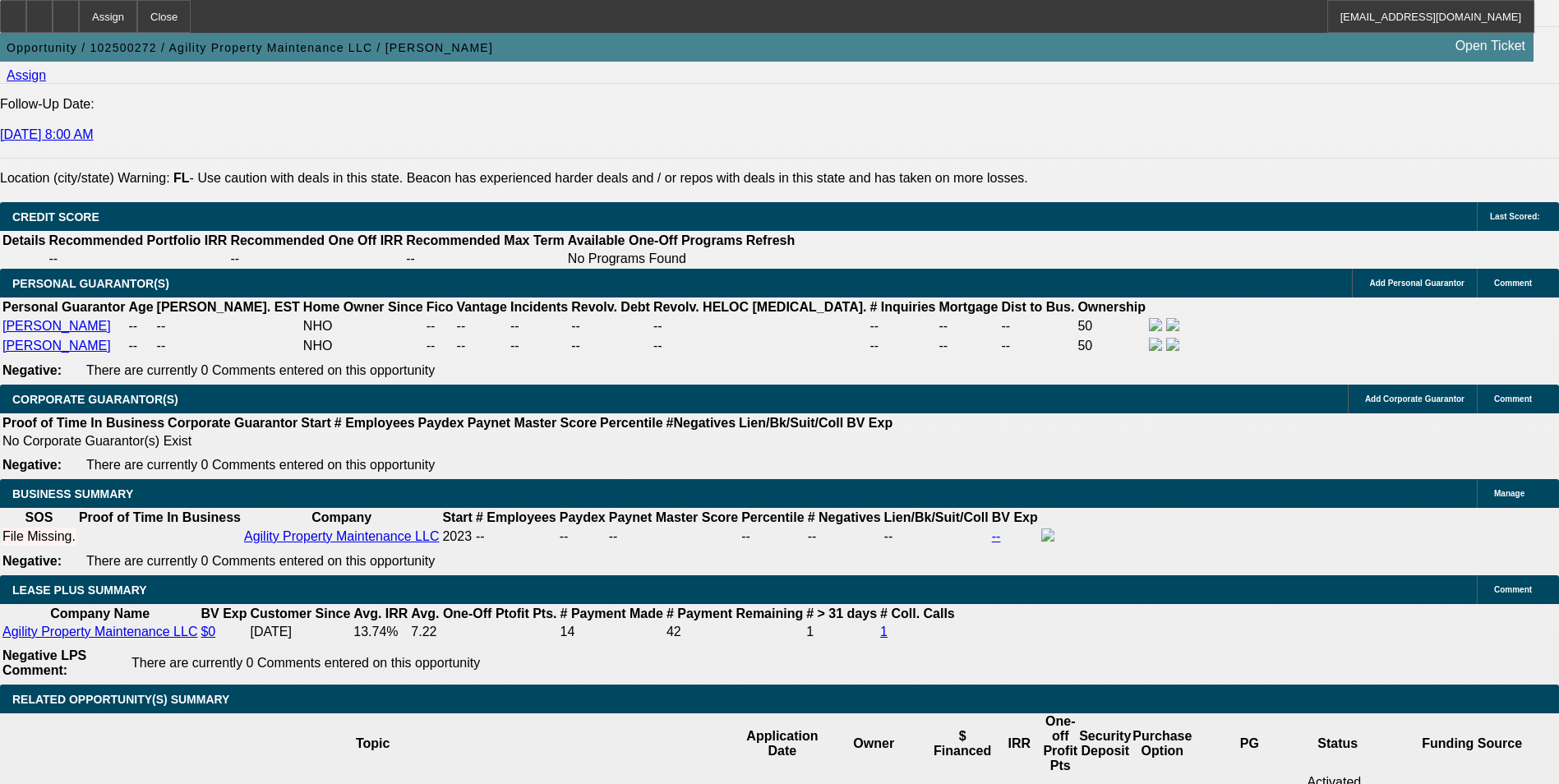
scroll to position [2300, 0]
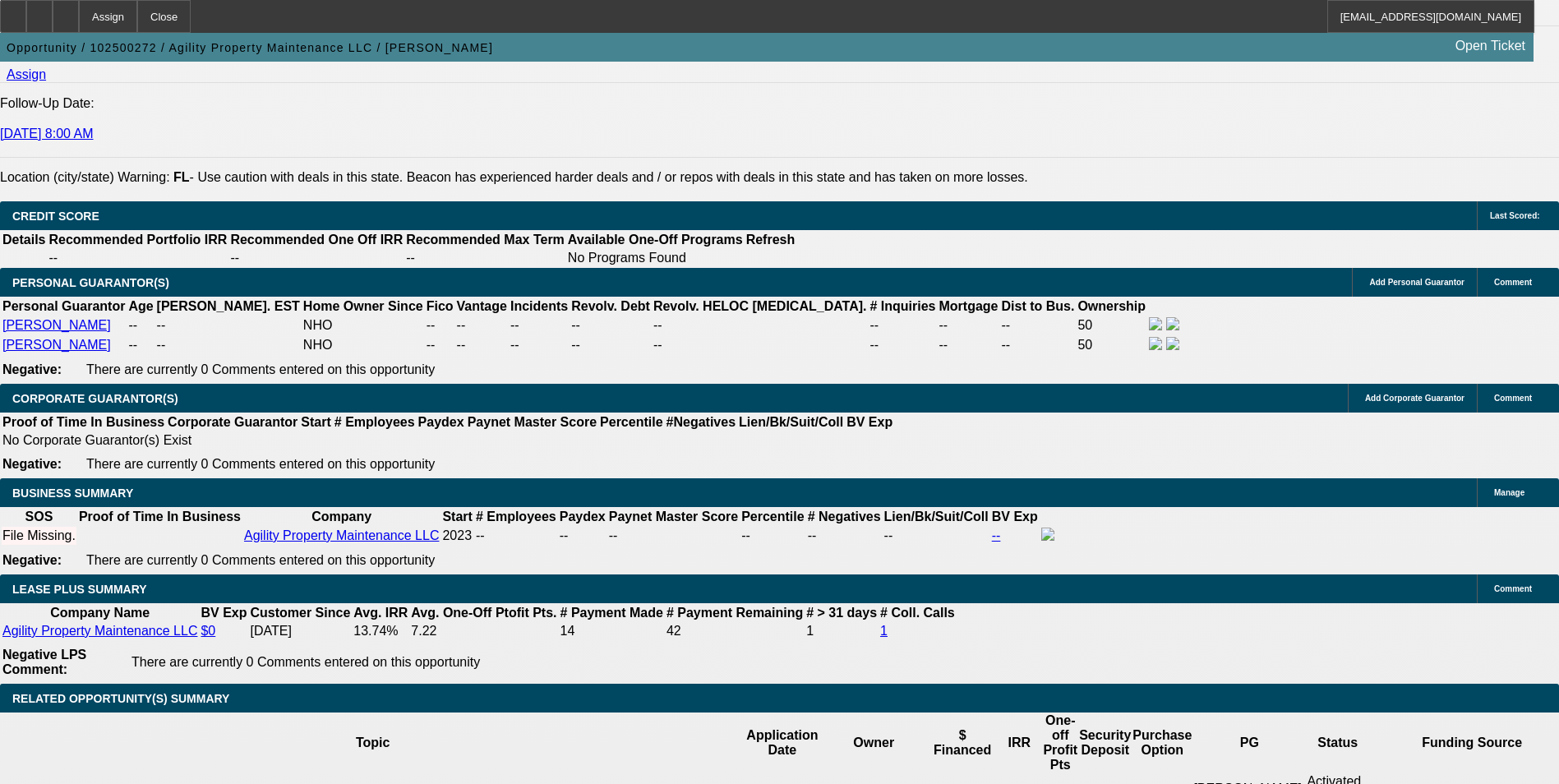
click at [1029, 228] on div "APPLICATION INFORMATION Manage Topic: 102500272 / $49,500.00 / FORD F-750 / Thi…" at bounding box center [780, 655] width 1559 height 5788
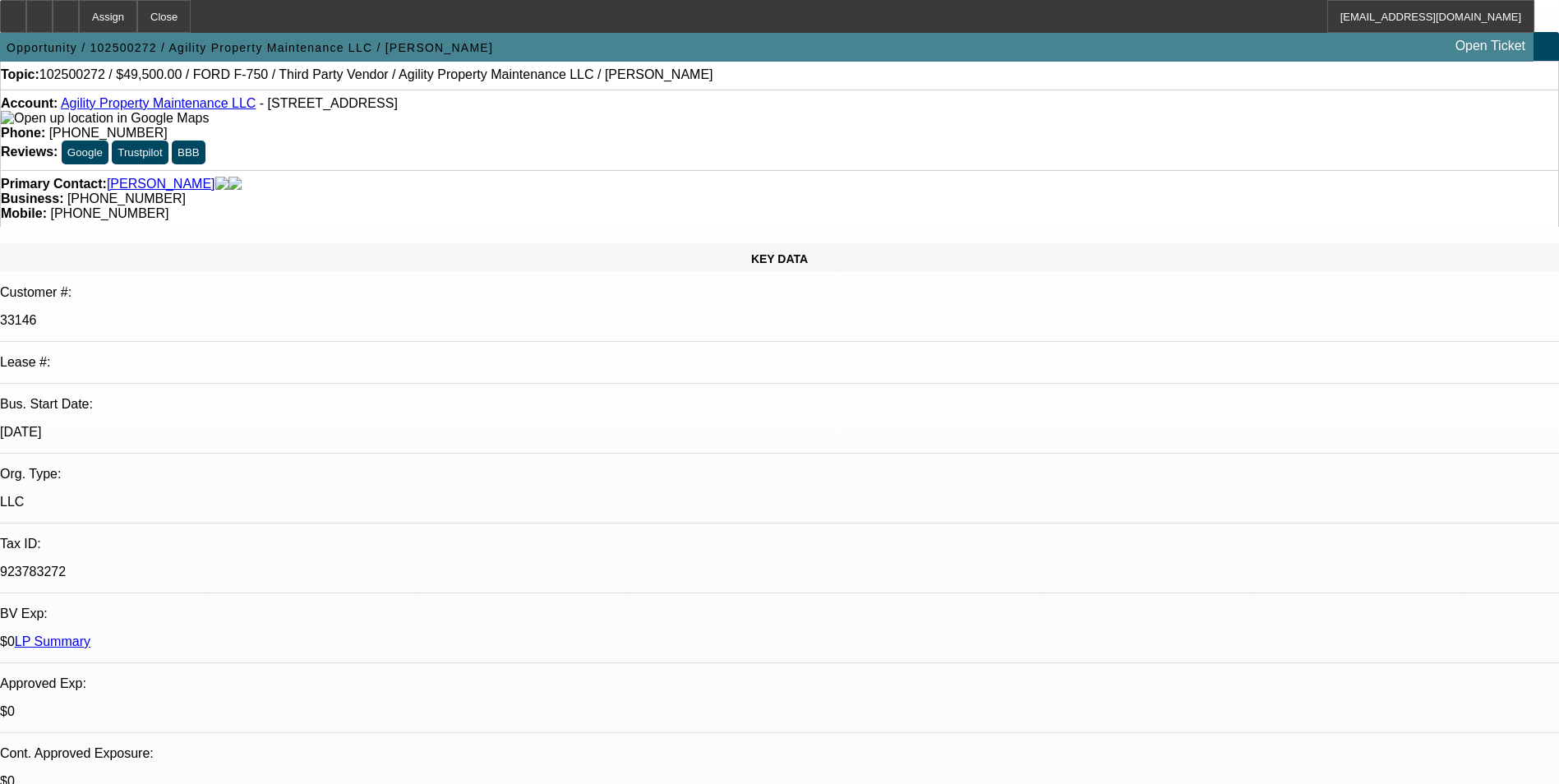
scroll to position [0, 0]
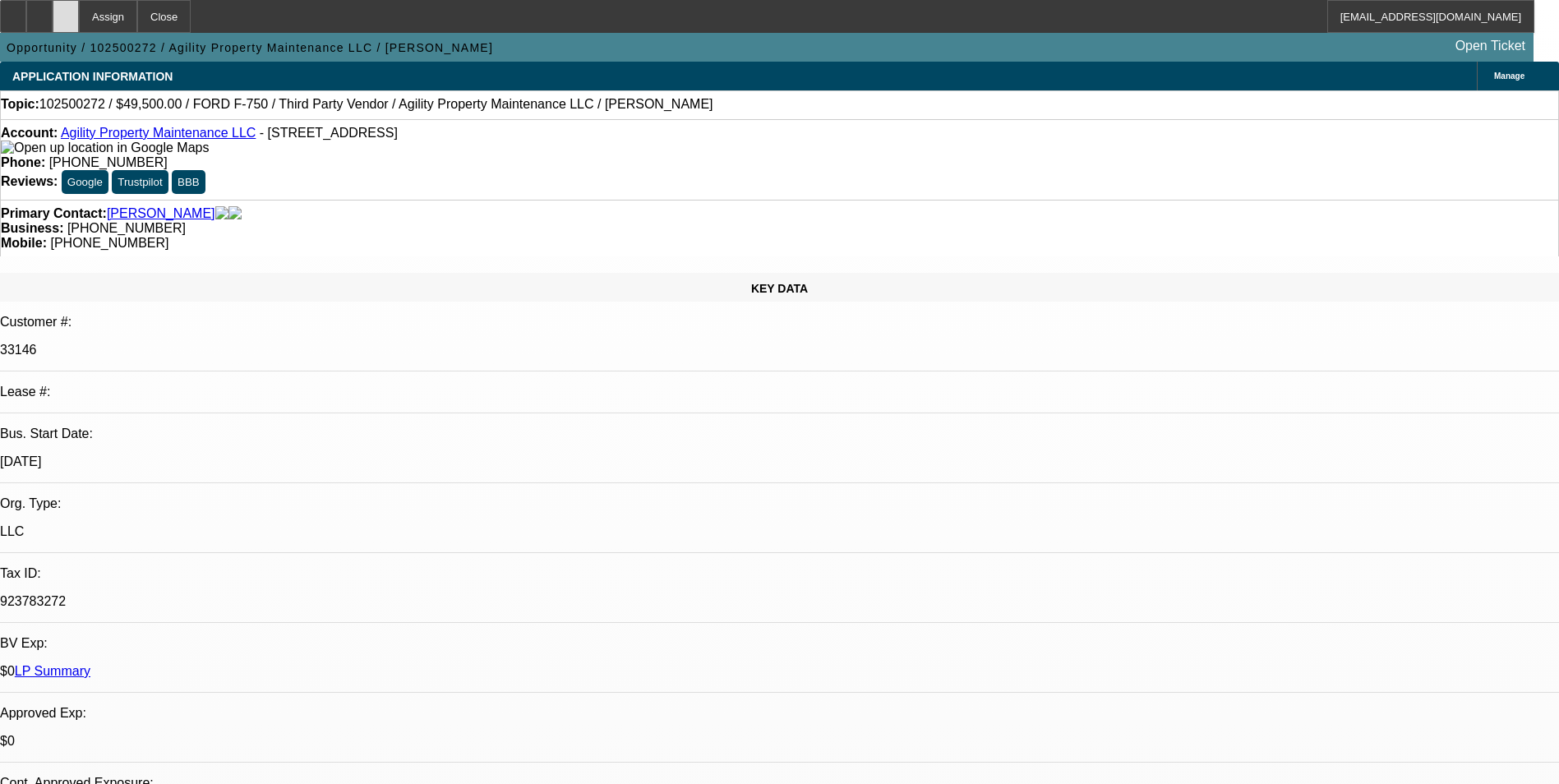
click at [65, 11] on icon at bounding box center [65, 11] width 0 height 0
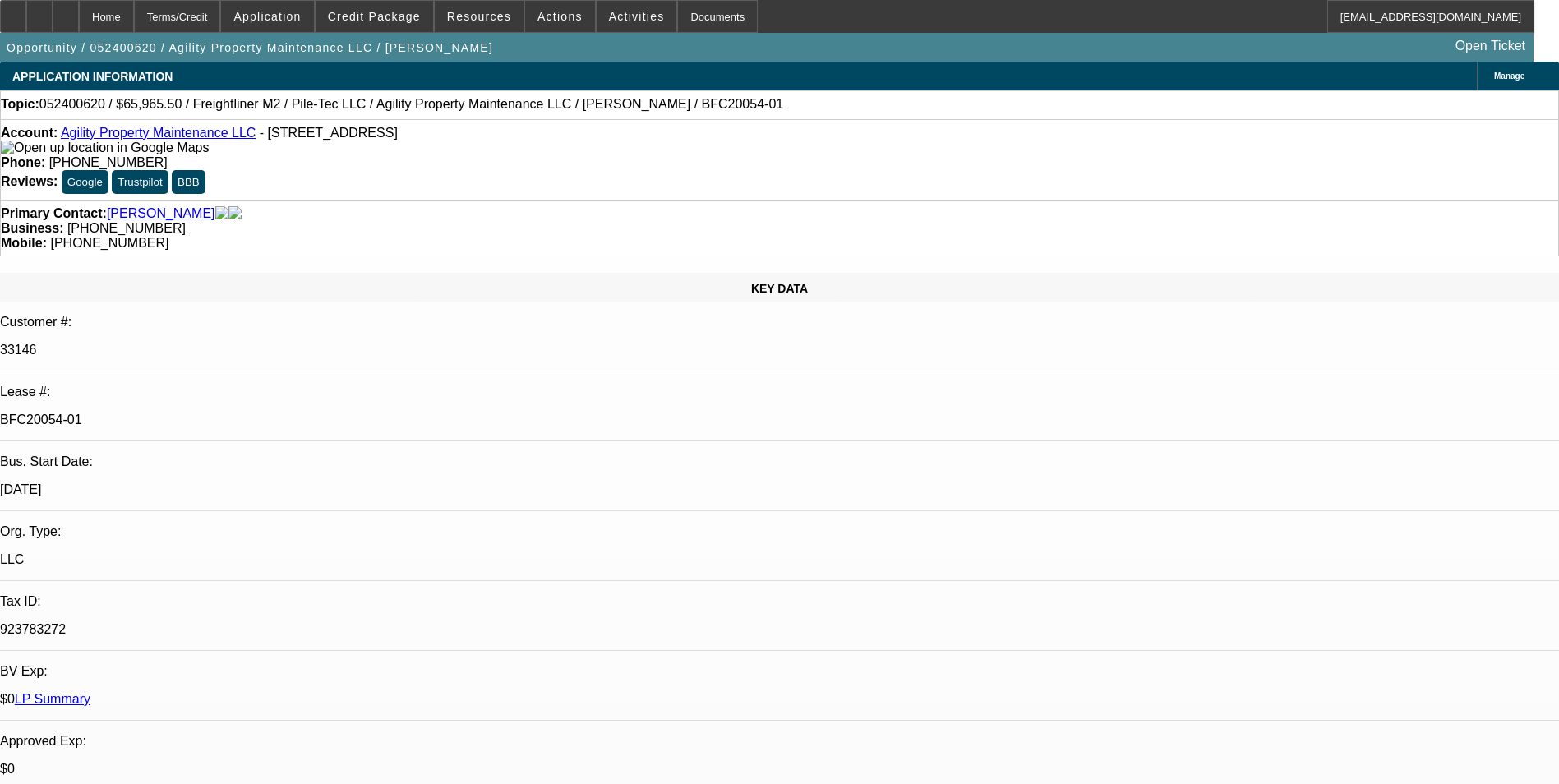
select select "0.1"
select select "0"
select select "0.1"
select select "0"
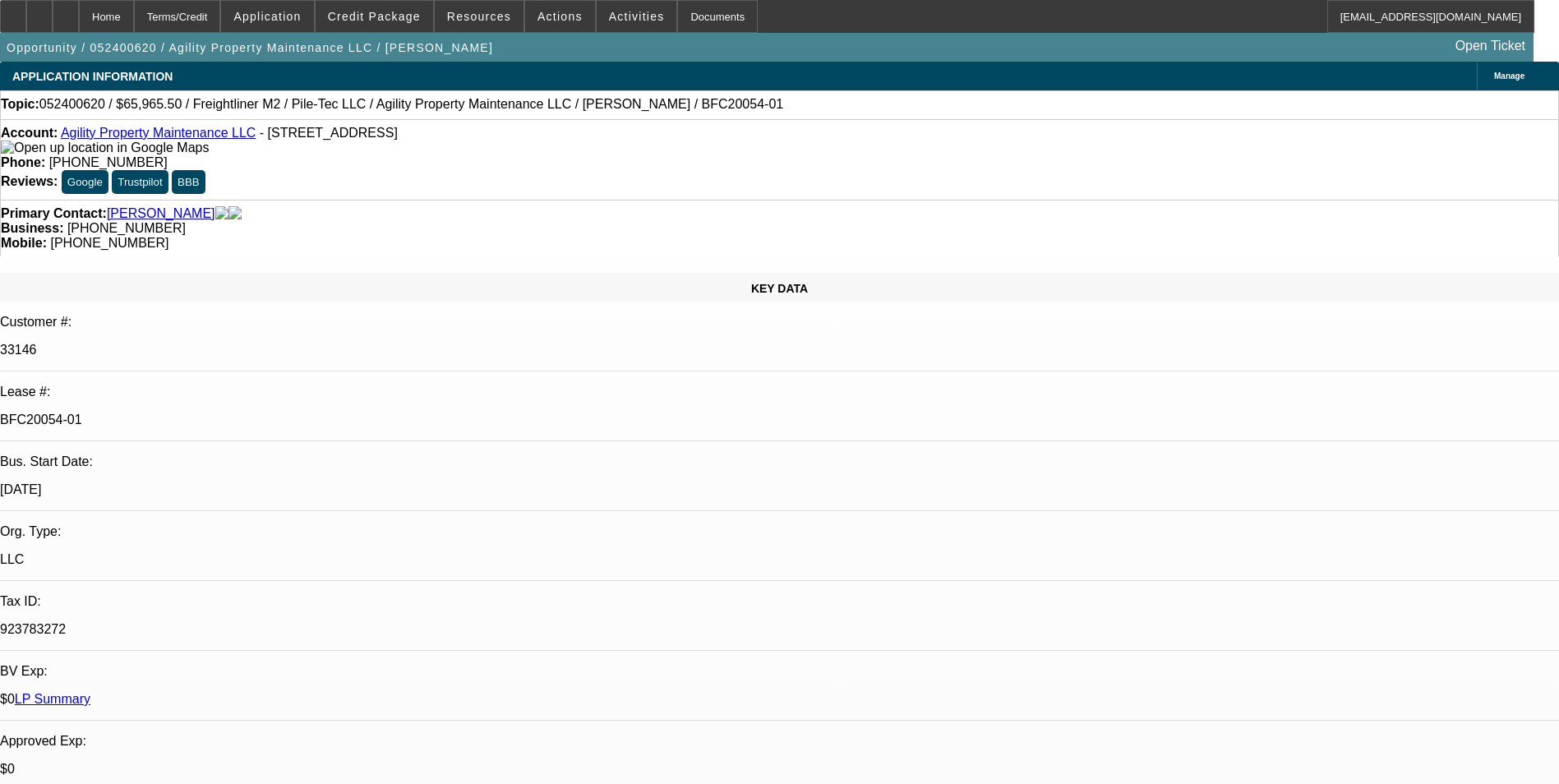
select select "0"
select select "0.1"
select select "0"
select select "0.1"
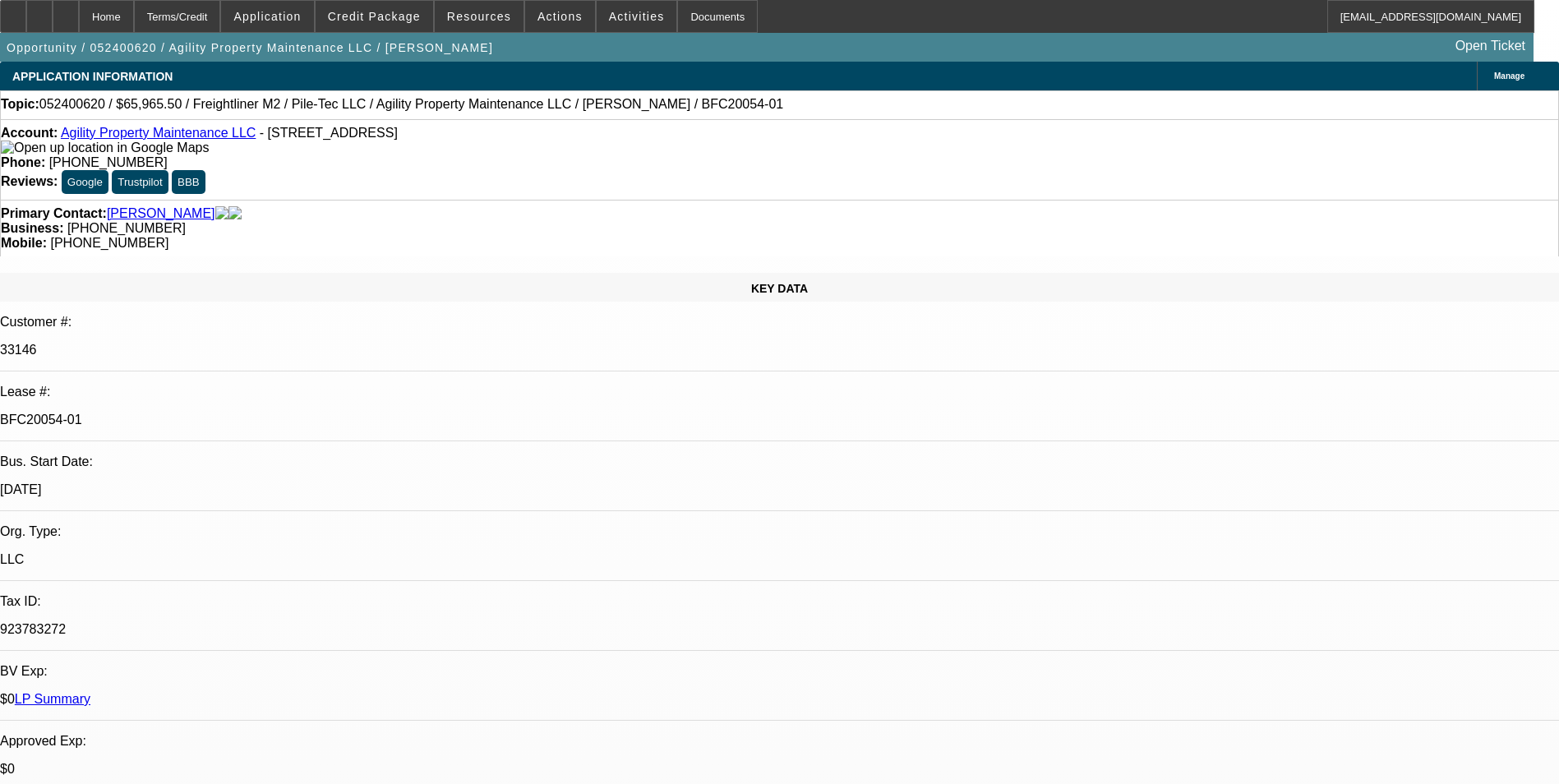
select select "0"
select select "0.1"
select select "1"
select select "2"
select select "6"
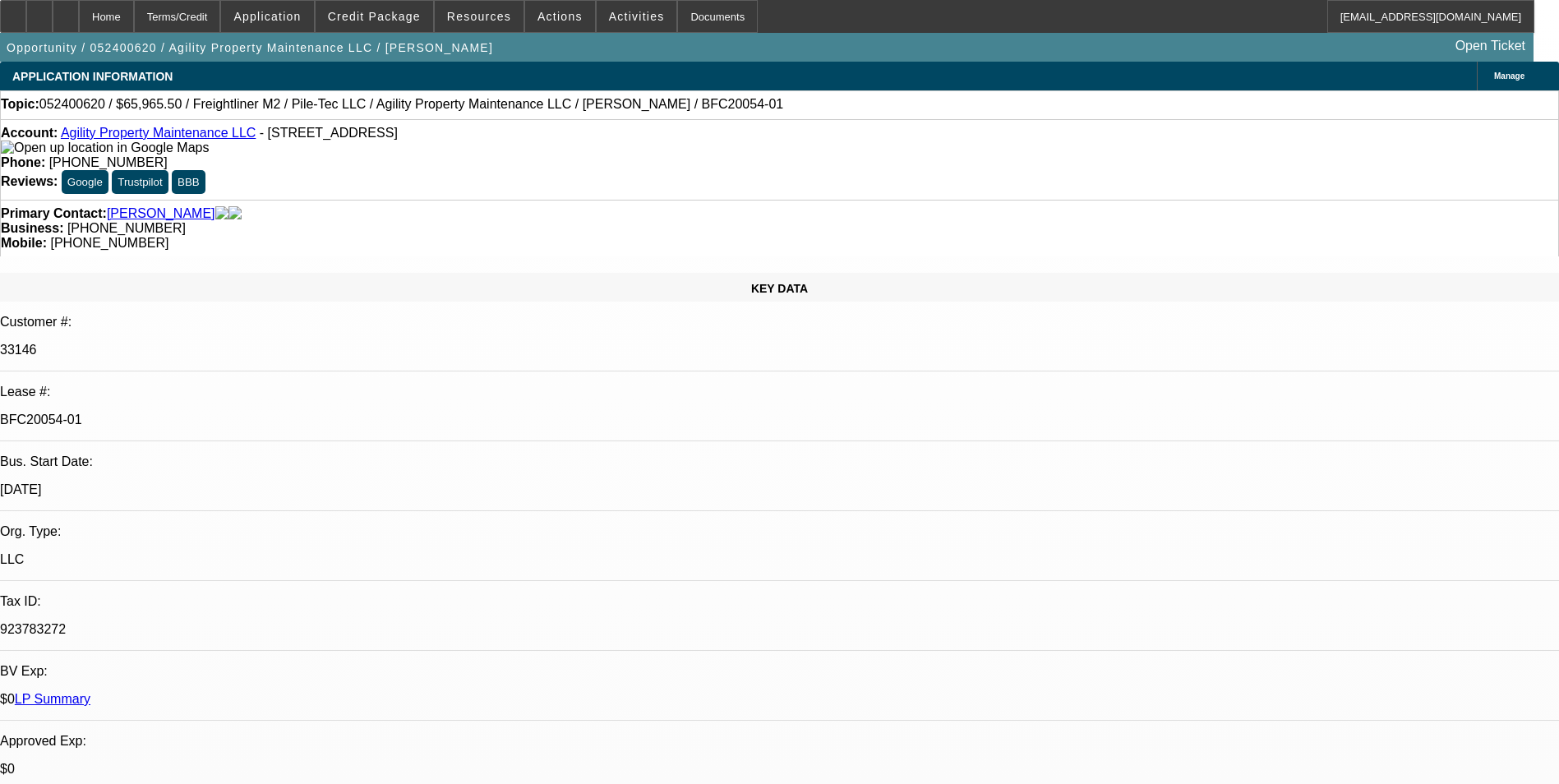
select select "1"
select select "2"
select select "6"
select select "1"
select select "2"
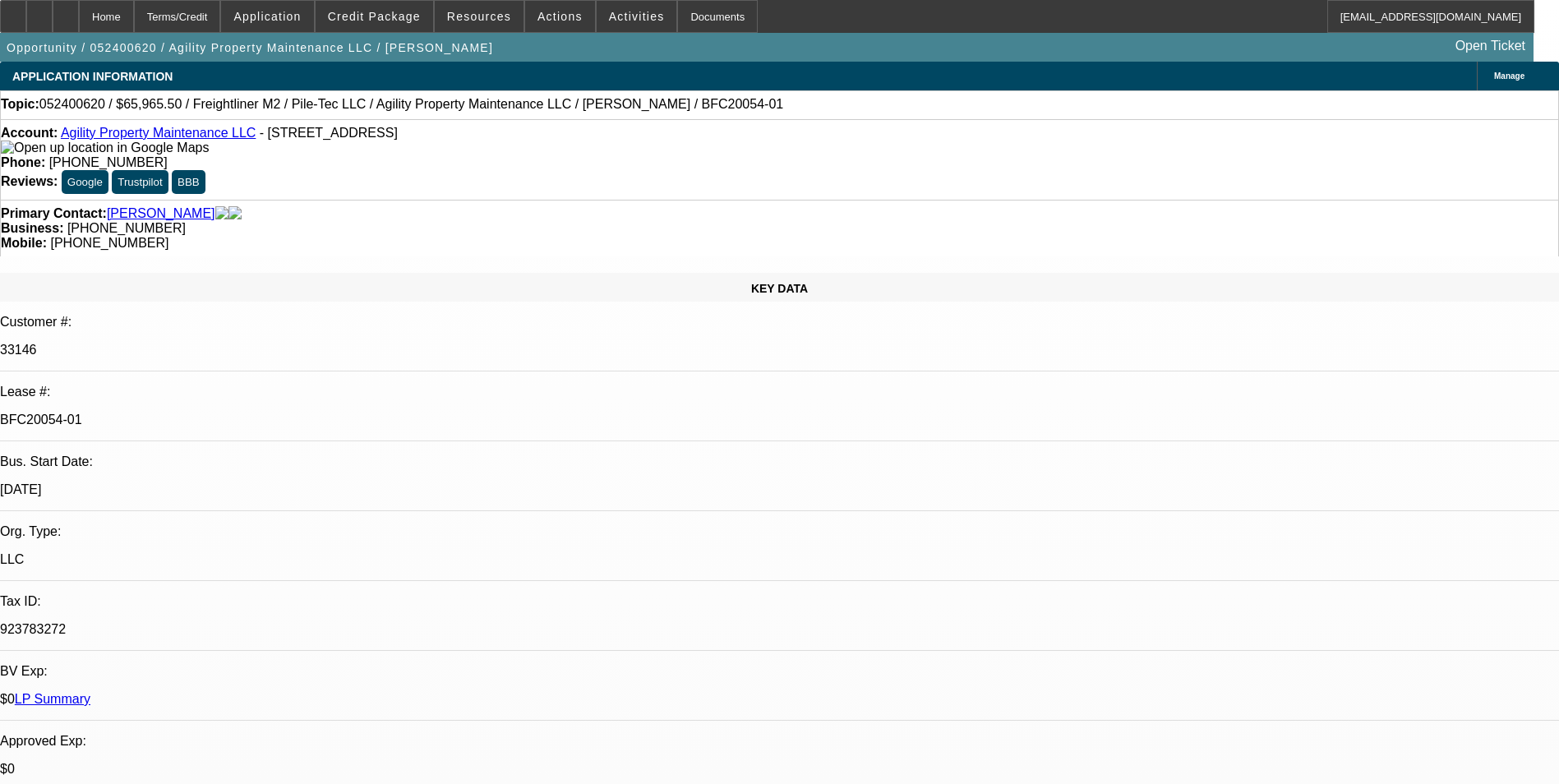
select select "4"
select select "1"
select select "2"
select select "4"
click at [379, 20] on span "Credit Package" at bounding box center [374, 16] width 93 height 13
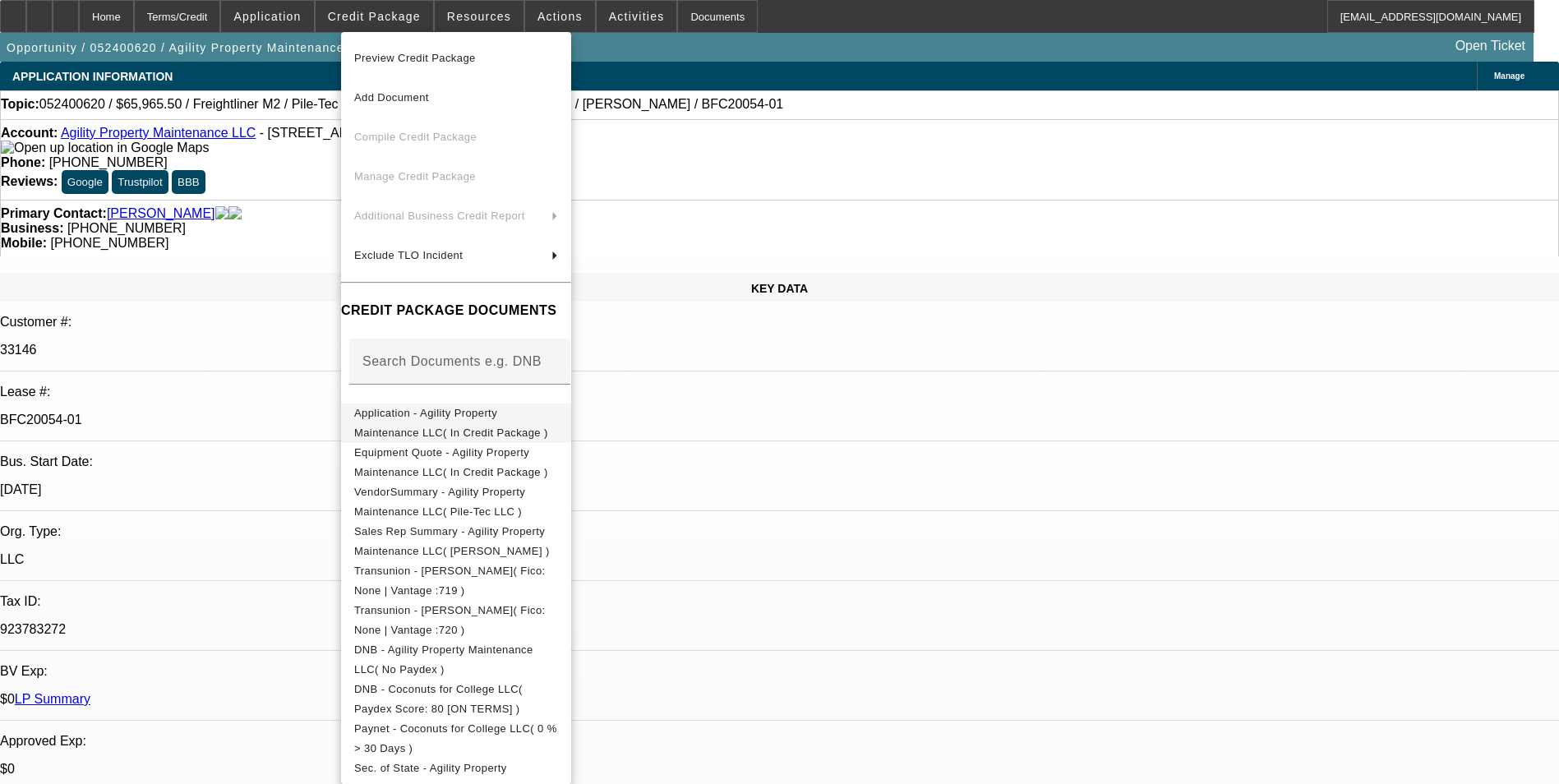
click at [516, 413] on span "Application - Agility Property Maintenance LLC( In Credit Package )" at bounding box center [451, 422] width 194 height 32
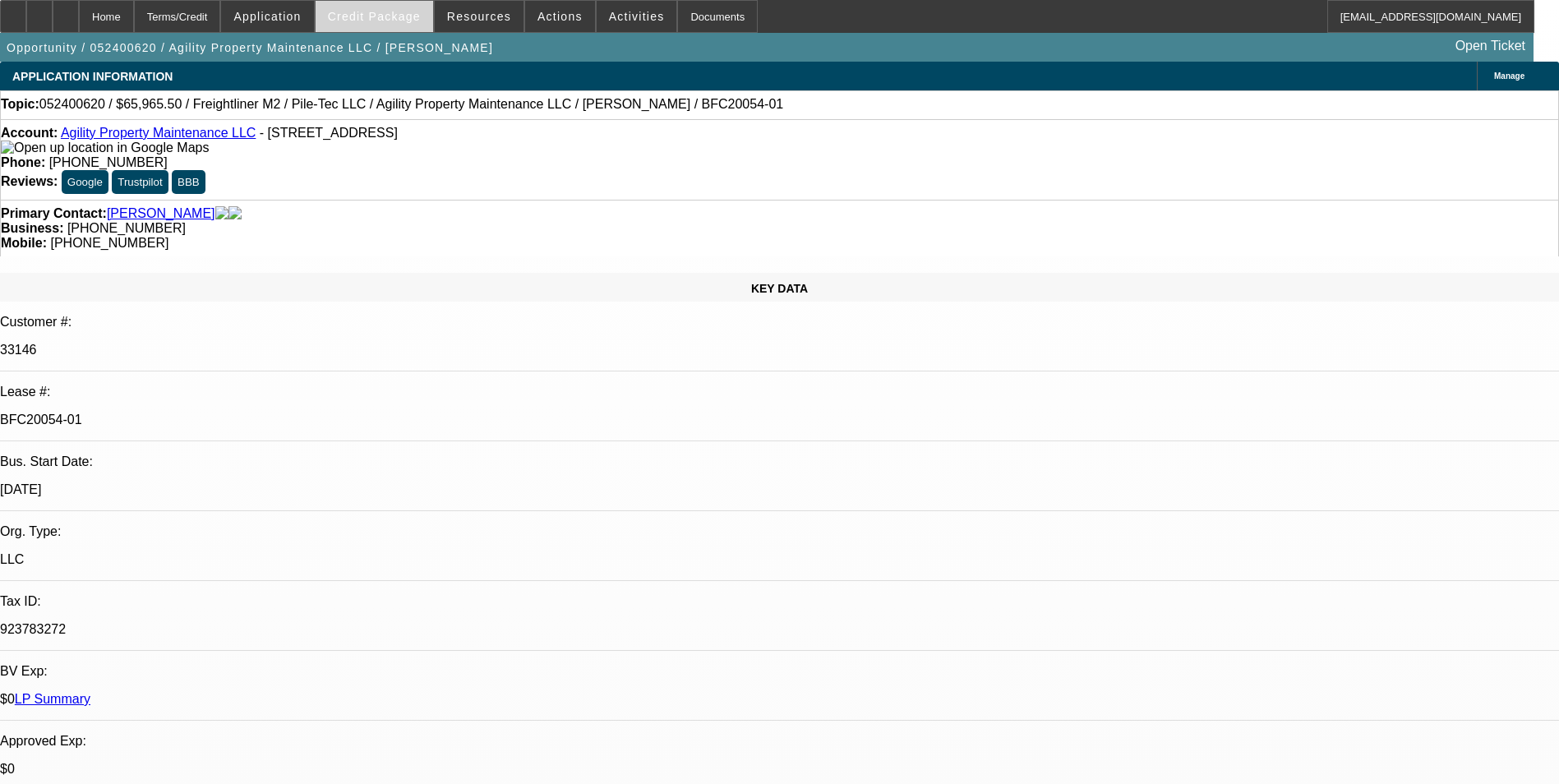
click at [390, 23] on span at bounding box center [374, 16] width 117 height 39
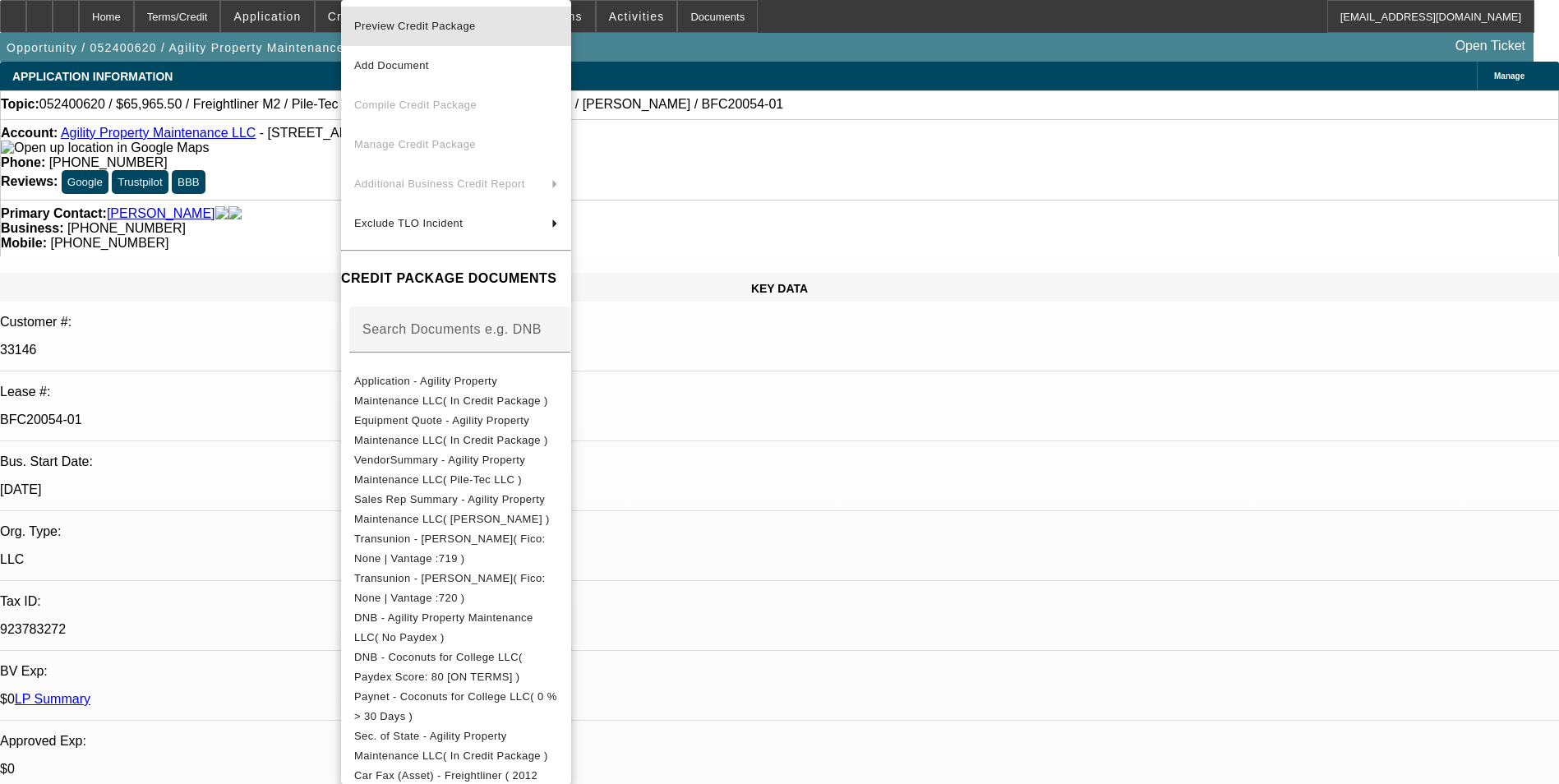
click at [455, 33] on span "Preview Credit Package" at bounding box center [456, 26] width 204 height 20
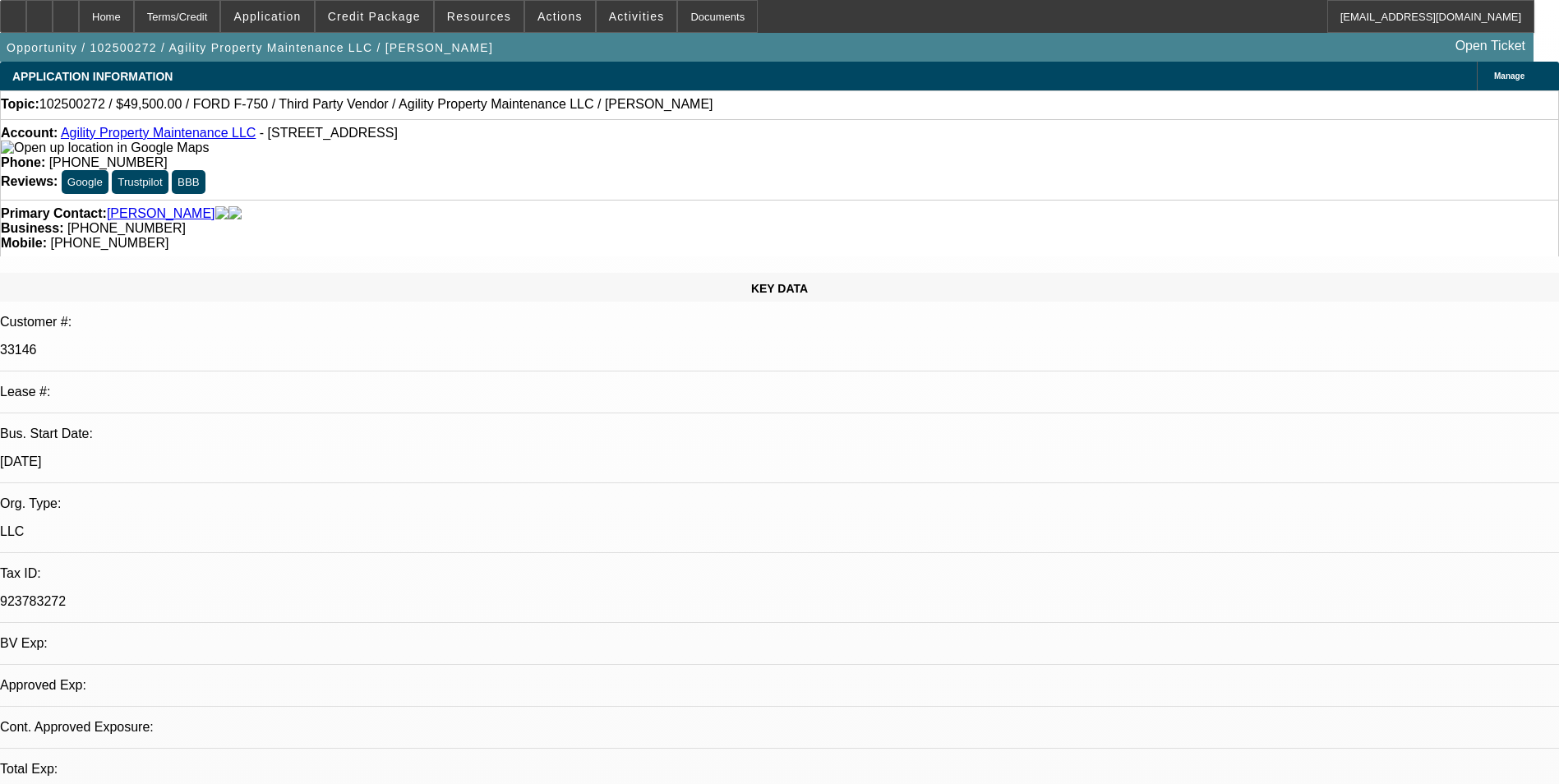
select select "0"
select select "2"
select select "0.1"
select select "1"
select select "2"
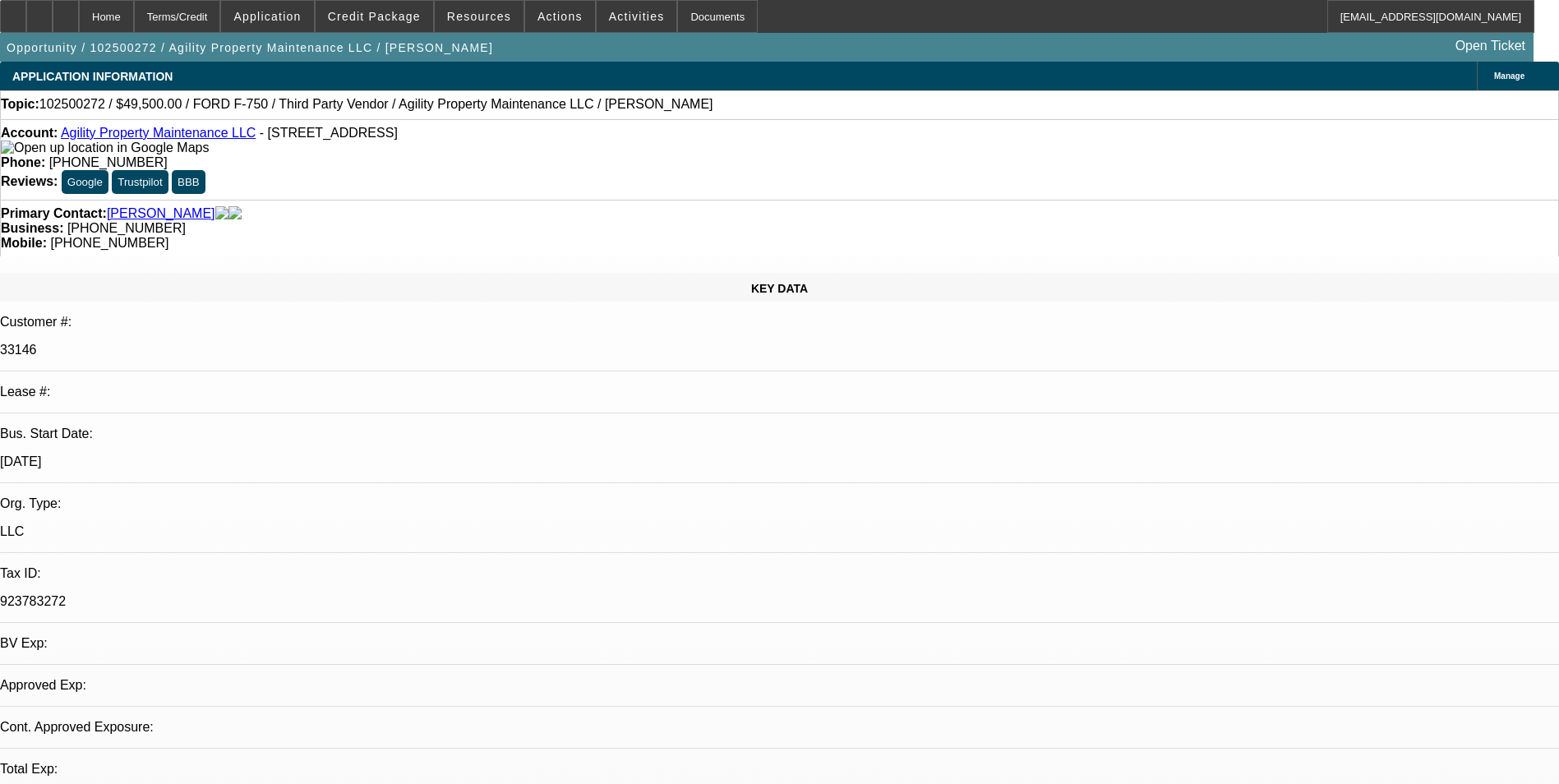
select select "4"
click at [397, 14] on span "Credit Package" at bounding box center [374, 16] width 93 height 13
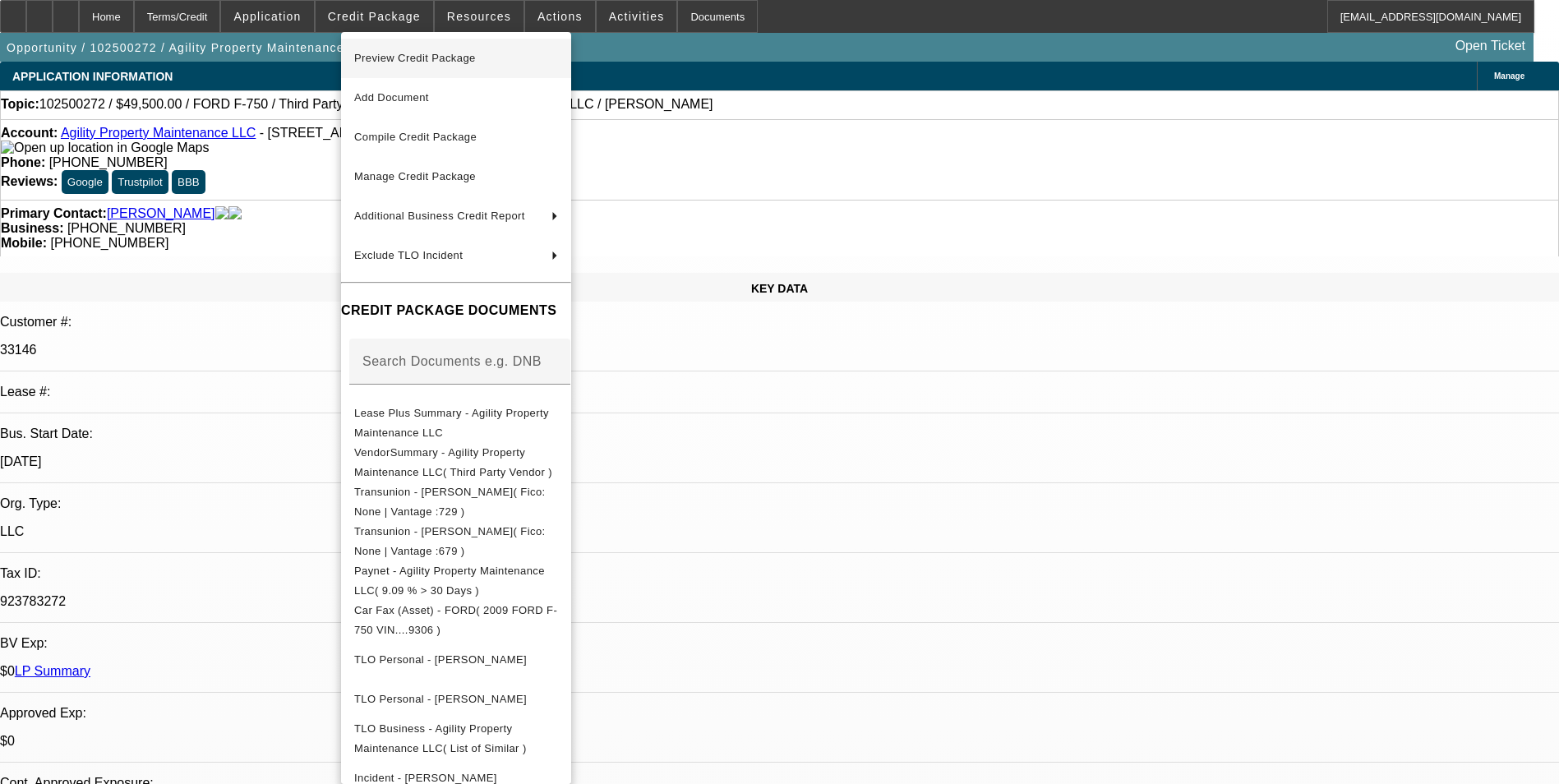
click at [467, 64] on span "Preview Credit Package" at bounding box center [456, 59] width 204 height 20
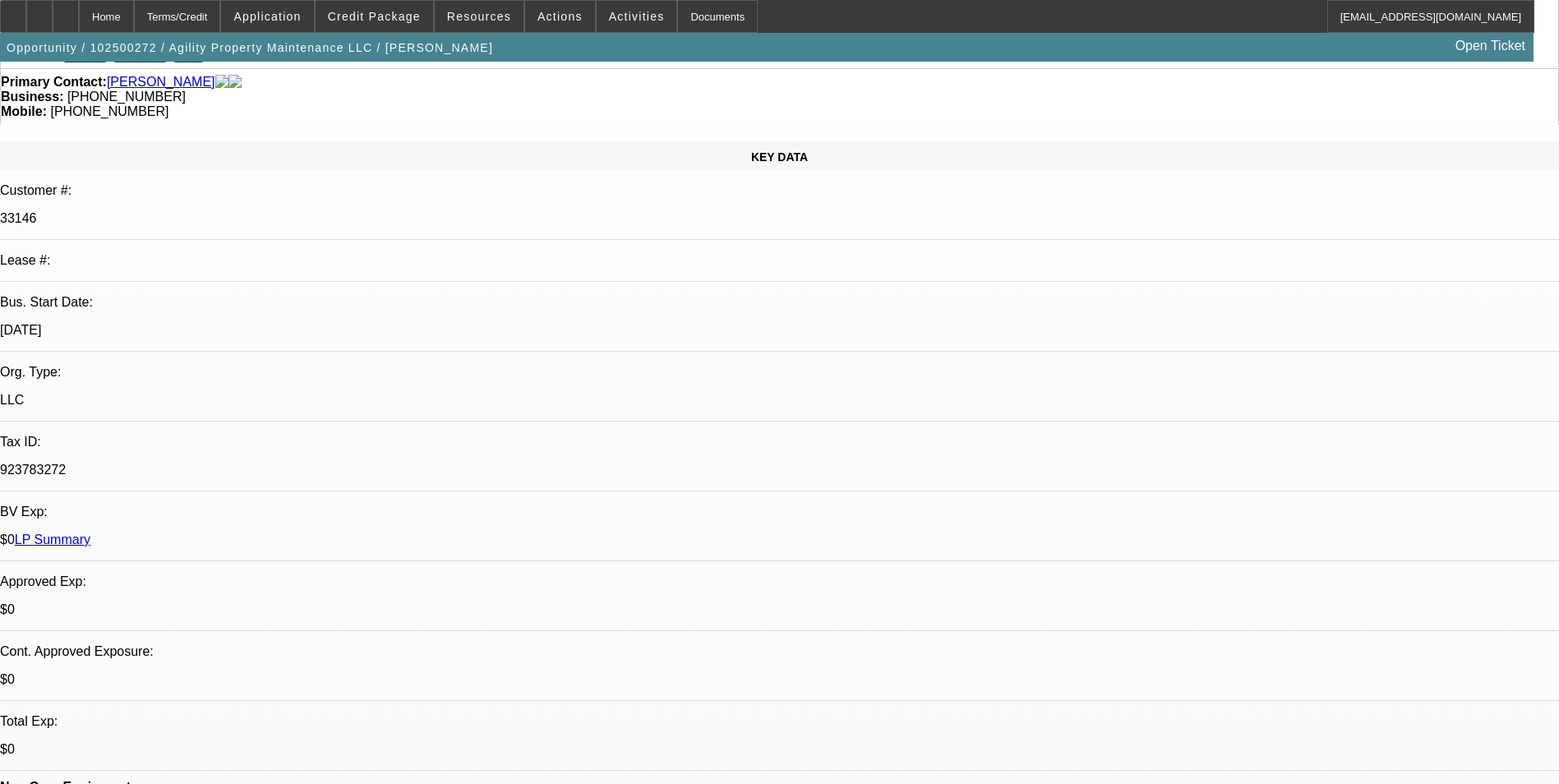
scroll to position [411, 0]
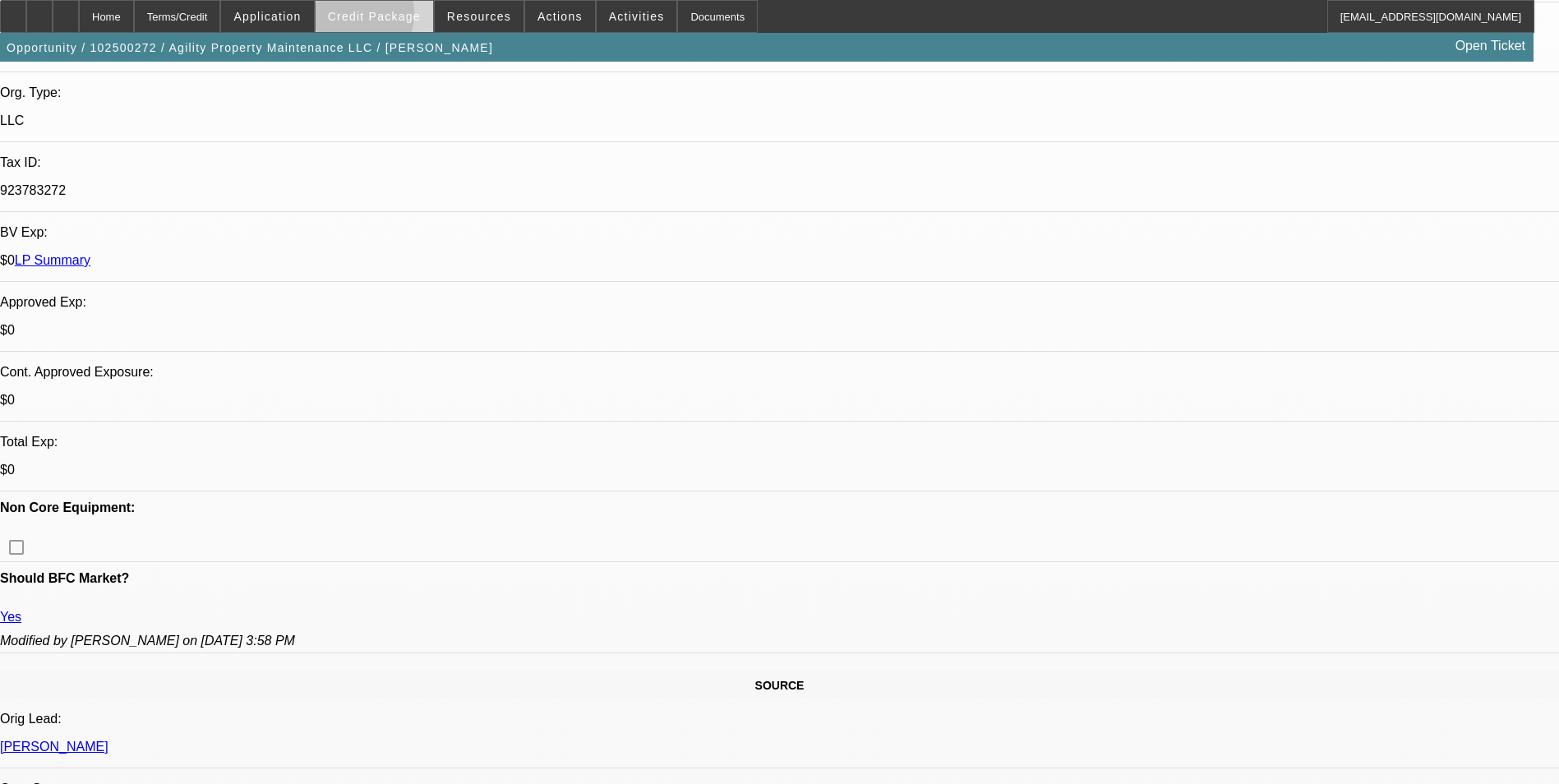
click at [370, 17] on span "Credit Package" at bounding box center [374, 16] width 93 height 13
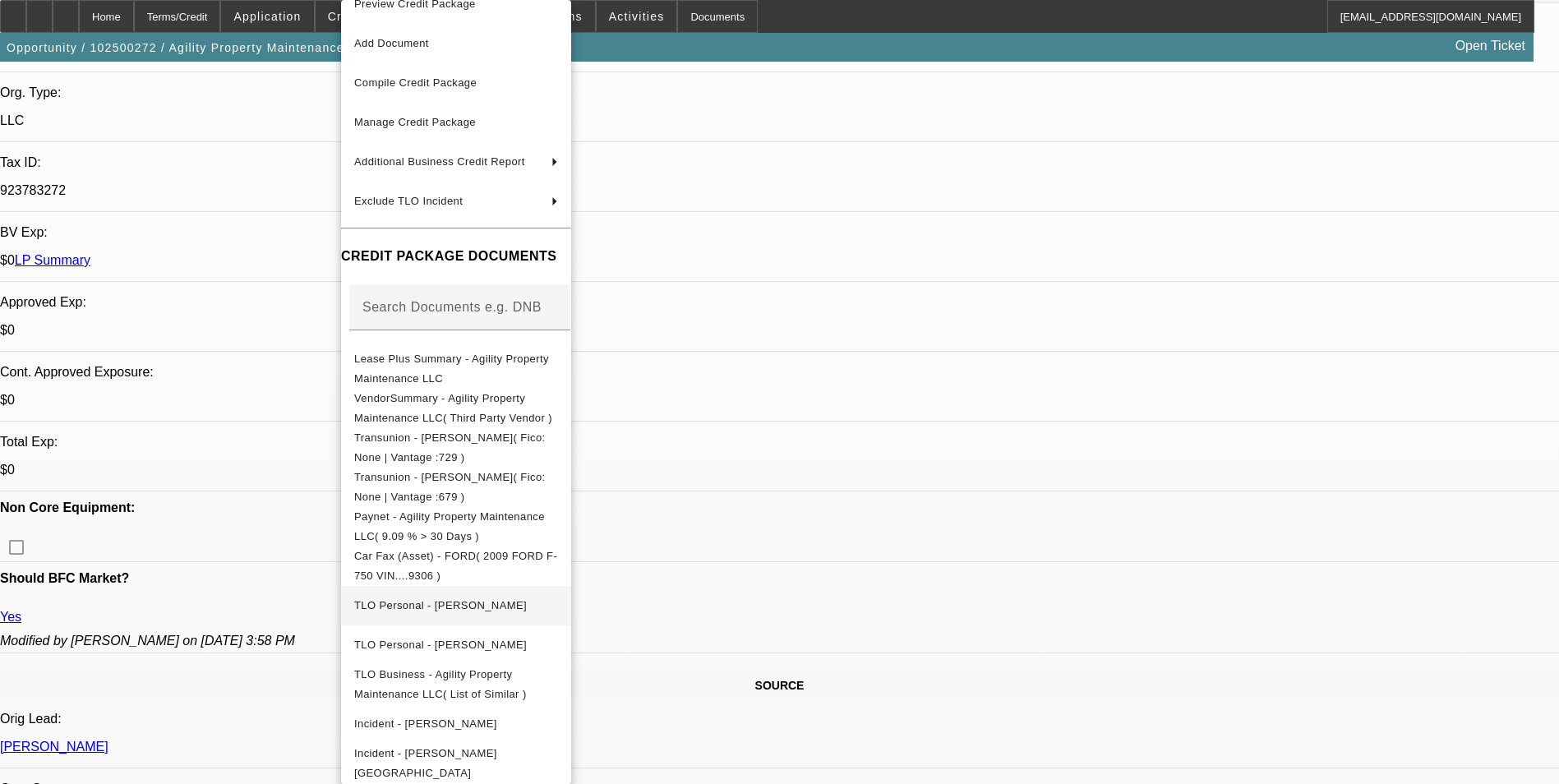
scroll to position [35, 0]
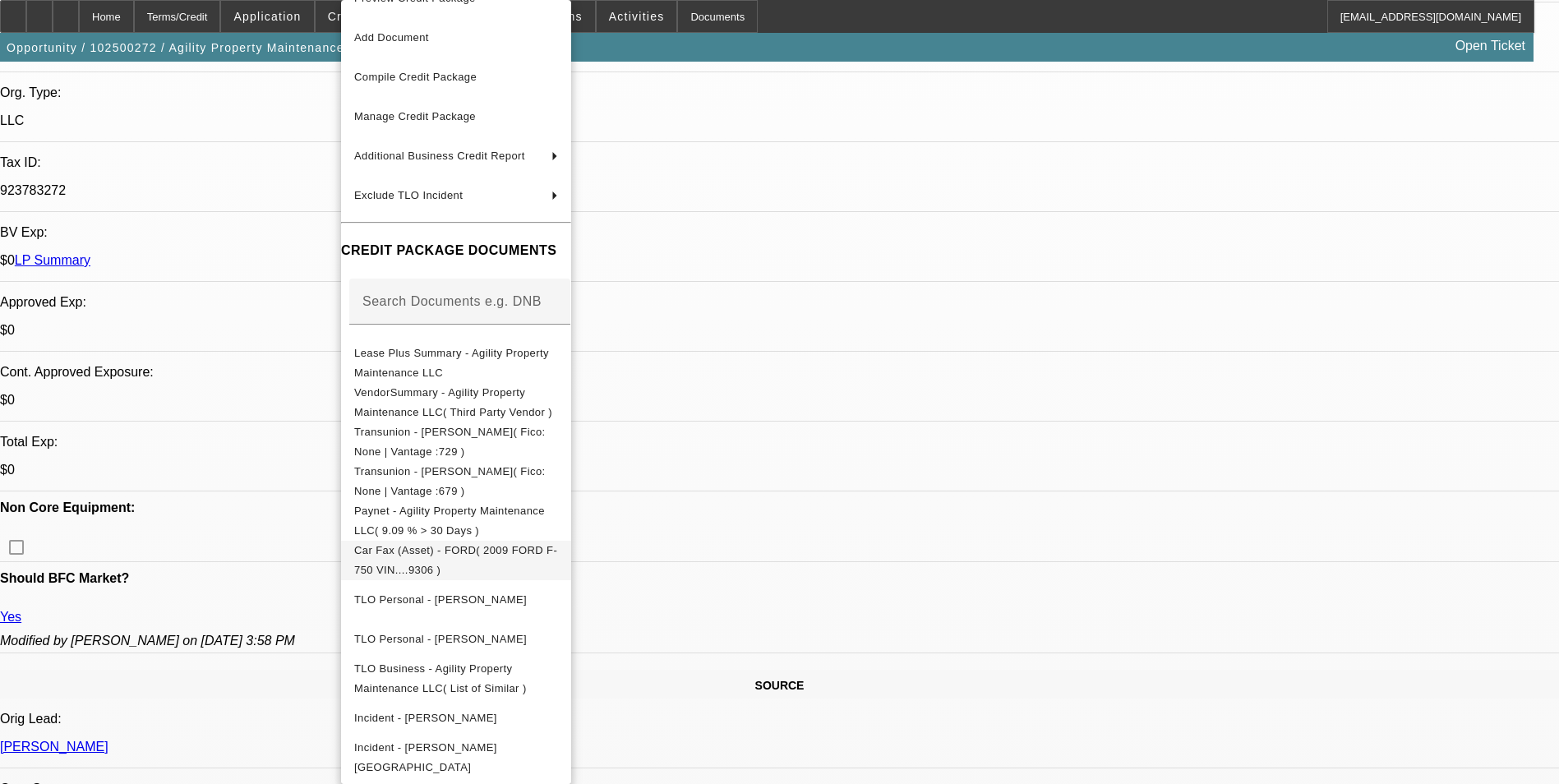
click at [514, 547] on span "Car Fax (Asset) - FORD( 2009 FORD F-750 VIN....9306 )" at bounding box center [455, 559] width 203 height 32
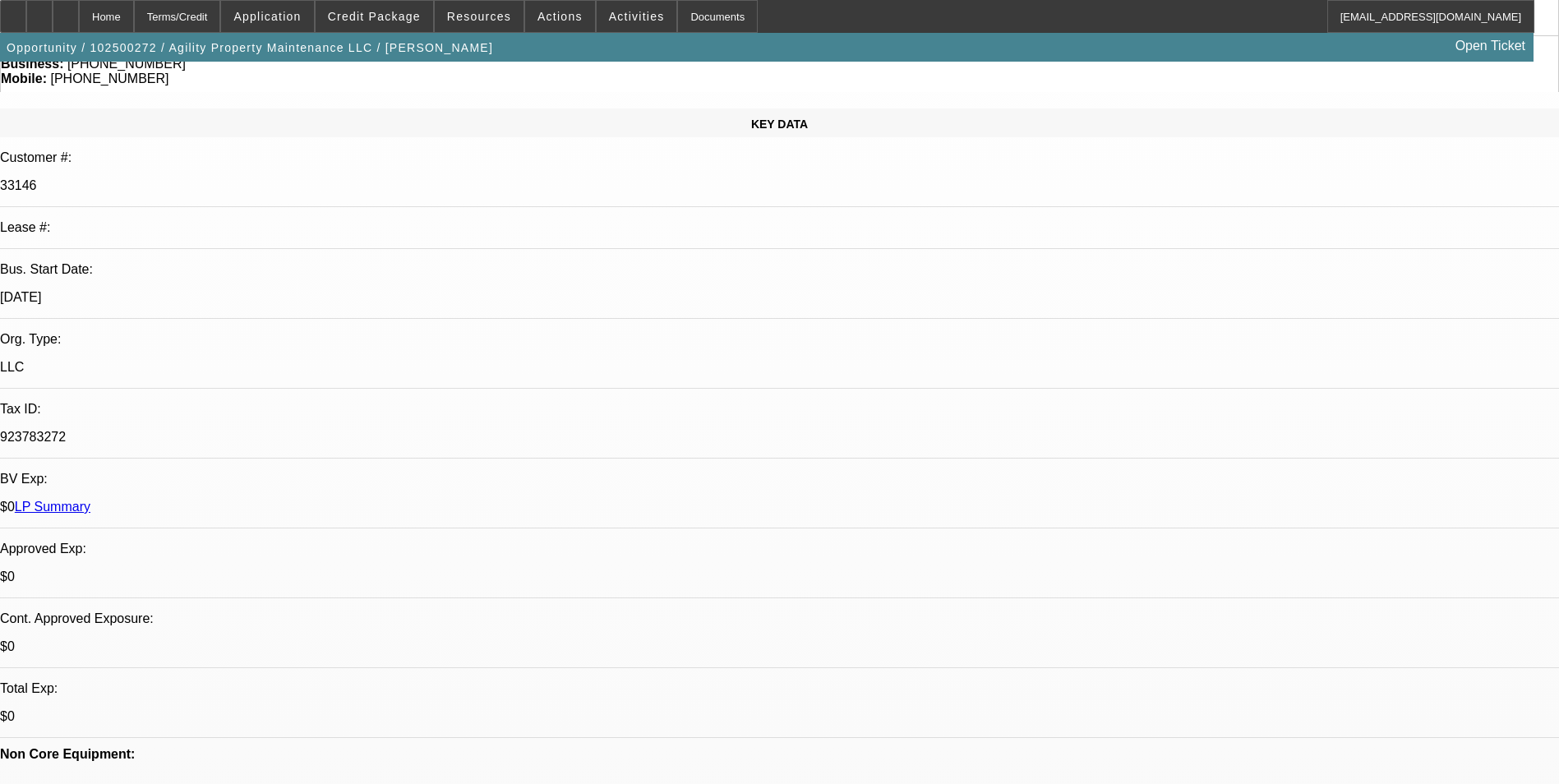
scroll to position [0, 0]
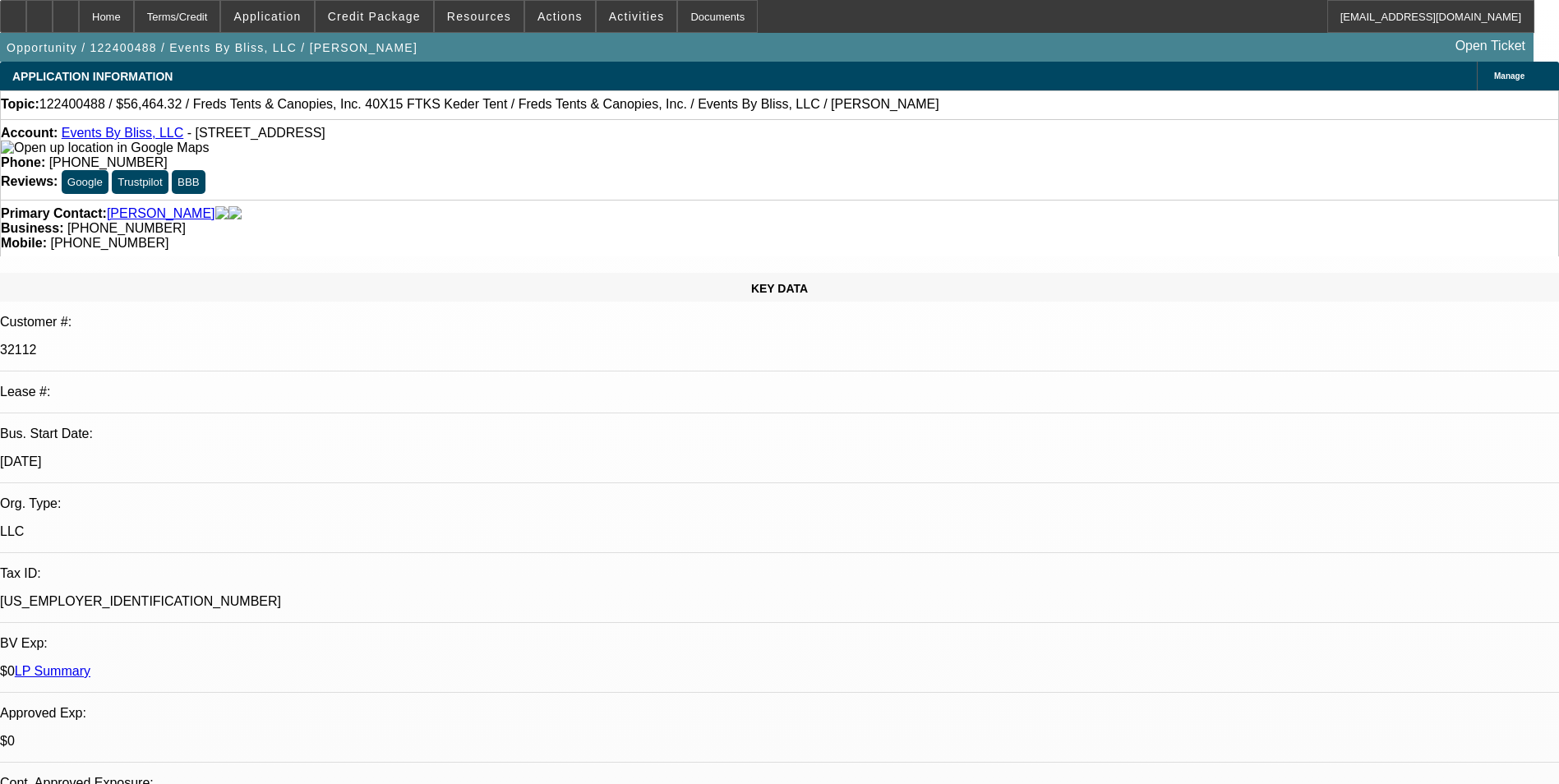
select select "0"
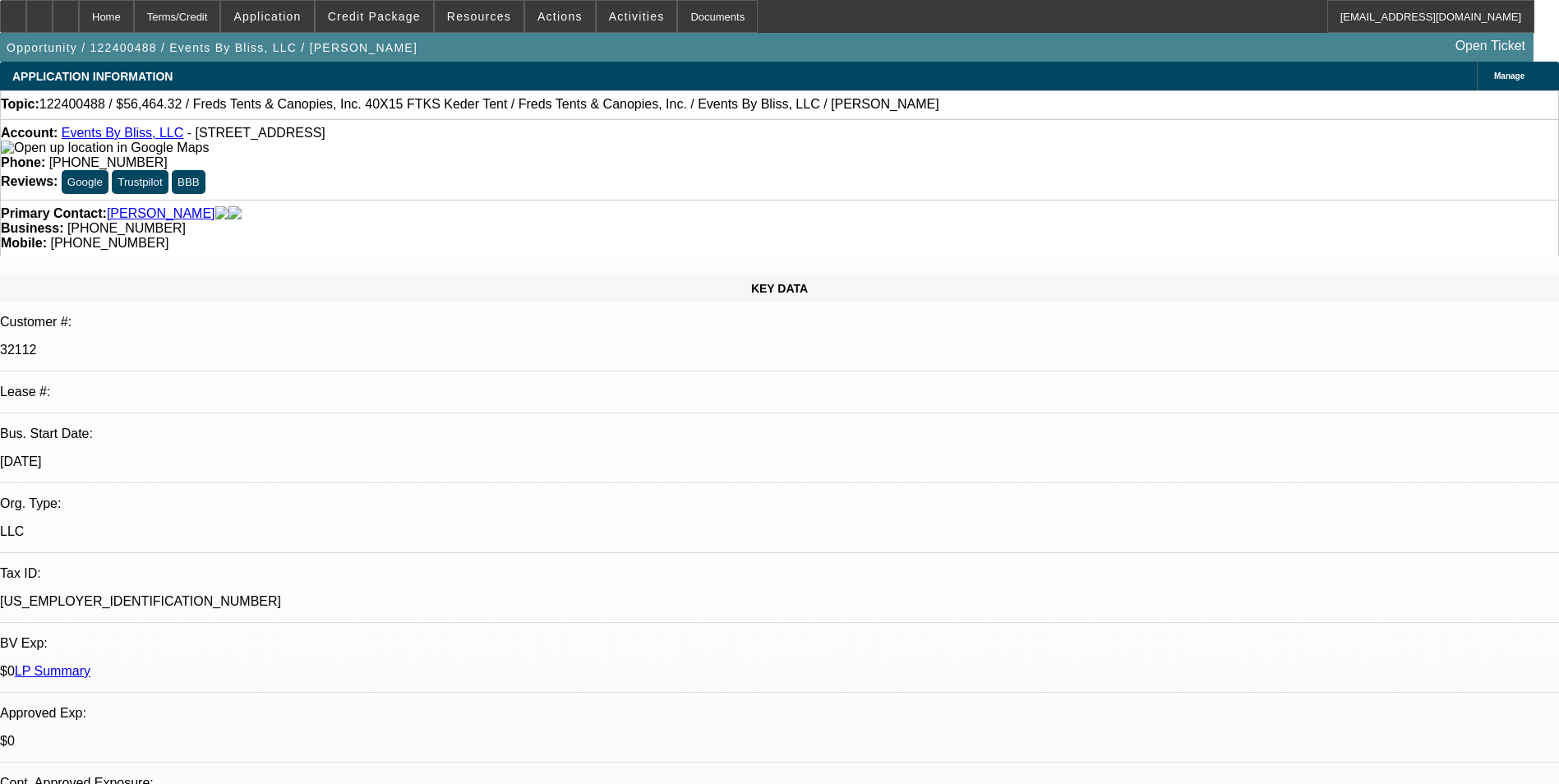
select select "0"
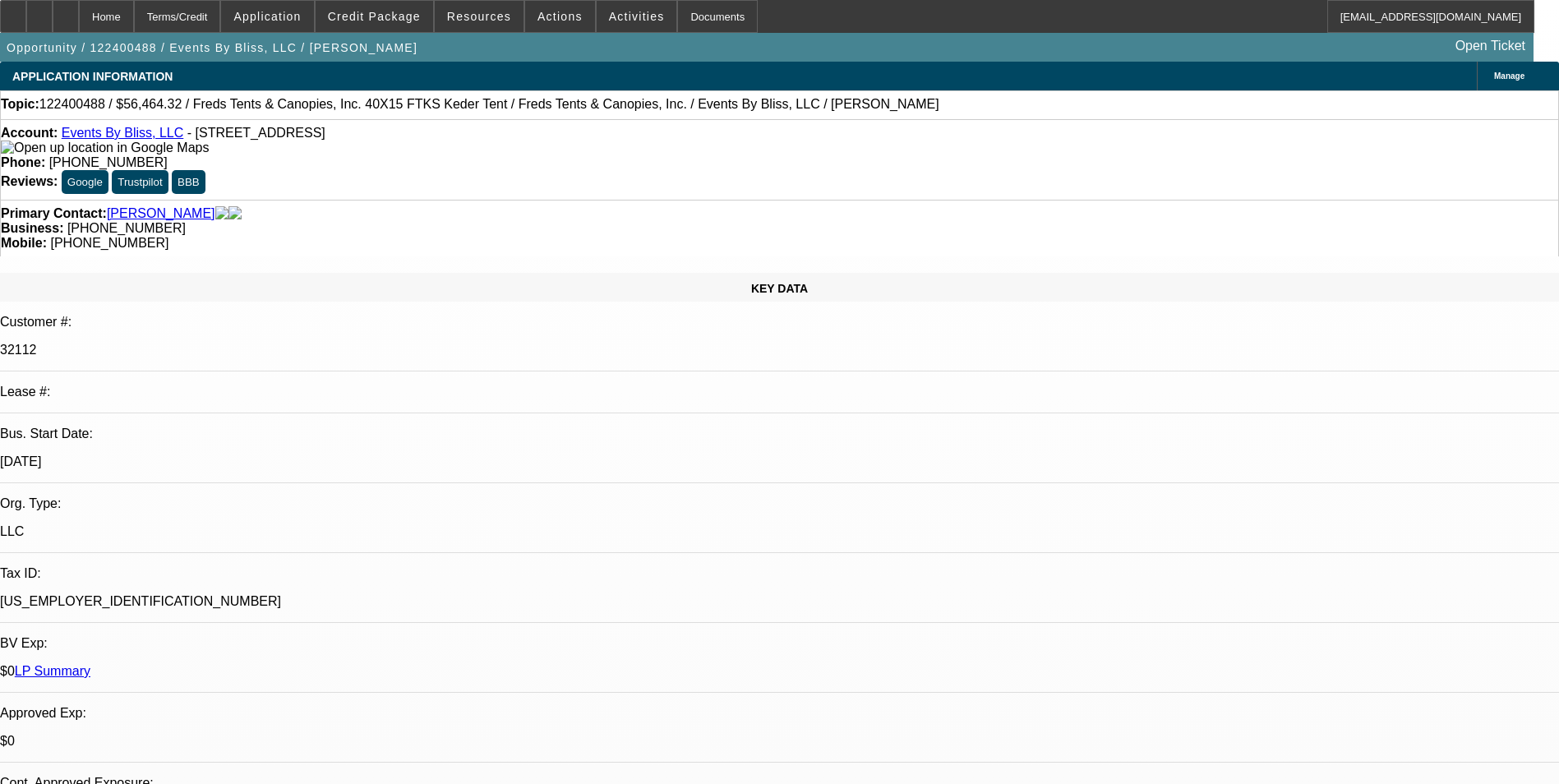
select select "0"
select select "1"
select select "3"
select select "6"
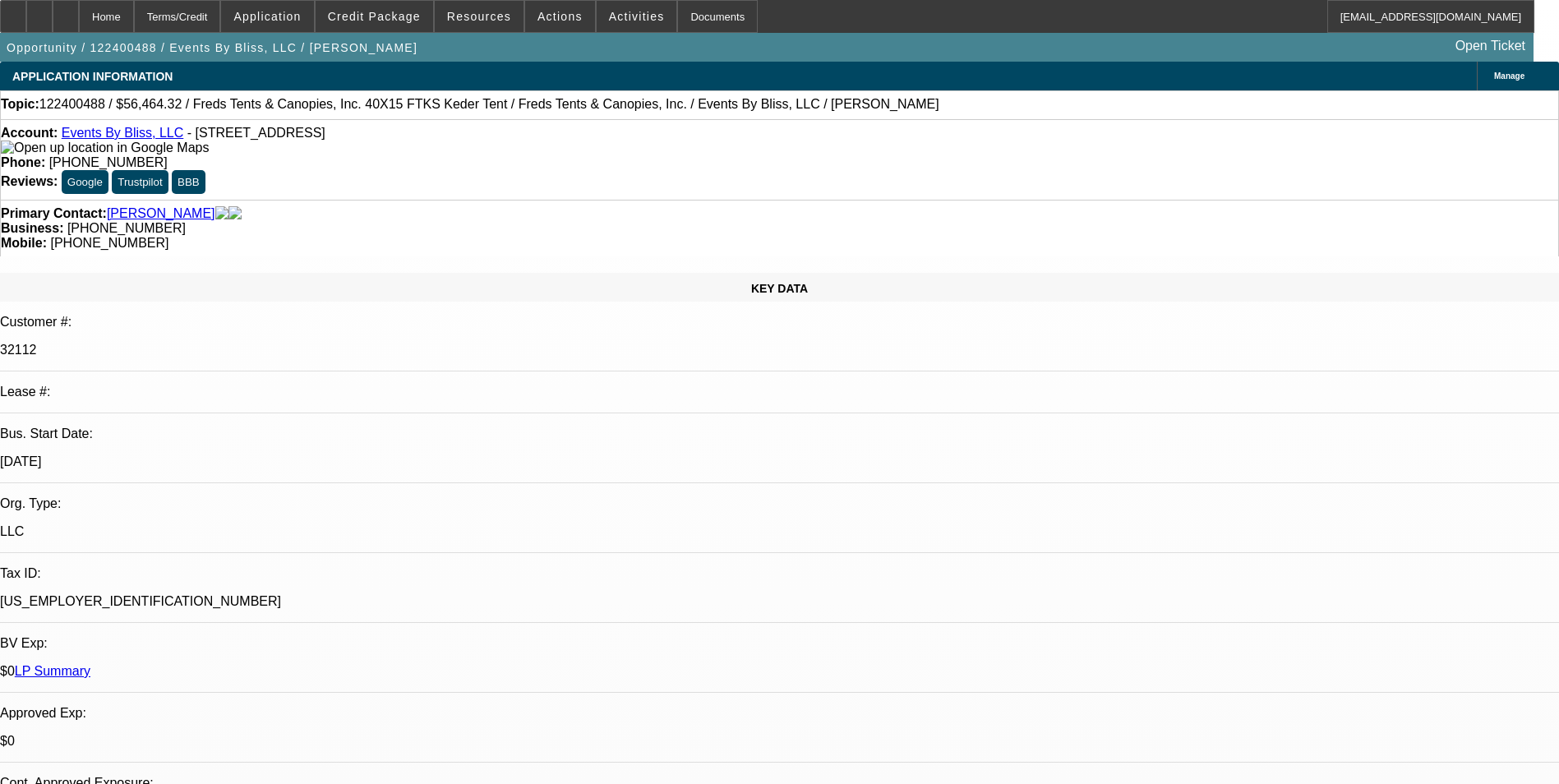
select select "1"
select select "3"
select select "6"
select select "1"
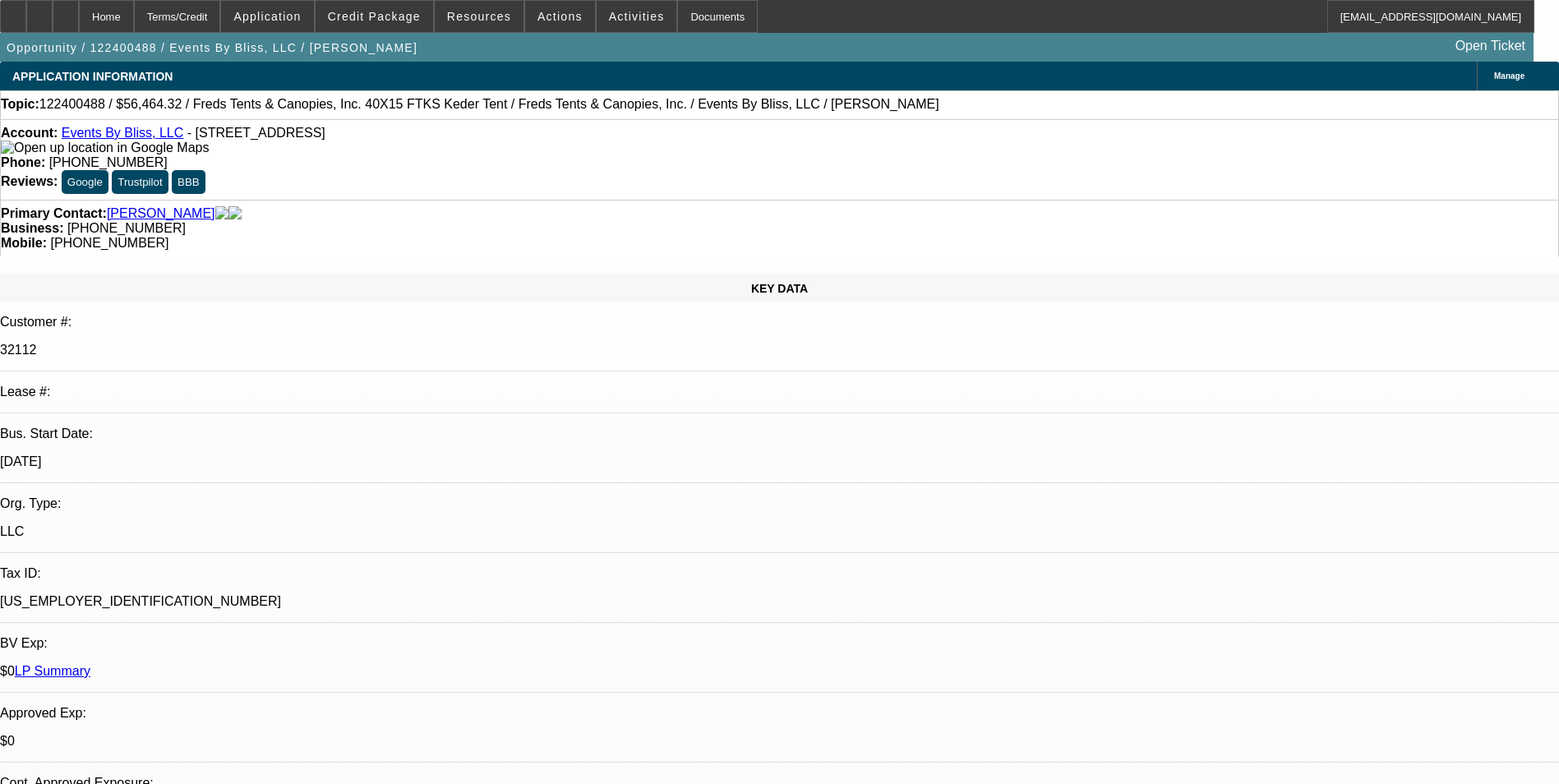
select select "6"
select select "1"
select select "6"
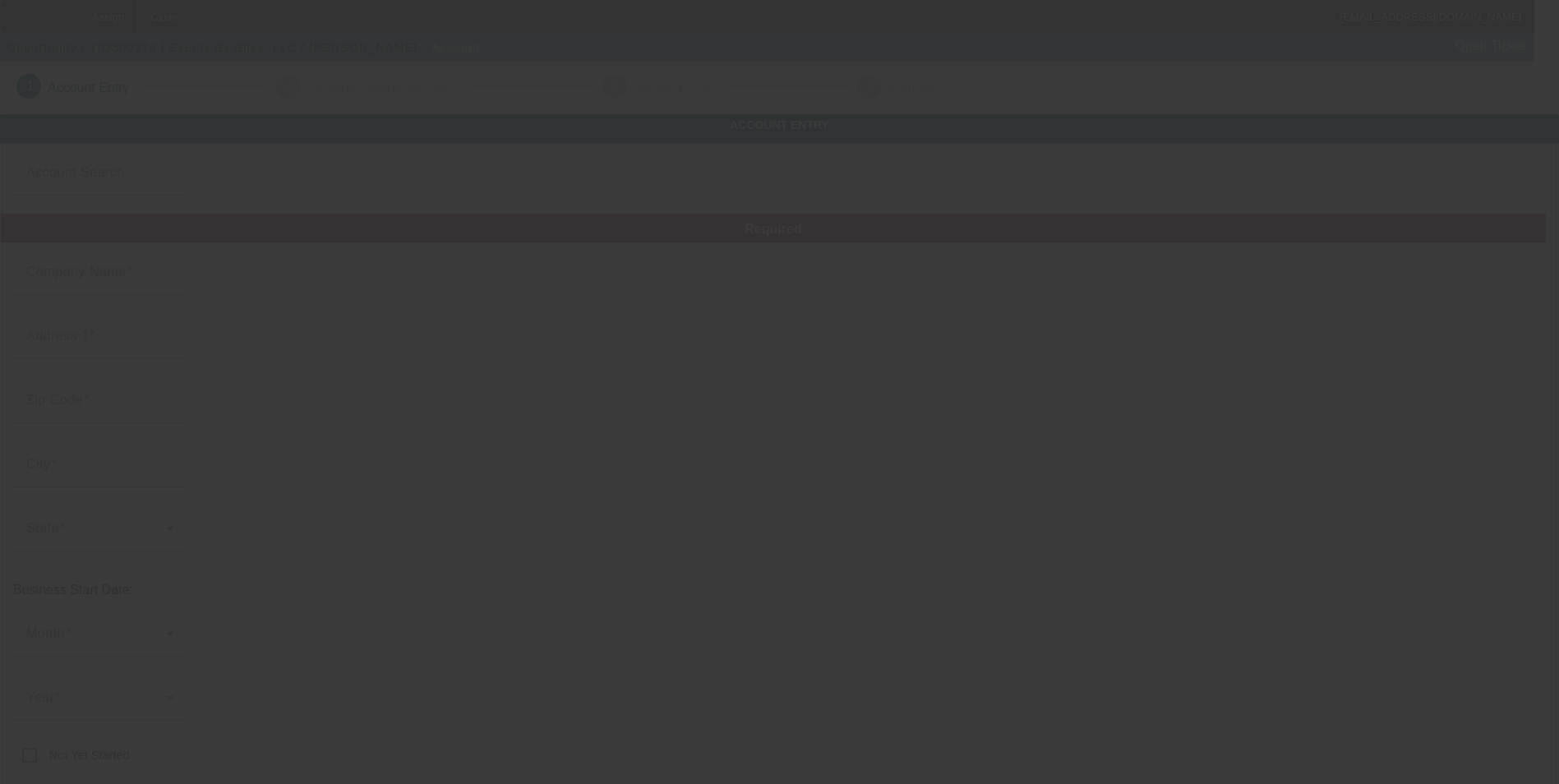
type input "Events By Bliss, LLC"
type input "[STREET_ADDRESS]"
type input "89101"
type input "[GEOGRAPHIC_DATA]"
type input "[PHONE_NUMBER]"
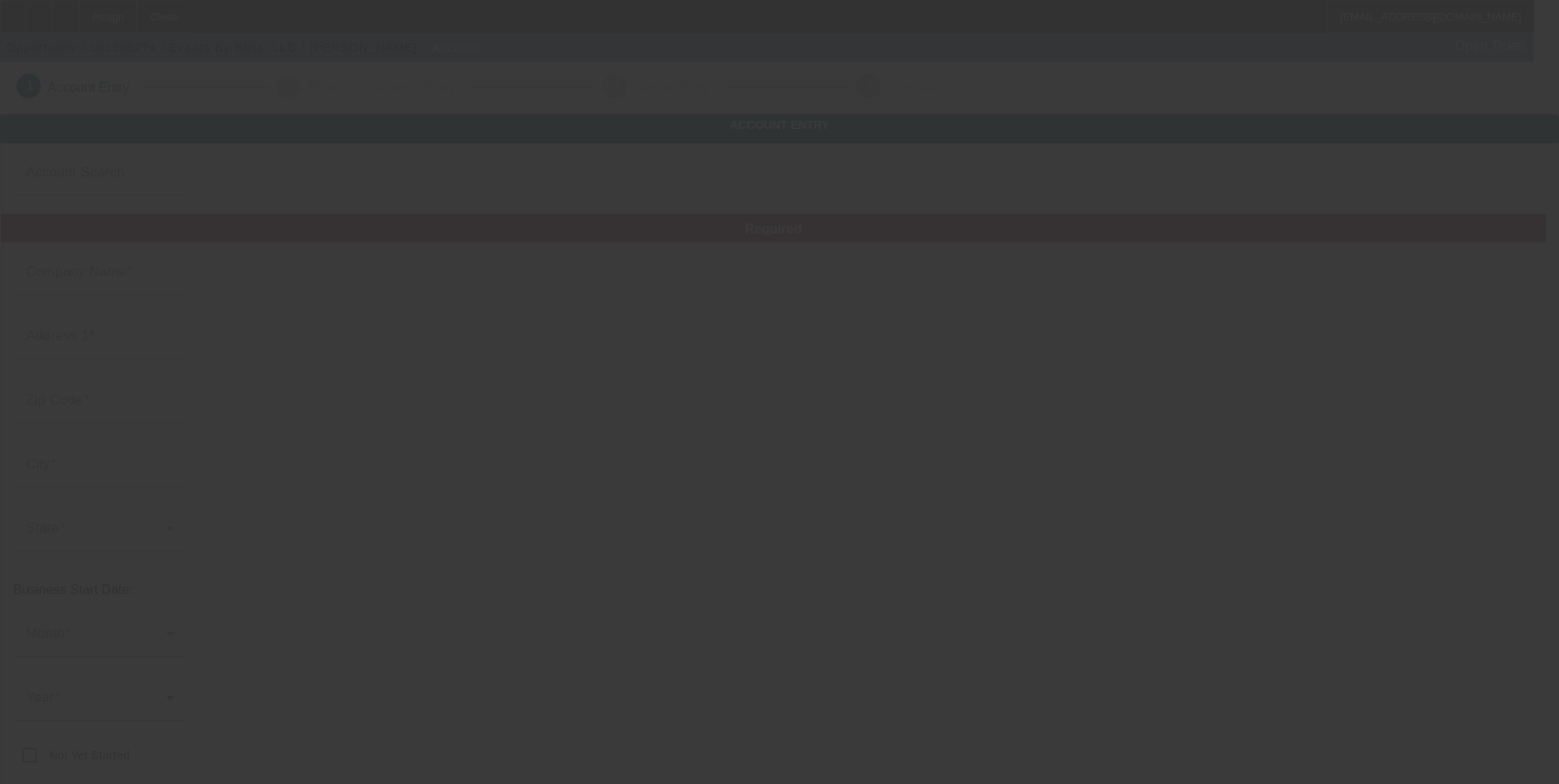
type input "[EMAIL_ADDRESS][DOMAIN_NAME]"
type input "[PERSON_NAME]"
type input "[US_EMPLOYER_IDENTIFICATION_NUMBER]"
type input "[URL][DOMAIN_NAME]"
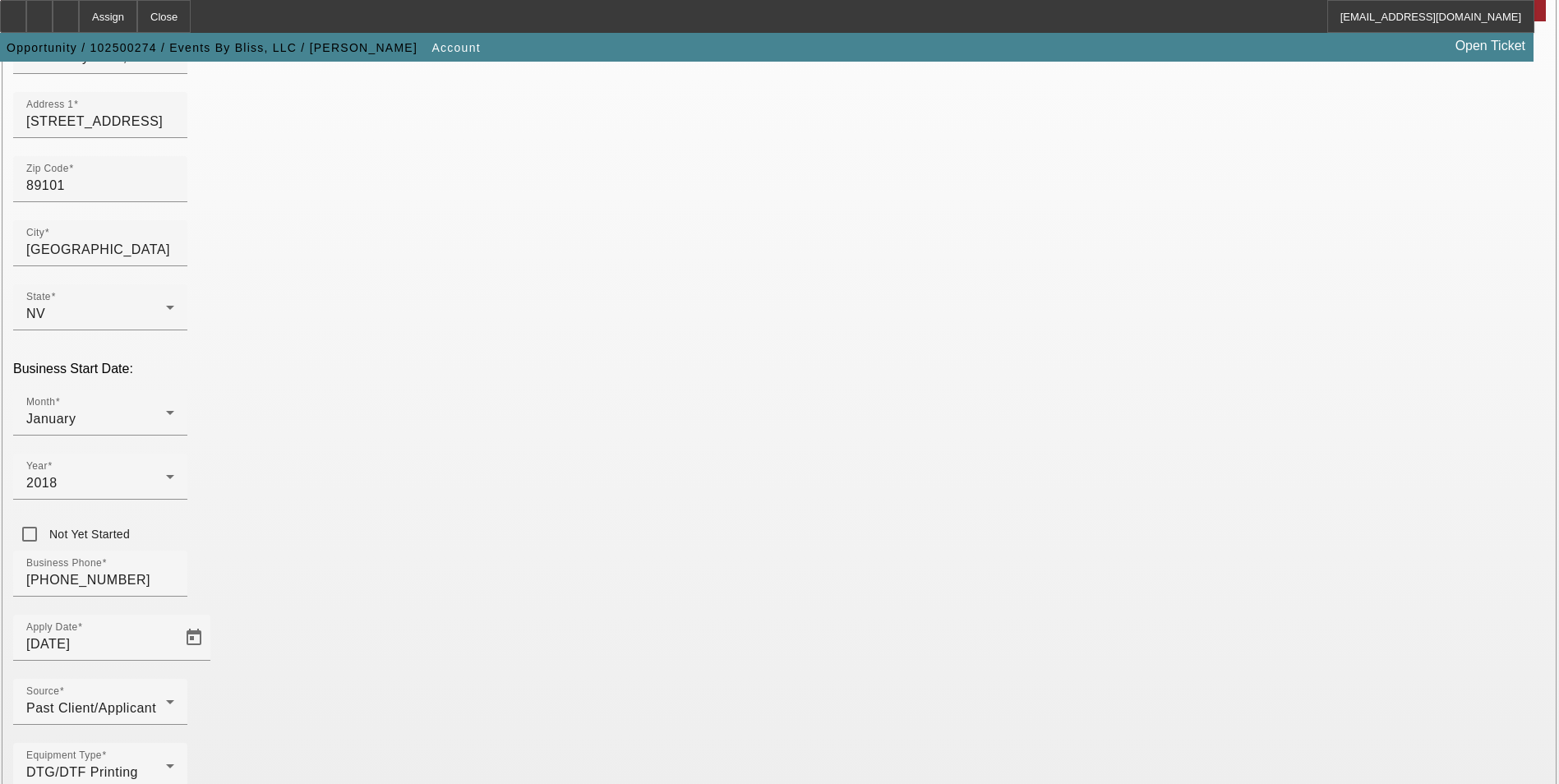
scroll to position [253, 0]
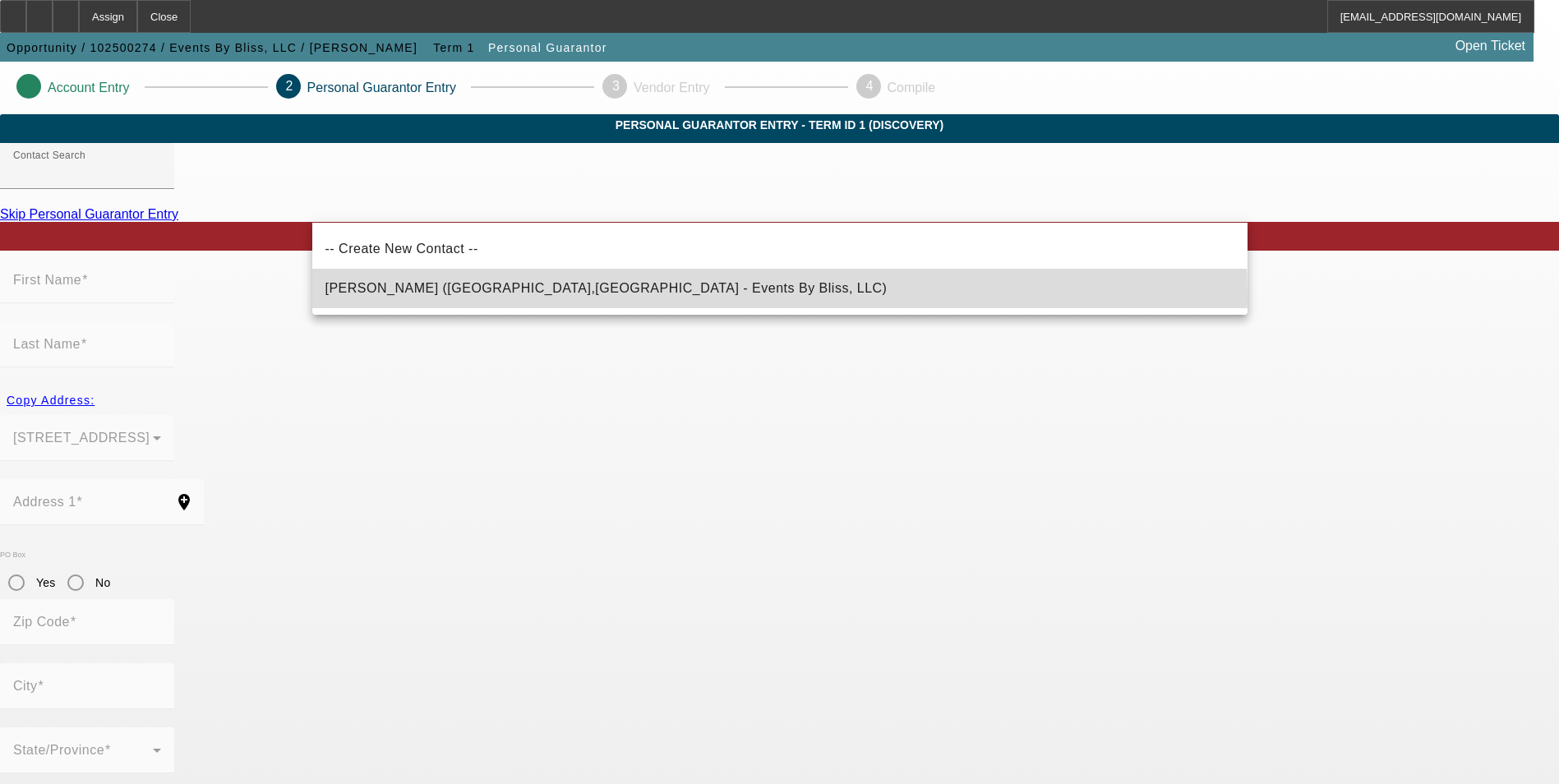
click at [699, 298] on mat-option "Fernandez, Ryan (Las Vegas,NV - Events By Bliss, LLC)" at bounding box center [780, 288] width 935 height 39
type input "Fernandez, Ryan (Las Vegas,NV - Events By Bliss, LLC)"
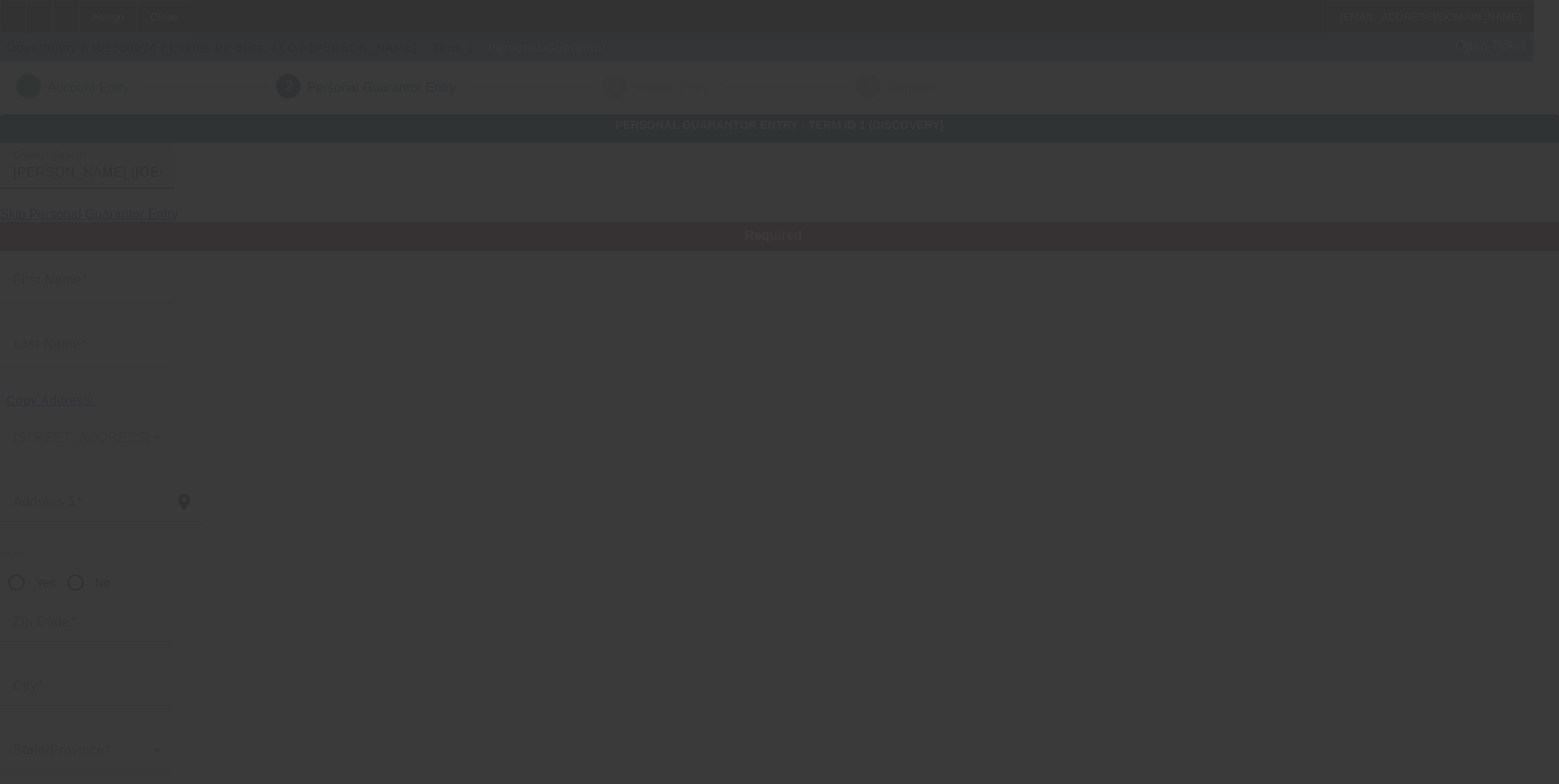
type input "Ryan"
type input "Fernandez"
type input "3416 Tuscany Village Drive"
radio input "true"
type input "89129"
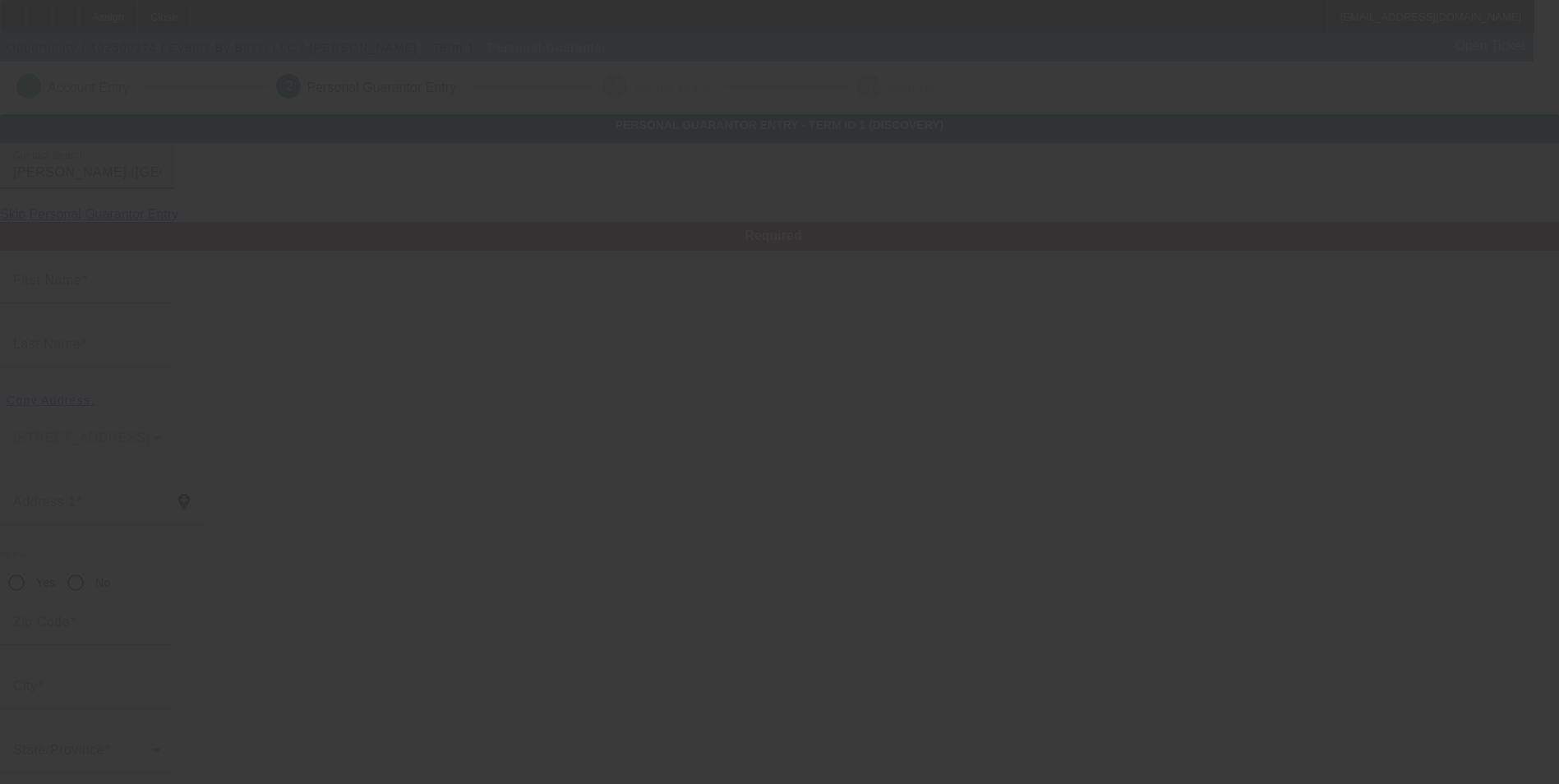
type input "Las Vegas"
type input "[PHONE_NUMBER]"
type input "100"
type input "624-32-0664"
type input "eventsbyblissllc@gmail.com"
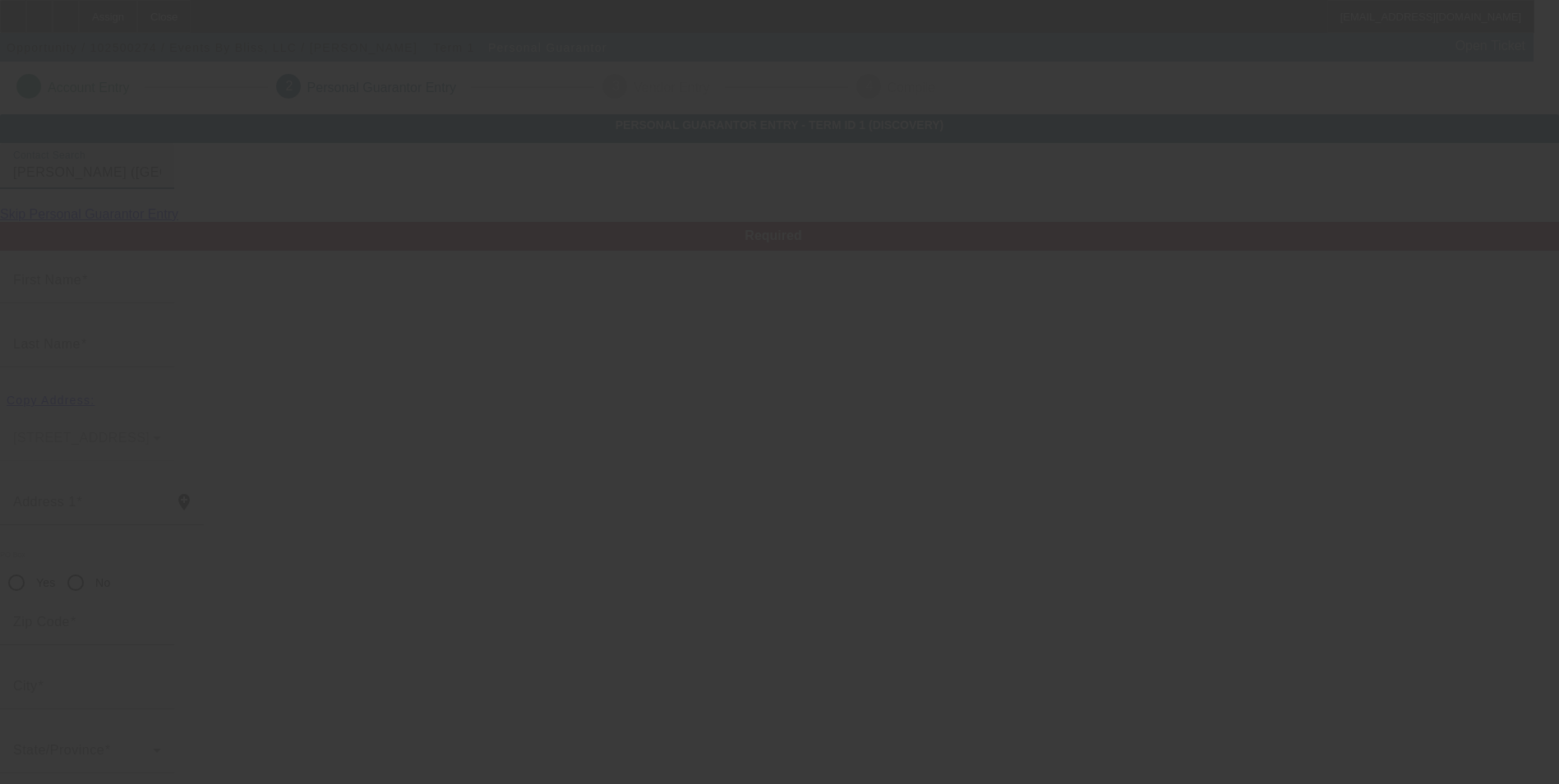
type input "[PHONE_NUMBER]"
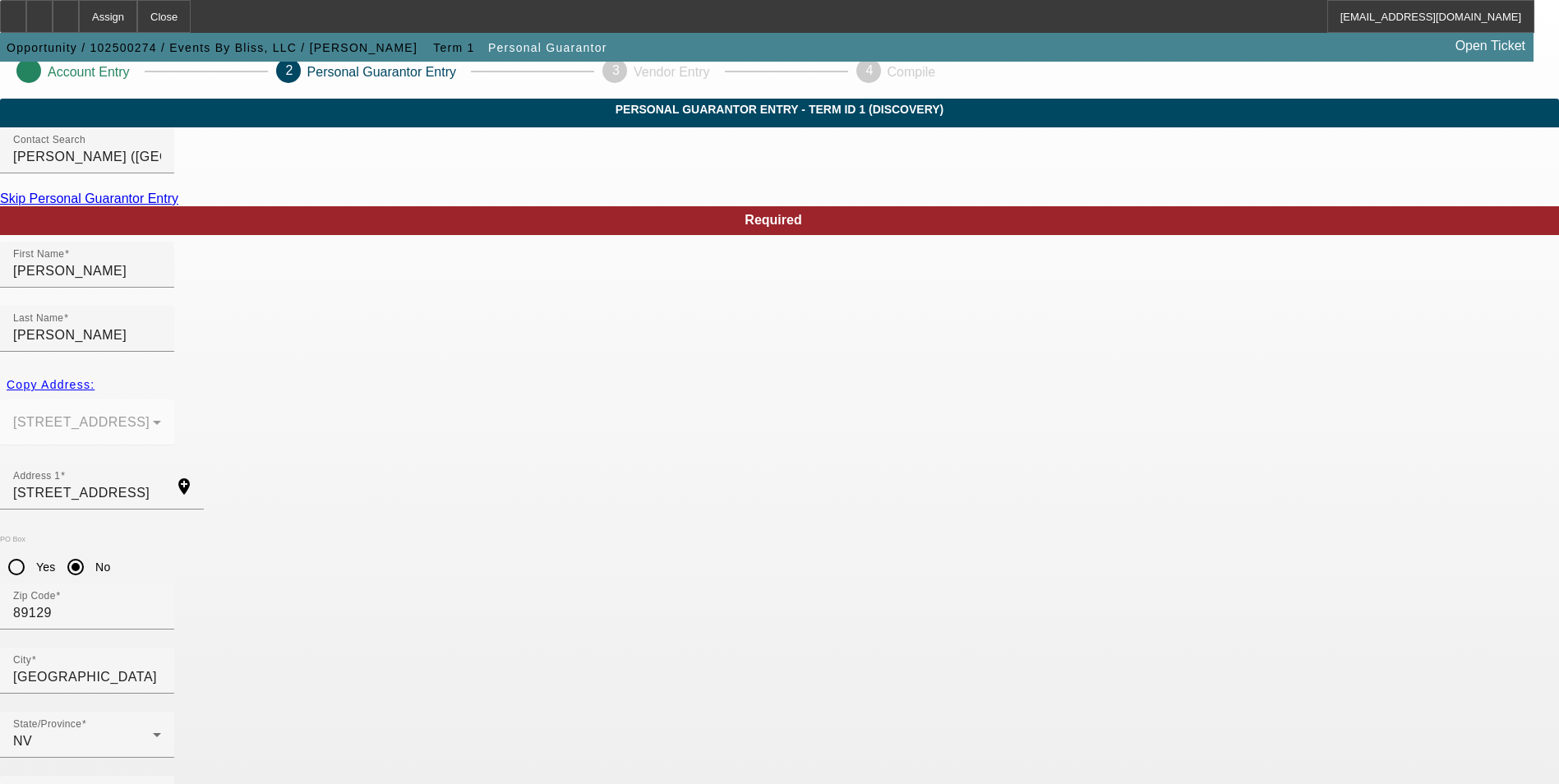
scroll to position [20, 0]
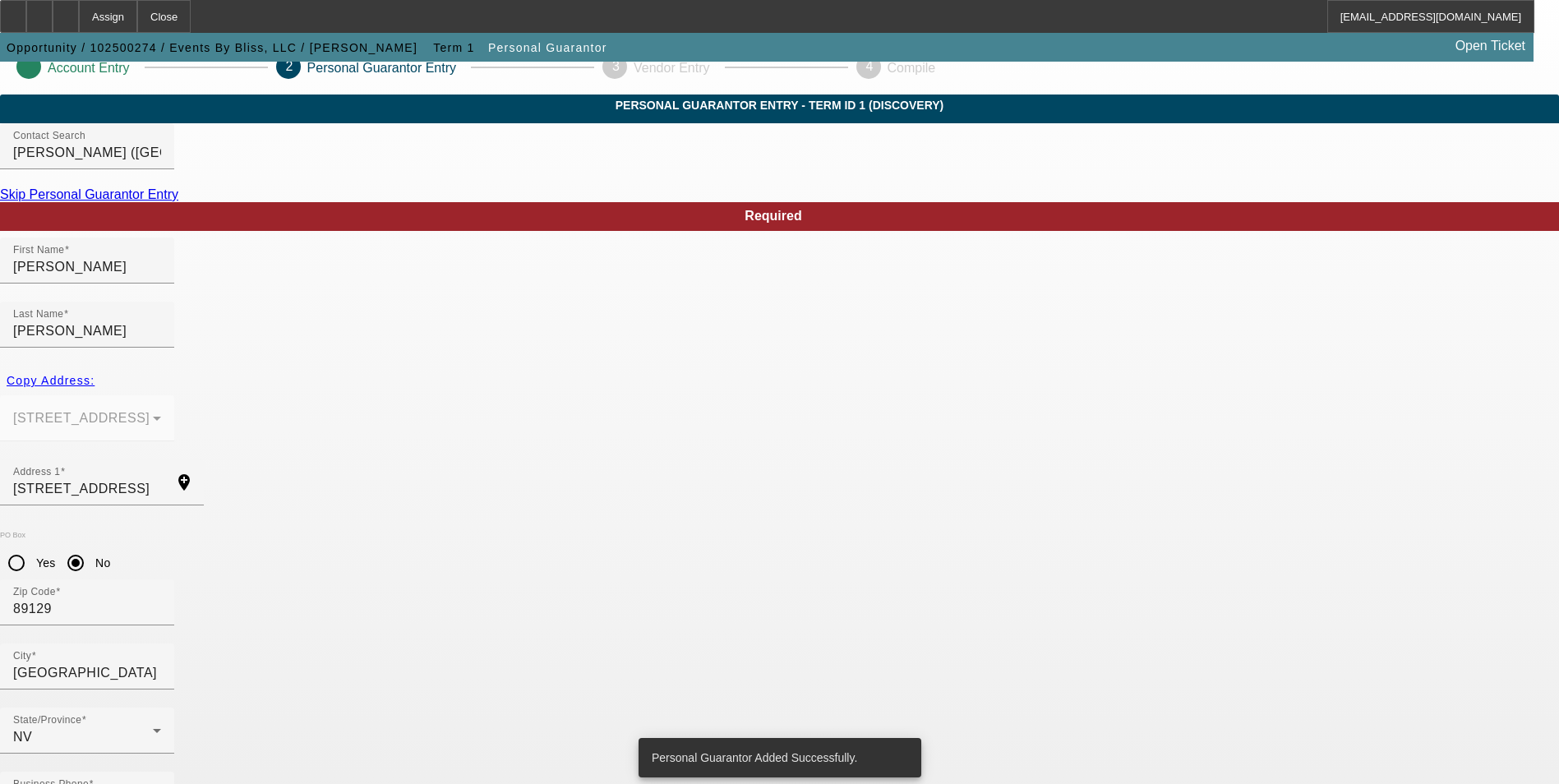
scroll to position [0, 0]
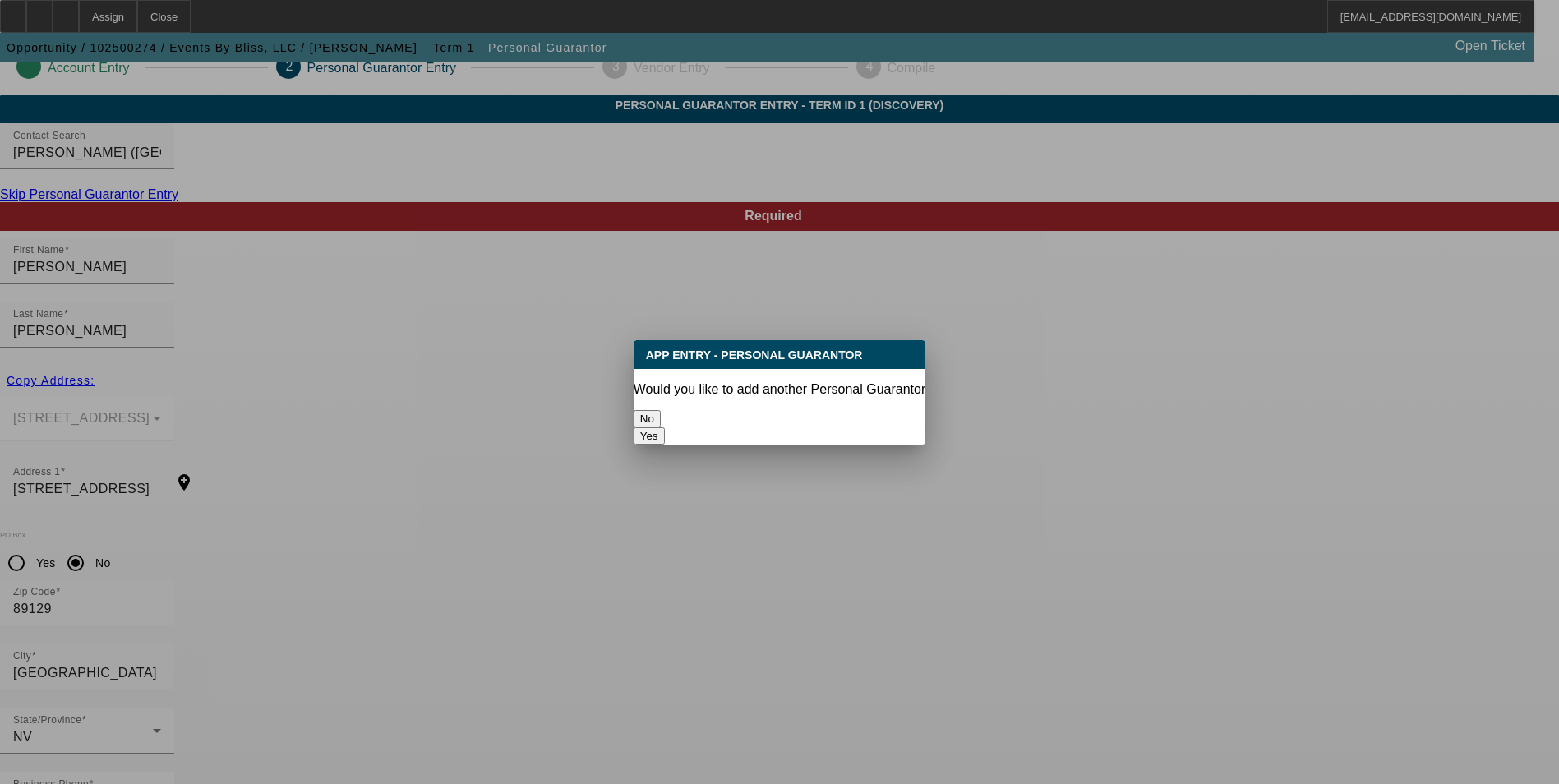
click at [660, 411] on button "No" at bounding box center [647, 418] width 27 height 17
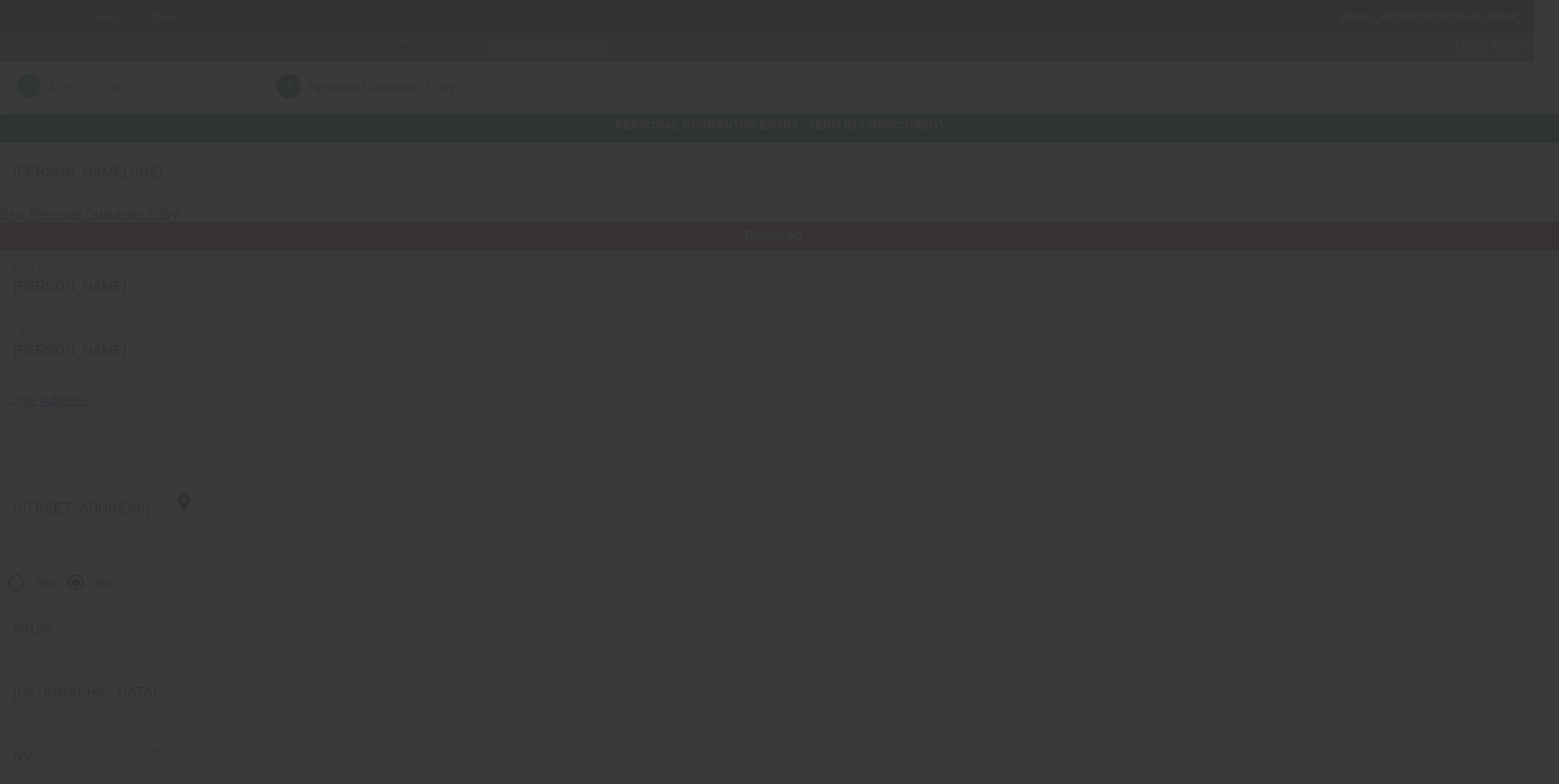
scroll to position [20, 0]
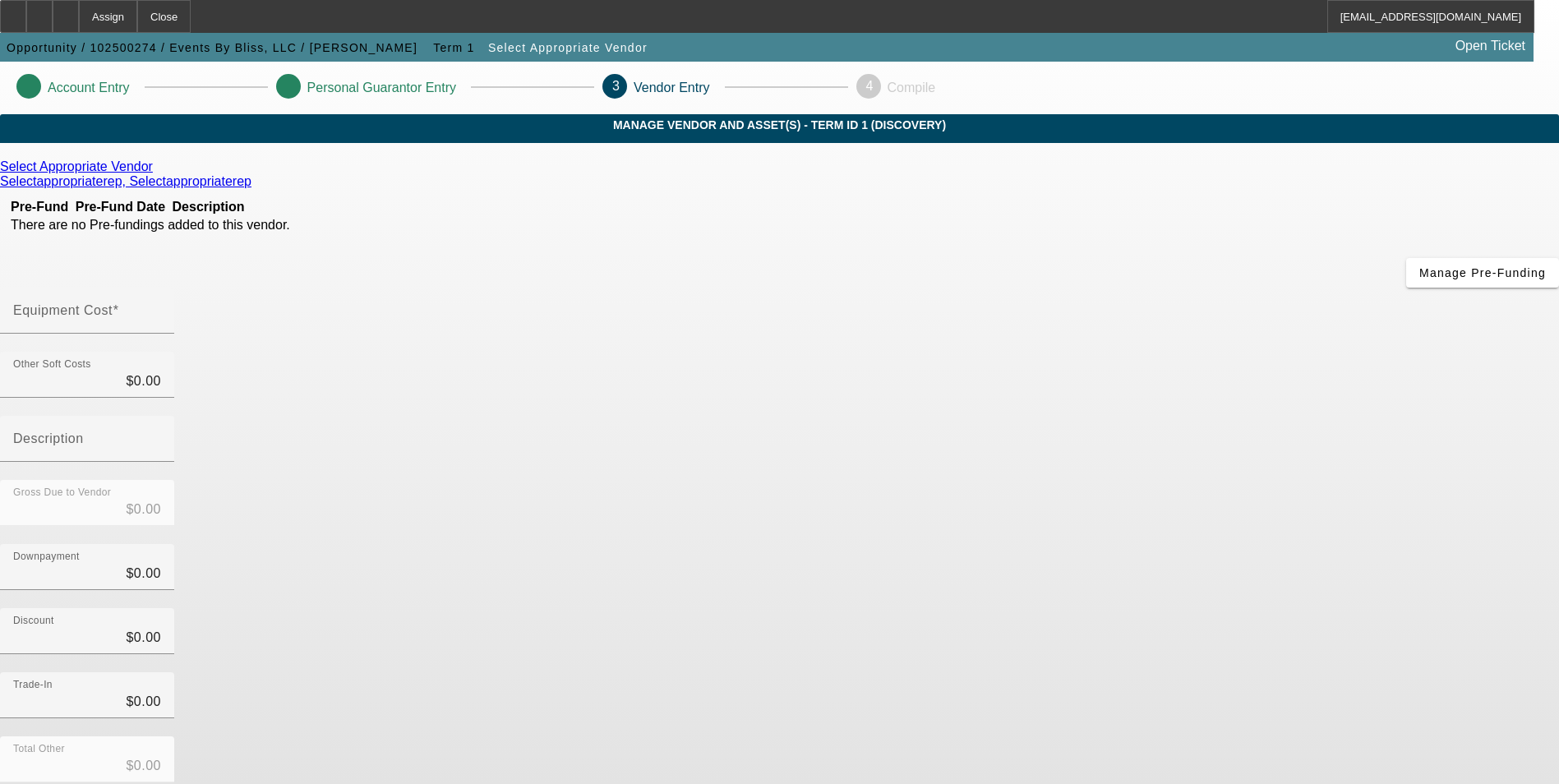
click at [157, 174] on icon at bounding box center [157, 166] width 0 height 14
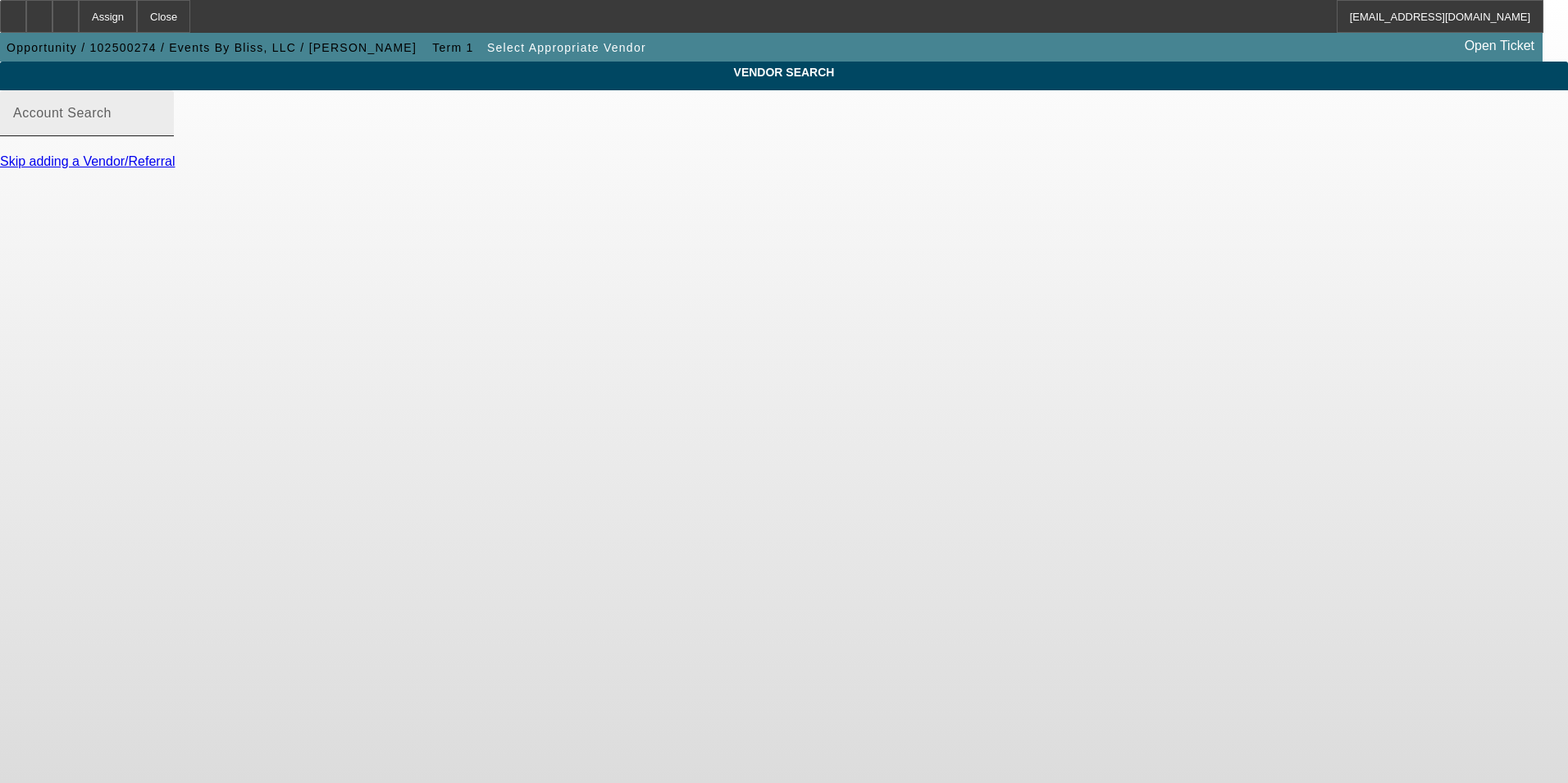
click at [111, 120] on mat-label "Account Search" at bounding box center [62, 112] width 99 height 14
click at [161, 129] on input "Account Search" at bounding box center [87, 120] width 148 height 20
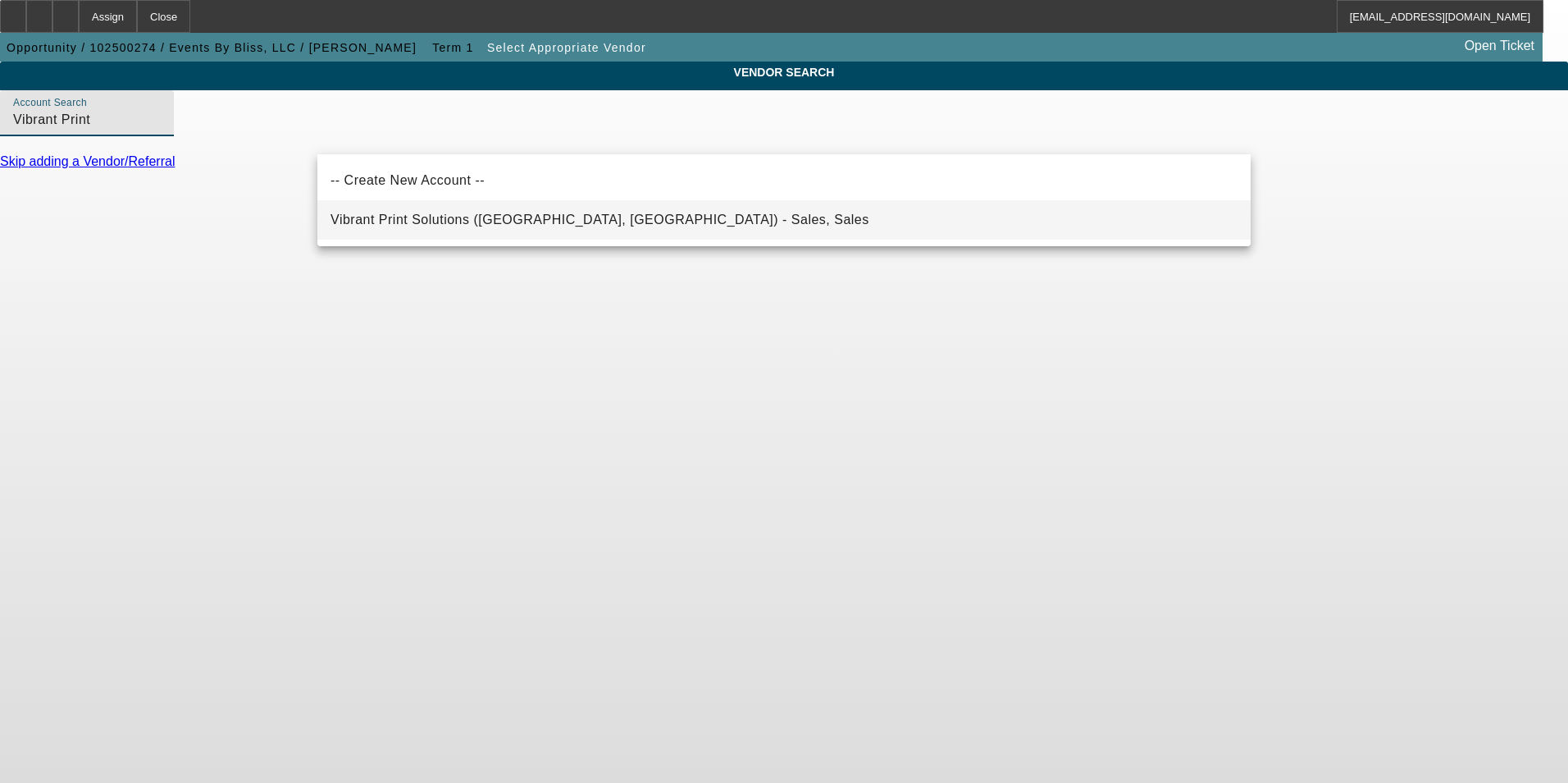
click at [440, 216] on span "Vibrant Print Solutions (Las Vegas, NV) - Sales, Sales" at bounding box center [600, 219] width 538 height 14
type input "Vibrant Print Solutions (Las Vegas, NV) - Sales, Sales"
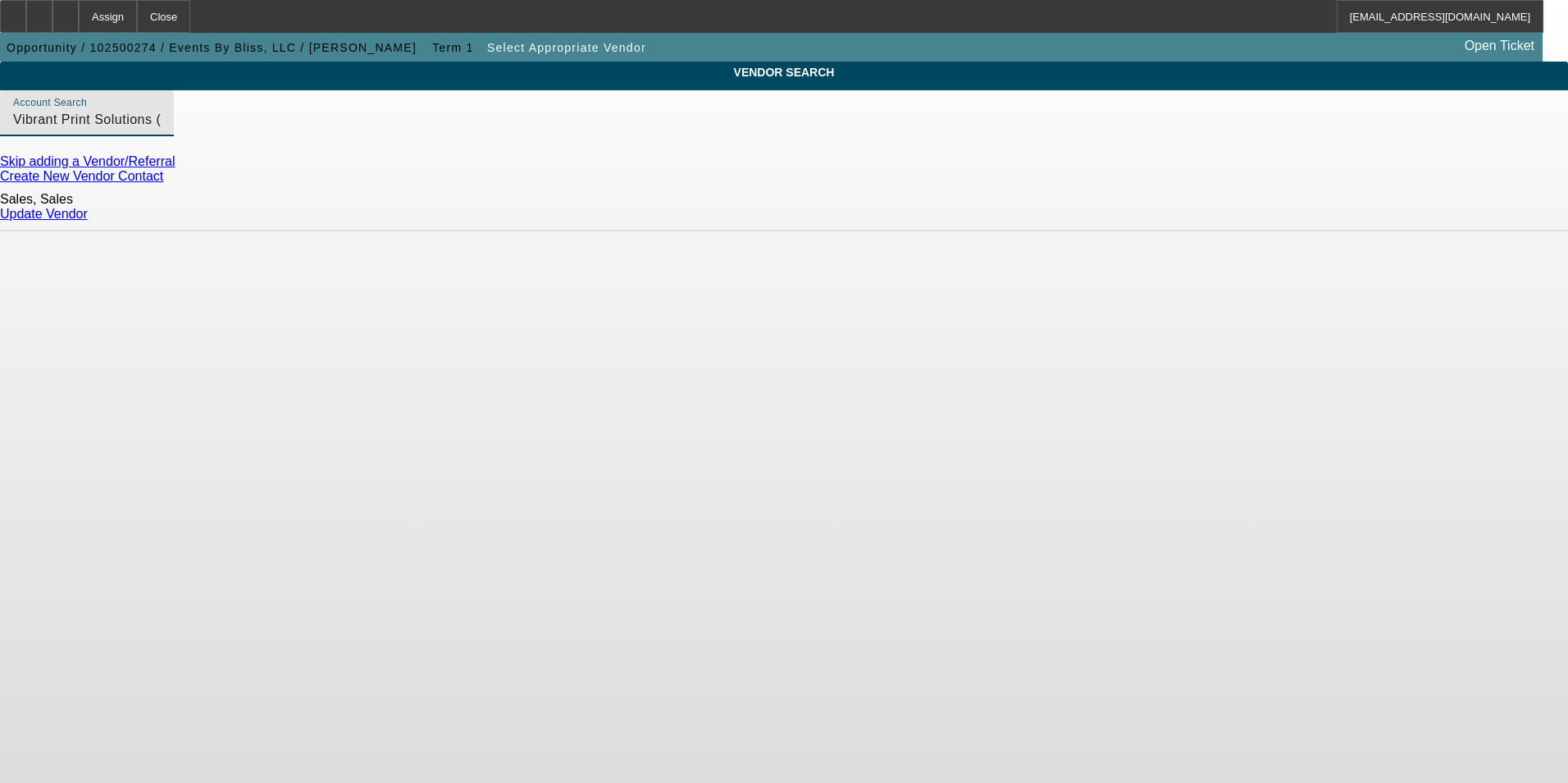
click at [161, 129] on input "Vibrant Print Solutions (Las Vegas, NV) - Sales, Sales" at bounding box center [87, 120] width 148 height 20
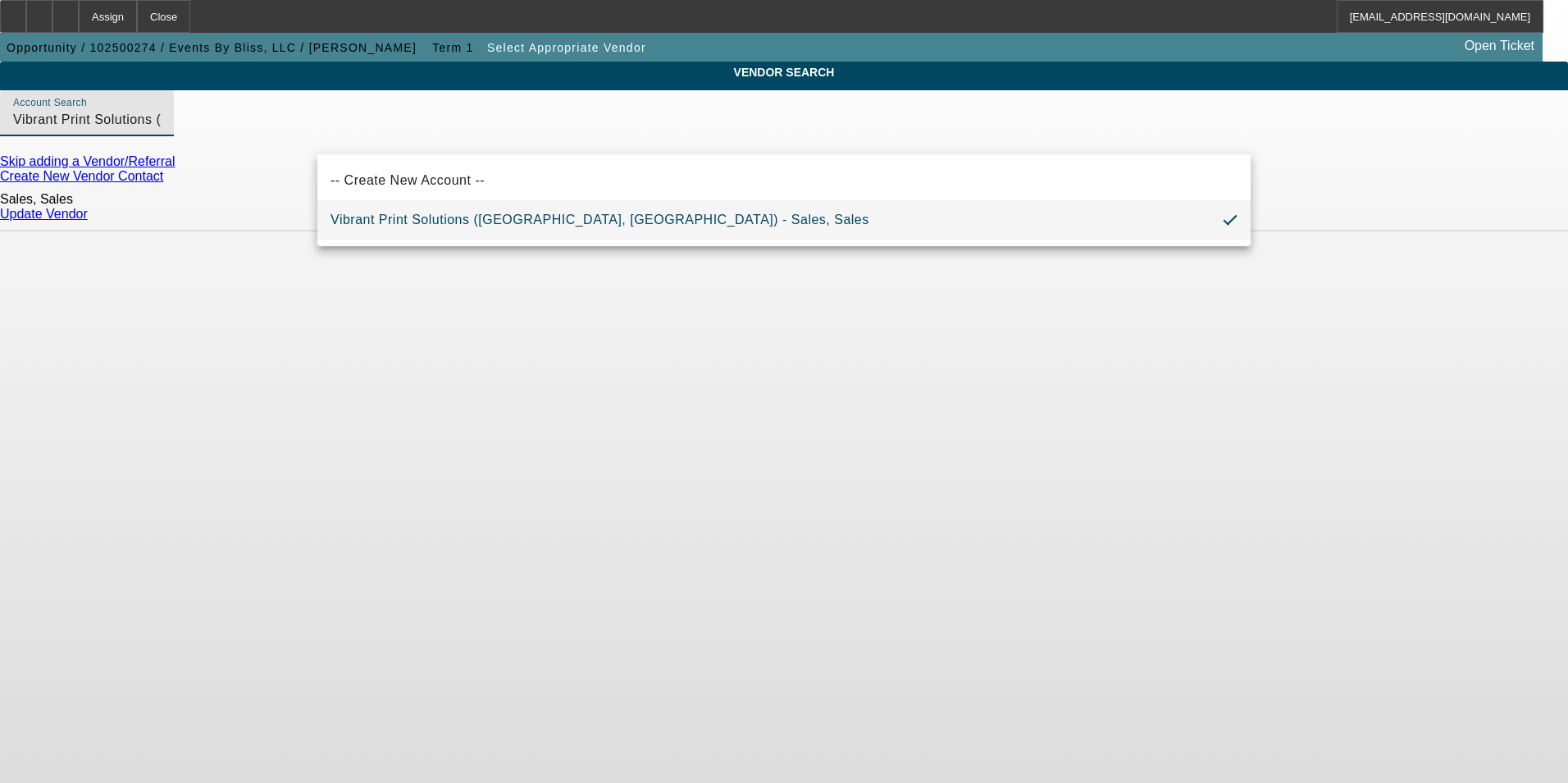
click at [161, 129] on input "Vibrant Print Solutions (Las Vegas, NV) - Sales, Sales" at bounding box center [87, 120] width 148 height 20
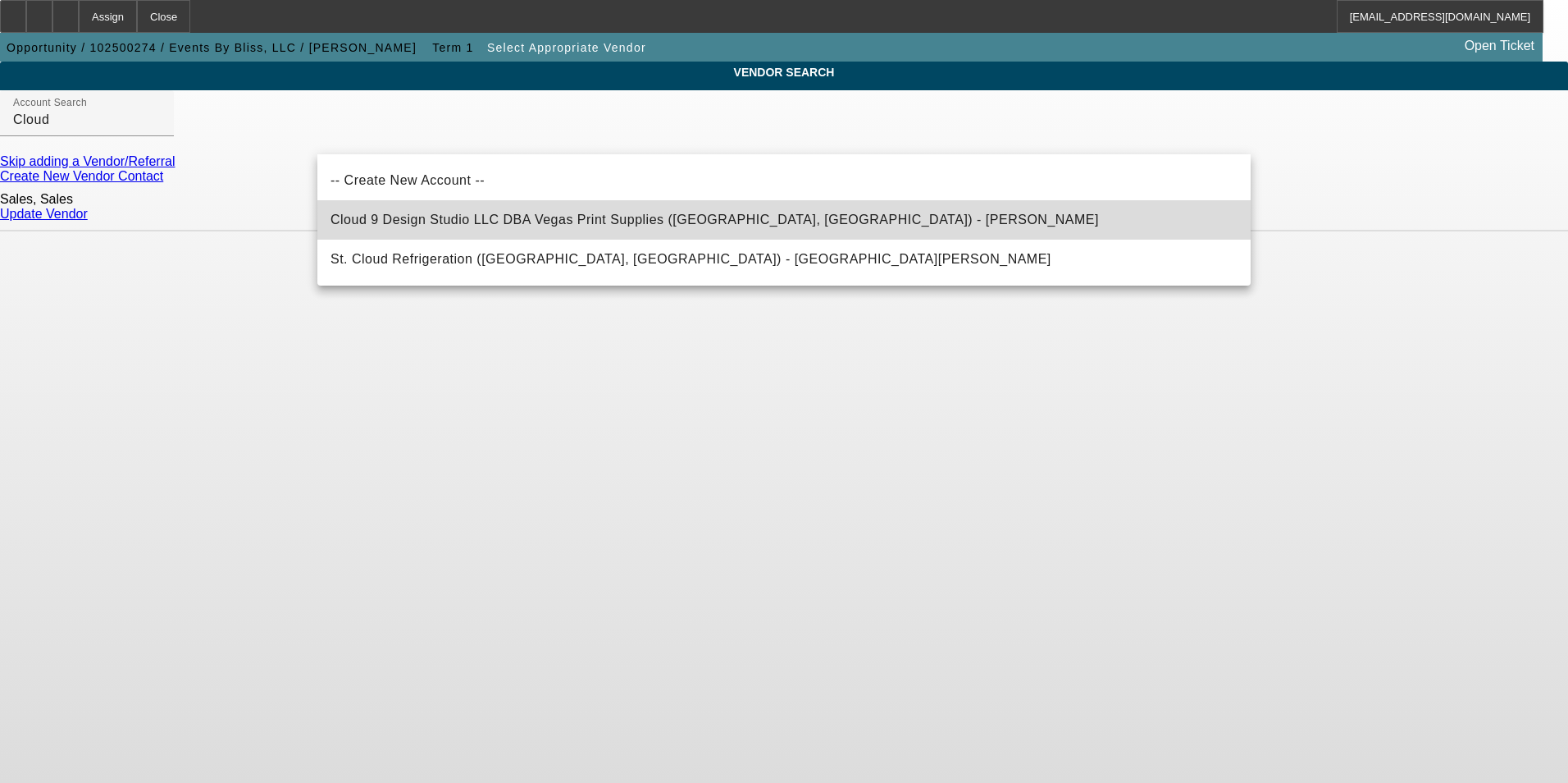
click at [624, 227] on span "Cloud 9 Design Studio LLC DBA Vegas Print Supplies (Las Vegas, NV) - McKinster,…" at bounding box center [715, 219] width 768 height 20
type input "Cloud 9 Design Studio LLC DBA Vegas Print Supplies (Las Vegas, NV) - McKinster,…"
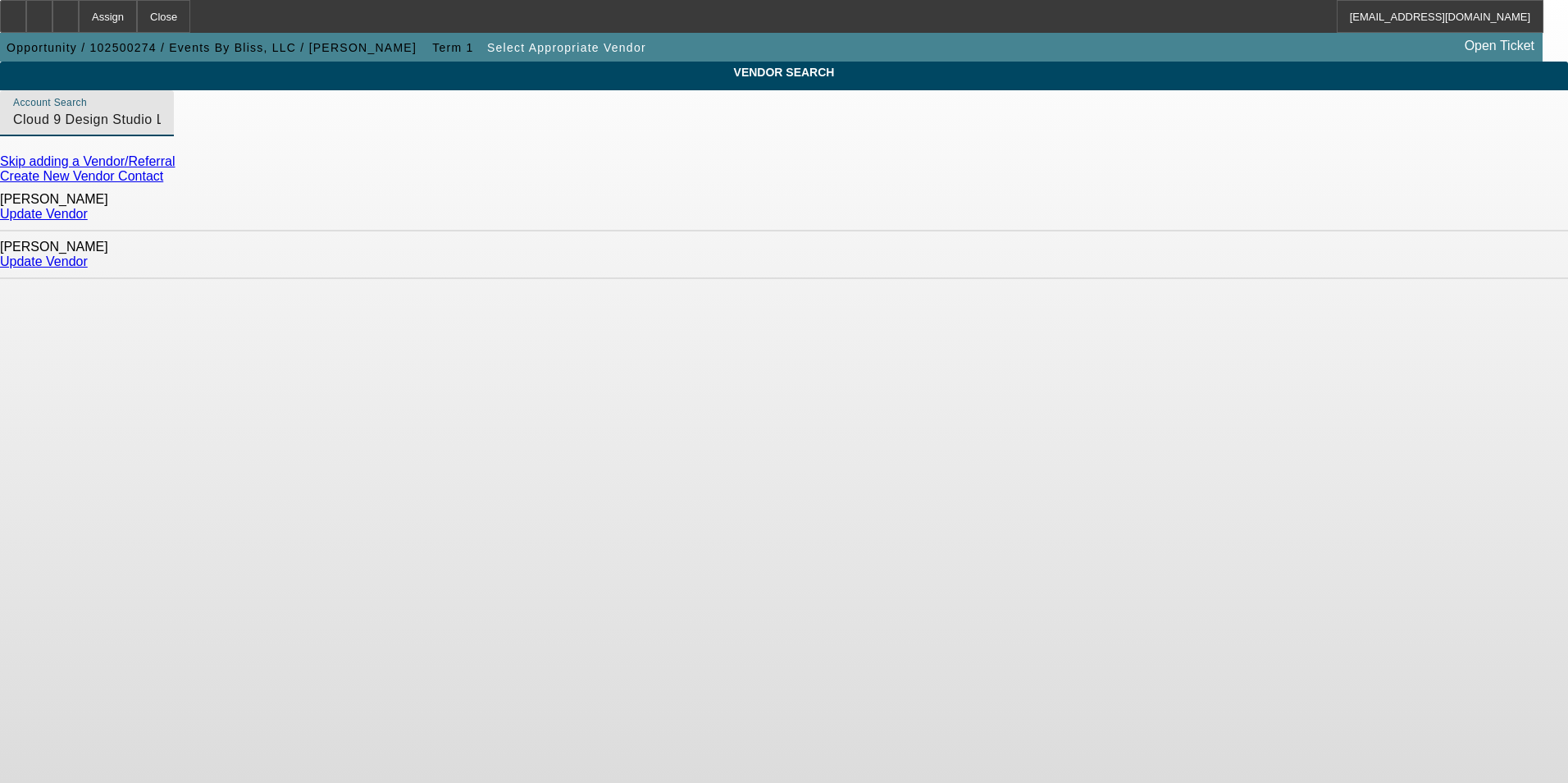
click at [88, 254] on link "Update Vendor" at bounding box center [44, 261] width 88 height 14
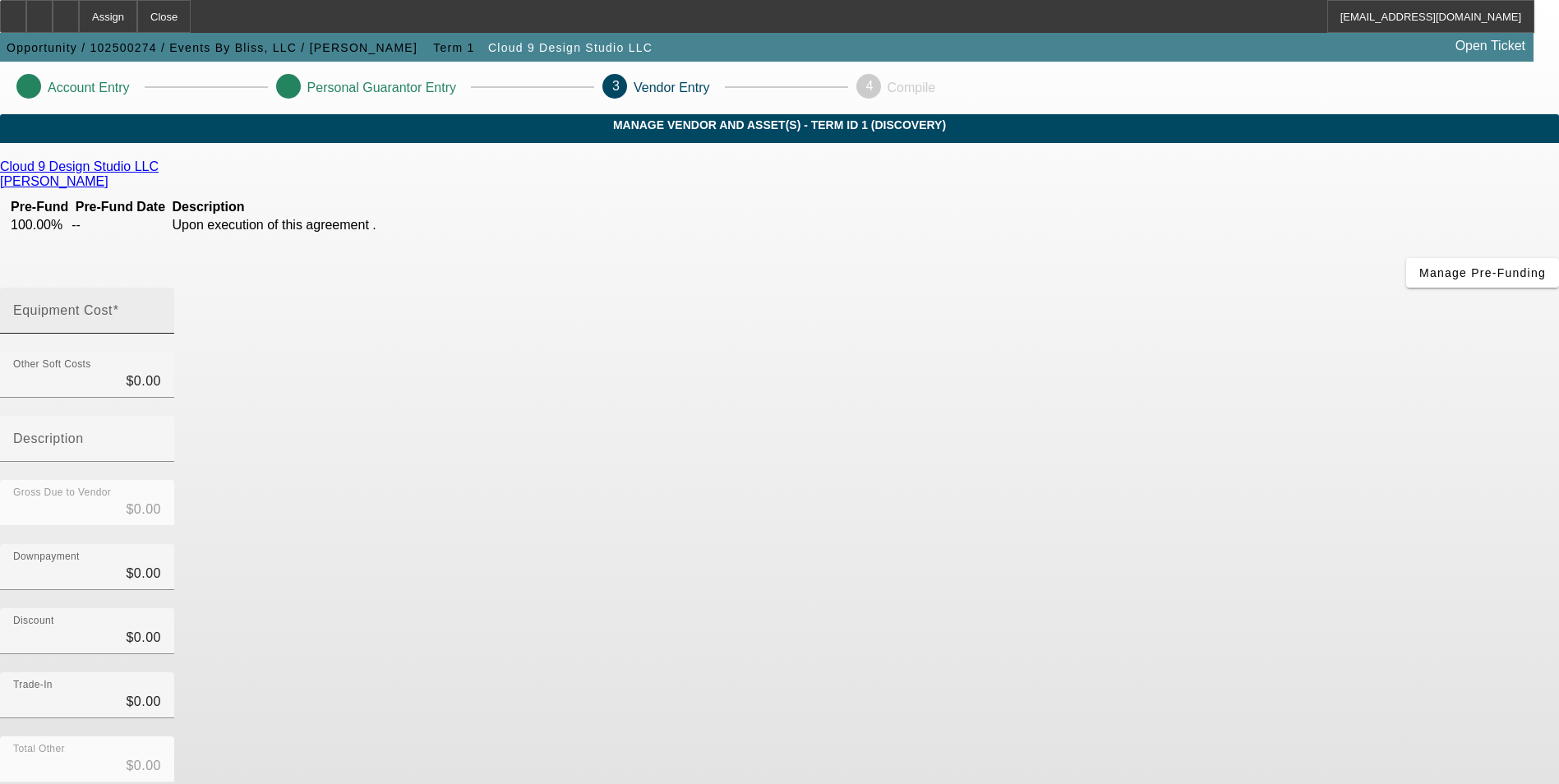
click at [161, 307] on input "Equipment Cost" at bounding box center [87, 317] width 148 height 20
type input "1"
type input "$1.00"
type input "10"
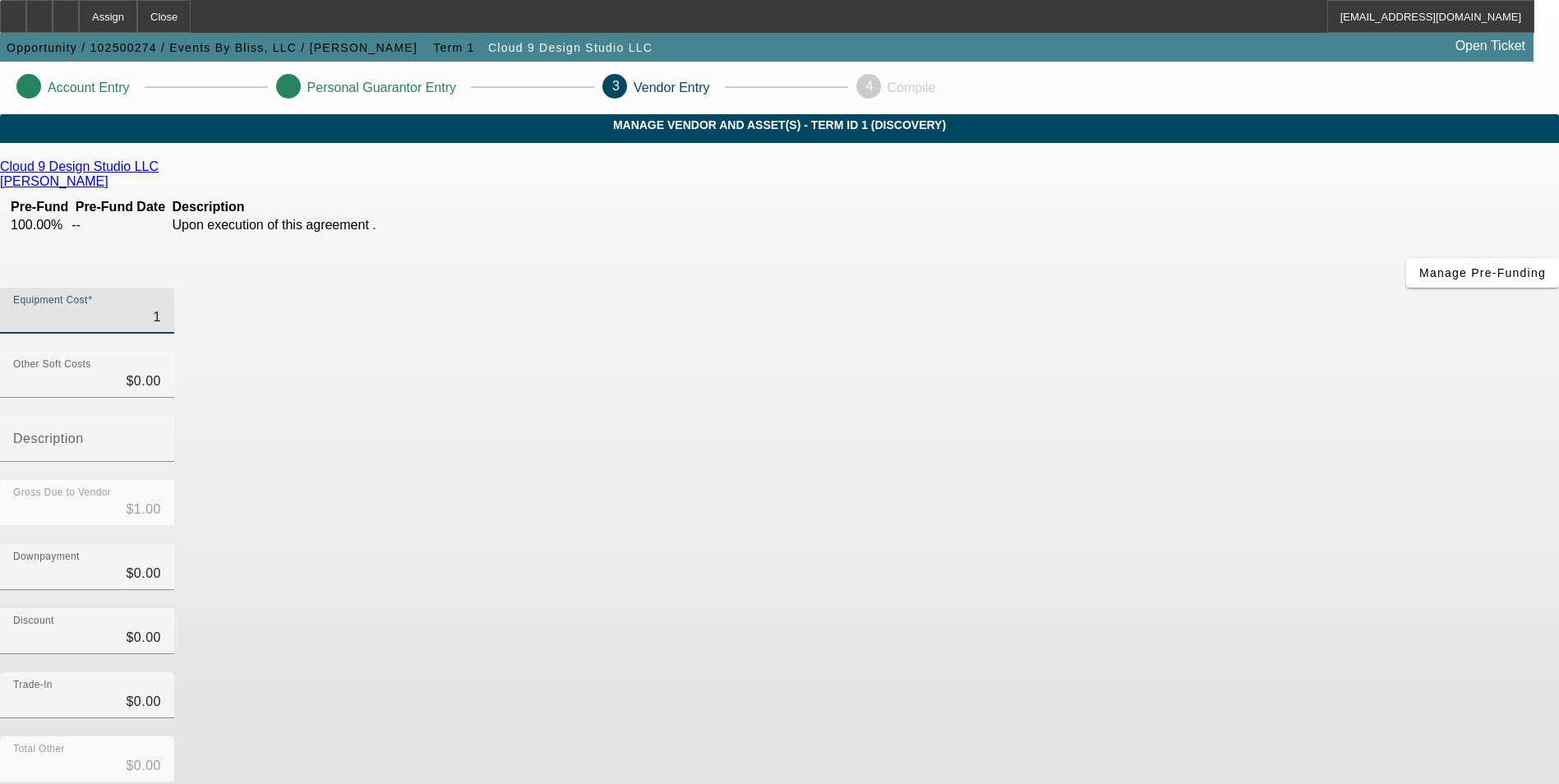
type input "$10.00"
type input "104"
type input "$104.00"
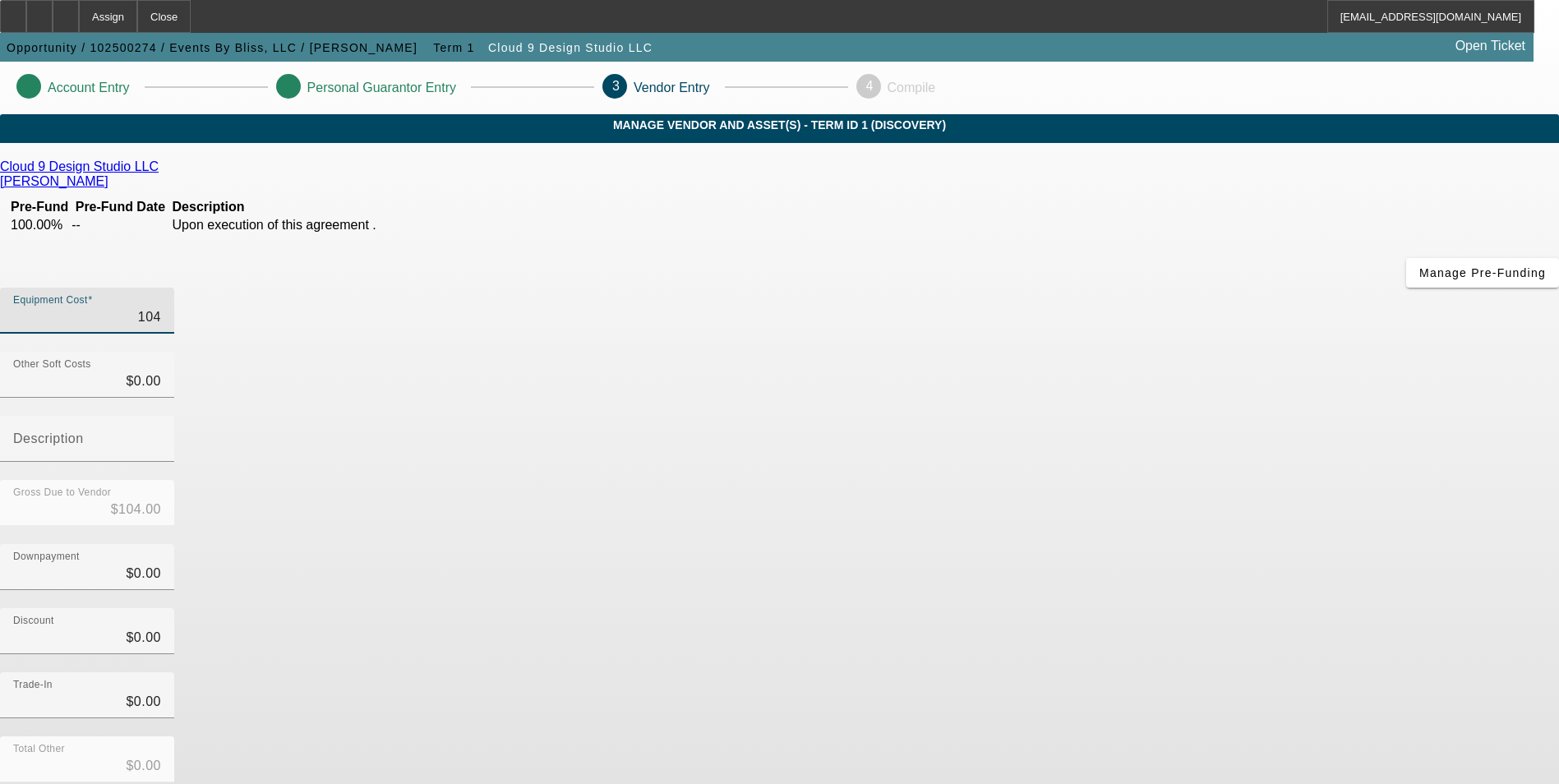
type input "1040"
type input "$1,040.00"
type input "10400"
type input "$10,400.00"
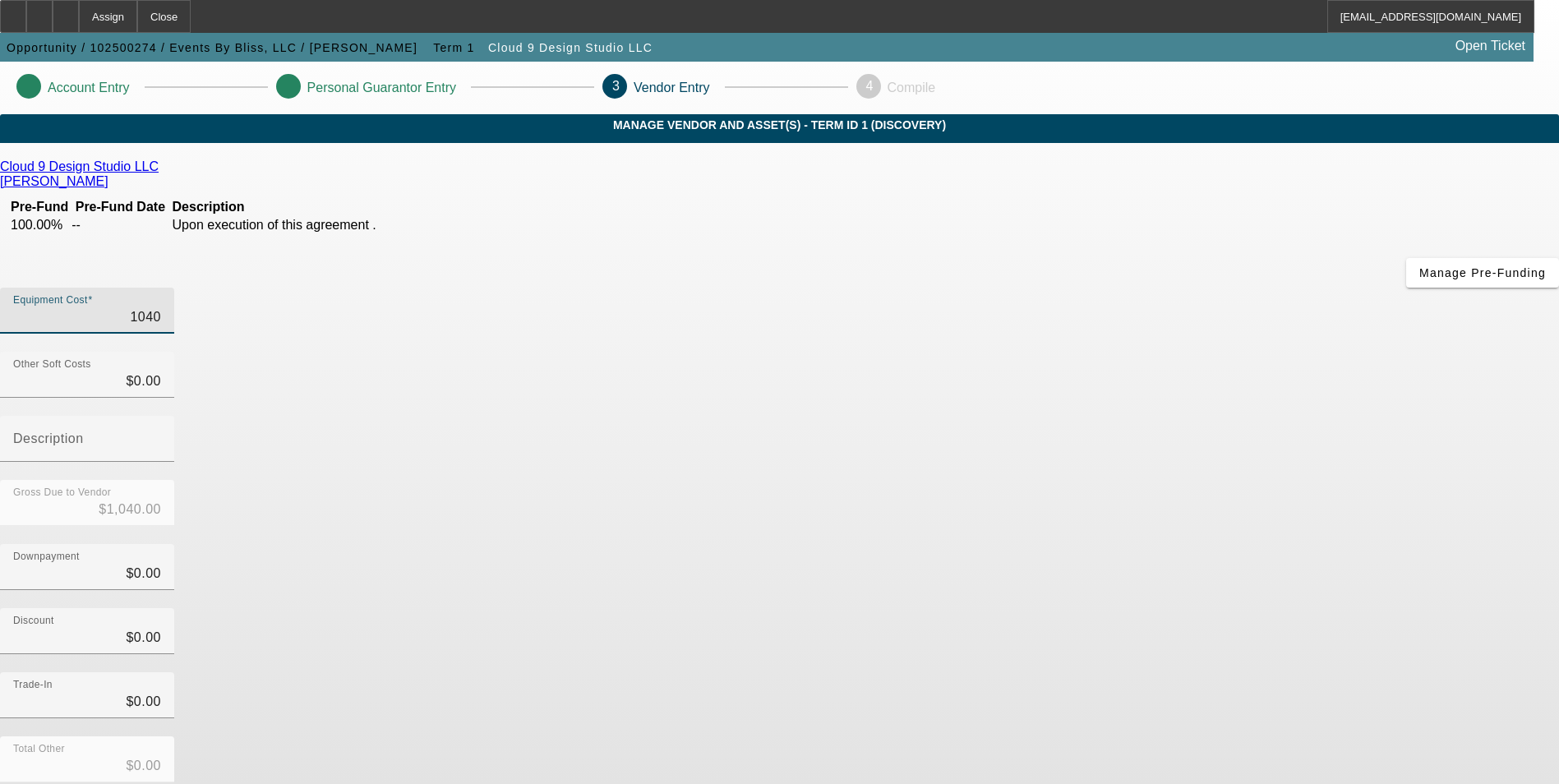
type input "$10,400.00"
type input "104000"
type input "$104,000.00"
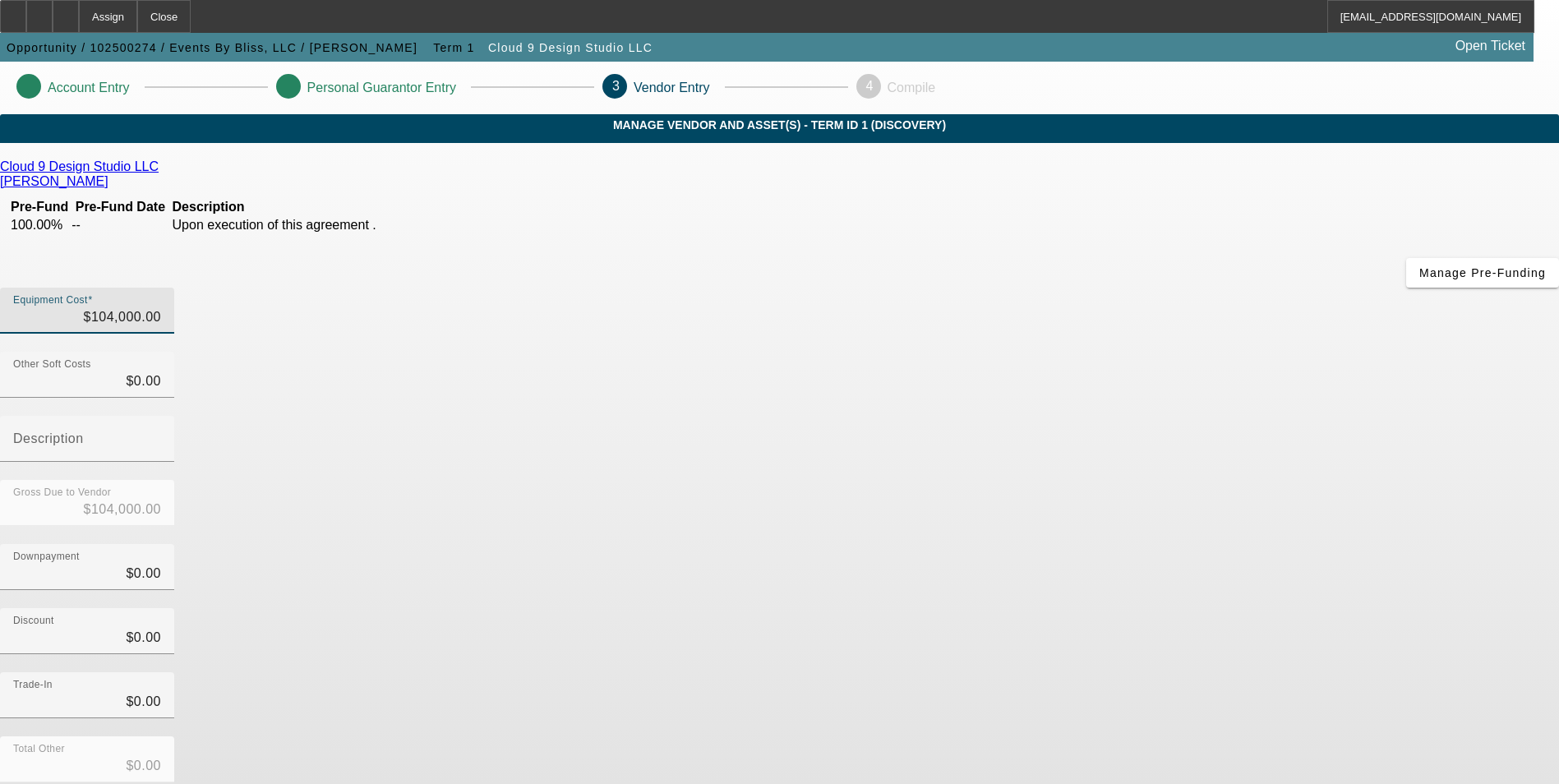
click at [1103, 480] on div "Gross Due to Vendor $104,000.00" at bounding box center [780, 511] width 1559 height 64
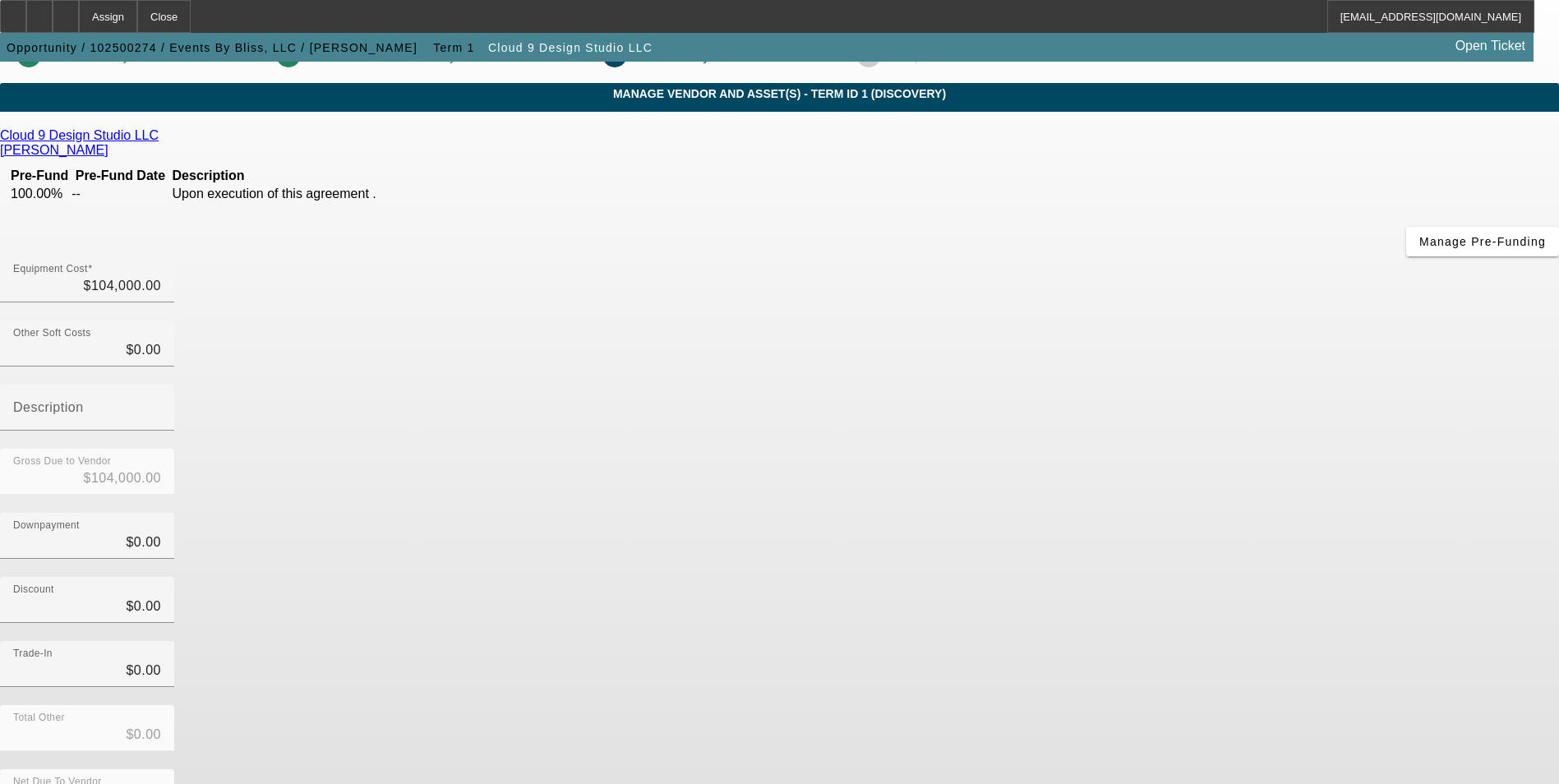
scroll to position [49, 0]
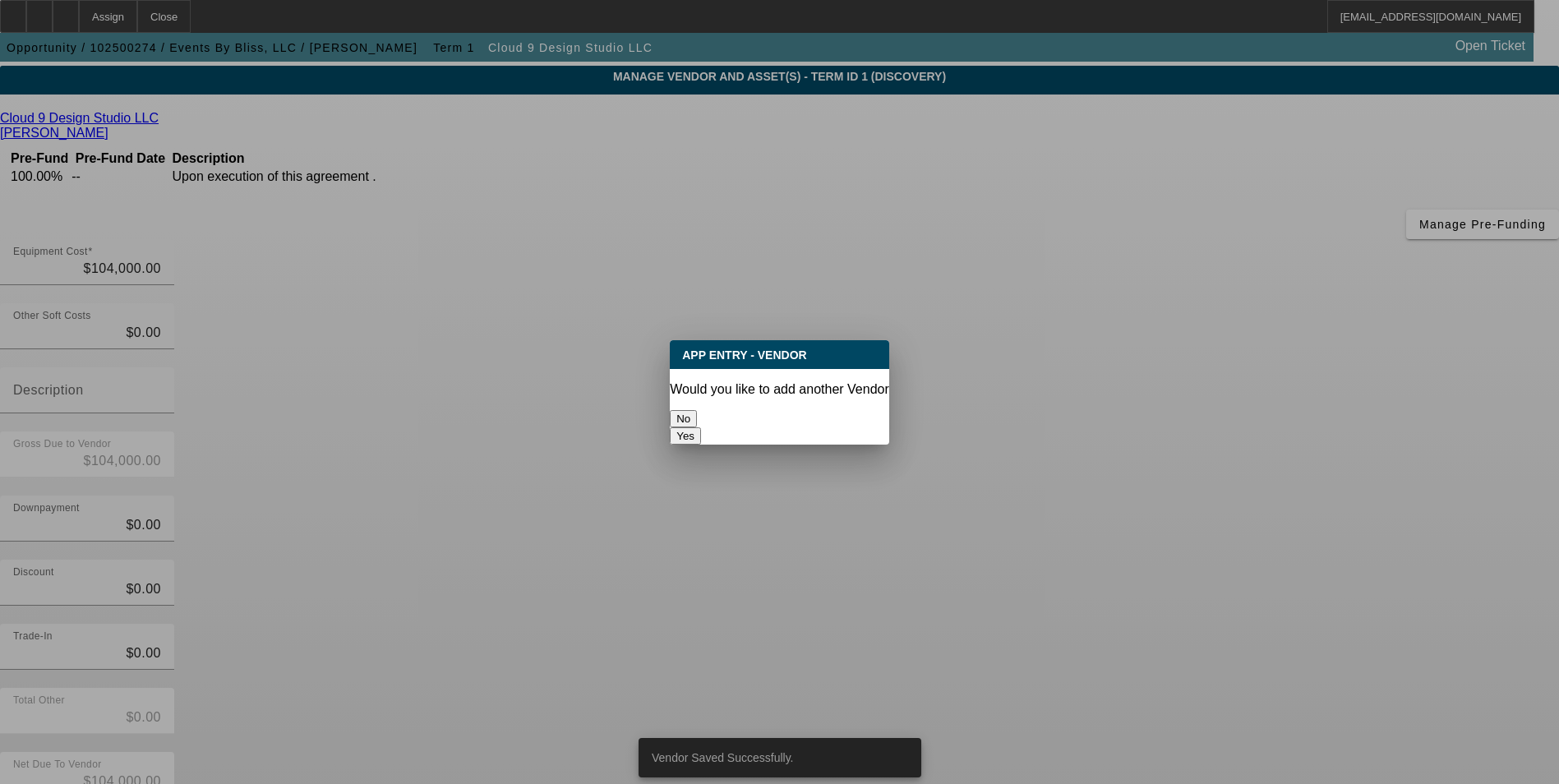
scroll to position [0, 0]
click at [697, 410] on button "No" at bounding box center [684, 418] width 27 height 17
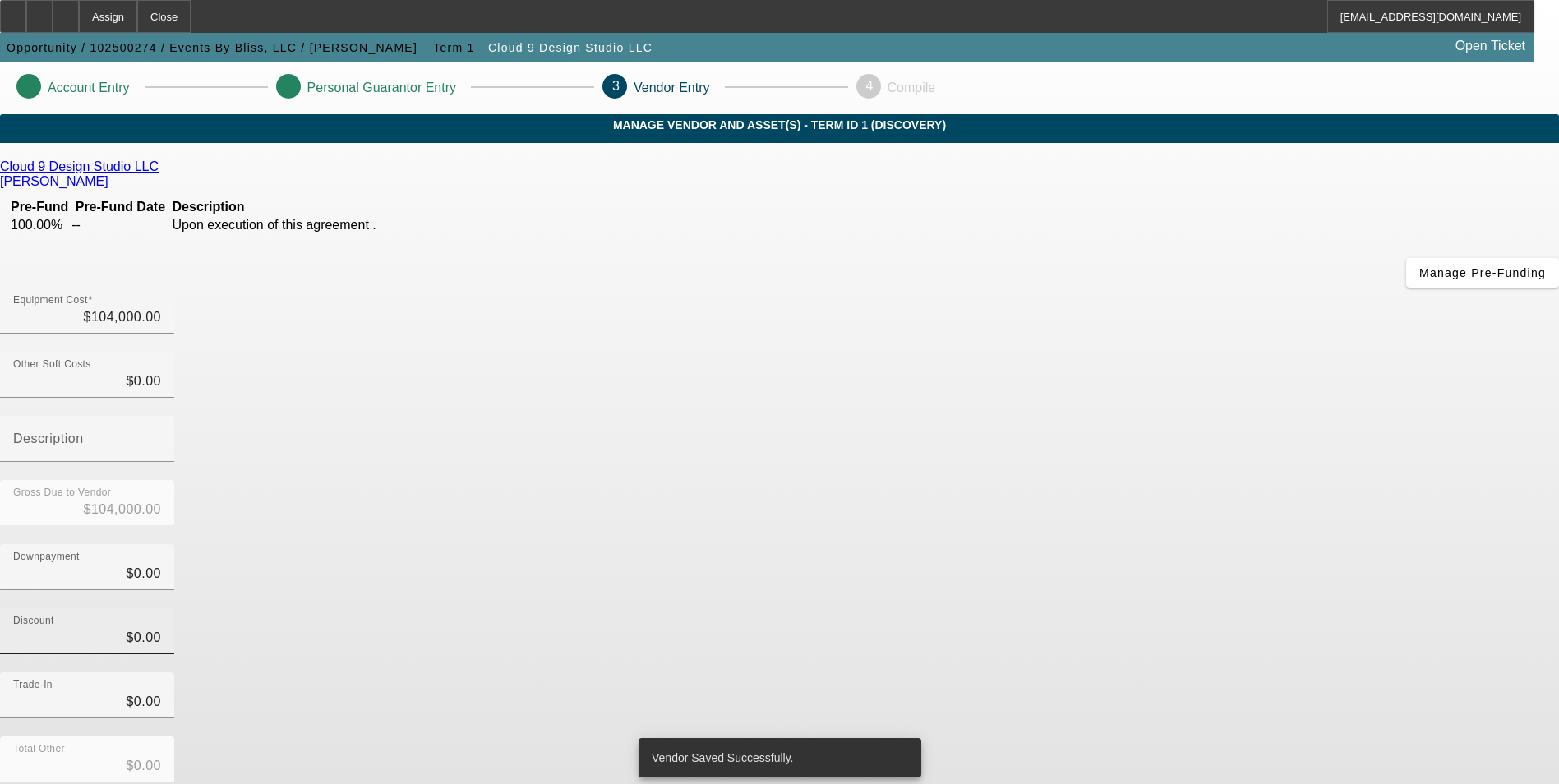
scroll to position [49, 0]
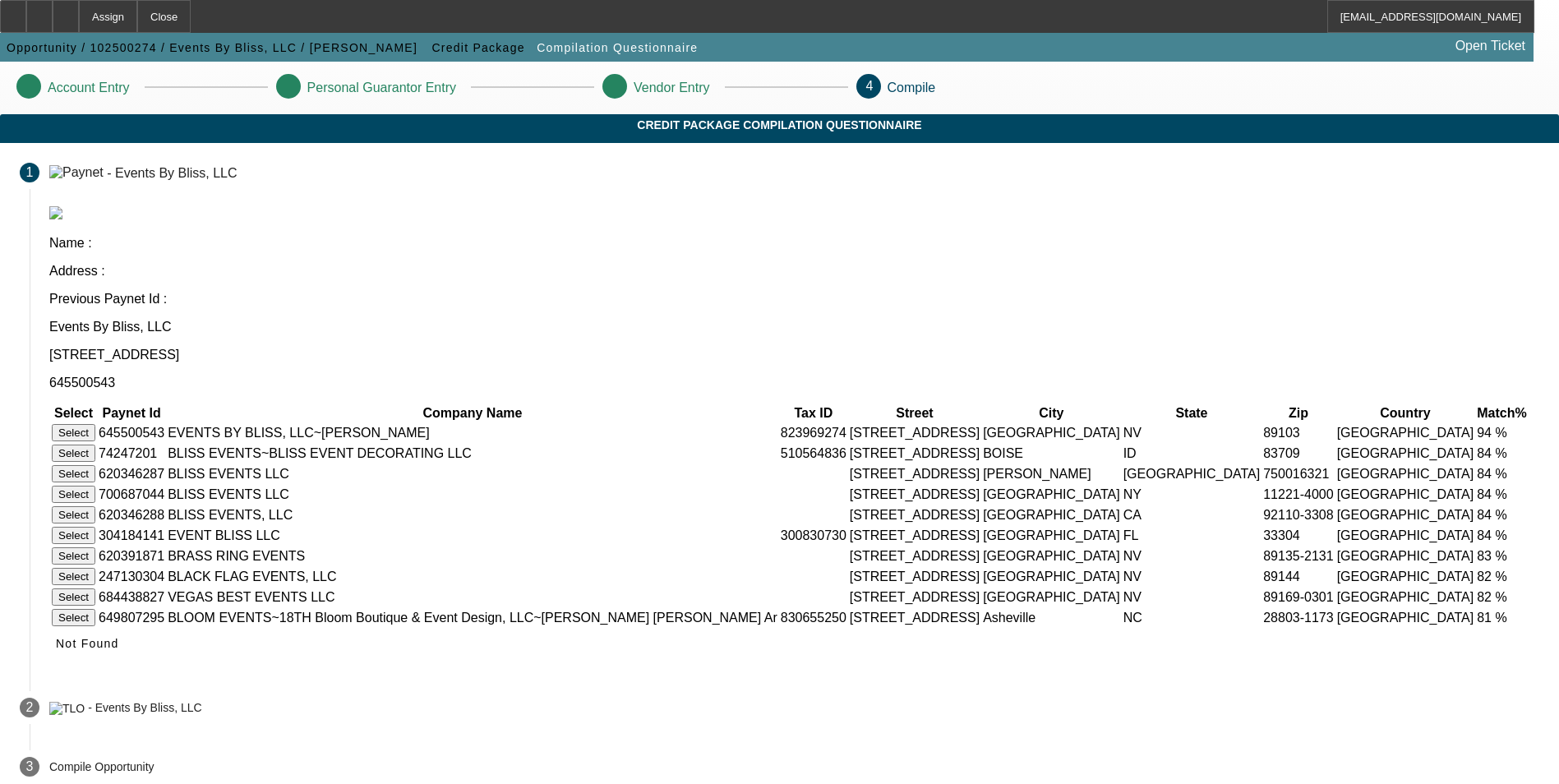
click at [95, 424] on button "Select" at bounding box center [73, 433] width 43 height 17
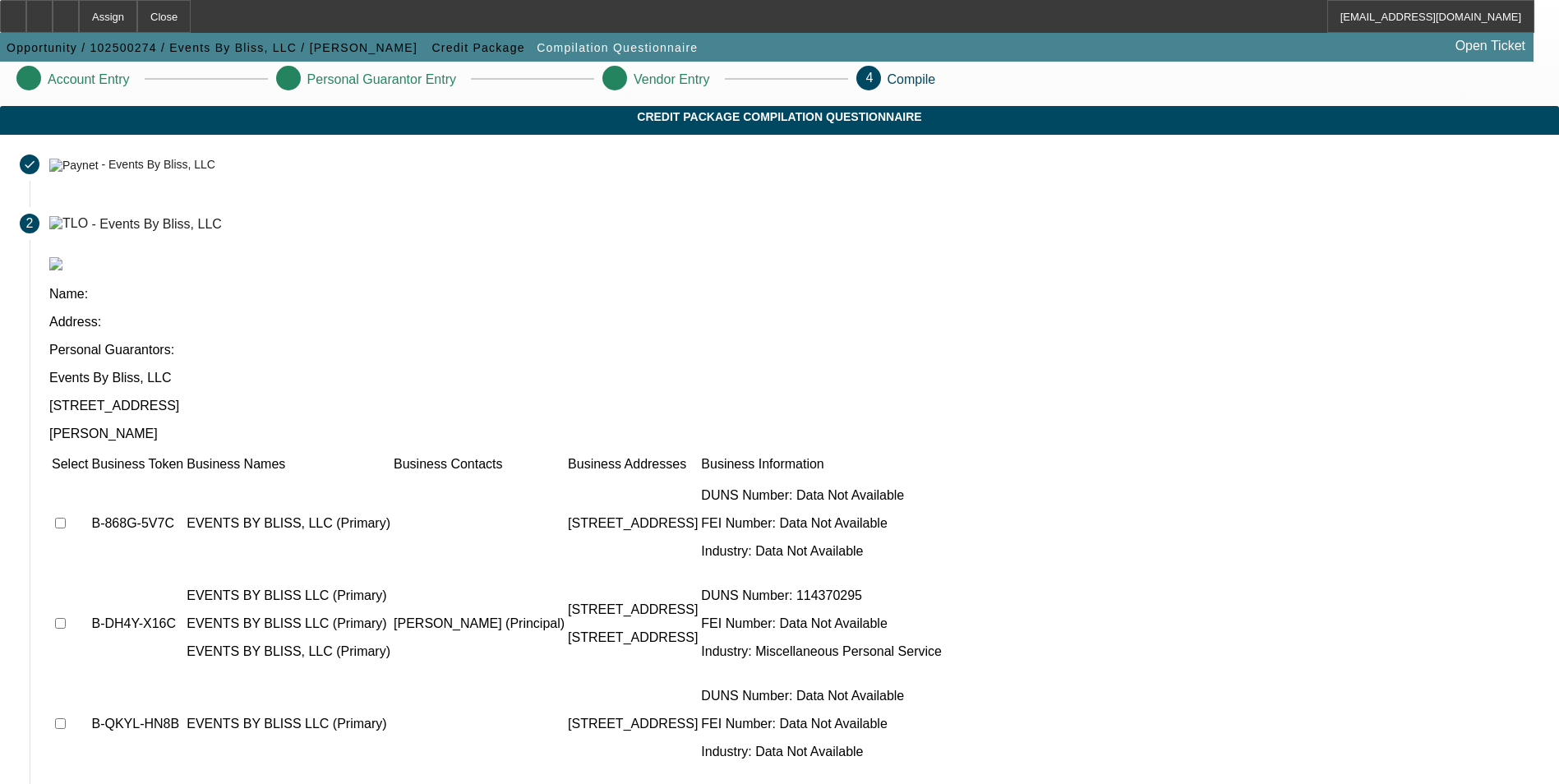
click at [200, 282] on app-compilation-stepper "Account Entry Personal Guarantor Entry Vendor Entry 4 Compile Credit Package Co…" at bounding box center [780, 535] width 1559 height 962
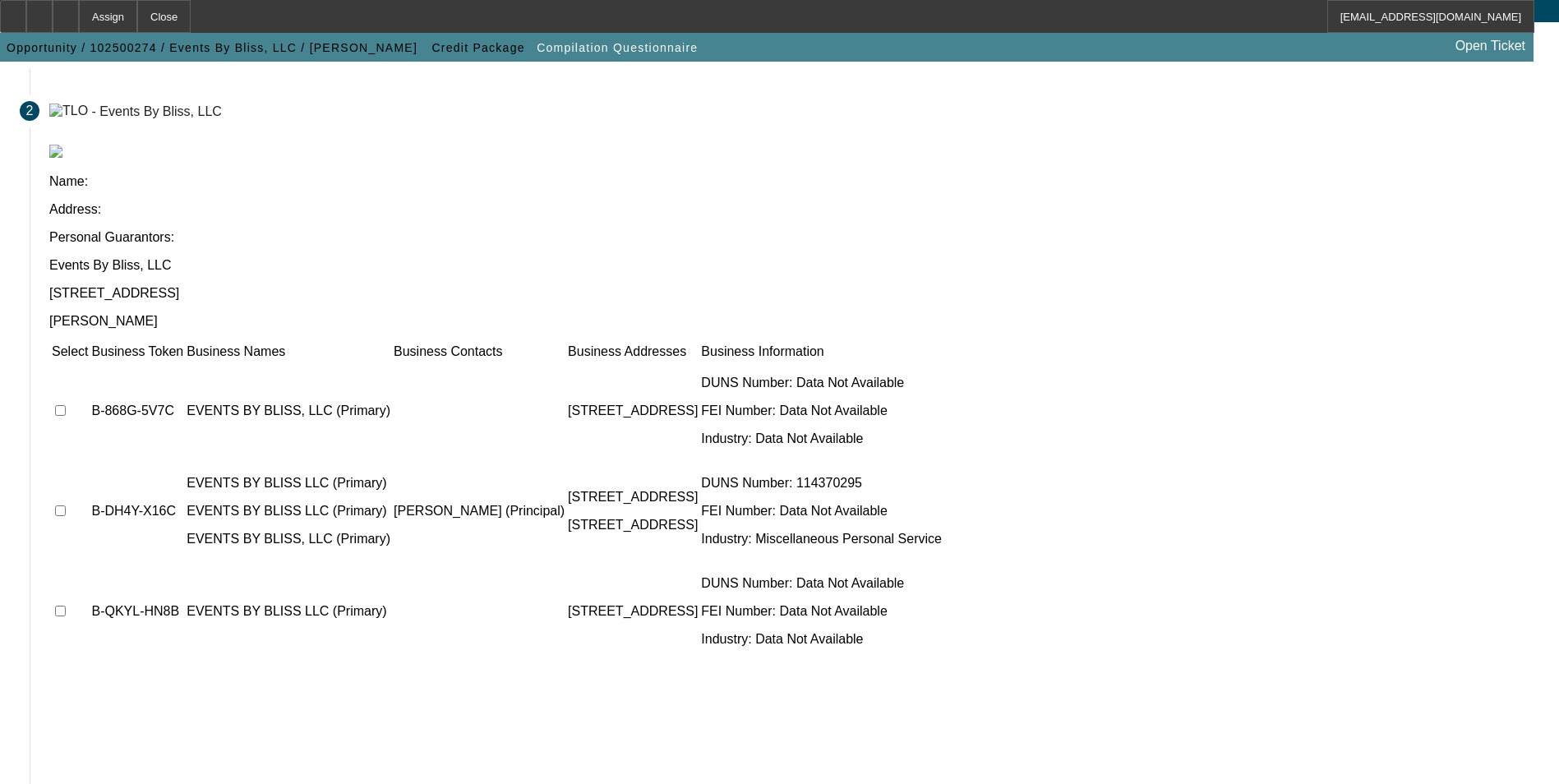
scroll to position [125, 0]
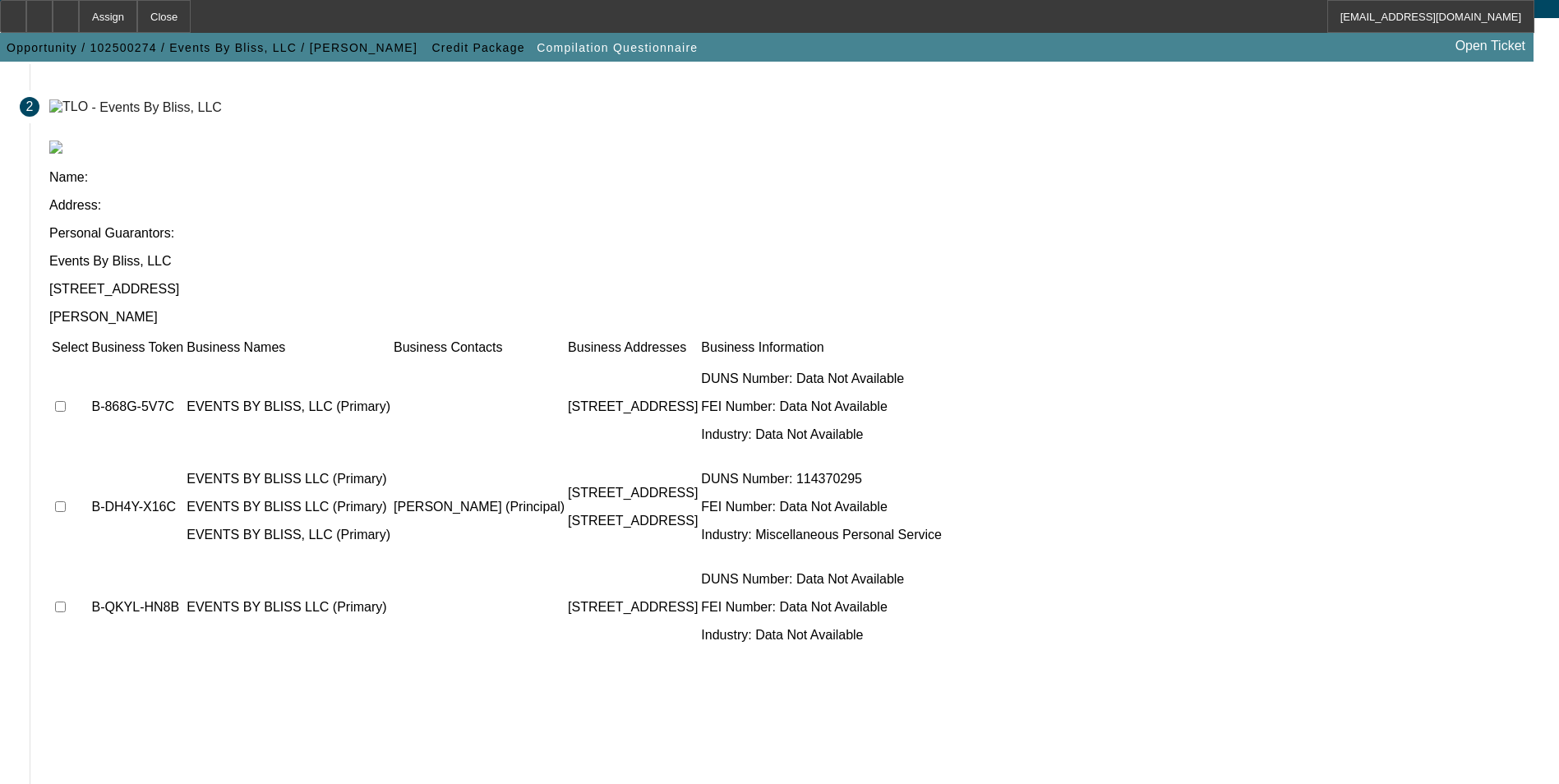
click at [65, 401] on input "checkbox" at bounding box center [60, 406] width 11 height 11
checkbox input "true"
click at [65, 501] on input "checkbox" at bounding box center [60, 506] width 11 height 11
checkbox input "true"
click at [65, 602] on input "checkbox" at bounding box center [60, 606] width 11 height 11
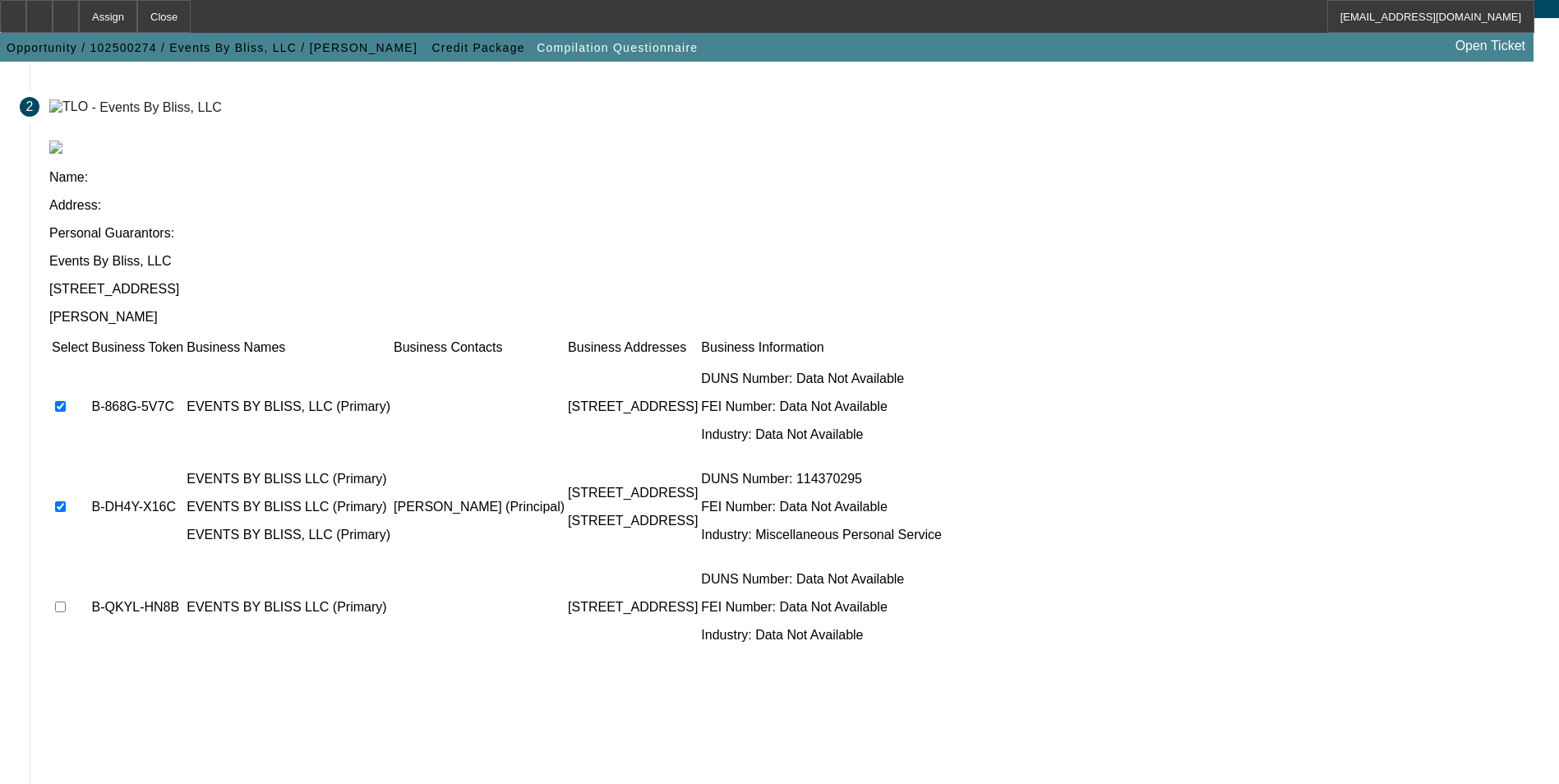
checkbox input "true"
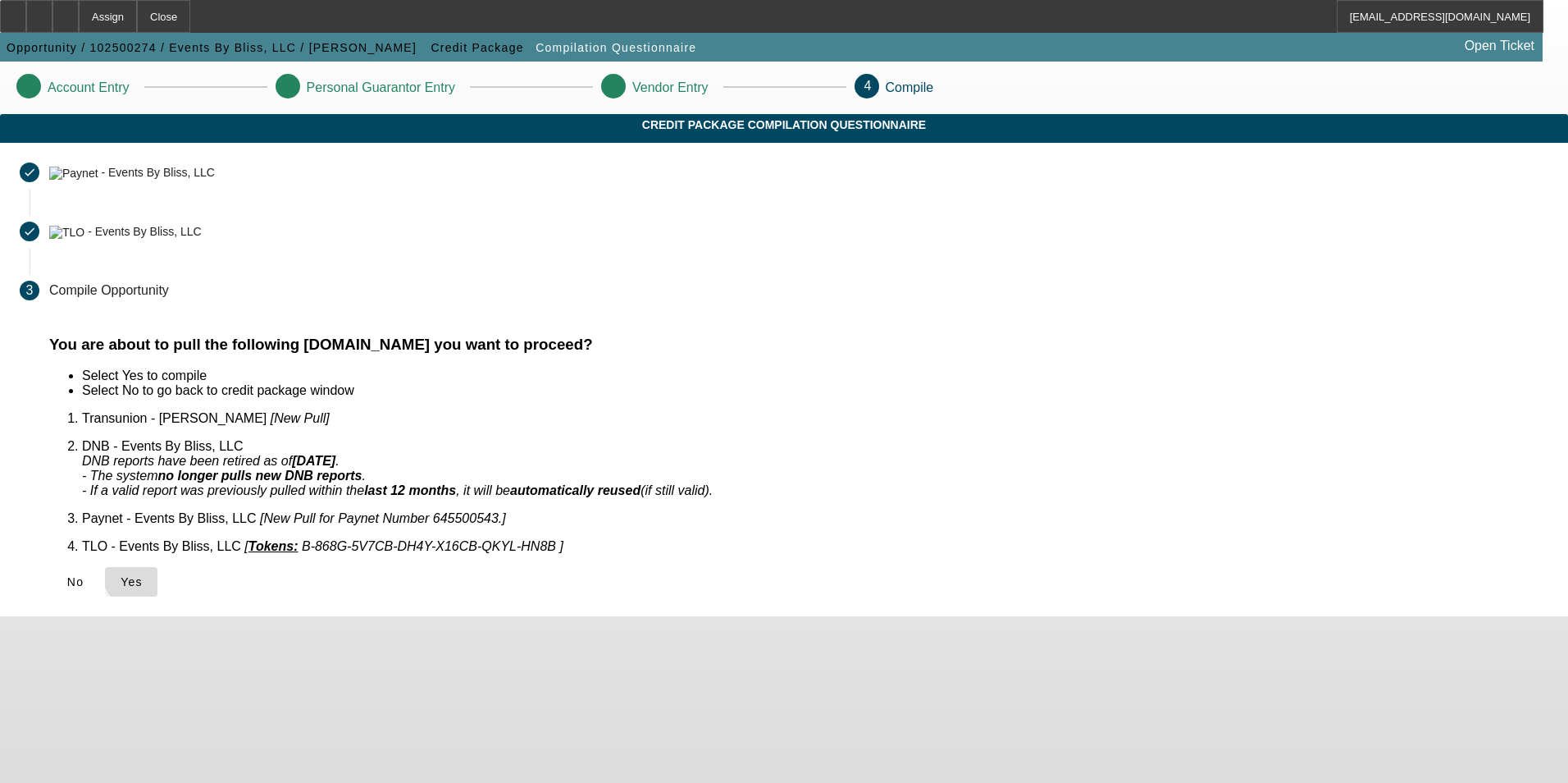
click at [143, 575] on span "Yes" at bounding box center [131, 582] width 22 height 13
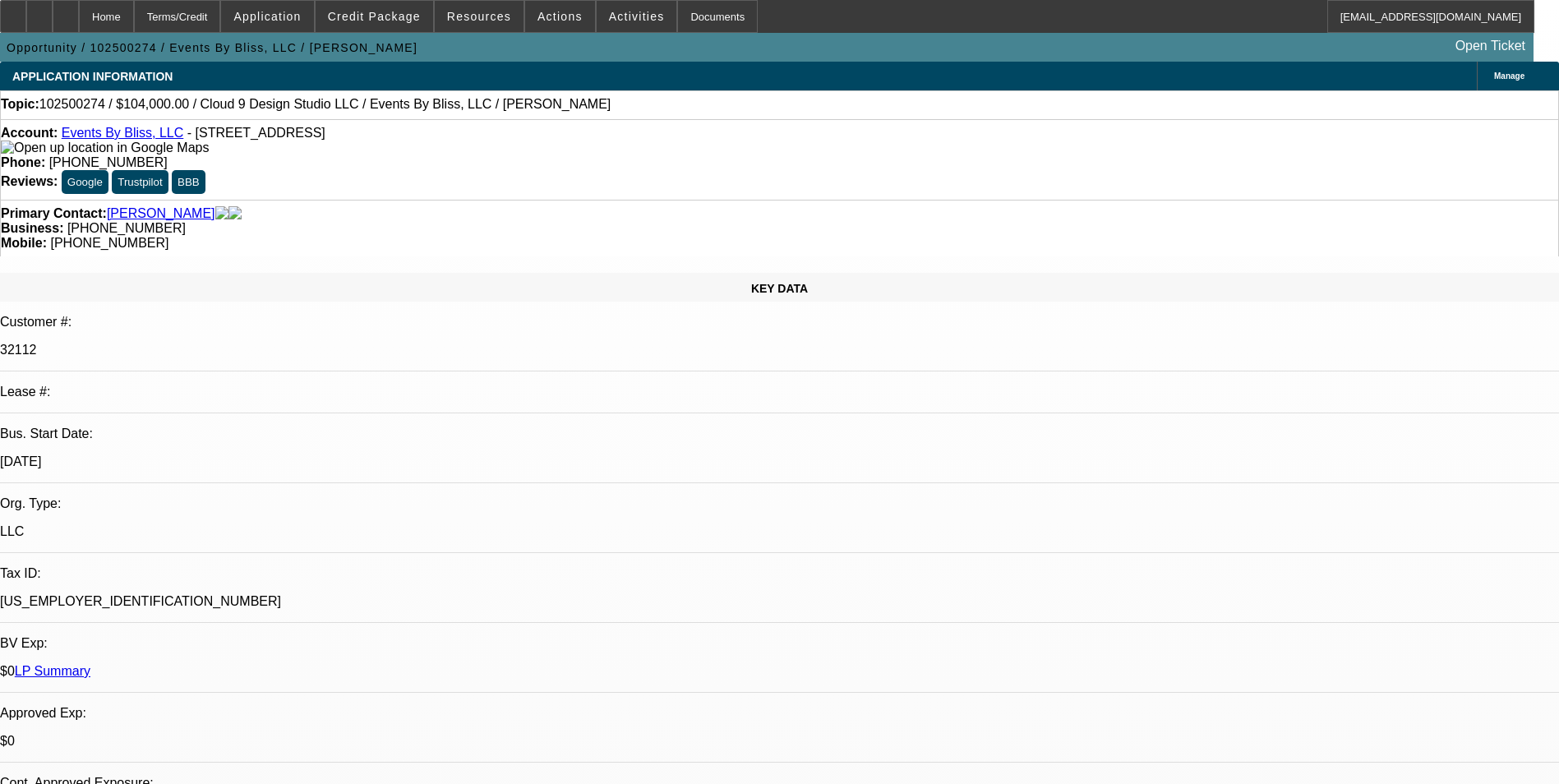
select select "0"
select select "2"
select select "0.1"
select select "4"
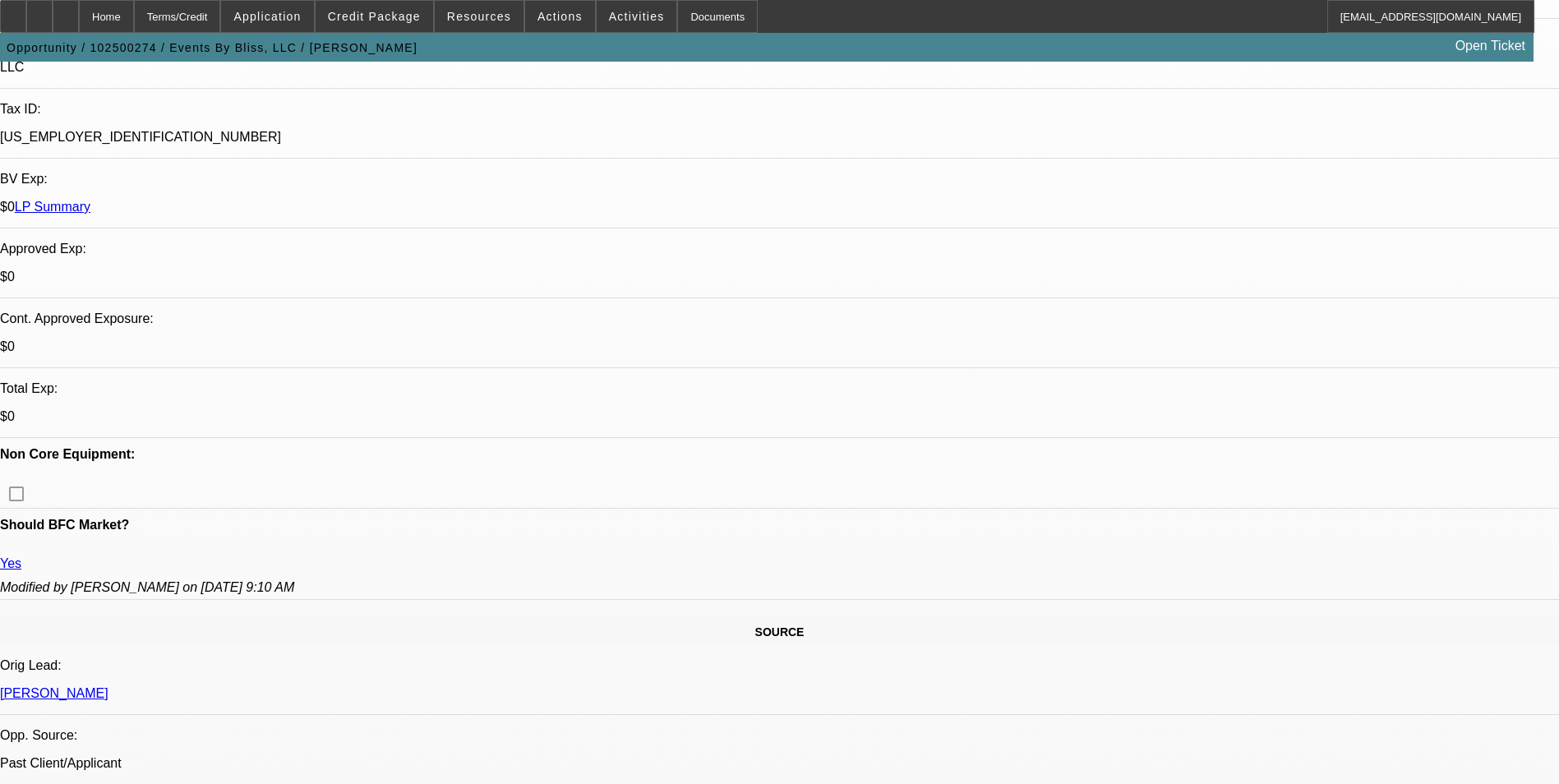
scroll to position [164, 0]
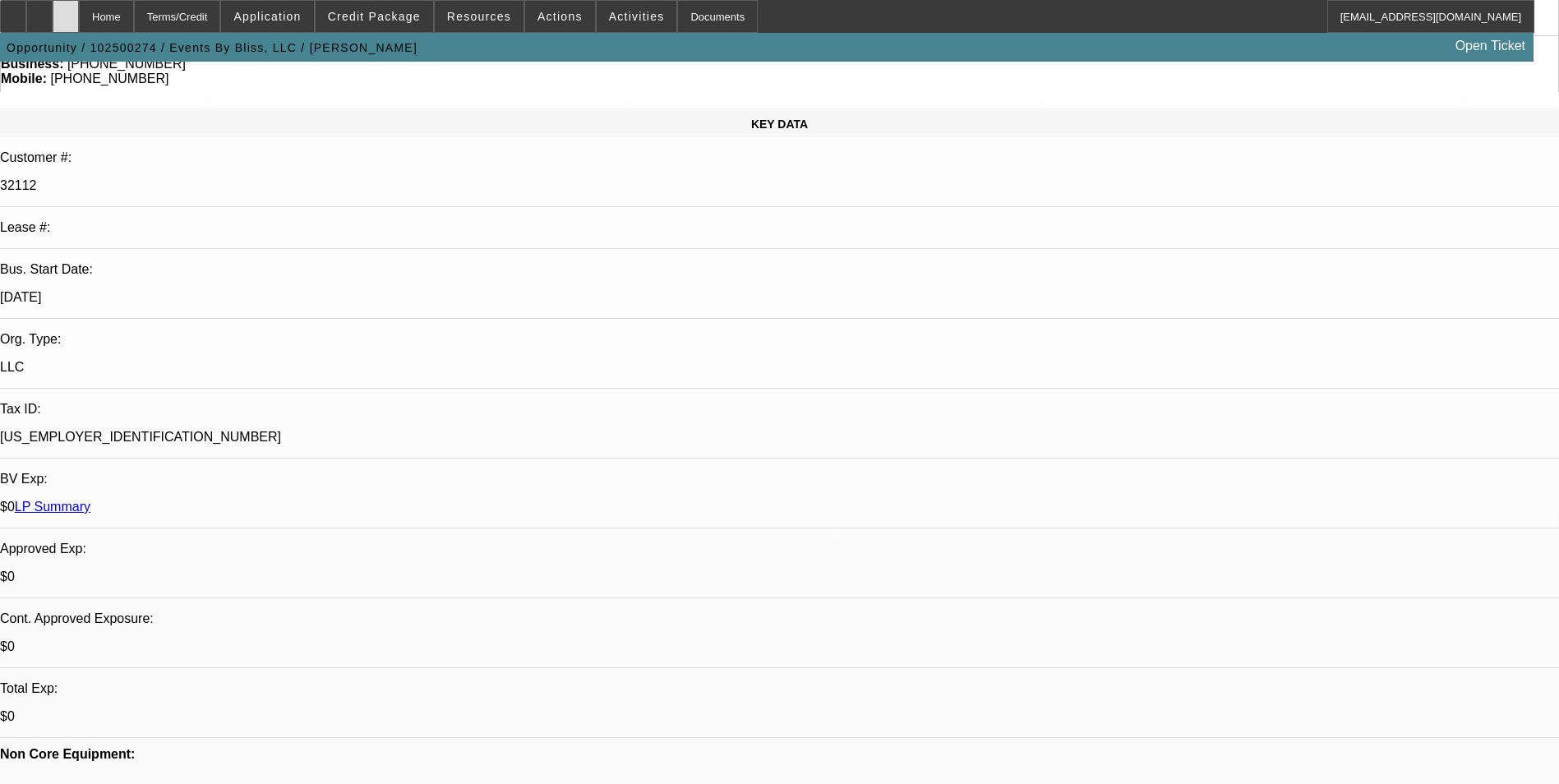
click at [79, 13] on div at bounding box center [65, 16] width 26 height 33
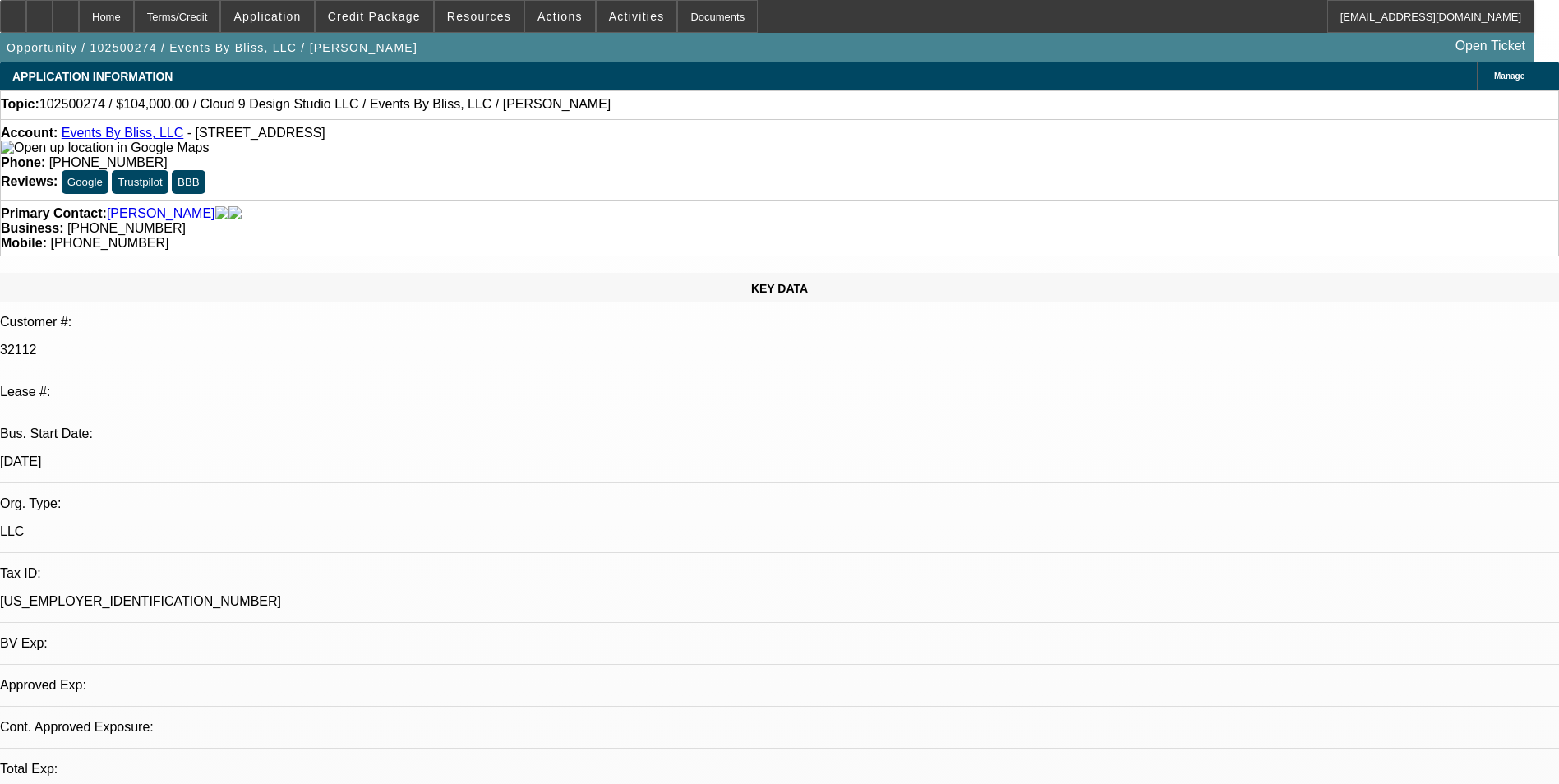
select select "0"
select select "2"
select select "0.1"
select select "4"
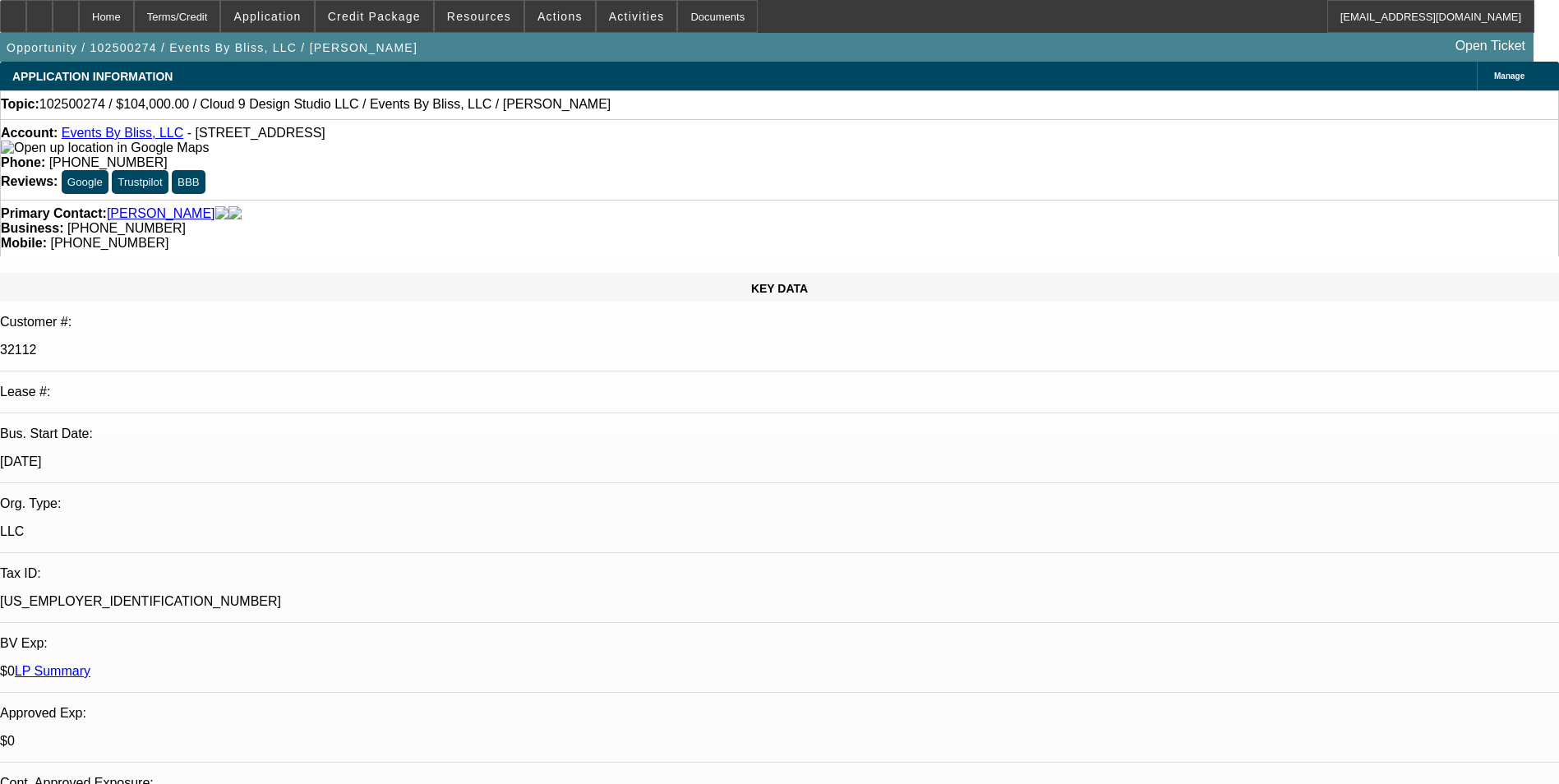
click at [1026, 119] on div "Topic: 102500274 / $104,000.00 / Cloud 9 Design Studio LLC / Events By Bliss, L…" at bounding box center [780, 105] width 1559 height 29
